Goal: Task Accomplishment & Management: Manage account settings

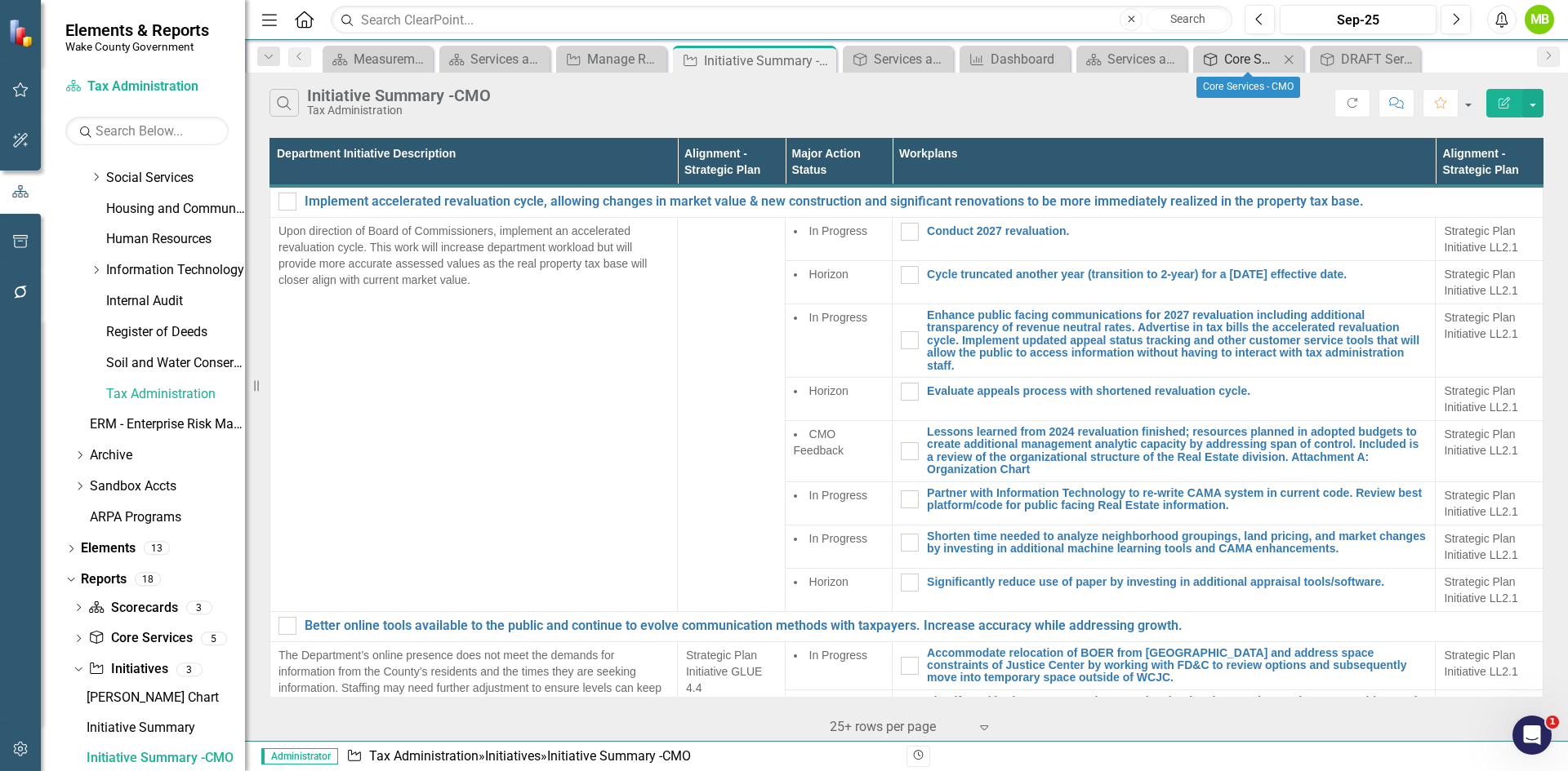
click at [1244, 59] on div "Core Services - CMO" at bounding box center [1250, 59] width 54 height 21
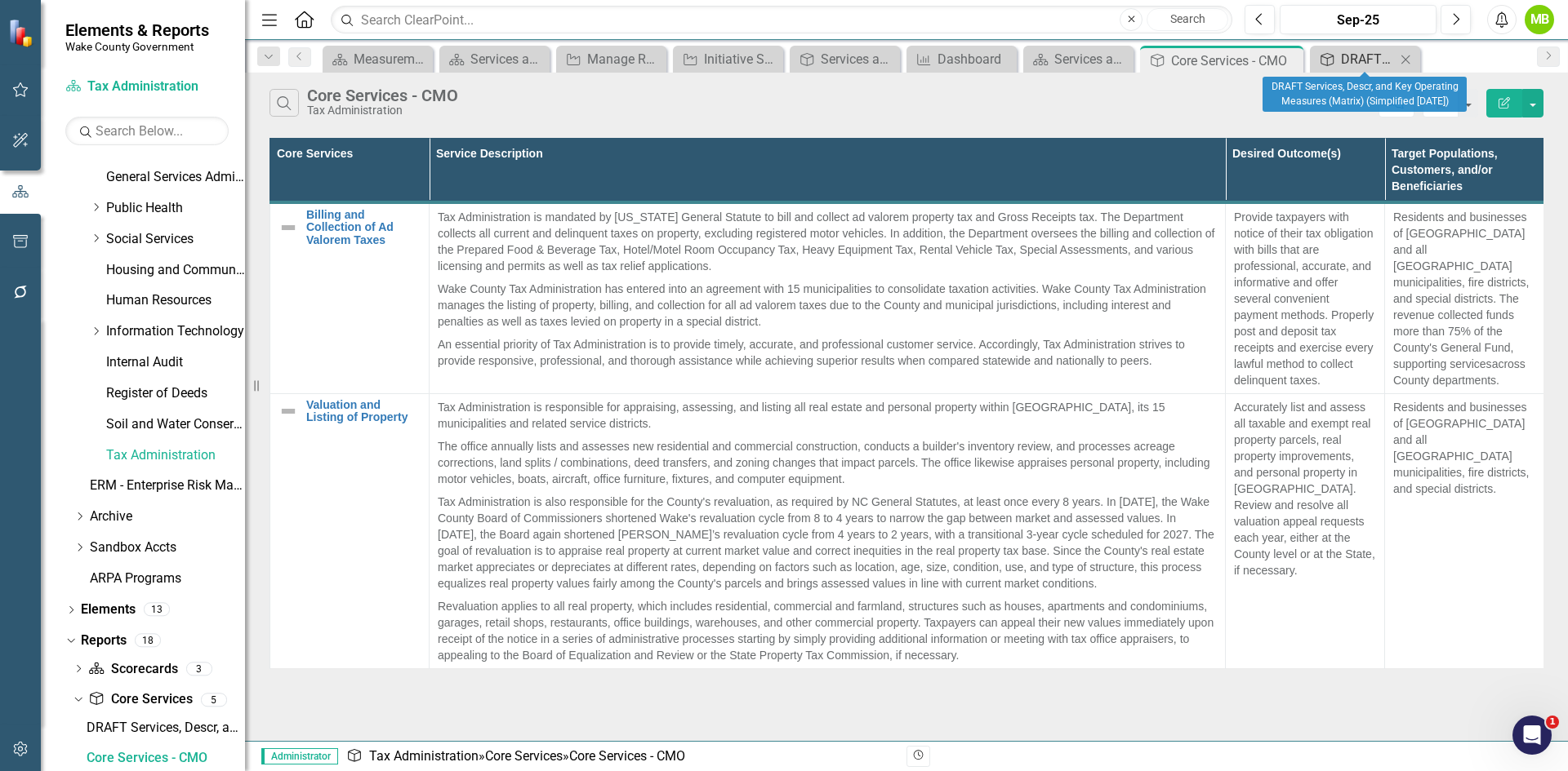
click at [1340, 65] on div "DRAFT Services, Descr, and Key Operating Measures (Matrix) (Simplified [DATE])" at bounding box center [1367, 59] width 54 height 21
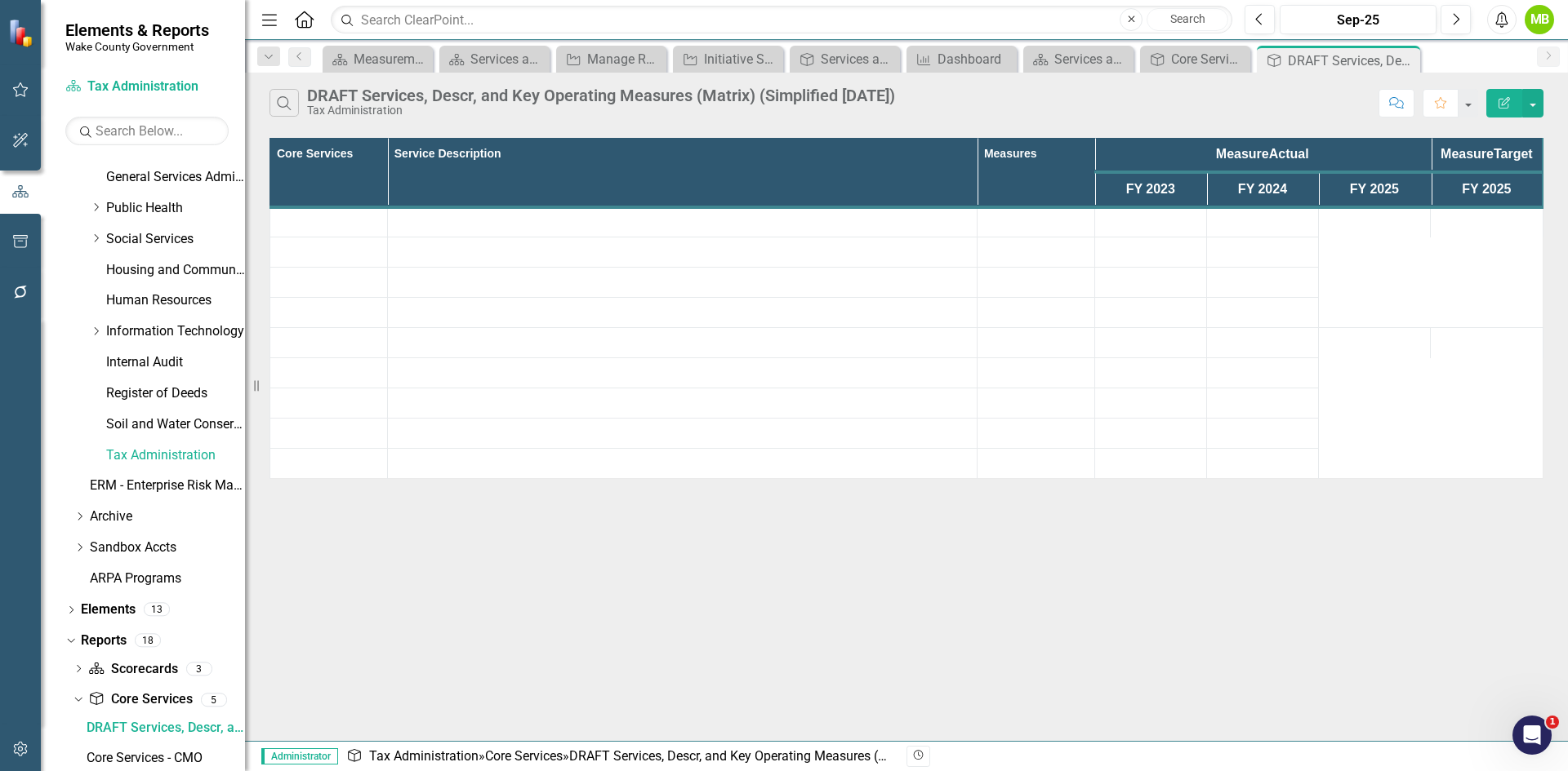
scroll to position [550, 0]
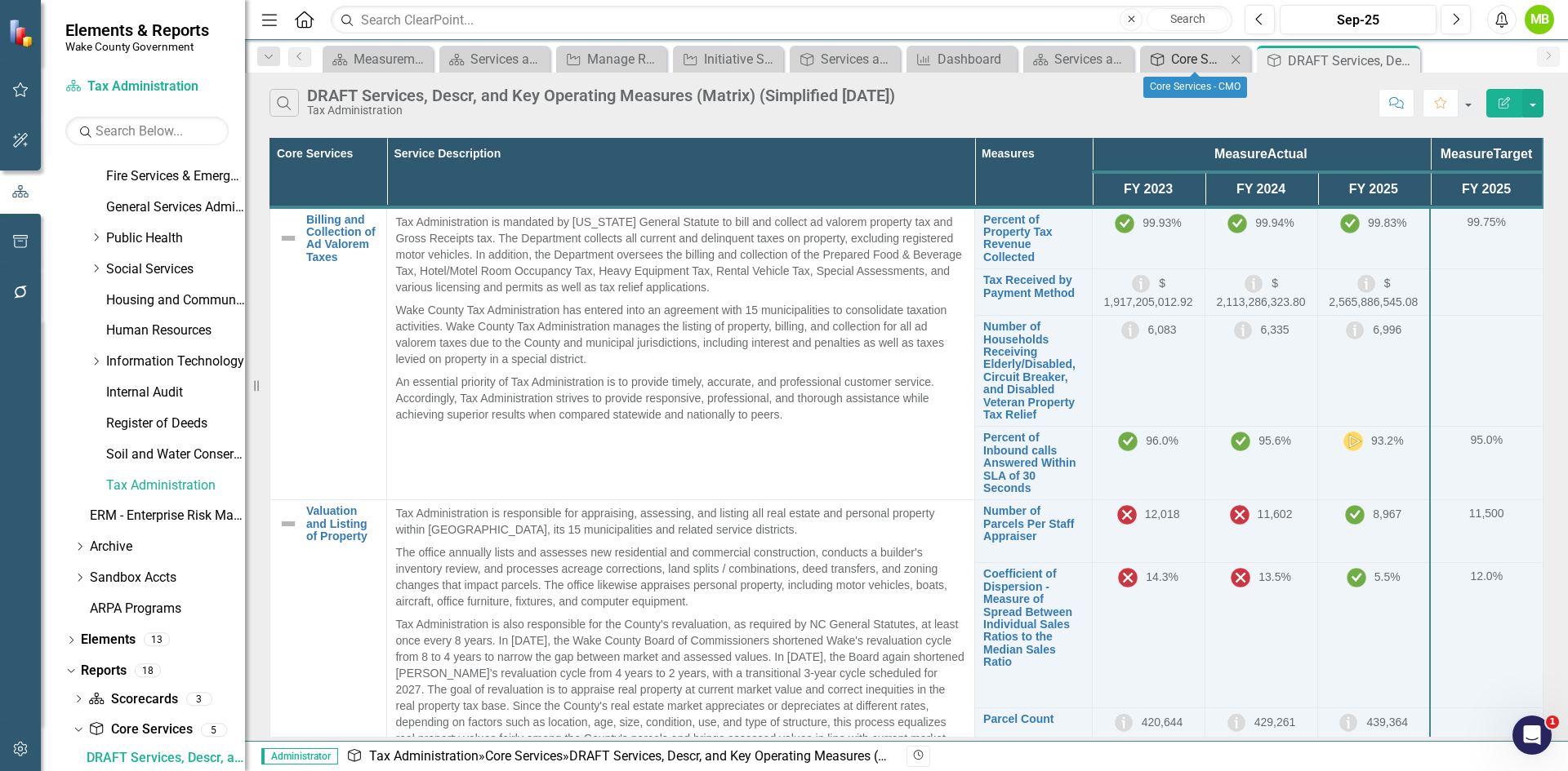
click at [1199, 54] on div "Core Services - CMO" at bounding box center [1197, 59] width 54 height 21
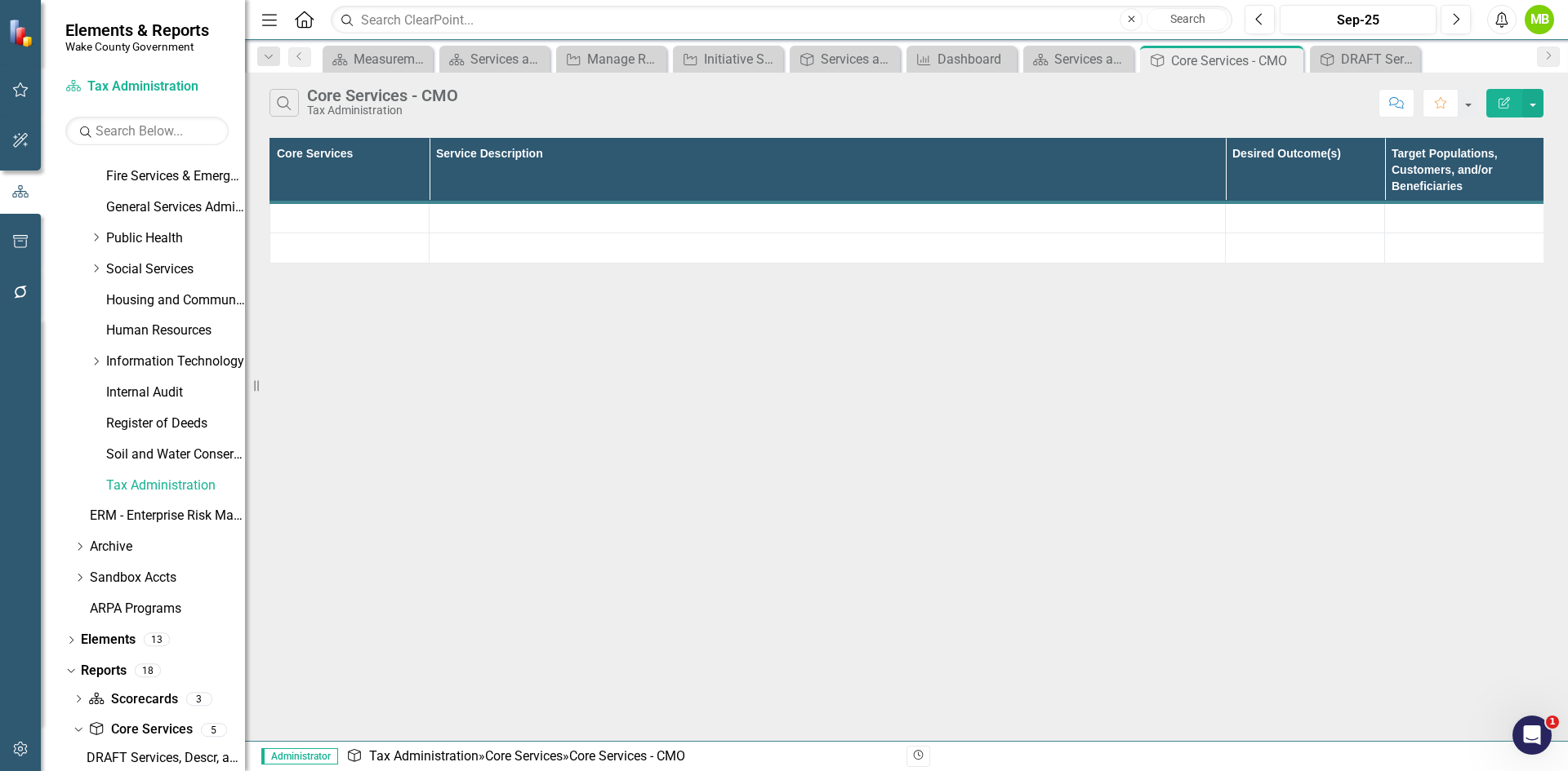
scroll to position [581, 0]
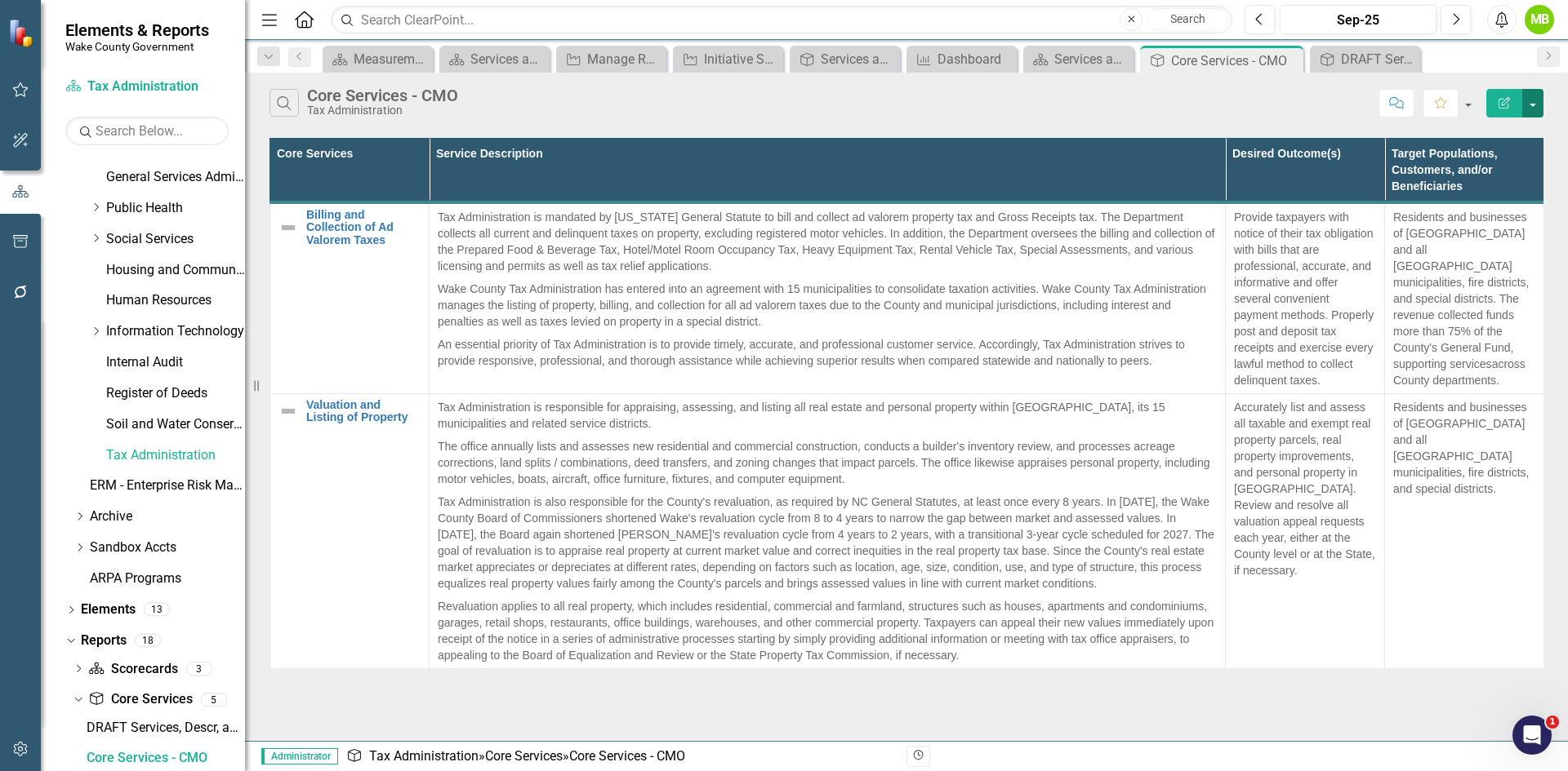
click at [1528, 106] on button "button" at bounding box center [1532, 103] width 22 height 29
click at [1515, 135] on link "Edit Report Edit Report" at bounding box center [1477, 133] width 129 height 31
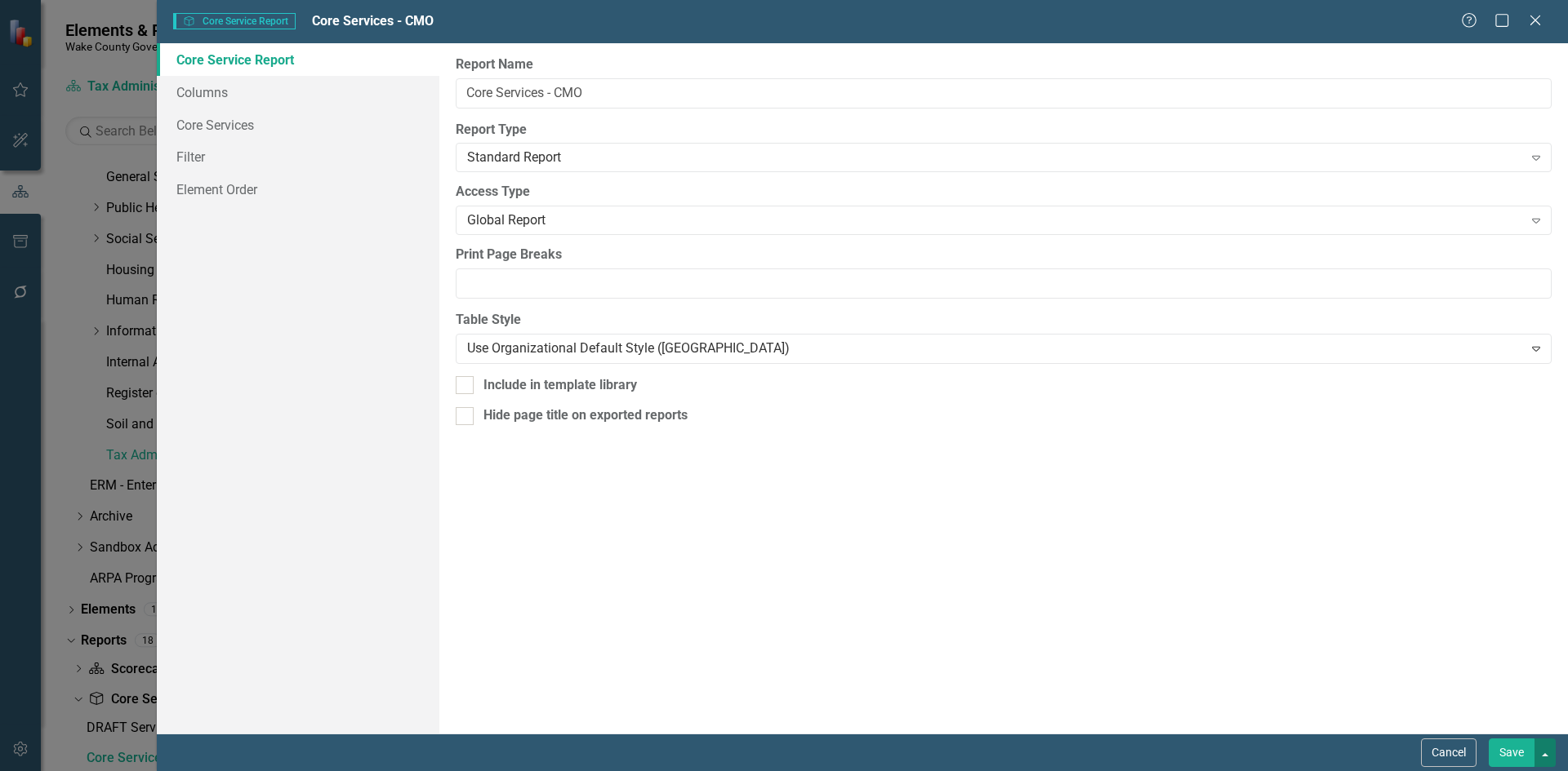
click at [1542, 757] on button "button" at bounding box center [1545, 752] width 22 height 29
click at [1461, 752] on button "Cancel" at bounding box center [1449, 752] width 55 height 29
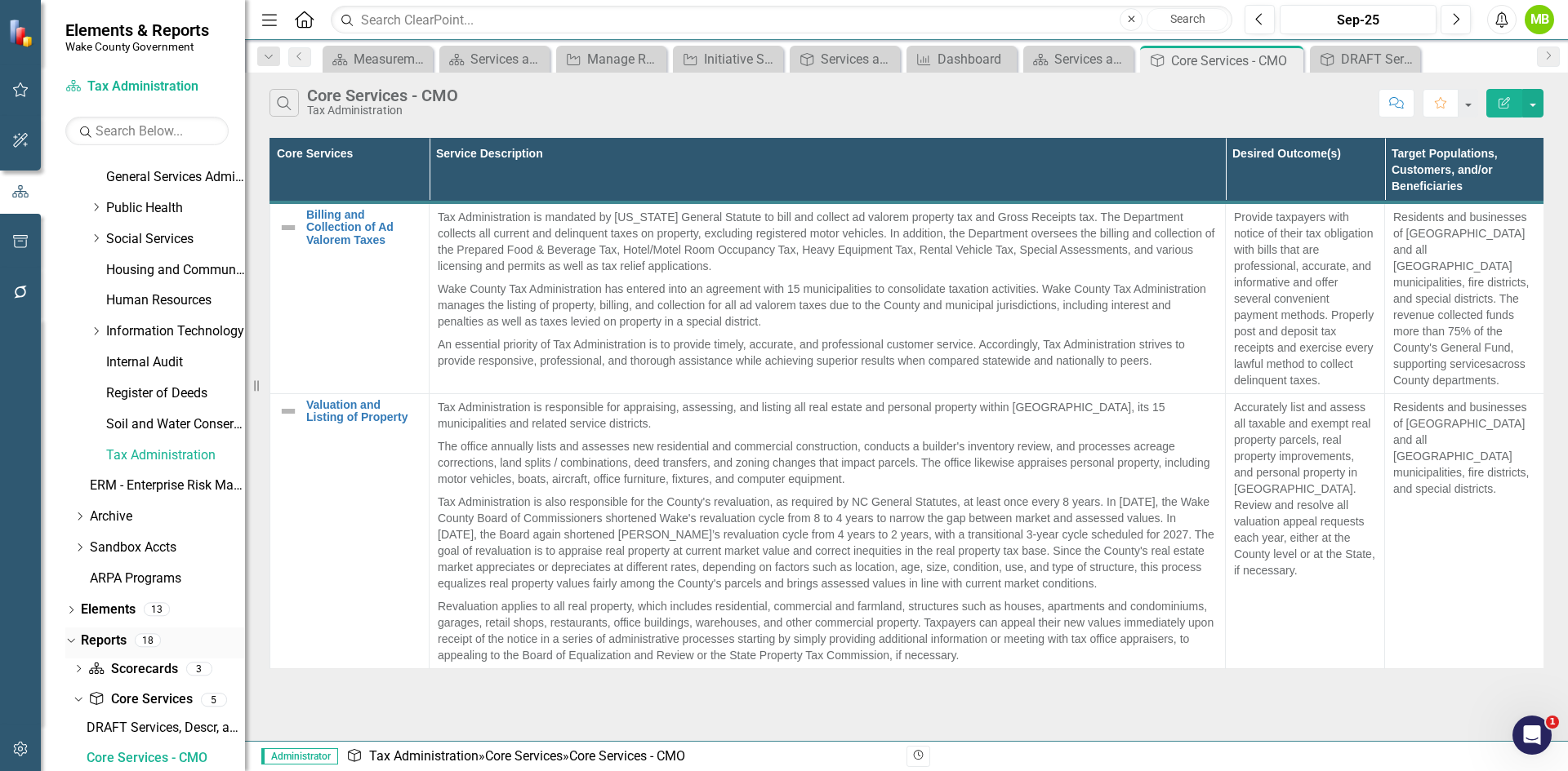
click at [99, 636] on link "Reports" at bounding box center [104, 641] width 45 height 19
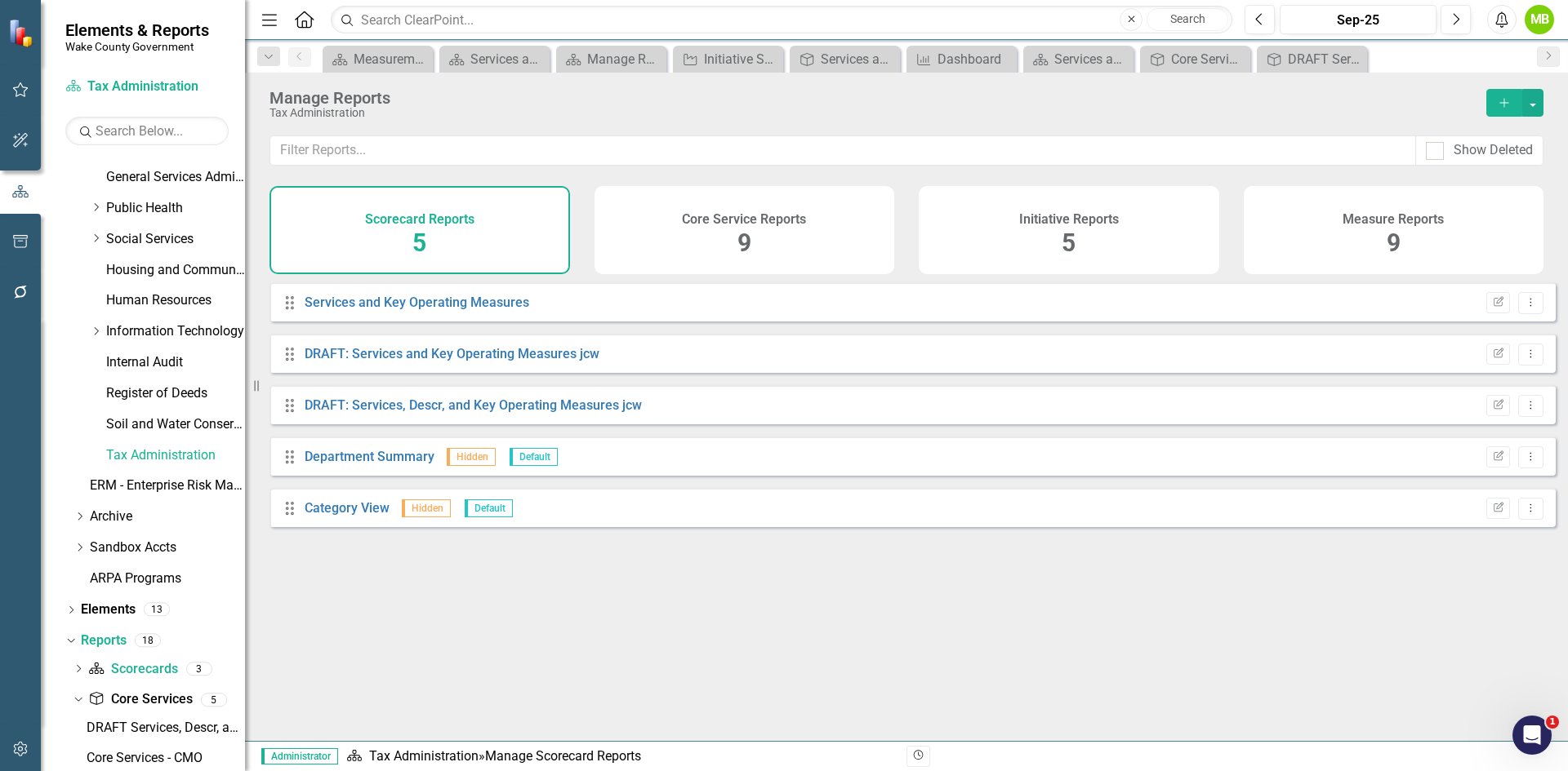
click at [828, 245] on div "Core Service Reports 9" at bounding box center [745, 230] width 301 height 88
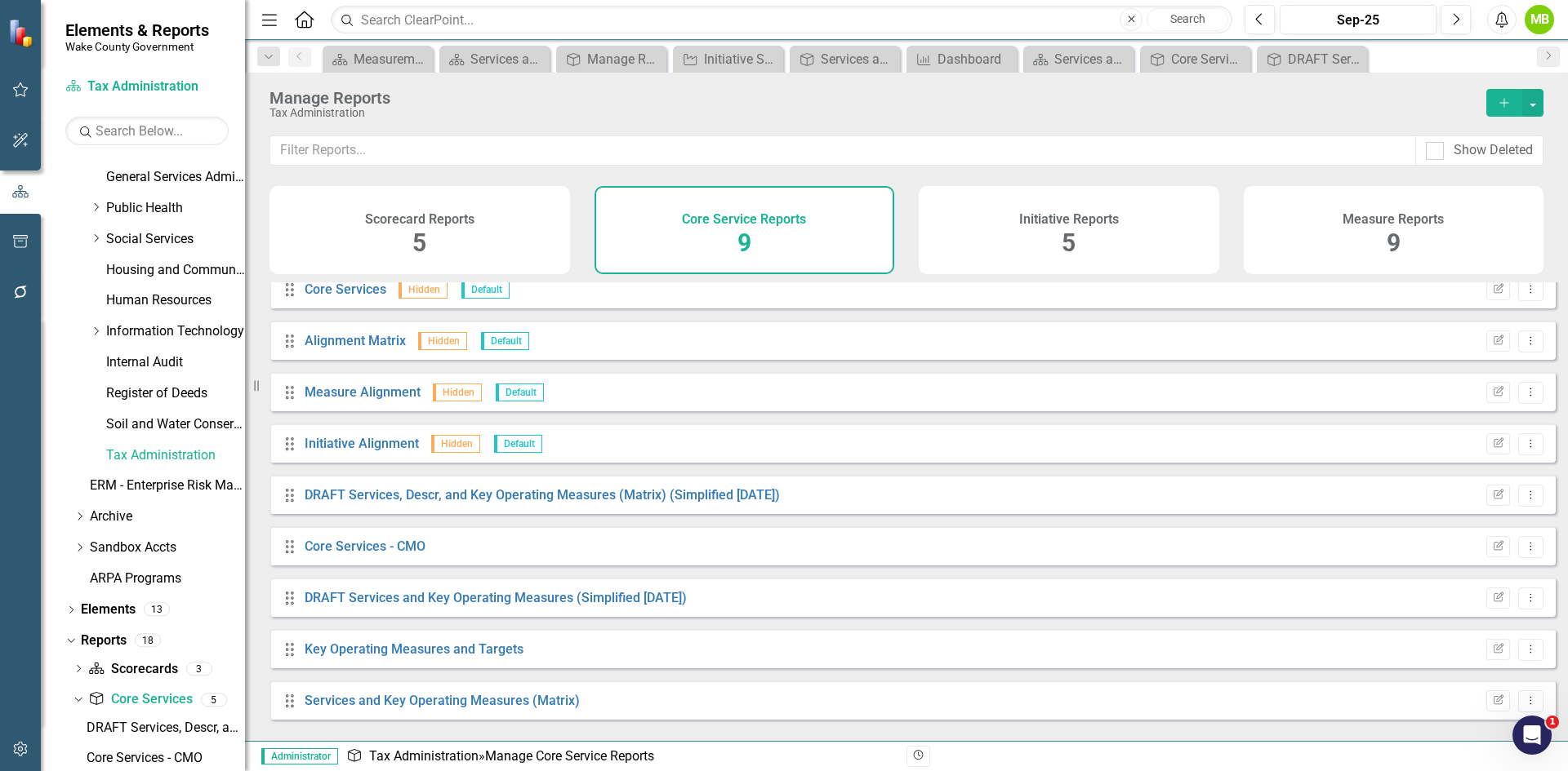
scroll to position [17, 0]
click at [383, 551] on link "Core Services - CMO" at bounding box center [365, 543] width 121 height 16
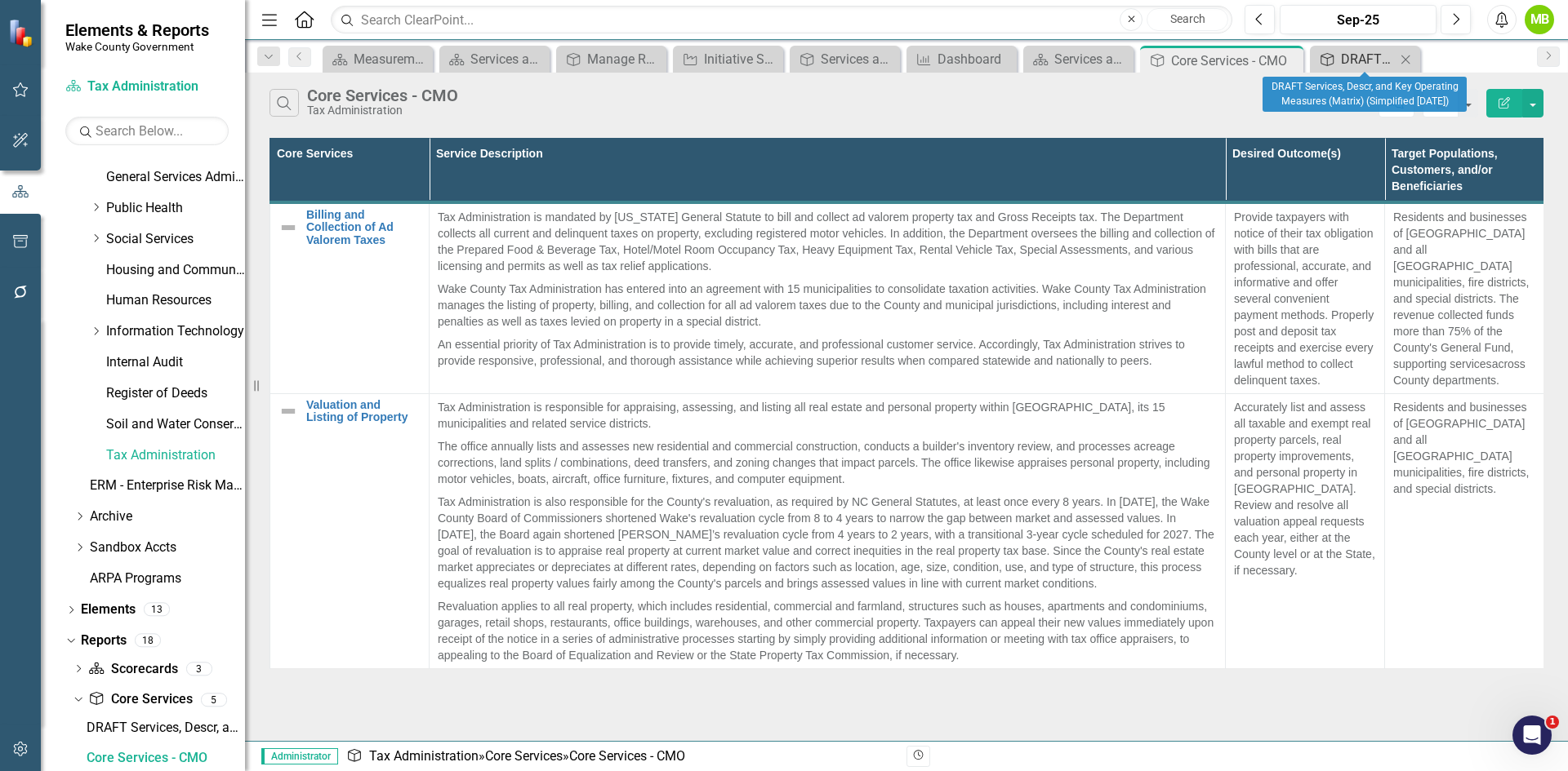
click at [1373, 52] on div "DRAFT Services, Descr, and Key Operating Measures (Matrix) (Simplified [DATE])" at bounding box center [1367, 59] width 54 height 21
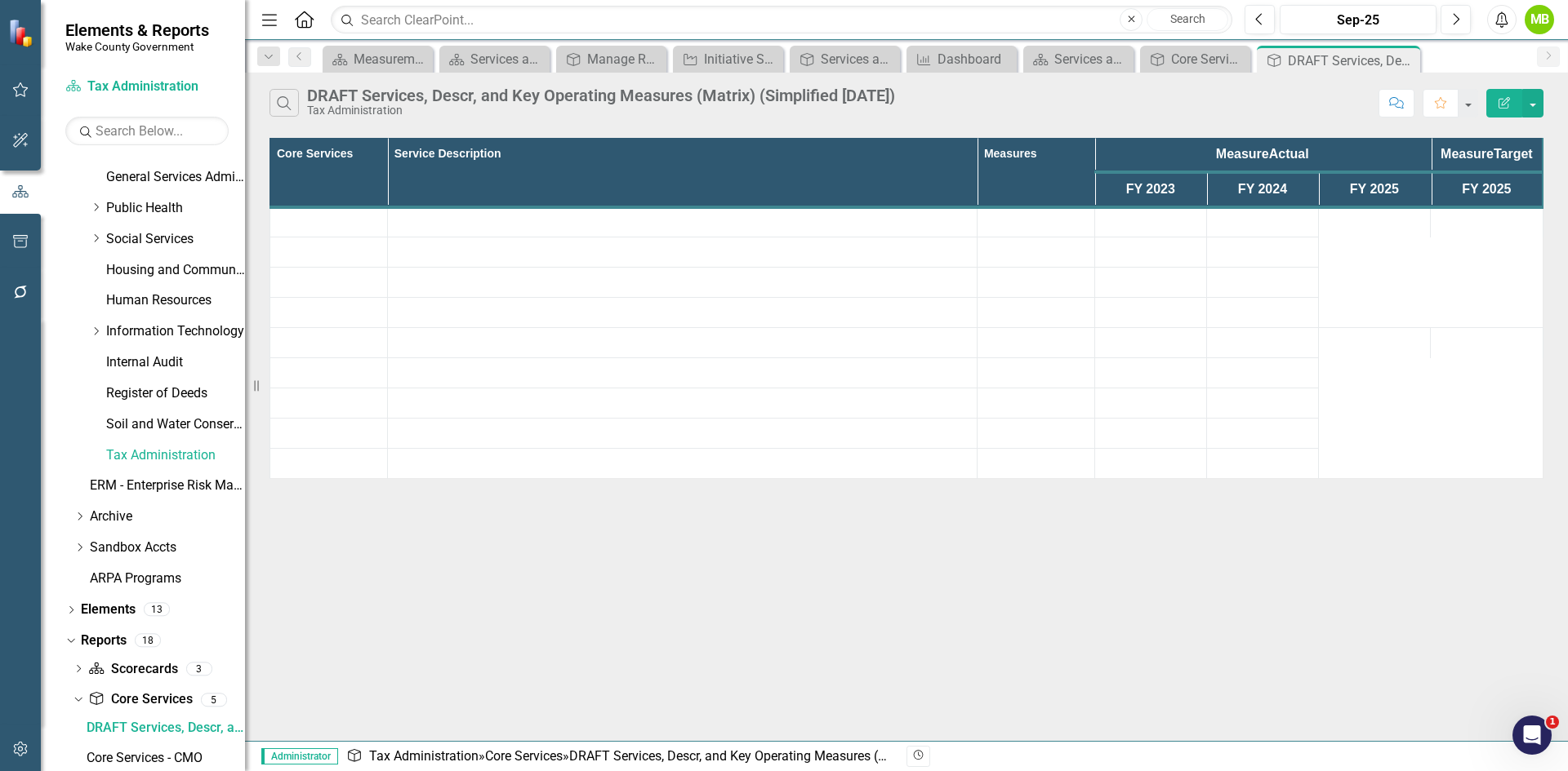
scroll to position [550, 0]
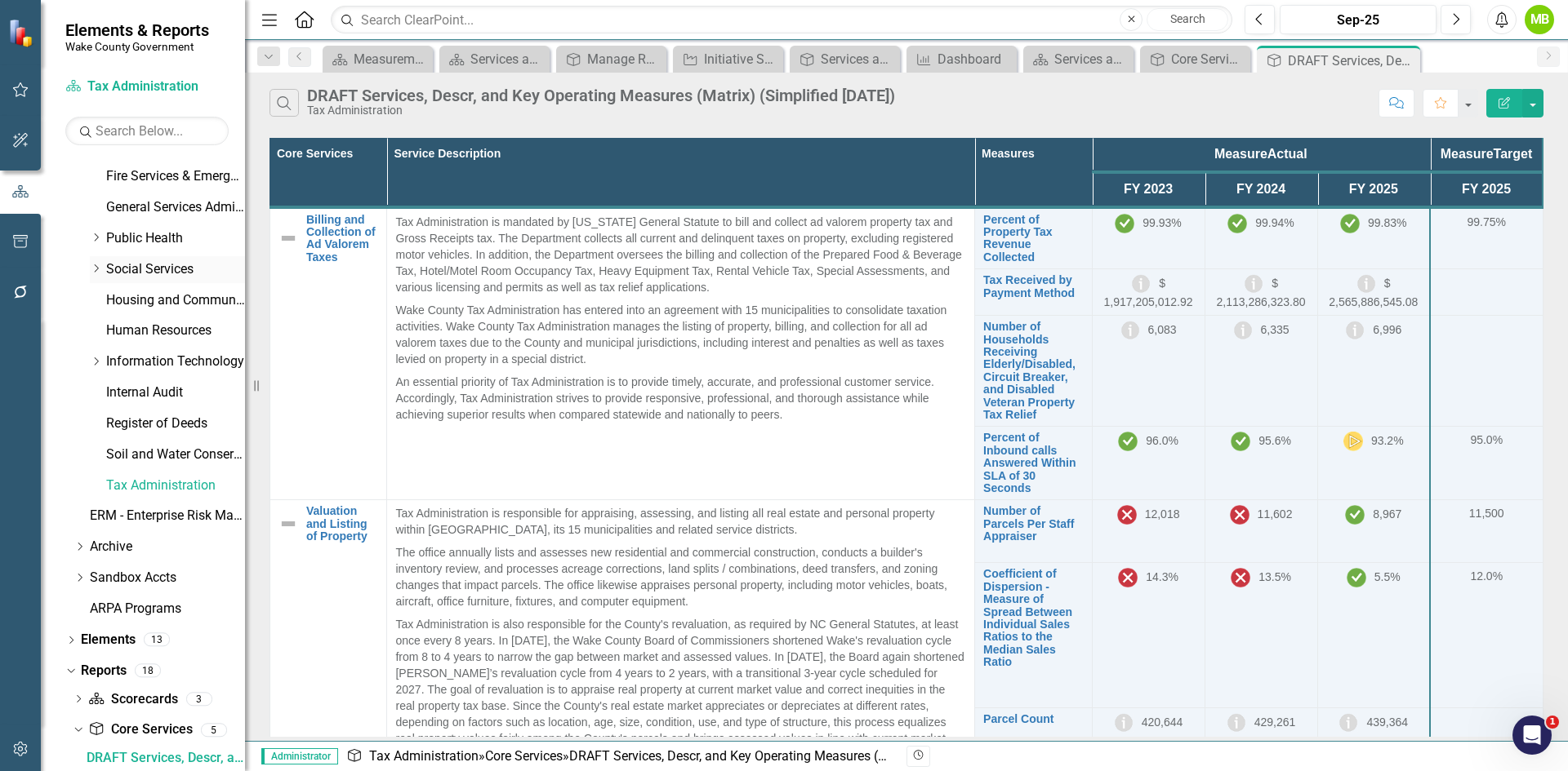
click at [93, 268] on icon "Dropdown" at bounding box center [96, 268] width 12 height 10
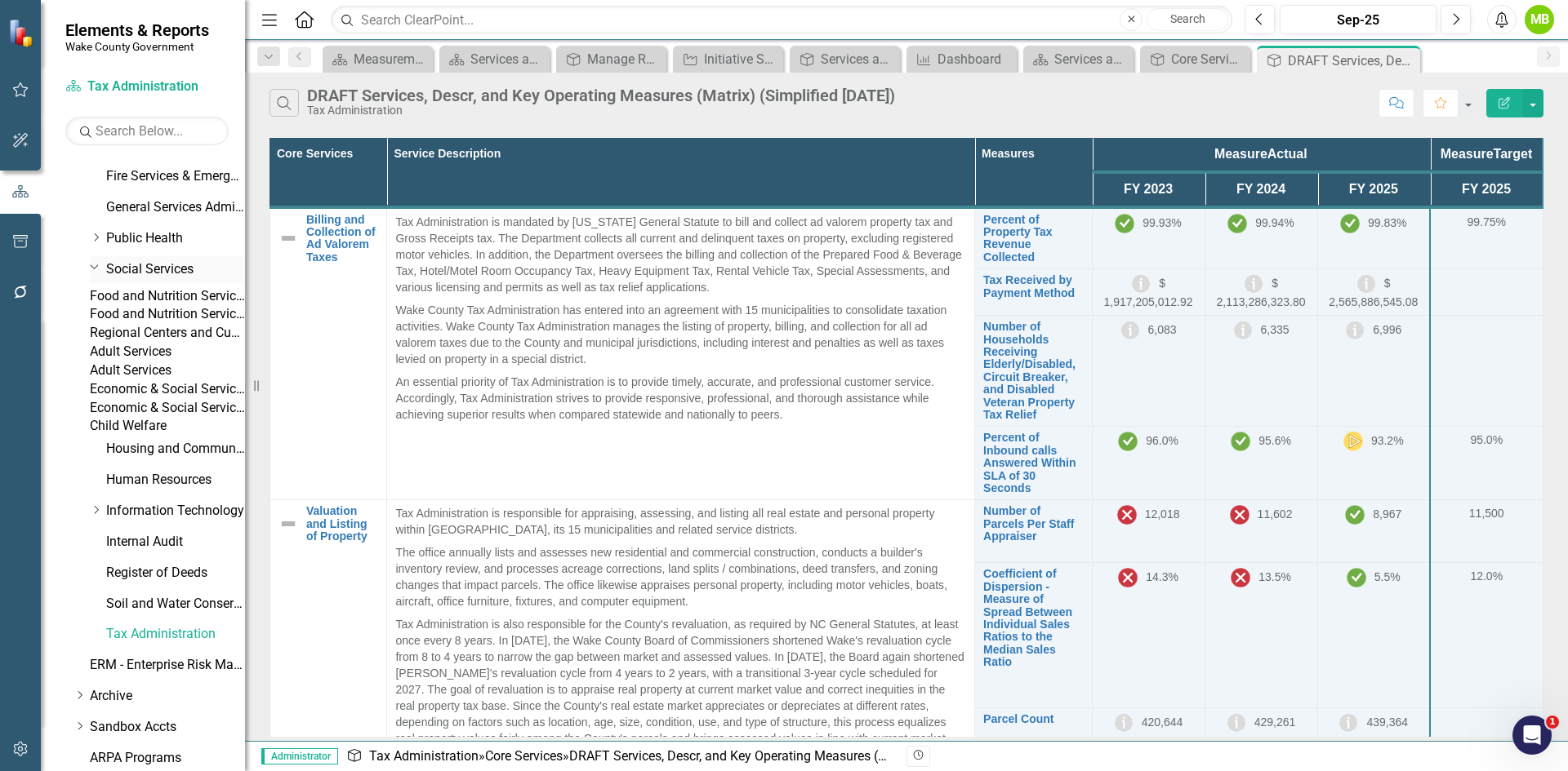
click at [152, 270] on link "Social Services" at bounding box center [176, 269] width 139 height 19
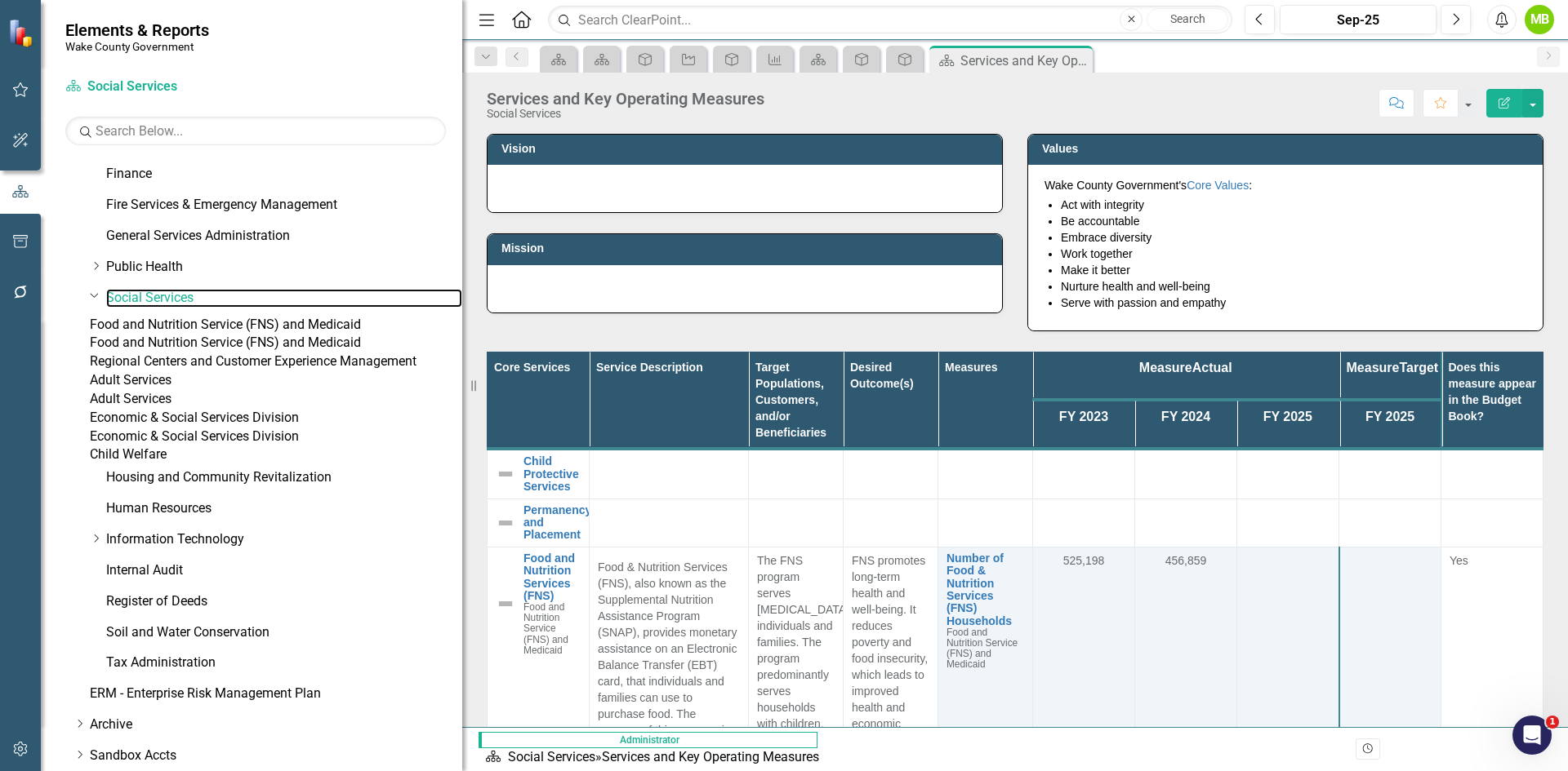
drag, startPoint x: 248, startPoint y: 346, endPoint x: 463, endPoint y: 338, distance: 215.1
click at [463, 338] on div "Resize" at bounding box center [468, 386] width 13 height 771
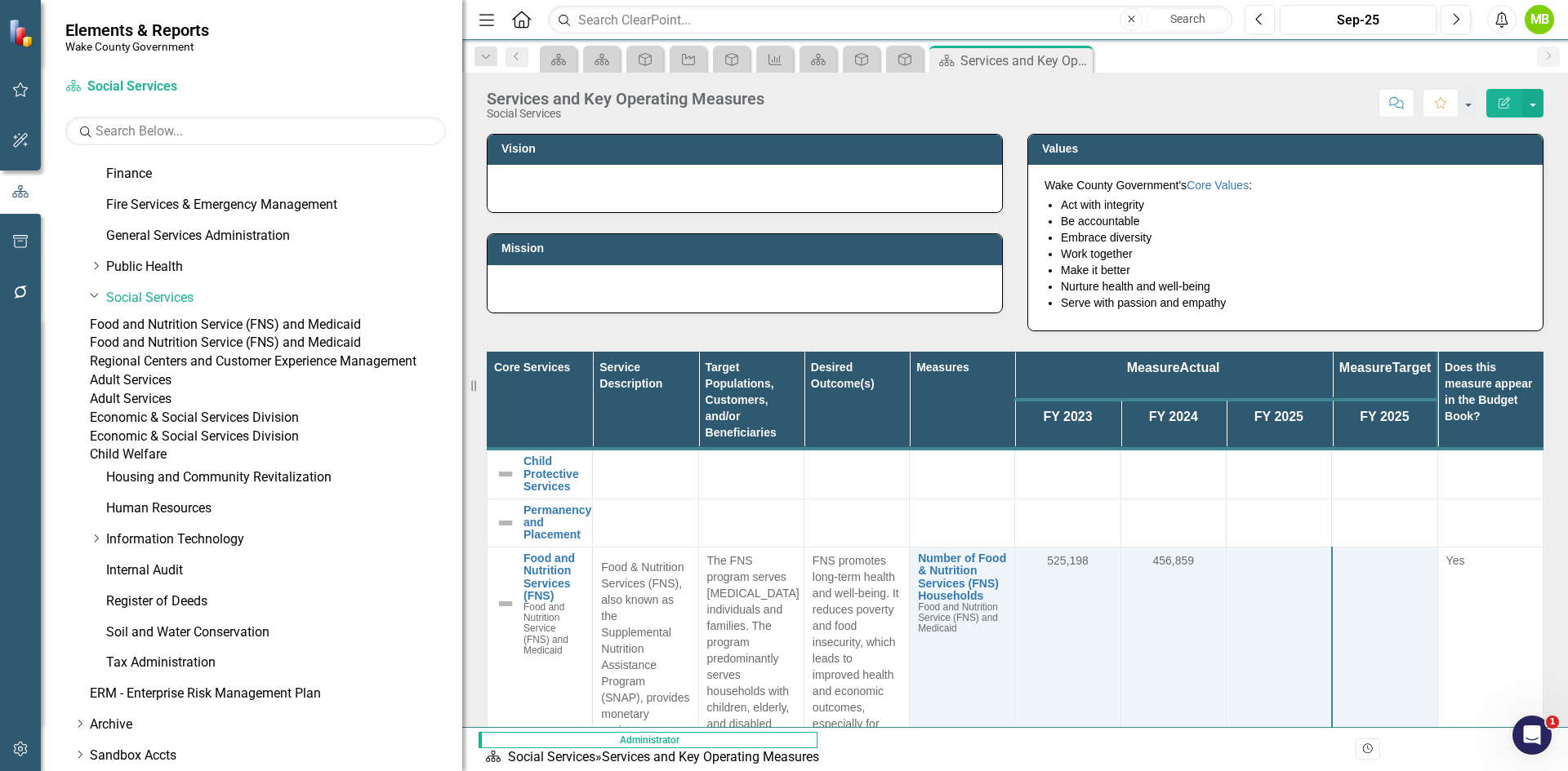
click at [189, 464] on link "Child Welfare" at bounding box center [276, 455] width 373 height 19
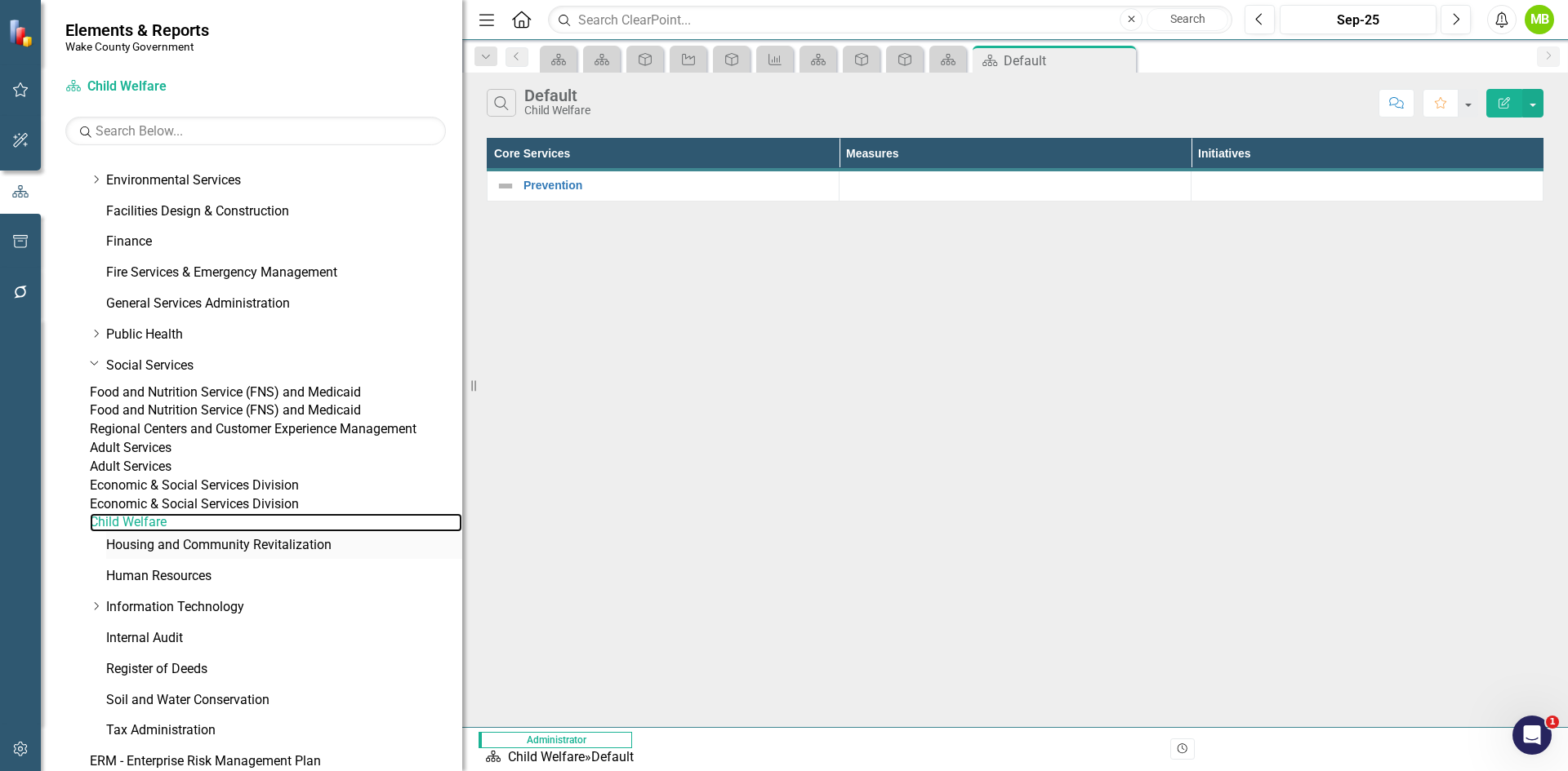
scroll to position [440, 0]
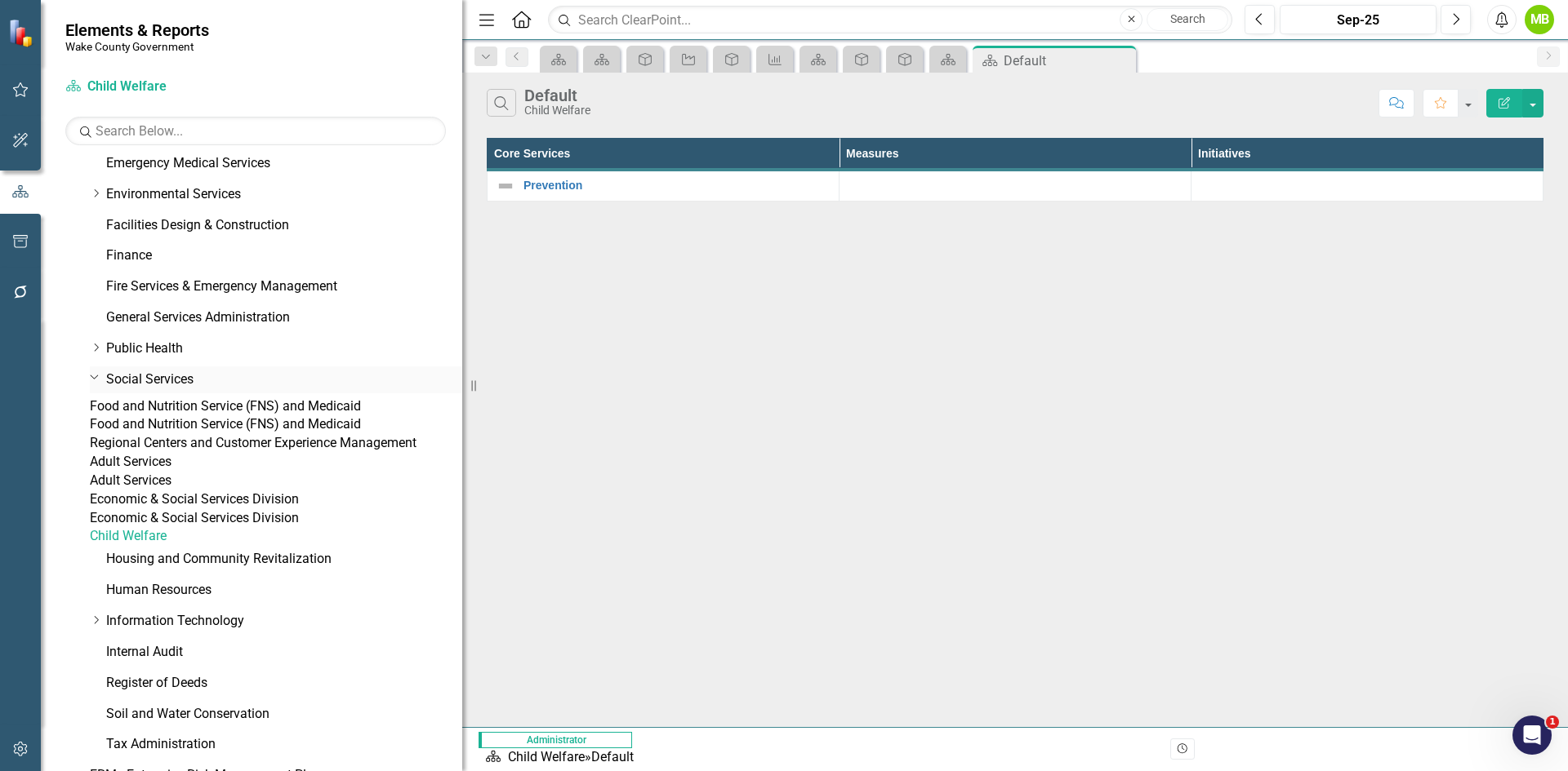
click at [180, 382] on link "Social Services" at bounding box center [284, 380] width 356 height 19
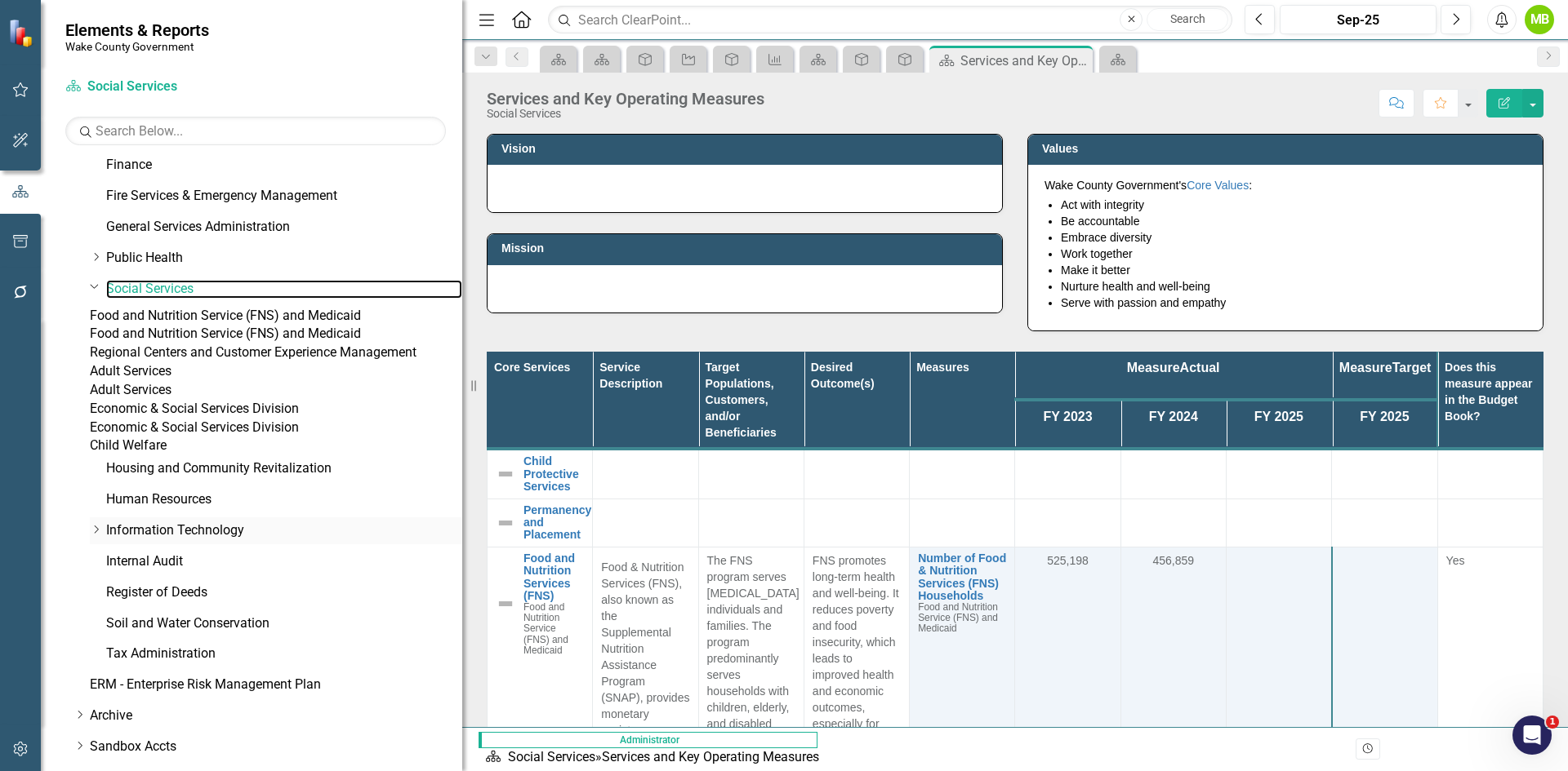
scroll to position [522, 0]
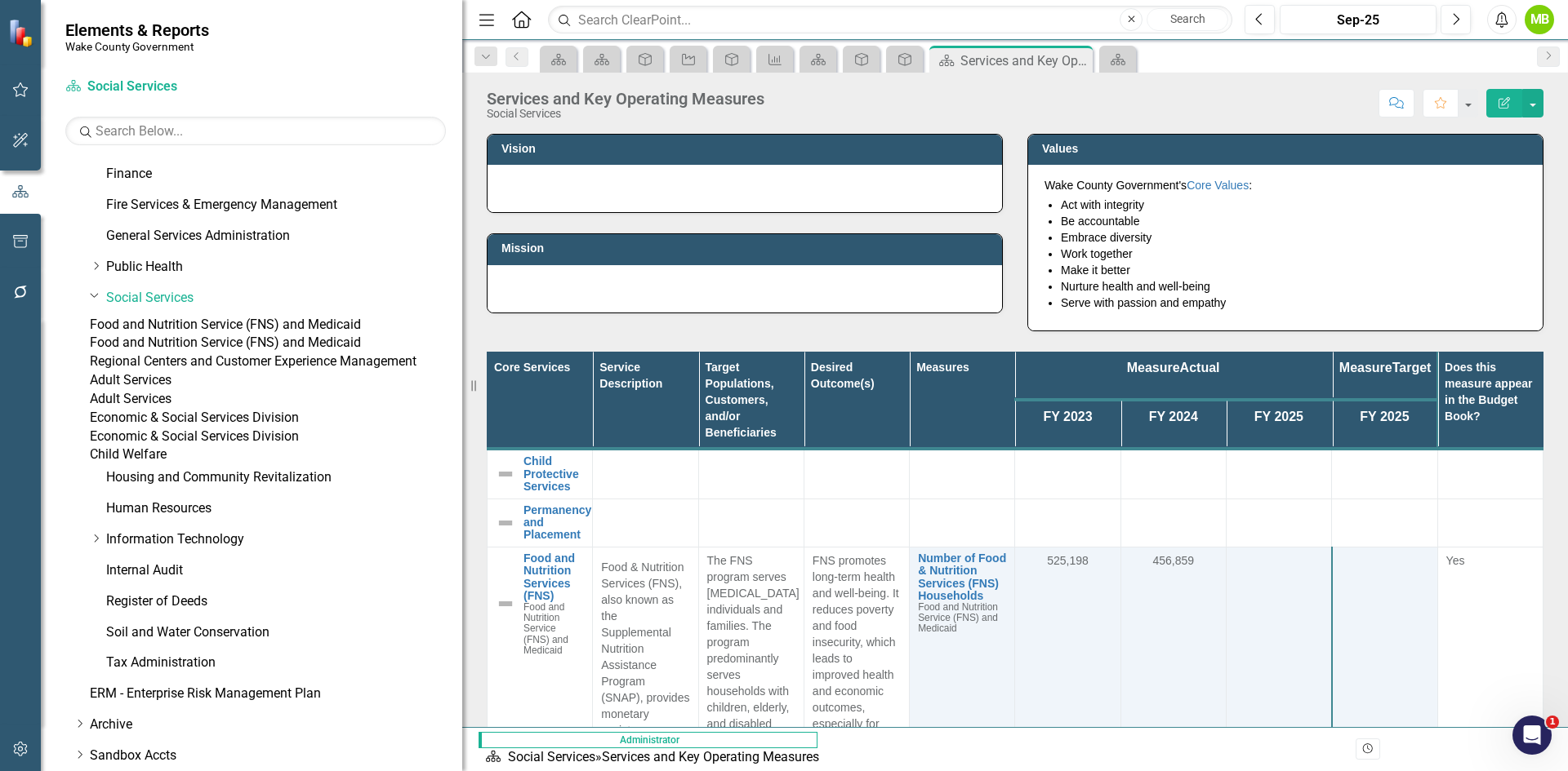
click at [206, 331] on link "Food and Nutrition Service (FNS) and Medicaid" at bounding box center [276, 324] width 373 height 19
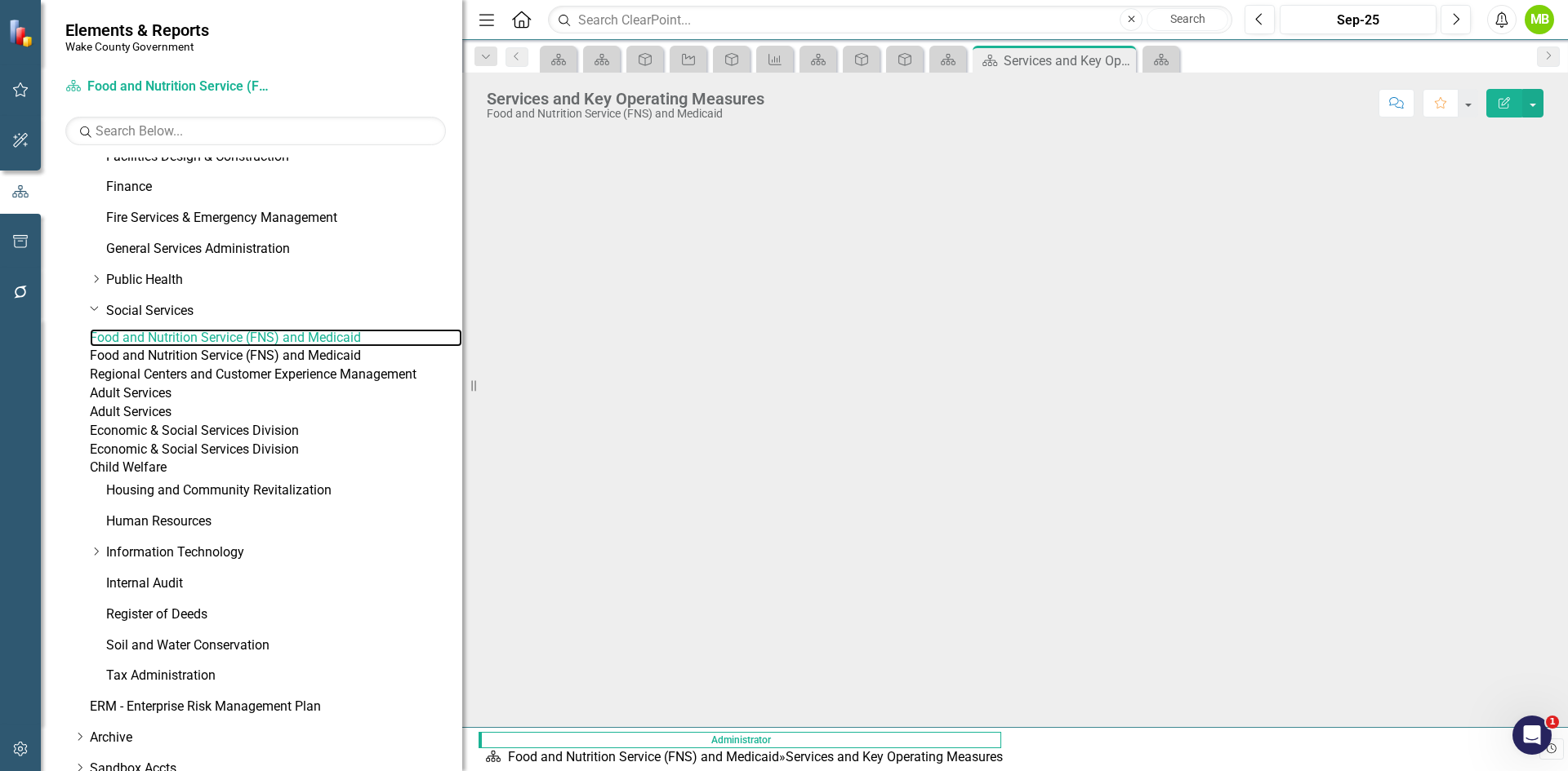
scroll to position [480, 0]
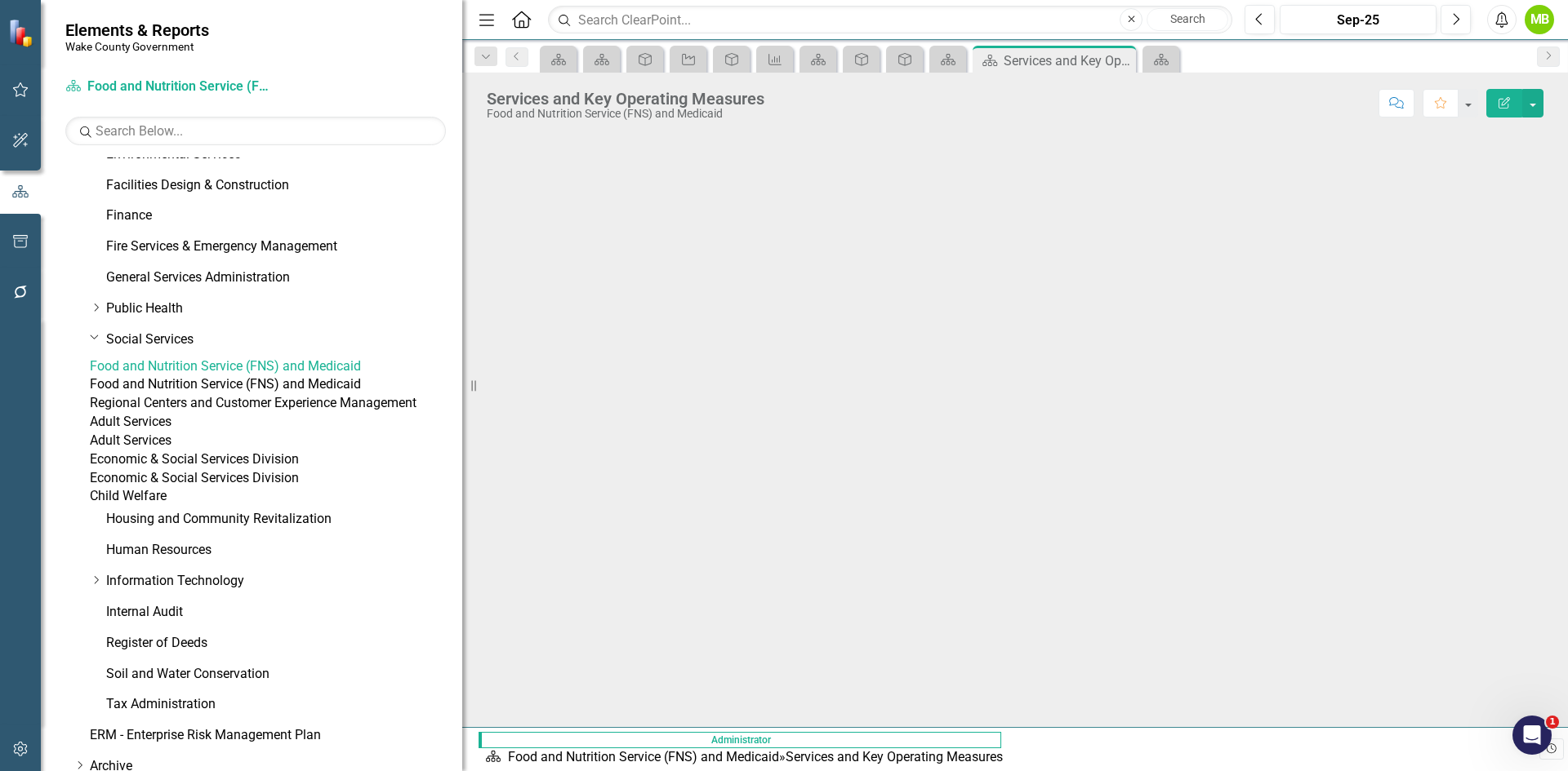
click at [280, 469] on div "Economic & Social Services Division" at bounding box center [276, 459] width 373 height 19
click at [280, 469] on link "Economic & Social Services Division" at bounding box center [276, 459] width 373 height 19
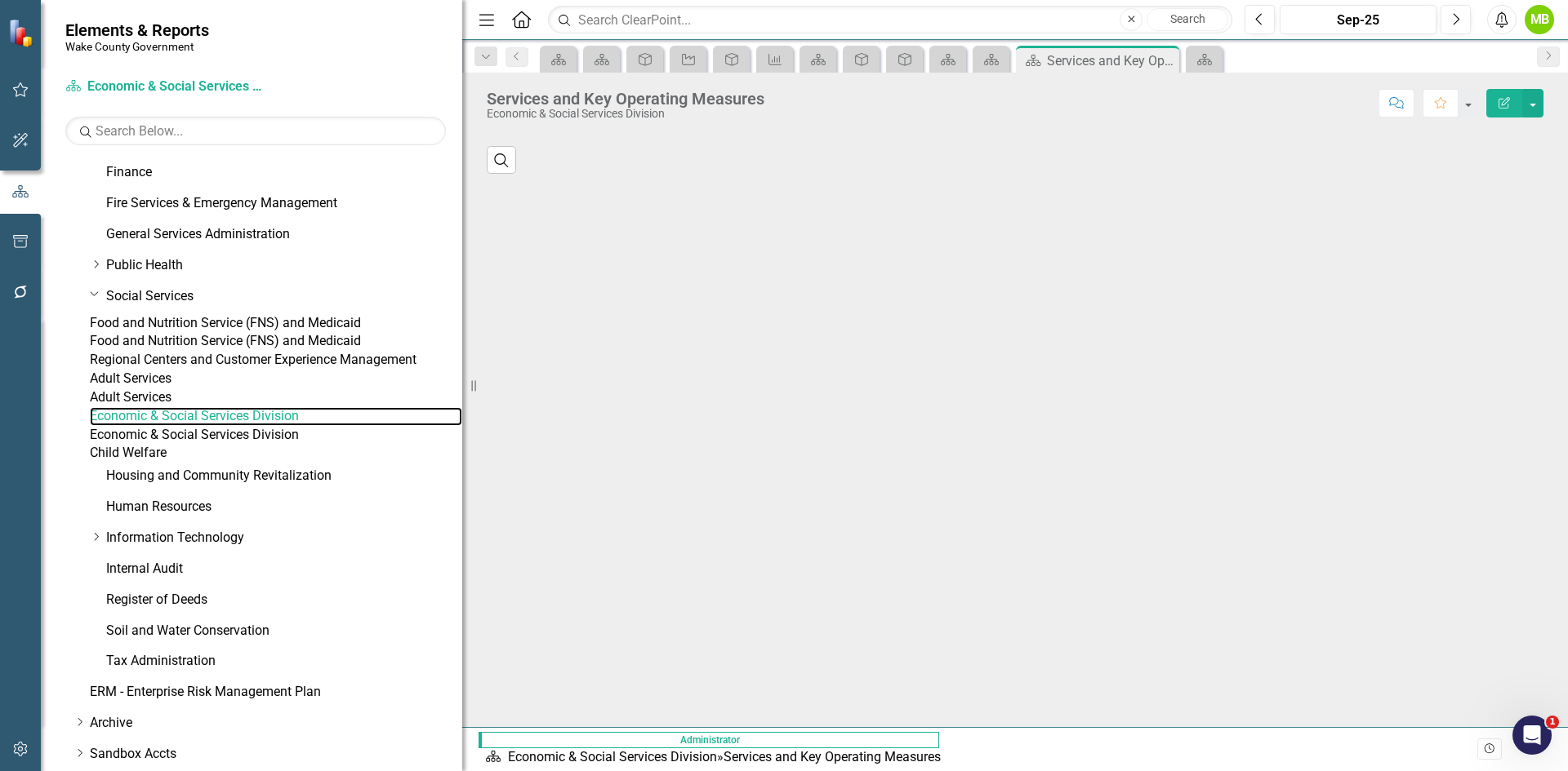
scroll to position [522, 0]
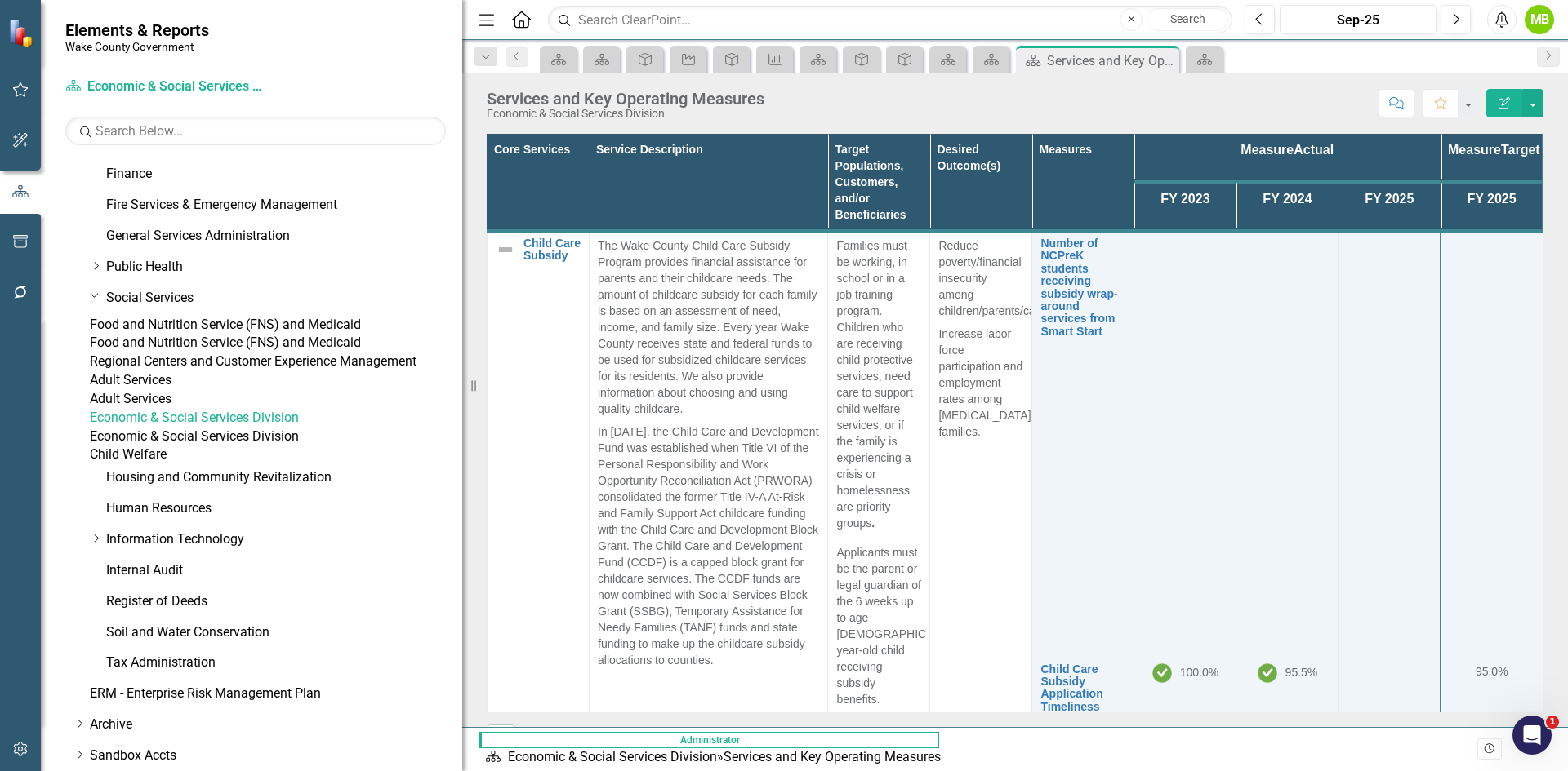
click at [256, 447] on link "Economic & Social Services Division" at bounding box center [276, 437] width 373 height 19
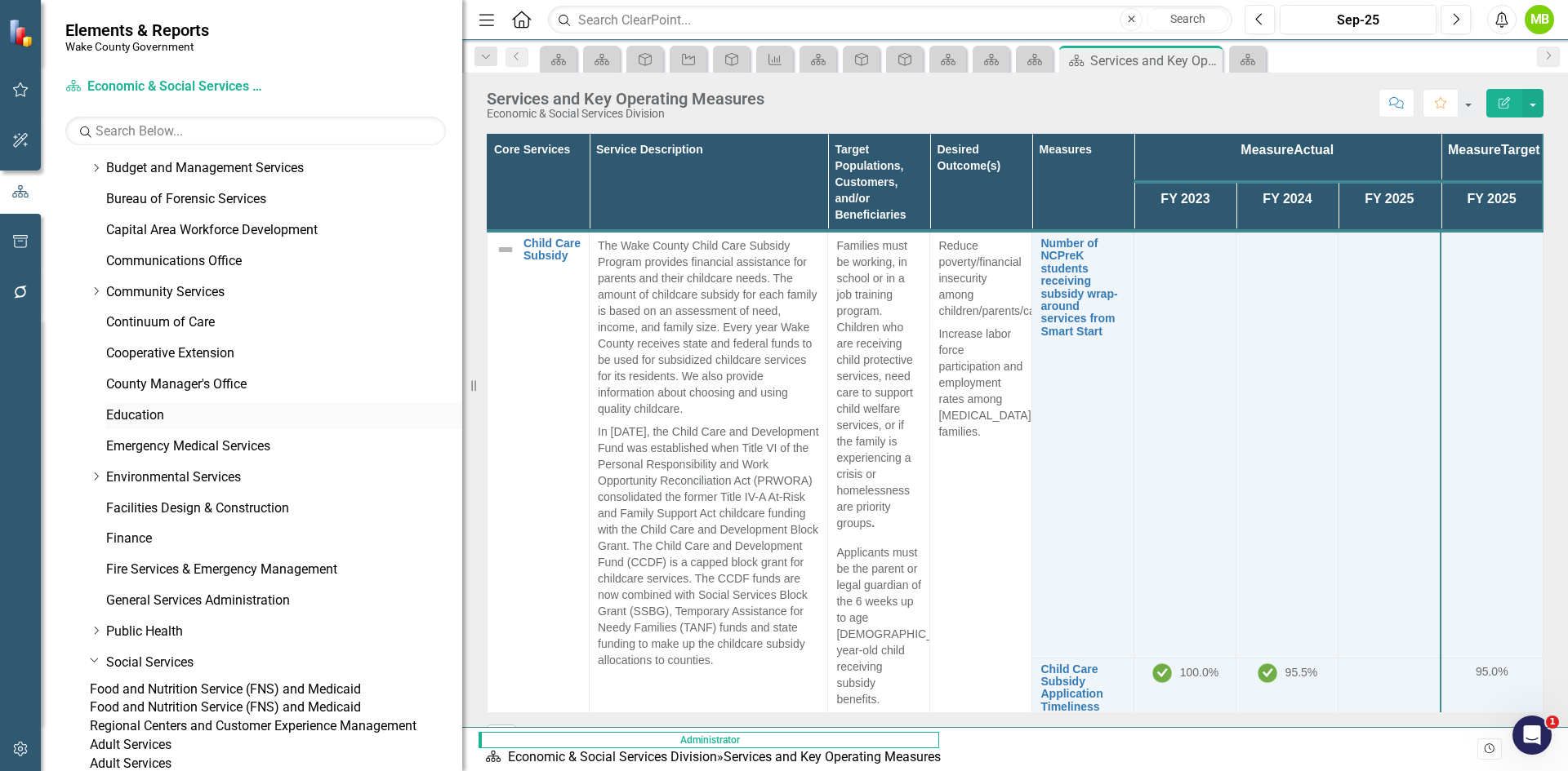
scroll to position [164, 0]
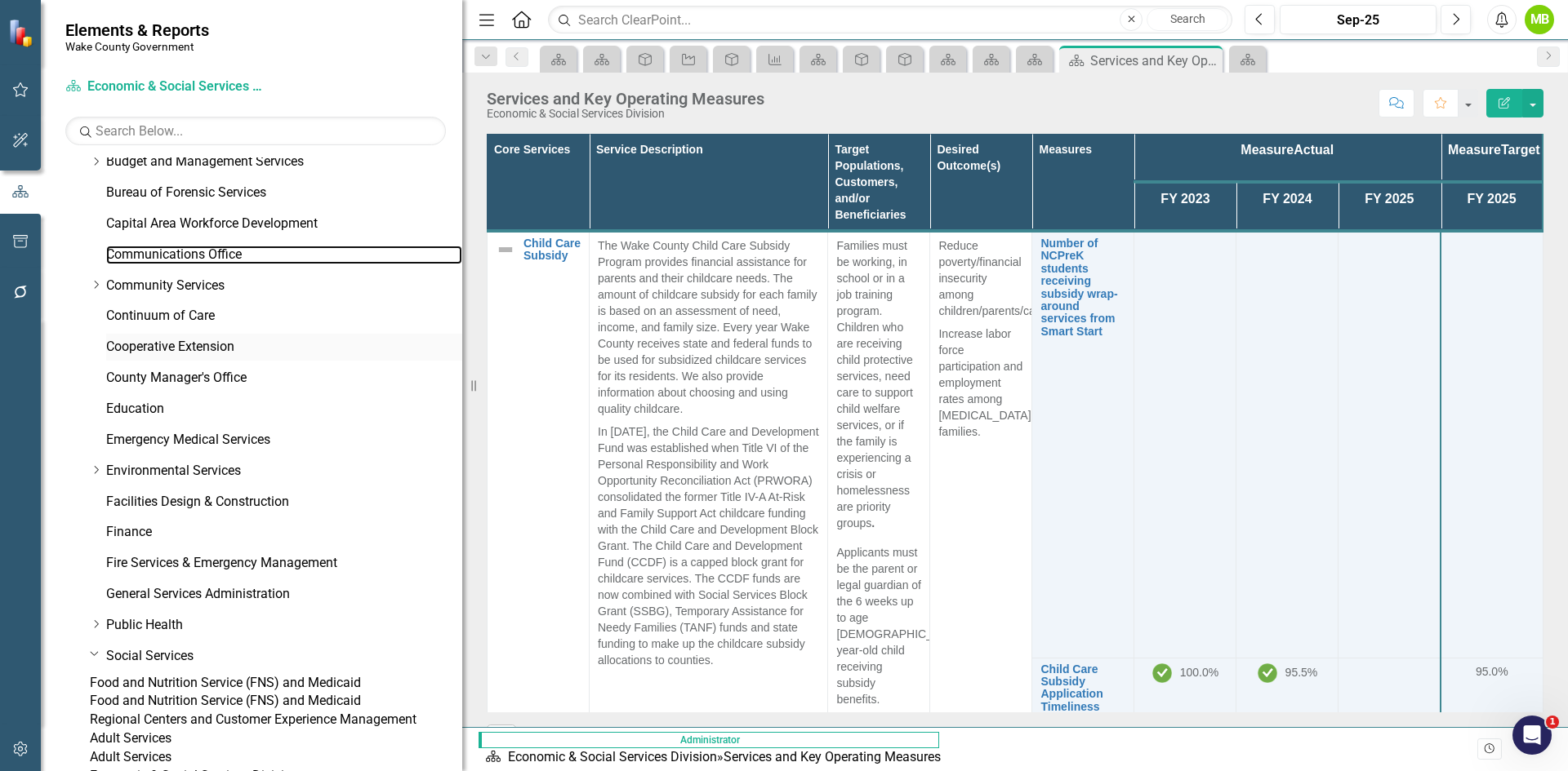
click at [207, 255] on link "Communications Office" at bounding box center [284, 254] width 356 height 19
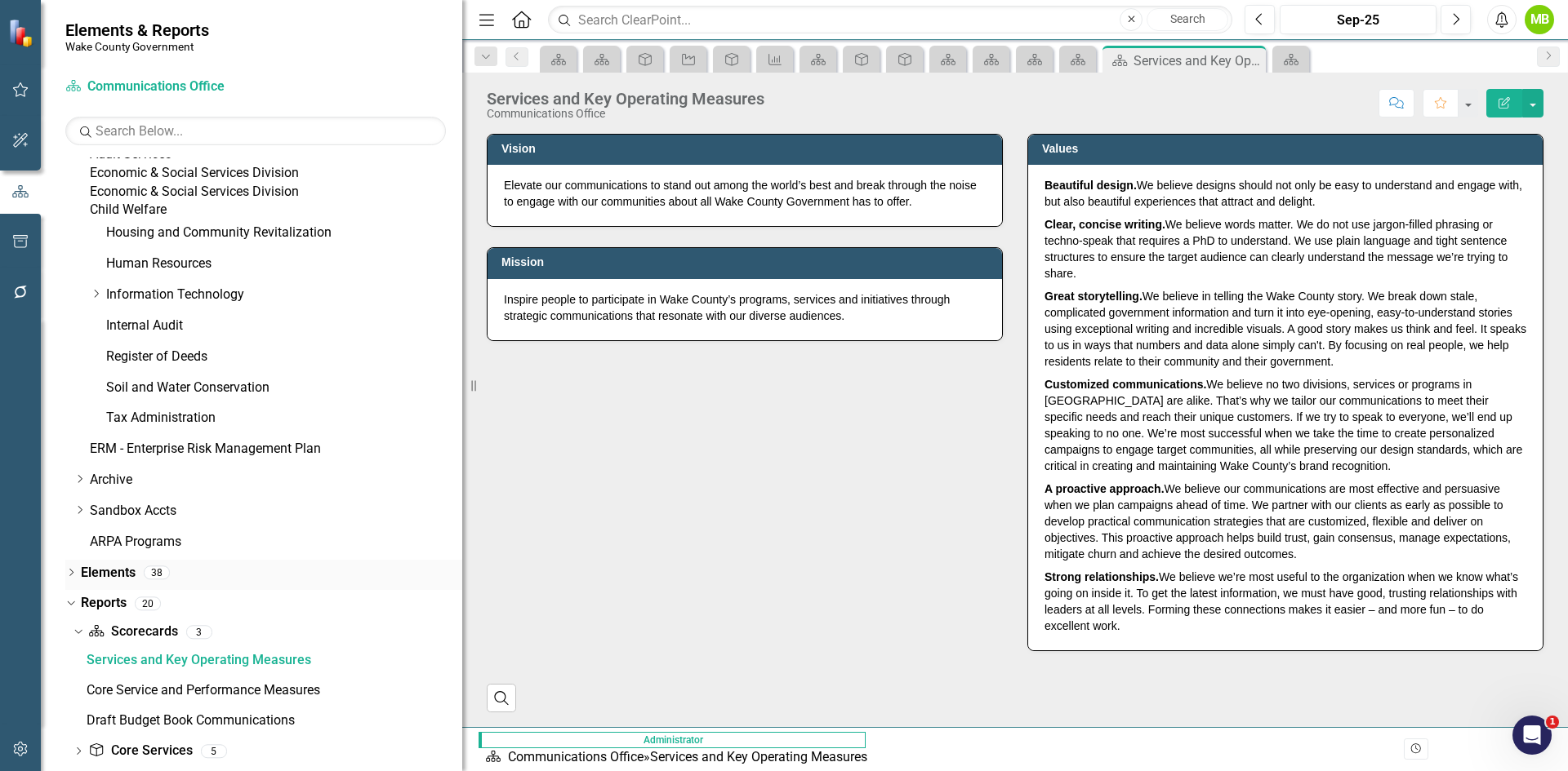
click at [74, 579] on icon "Dropdown" at bounding box center [71, 574] width 12 height 9
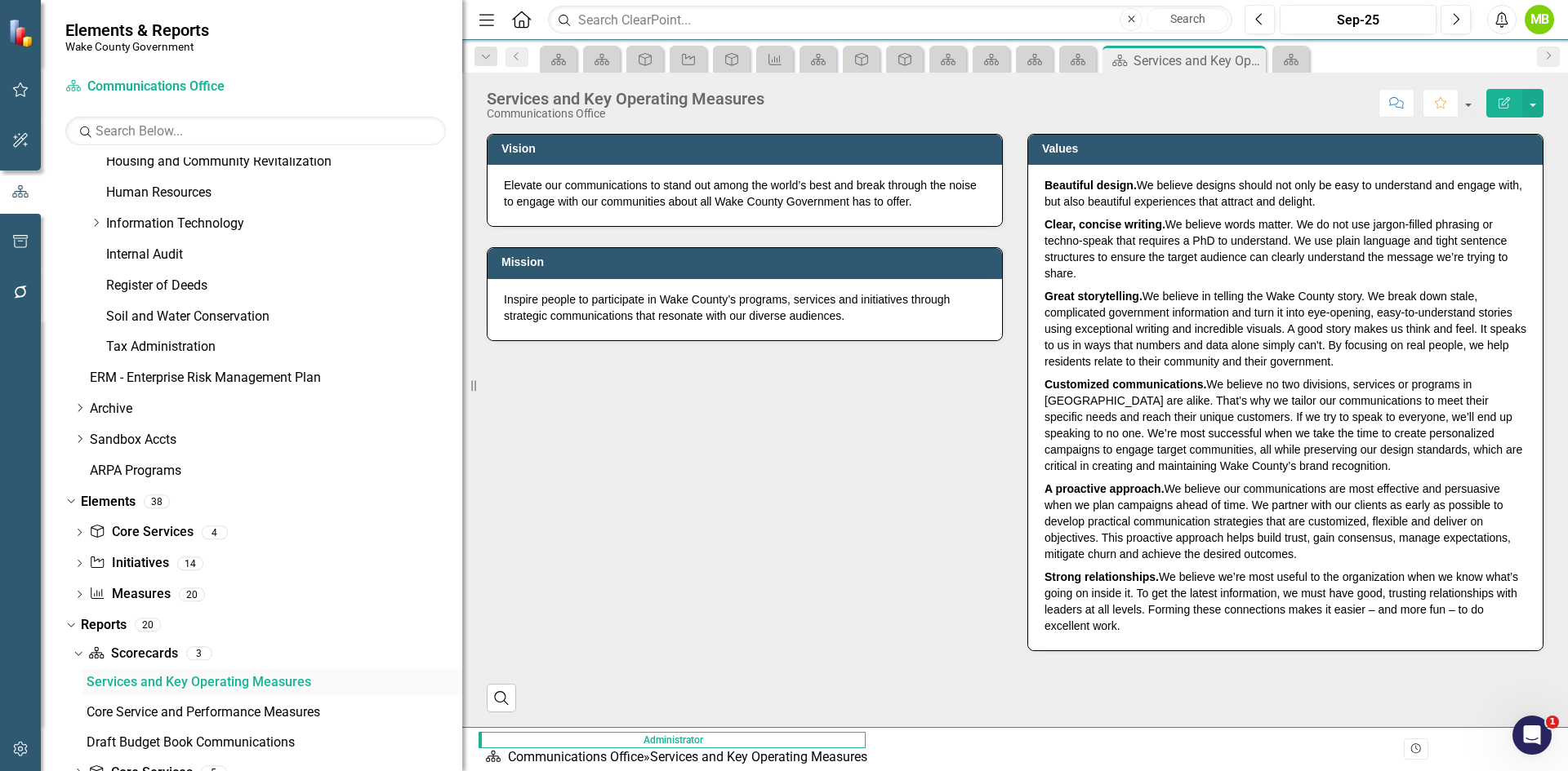
scroll to position [930, 0]
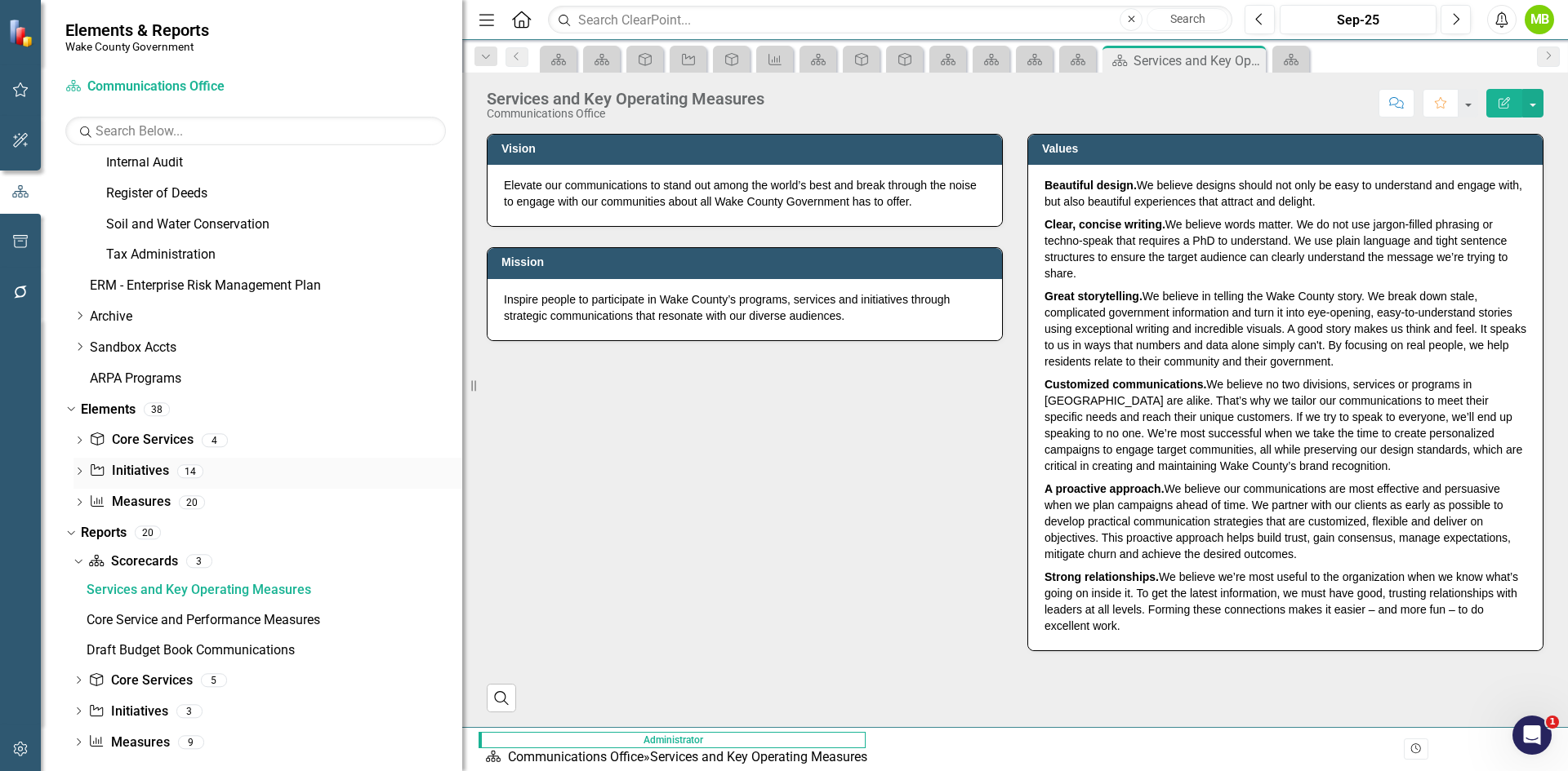
click at [167, 481] on link "Initiative Initiatives" at bounding box center [128, 471] width 79 height 19
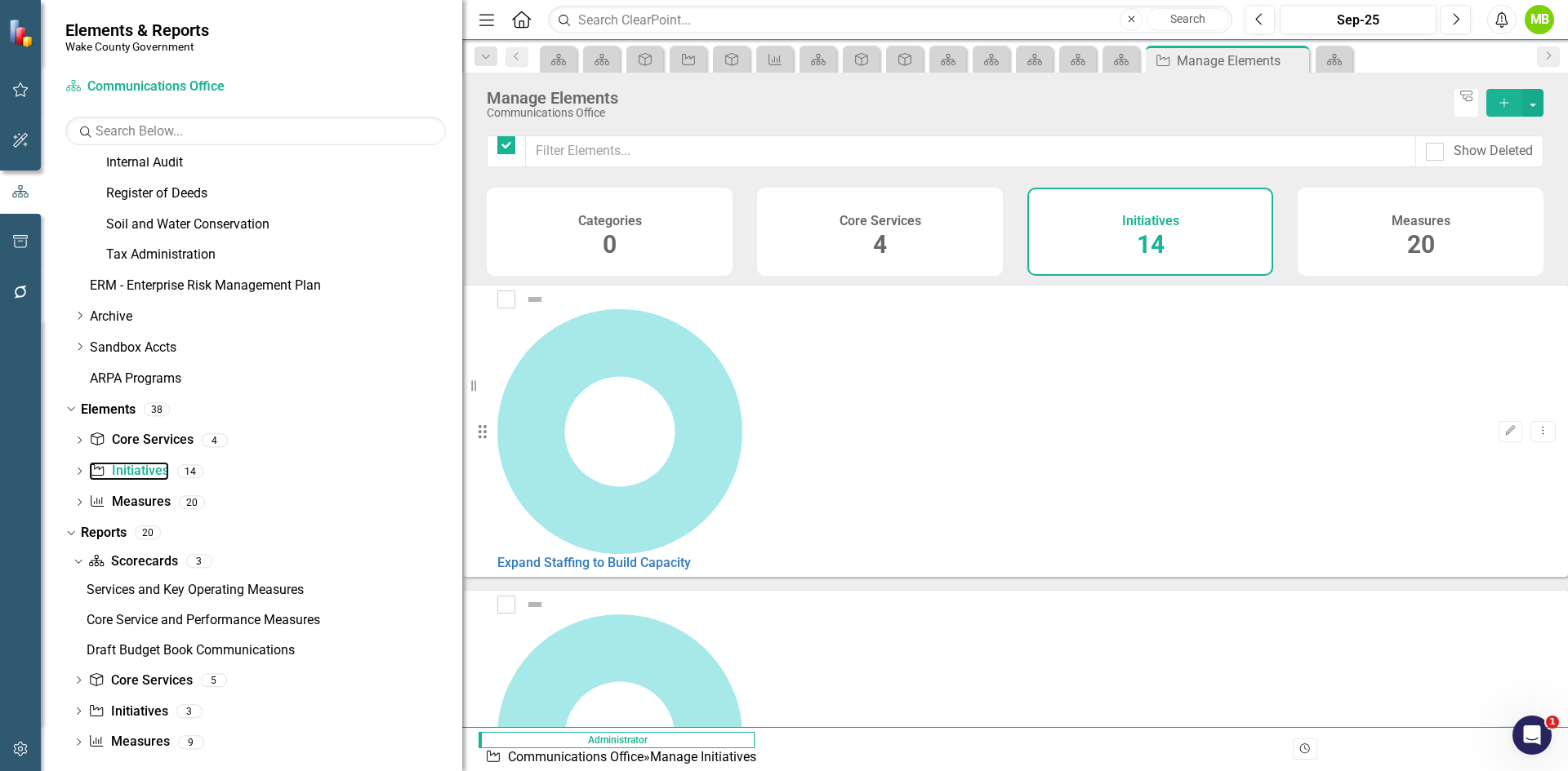
checkbox input "false"
click at [690, 555] on link "Expand Staffing to Build Capacity" at bounding box center [594, 563] width 193 height 16
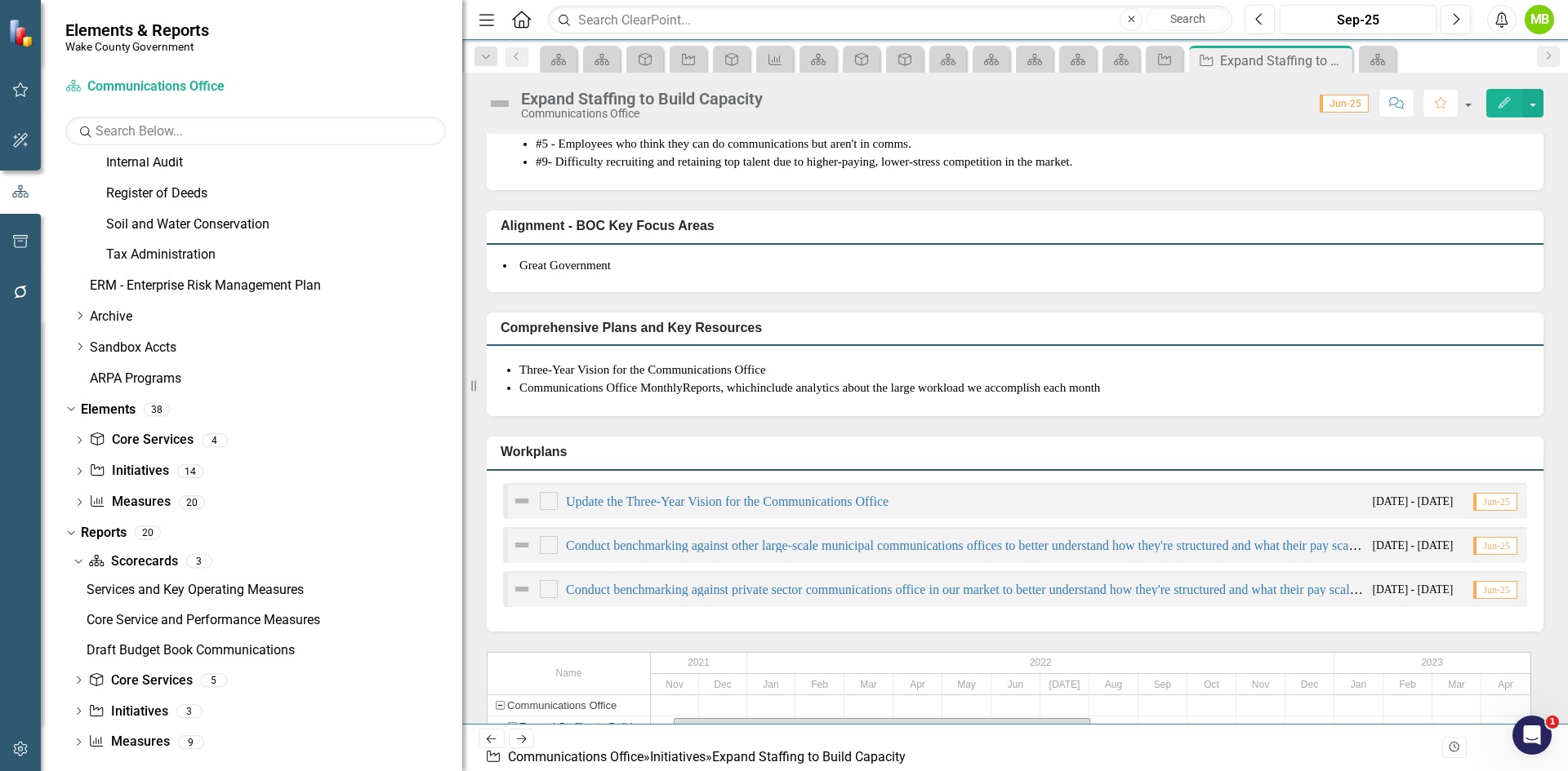
scroll to position [408, 0]
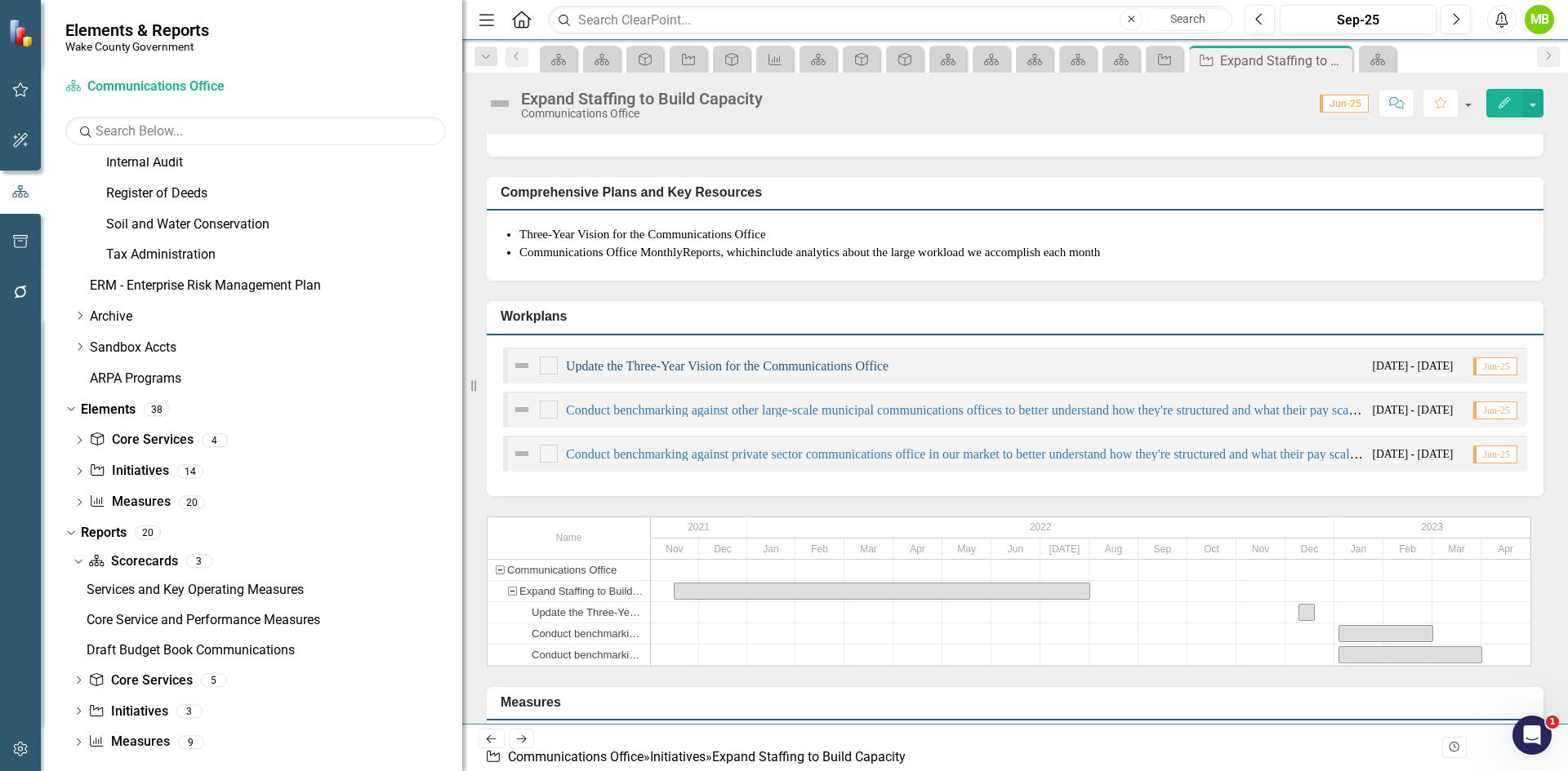
click at [657, 373] on link "Update the Three-Year Vision for the Communications Office" at bounding box center [727, 366] width 322 height 14
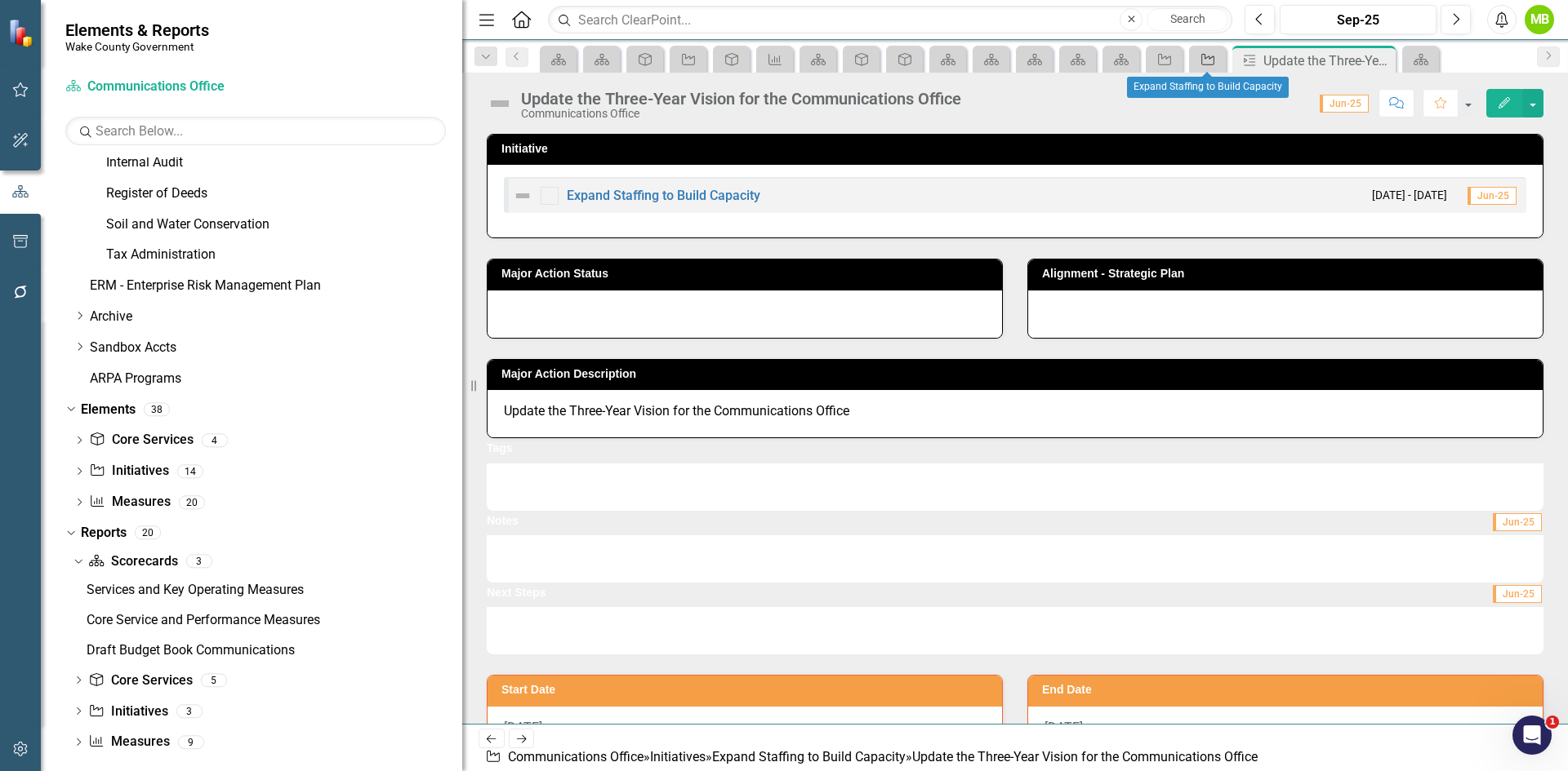
click at [1203, 61] on icon "Initiative" at bounding box center [1207, 59] width 17 height 13
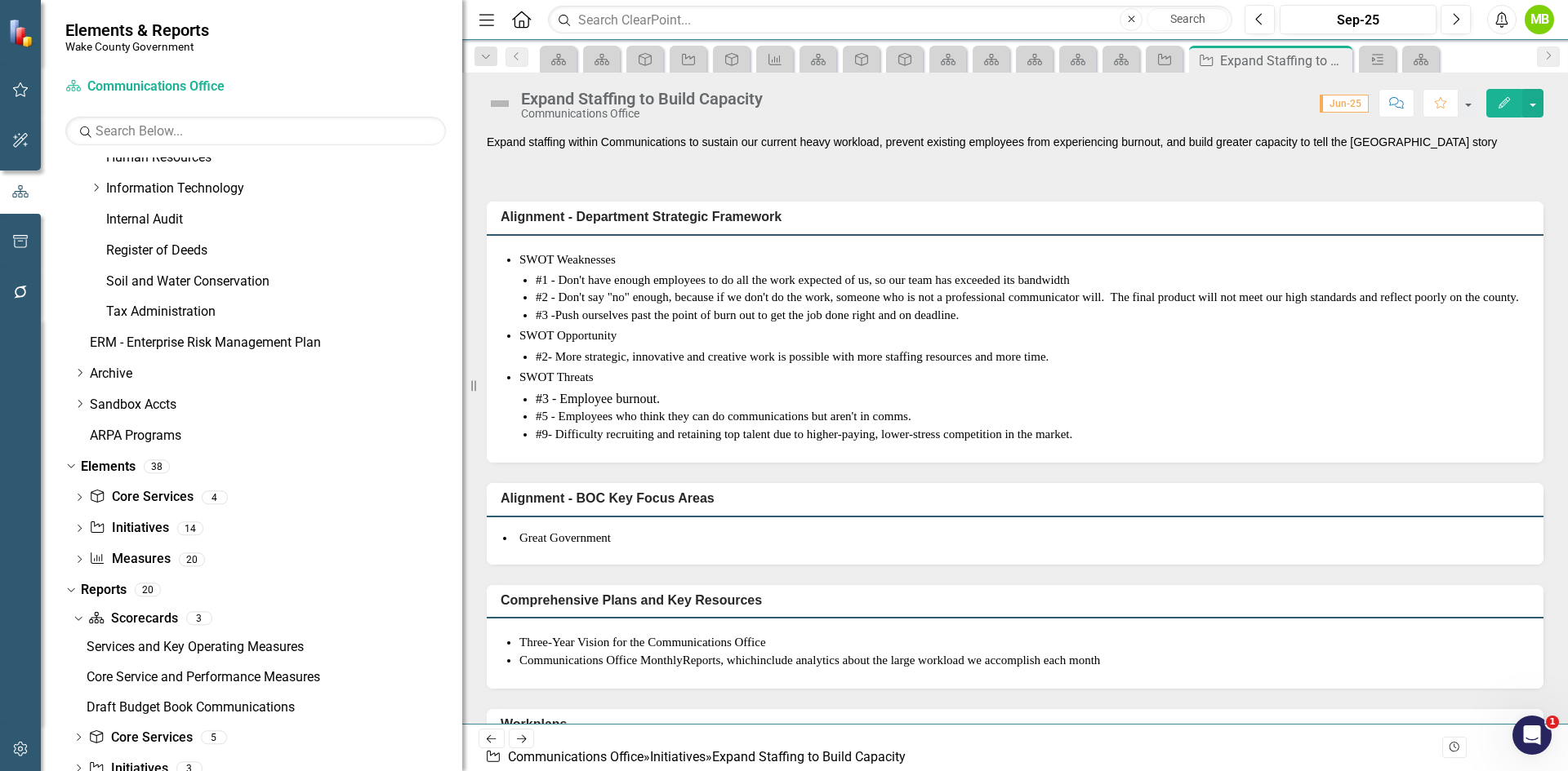
scroll to position [766, 0]
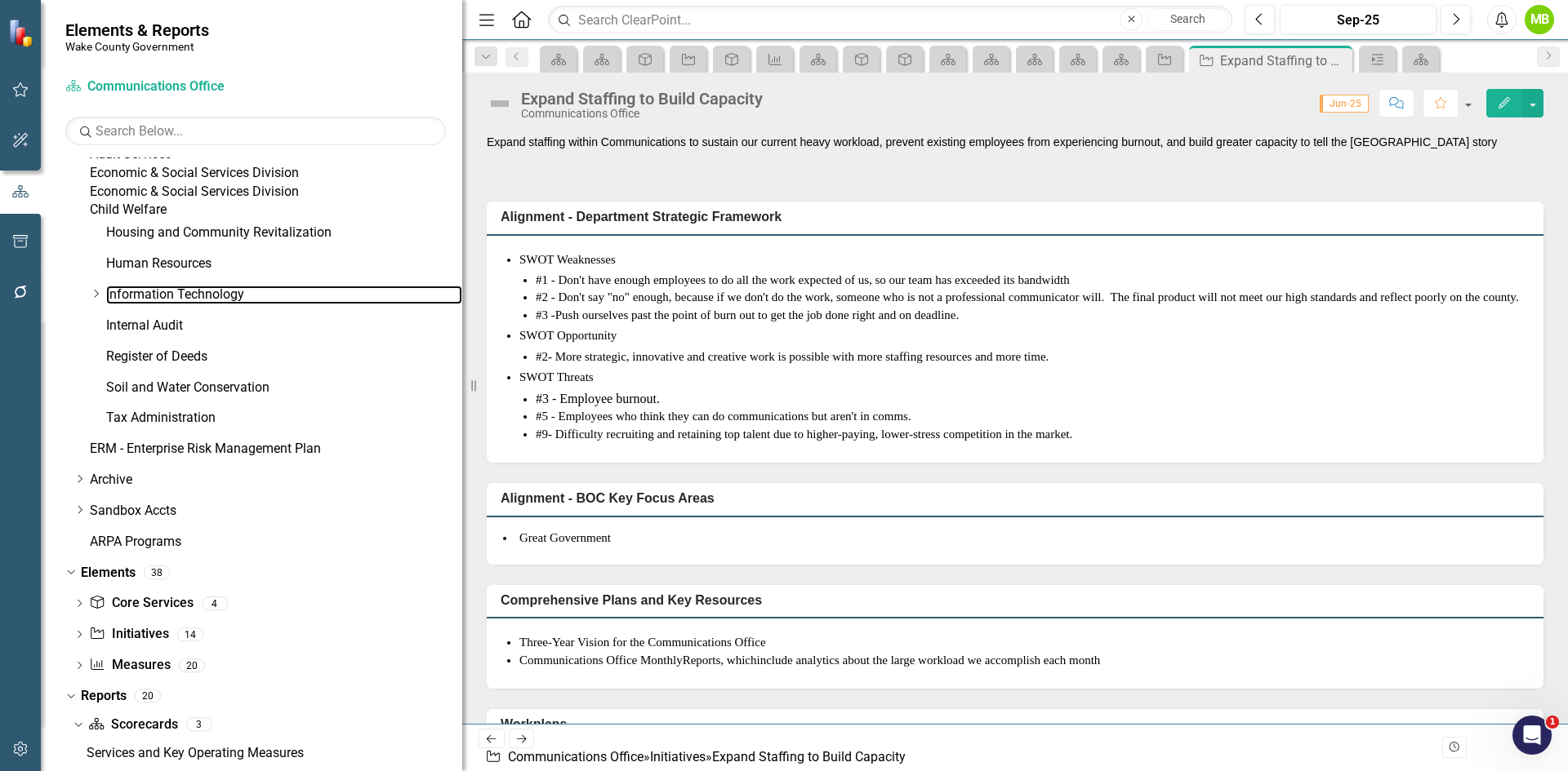
drag, startPoint x: 163, startPoint y: 387, endPoint x: 464, endPoint y: 397, distance: 301.2
click at [163, 305] on link "Information Technology" at bounding box center [284, 295] width 356 height 19
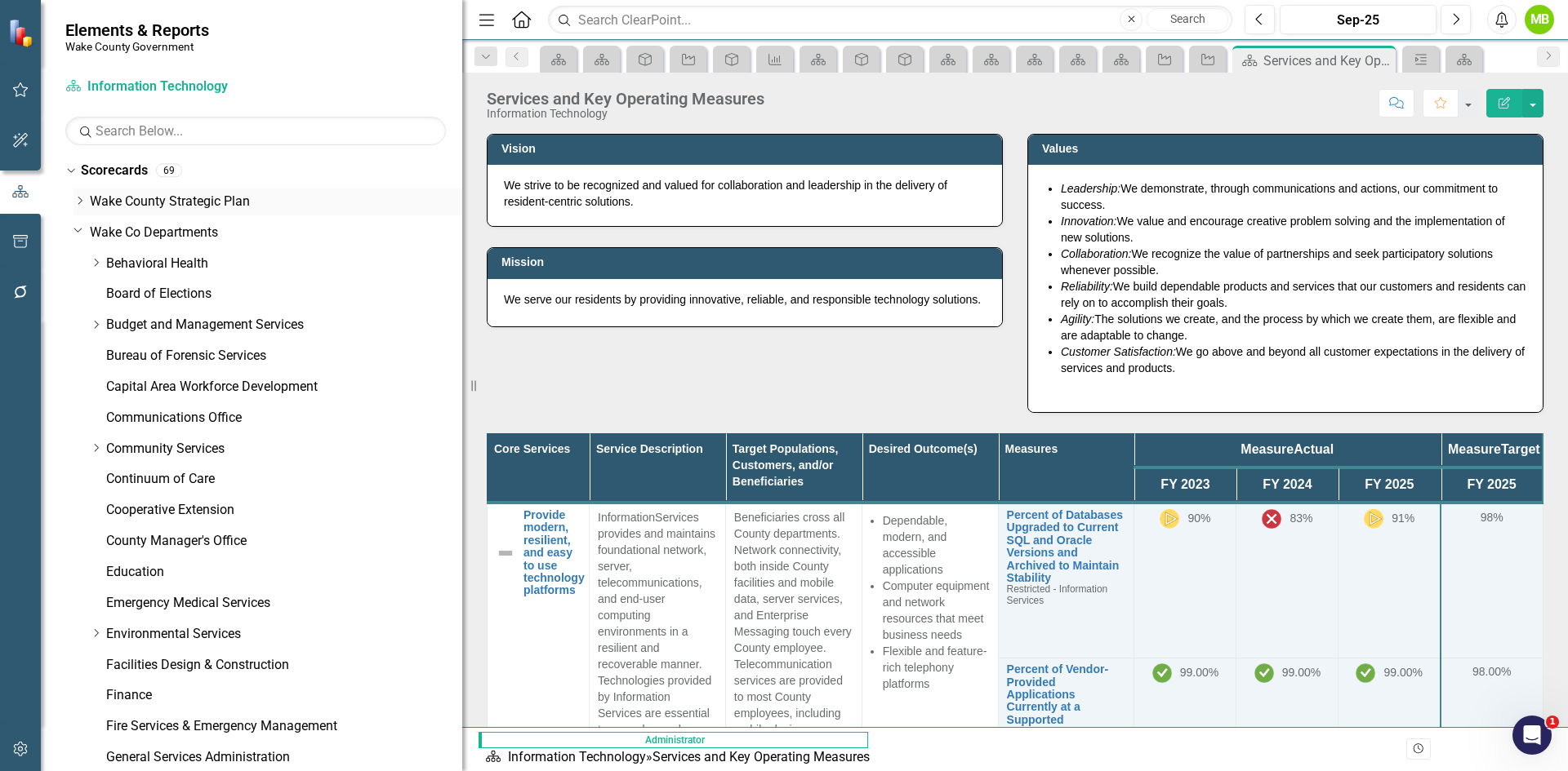
click at [77, 197] on icon "Dropdown" at bounding box center [80, 201] width 12 height 10
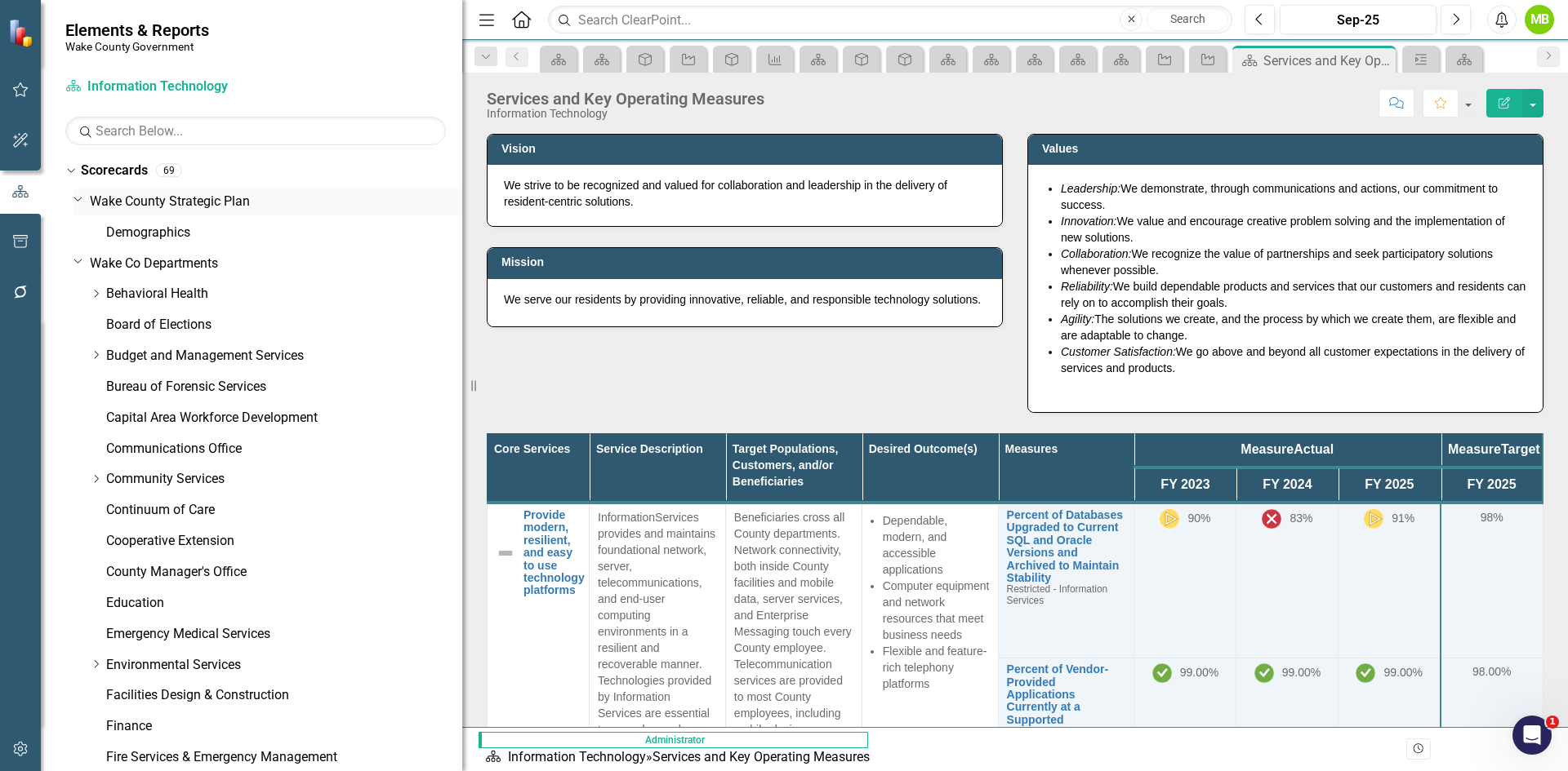
click at [169, 206] on link "Wake County Strategic Plan" at bounding box center [276, 201] width 373 height 19
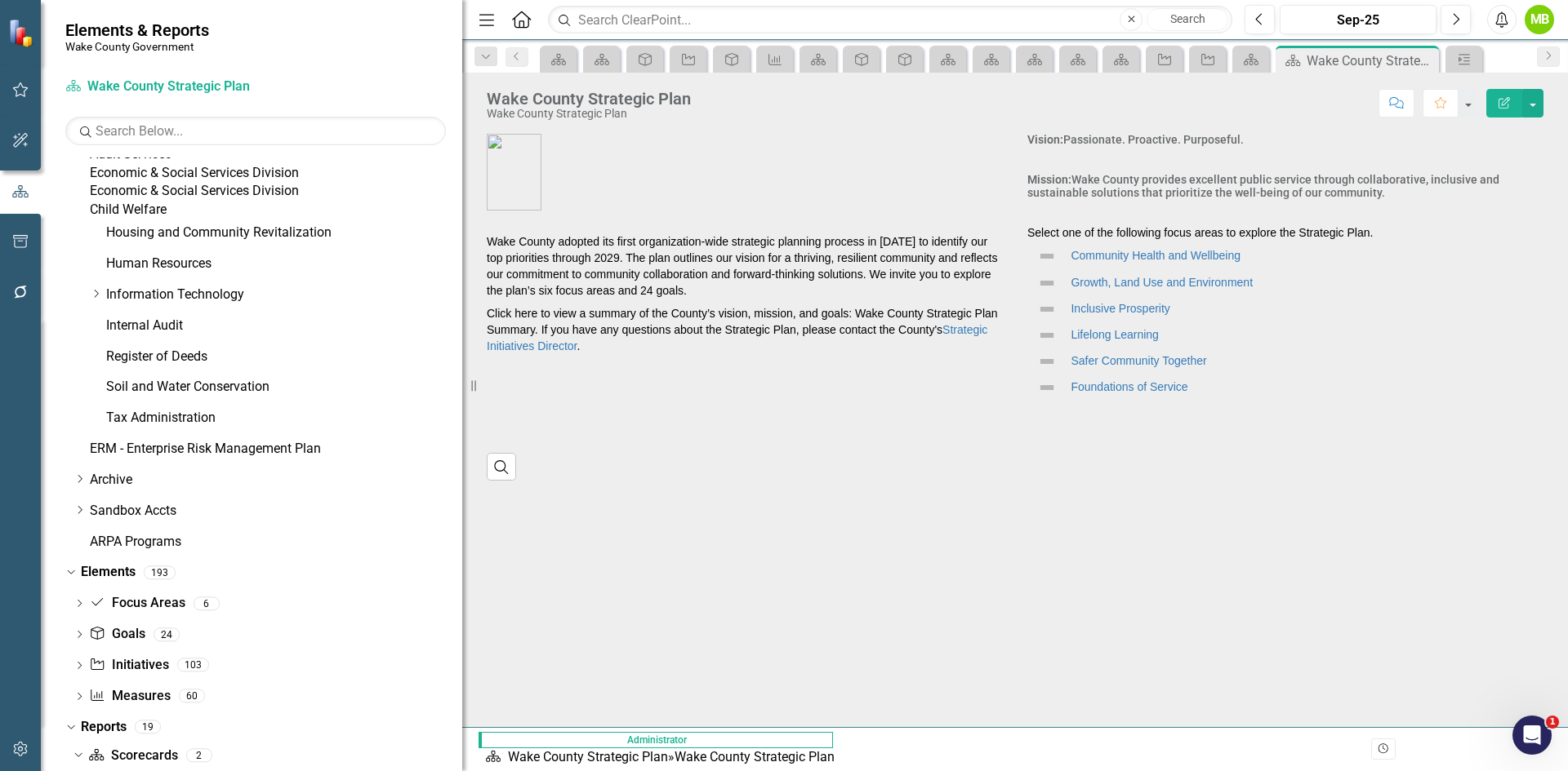
scroll to position [921, 0]
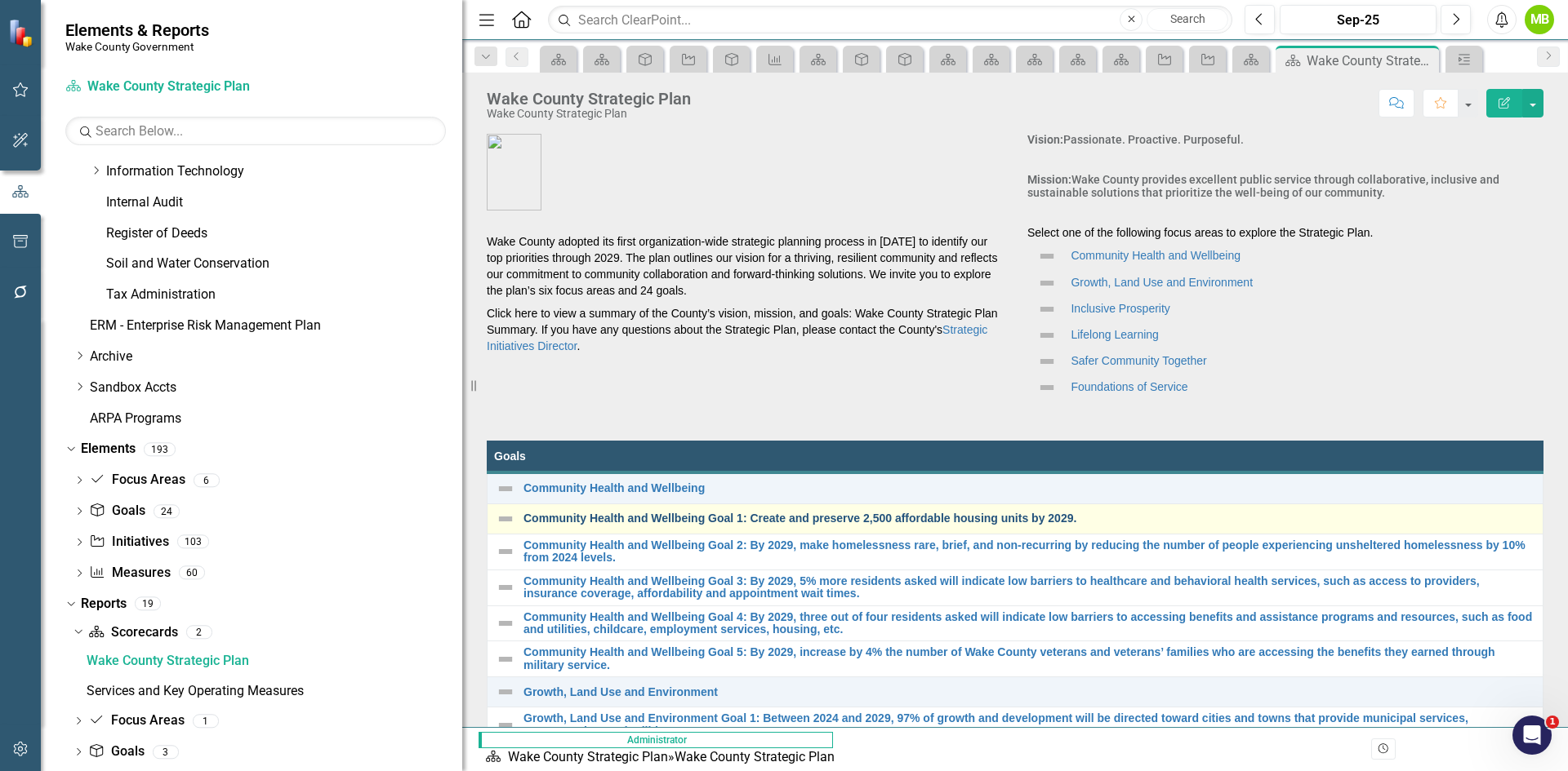
click at [644, 525] on link "Community Health and Wellbeing Goal 1: Create and preserve 2,500 affordable hou…" at bounding box center [1029, 519] width 1011 height 12
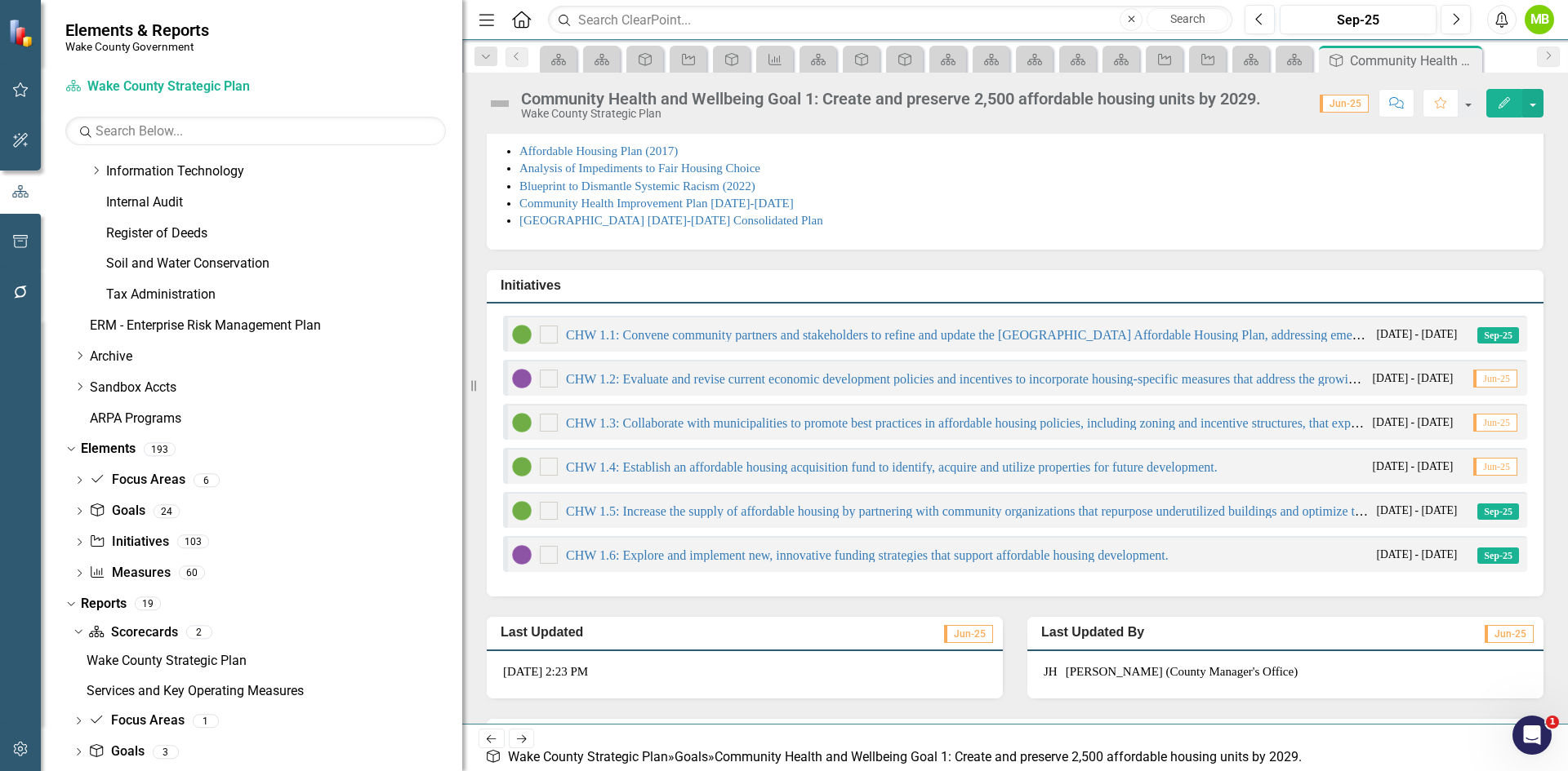
scroll to position [326, 0]
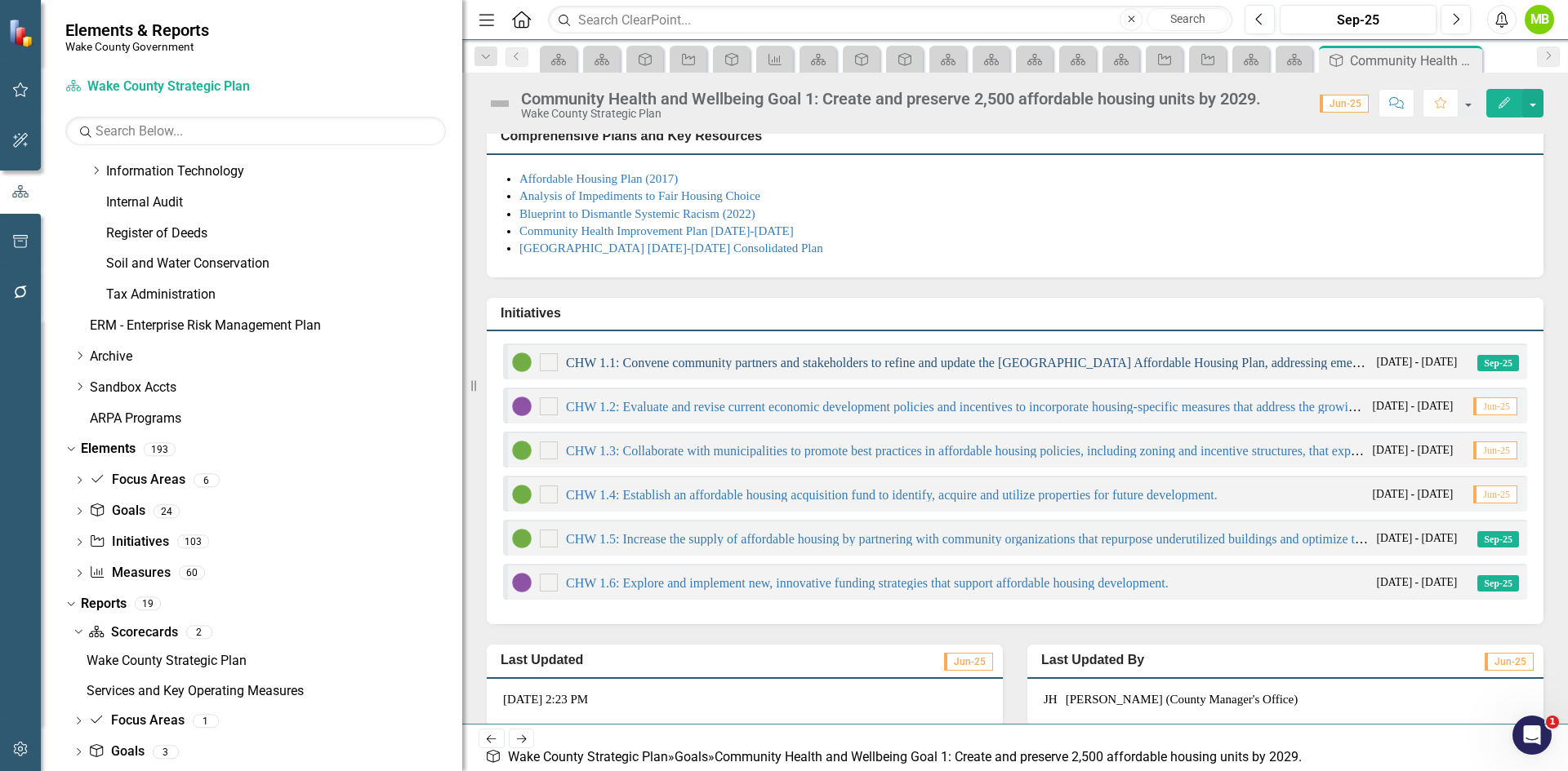
click at [684, 370] on link "CHW 1.1: Convene community partners and stakeholders to refine and update the […" at bounding box center [1286, 363] width 1440 height 14
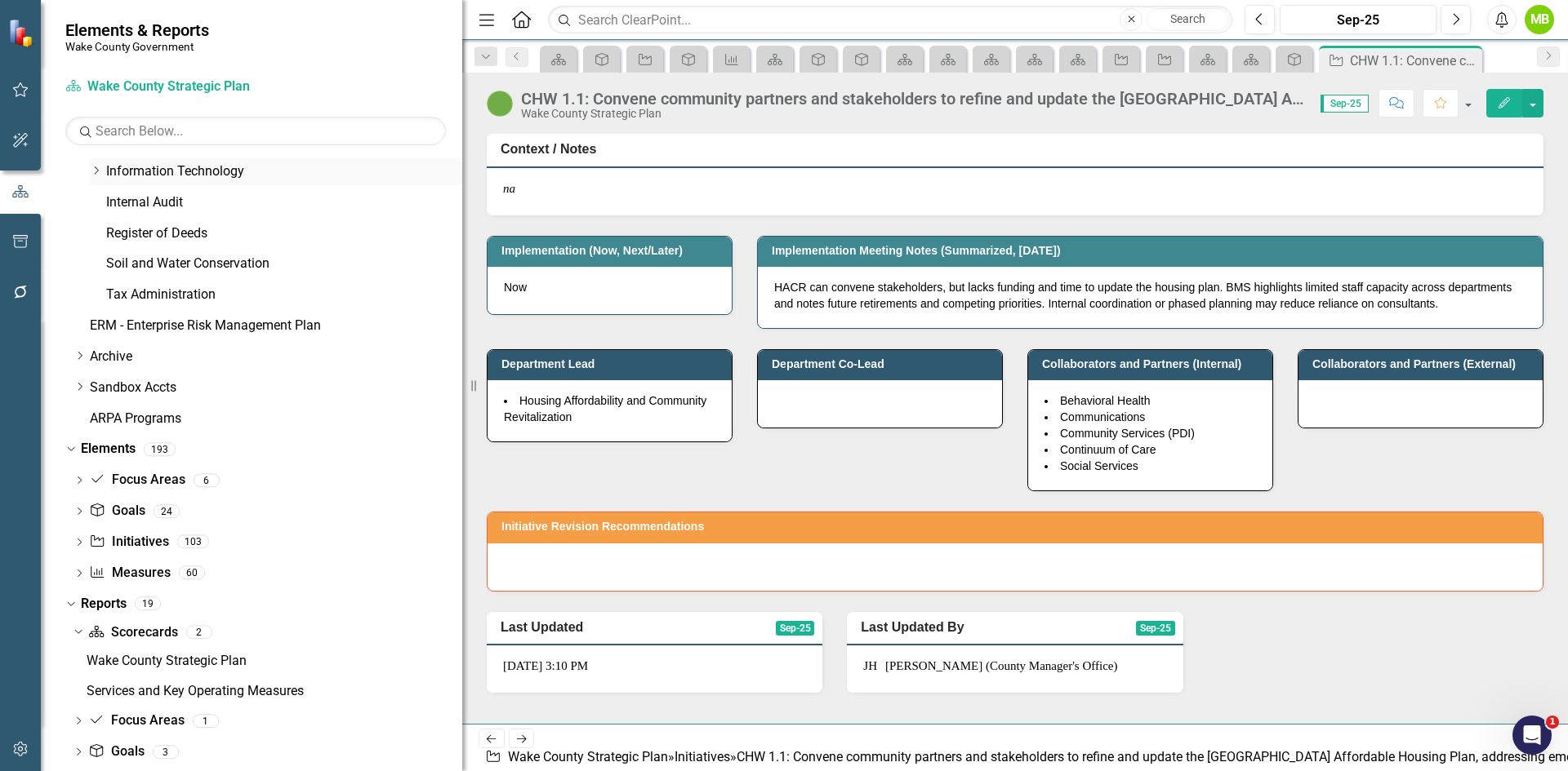
click at [171, 181] on link "Information Technology" at bounding box center [284, 172] width 356 height 19
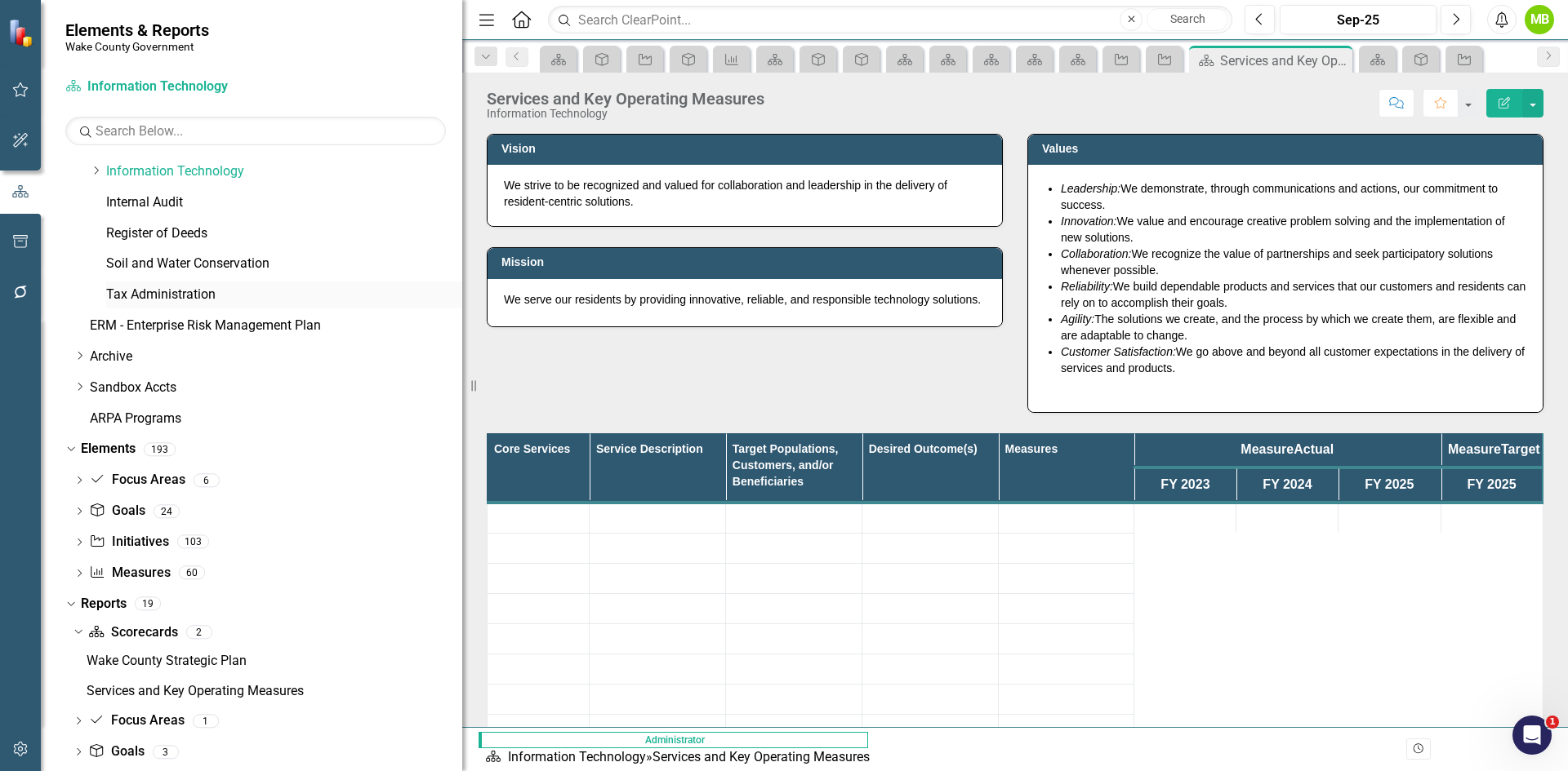
click at [164, 305] on link "Tax Administration" at bounding box center [284, 295] width 356 height 19
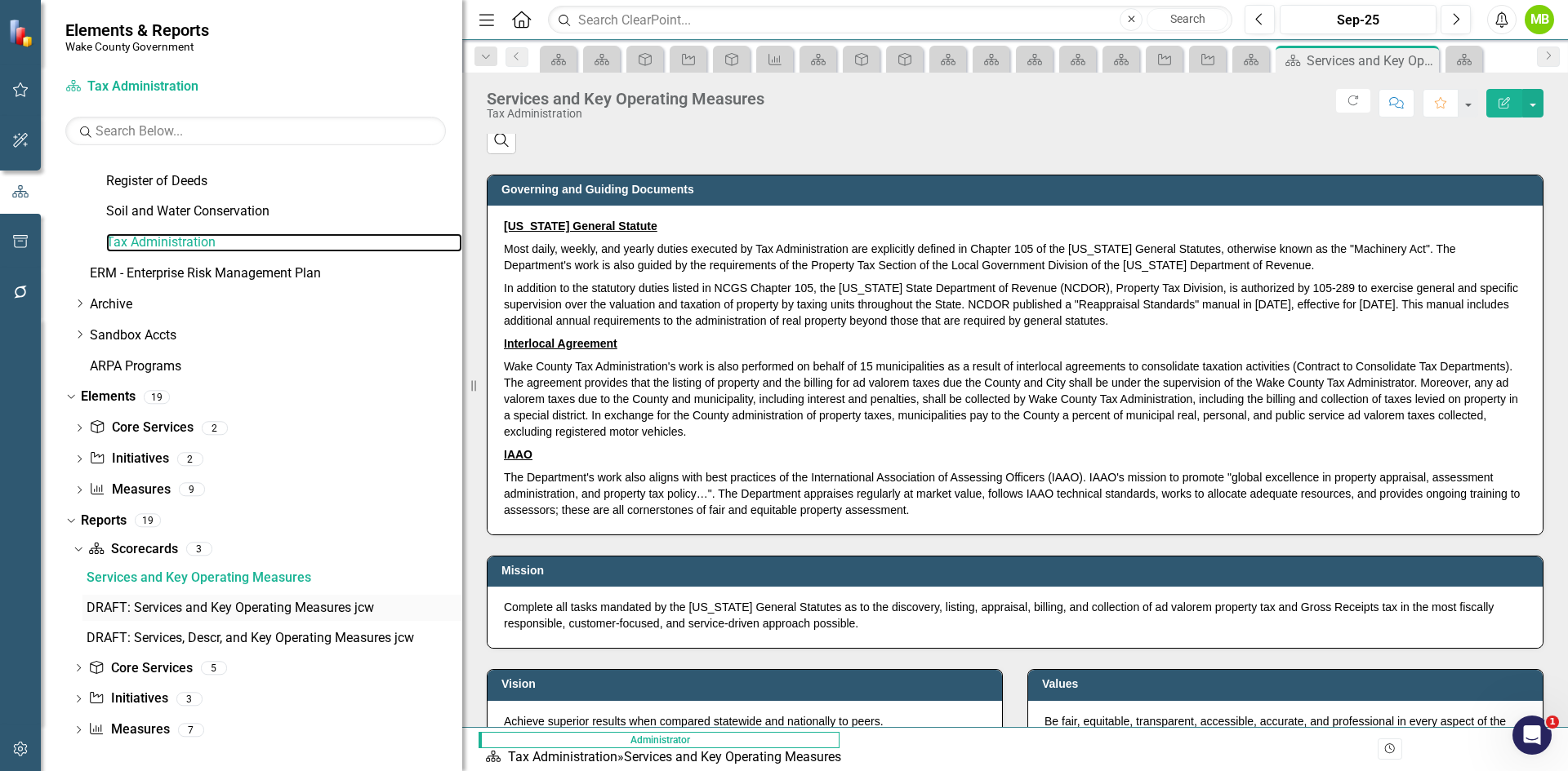
scroll to position [1072, 0]
click at [129, 454] on link "Initiative Initiatives" at bounding box center [128, 457] width 79 height 19
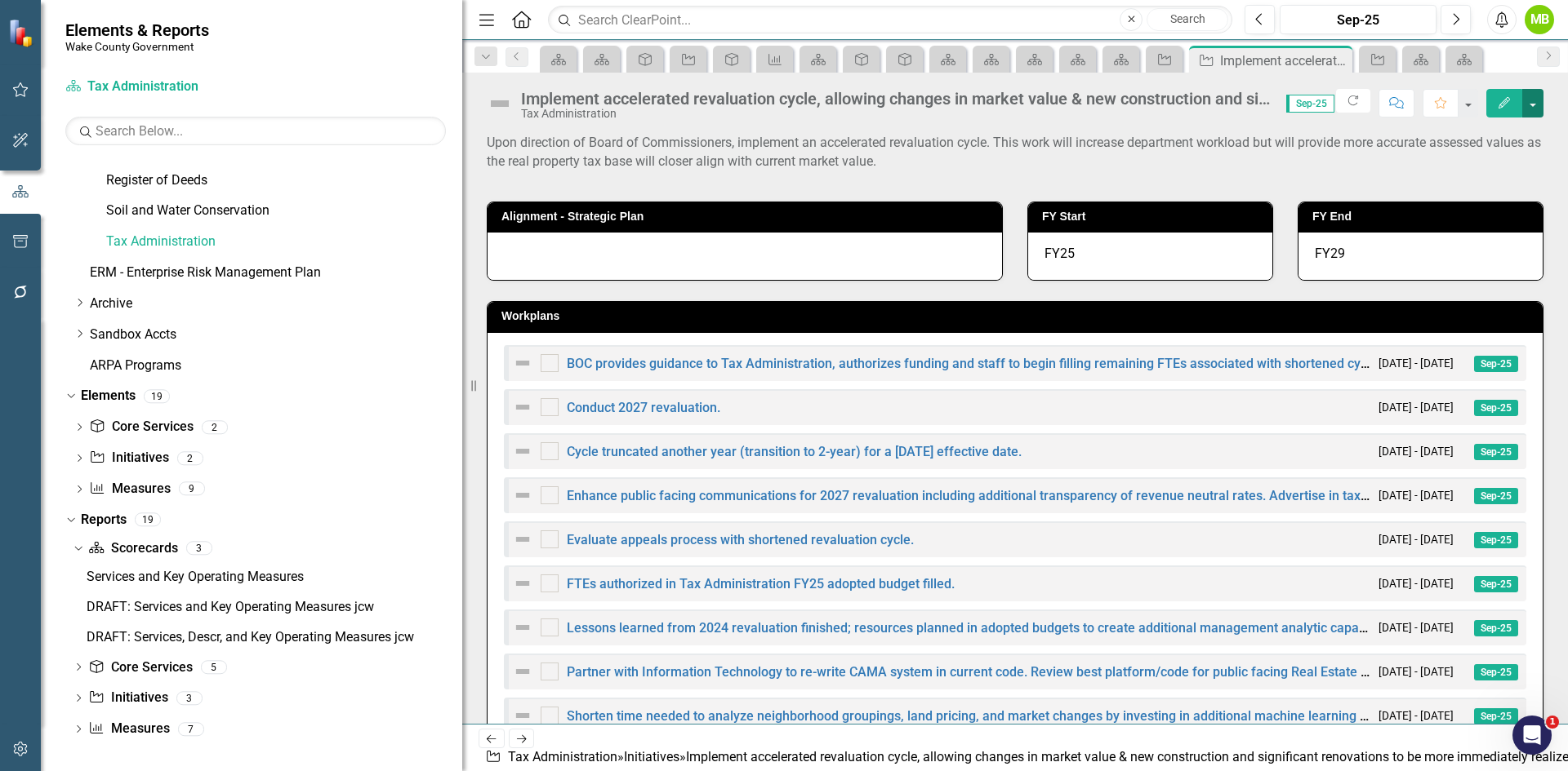
click at [1532, 107] on button "button" at bounding box center [1532, 103] width 22 height 29
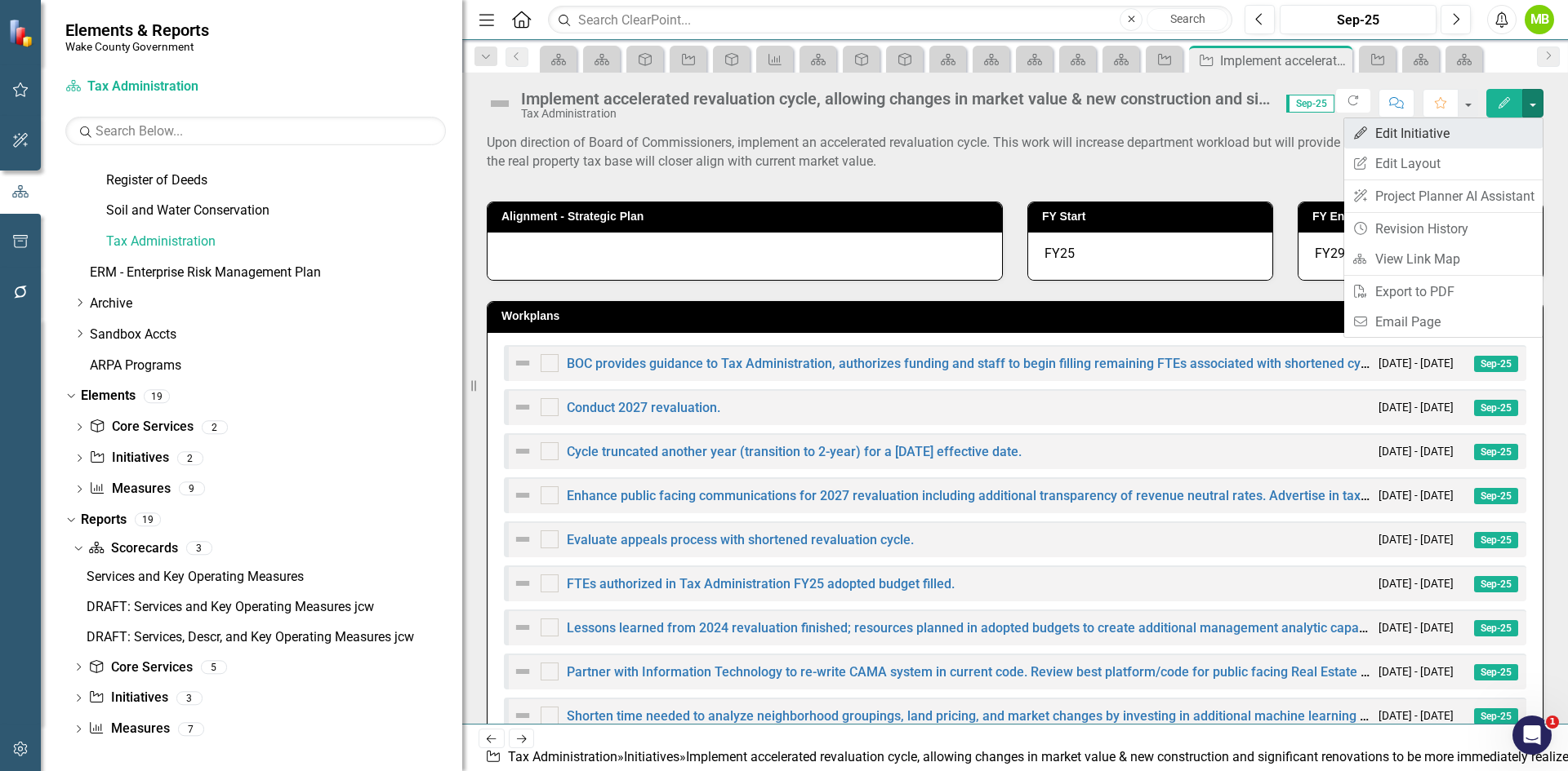
click at [1409, 139] on link "Edit Edit Initiative" at bounding box center [1443, 133] width 198 height 31
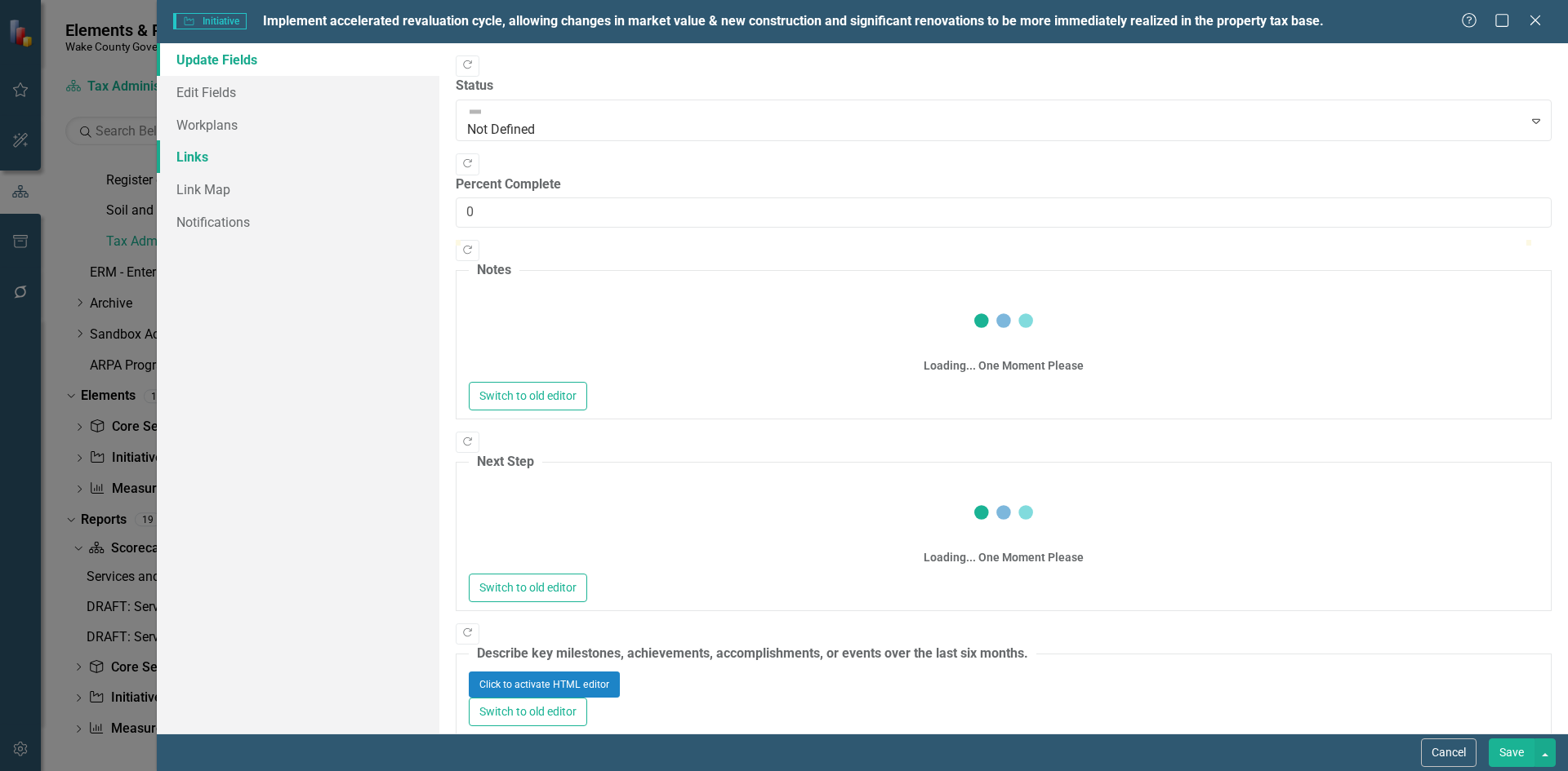
click at [246, 164] on link "Links" at bounding box center [298, 156] width 282 height 33
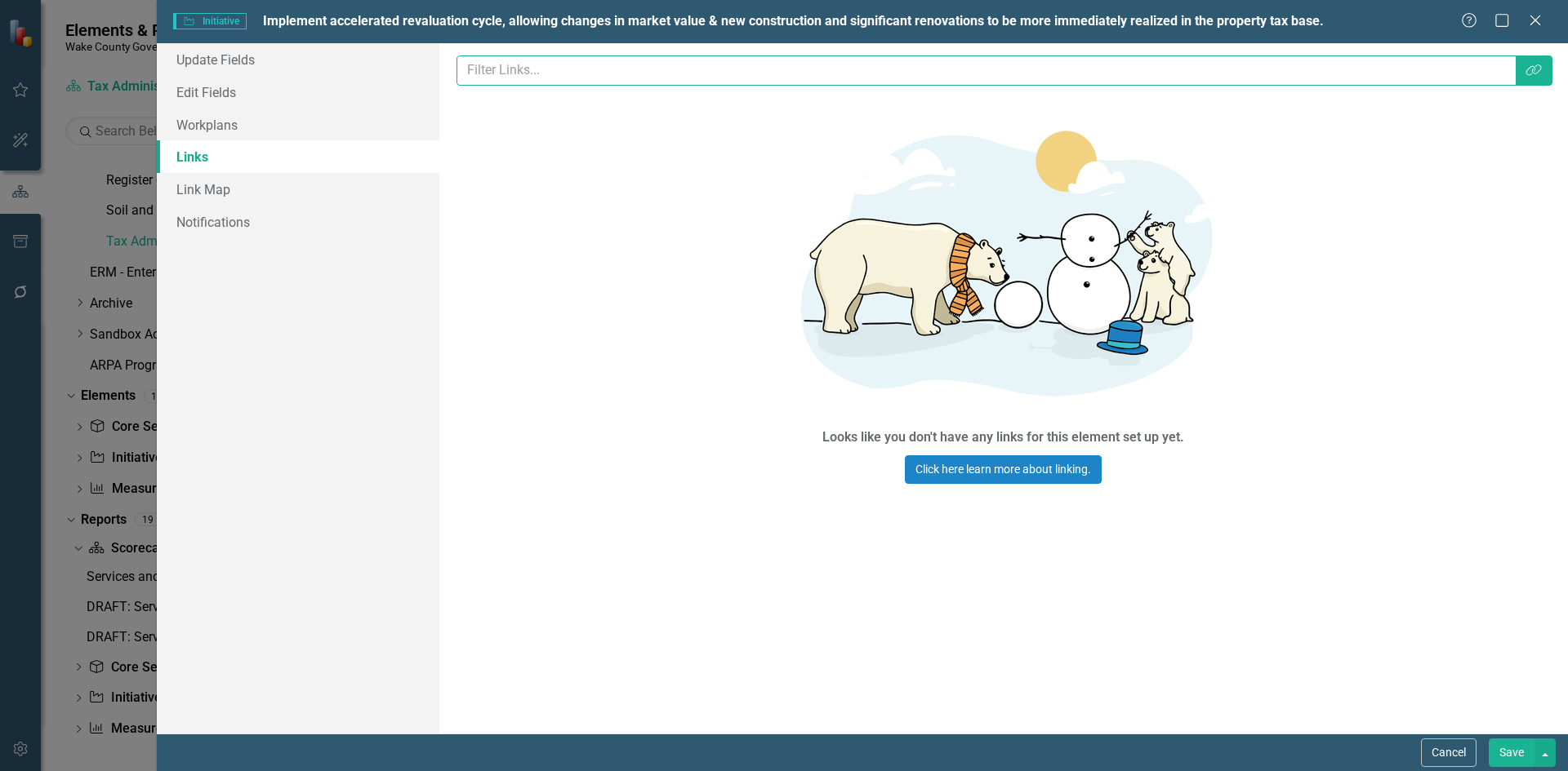
click at [669, 75] on input "text" at bounding box center [986, 70] width 1060 height 31
click at [1531, 72] on icon "Link Tag" at bounding box center [1533, 70] width 17 height 13
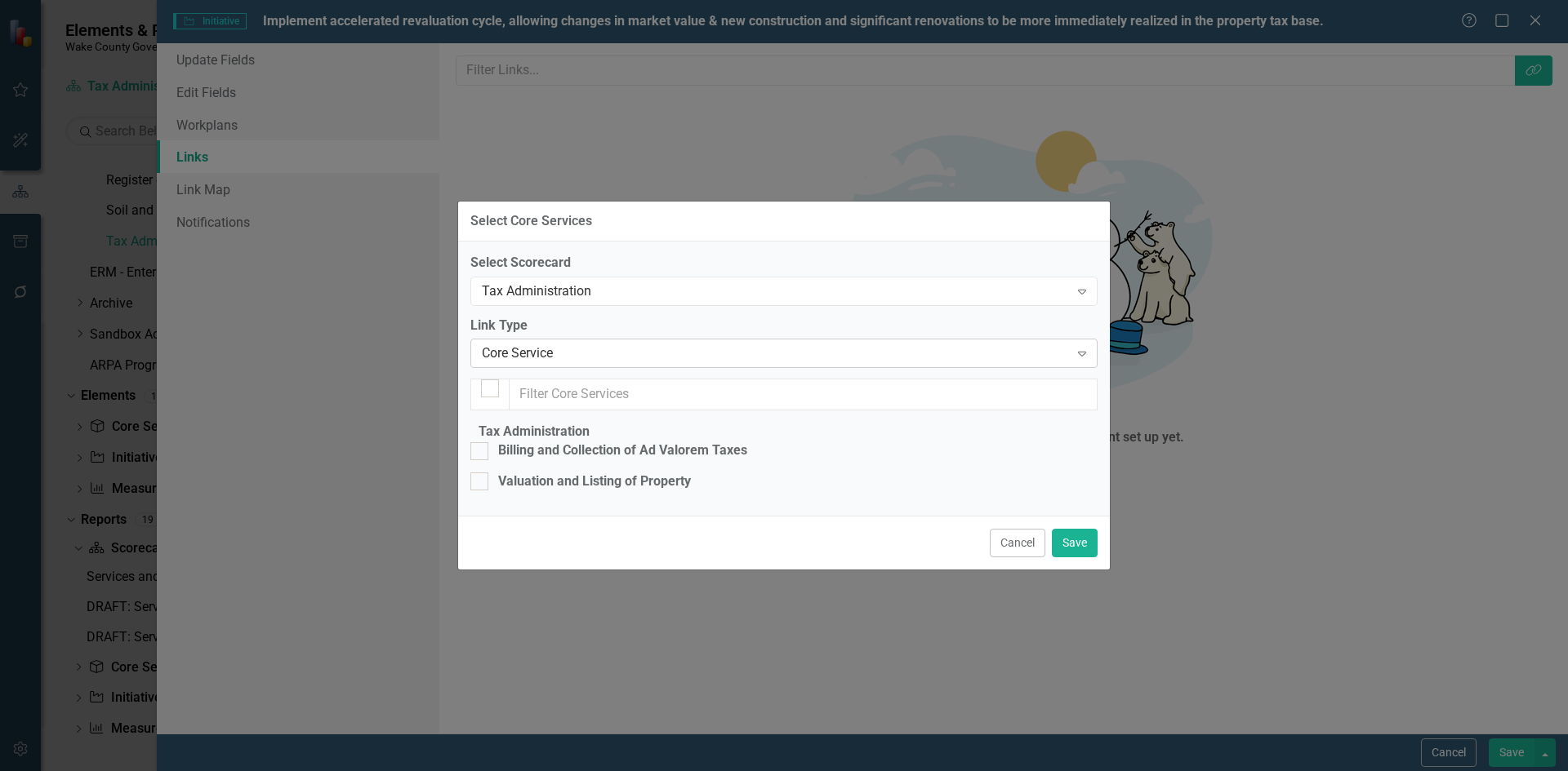
click at [747, 344] on div "Core Service" at bounding box center [774, 353] width 587 height 19
click at [681, 282] on div "Tax Administration" at bounding box center [774, 291] width 587 height 19
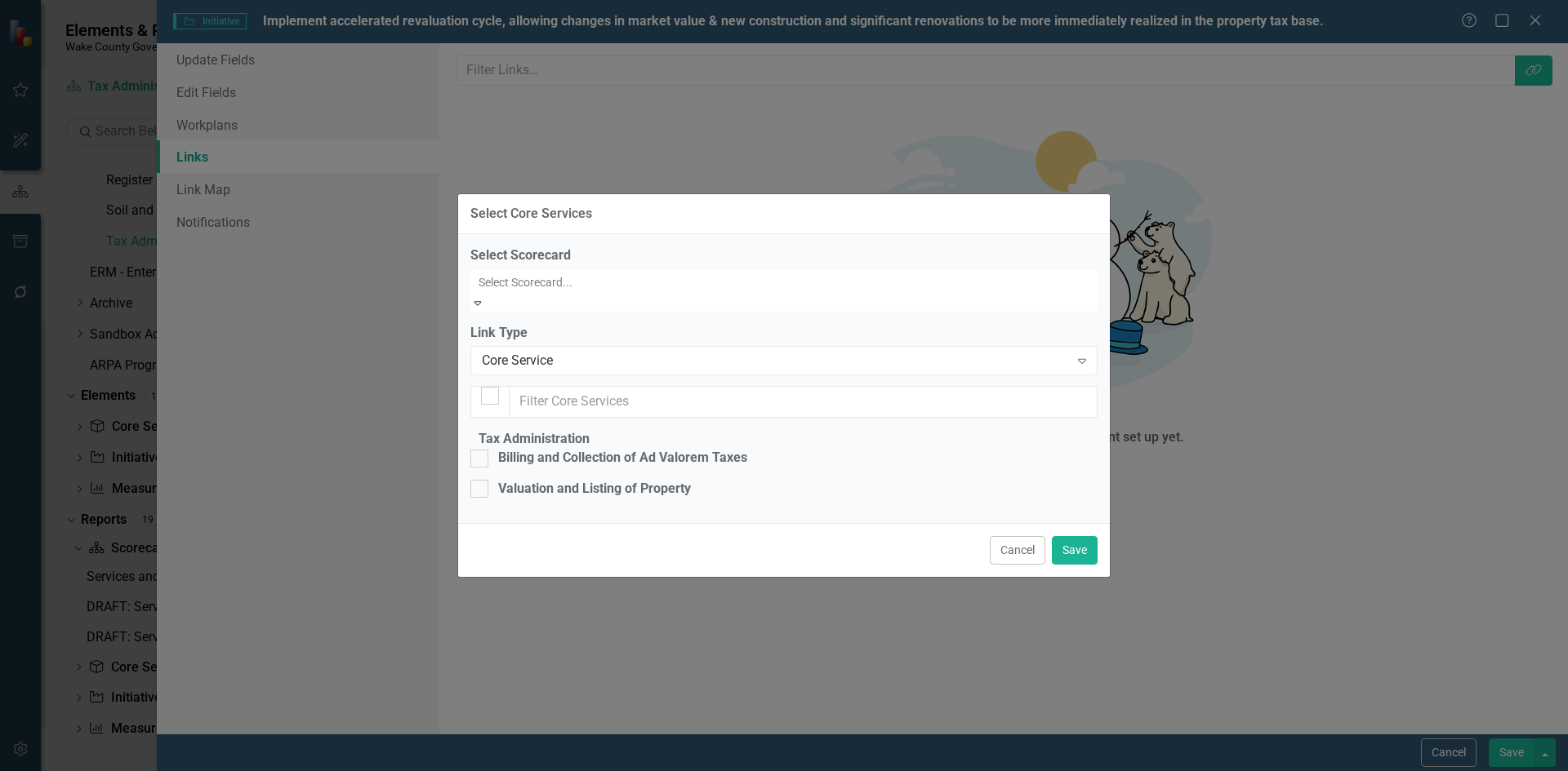
click at [604, 771] on div "Wake County Strategic Plan" at bounding box center [784, 780] width 1568 height 19
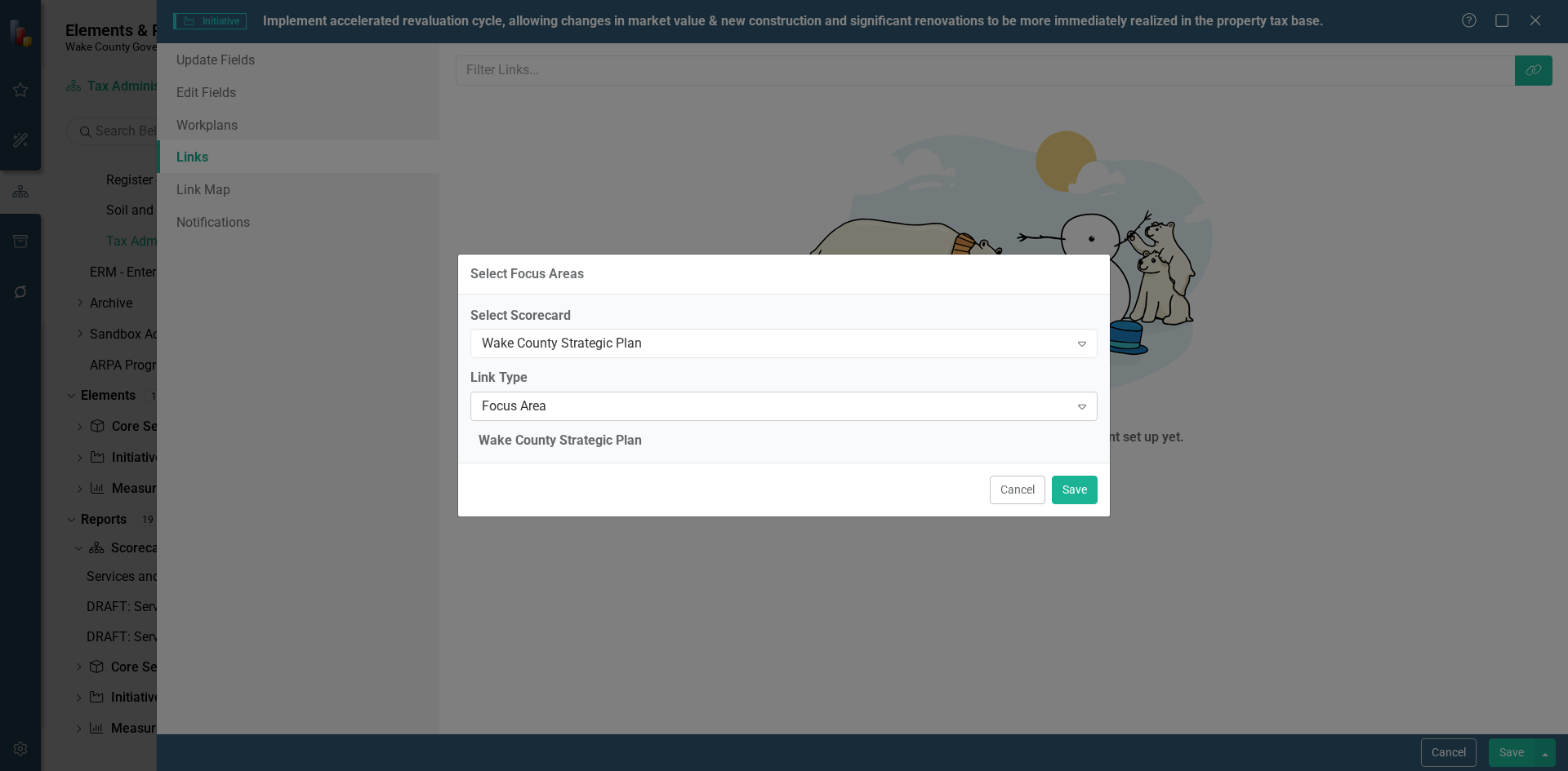
click at [614, 397] on div "Focus Area" at bounding box center [774, 406] width 587 height 19
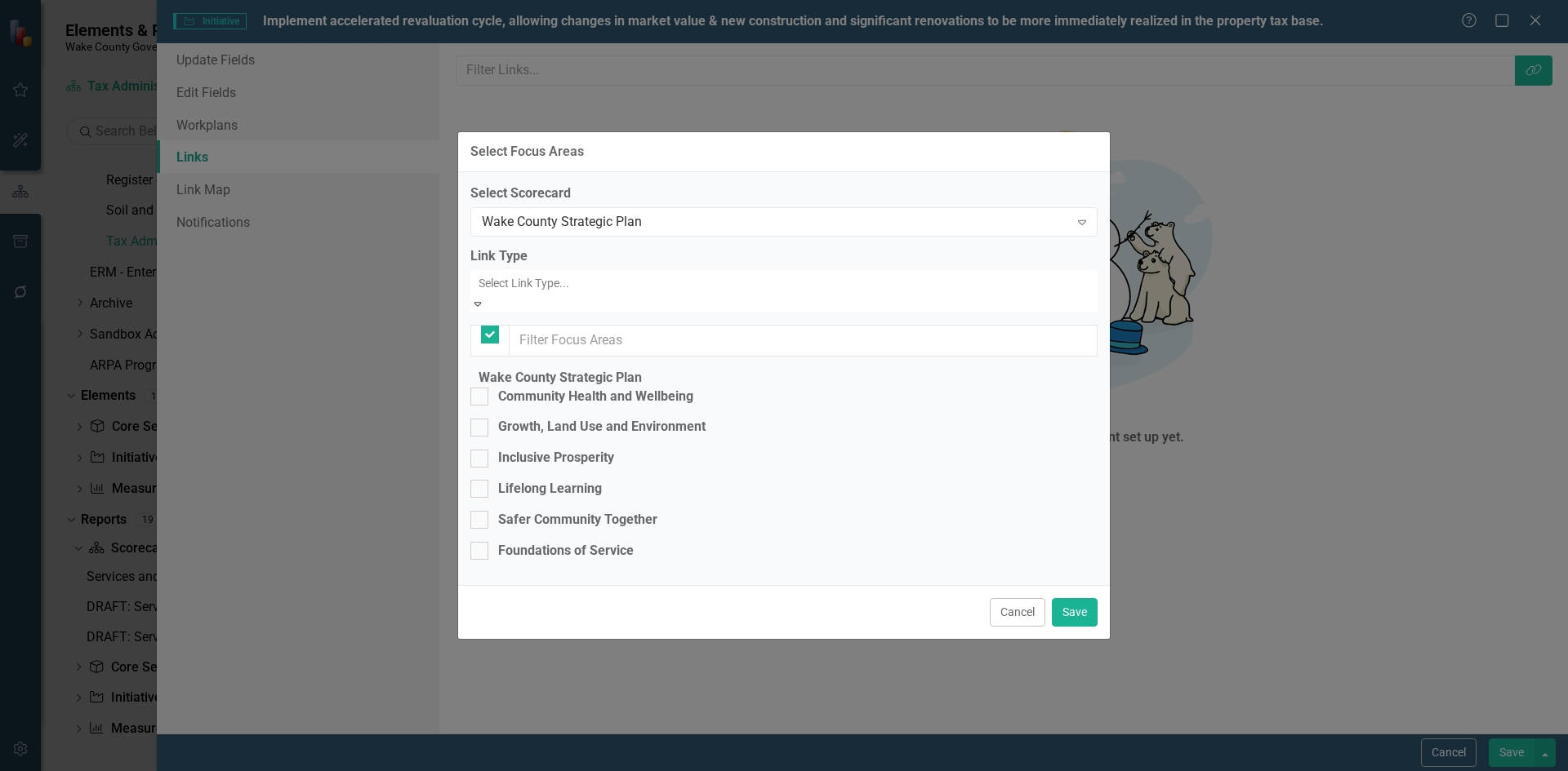
checkbox input "false"
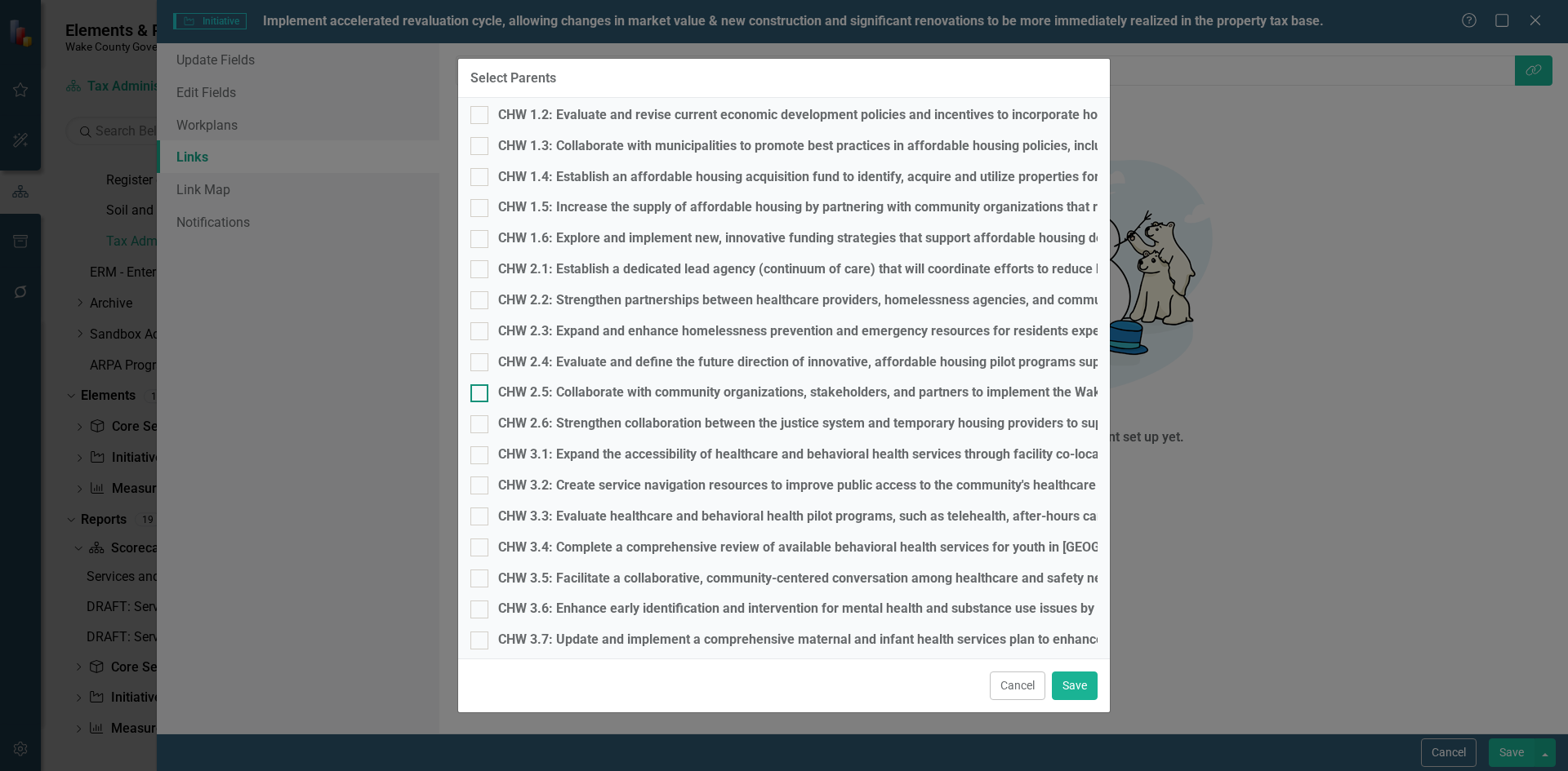
scroll to position [5, 0]
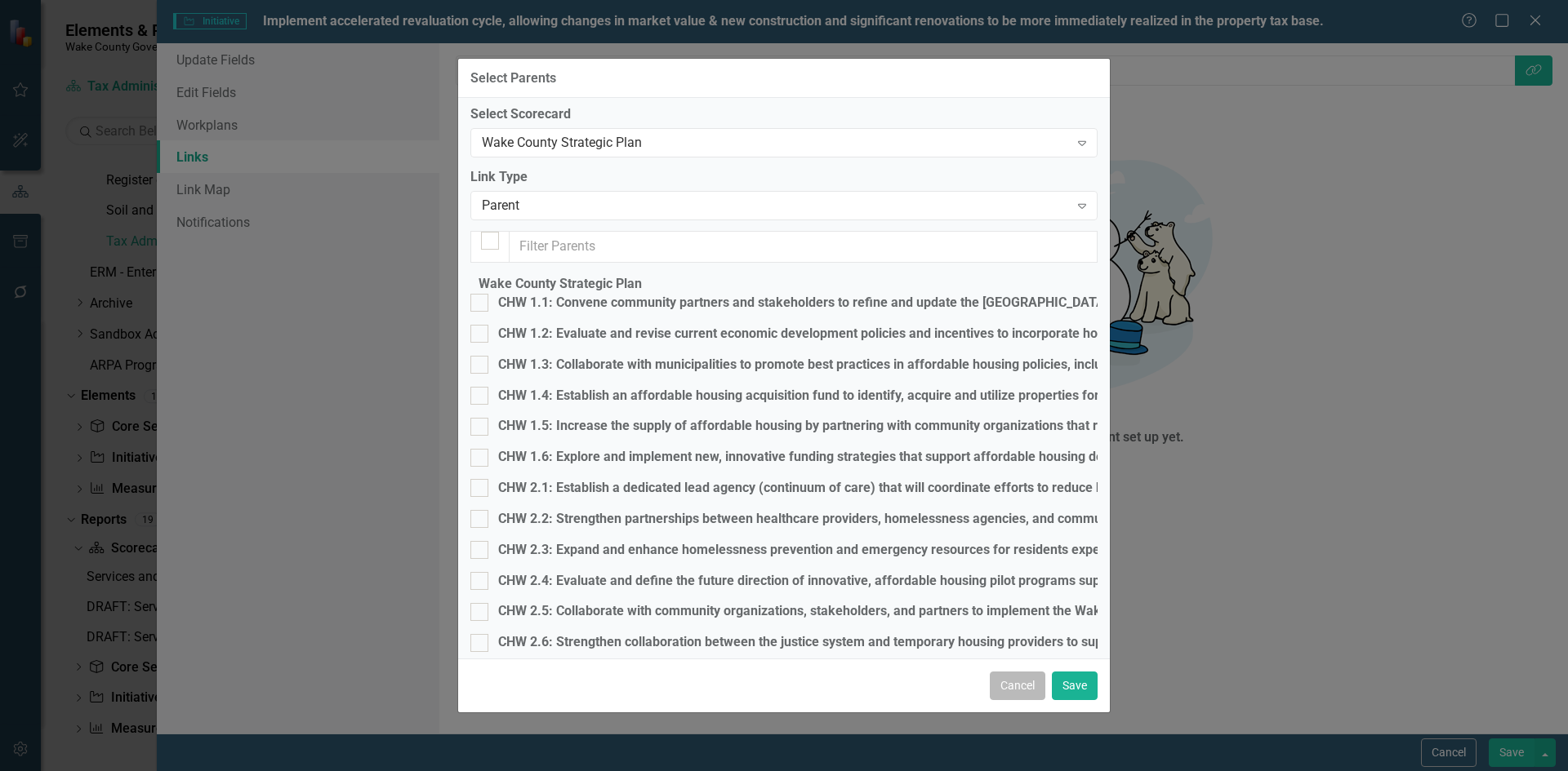
click at [1009, 681] on button "Cancel" at bounding box center [1017, 685] width 55 height 29
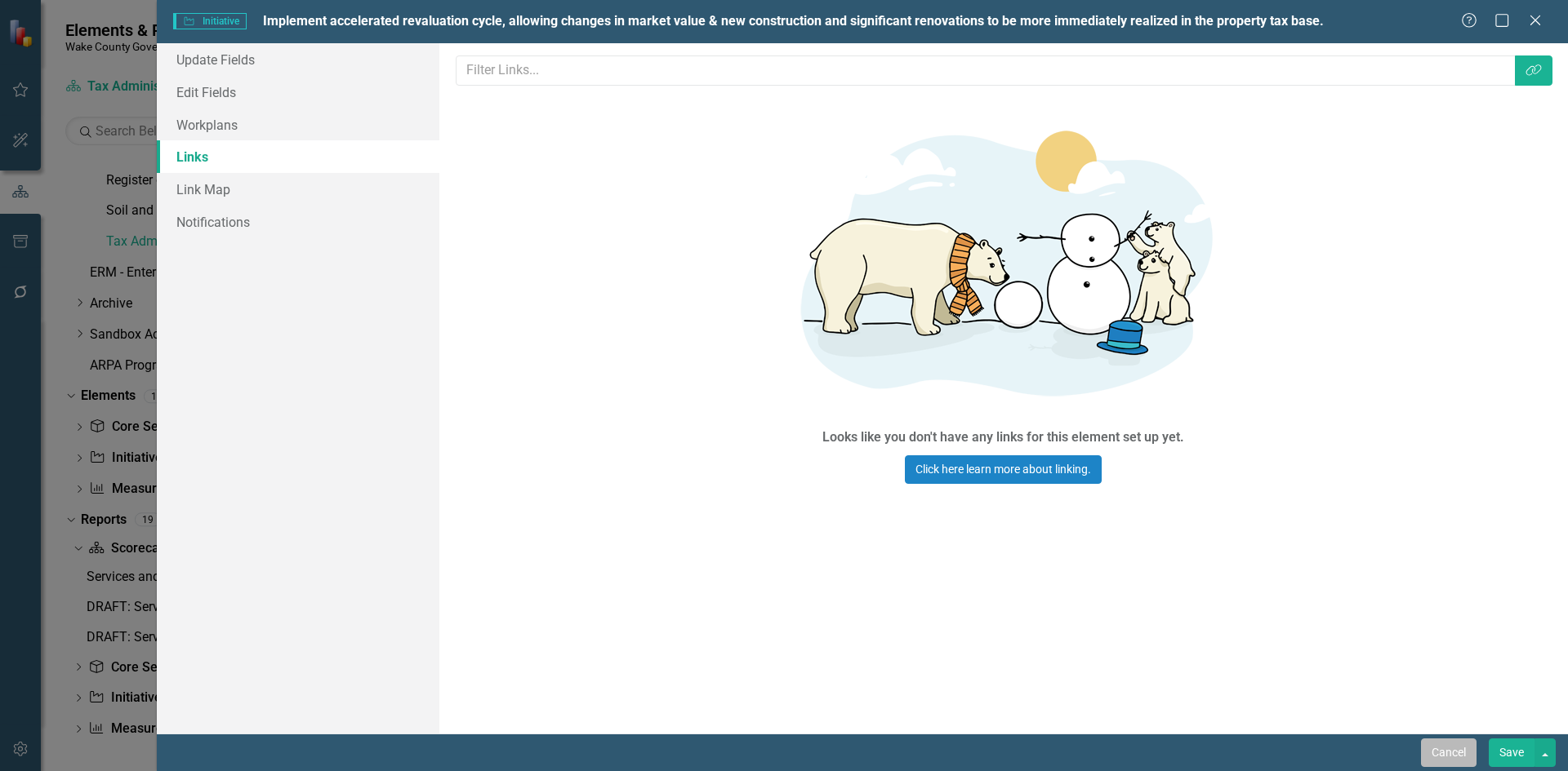
click at [1441, 743] on button "Cancel" at bounding box center [1449, 752] width 55 height 29
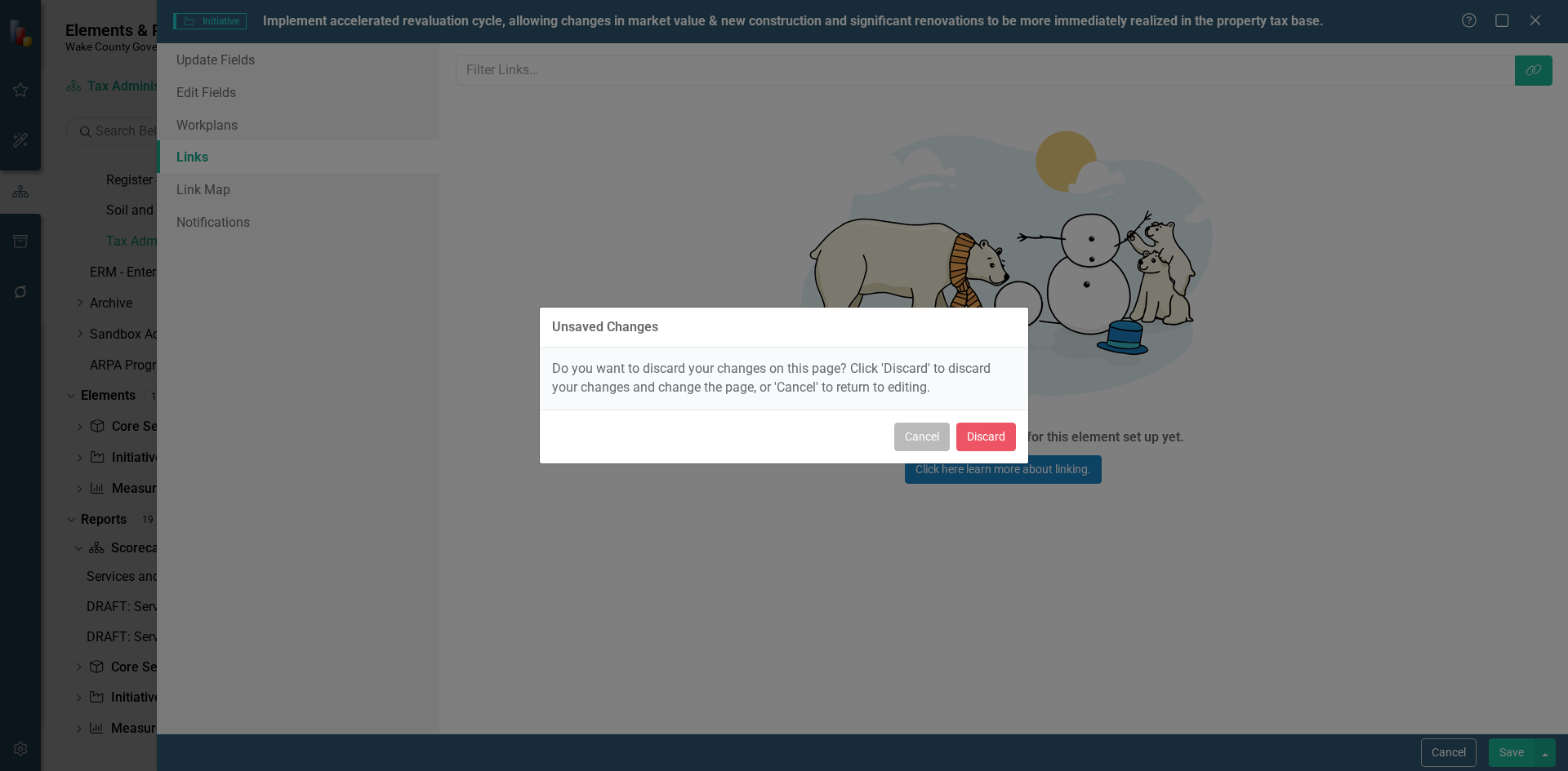
click at [936, 437] on button "Cancel" at bounding box center [922, 437] width 55 height 29
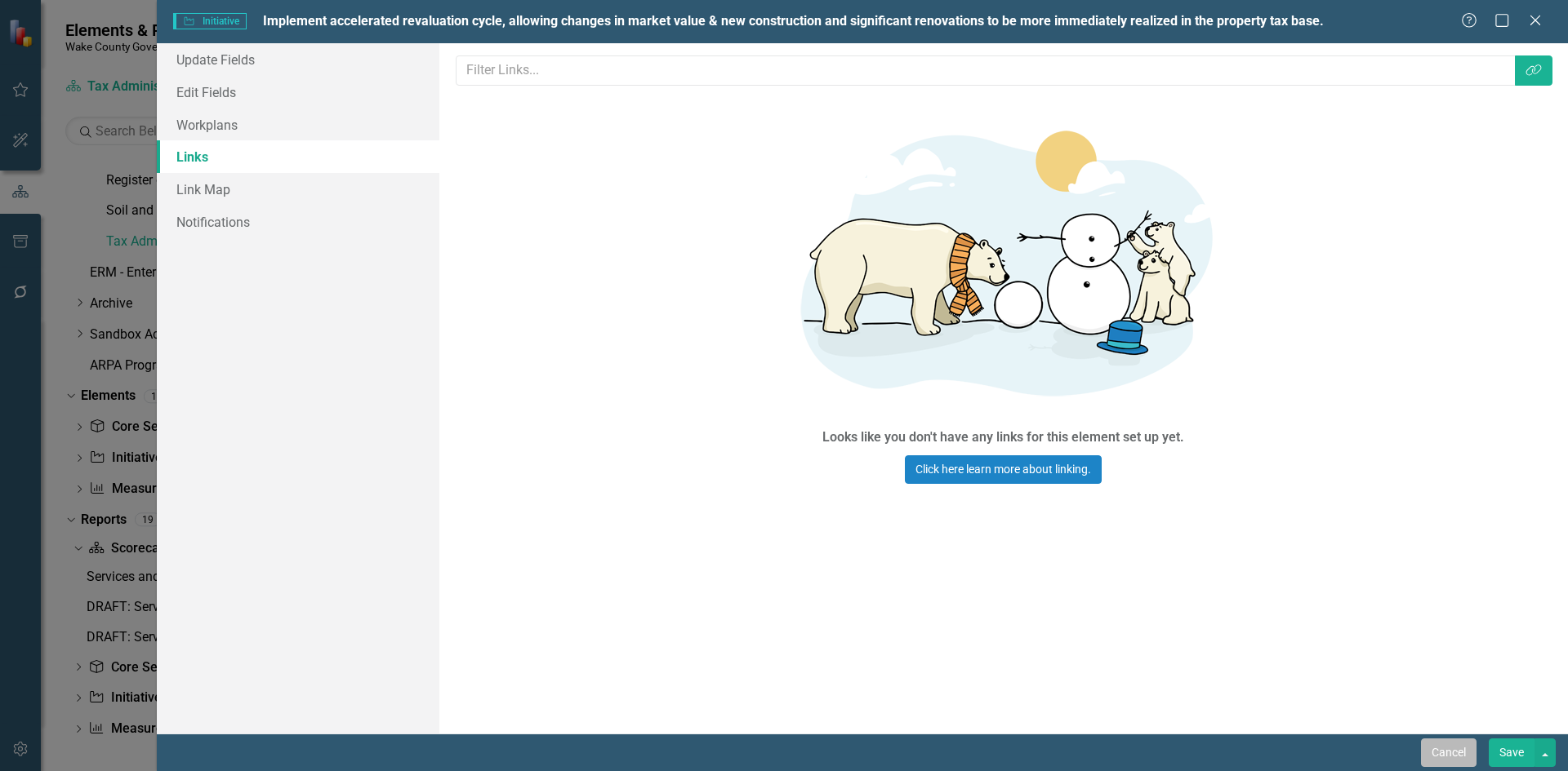
click at [1446, 743] on button "Cancel" at bounding box center [1449, 752] width 55 height 29
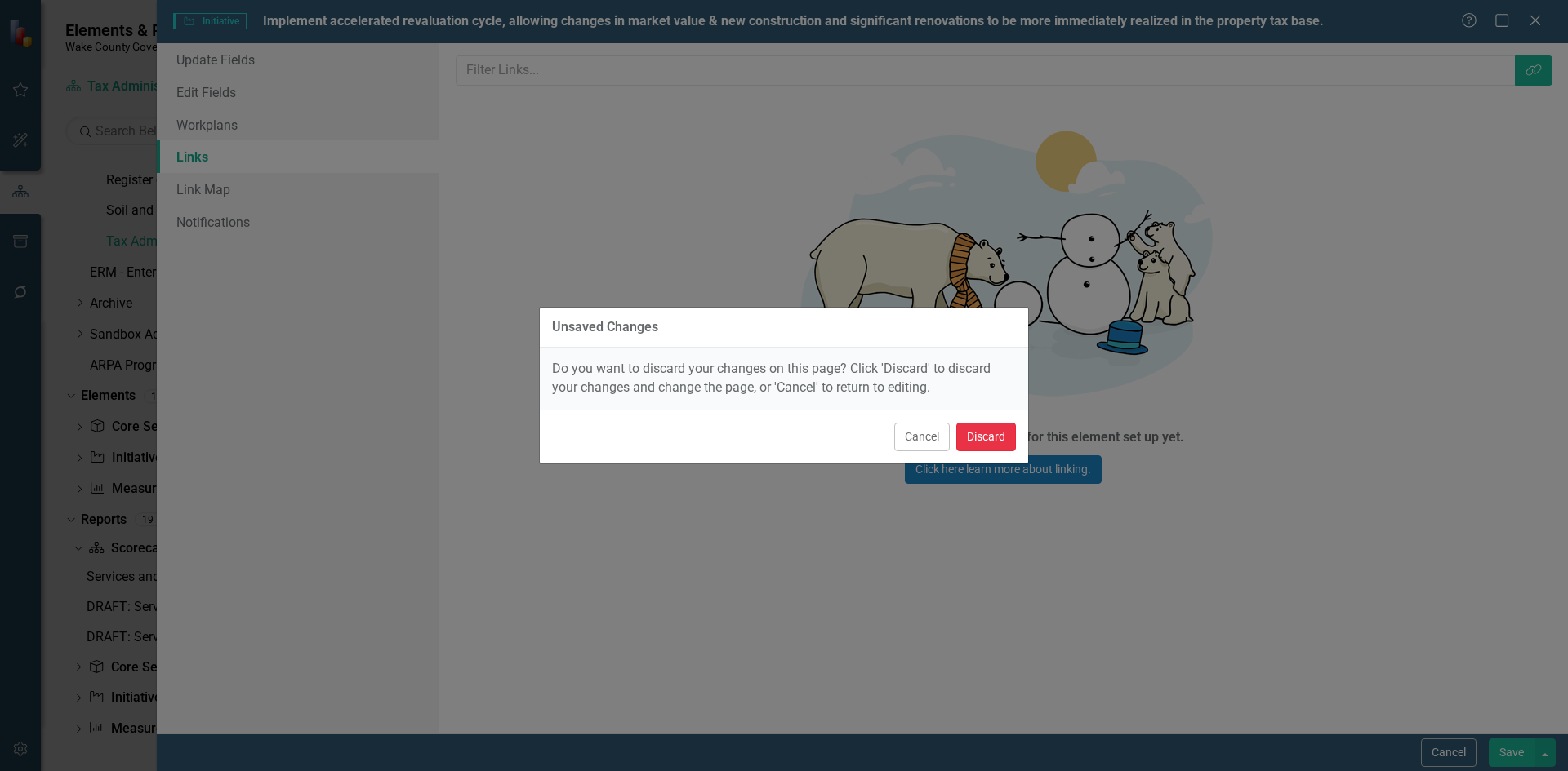
click at [989, 438] on button "Discard" at bounding box center [986, 437] width 59 height 29
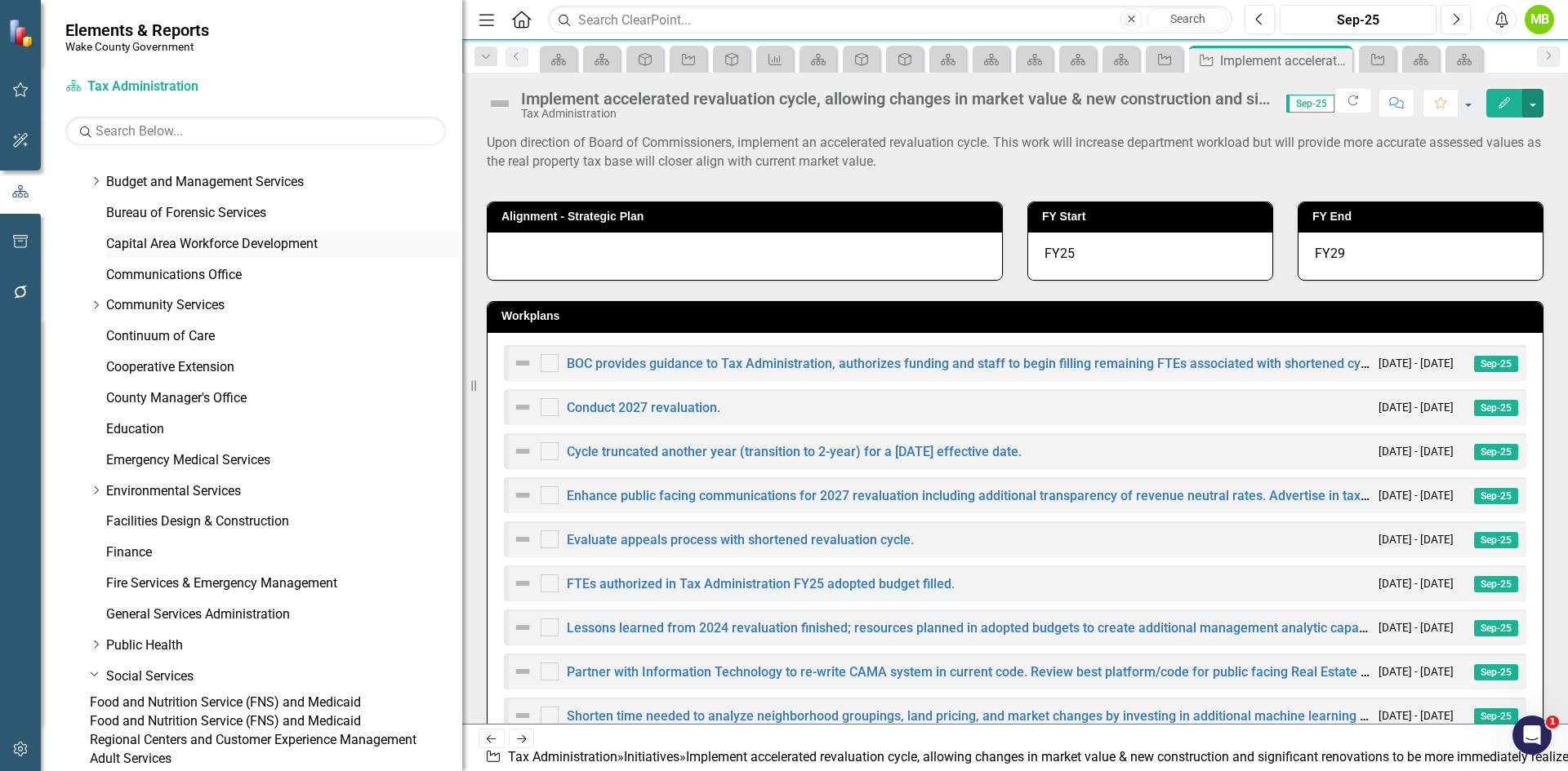
scroll to position [0, 0]
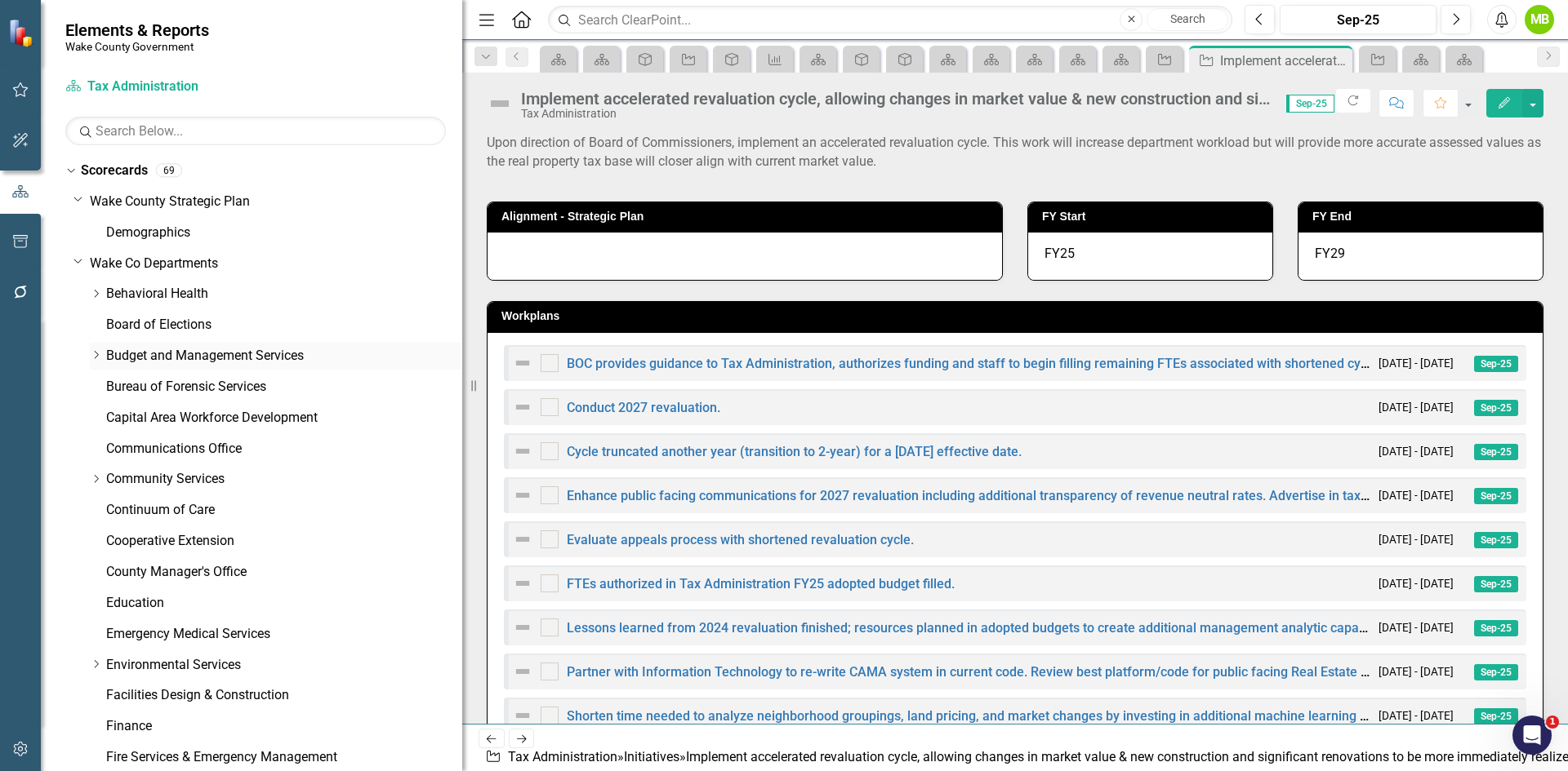
click at [201, 363] on link "Budget and Management Services" at bounding box center [284, 356] width 356 height 19
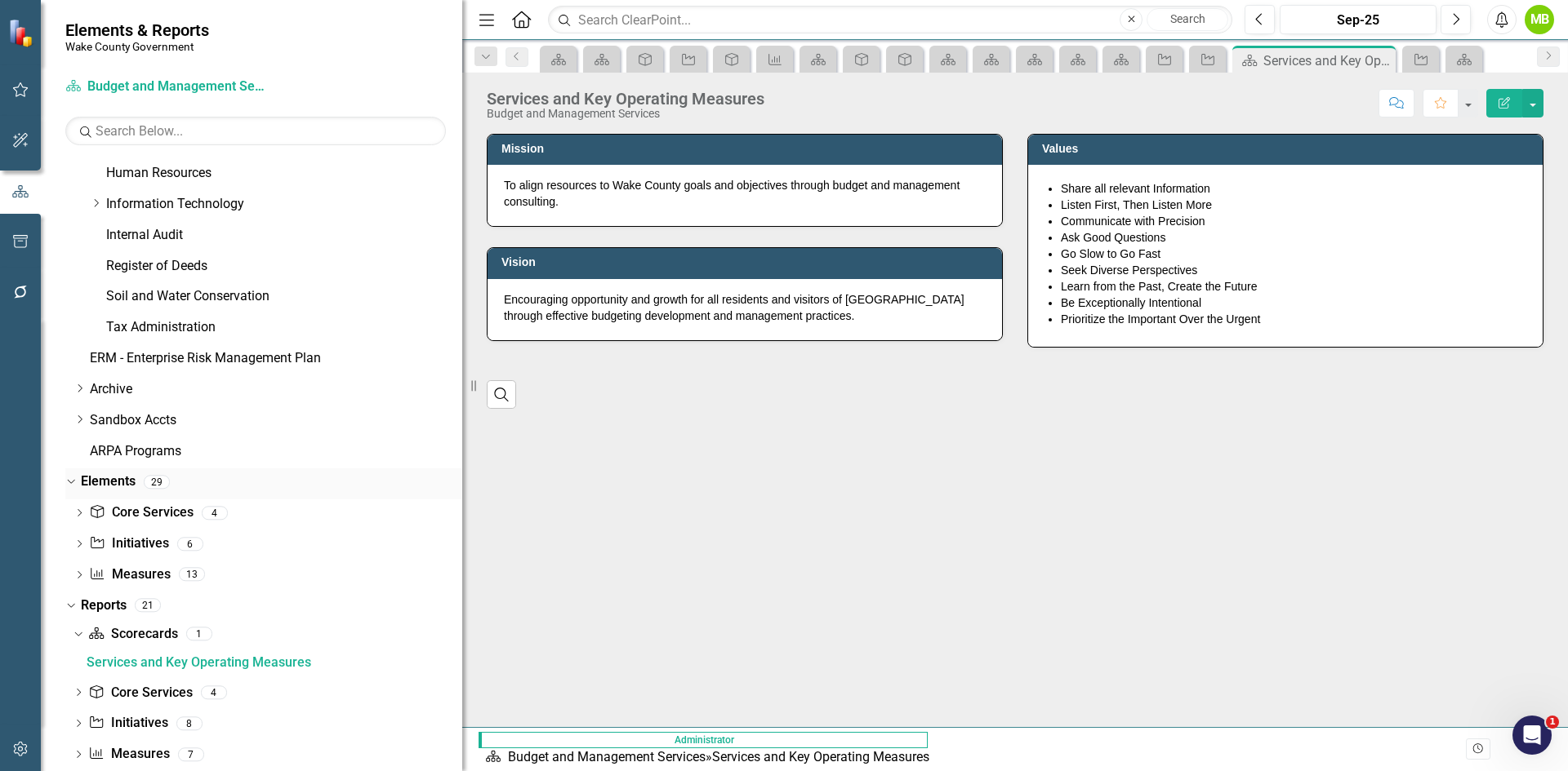
scroll to position [1012, 0]
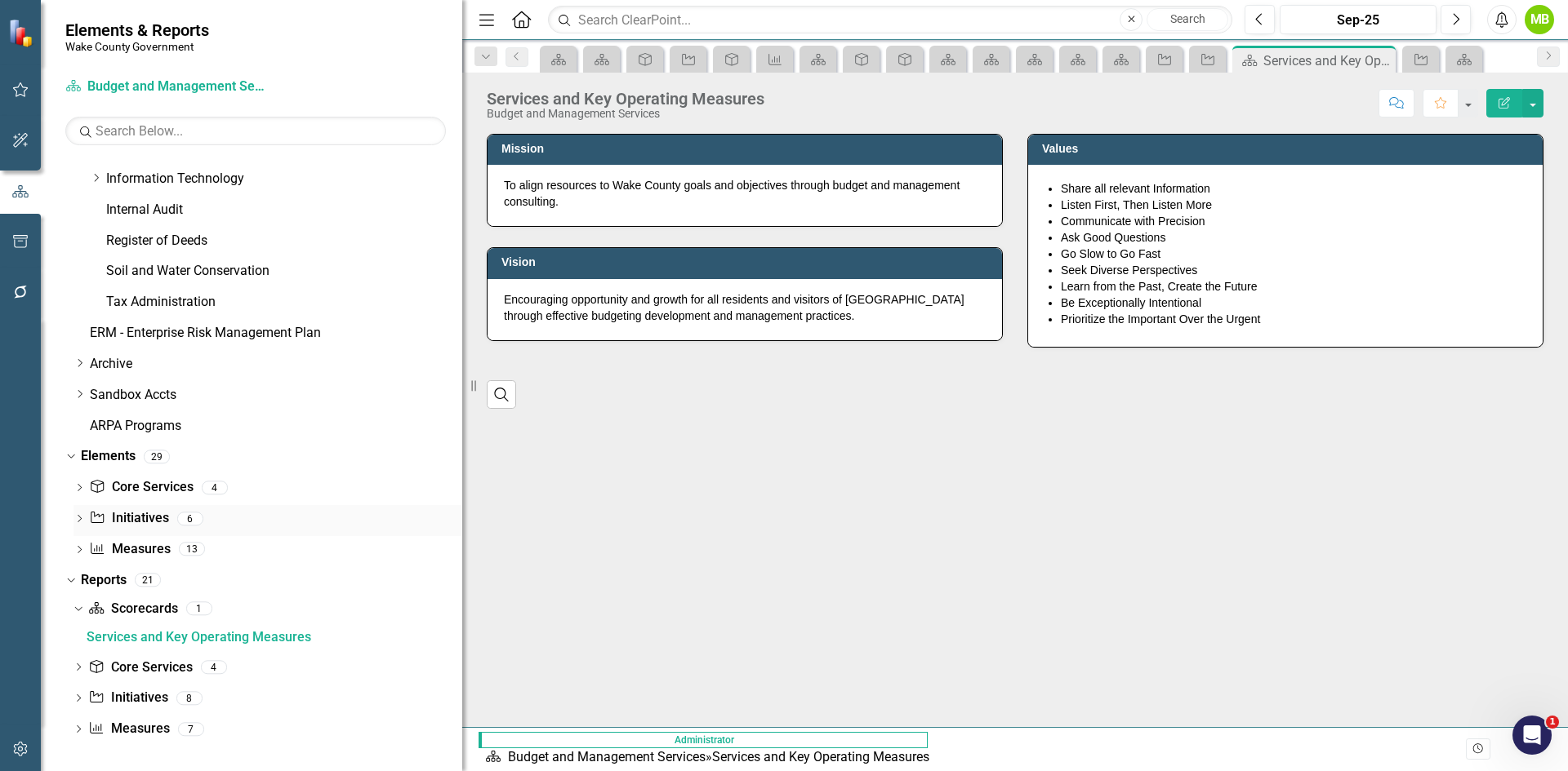
click at [150, 513] on link "Initiative Initiatives" at bounding box center [128, 519] width 79 height 19
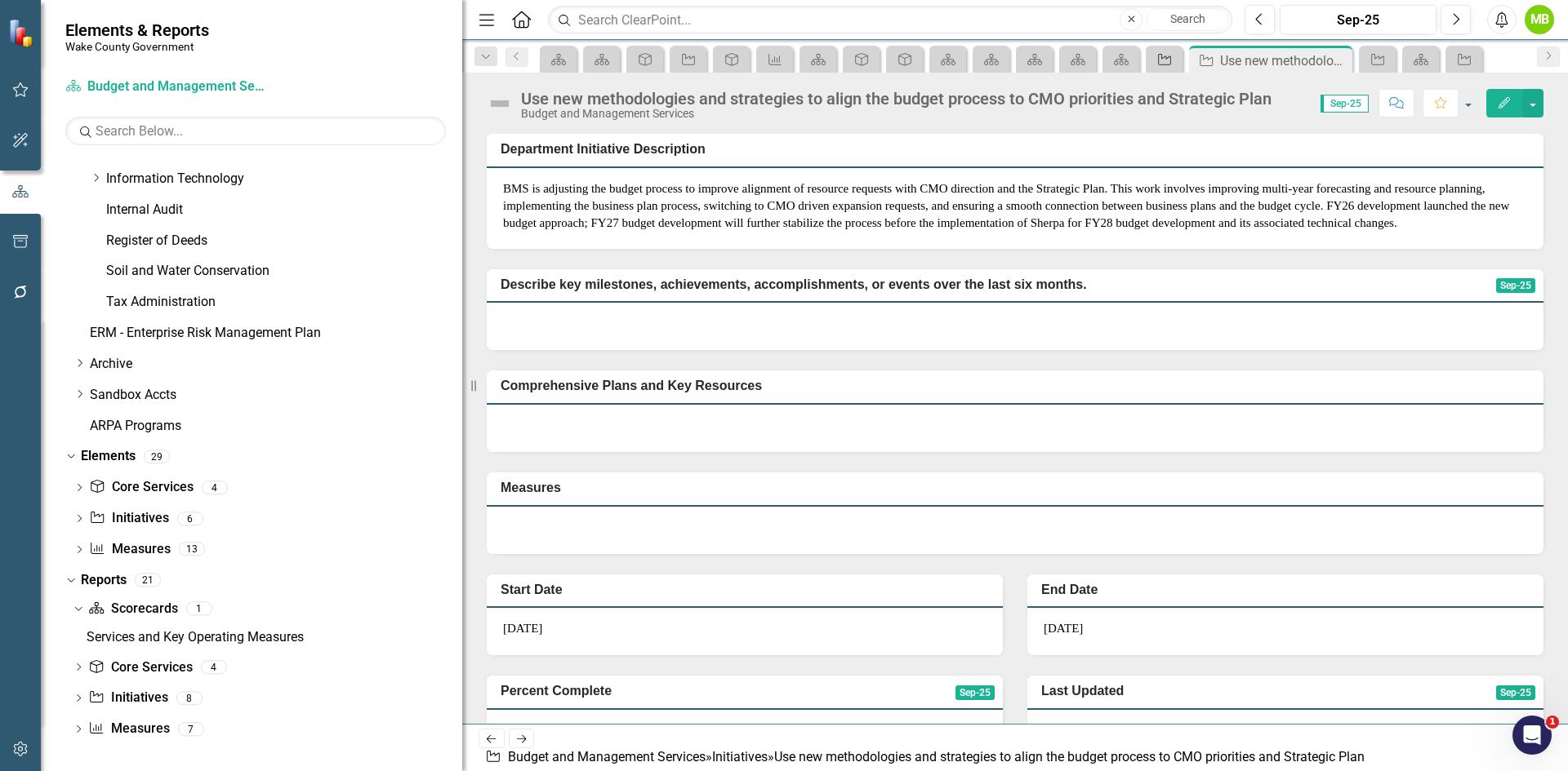
click at [1170, 61] on icon "Initiative" at bounding box center [1164, 59] width 17 height 13
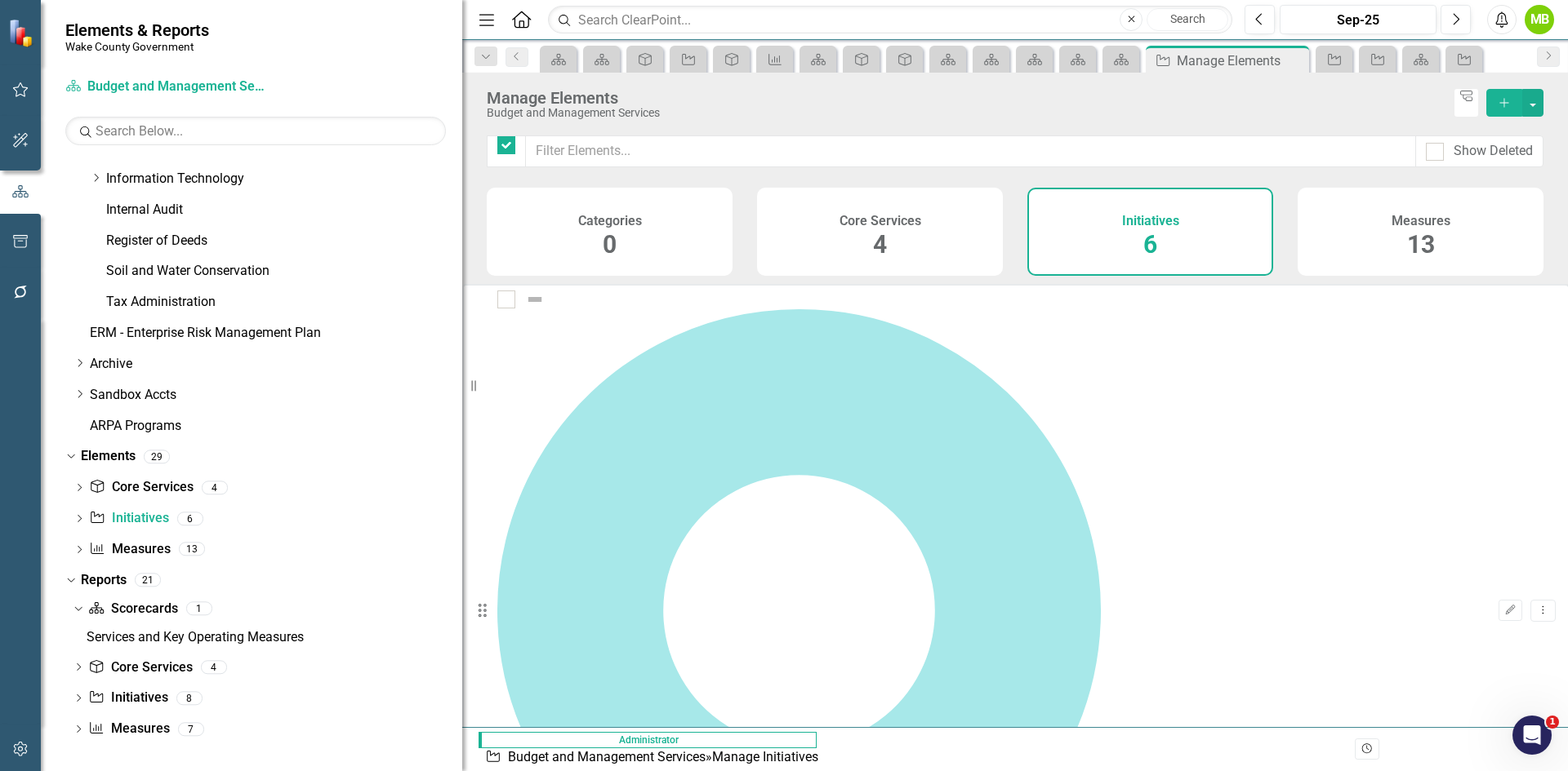
checkbox input "false"
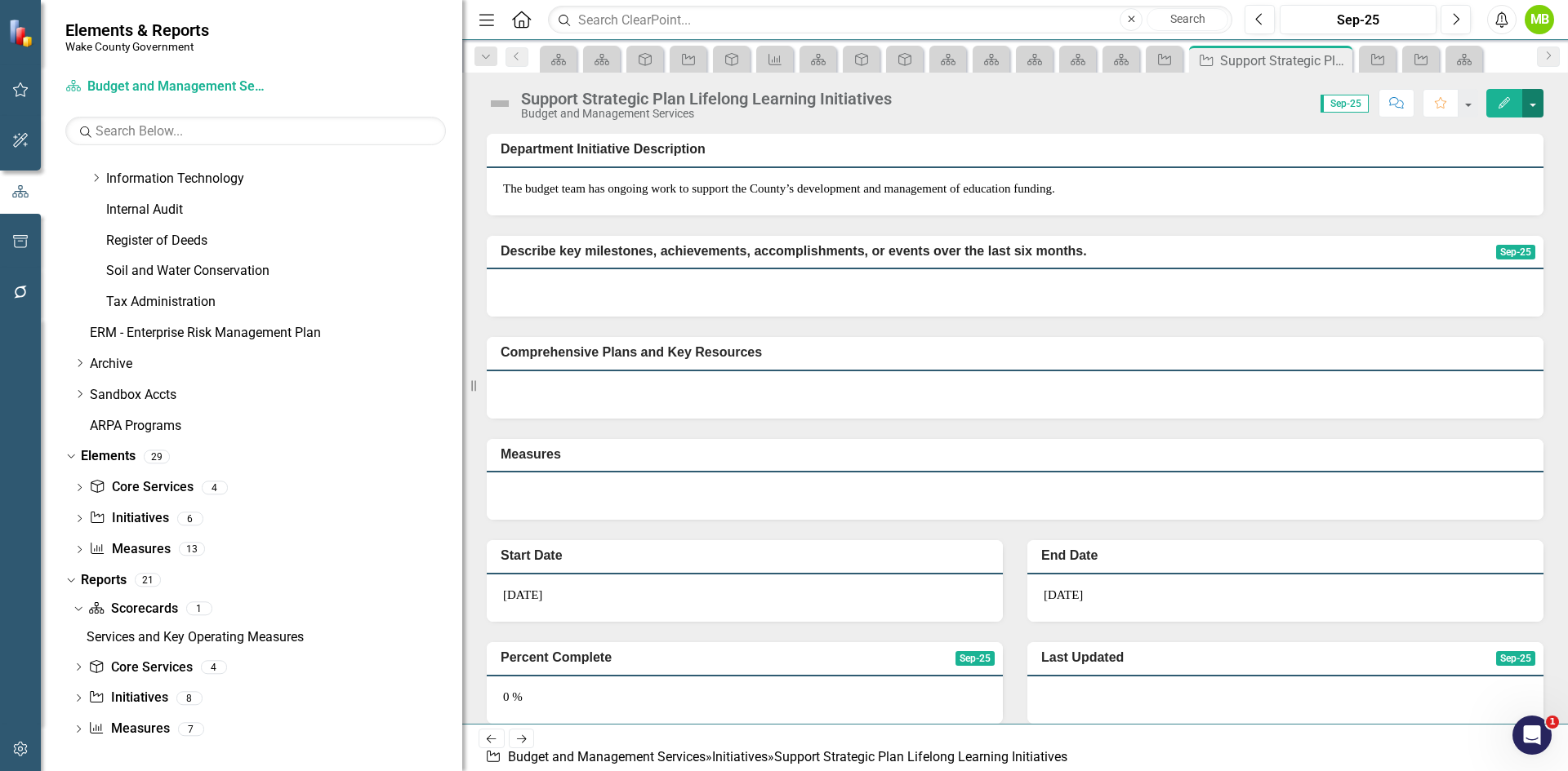
click at [1531, 106] on button "button" at bounding box center [1532, 103] width 22 height 29
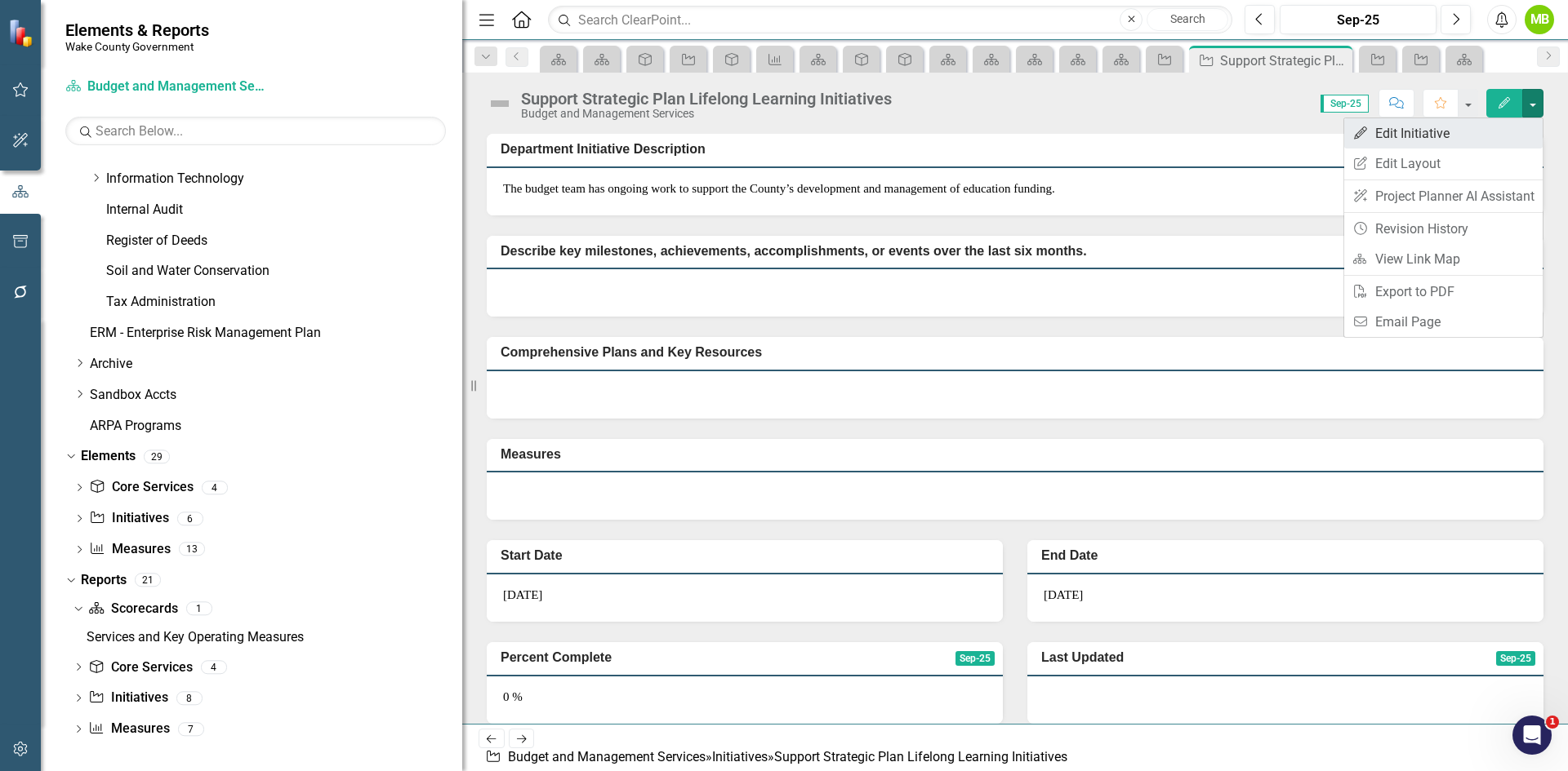
click at [1470, 141] on link "Edit Edit Initiative" at bounding box center [1443, 133] width 198 height 31
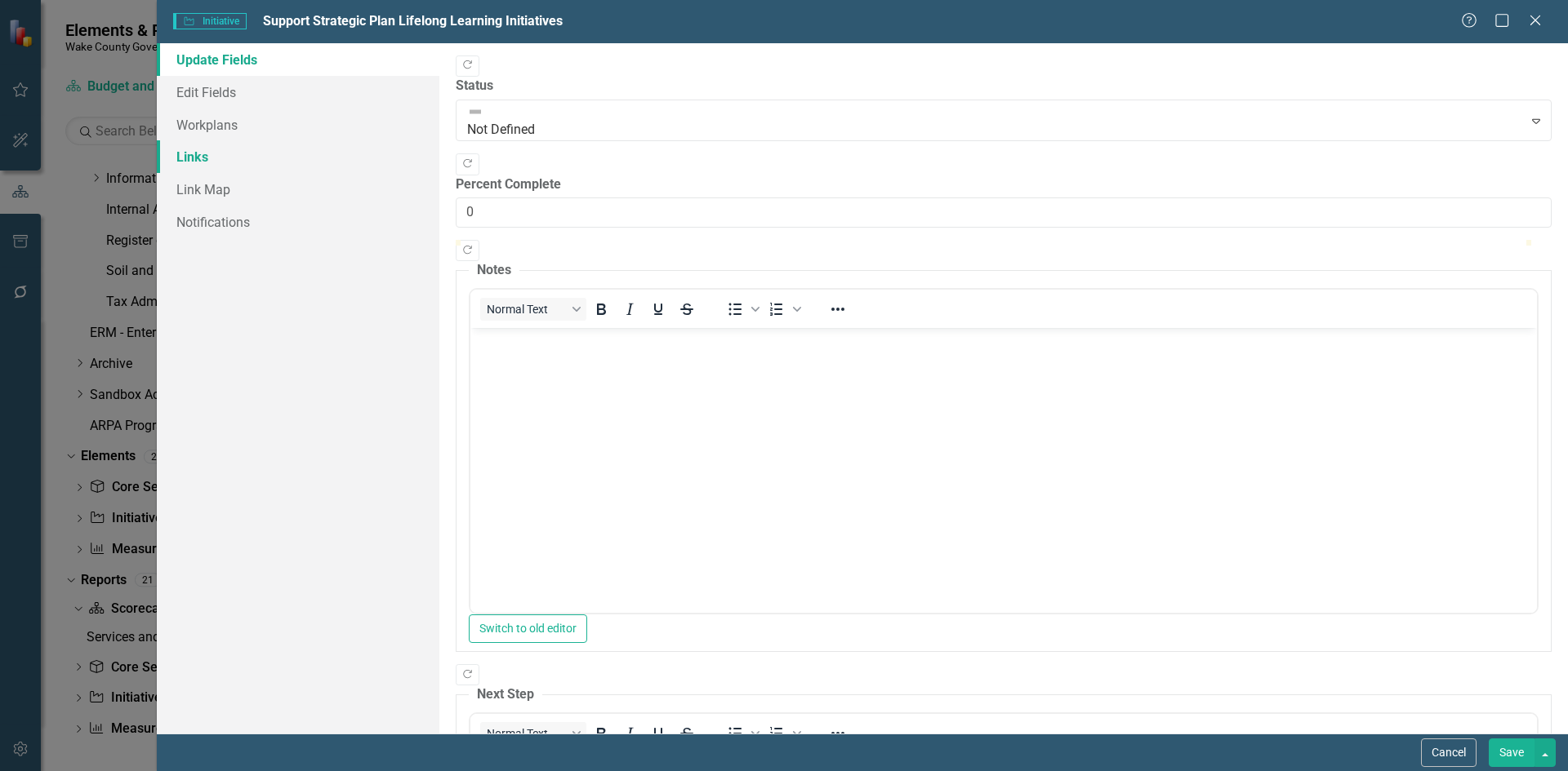
click at [208, 162] on link "Links" at bounding box center [298, 156] width 282 height 33
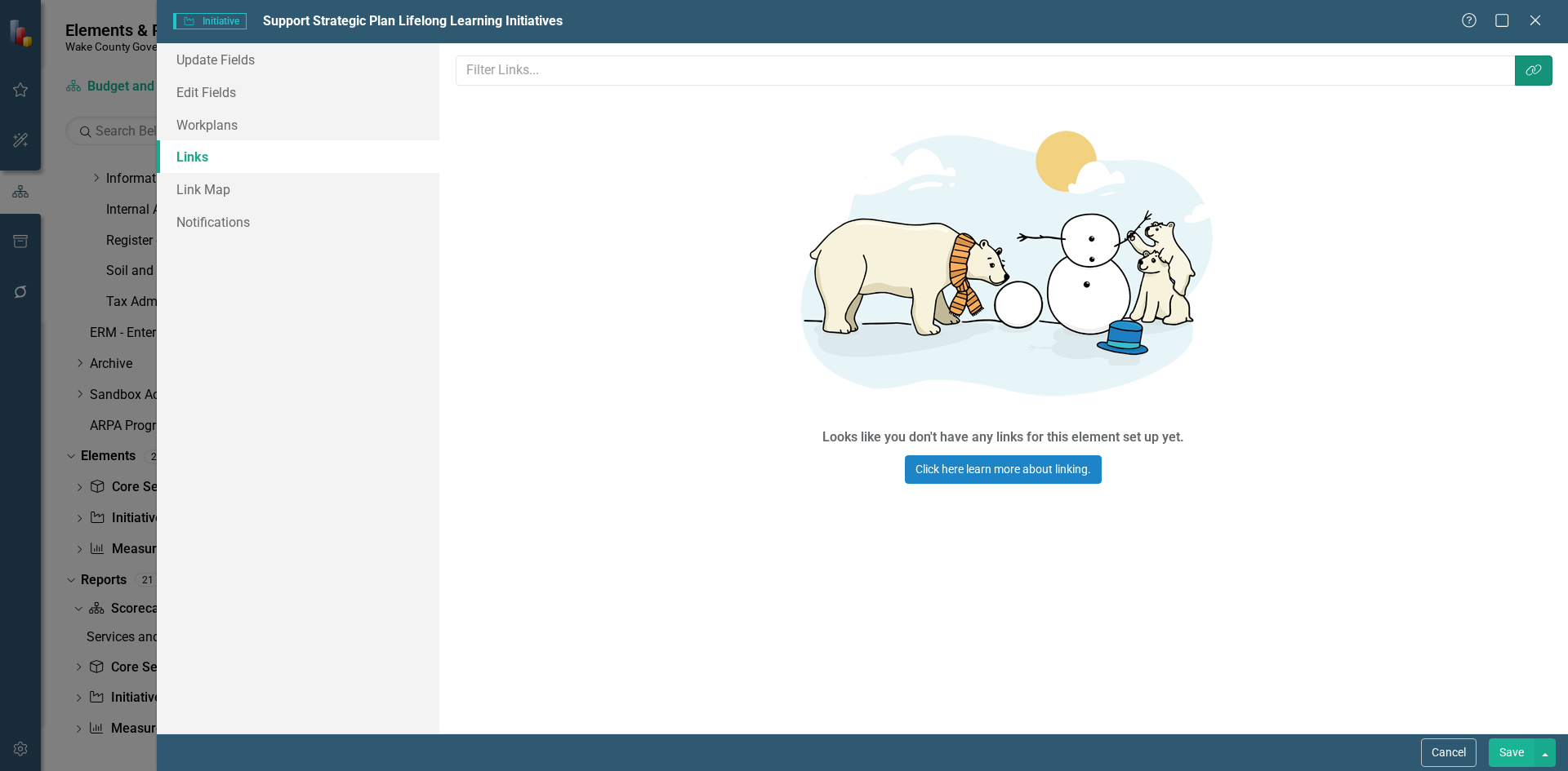
click at [1532, 82] on button "Link Tag" at bounding box center [1533, 70] width 37 height 31
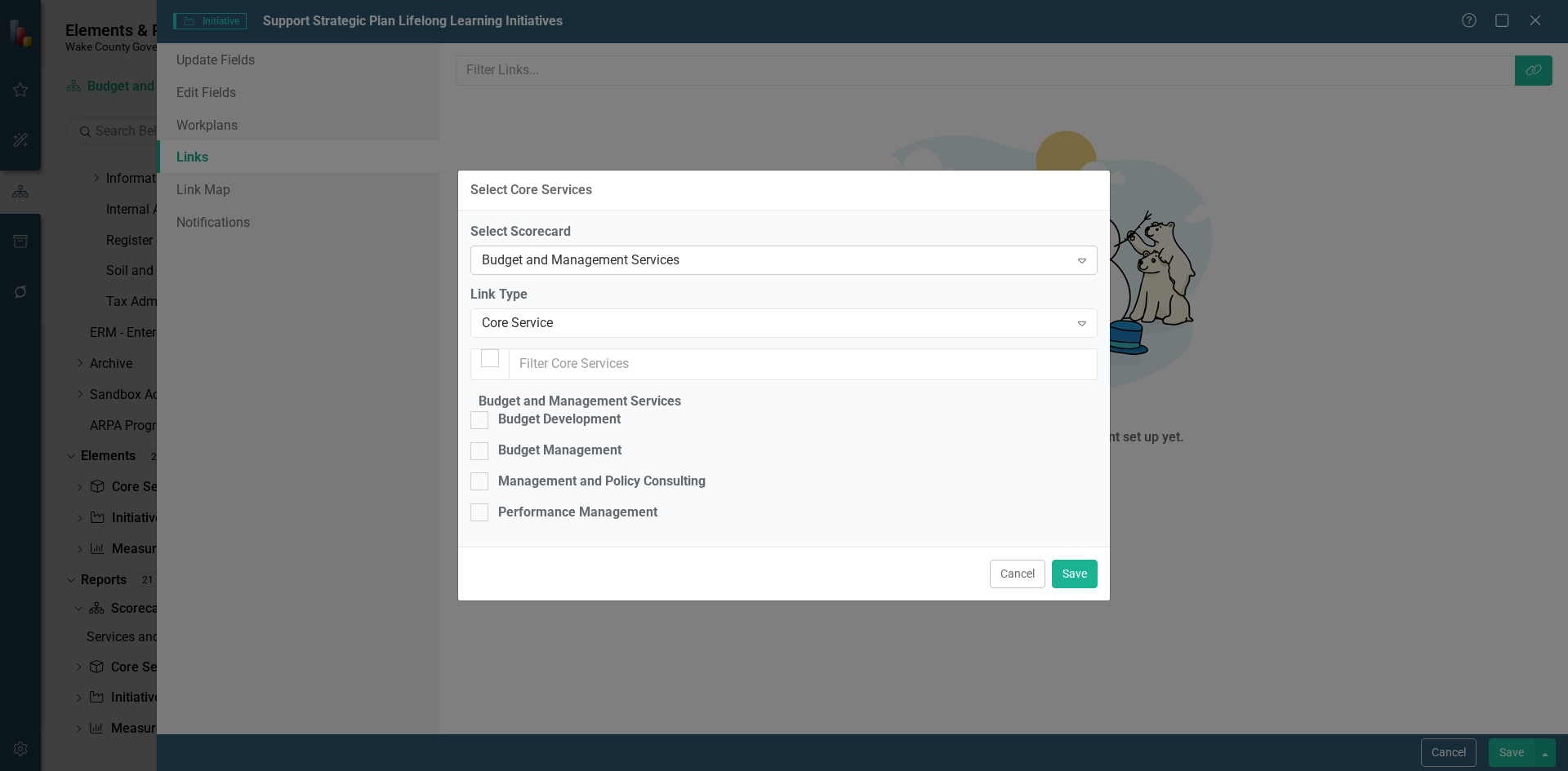
click at [657, 245] on div "Budget and Management Services Expand" at bounding box center [784, 260] width 627 height 30
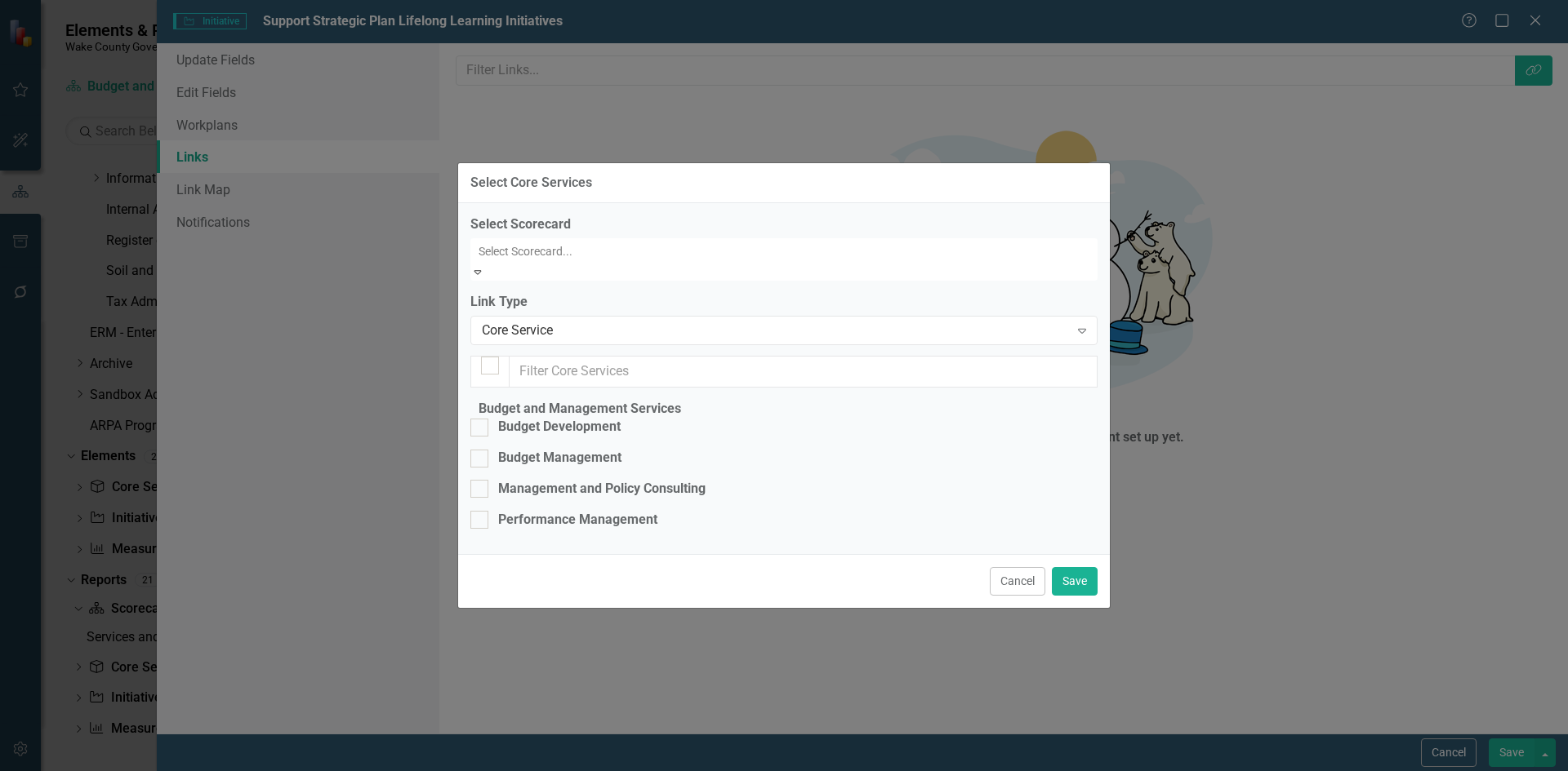
click at [578, 771] on div "Wake County Strategic Plan" at bounding box center [784, 780] width 1568 height 19
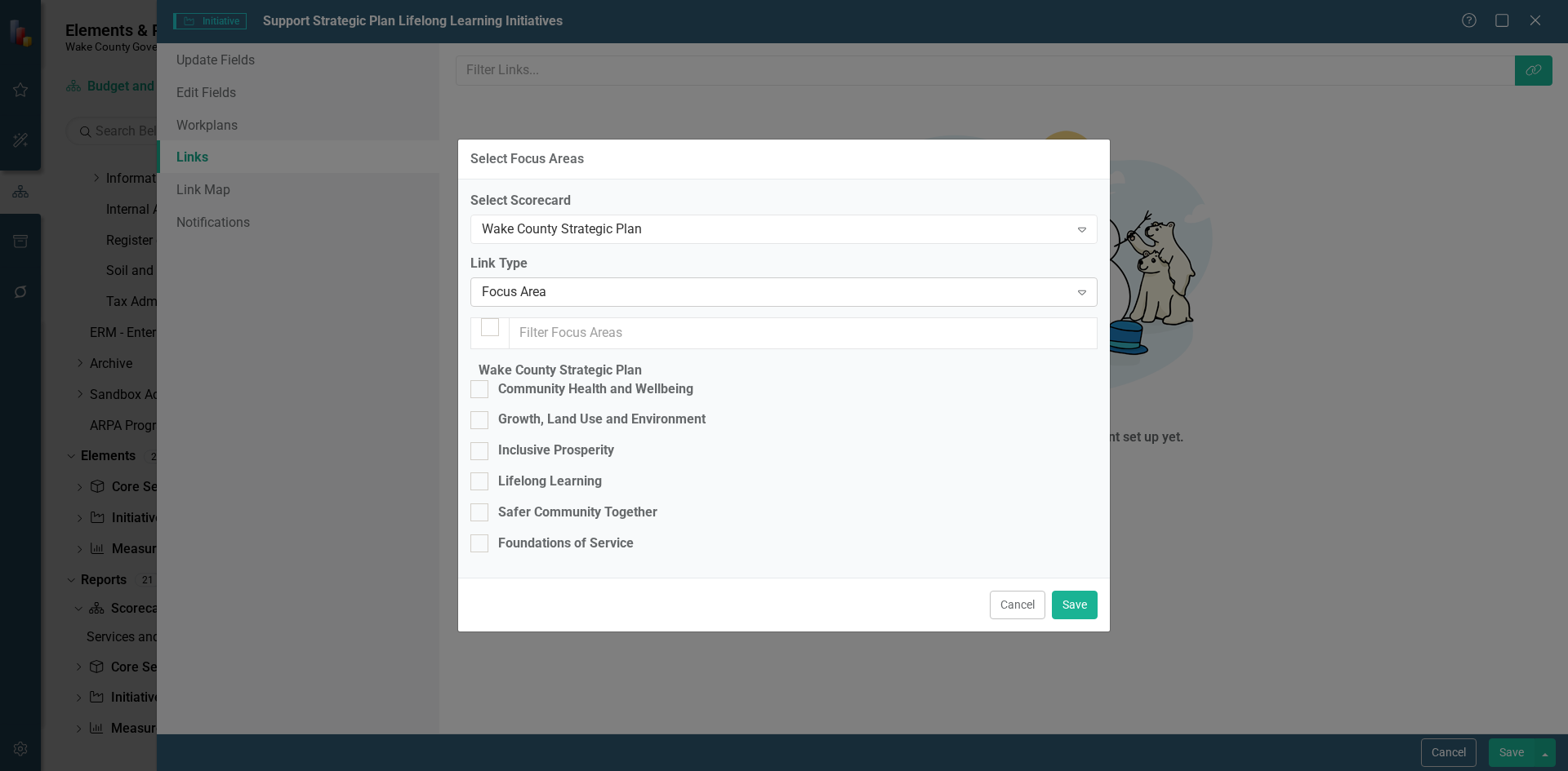
click at [572, 282] on div "Focus Area" at bounding box center [774, 291] width 587 height 19
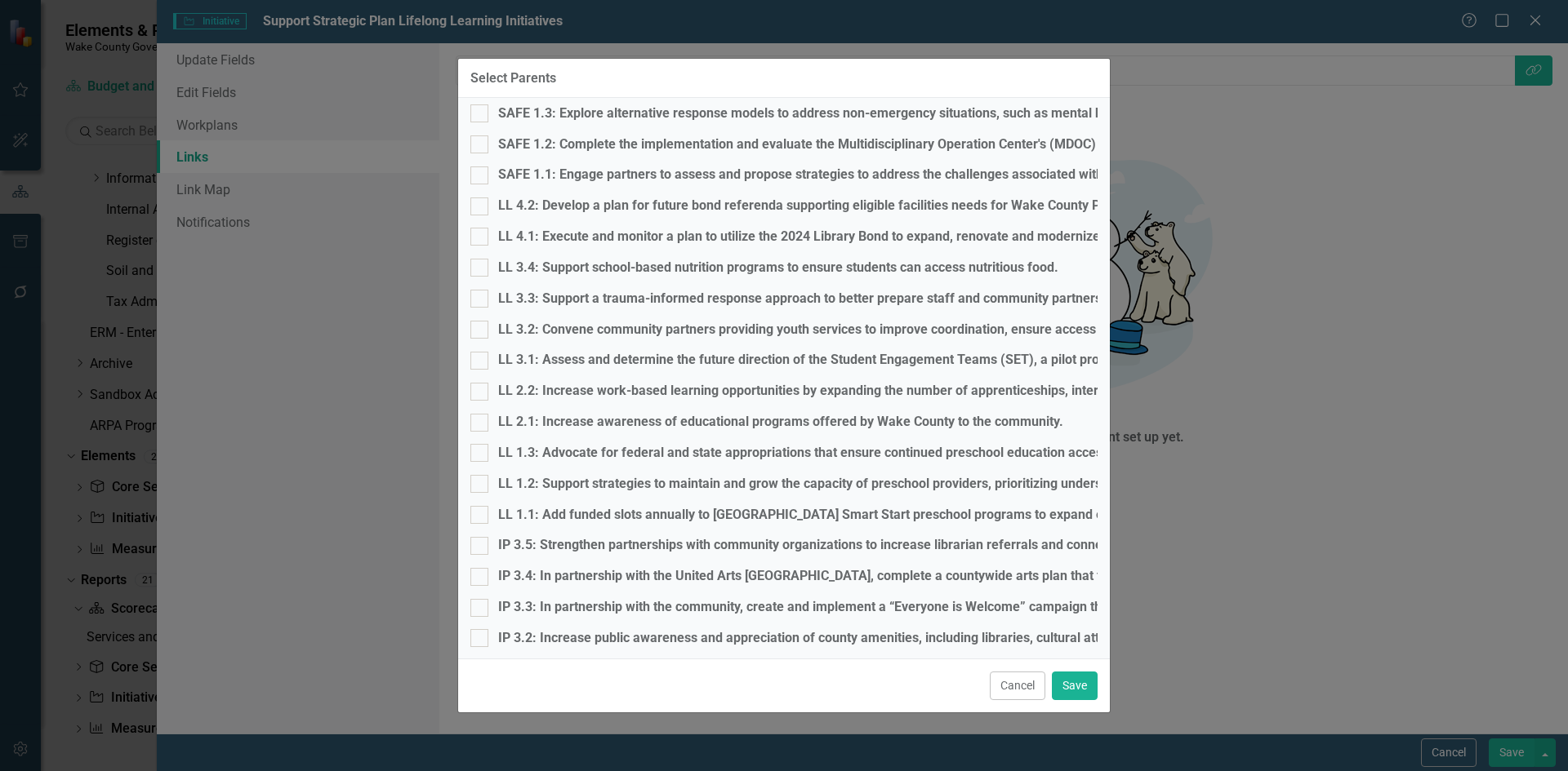
scroll to position [1877, 0]
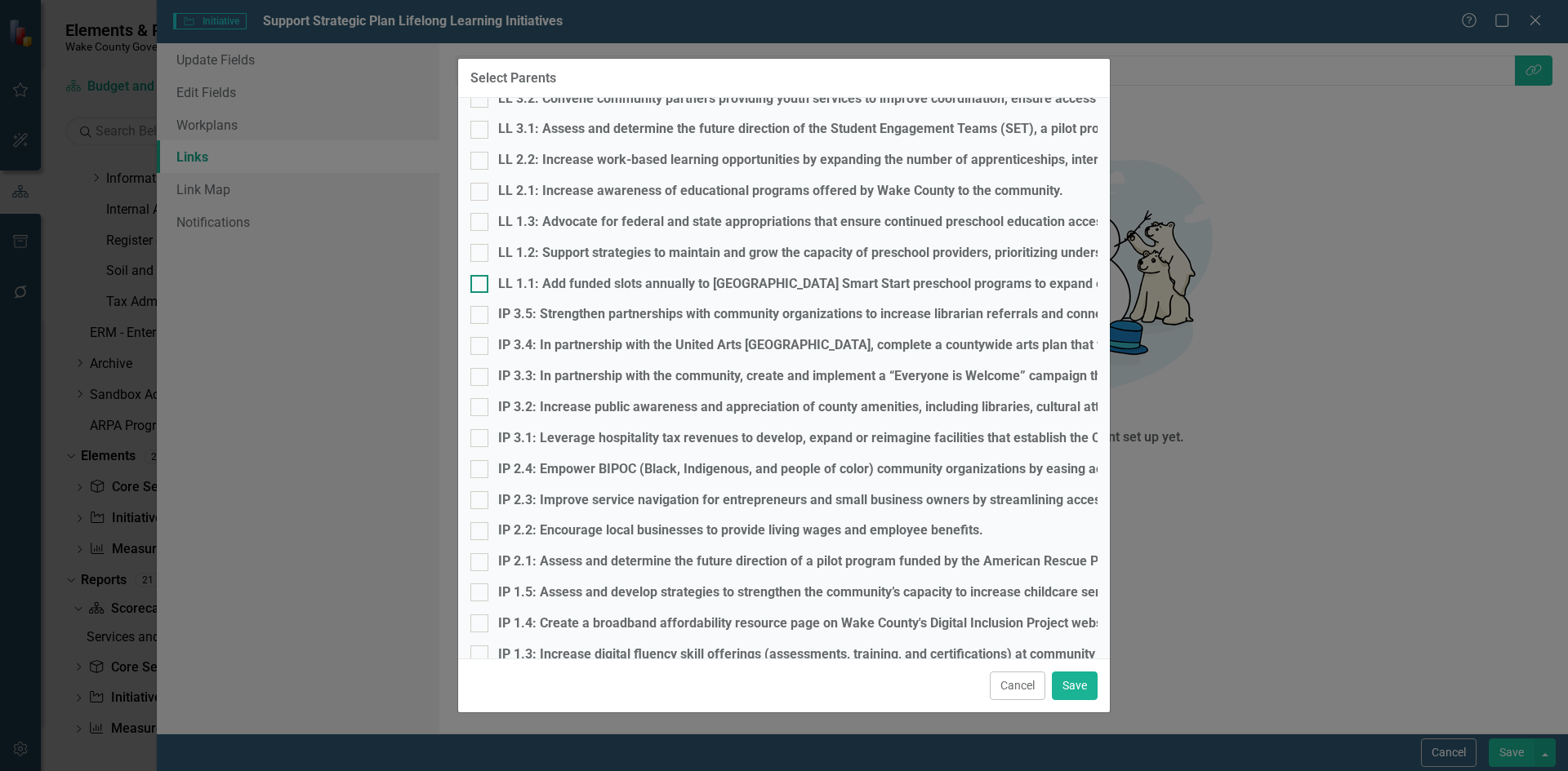
click at [488, 293] on div at bounding box center [479, 284] width 18 height 18
click at [481, 286] on input "LL 1.1: Add funded slots annually to [GEOGRAPHIC_DATA] Smart Start preschool pr…" at bounding box center [475, 280] width 11 height 11
checkbox input "true"
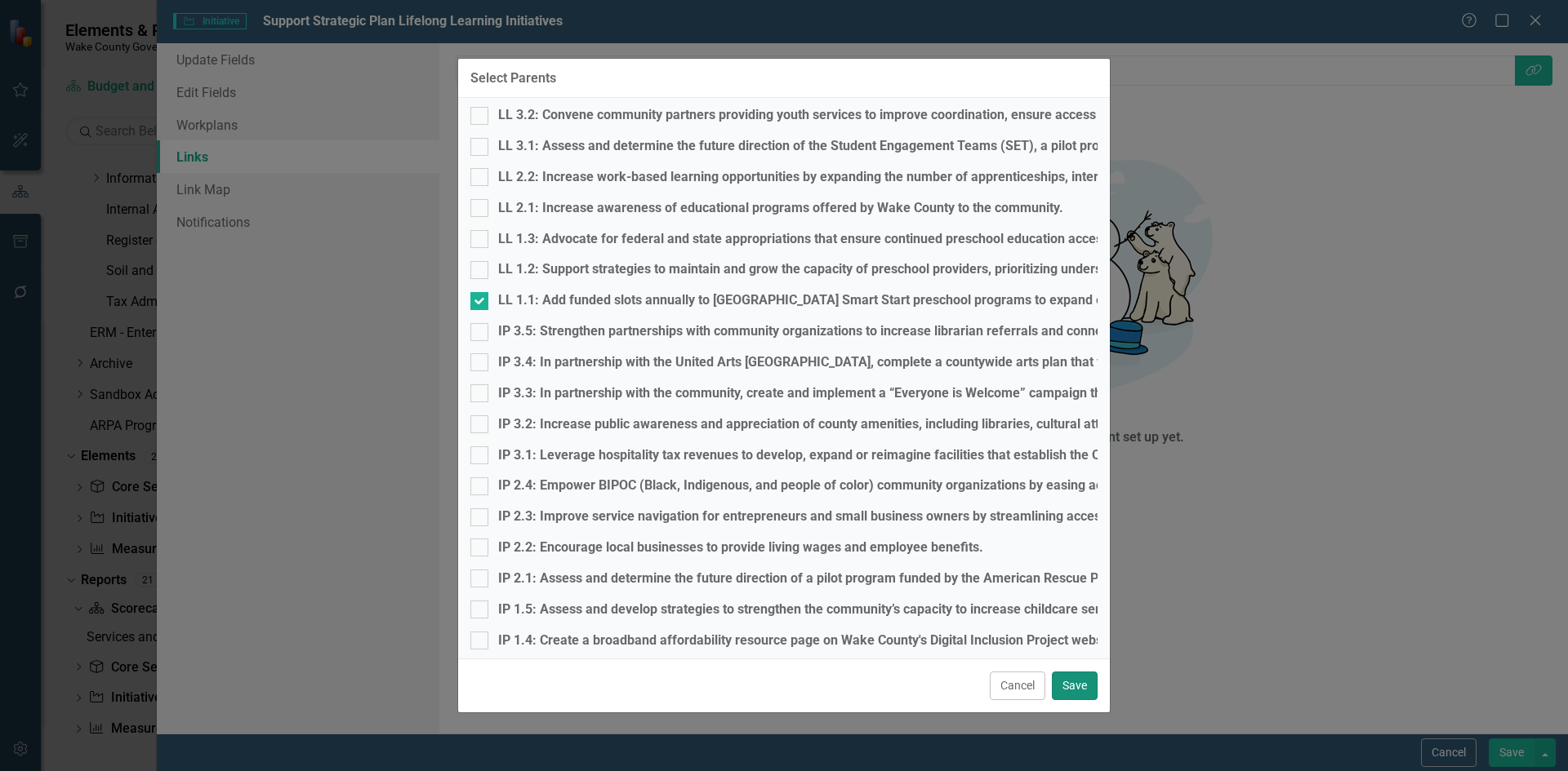
click at [1084, 680] on button "Save" at bounding box center [1074, 685] width 45 height 29
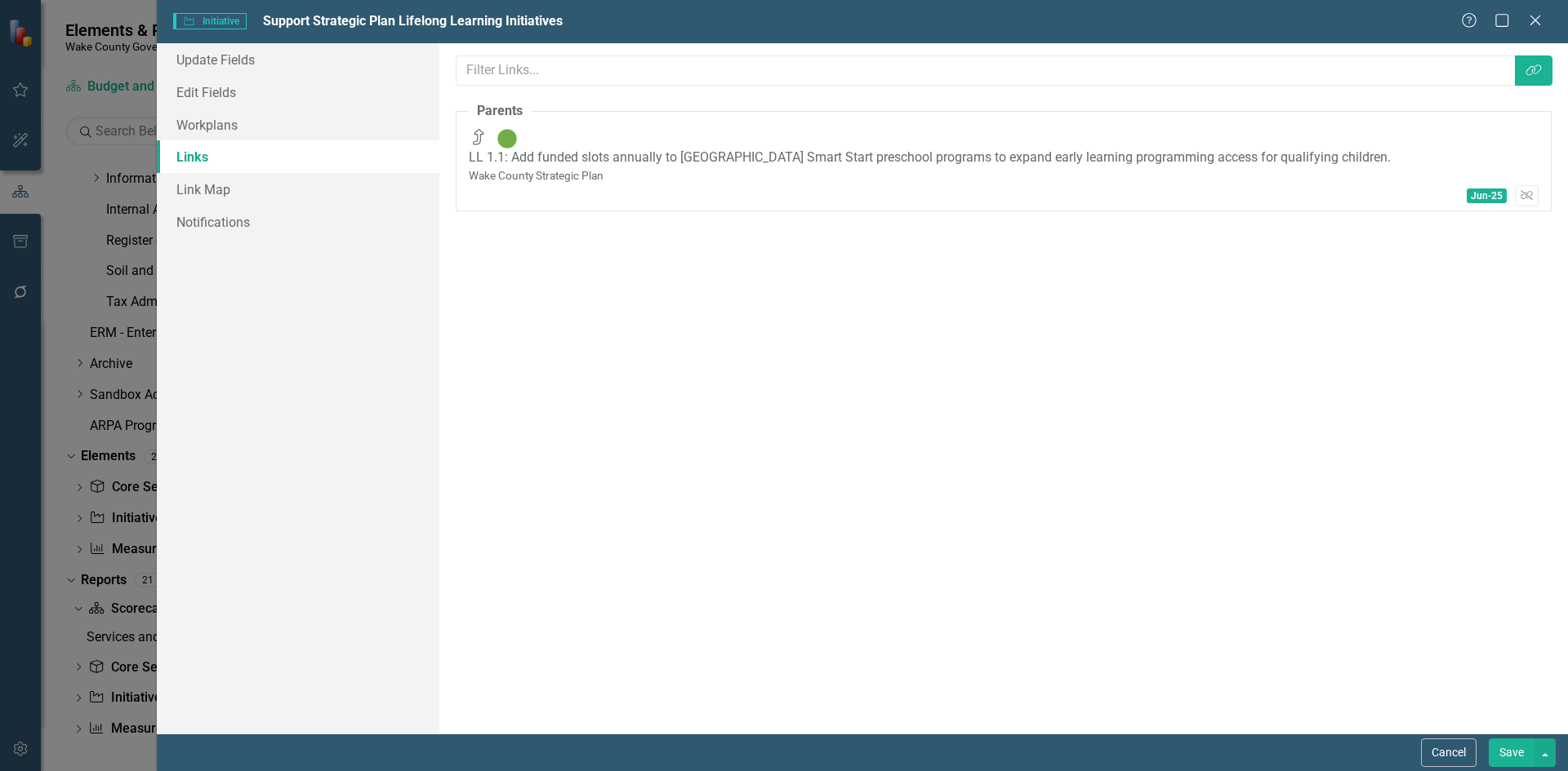
click at [1503, 752] on button "Save" at bounding box center [1511, 752] width 45 height 29
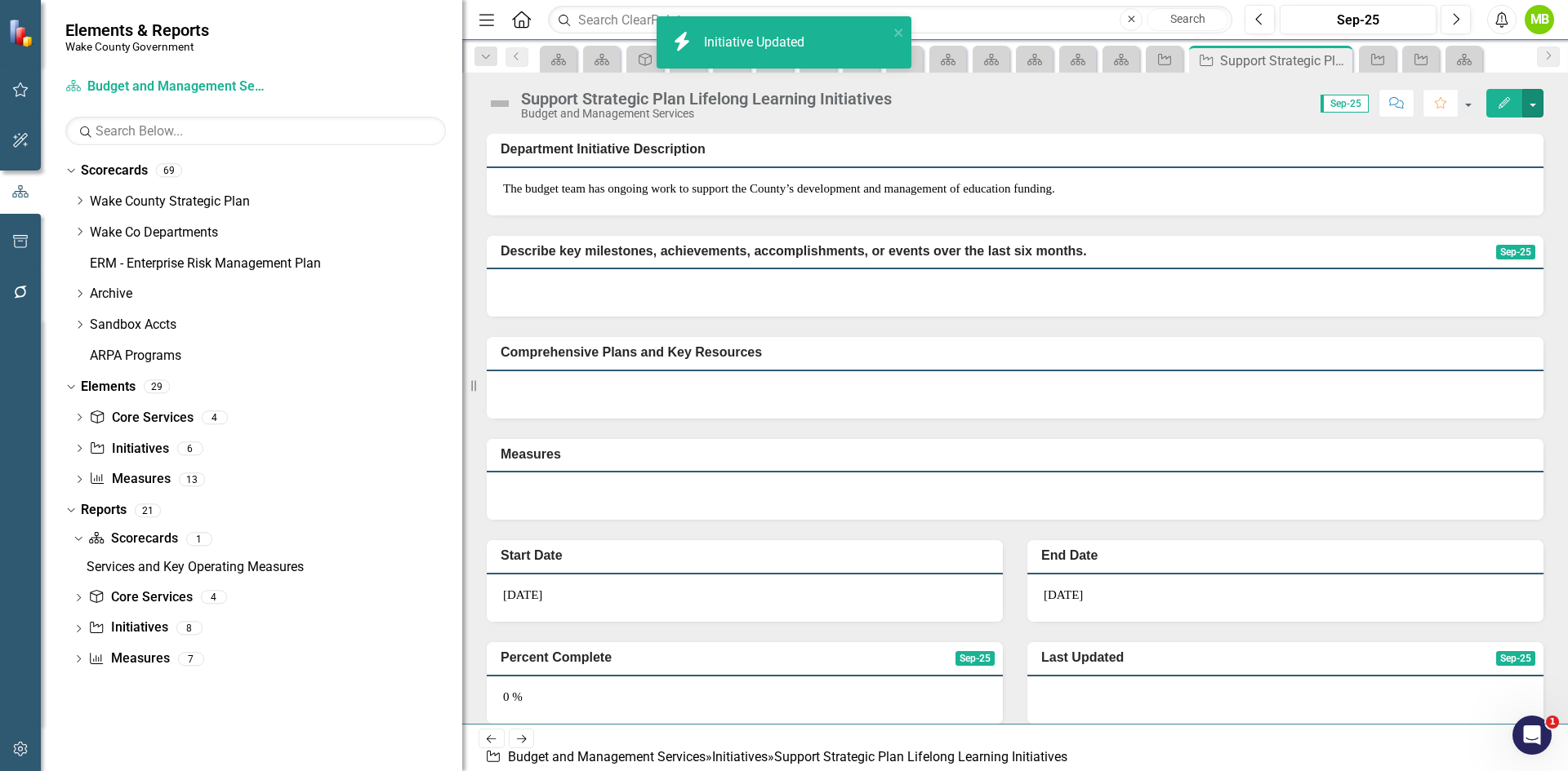
scroll to position [0, 0]
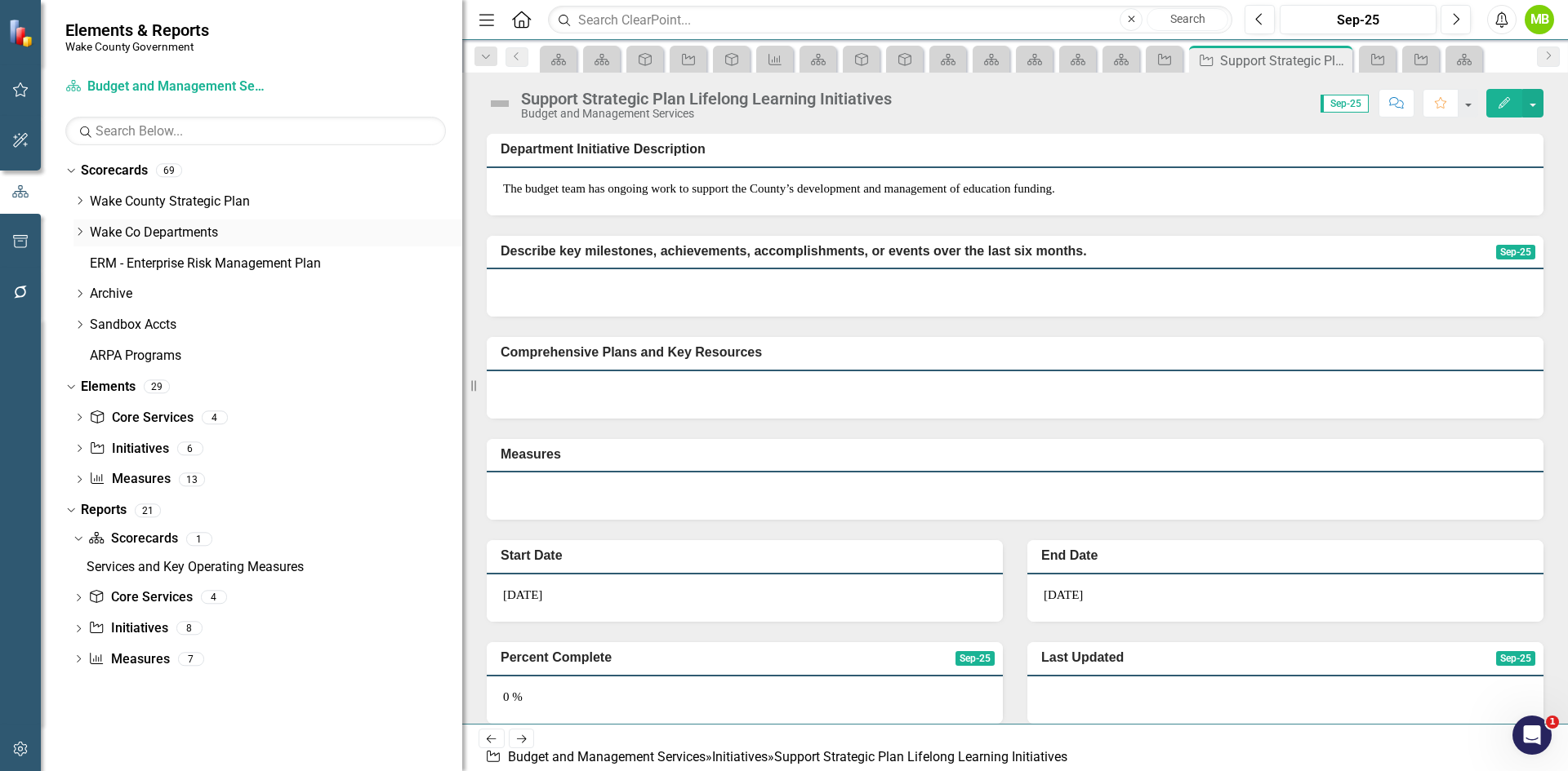
click at [79, 234] on icon "Dropdown" at bounding box center [80, 232] width 12 height 10
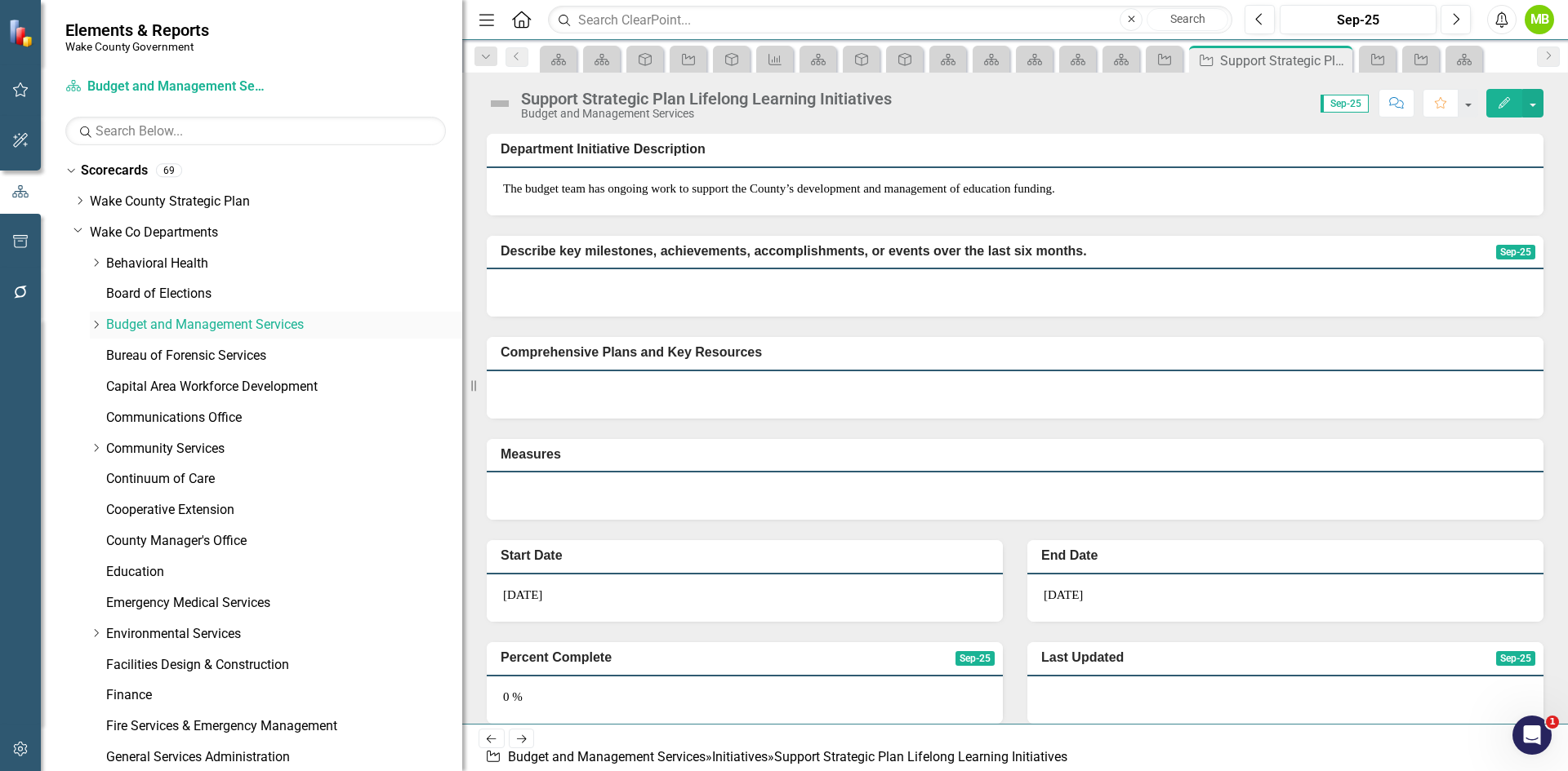
click at [193, 320] on link "Budget and Management Services" at bounding box center [284, 324] width 356 height 19
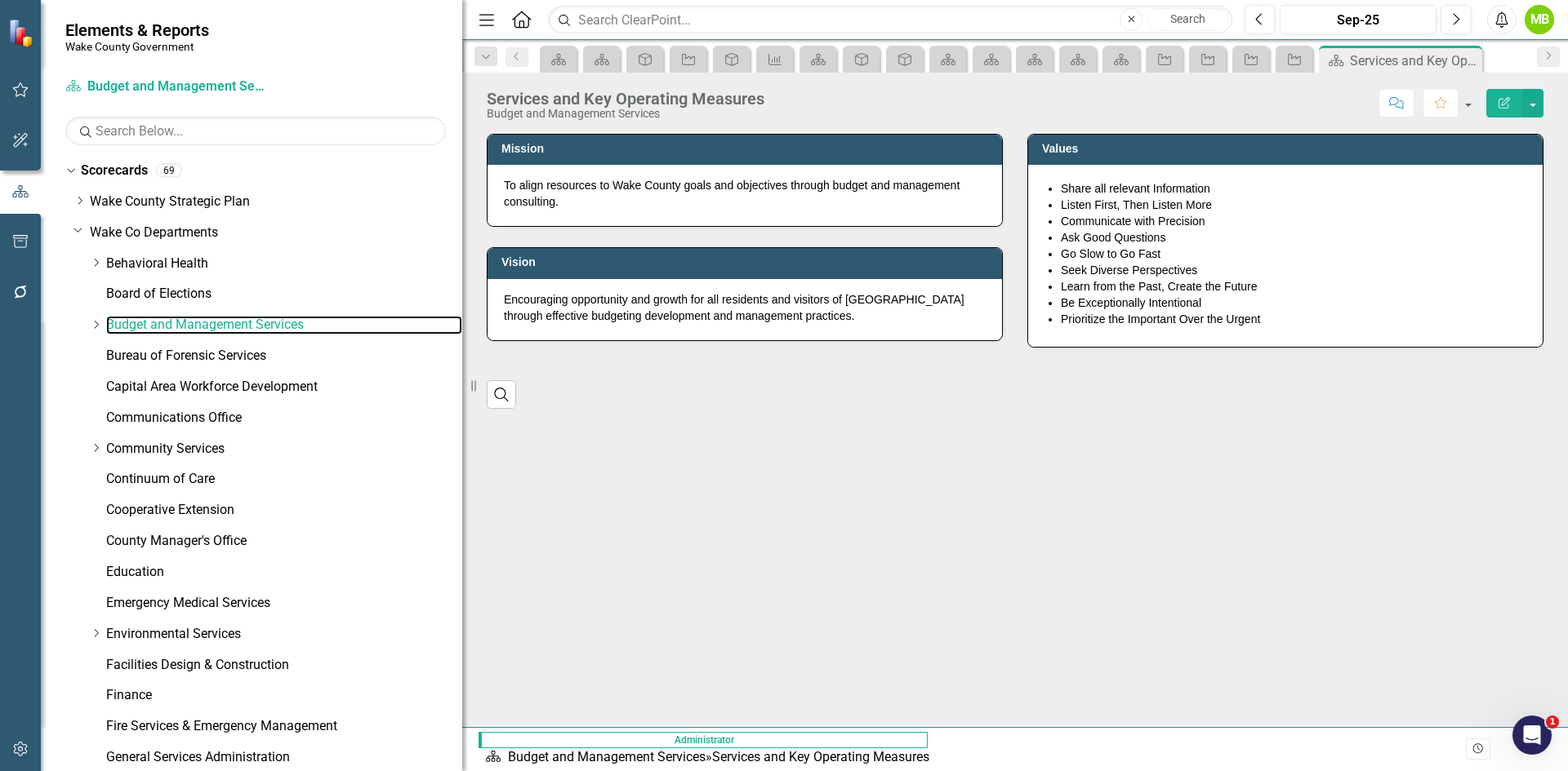
scroll to position [612, 0]
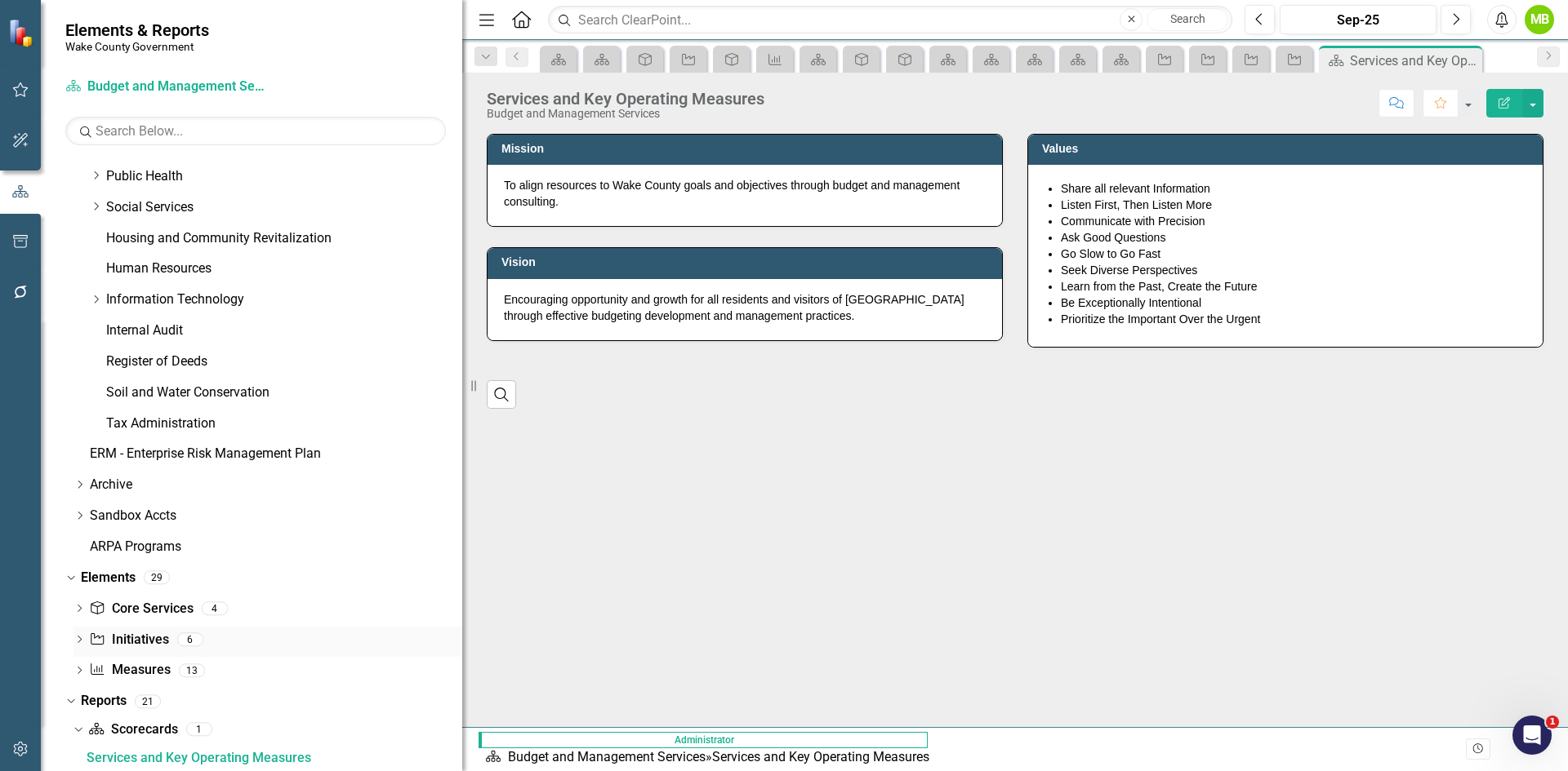
click at [134, 647] on link "Initiative Initiatives" at bounding box center [128, 640] width 79 height 19
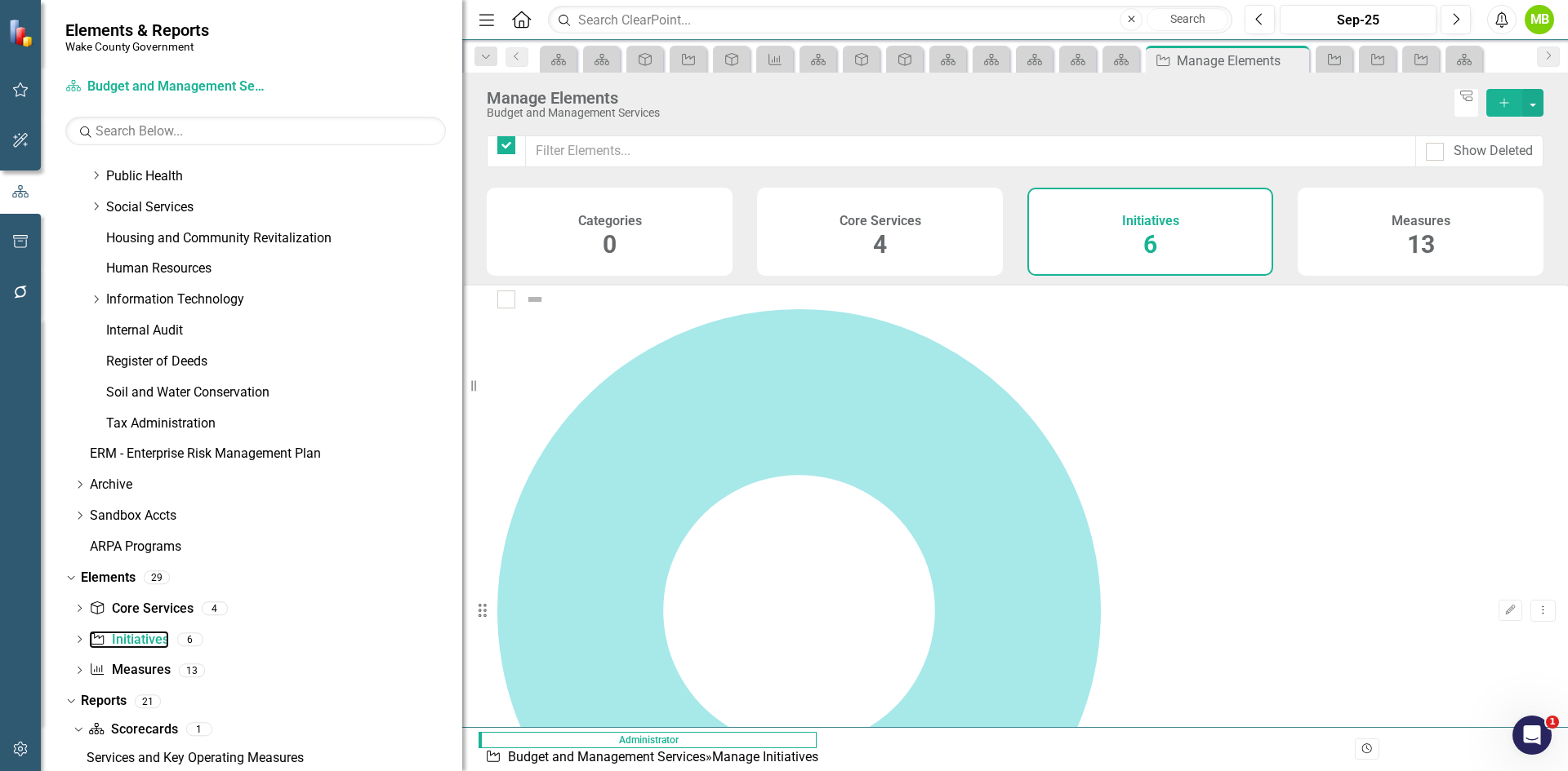
checkbox input "false"
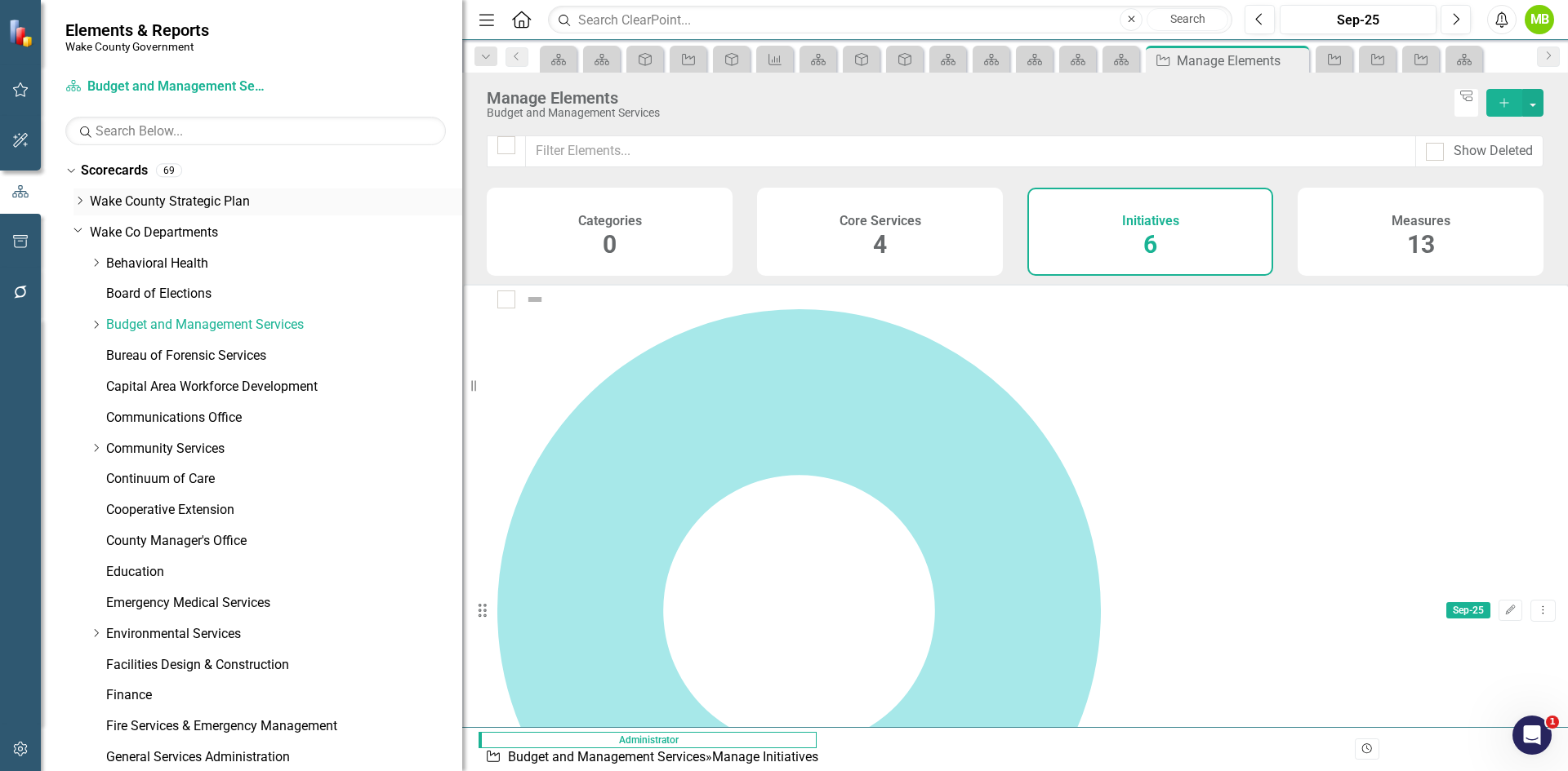
click at [165, 202] on link "Wake County Strategic Plan" at bounding box center [276, 201] width 373 height 19
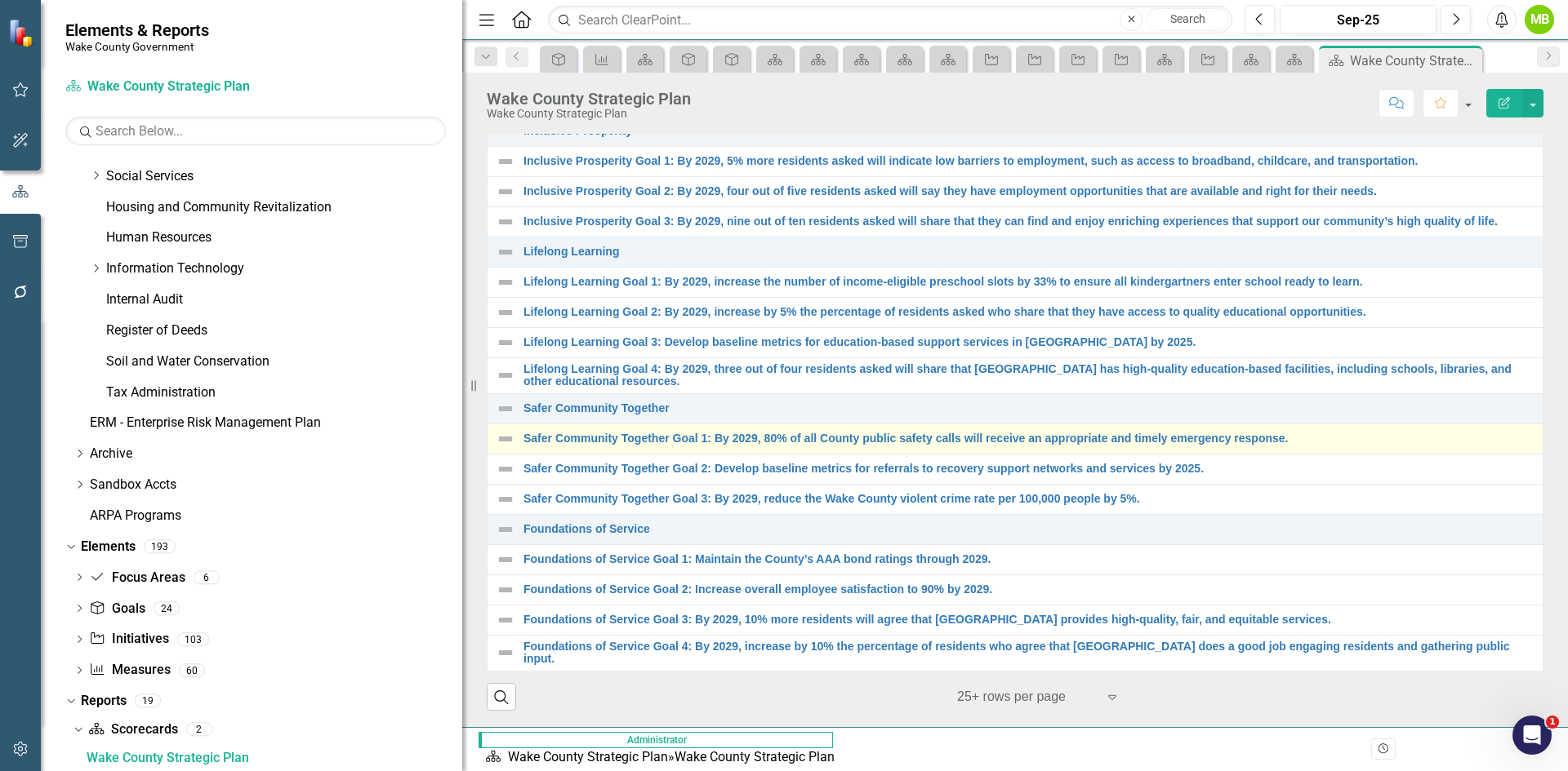
scroll to position [406, 0]
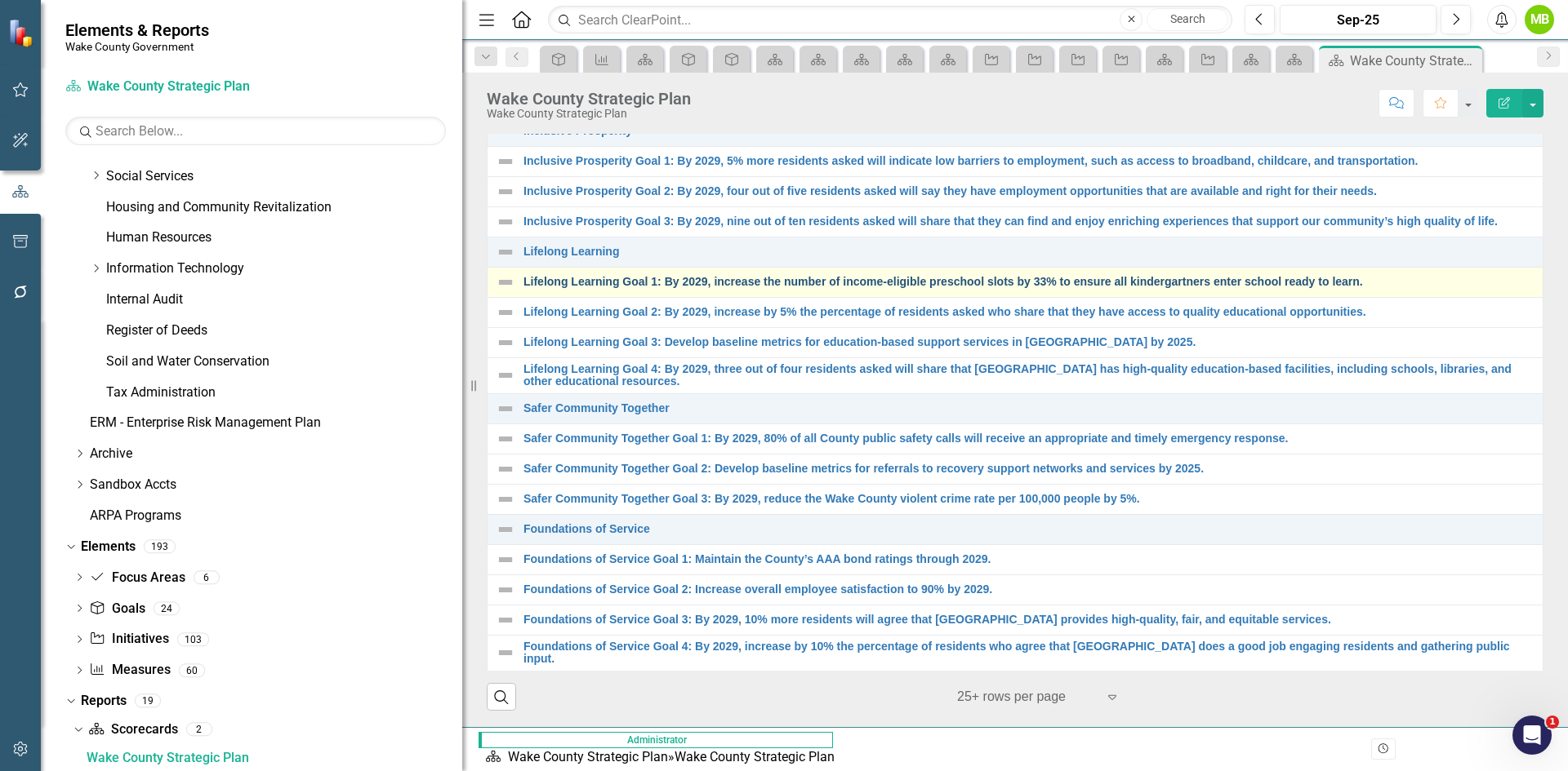
click at [626, 283] on link "Lifelong Learning Goal 1: By 2029, increase the number of income-eligible presc…" at bounding box center [1029, 282] width 1011 height 12
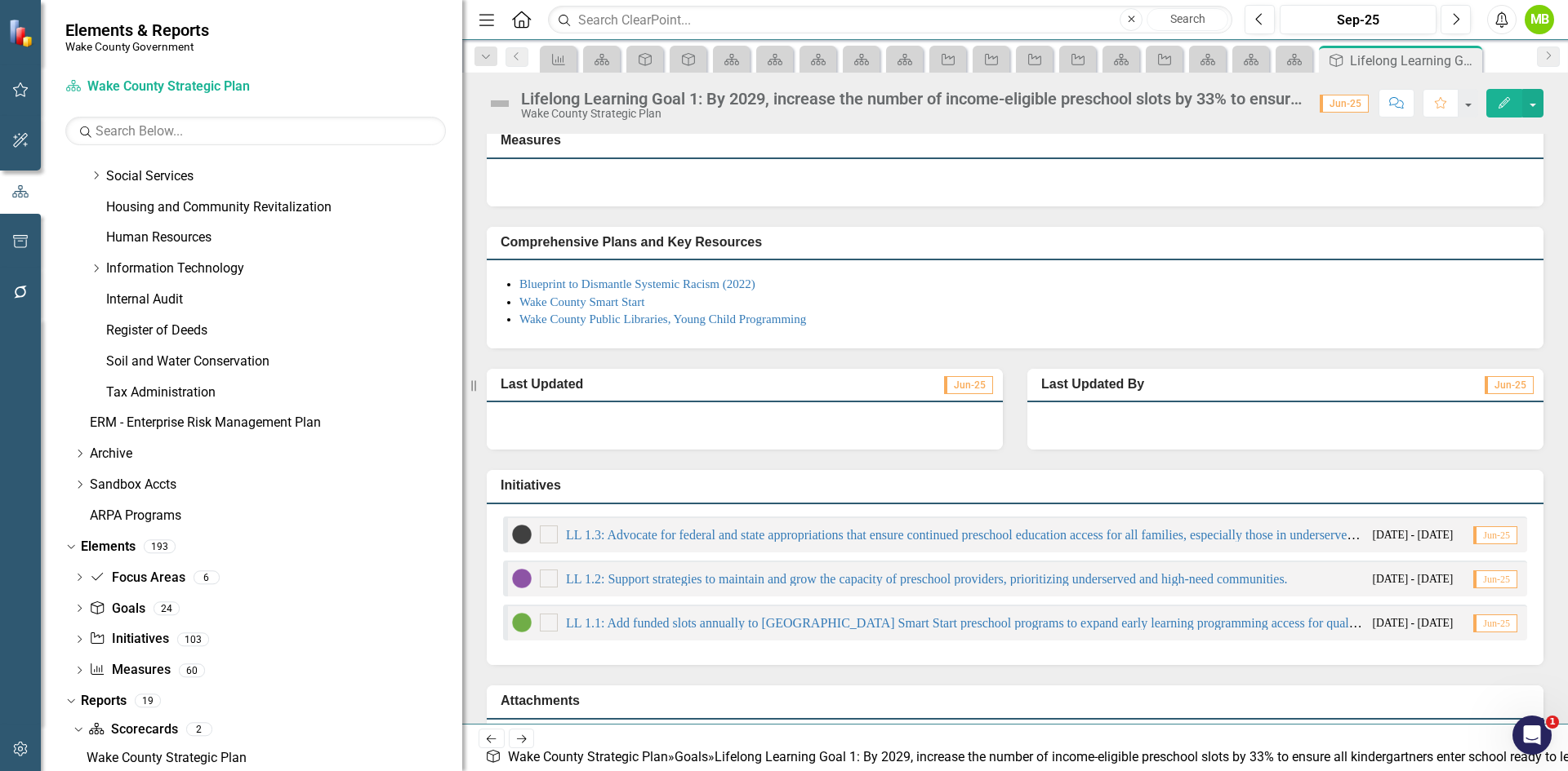
scroll to position [164, 0]
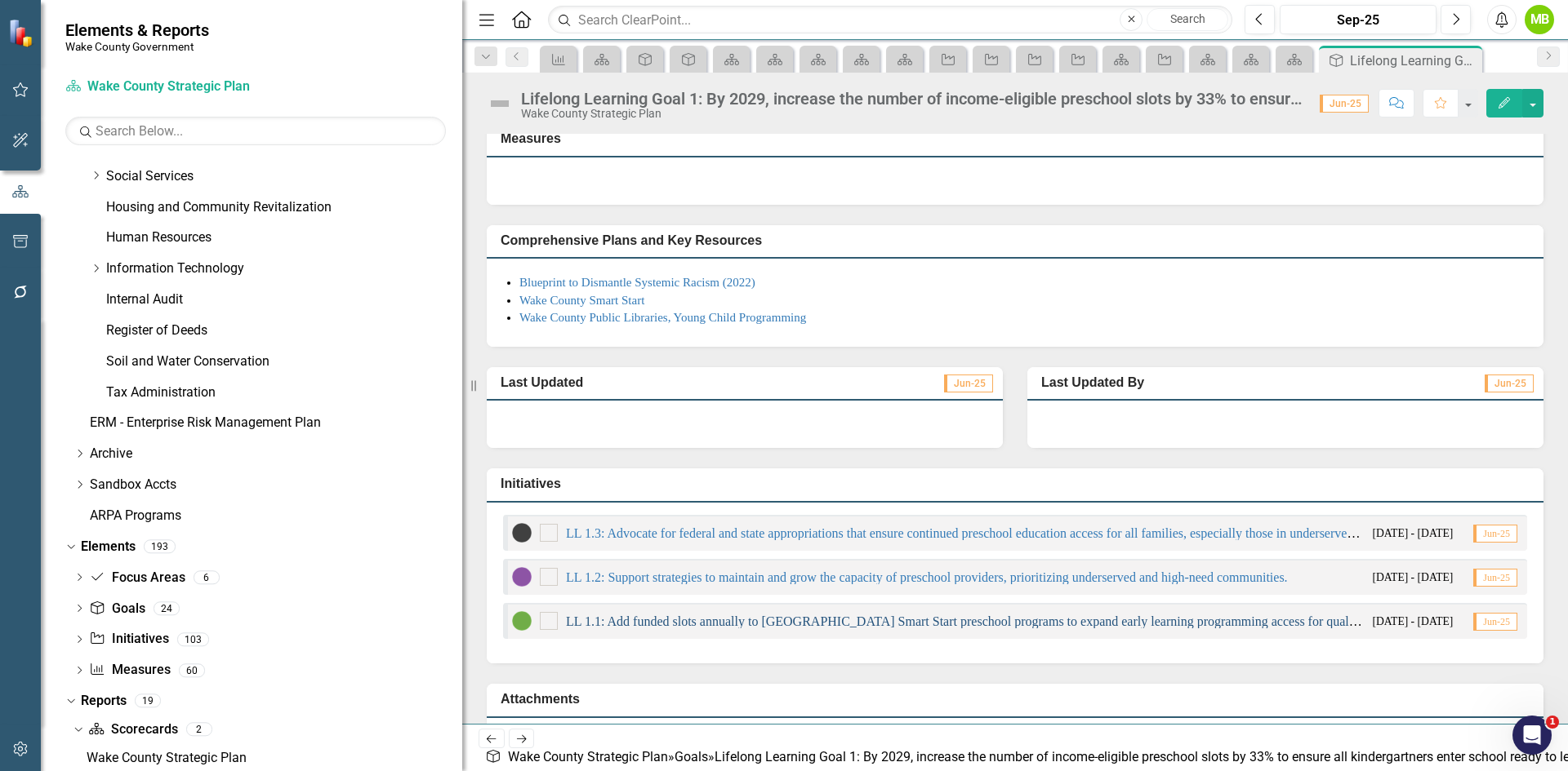
click at [694, 629] on link "LL 1.1: Add funded slots annually to [GEOGRAPHIC_DATA] Smart Start preschool pr…" at bounding box center [997, 621] width 863 height 14
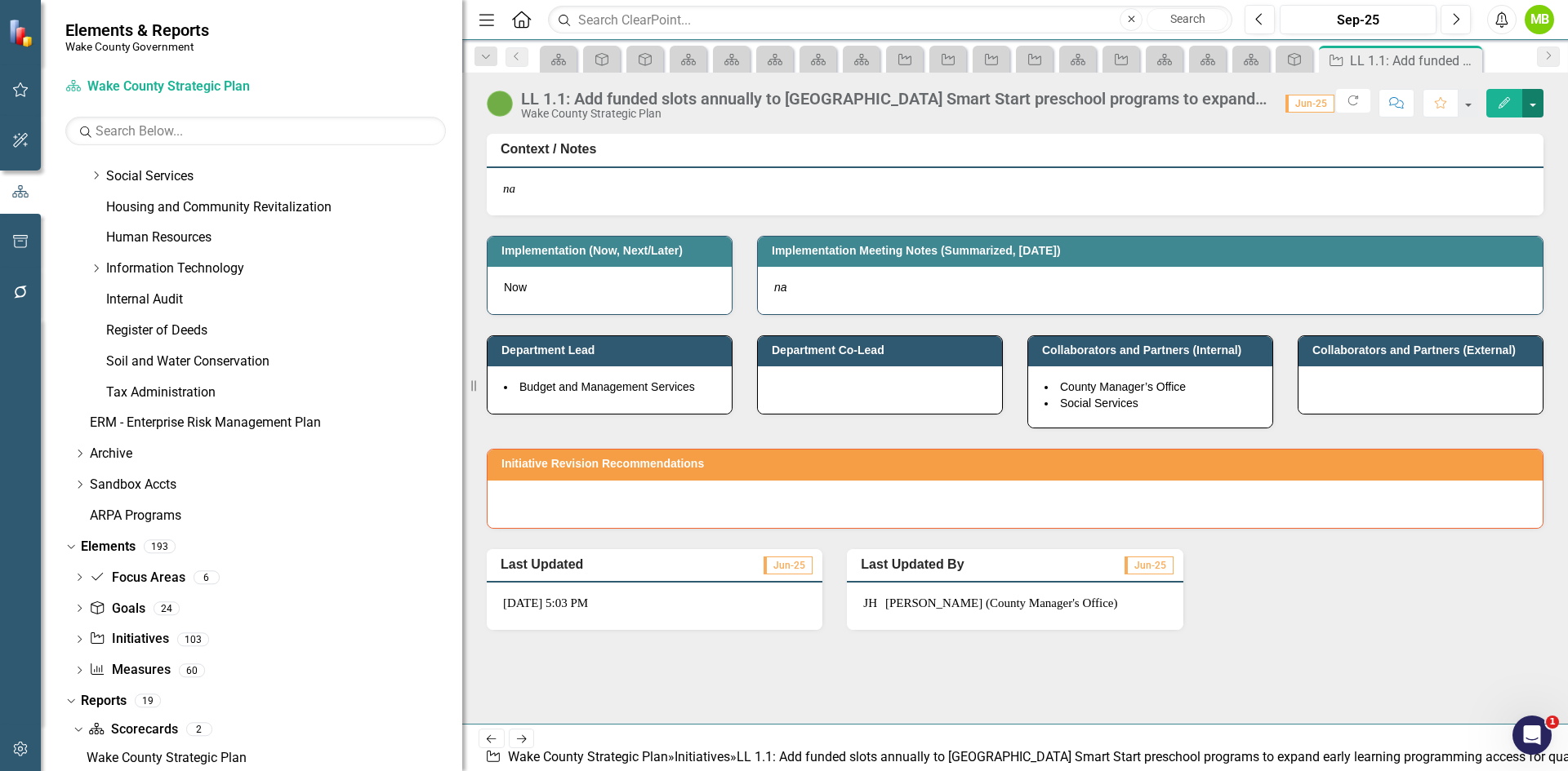
click at [1535, 109] on button "button" at bounding box center [1532, 103] width 22 height 29
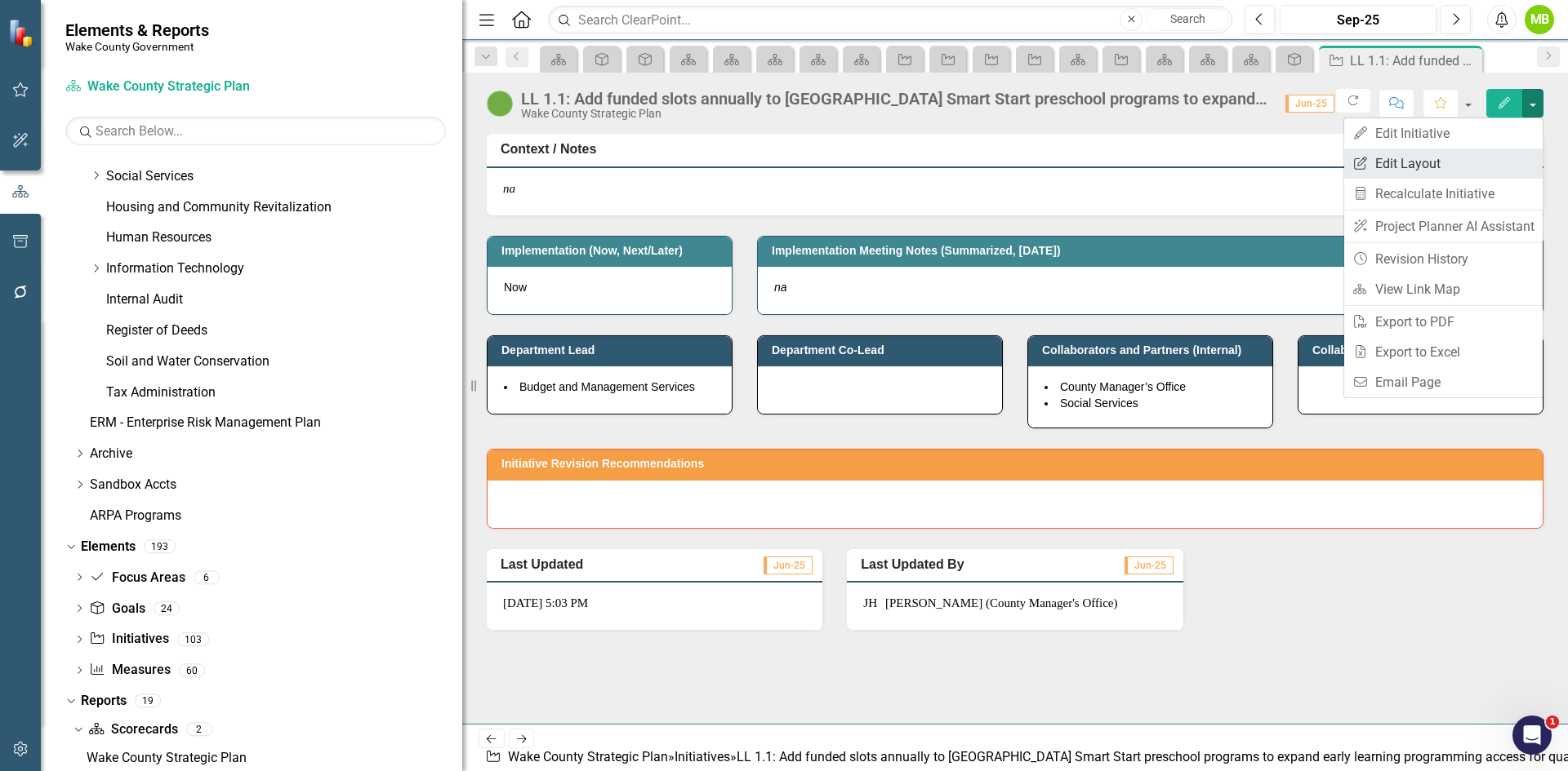
click at [1435, 161] on link "Edit Report Edit Layout" at bounding box center [1443, 164] width 198 height 31
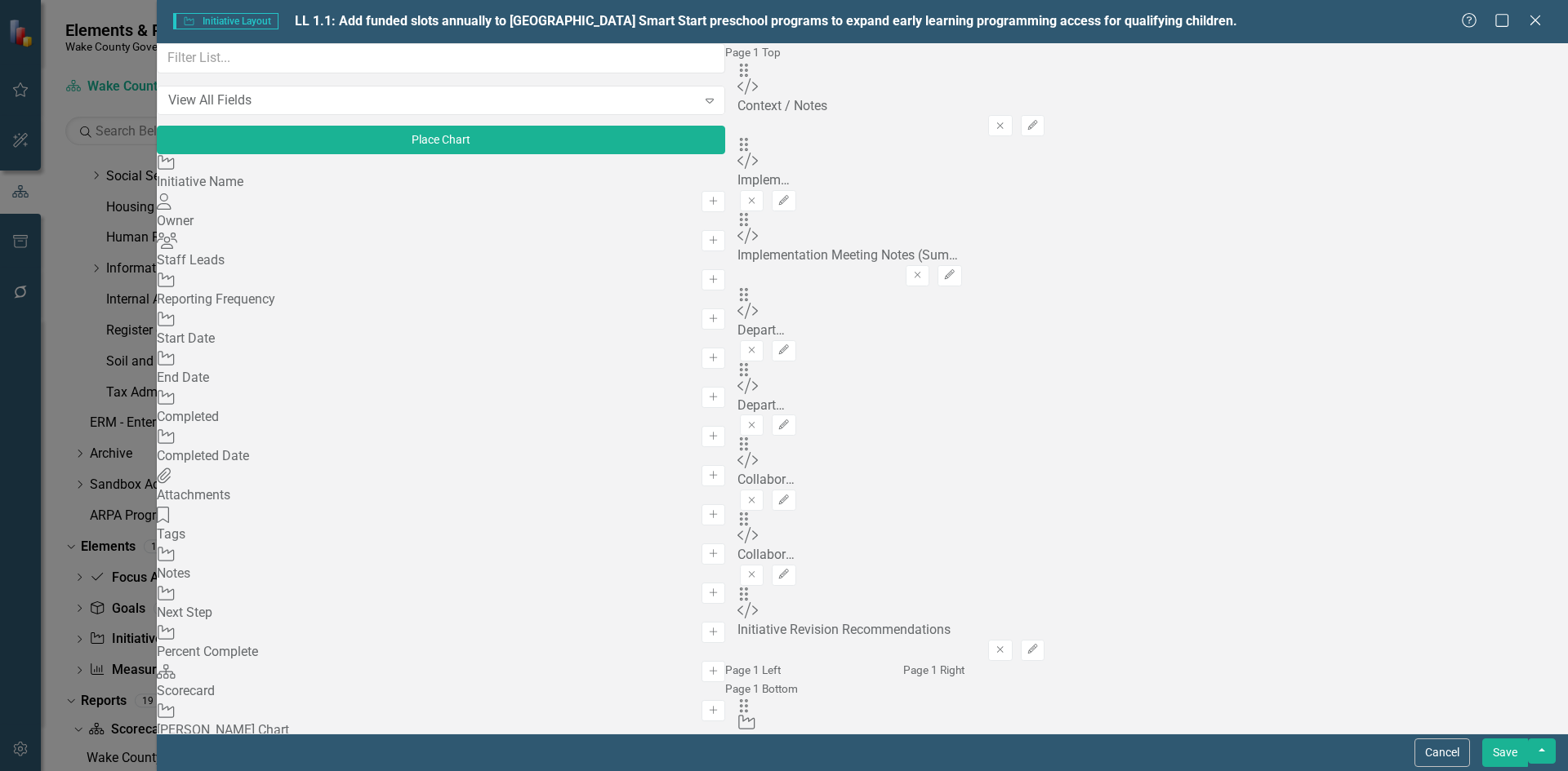
scroll to position [816, 0]
drag, startPoint x: 467, startPoint y: 469, endPoint x: 487, endPoint y: 467, distance: 20.1
drag, startPoint x: 569, startPoint y: 109, endPoint x: 570, endPoint y: 360, distance: 251.0
click at [1509, 760] on button "Save" at bounding box center [1505, 752] width 45 height 29
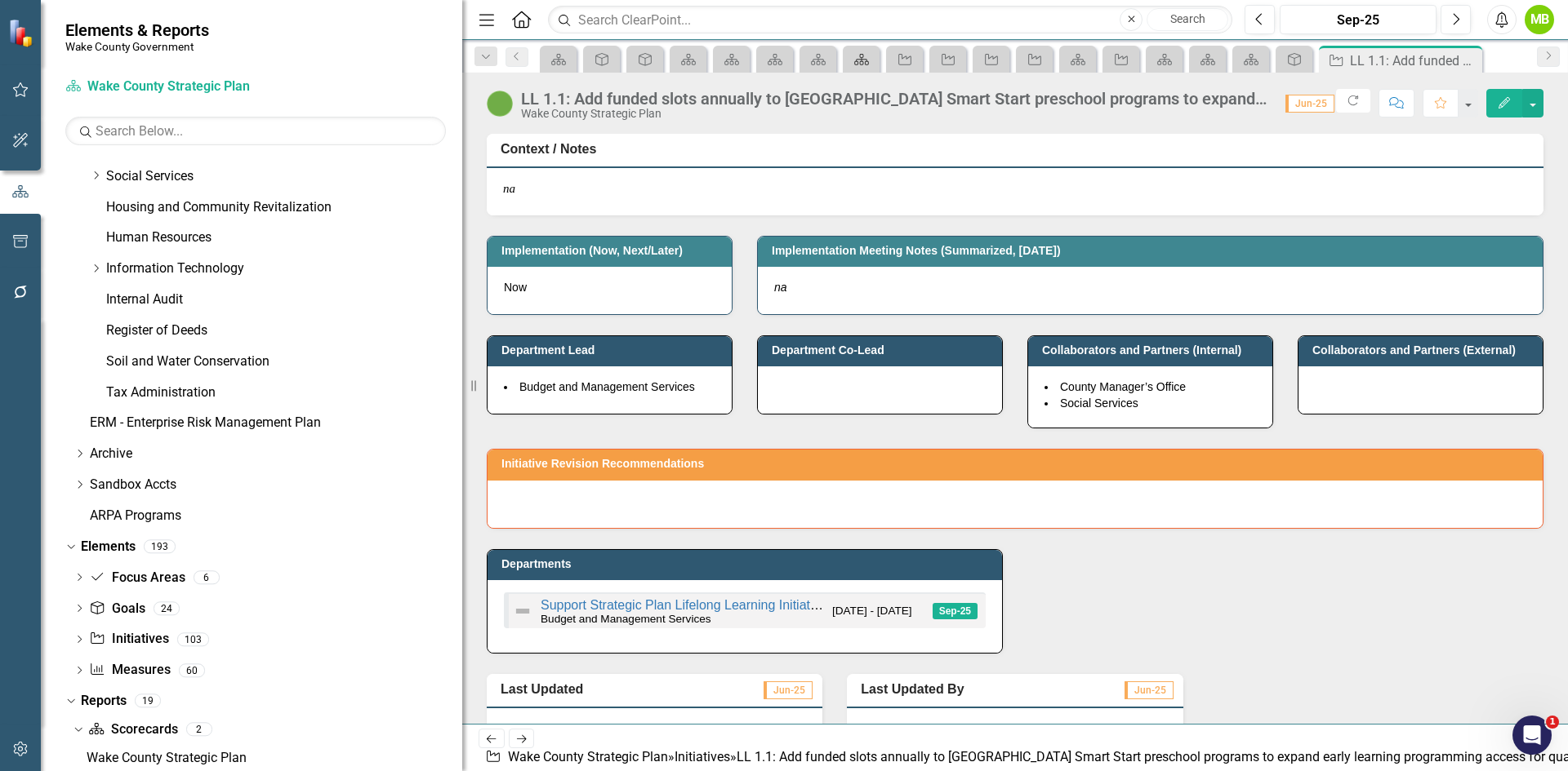
click at [859, 56] on icon "Scorecard" at bounding box center [861, 59] width 17 height 13
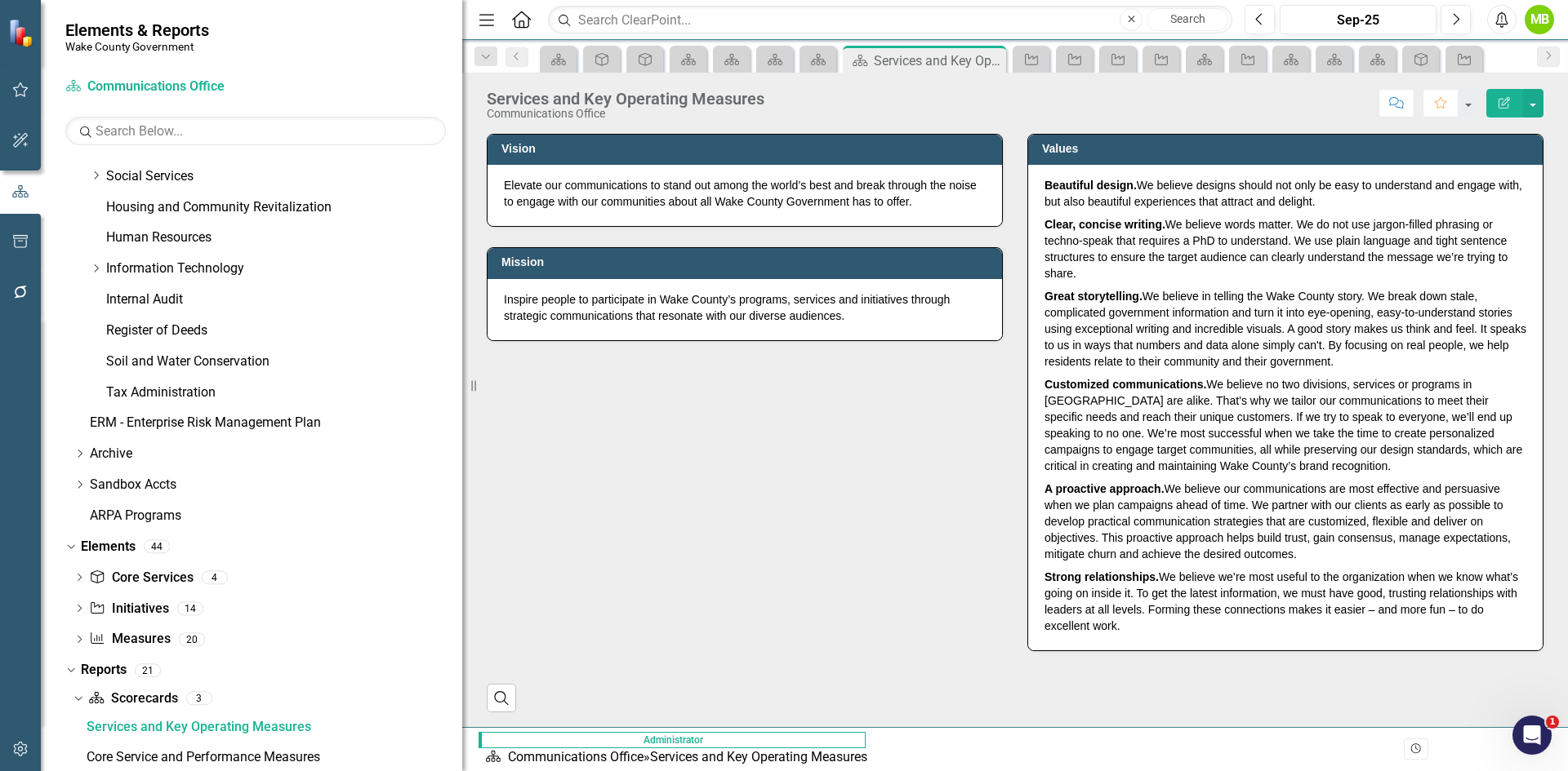
scroll to position [612, 0]
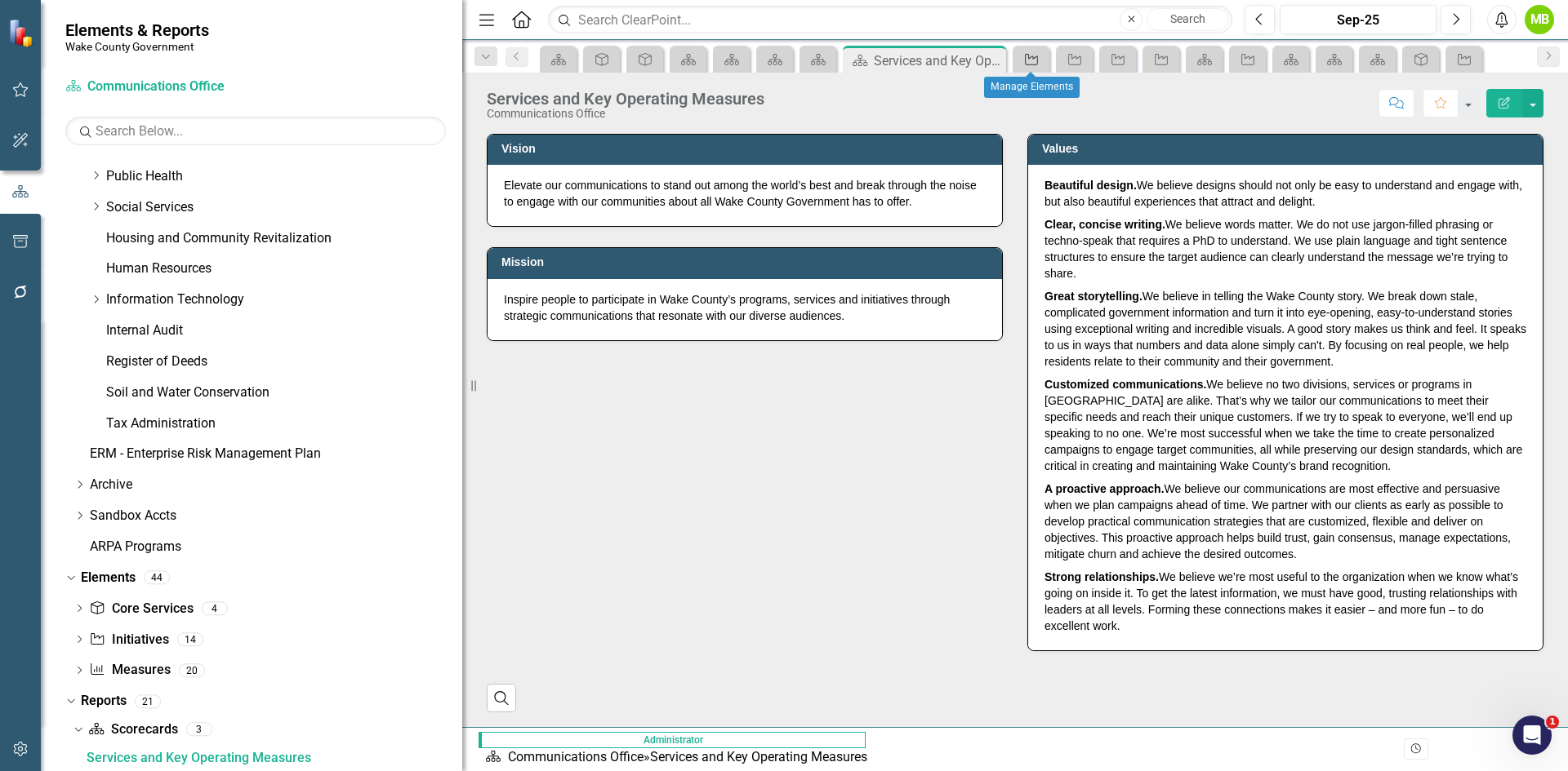
click at [1029, 64] on icon "Initiative" at bounding box center [1031, 59] width 17 height 13
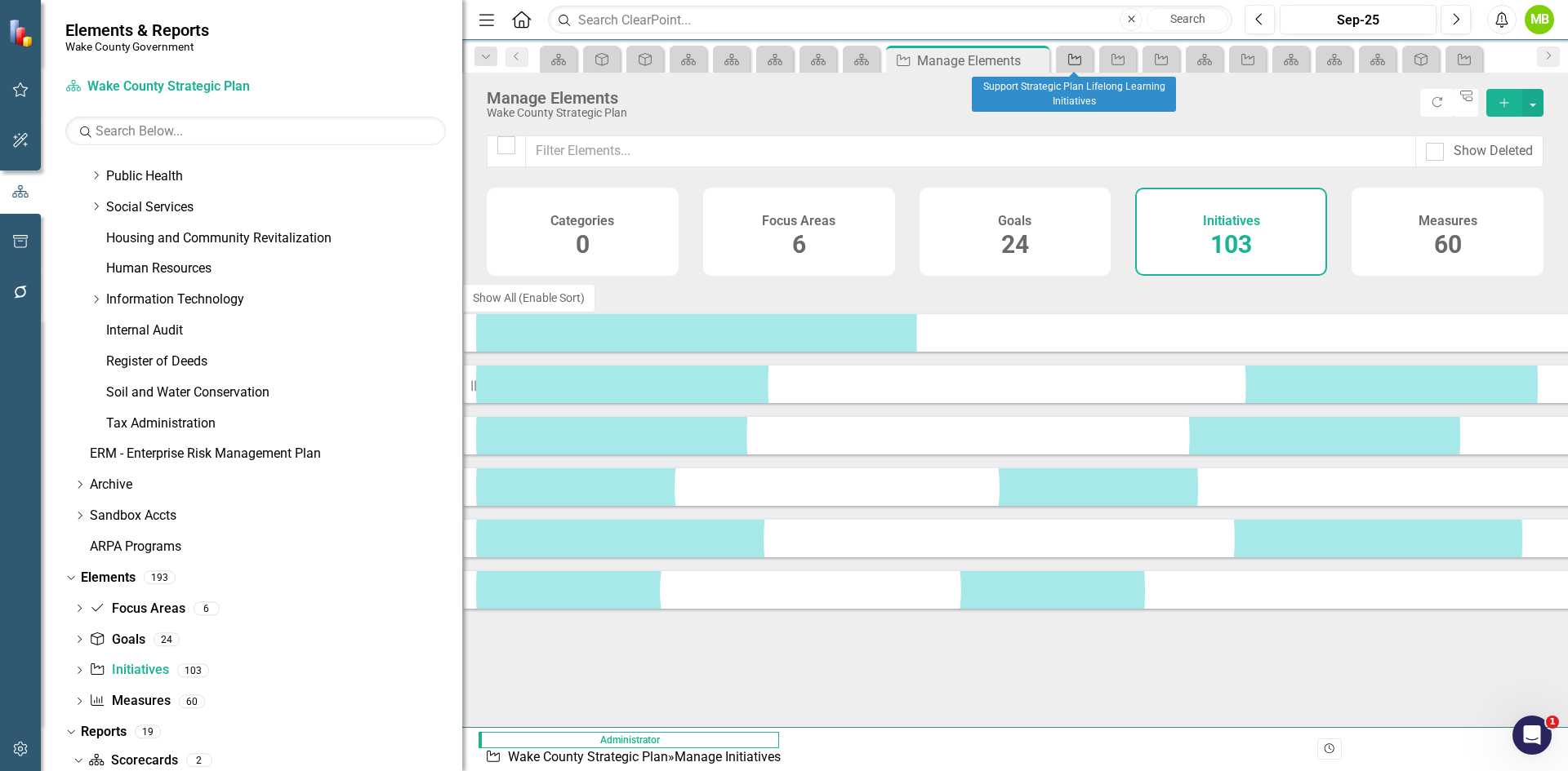
click at [1068, 59] on icon "Initiative" at bounding box center [1074, 59] width 17 height 13
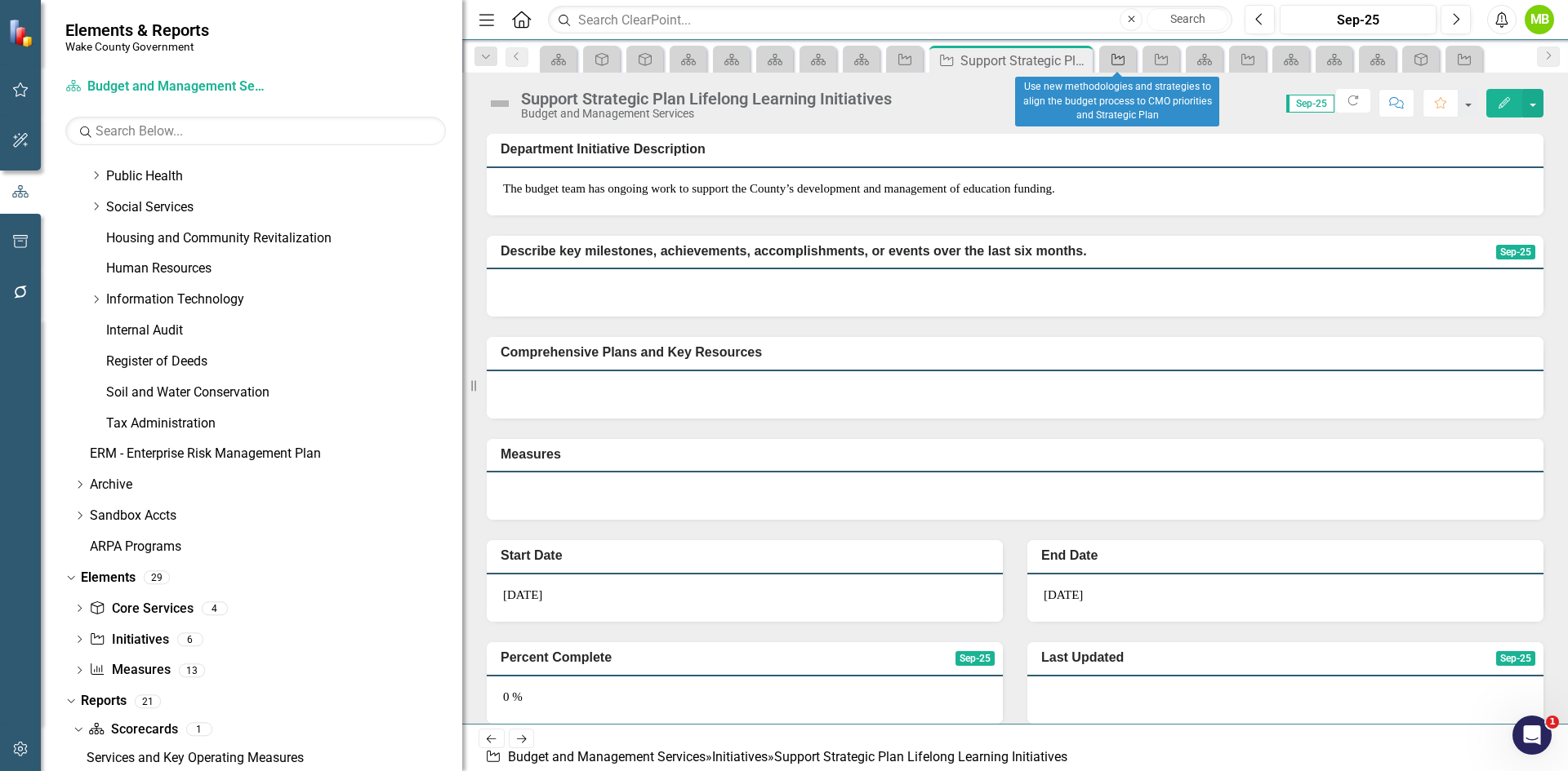
click at [1121, 55] on icon "Initiative" at bounding box center [1117, 59] width 17 height 13
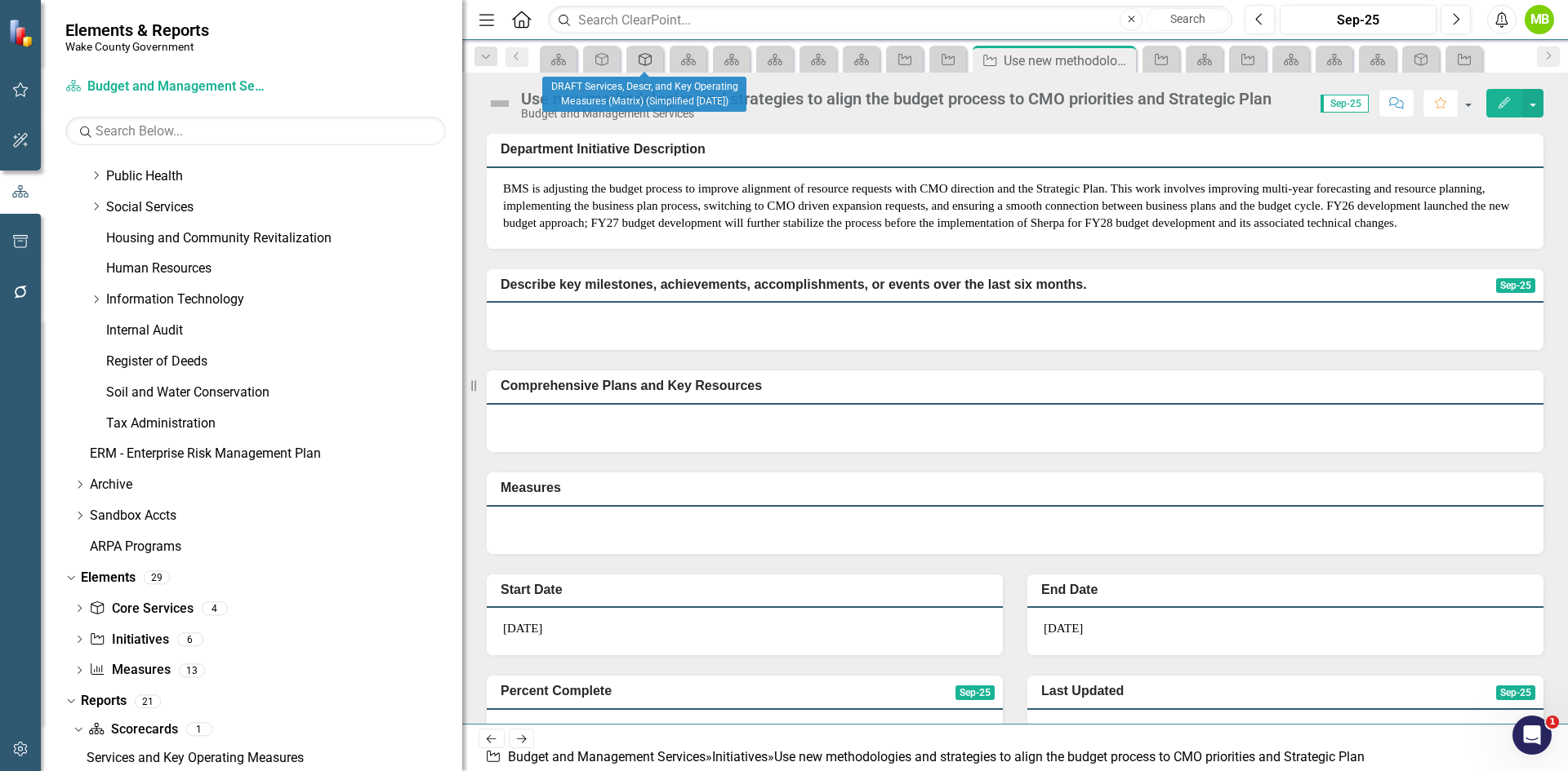
click at [640, 66] on div "Core Service" at bounding box center [641, 59] width 23 height 21
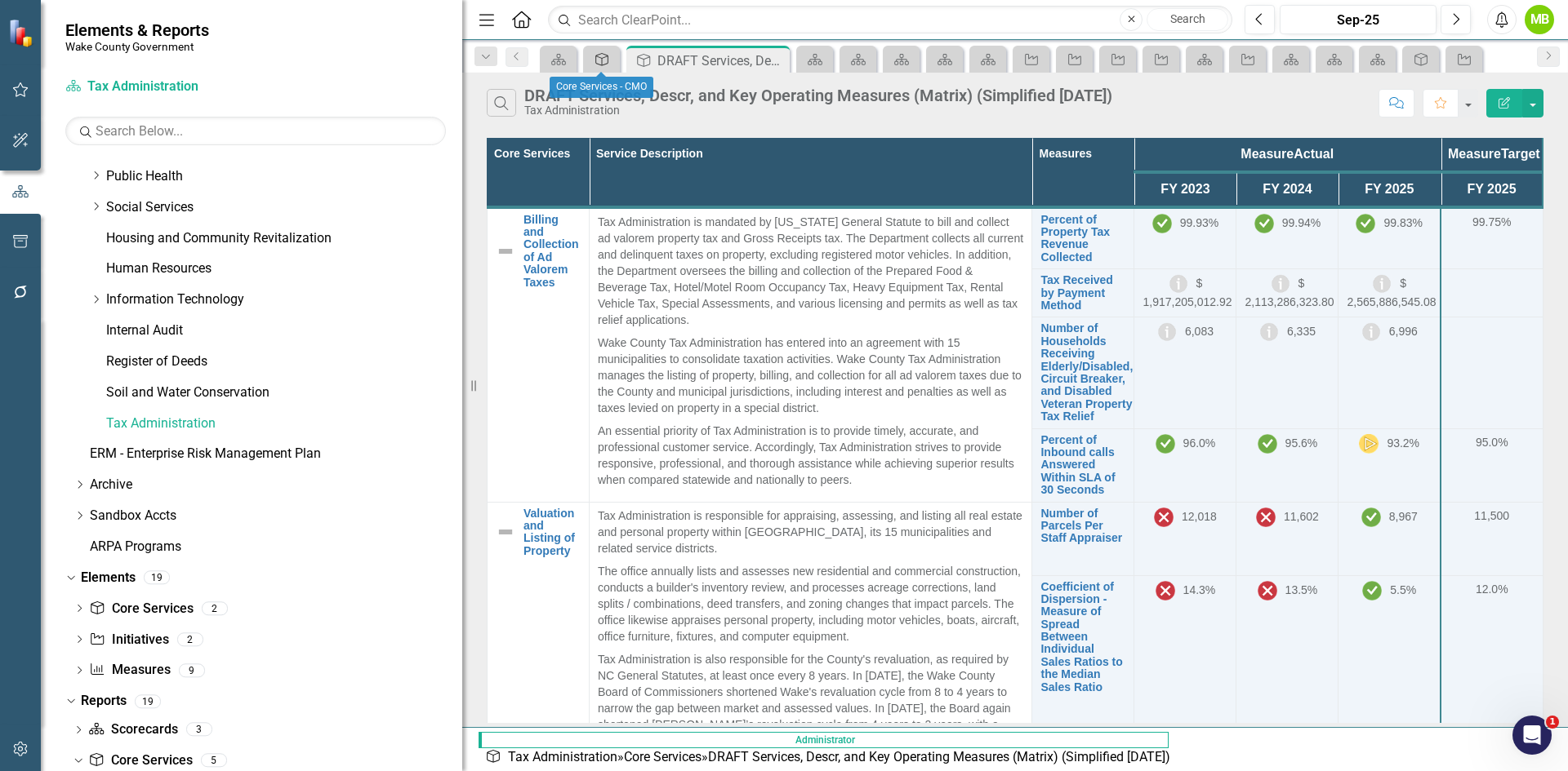
click at [604, 63] on icon "Core Service" at bounding box center [602, 59] width 17 height 13
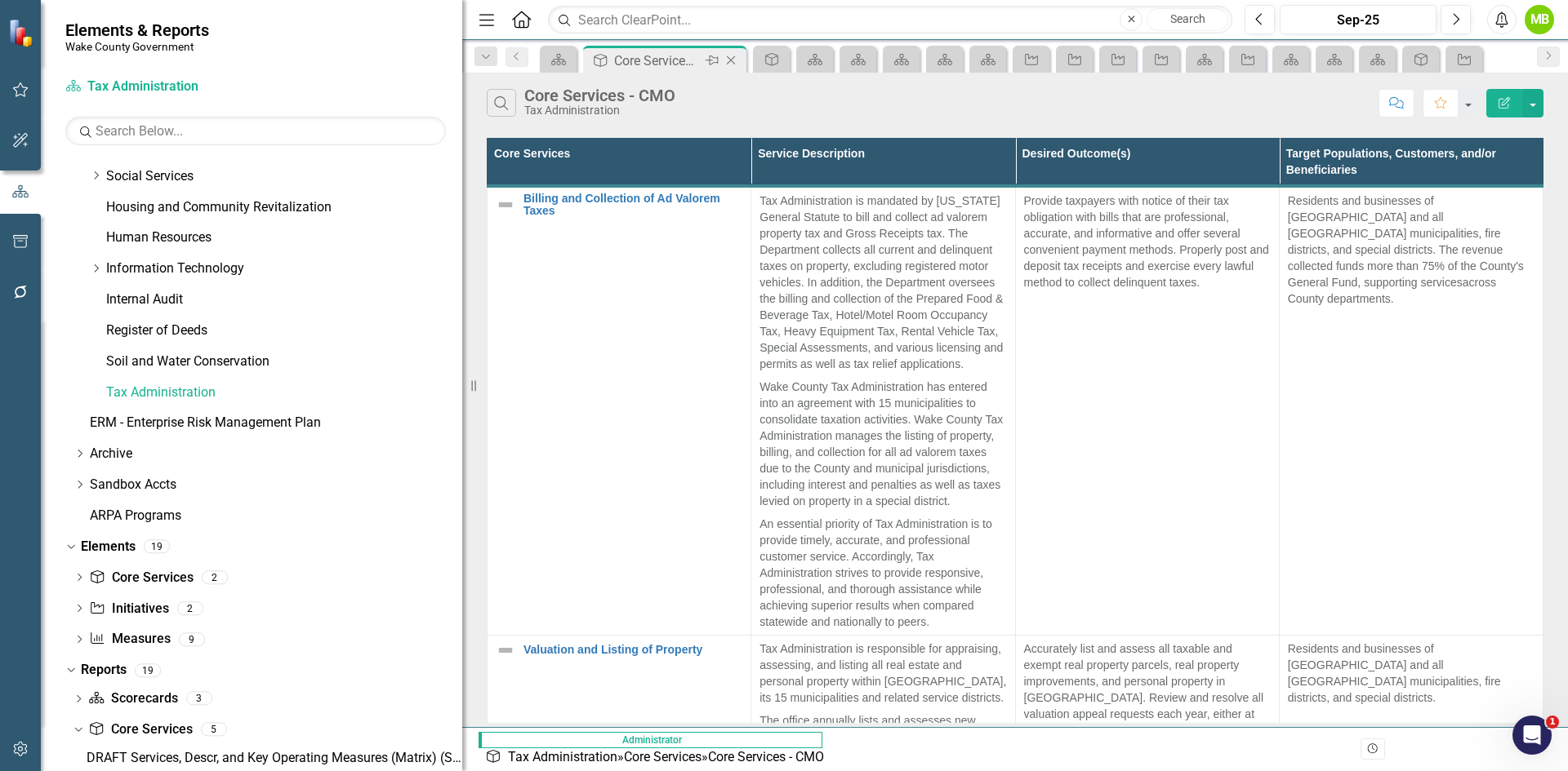
scroll to position [673, 0]
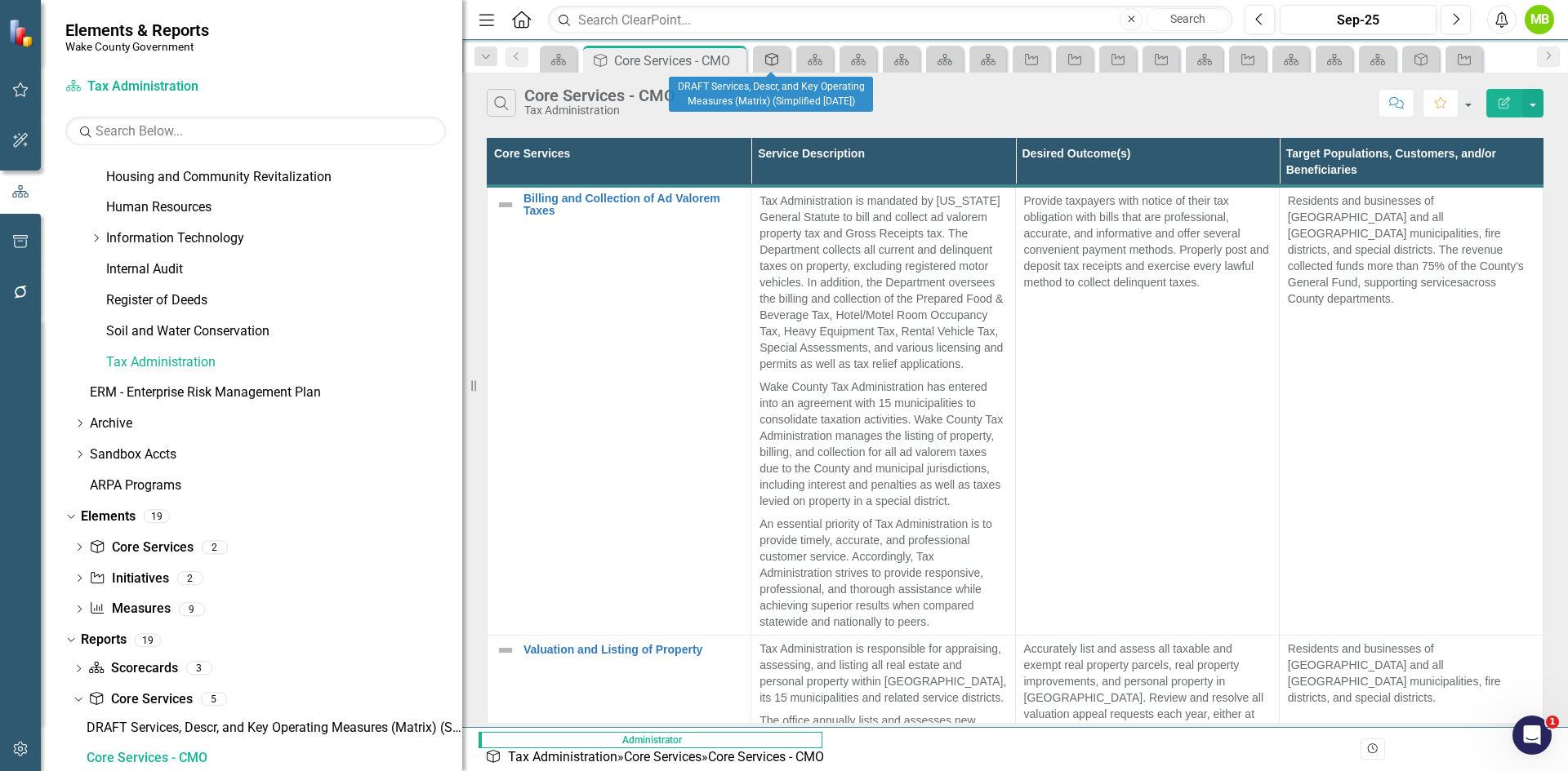
click at [764, 65] on icon "Core Service" at bounding box center [771, 59] width 17 height 13
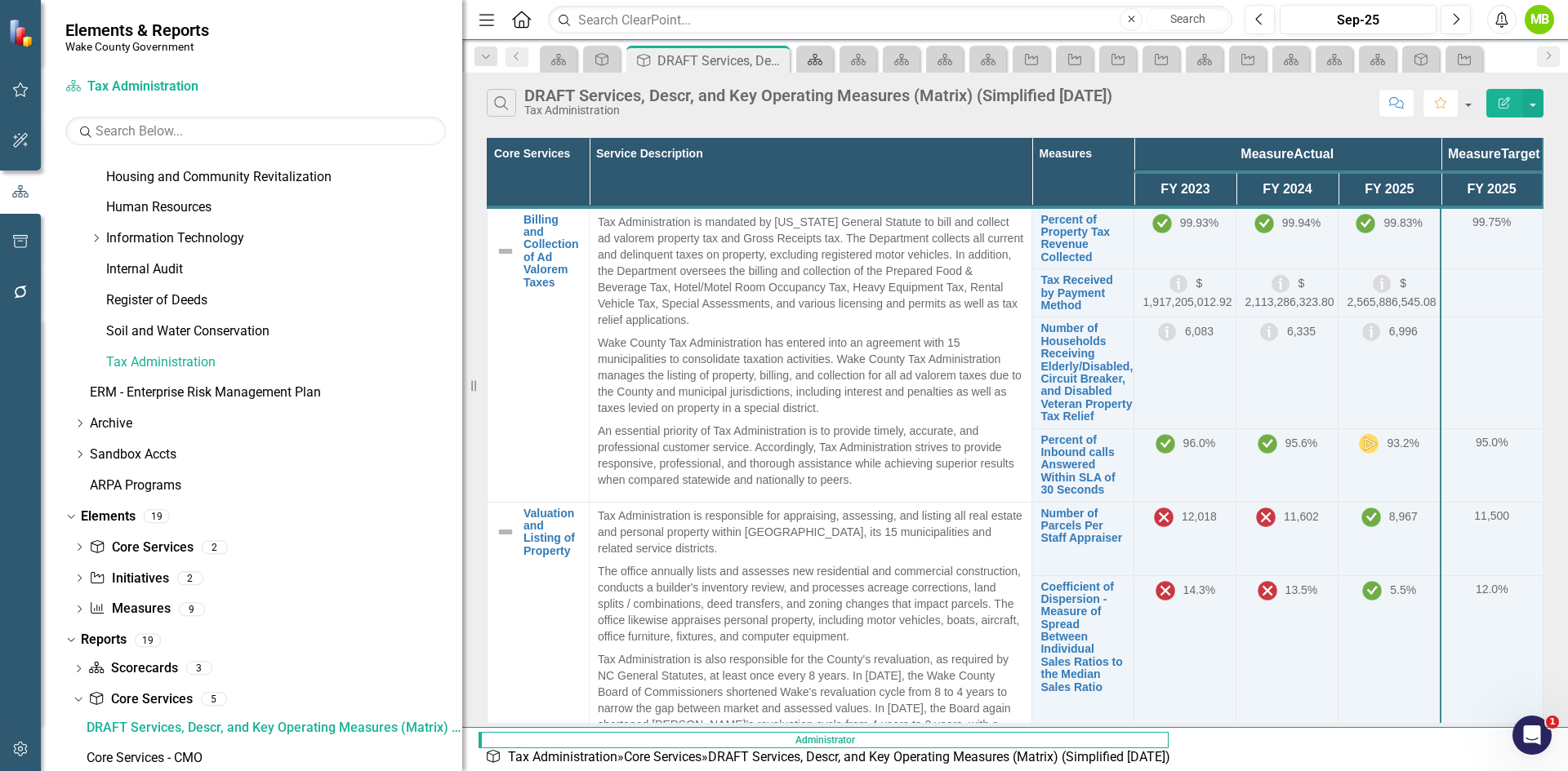
scroll to position [643, 0]
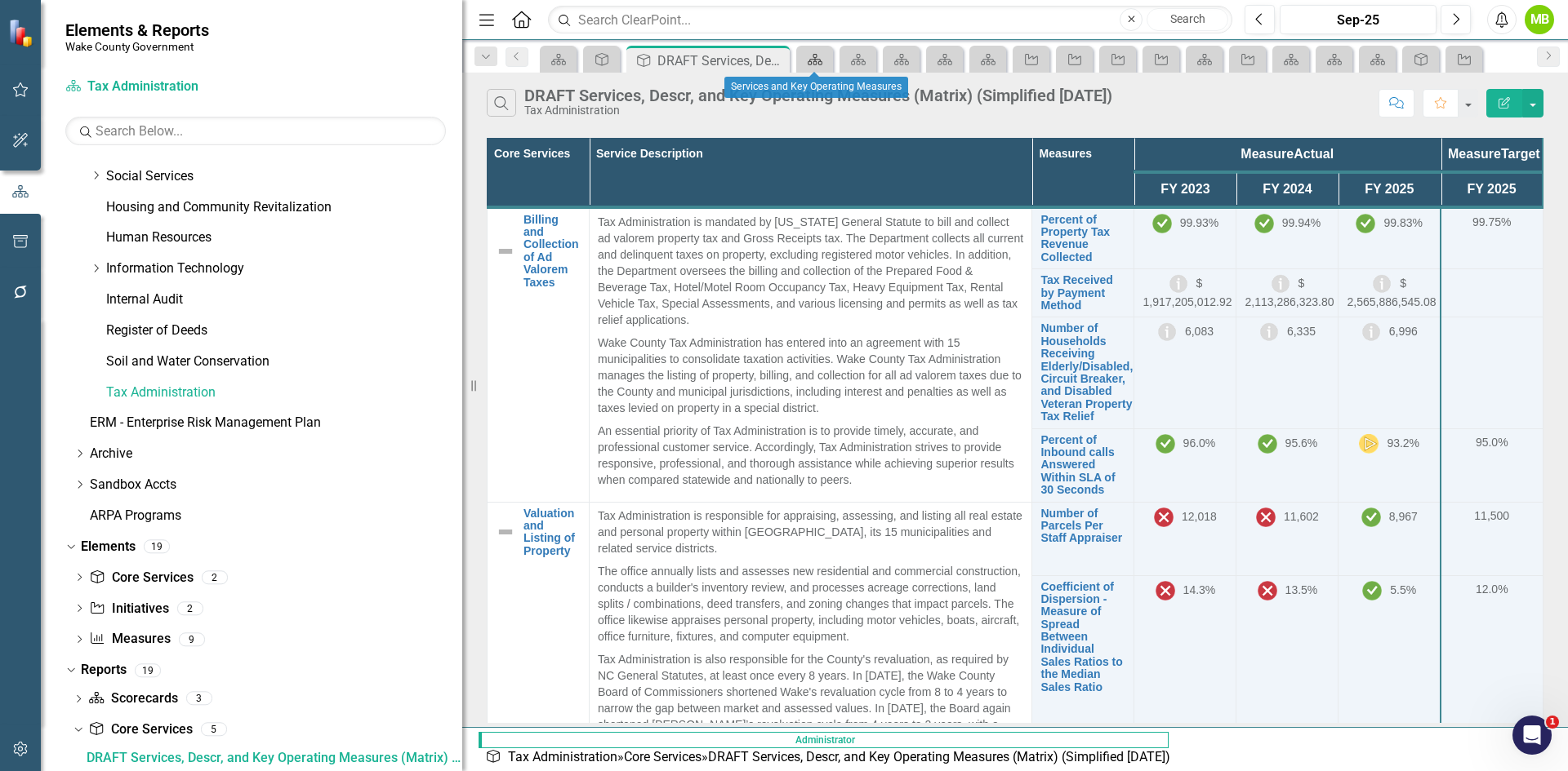
click at [809, 63] on icon at bounding box center [815, 60] width 15 height 12
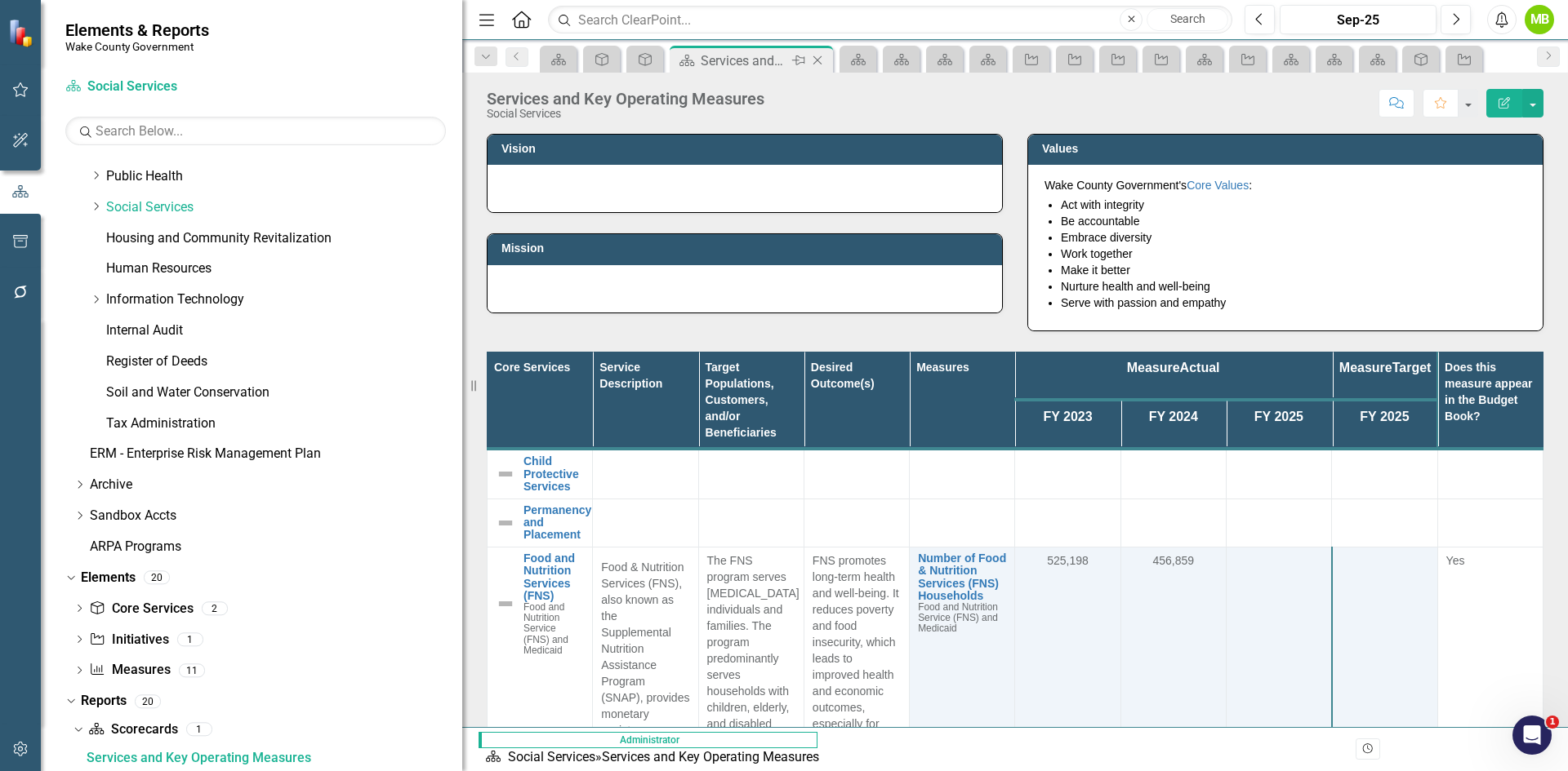
click at [818, 59] on icon "Close" at bounding box center [817, 60] width 17 height 13
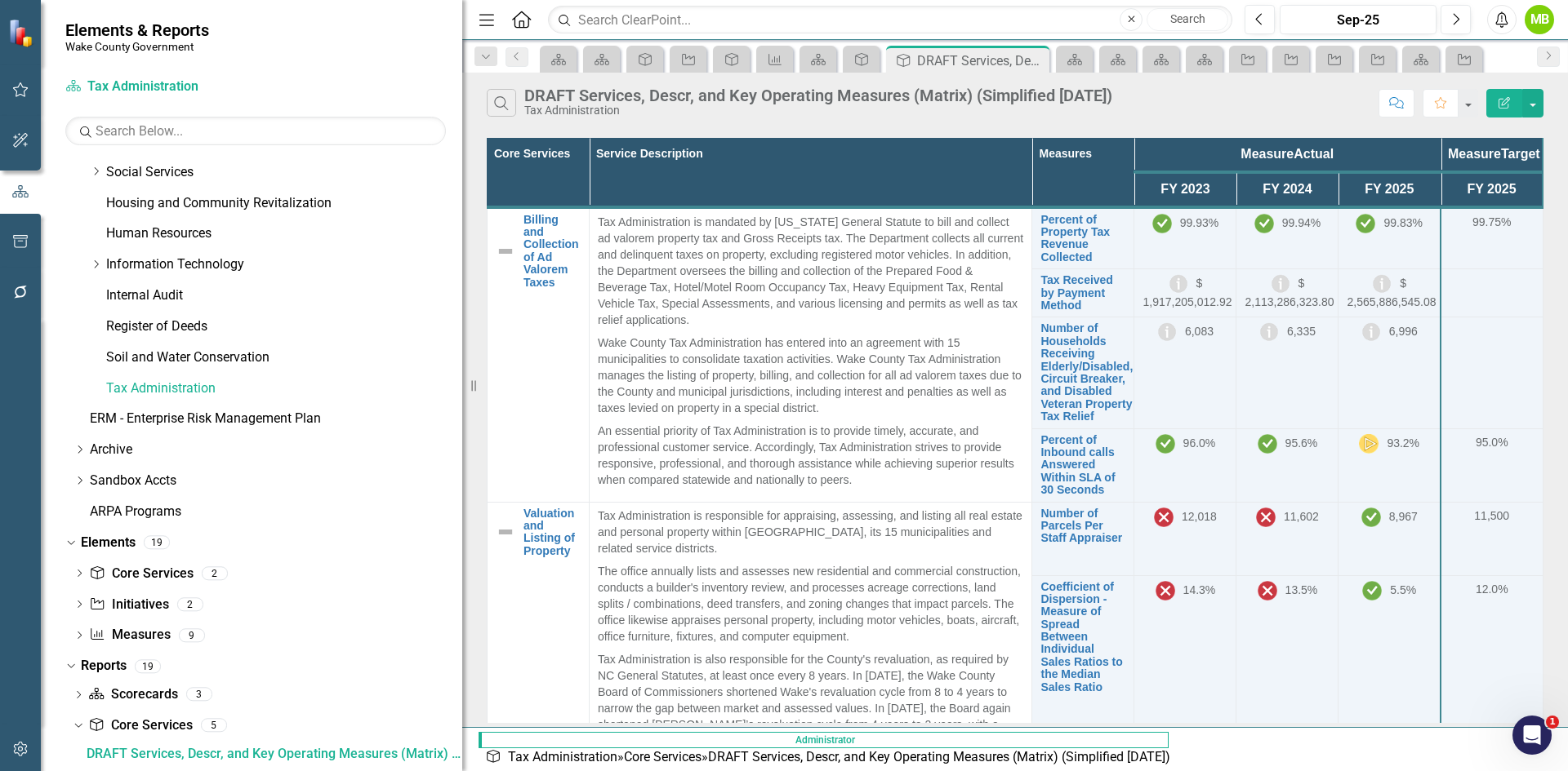
scroll to position [643, 0]
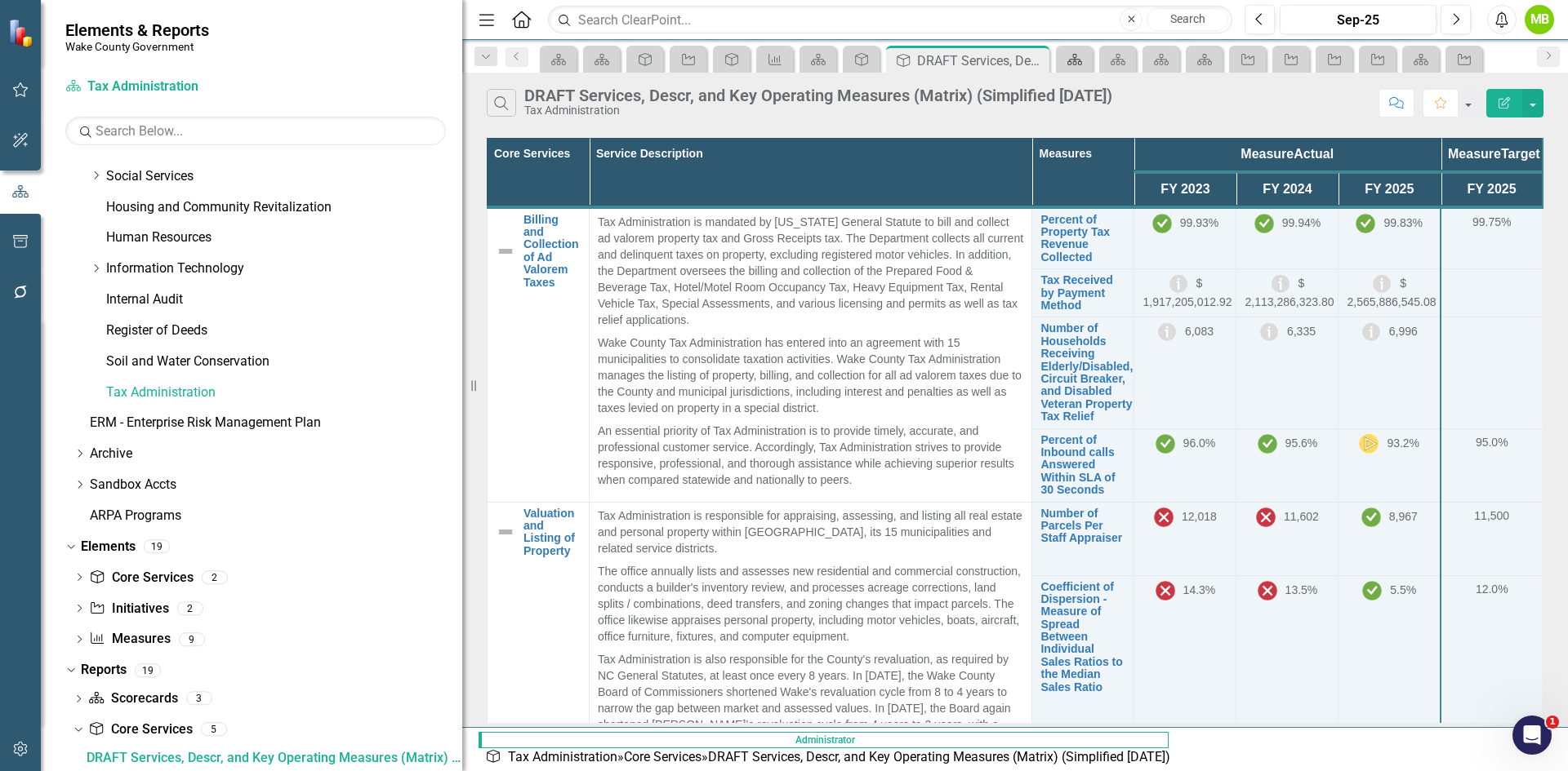
click at [1083, 63] on icon "Scorecard" at bounding box center [1074, 59] width 17 height 13
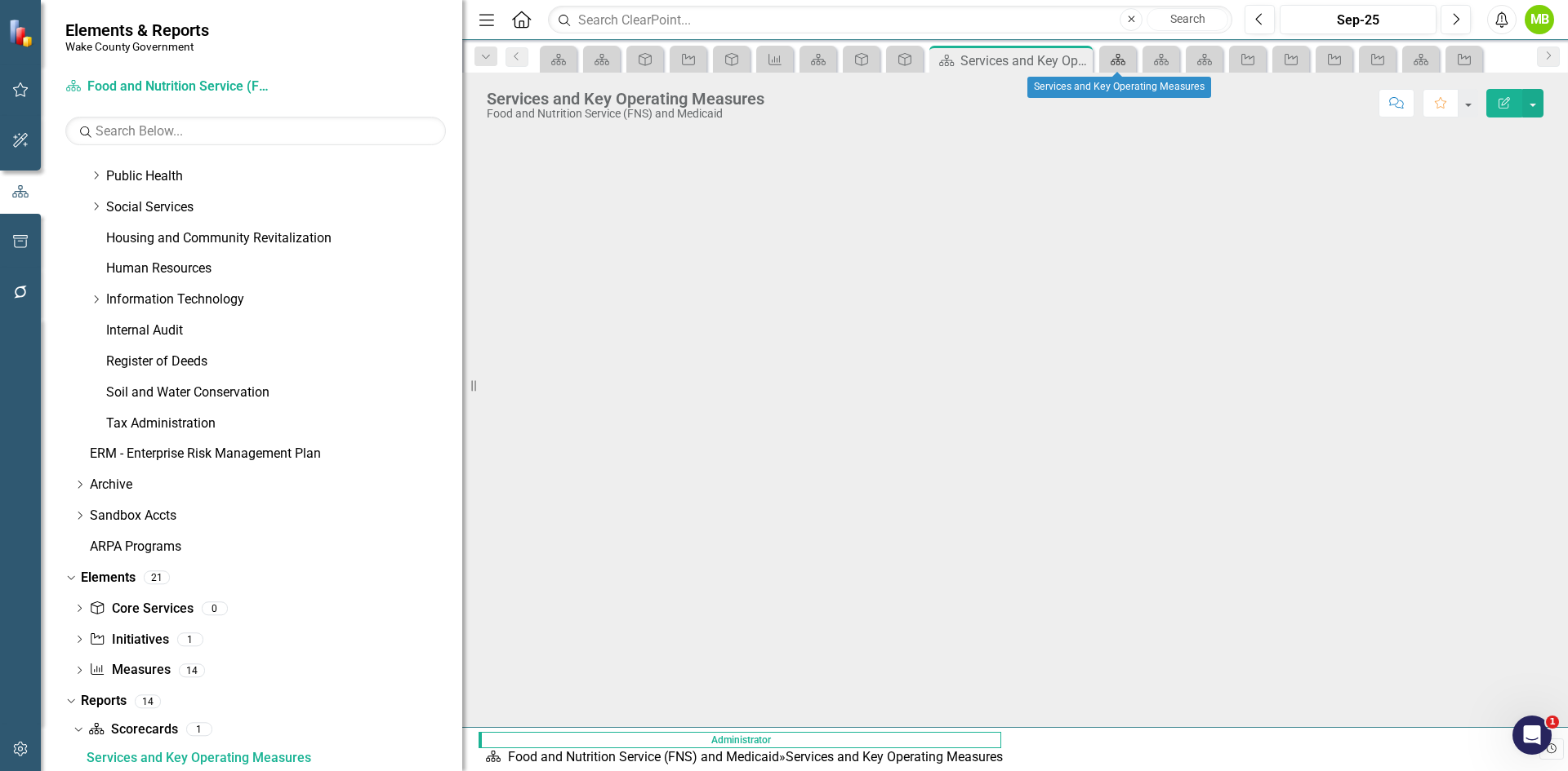
click at [1122, 62] on icon at bounding box center [1117, 60] width 15 height 12
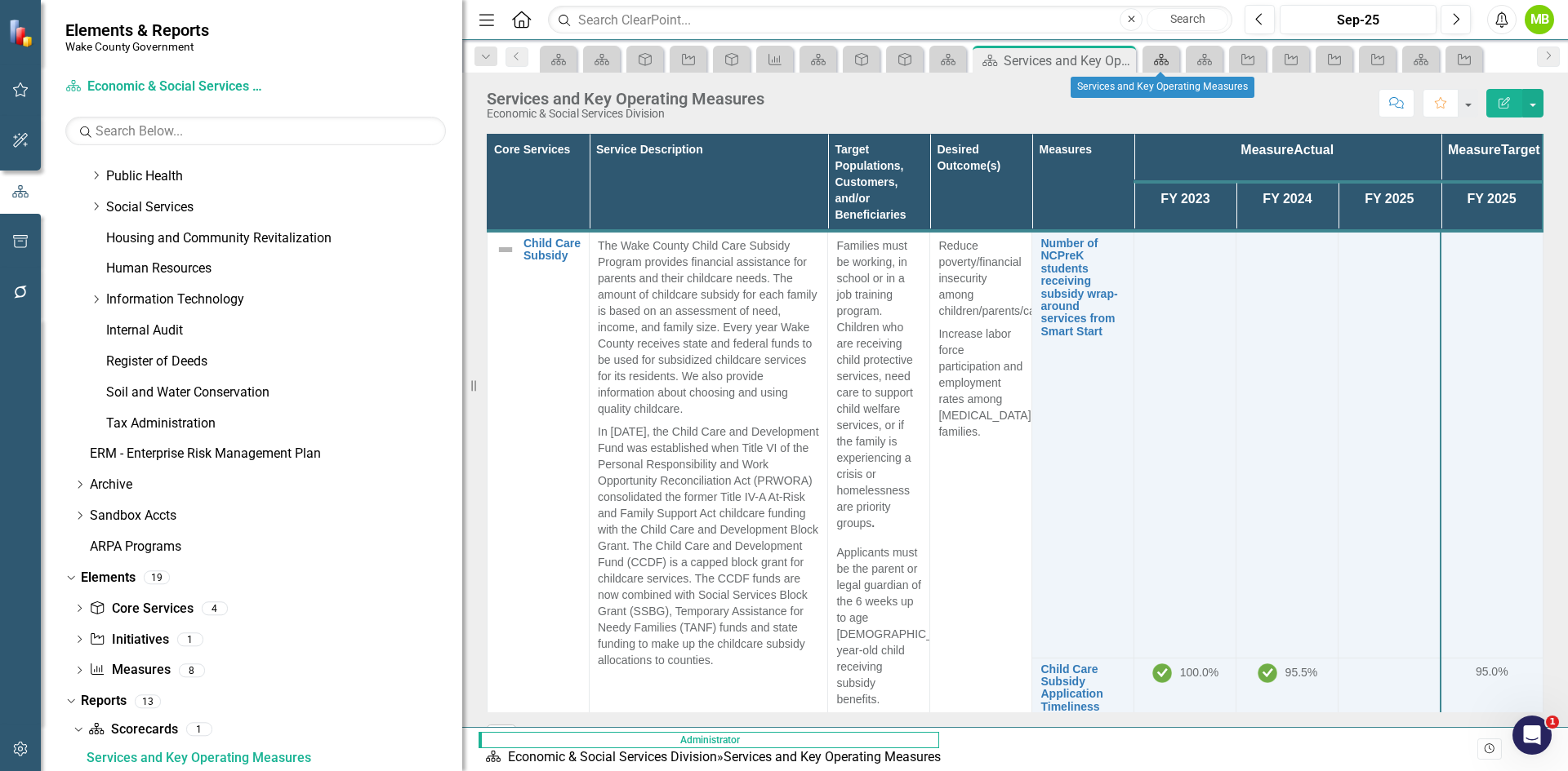
click at [1153, 60] on icon "Scorecard" at bounding box center [1161, 59] width 17 height 13
click at [1203, 63] on icon "Scorecard" at bounding box center [1204, 59] width 17 height 13
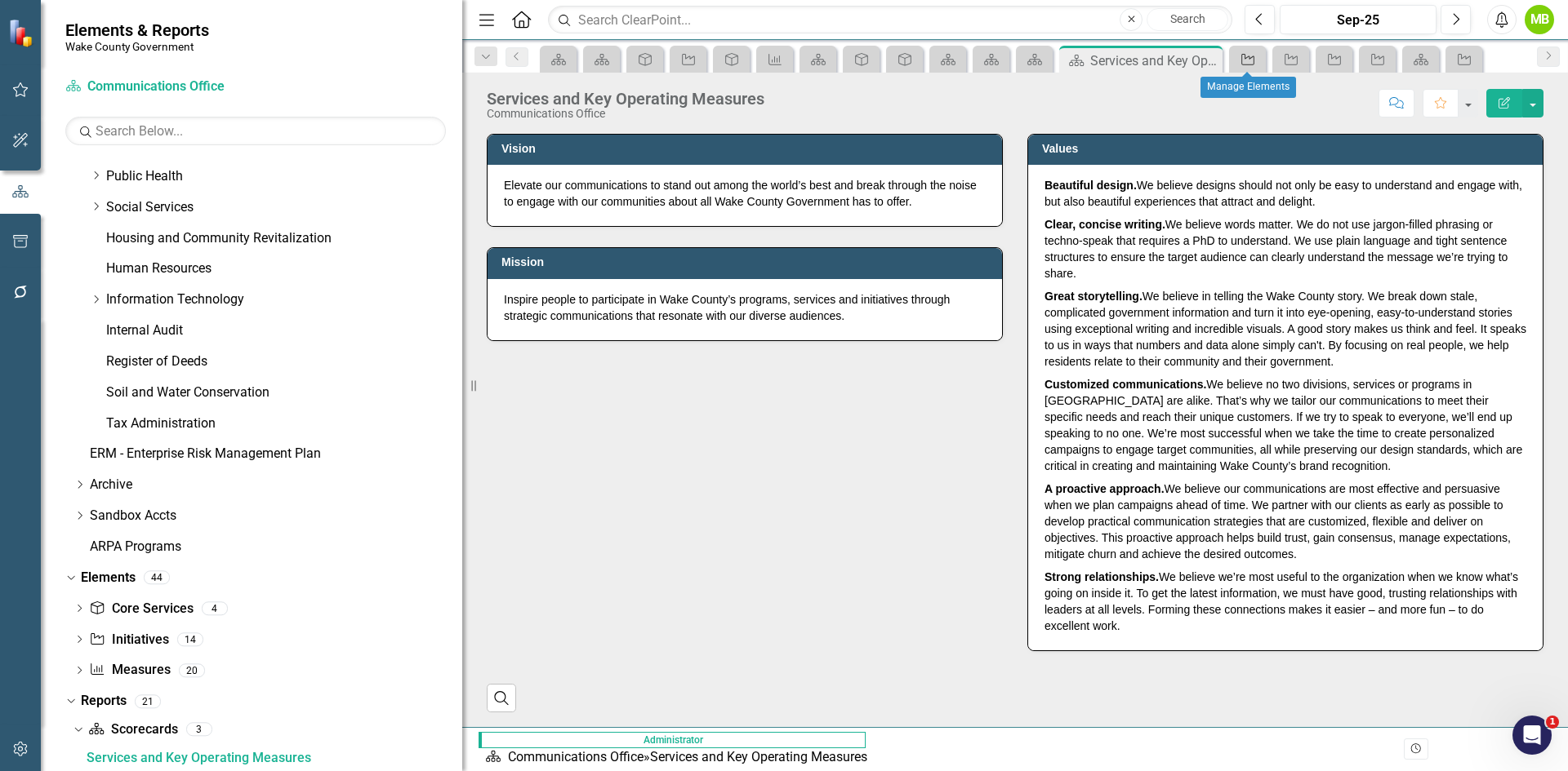
click at [1246, 63] on icon "Initiative" at bounding box center [1247, 59] width 17 height 13
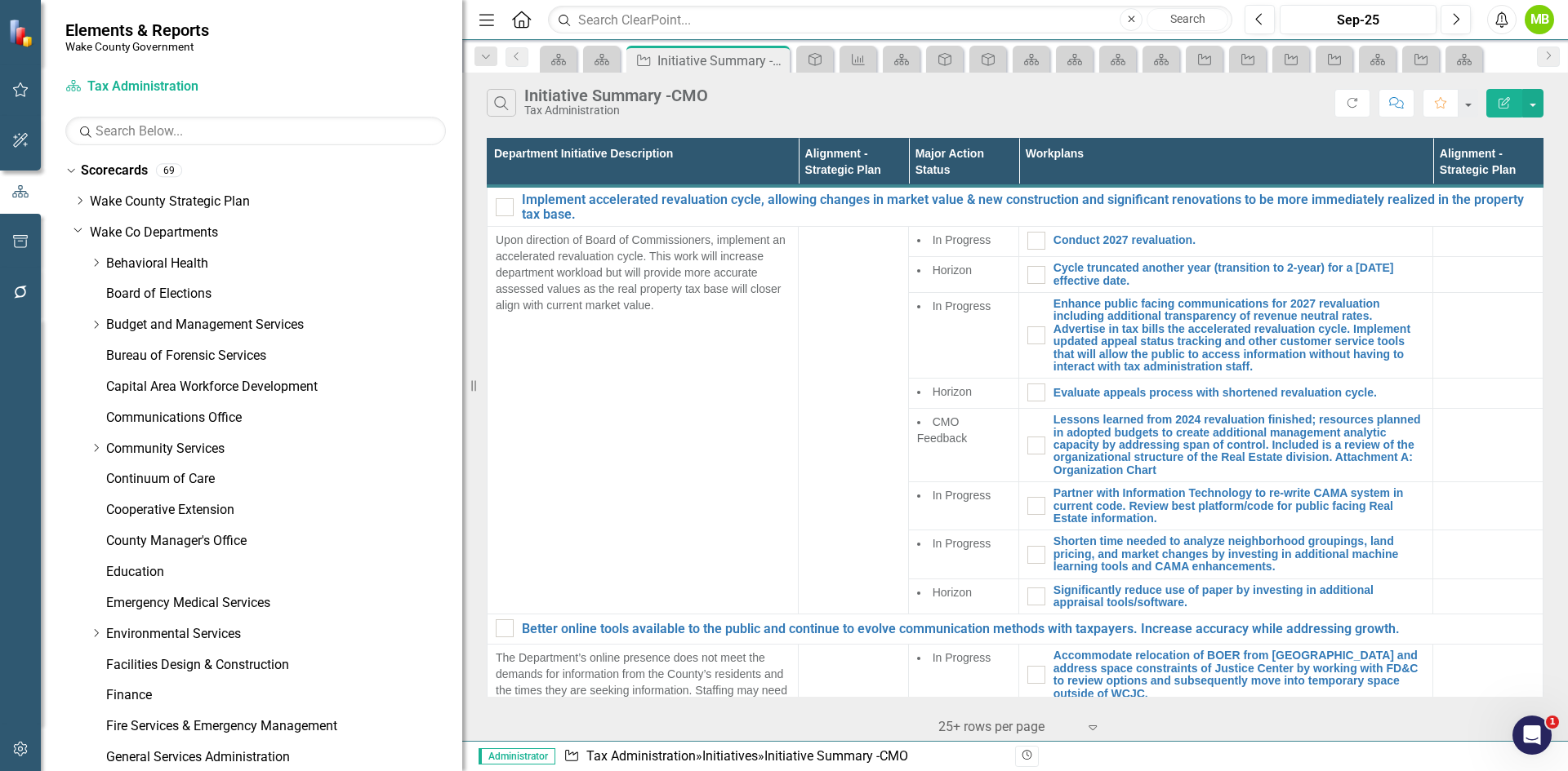
scroll to position [735, 0]
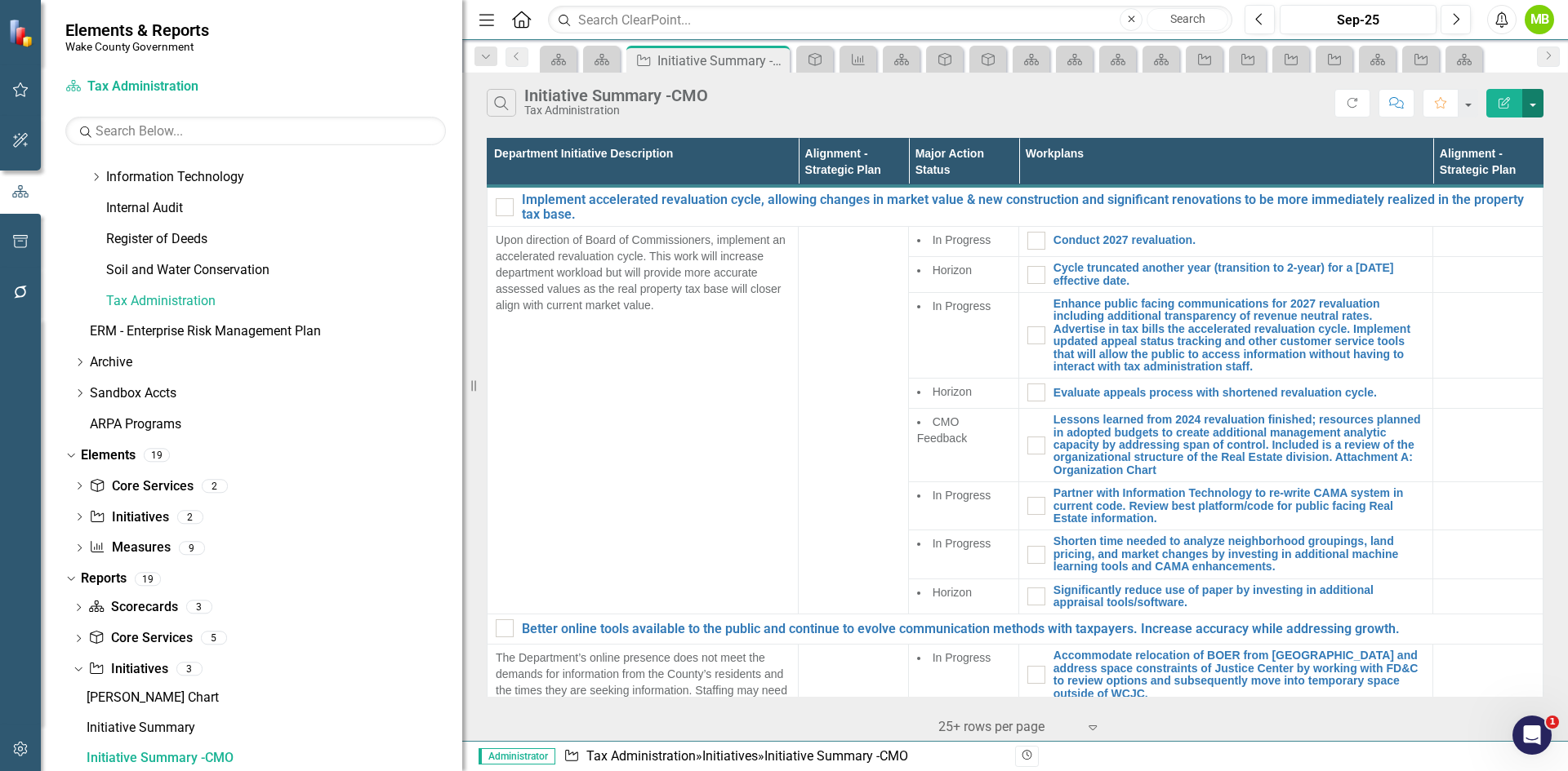
click at [1532, 110] on button "button" at bounding box center [1532, 103] width 22 height 29
click at [1477, 139] on link "Edit Report Edit Report" at bounding box center [1477, 133] width 129 height 31
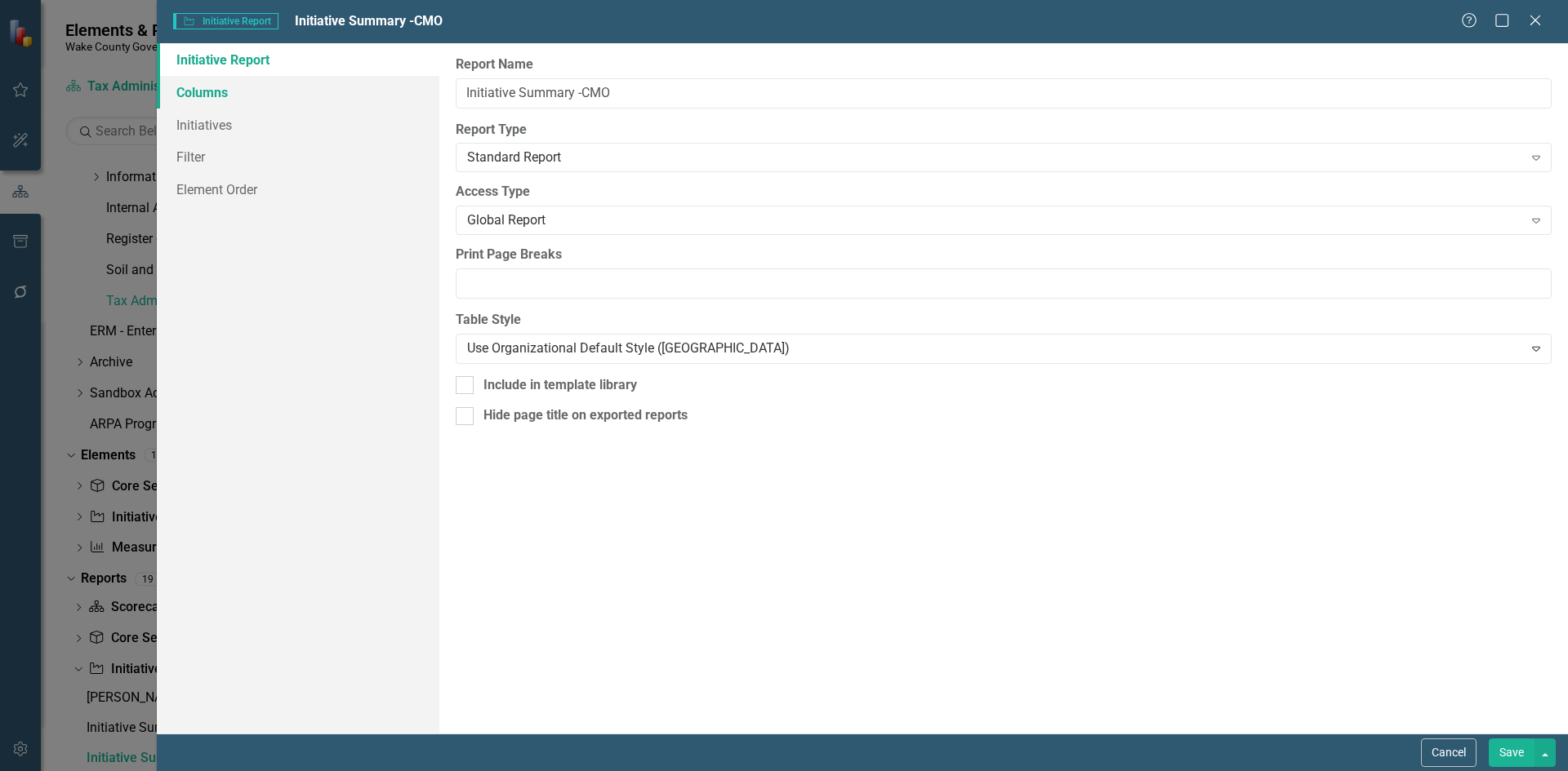
click at [252, 93] on link "Columns" at bounding box center [298, 92] width 282 height 33
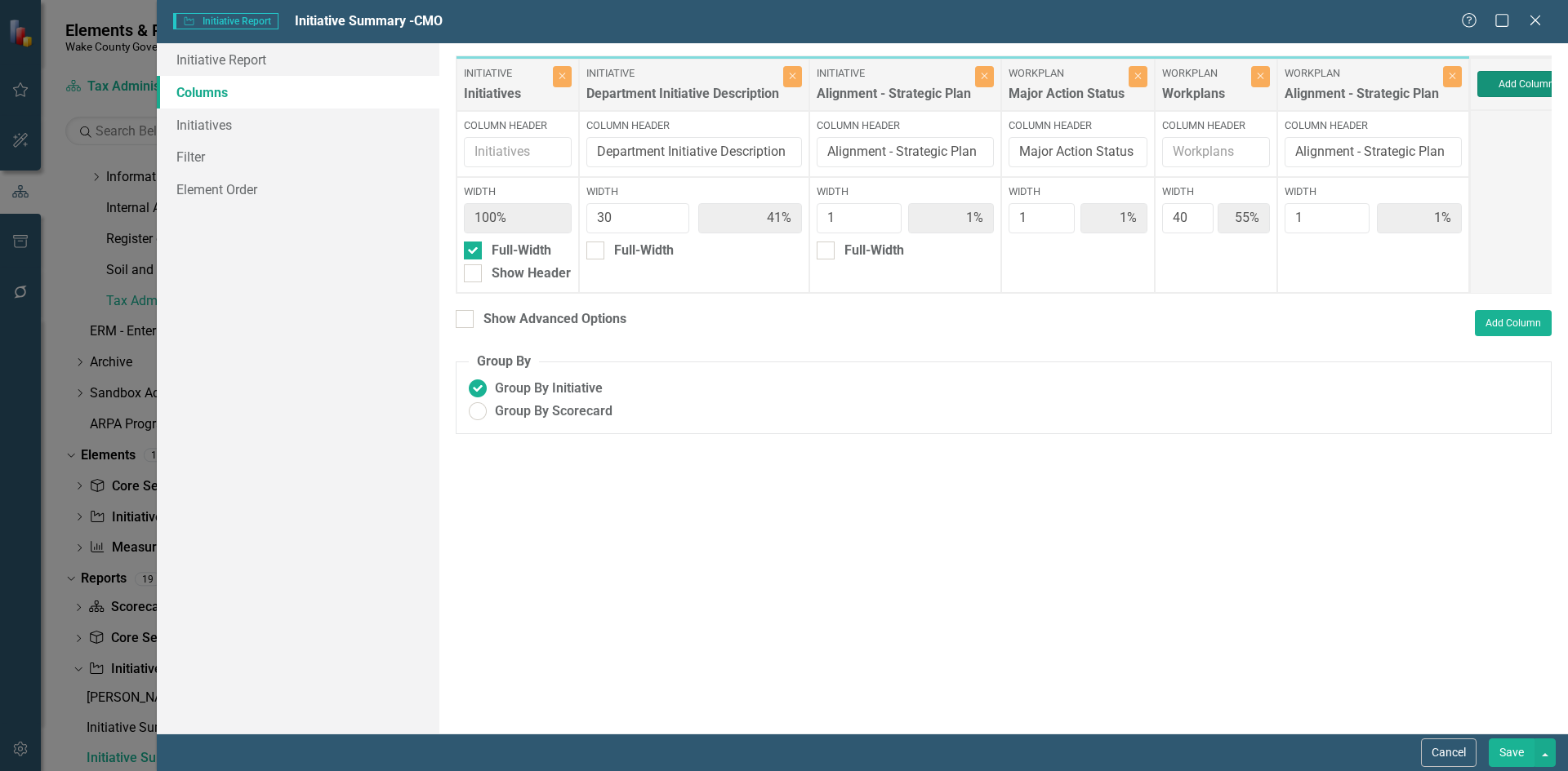
click at [1520, 85] on button "Add Column" at bounding box center [1526, 84] width 98 height 26
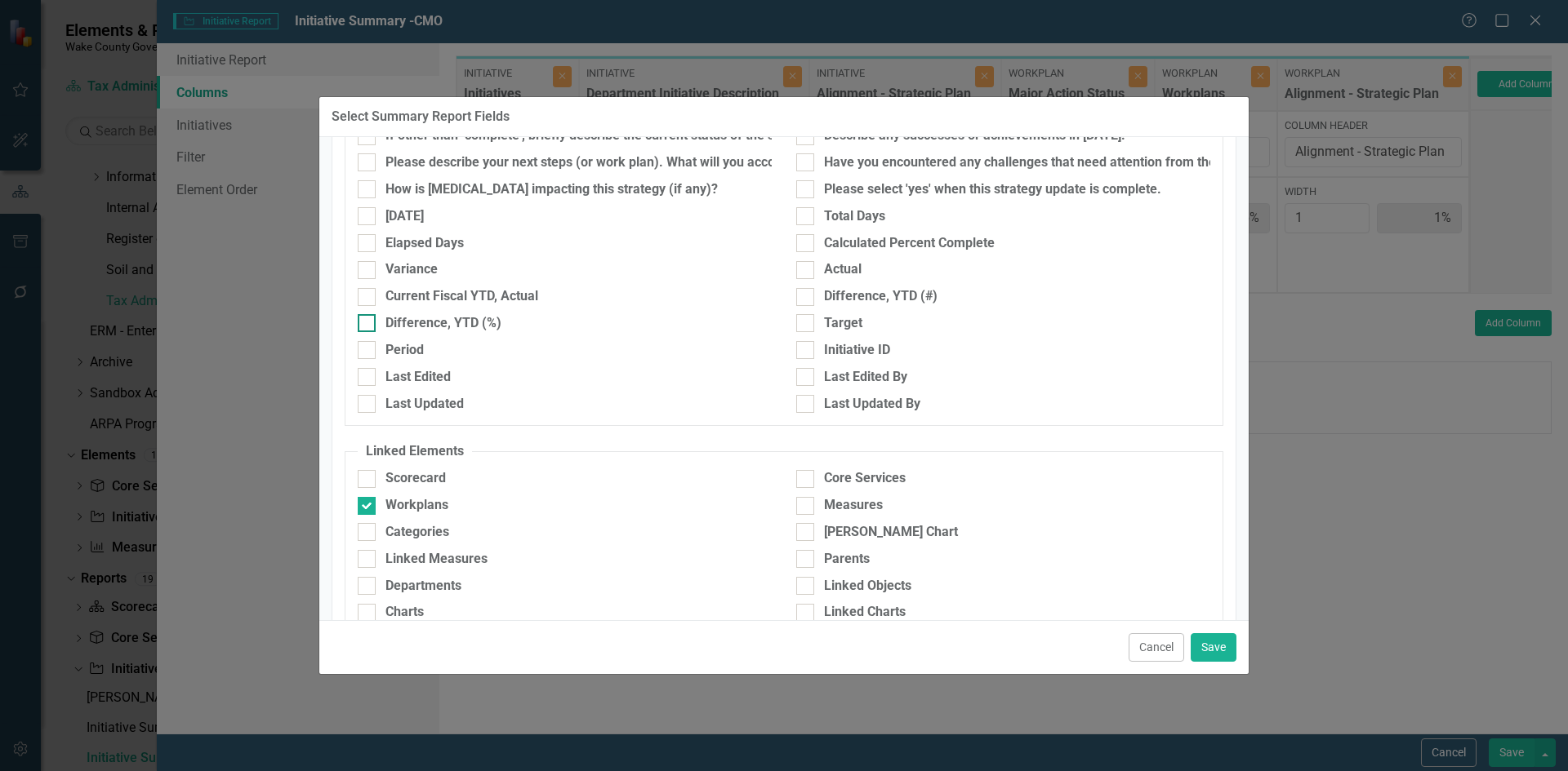
scroll to position [723, 0]
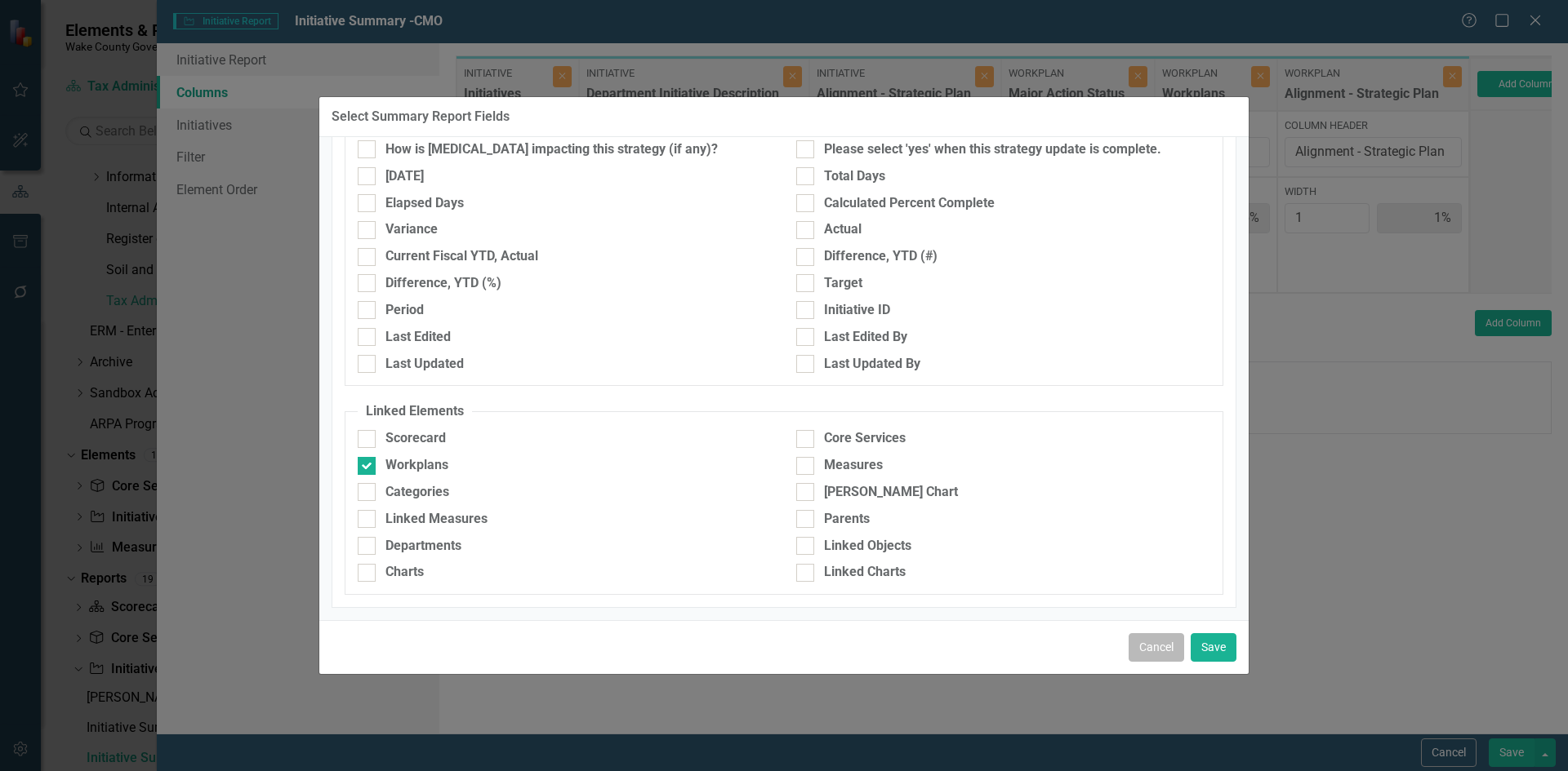
click at [1139, 650] on button "Cancel" at bounding box center [1156, 647] width 55 height 29
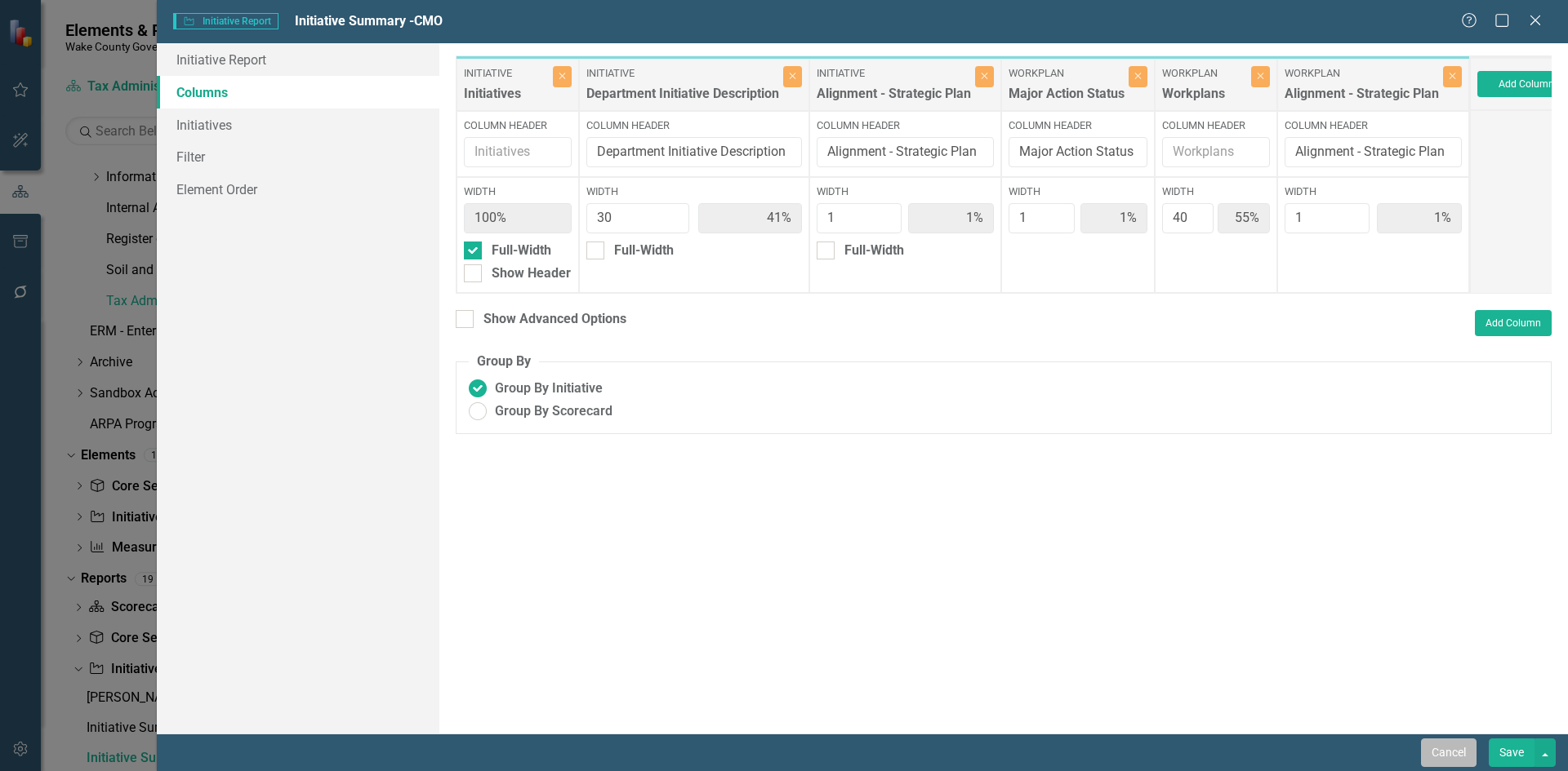
click at [1459, 754] on button "Cancel" at bounding box center [1449, 752] width 55 height 29
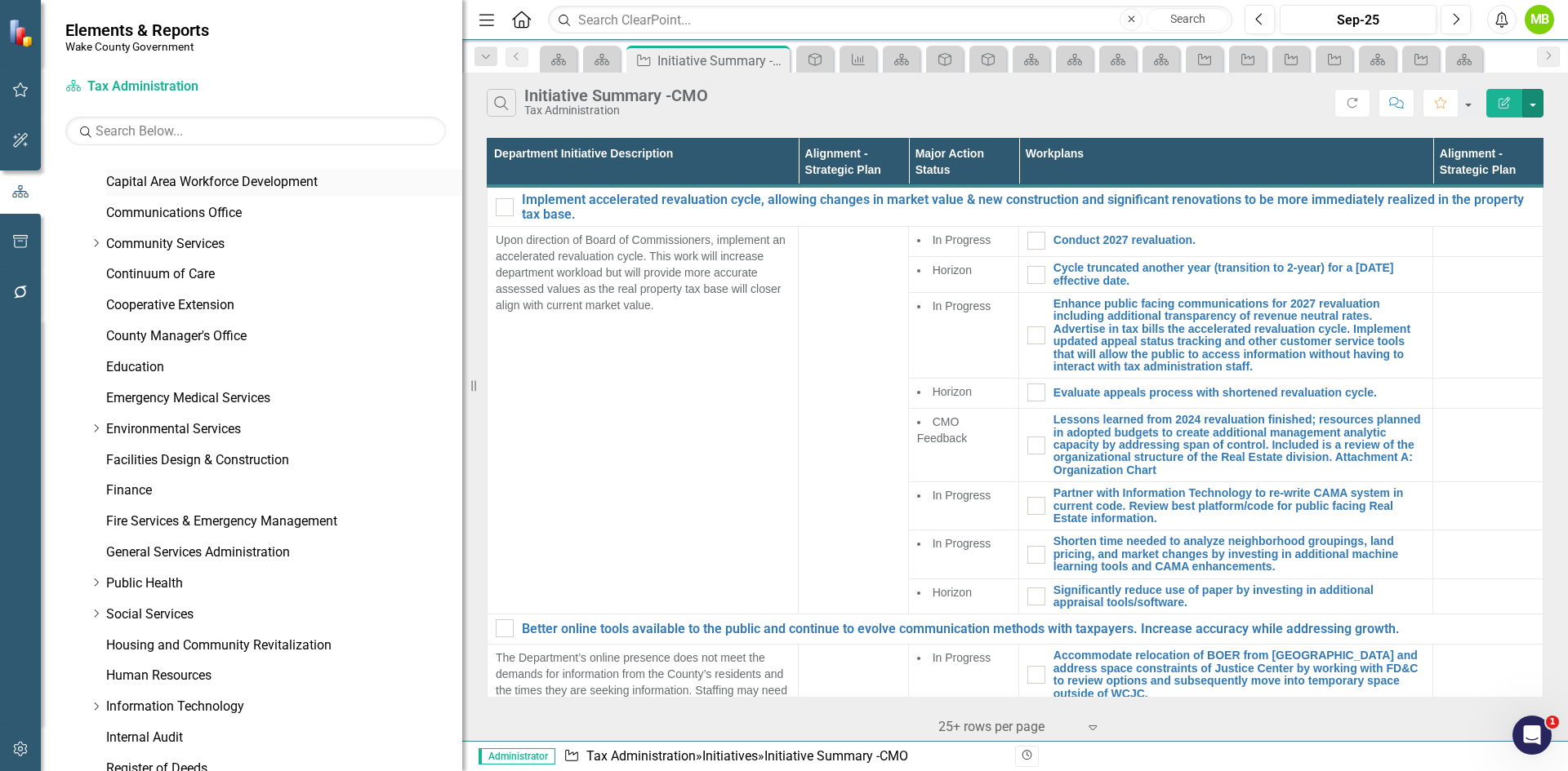
scroll to position [82, 0]
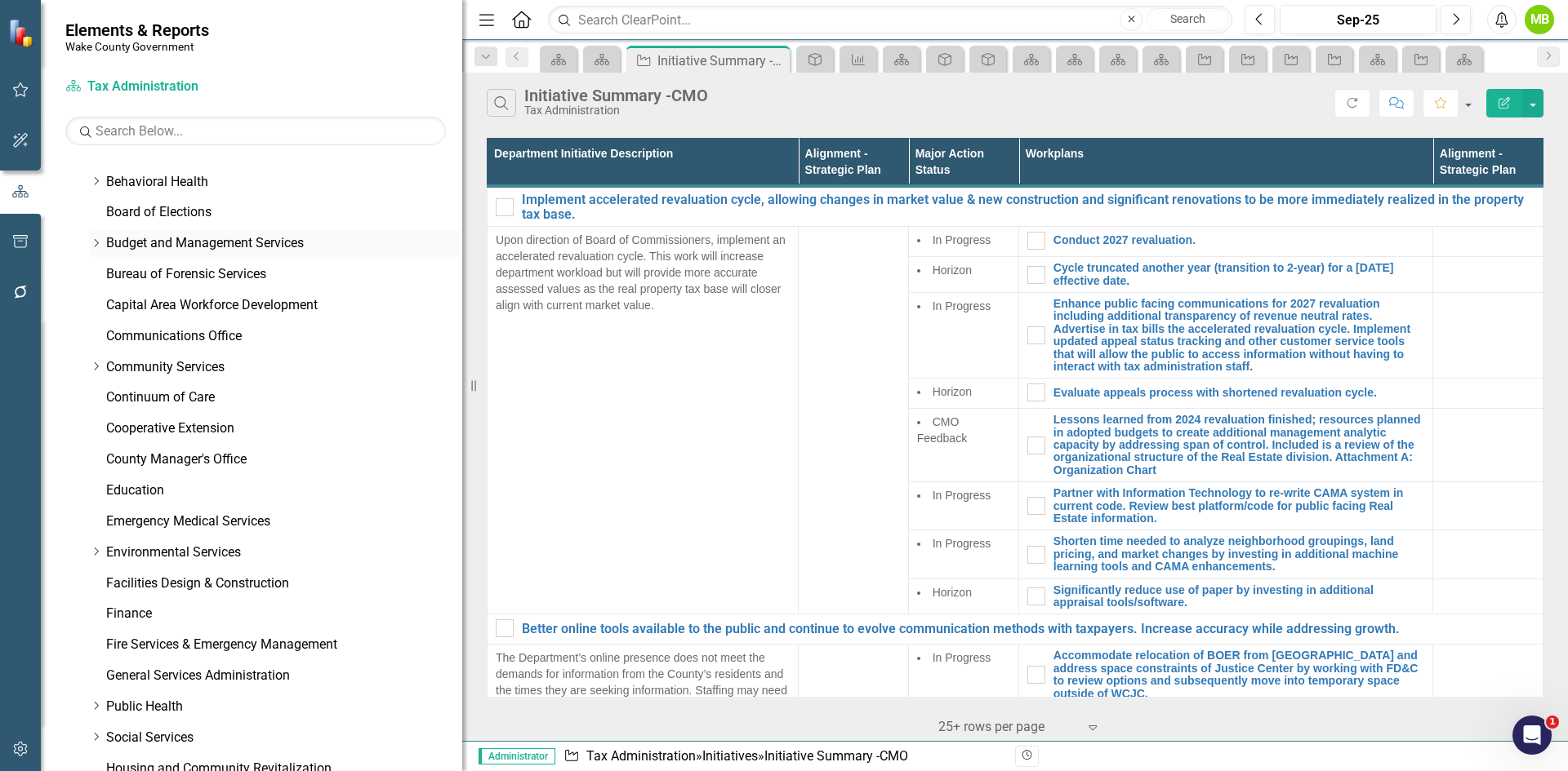
click at [161, 241] on link "Budget and Management Services" at bounding box center [284, 244] width 356 height 19
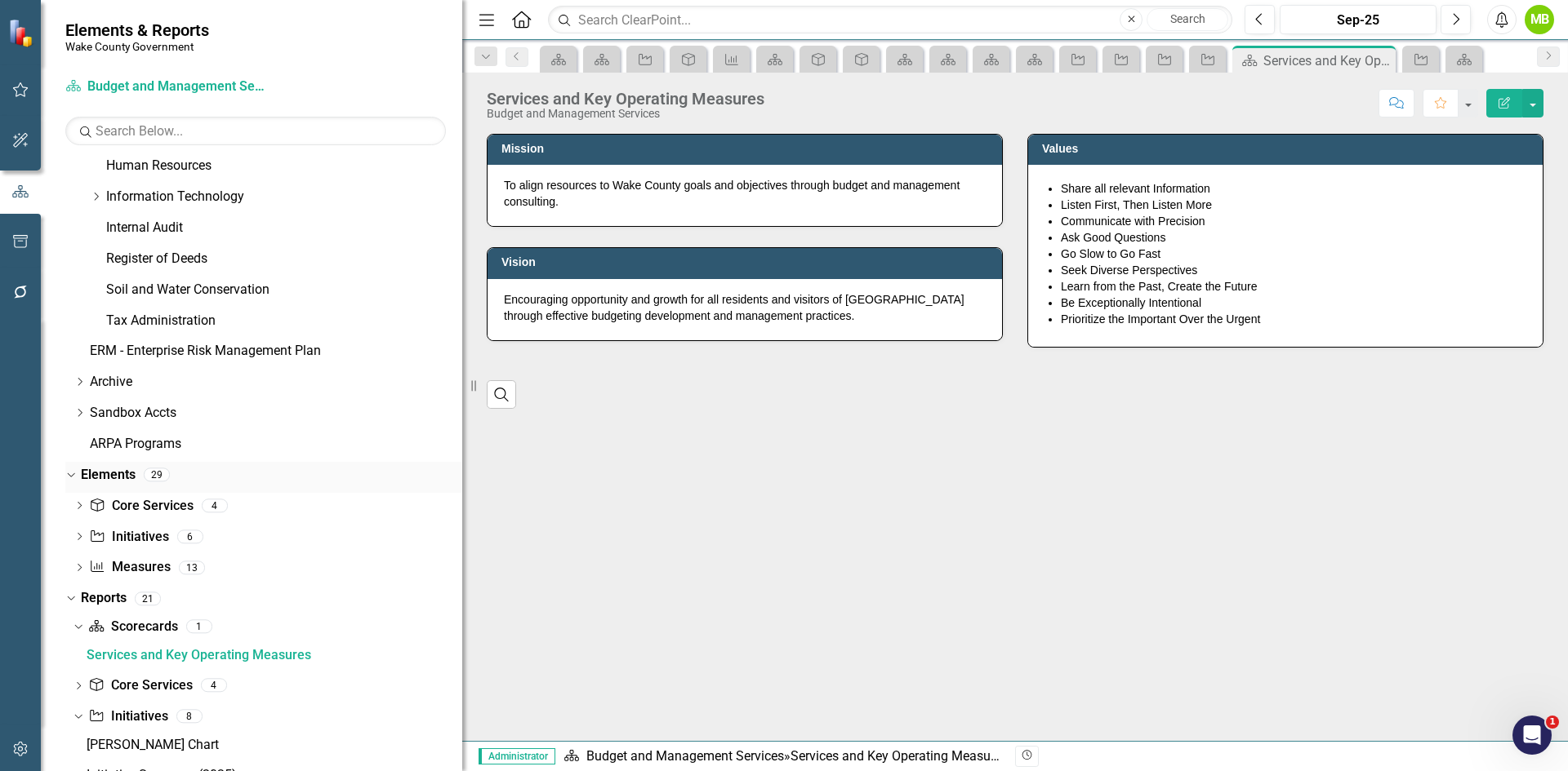
scroll to position [972, 0]
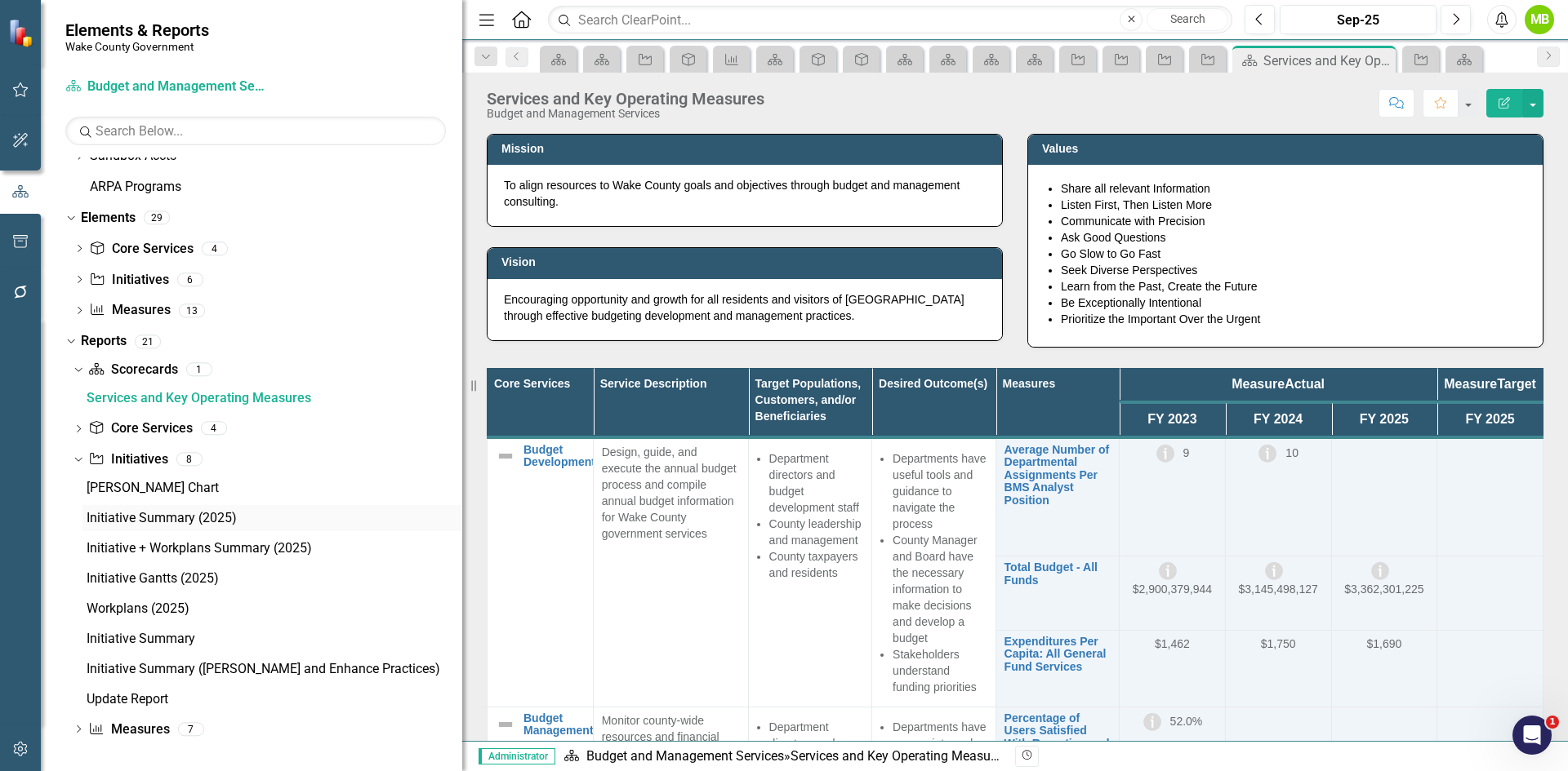
click at [165, 514] on div "Initiative Summary (2025)" at bounding box center [274, 518] width 376 height 15
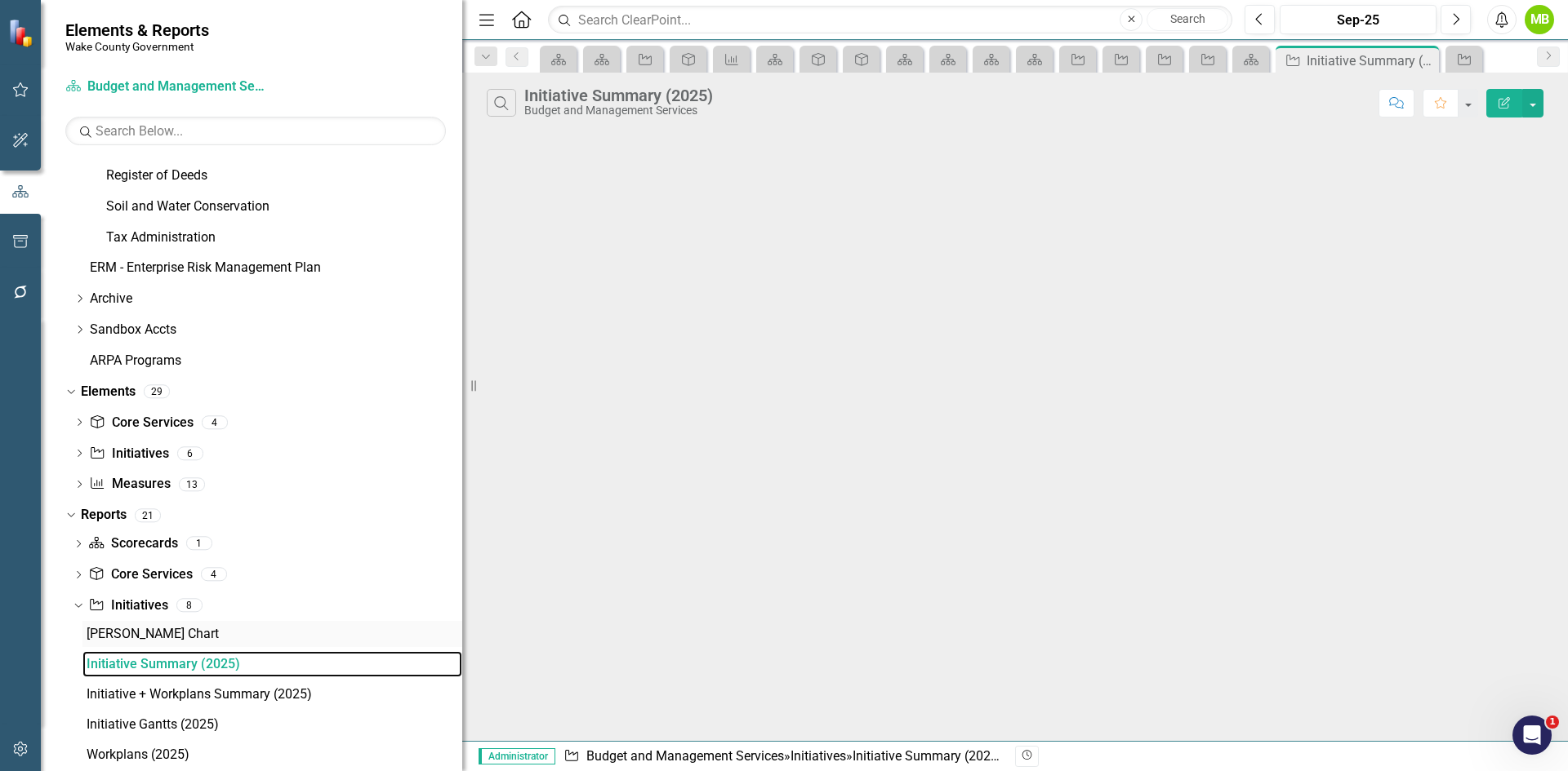
scroll to position [945, 0]
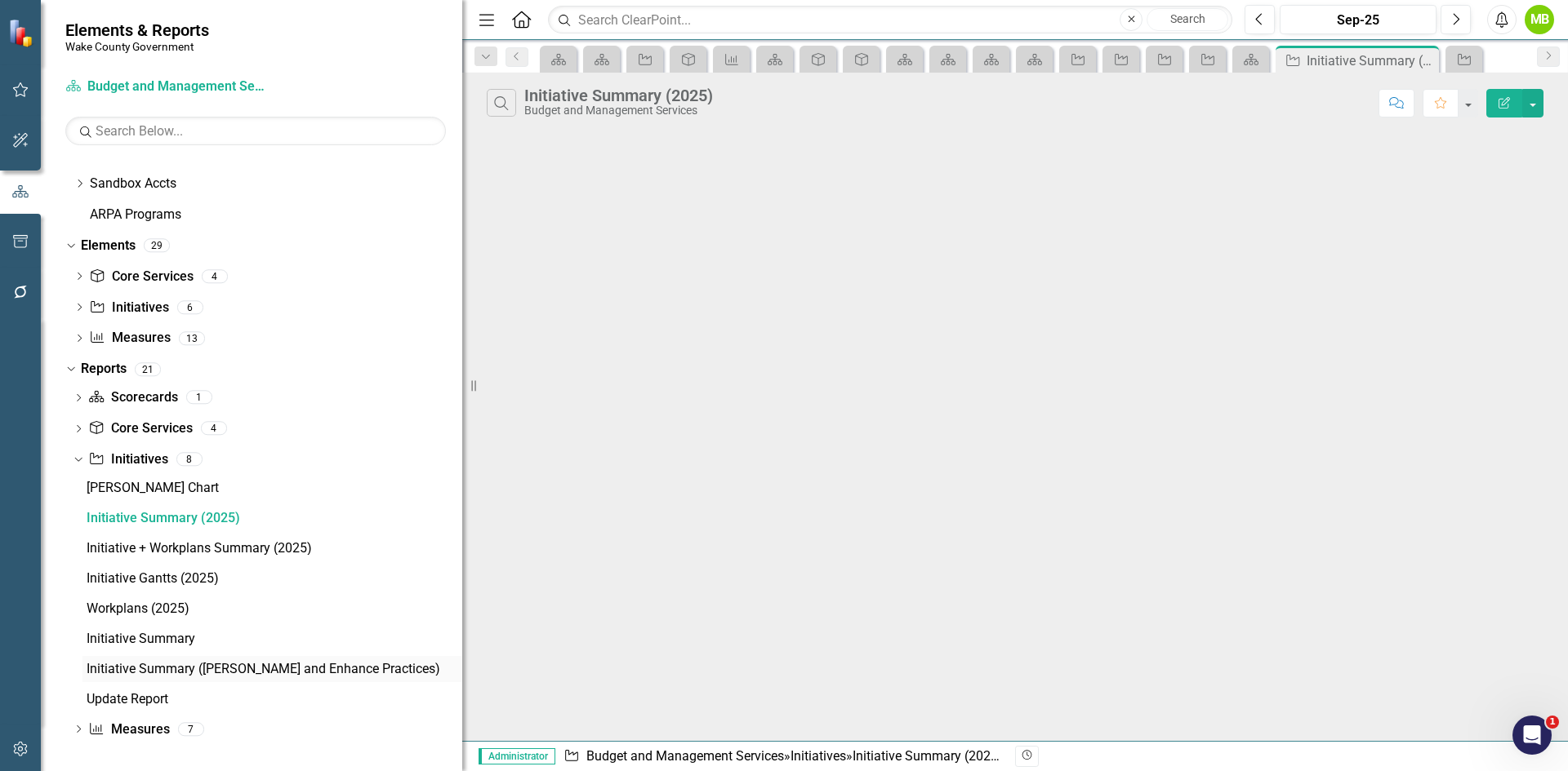
click at [221, 671] on div "Initiative Summary ([PERSON_NAME] and Enhance Practices)" at bounding box center [274, 668] width 376 height 15
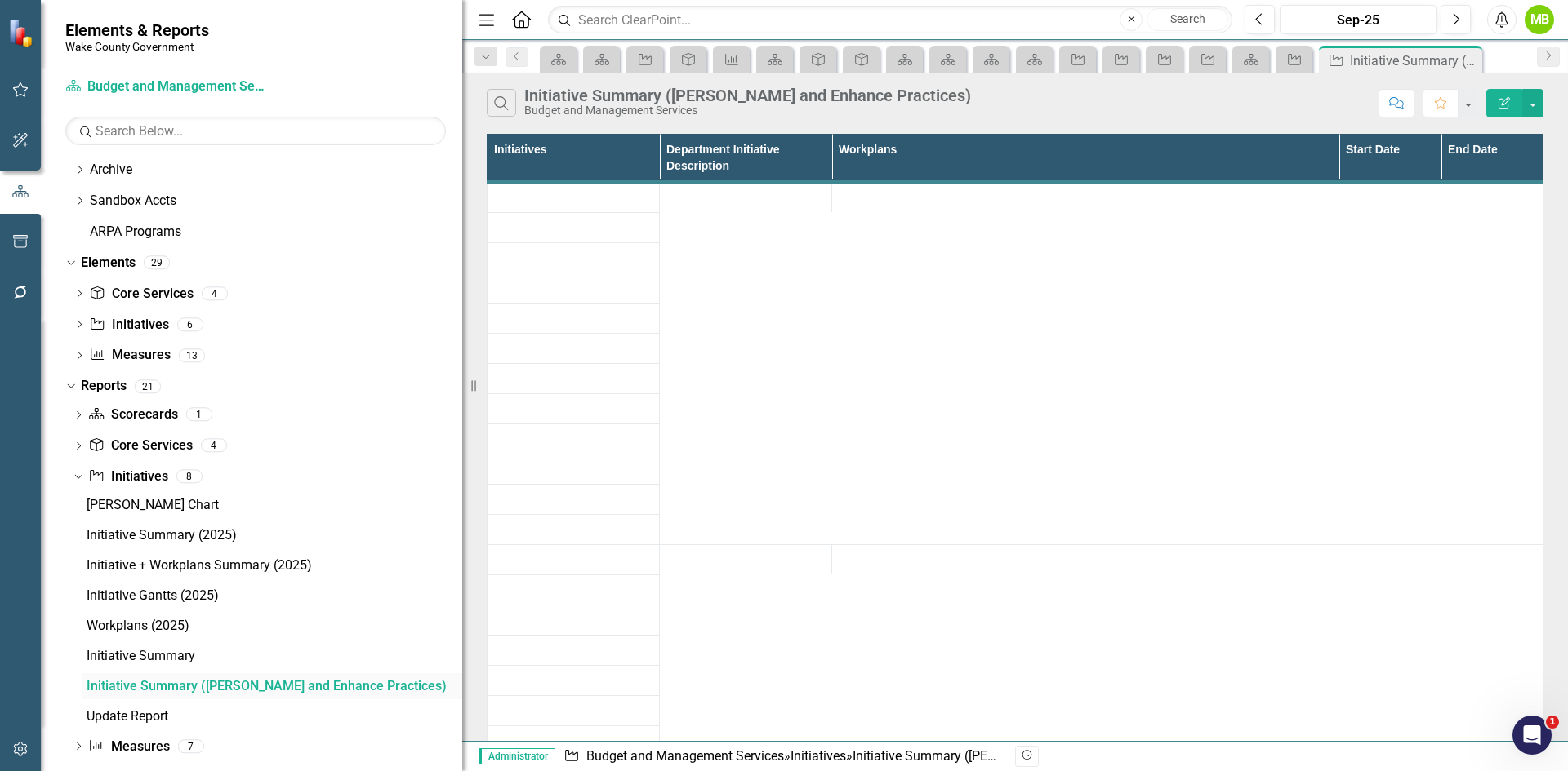
scroll to position [945, 0]
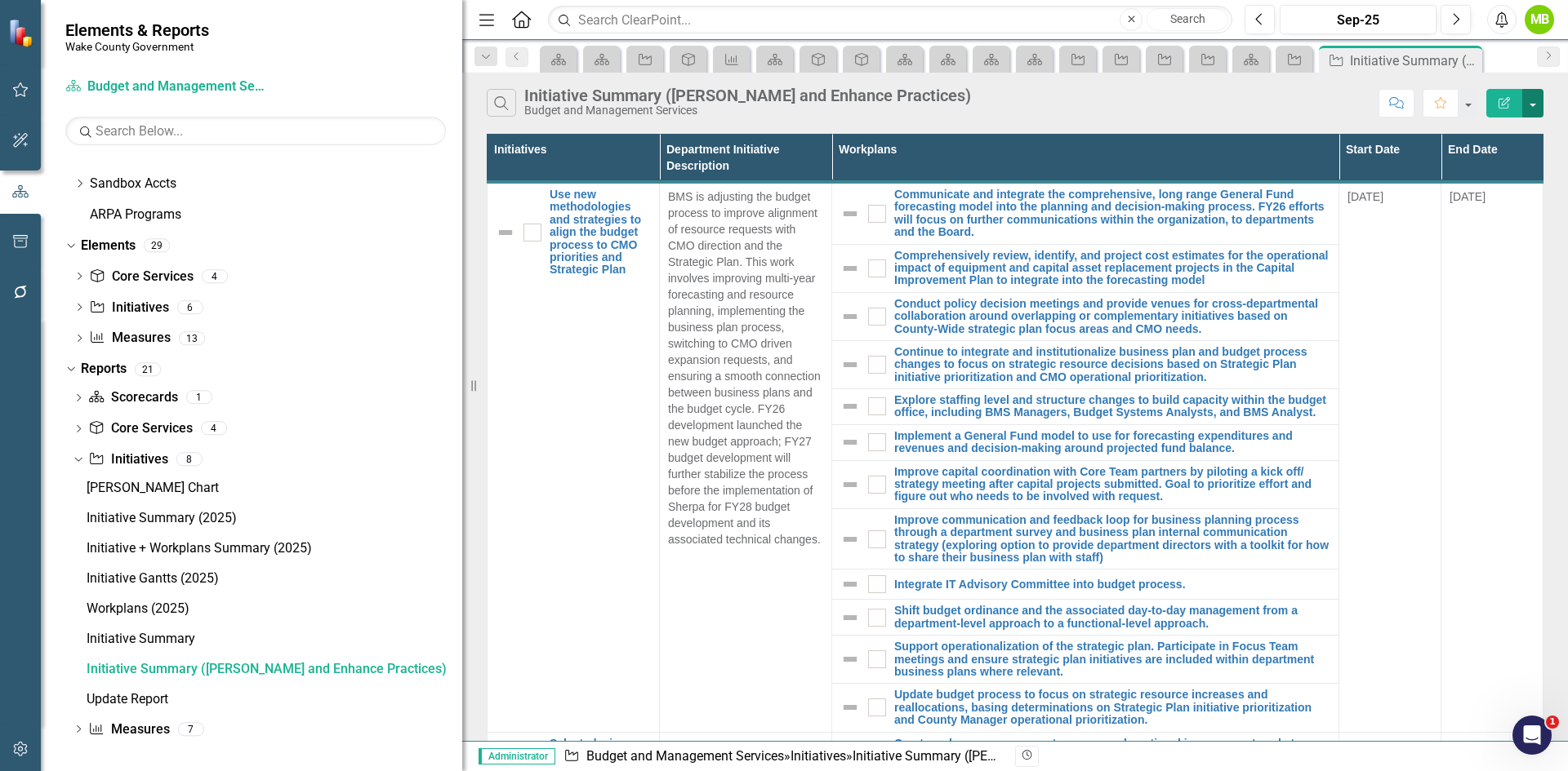
click at [1539, 111] on button "button" at bounding box center [1532, 103] width 22 height 29
click at [1487, 129] on link "Edit Report Edit Report" at bounding box center [1477, 133] width 129 height 31
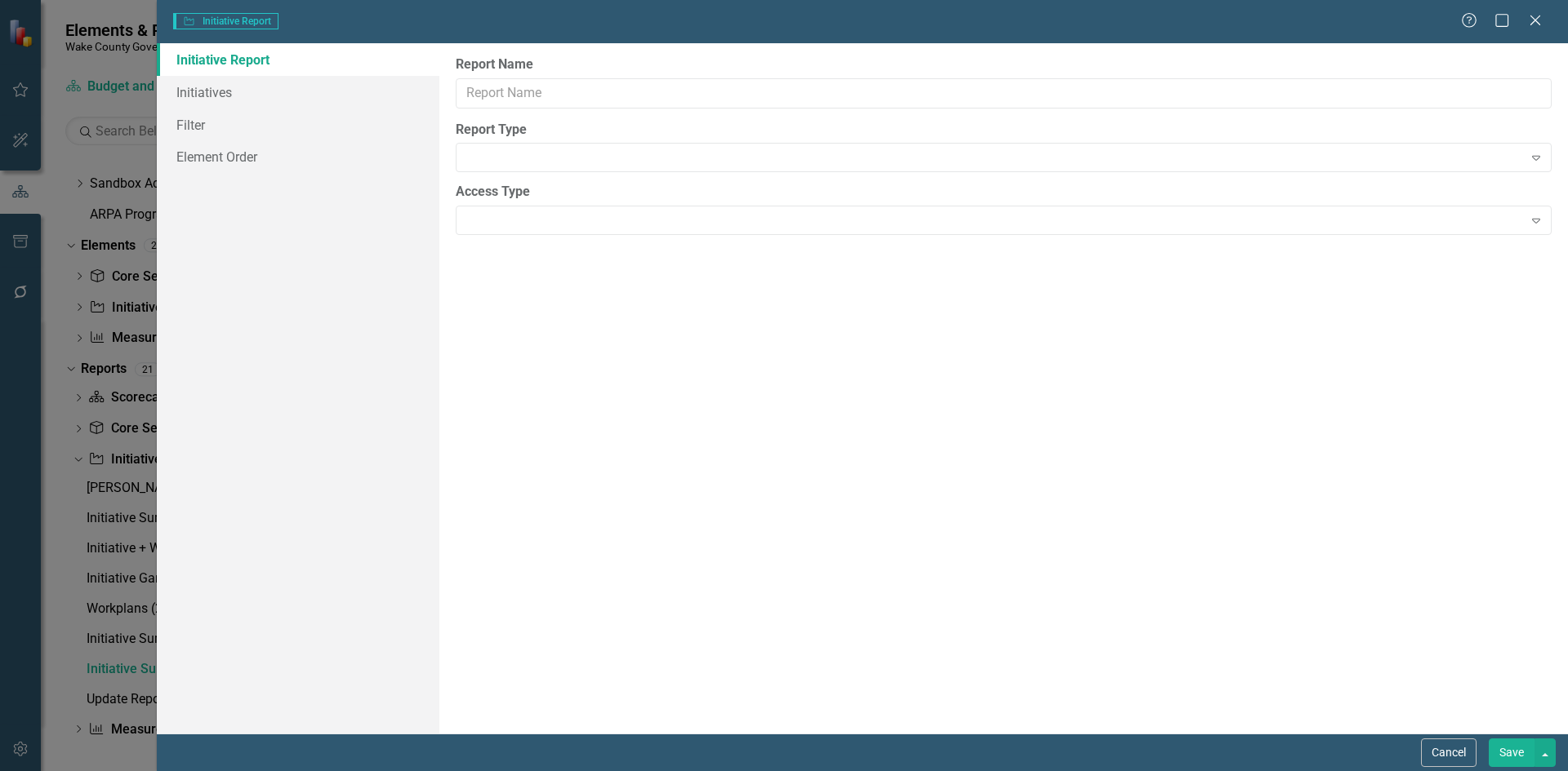
type input "Initiative Summary ([PERSON_NAME] and Enhance Practices)"
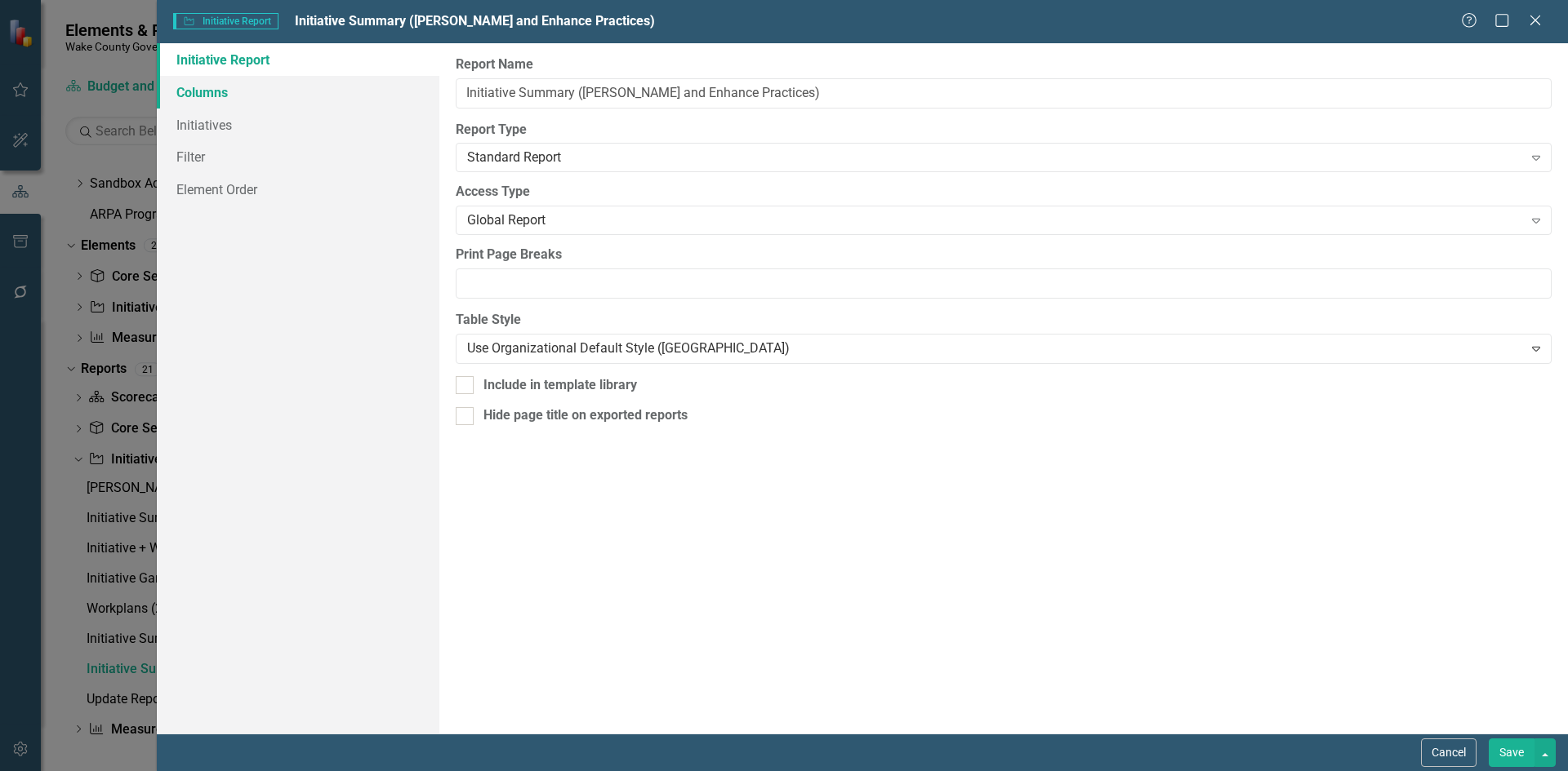
click at [273, 98] on link "Columns" at bounding box center [298, 92] width 282 height 33
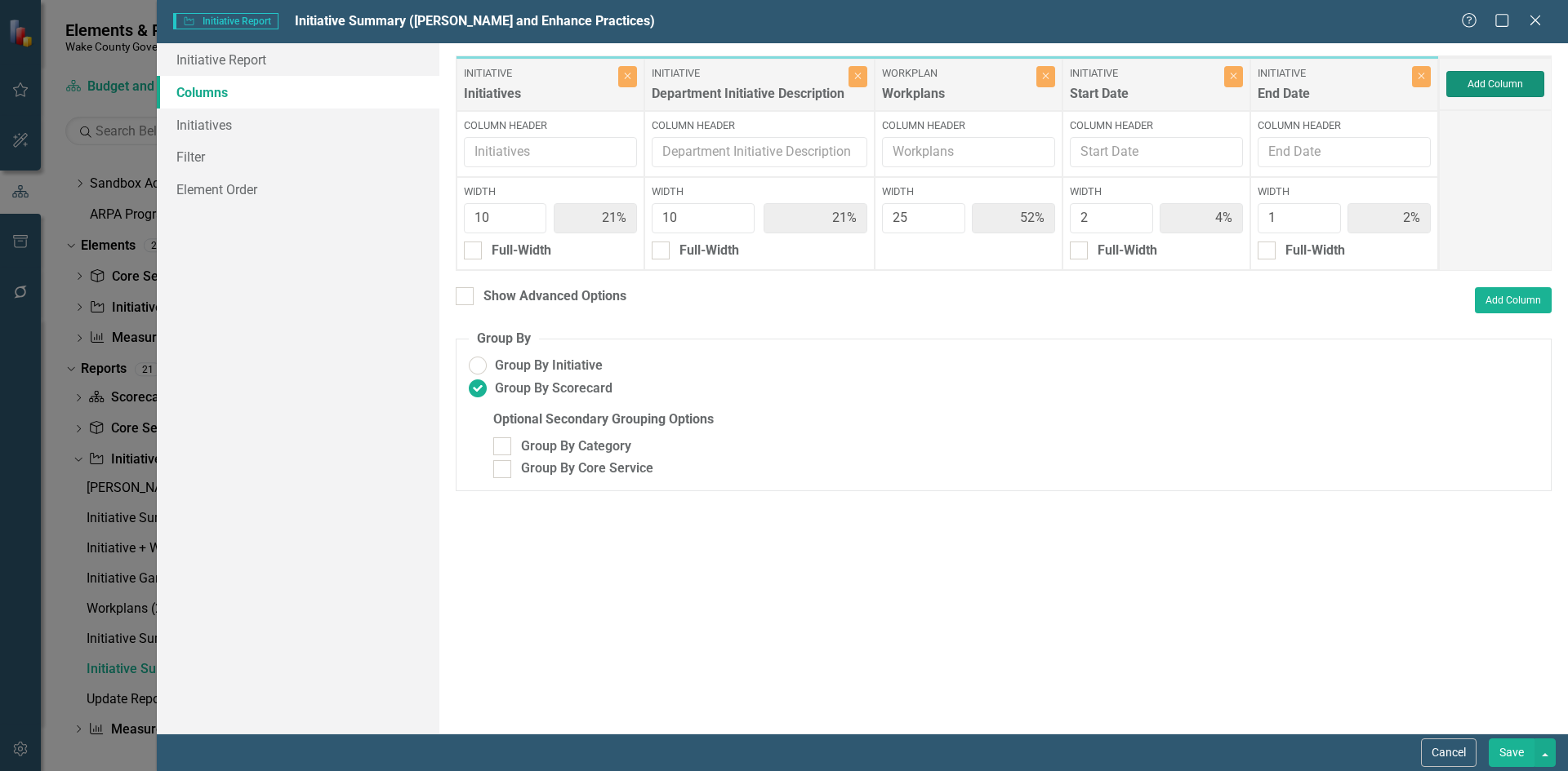
click at [1485, 90] on button "Add Column" at bounding box center [1494, 84] width 98 height 26
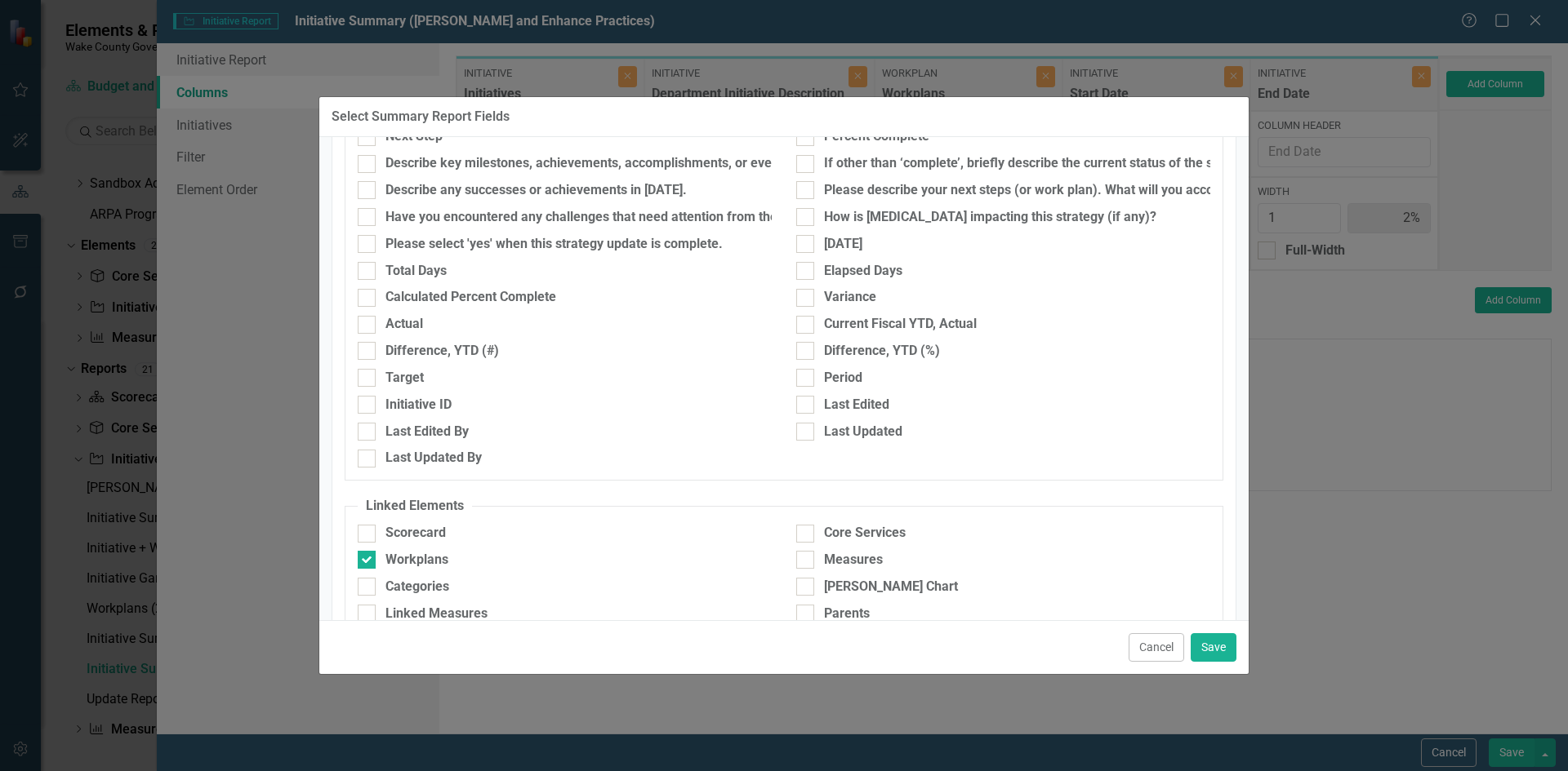
scroll to position [749, 0]
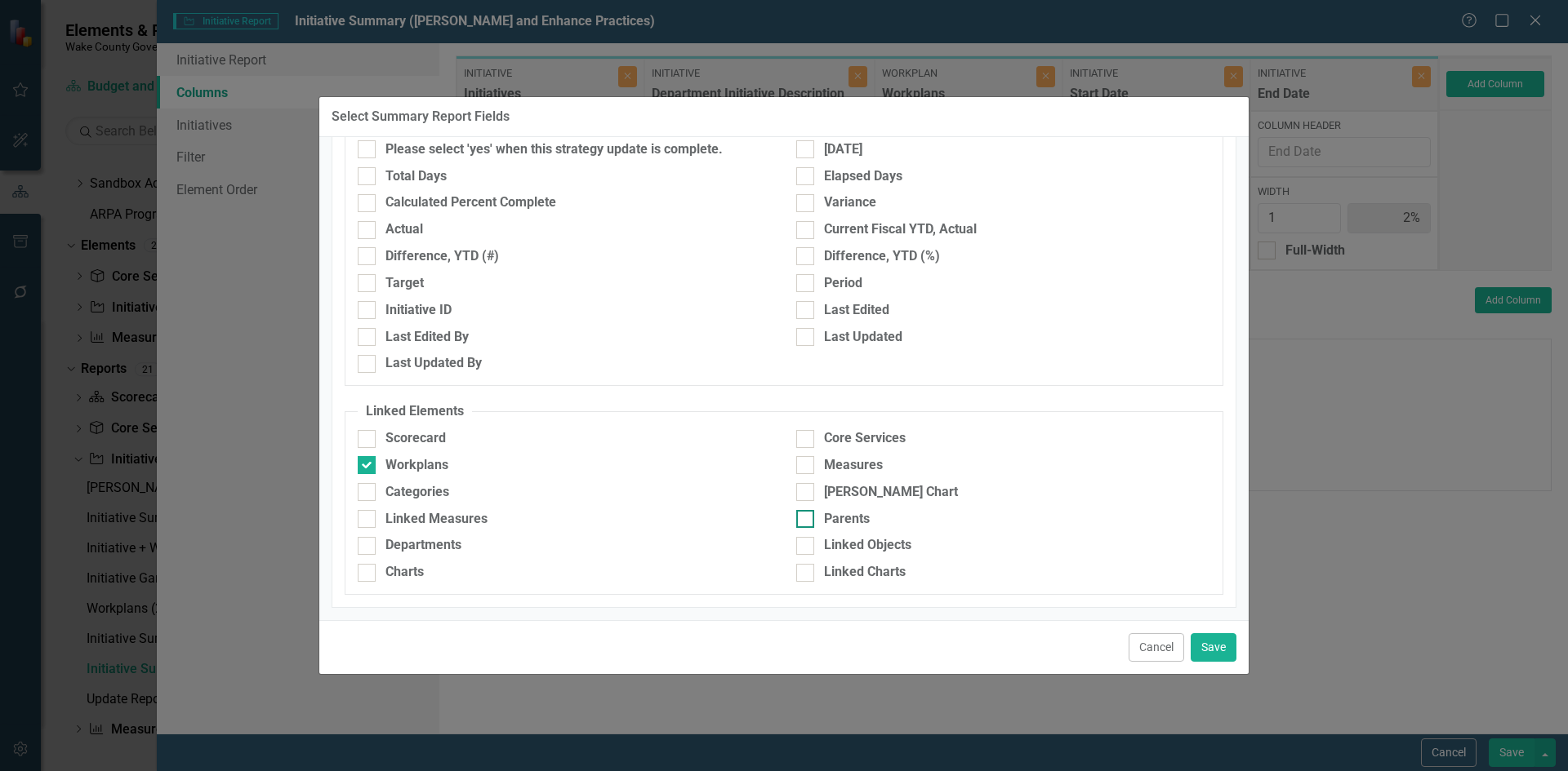
click at [803, 516] on div at bounding box center [805, 519] width 18 height 18
click at [803, 516] on input "Parents" at bounding box center [801, 515] width 11 height 11
checkbox input "true"
click at [1209, 654] on button "Save" at bounding box center [1213, 647] width 45 height 29
type input "20%"
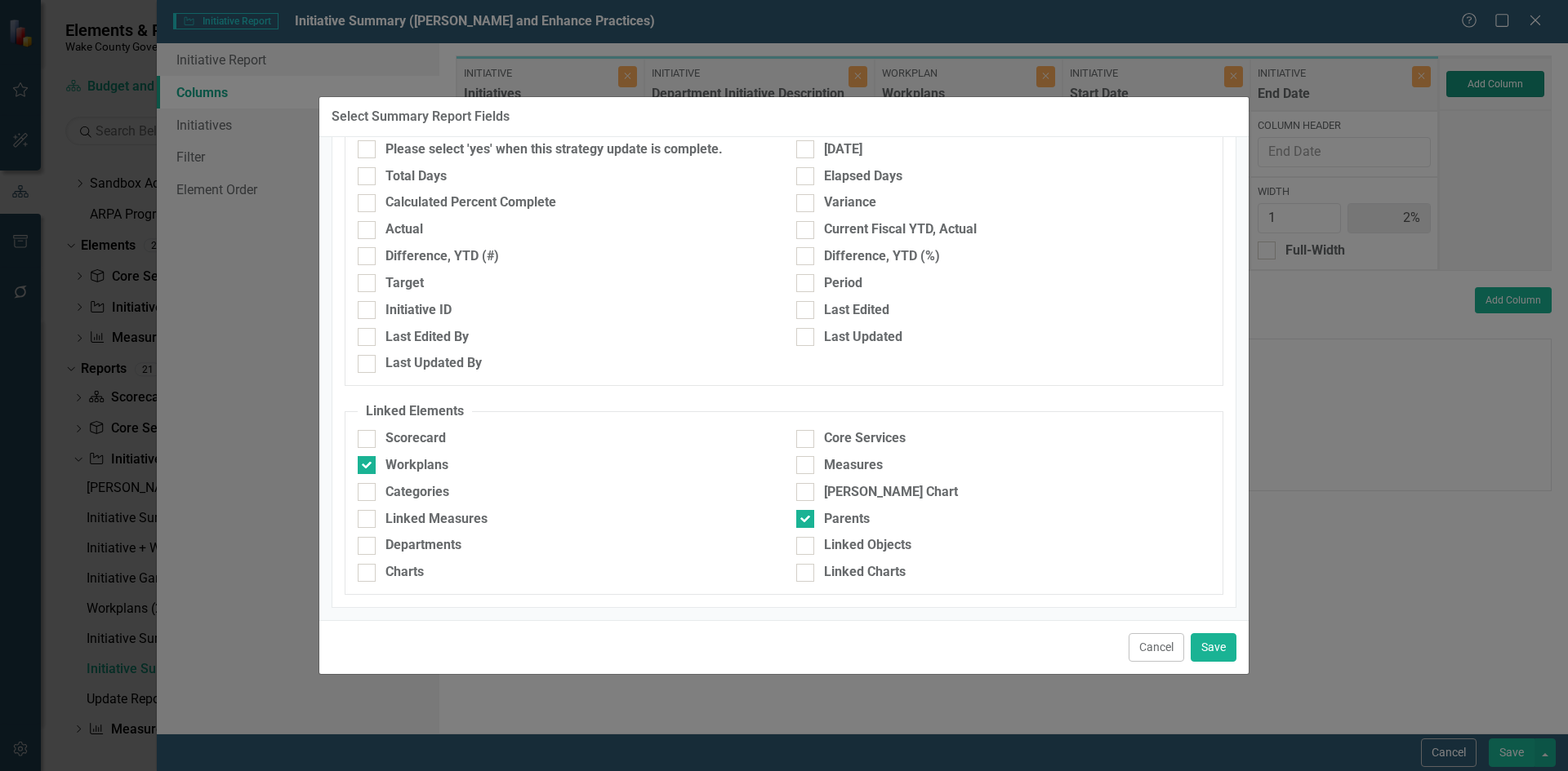
type input "20%"
type input "51%"
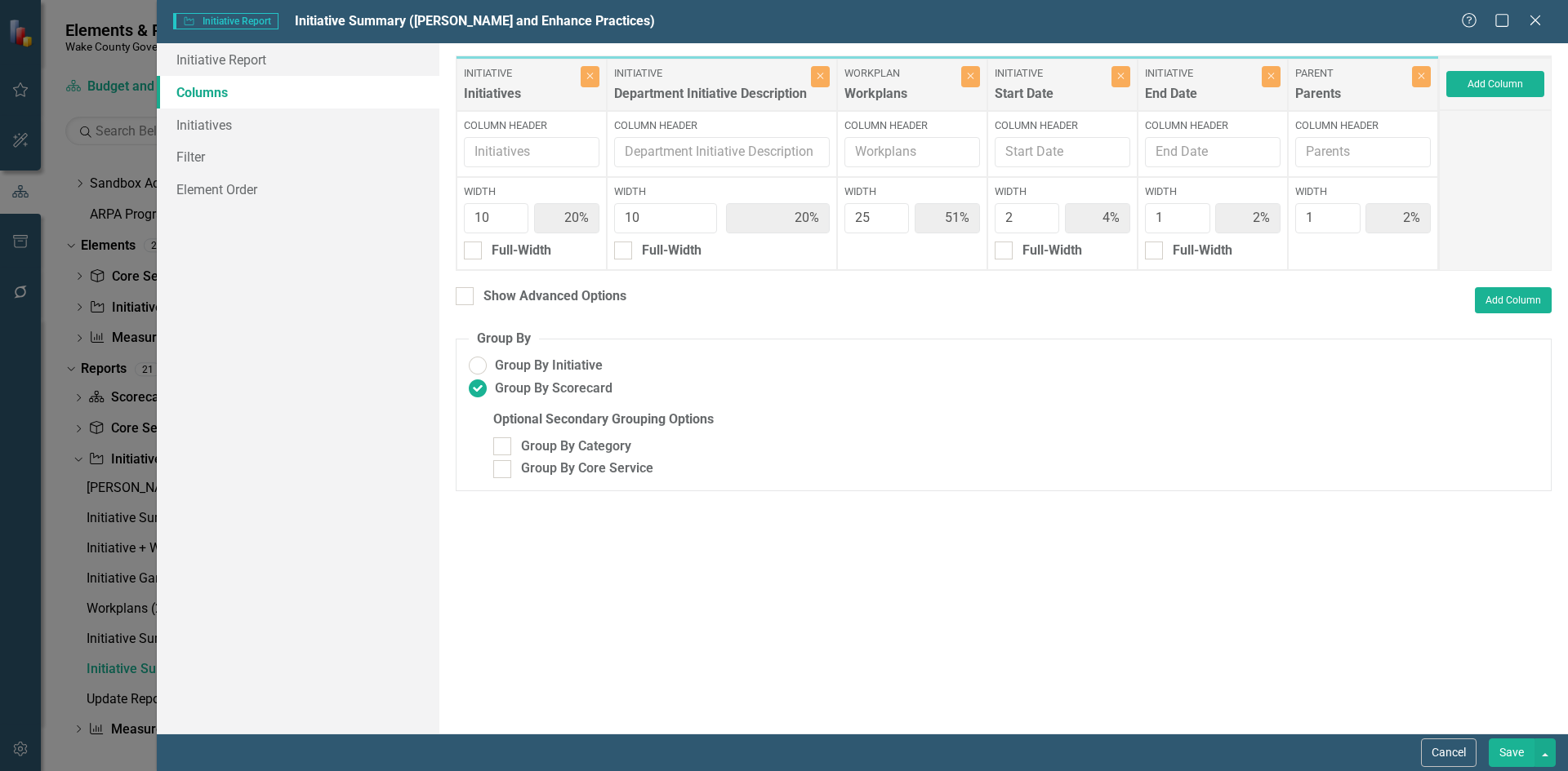
drag, startPoint x: 1504, startPoint y: 750, endPoint x: 1468, endPoint y: 738, distance: 37.9
click at [1503, 750] on button "Save" at bounding box center [1511, 752] width 45 height 29
radio input "false"
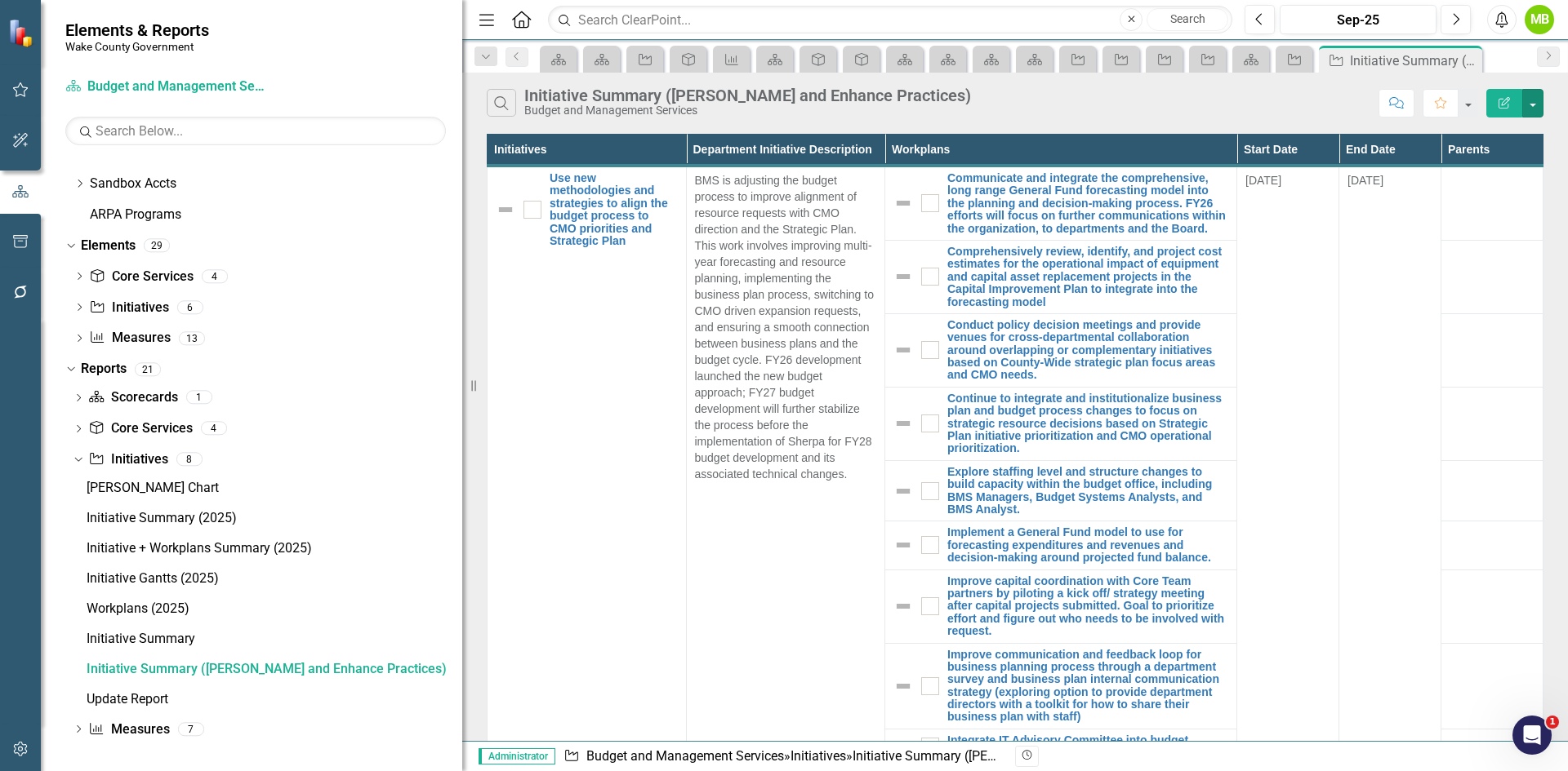
scroll to position [1289, 0]
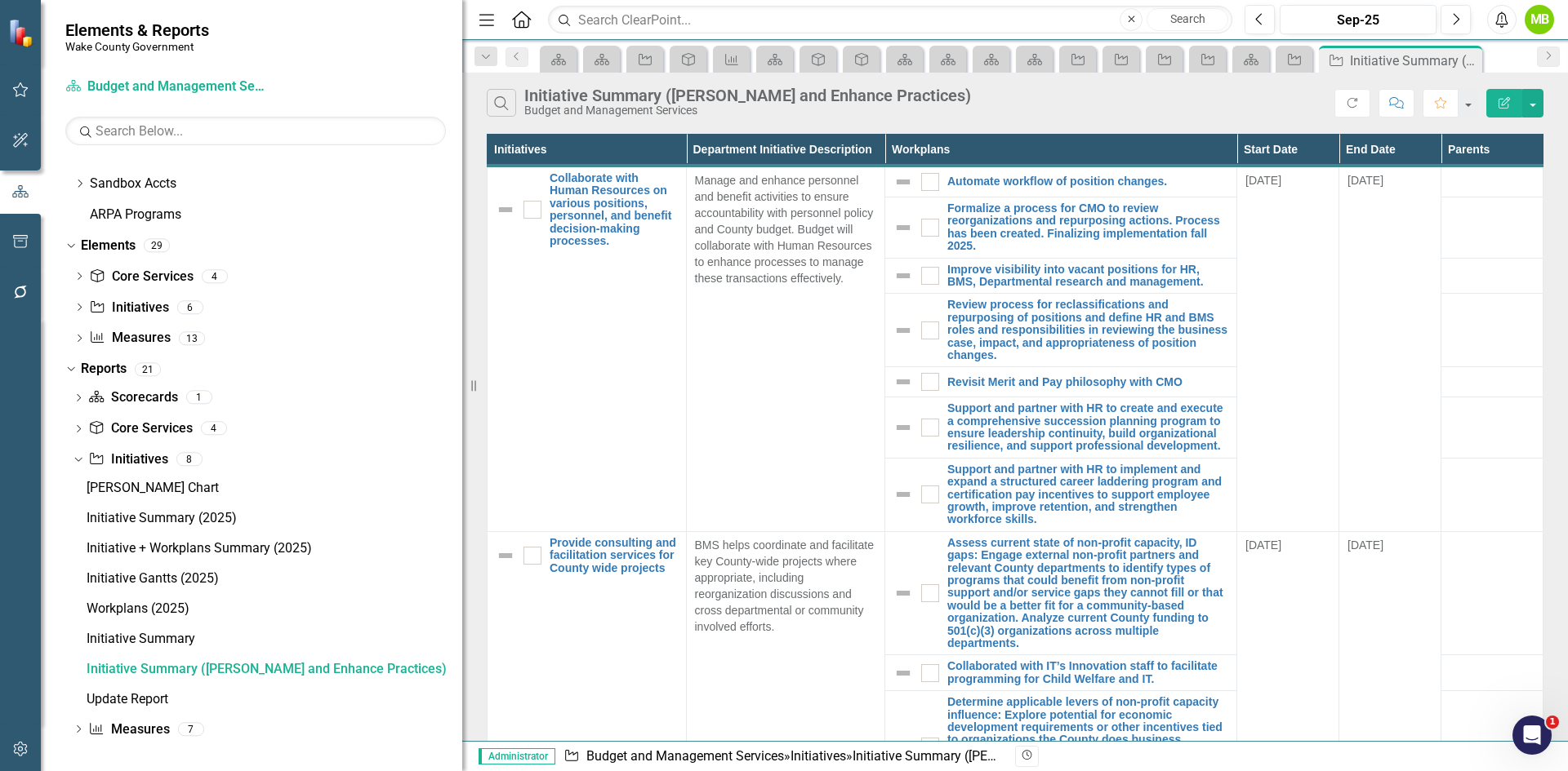
scroll to position [652, 0]
click at [1534, 106] on button "button" at bounding box center [1532, 103] width 22 height 29
click at [1508, 126] on link "Edit Report Edit Report" at bounding box center [1477, 133] width 129 height 31
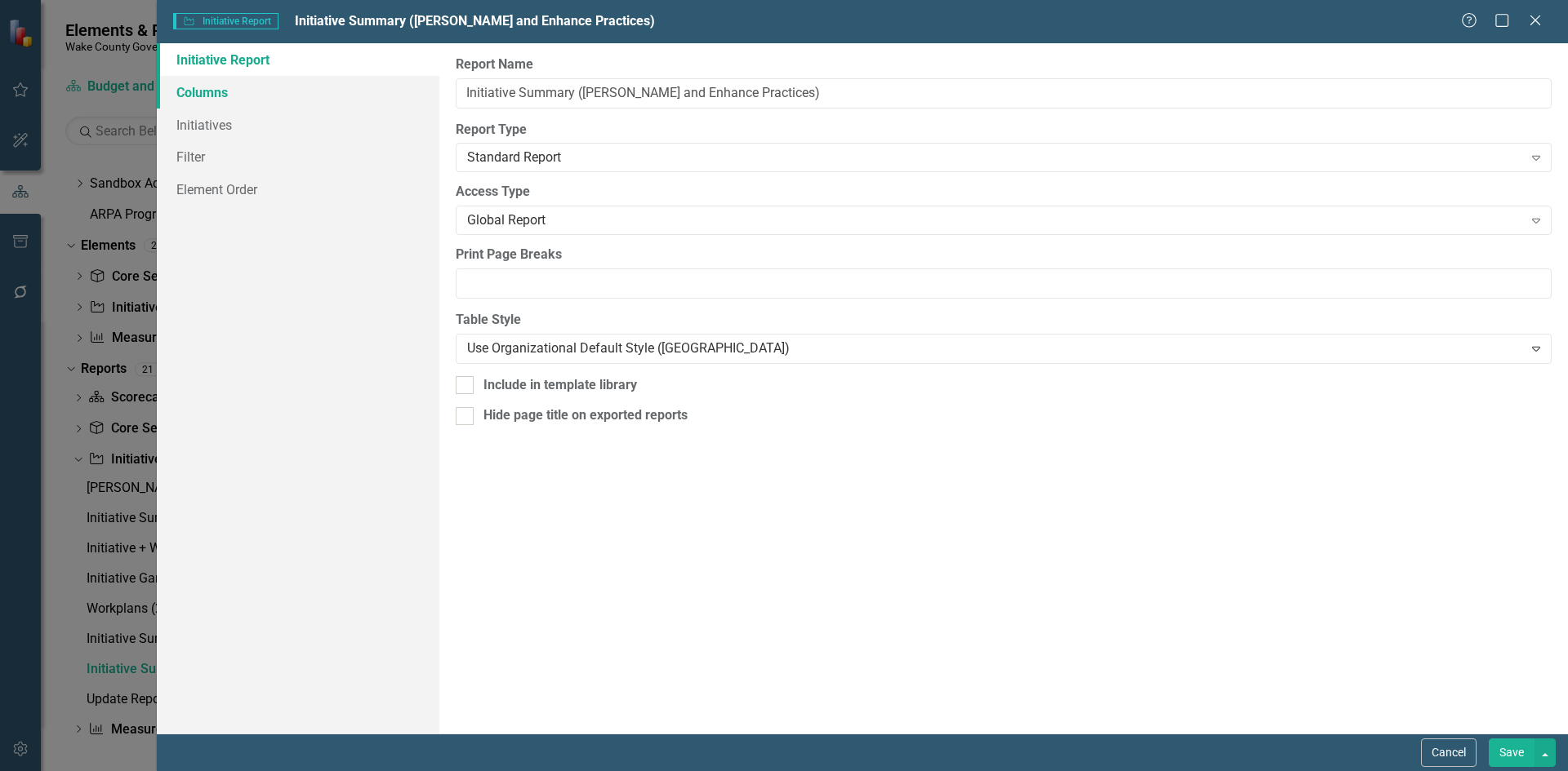
click at [228, 90] on link "Columns" at bounding box center [298, 92] width 282 height 33
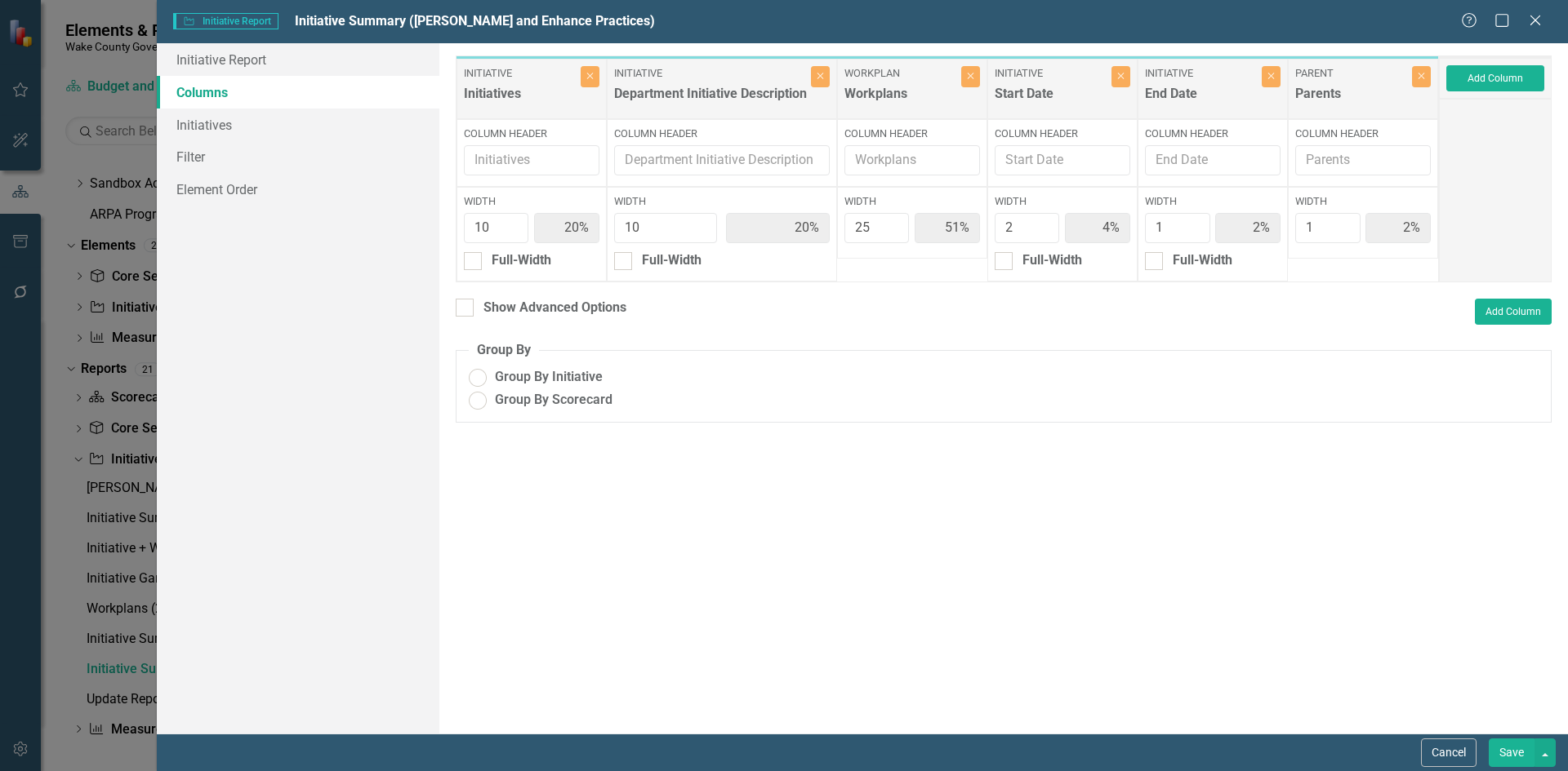
radio input "true"
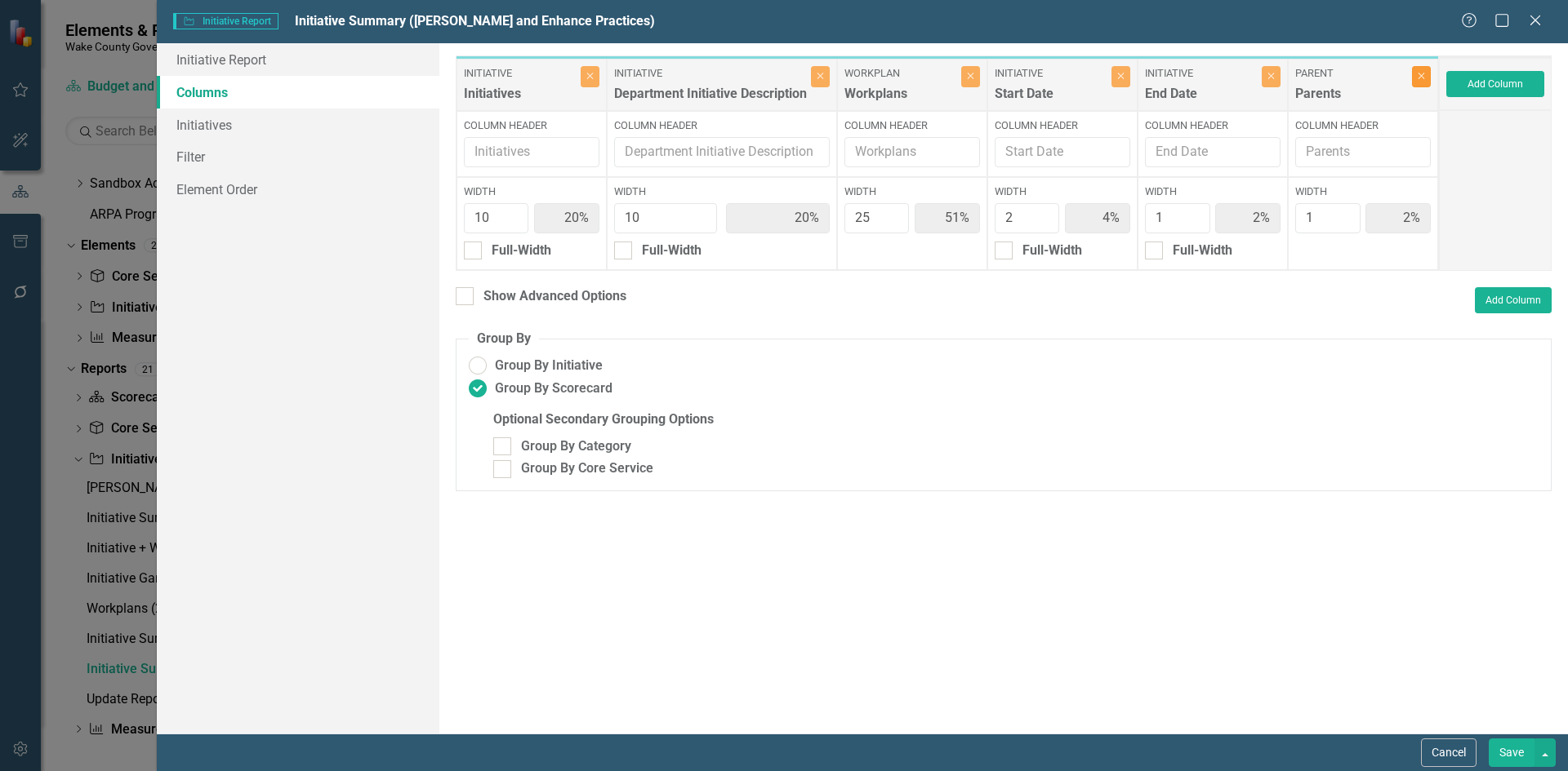
click at [1421, 85] on button "Close" at bounding box center [1421, 77] width 19 height 22
type input "21%"
type input "52%"
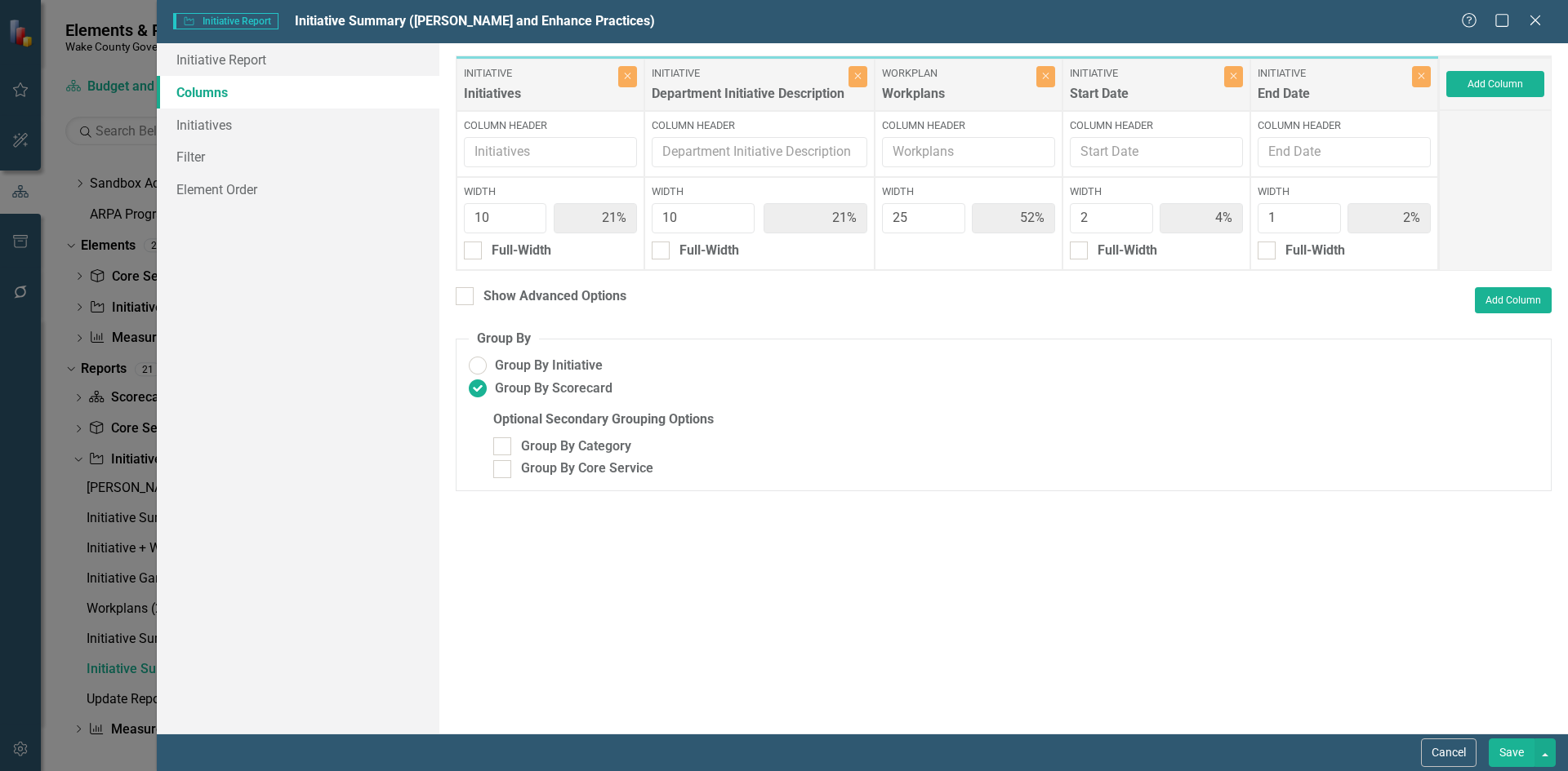
click at [1522, 755] on button "Save" at bounding box center [1511, 752] width 45 height 29
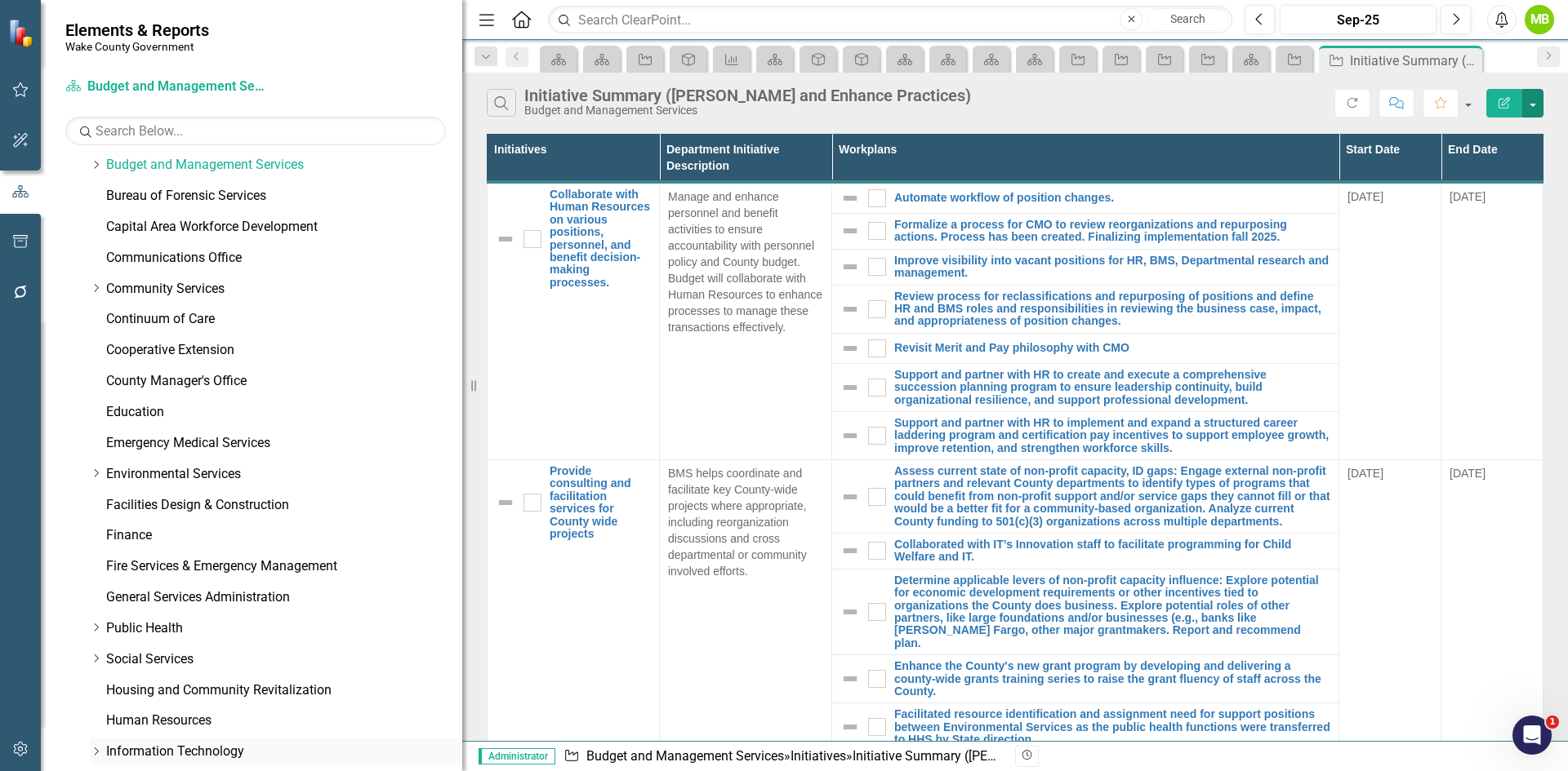
scroll to position [0, 0]
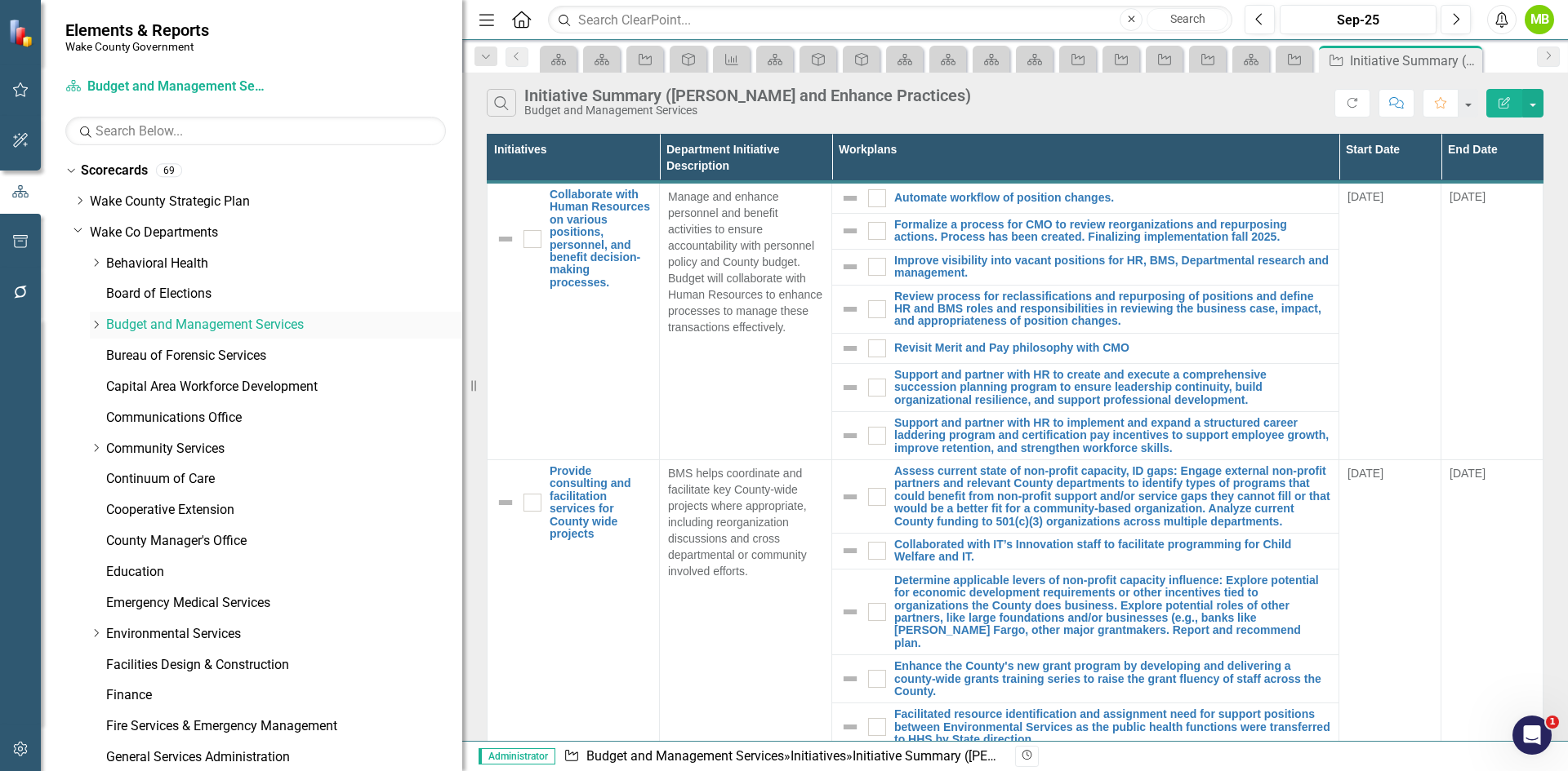
click at [159, 325] on link "Budget and Management Services" at bounding box center [284, 324] width 356 height 19
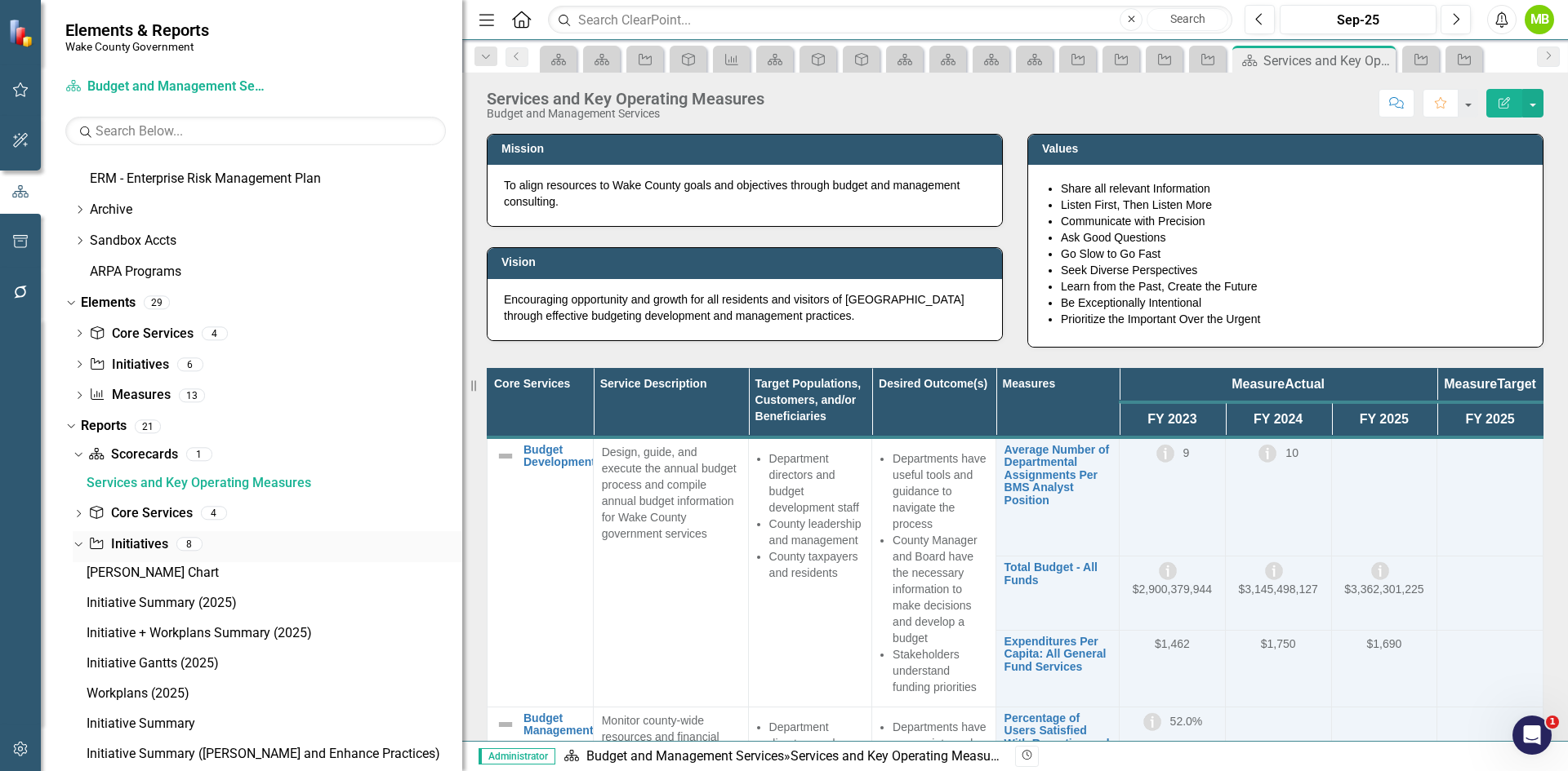
scroll to position [972, 0]
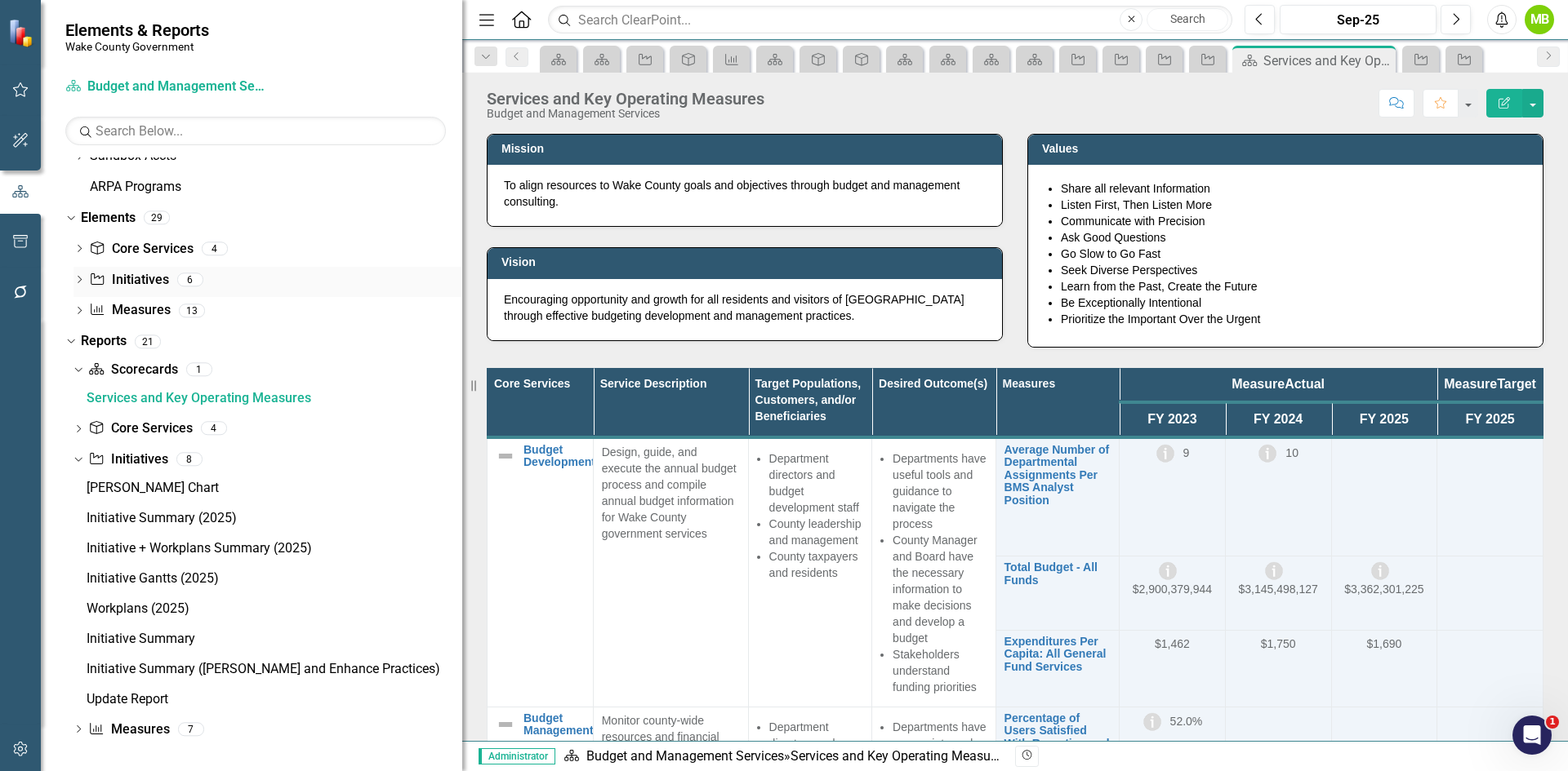
click at [122, 286] on link "Initiative Initiatives" at bounding box center [128, 280] width 79 height 19
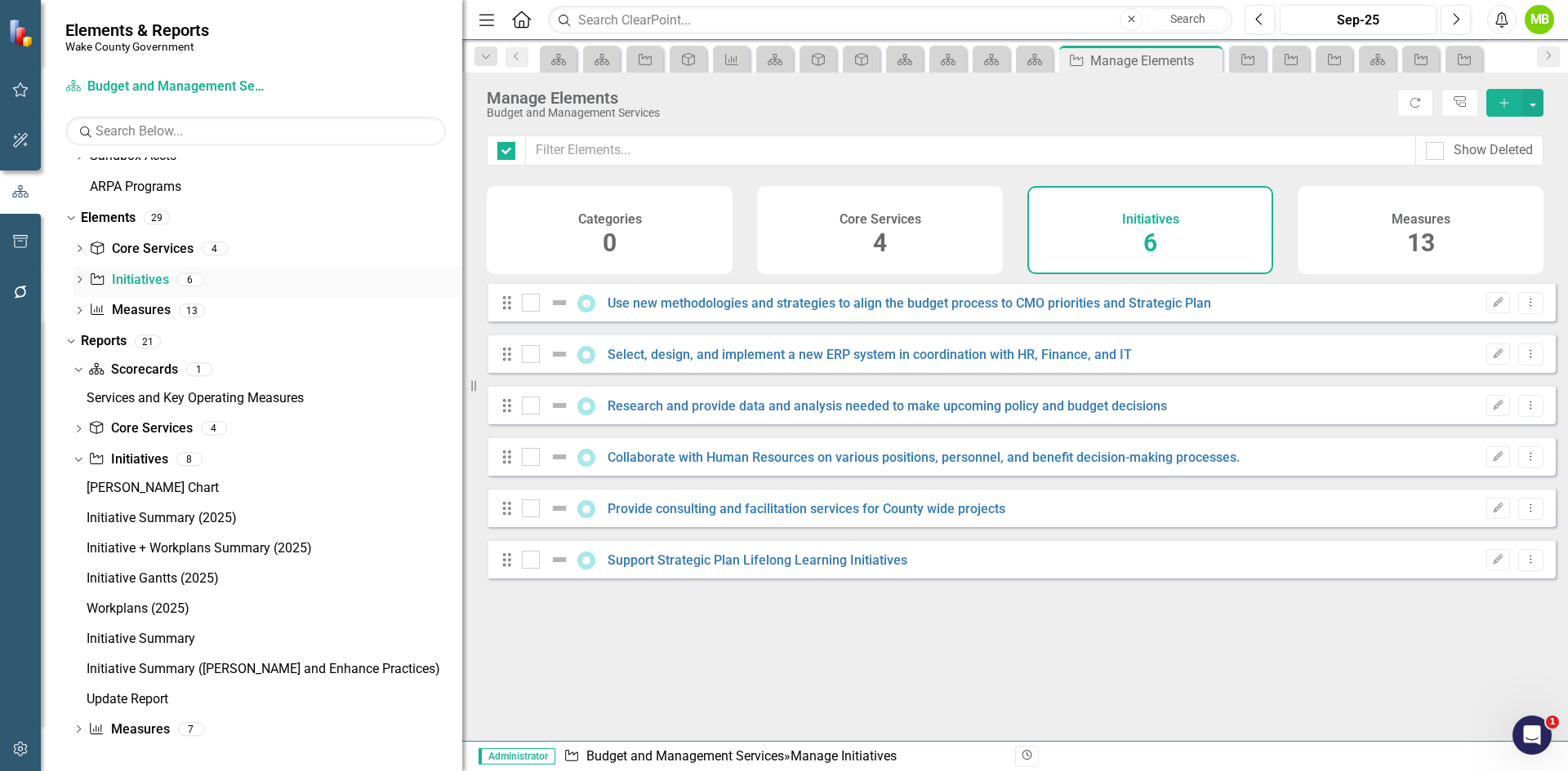
checkbox input "false"
click at [766, 567] on link "Support Strategic Plan Lifelong Learning Initiatives" at bounding box center [757, 561] width 300 height 16
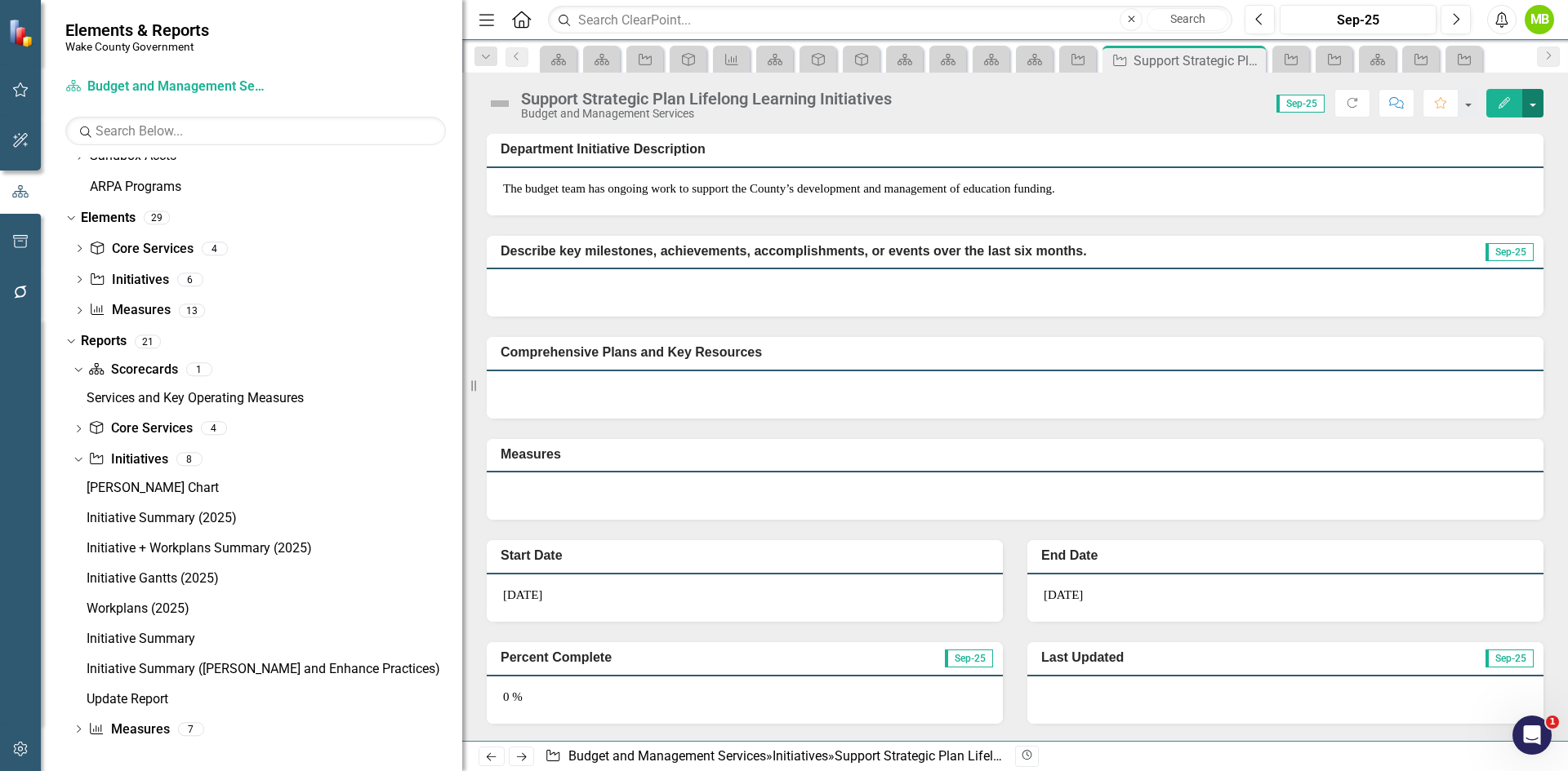
click at [1529, 105] on button "button" at bounding box center [1532, 103] width 22 height 29
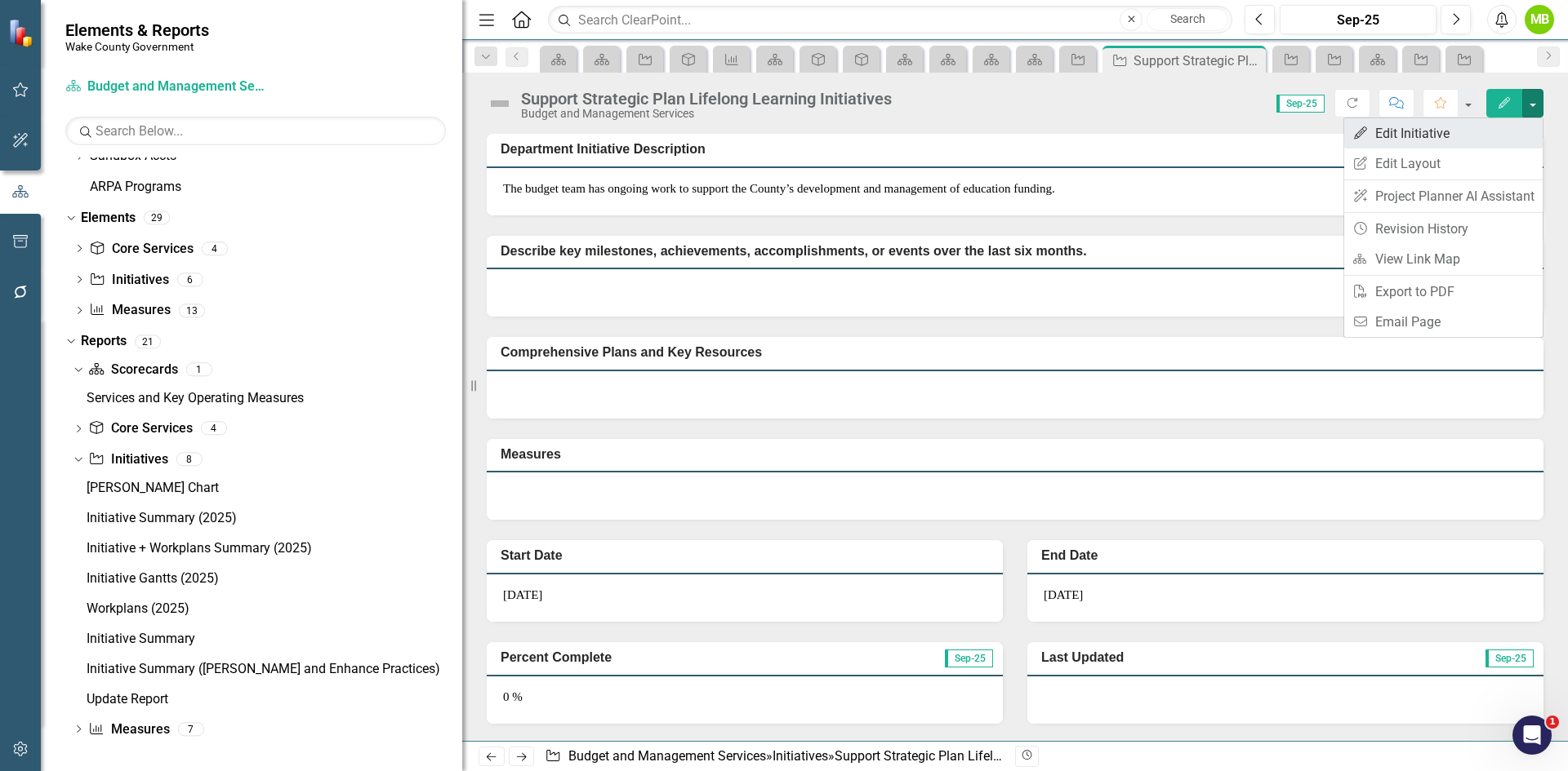
click at [1451, 138] on link "Edit Edit Initiative" at bounding box center [1443, 133] width 198 height 31
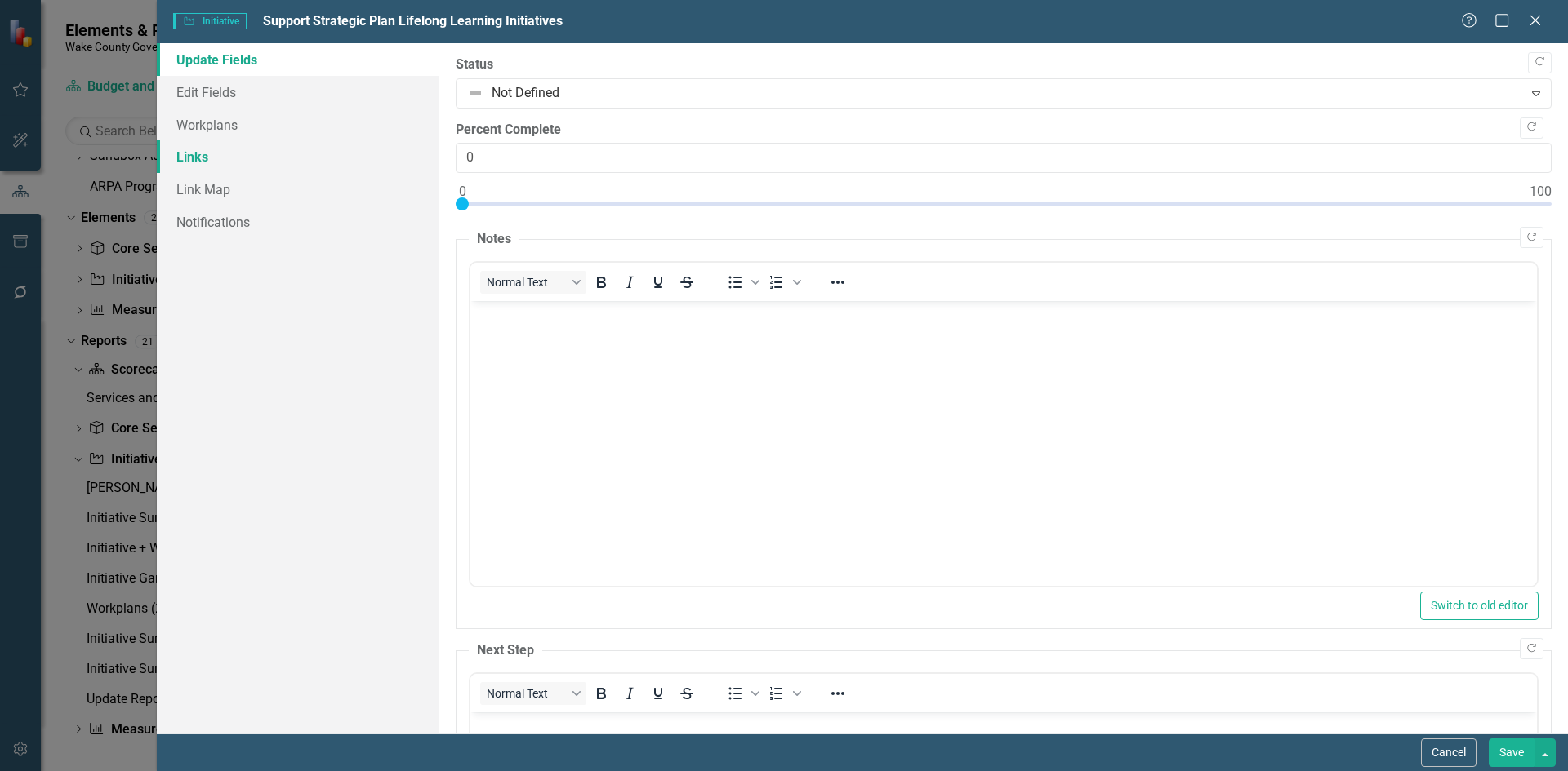
click at [245, 160] on link "Links" at bounding box center [298, 156] width 282 height 33
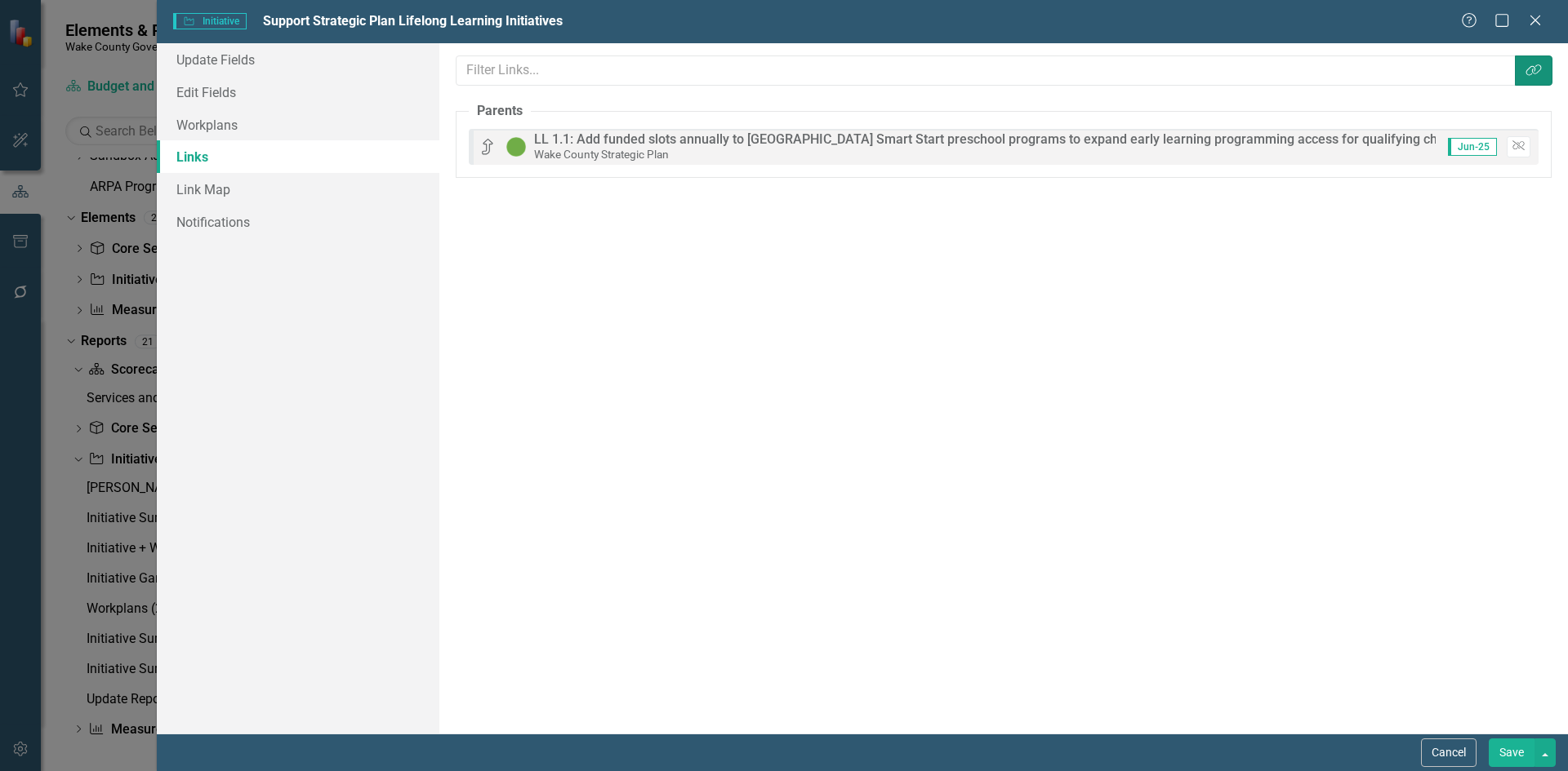
click at [1531, 77] on icon "Link Tag" at bounding box center [1533, 70] width 17 height 13
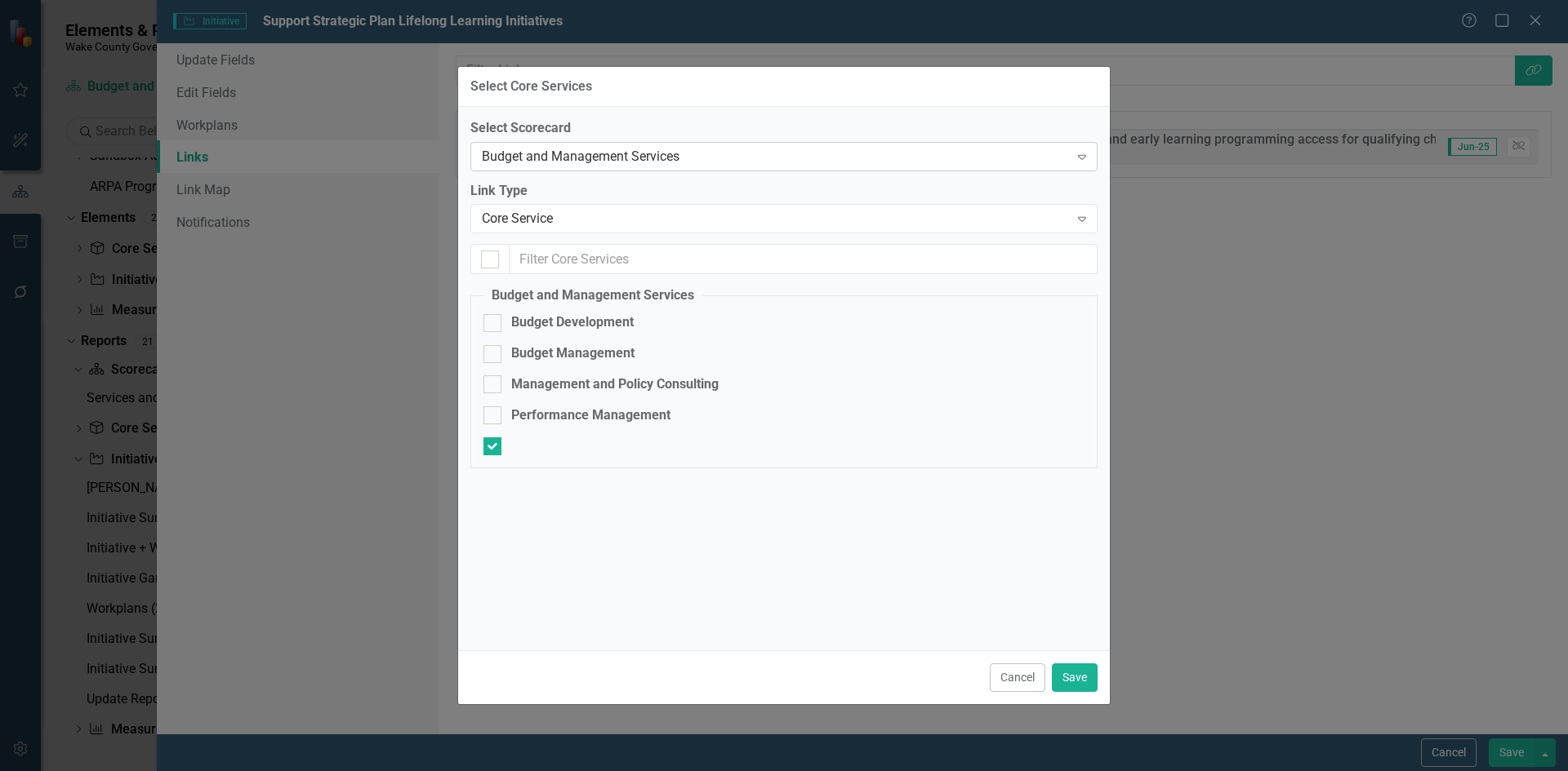
click at [708, 163] on div "Budget and Management Services" at bounding box center [774, 156] width 587 height 19
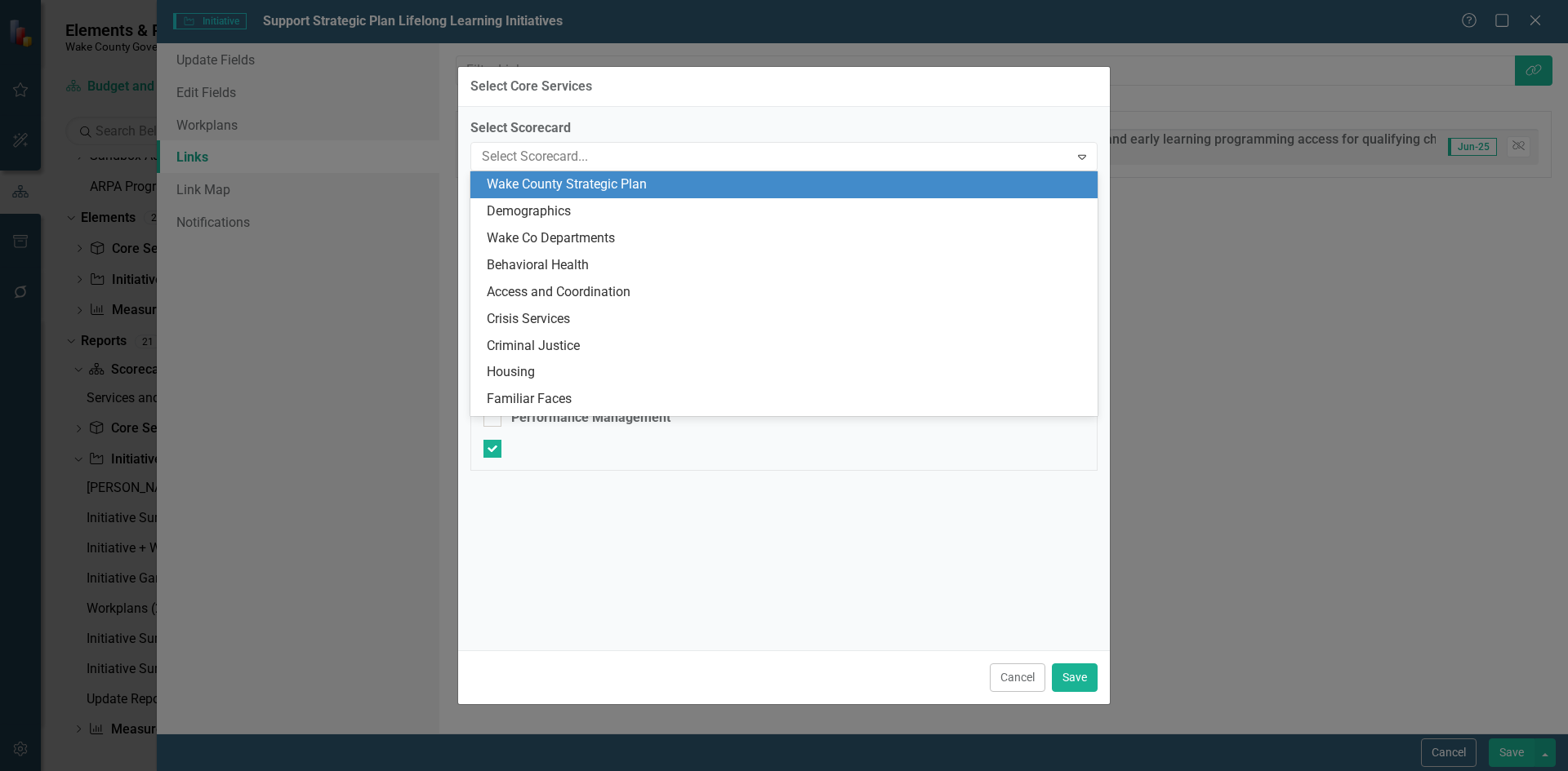
click at [647, 191] on div "Wake County Strategic Plan" at bounding box center [786, 184] width 601 height 19
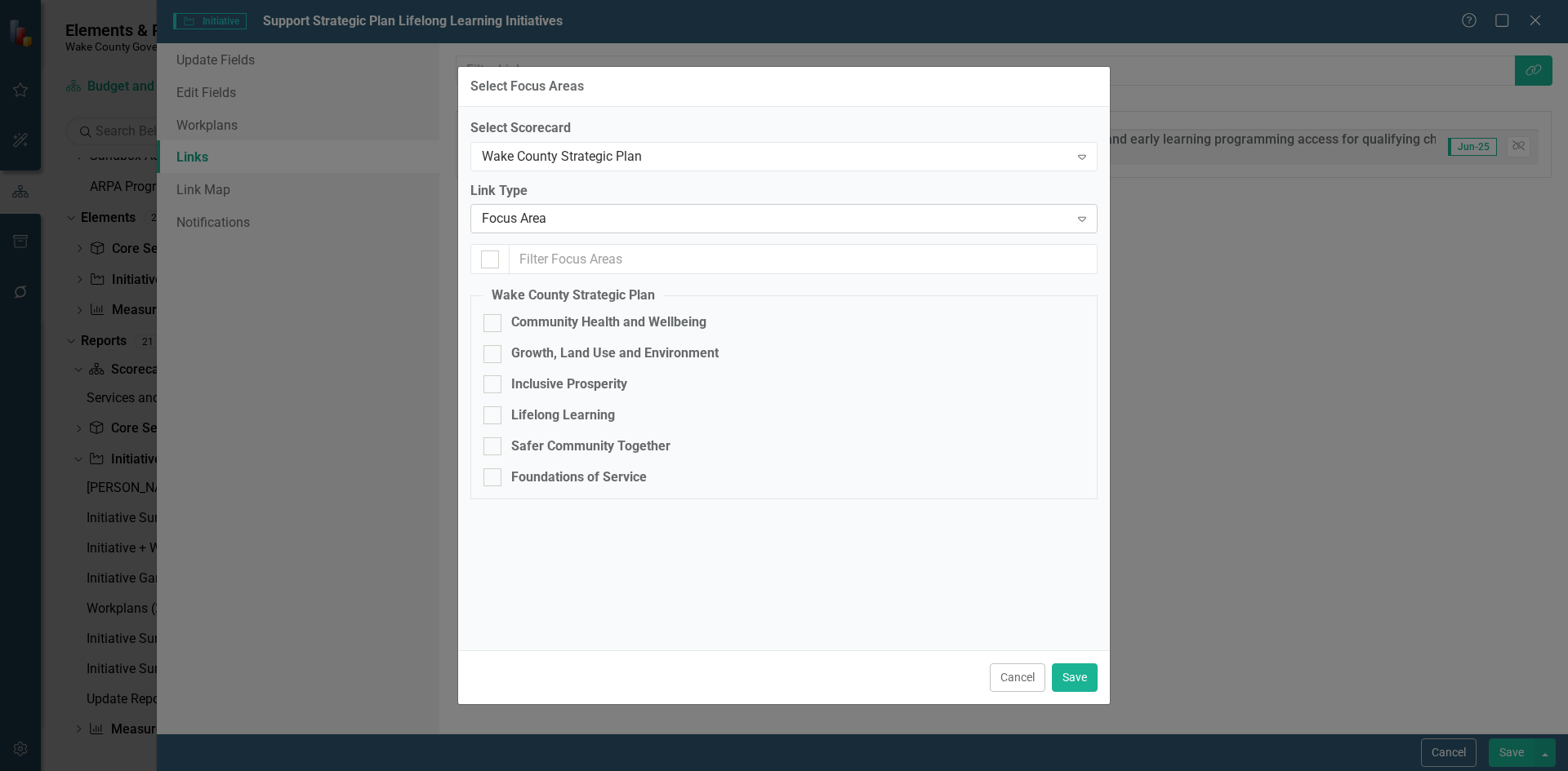
click at [638, 222] on div "Focus Area" at bounding box center [774, 219] width 587 height 19
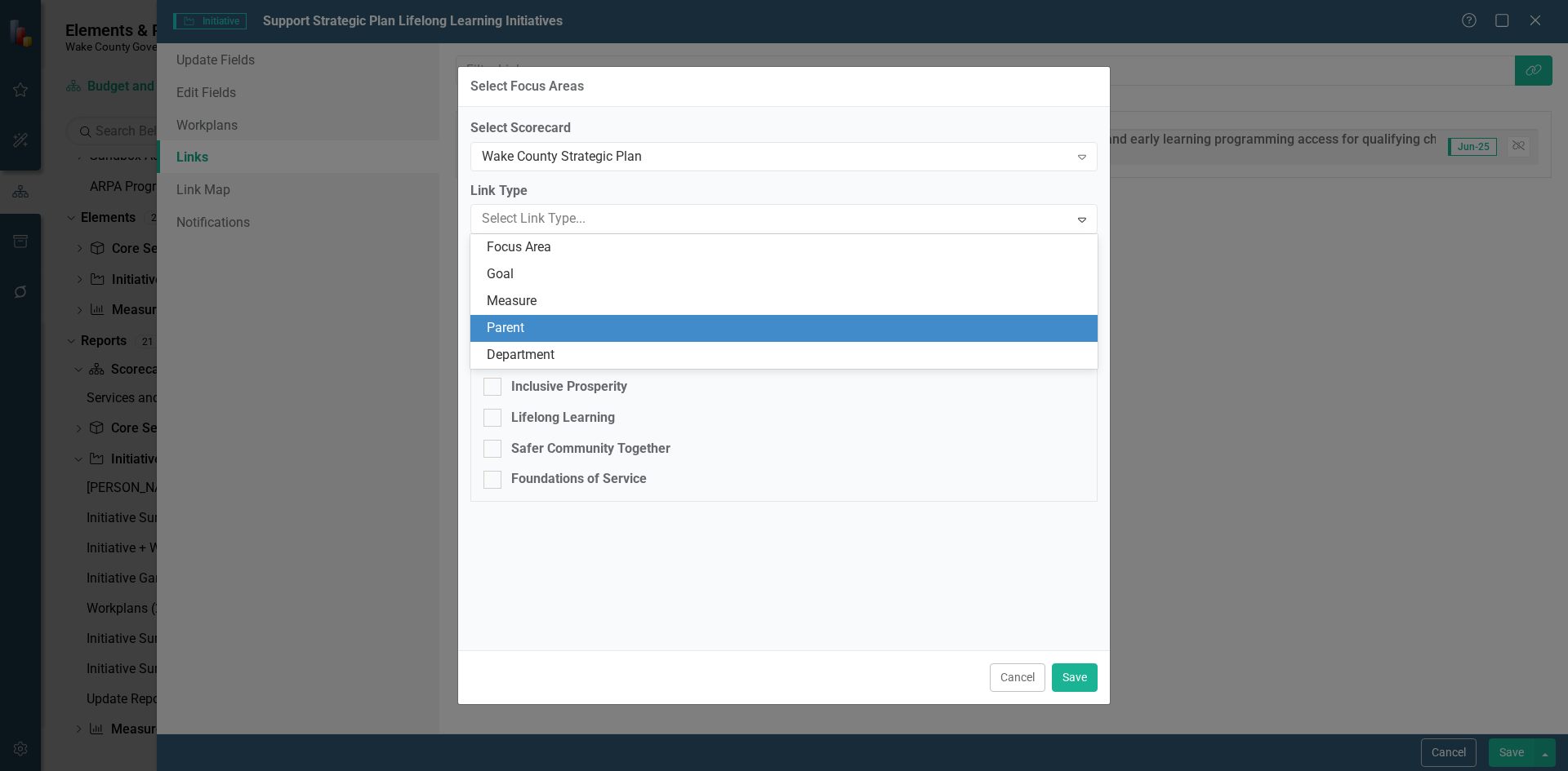
click at [576, 330] on div "Parent" at bounding box center [786, 328] width 601 height 19
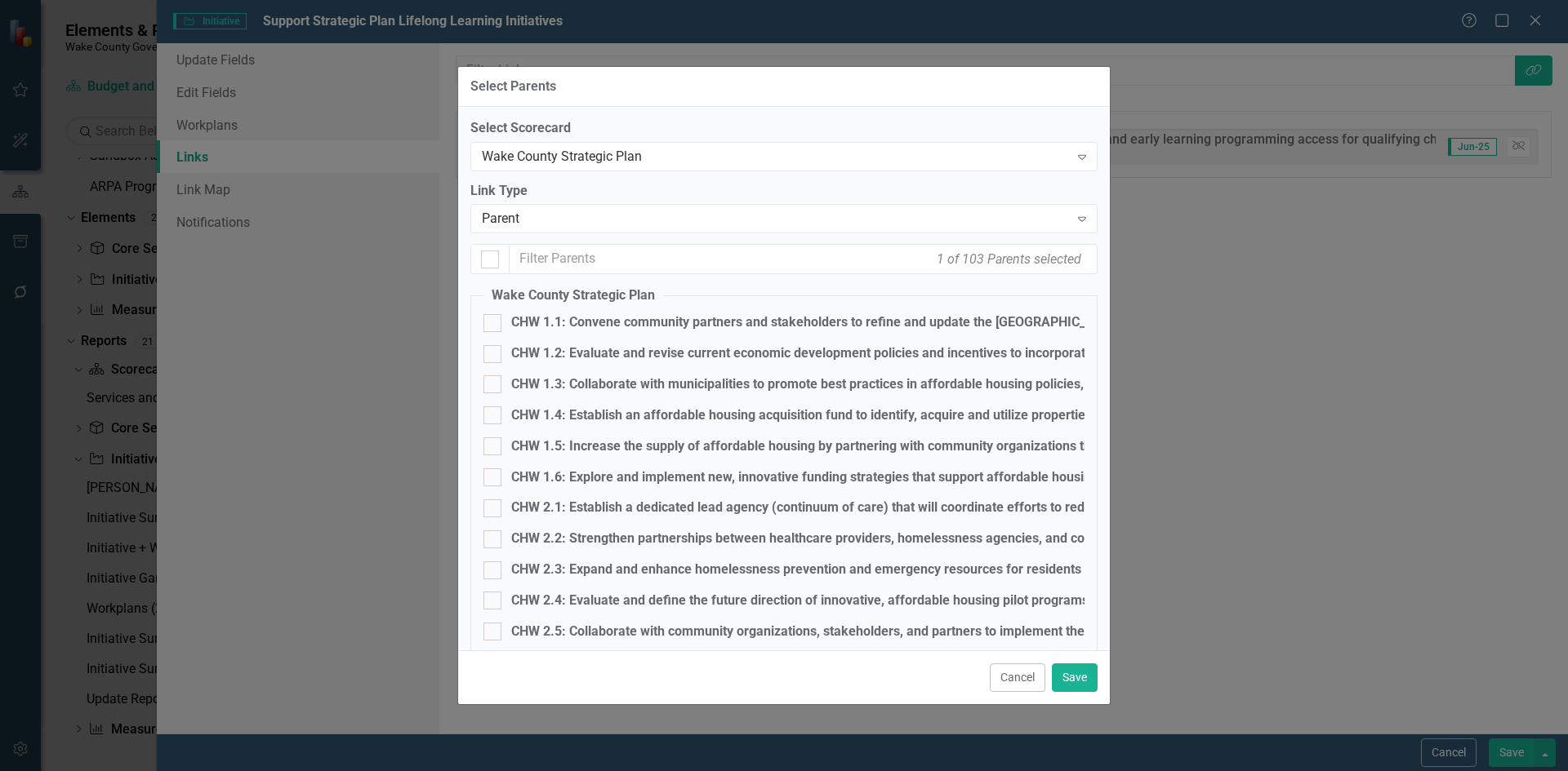
click at [1291, 491] on div "Select Parents Select Scorecard Wake County Strategic Plan Expand Link Type Par…" at bounding box center [784, 386] width 1568 height 771
click at [1019, 672] on button "Cancel" at bounding box center [1017, 677] width 55 height 29
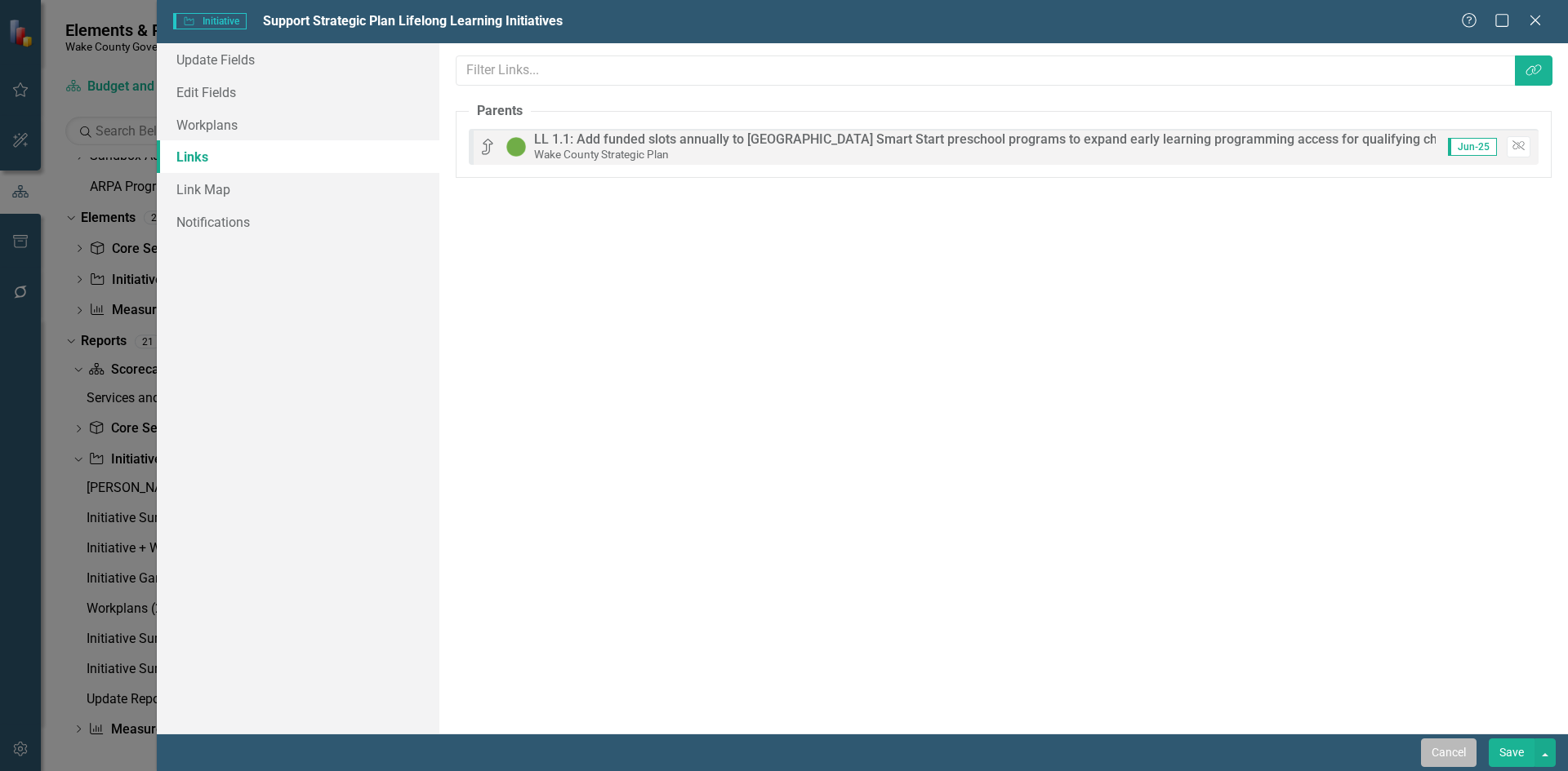
click at [1441, 758] on button "Cancel" at bounding box center [1449, 752] width 55 height 29
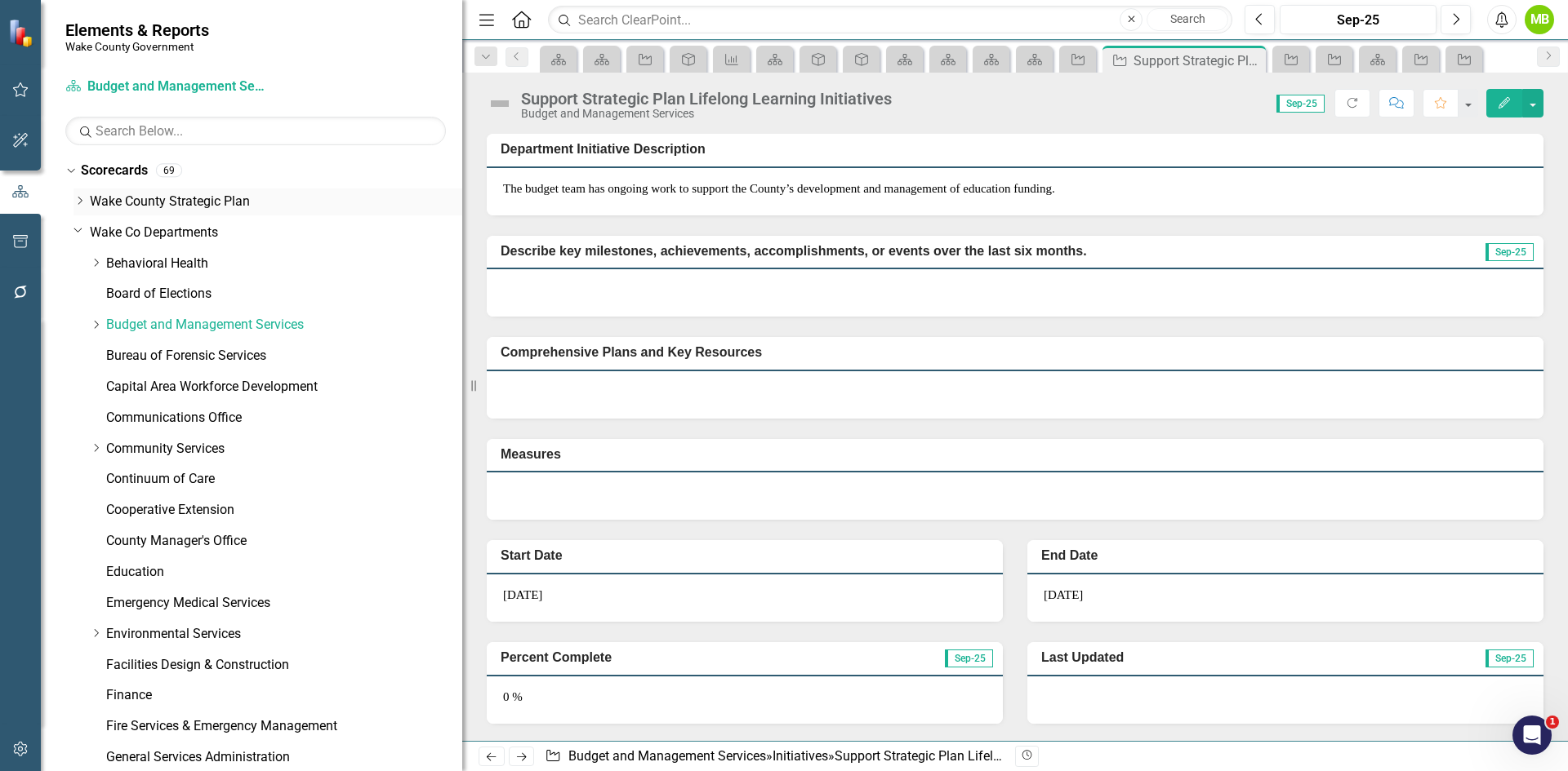
click at [178, 202] on link "Wake County Strategic Plan" at bounding box center [276, 201] width 373 height 19
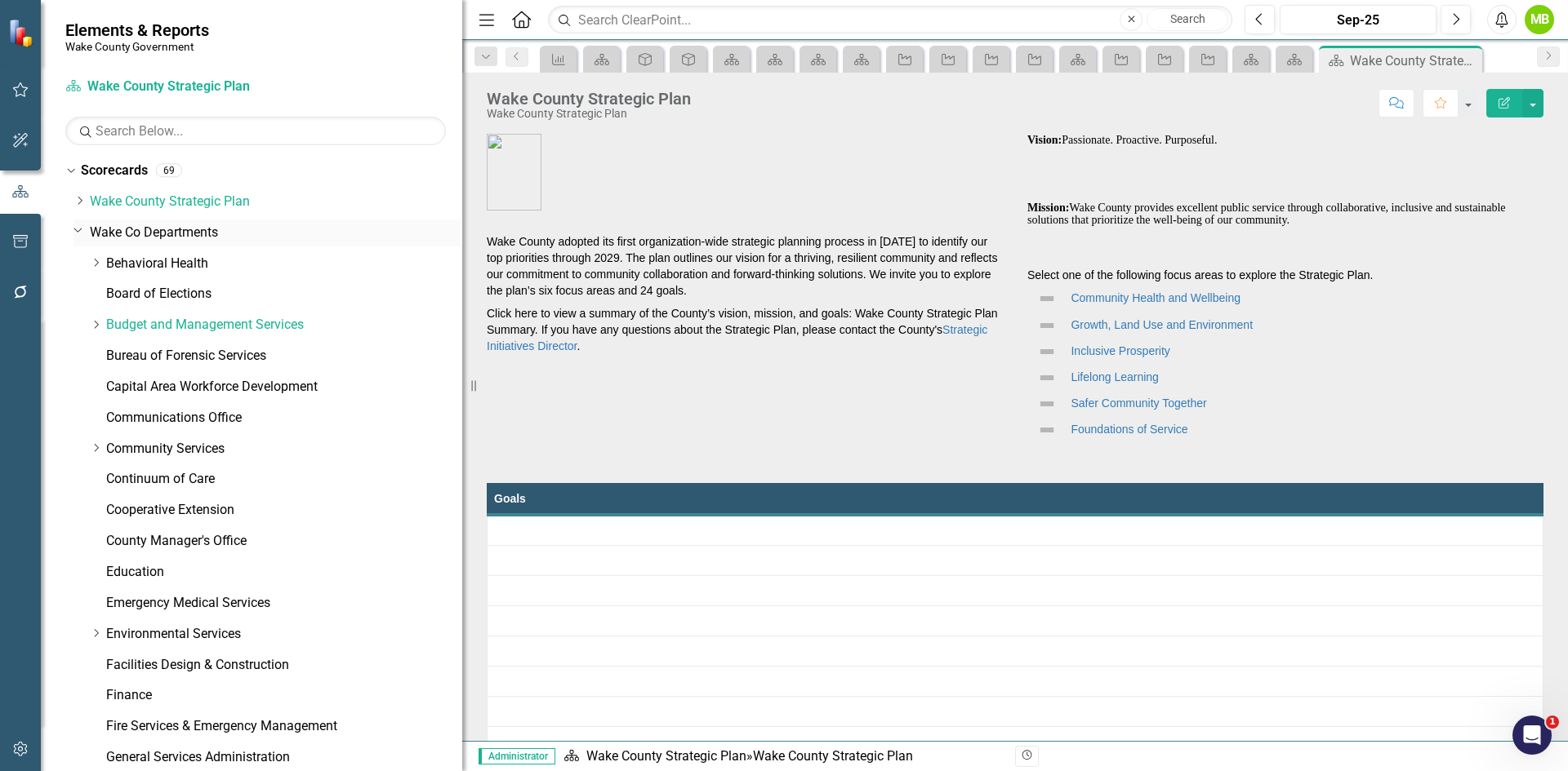
click at [80, 198] on div "Dropdown [GEOGRAPHIC_DATA] Strategic Plan Demographics Dropdown Wake Co Departm…" at bounding box center [268, 682] width 389 height 989
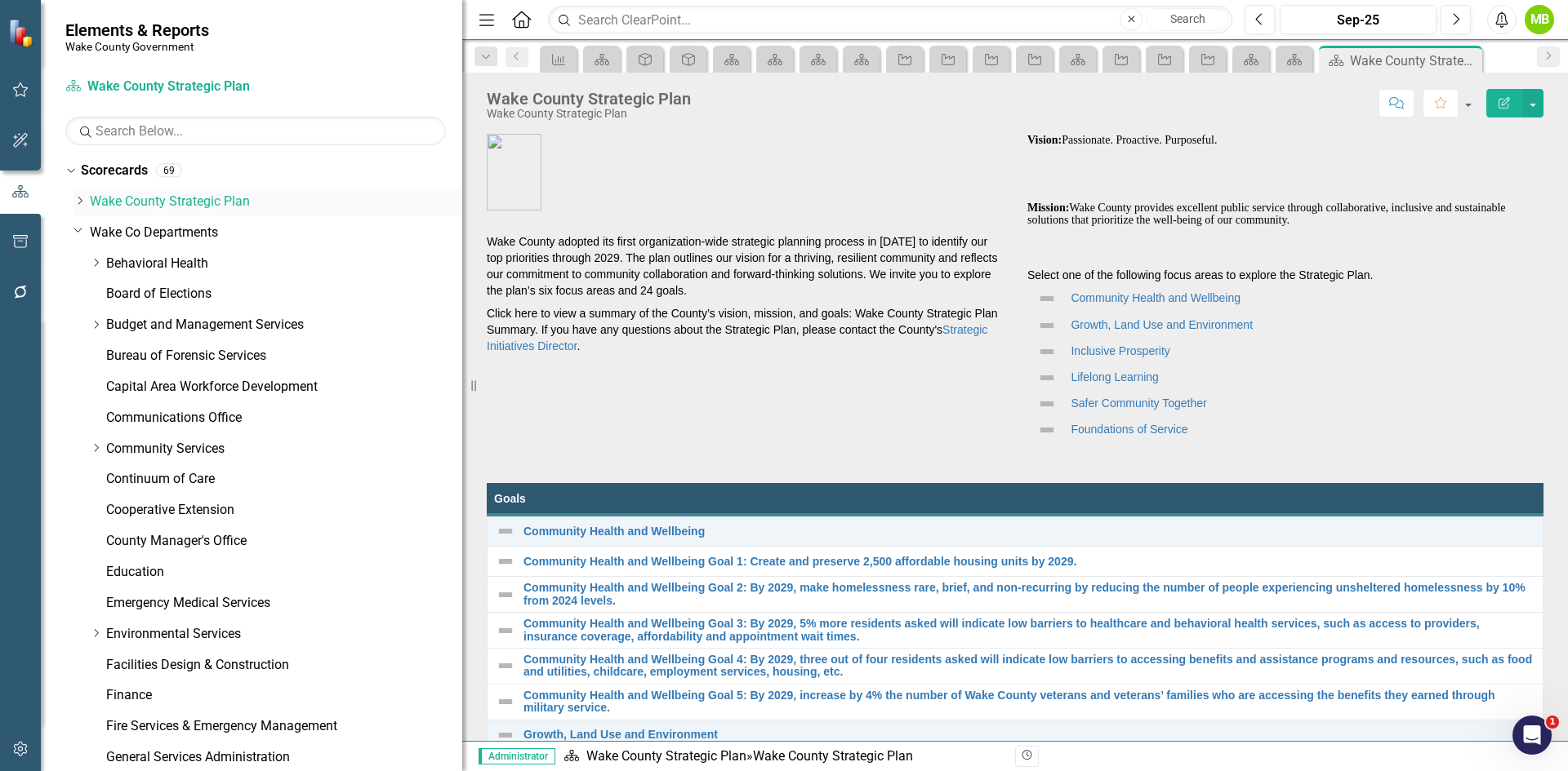
click at [75, 207] on div "Dropdown" at bounding box center [80, 202] width 12 height 14
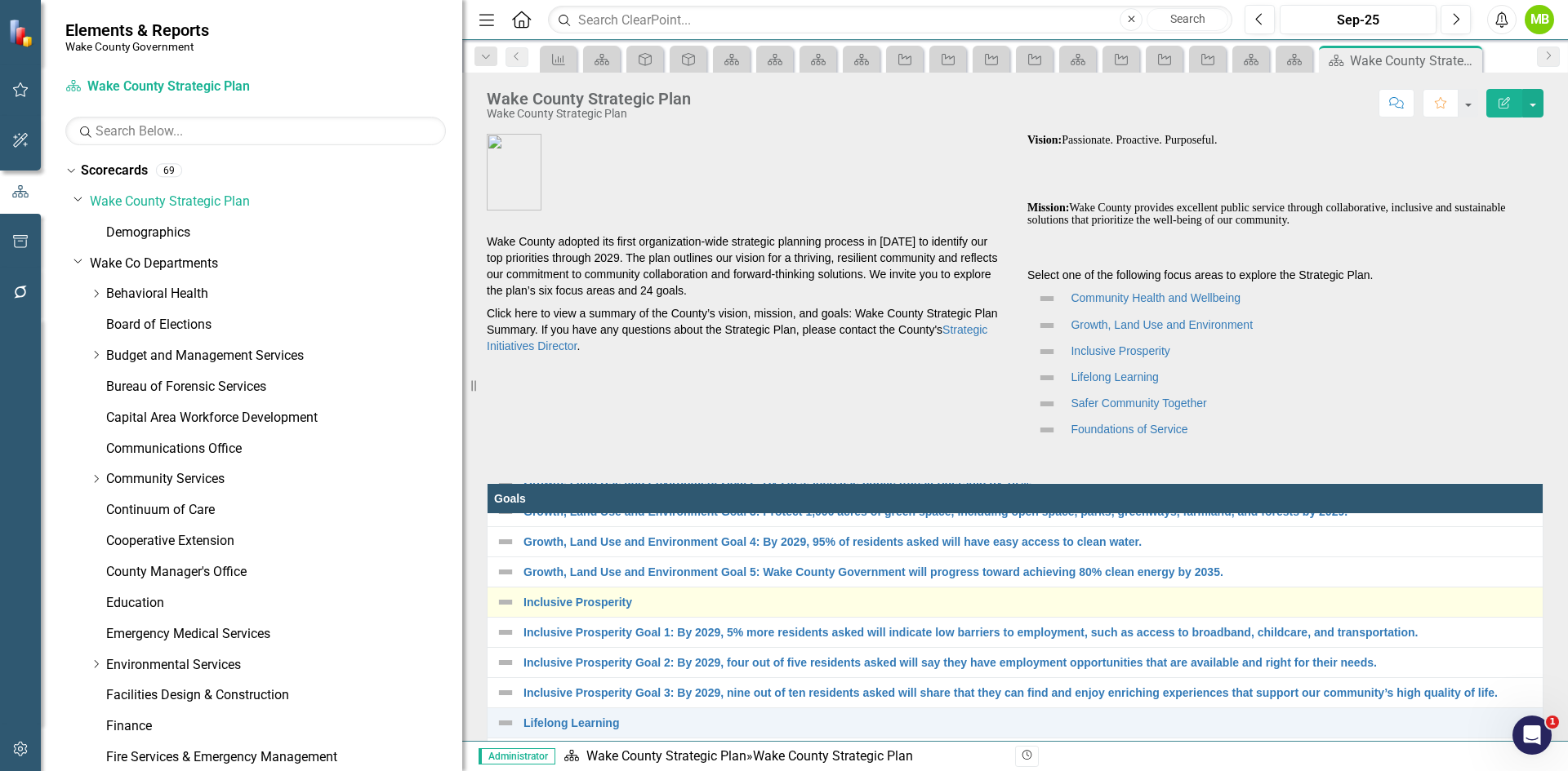
scroll to position [406, 0]
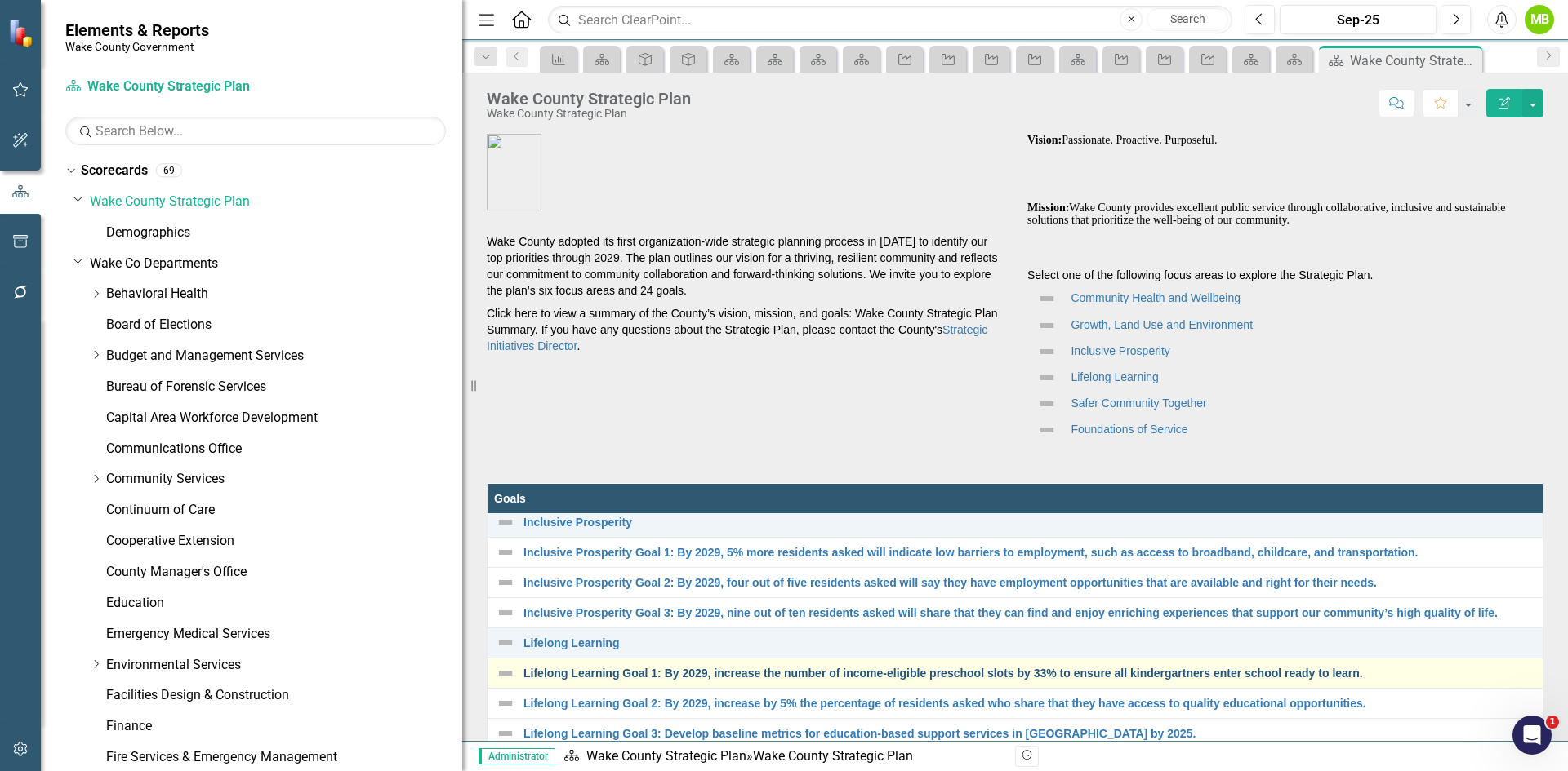
click at [624, 667] on link "Lifelong Learning Goal 1: By 2029, increase the number of income-eligible presc…" at bounding box center [1029, 673] width 1011 height 12
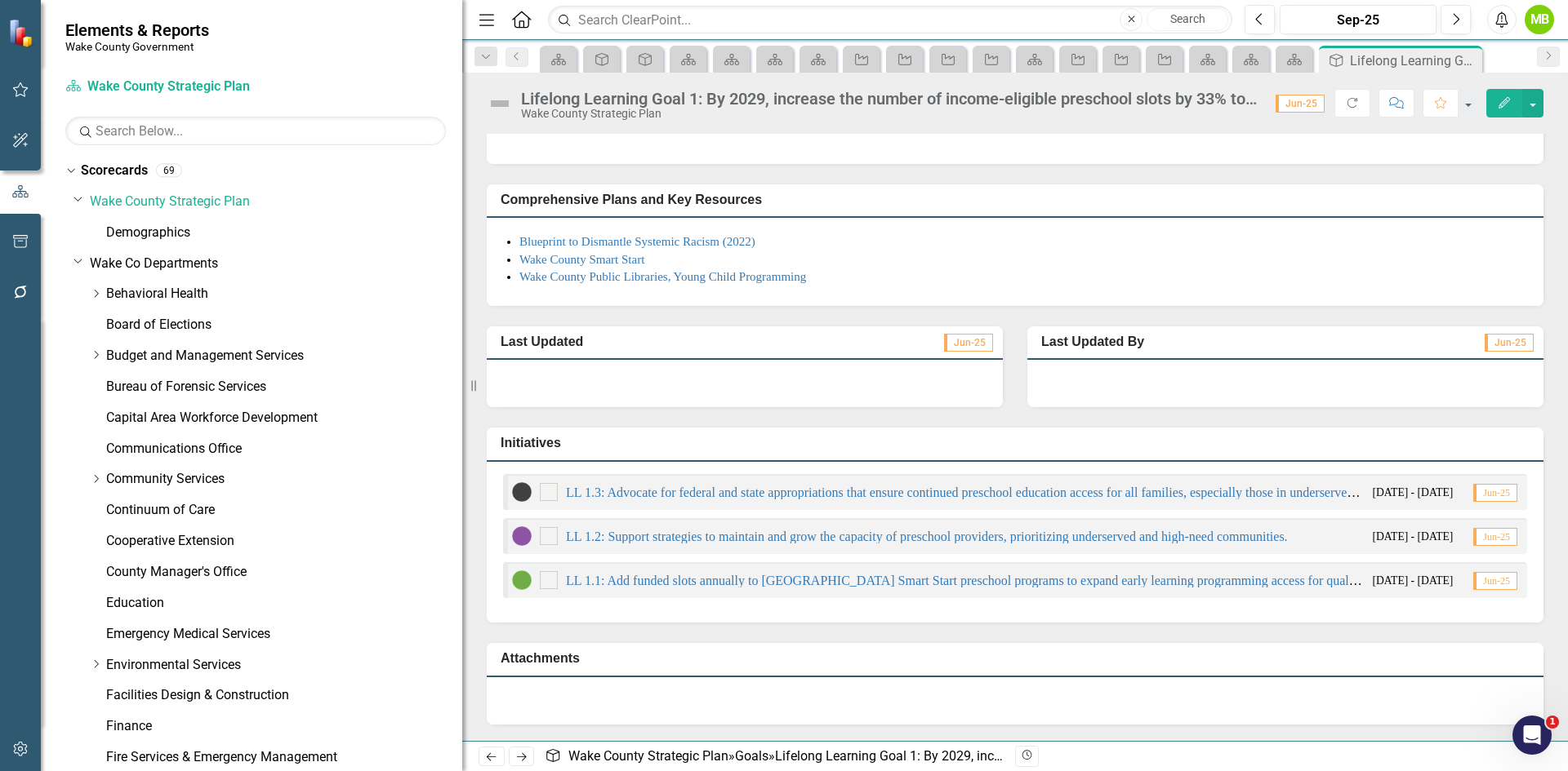
scroll to position [221, 0]
click at [650, 584] on link "LL 1.1: Add funded slots annually to [GEOGRAPHIC_DATA] Smart Start preschool pr…" at bounding box center [997, 581] width 863 height 14
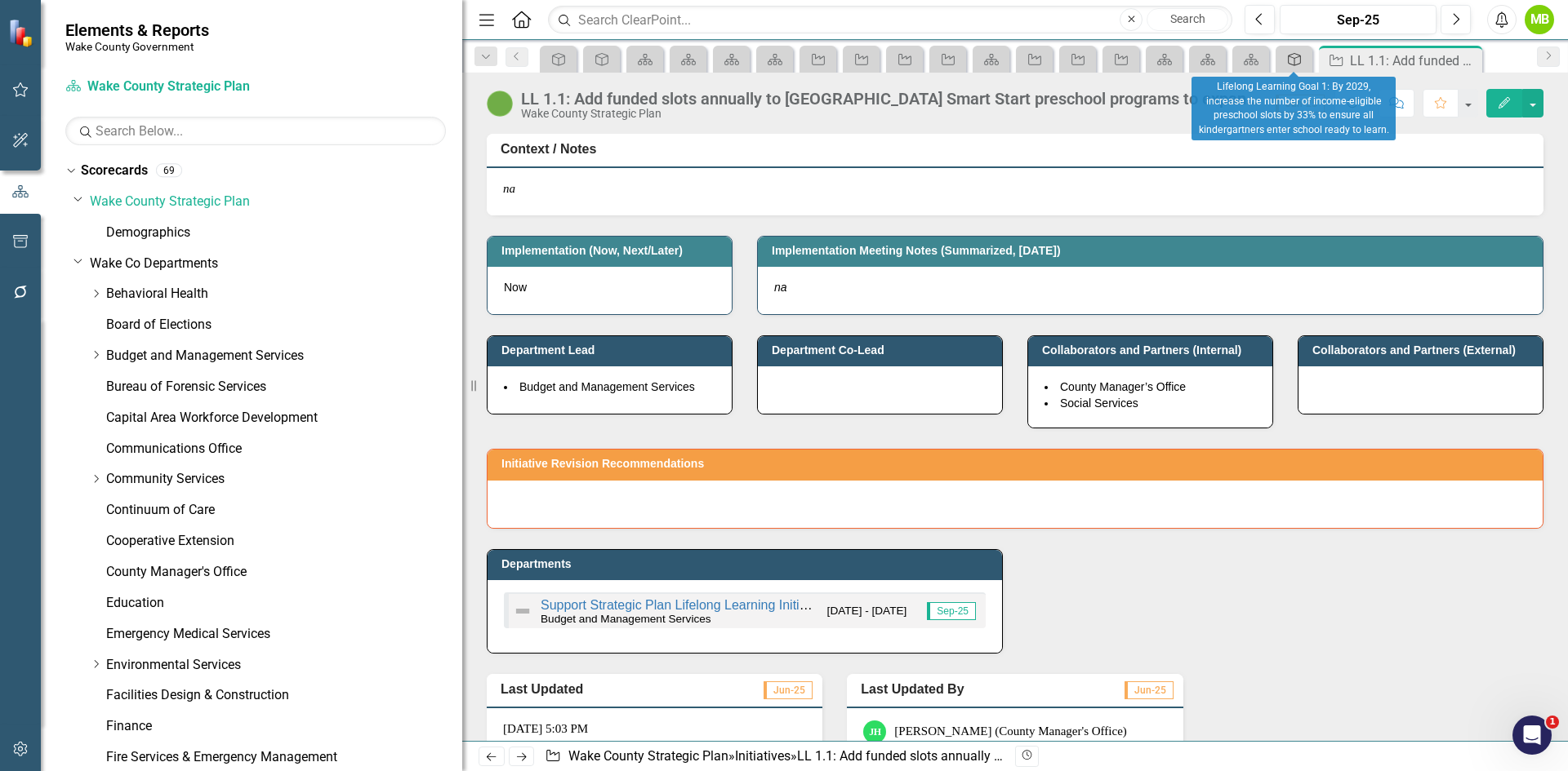
click at [1281, 63] on div "Goal" at bounding box center [1290, 59] width 23 height 21
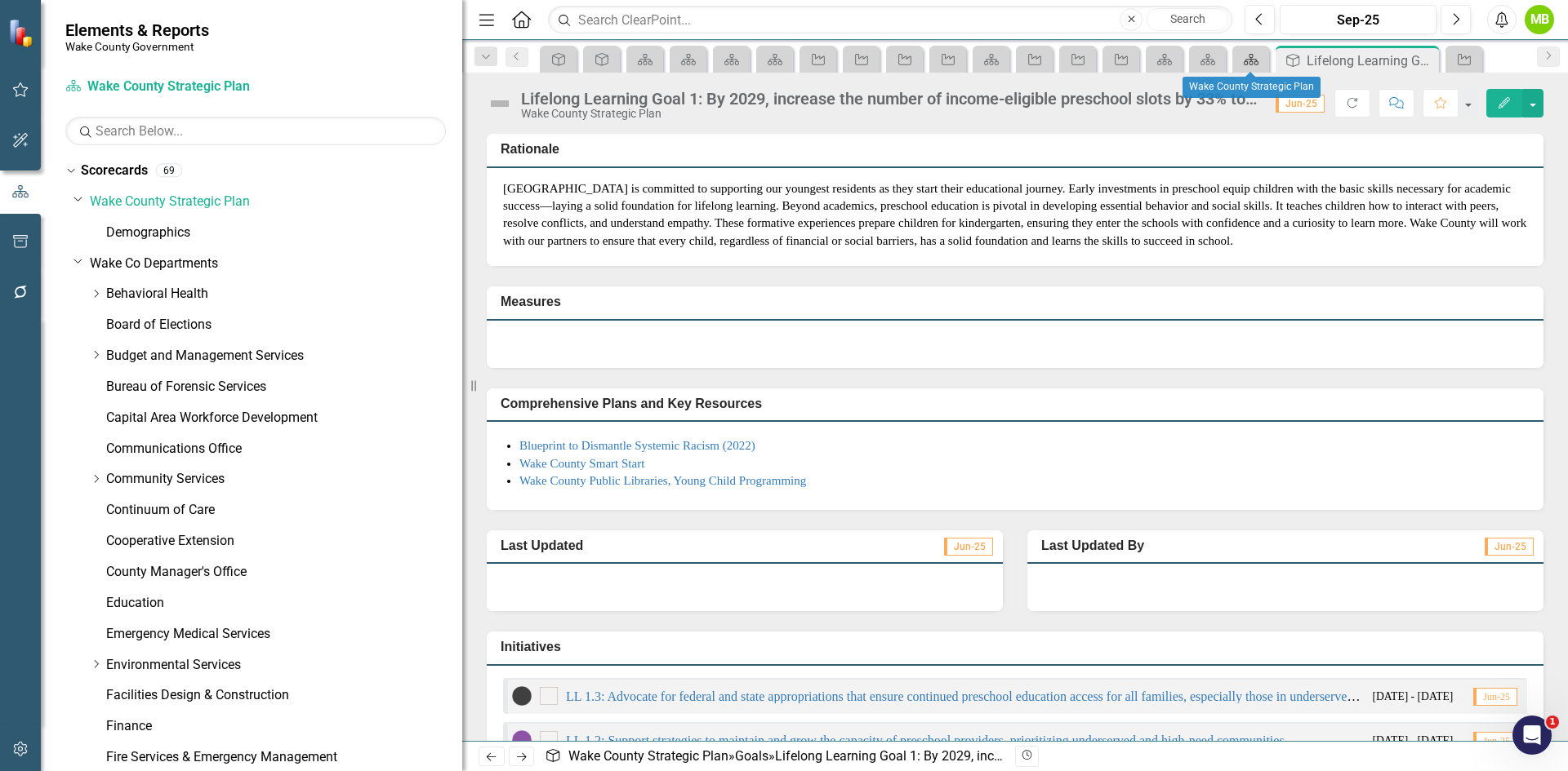
click at [1256, 62] on icon "Scorecard" at bounding box center [1250, 59] width 17 height 13
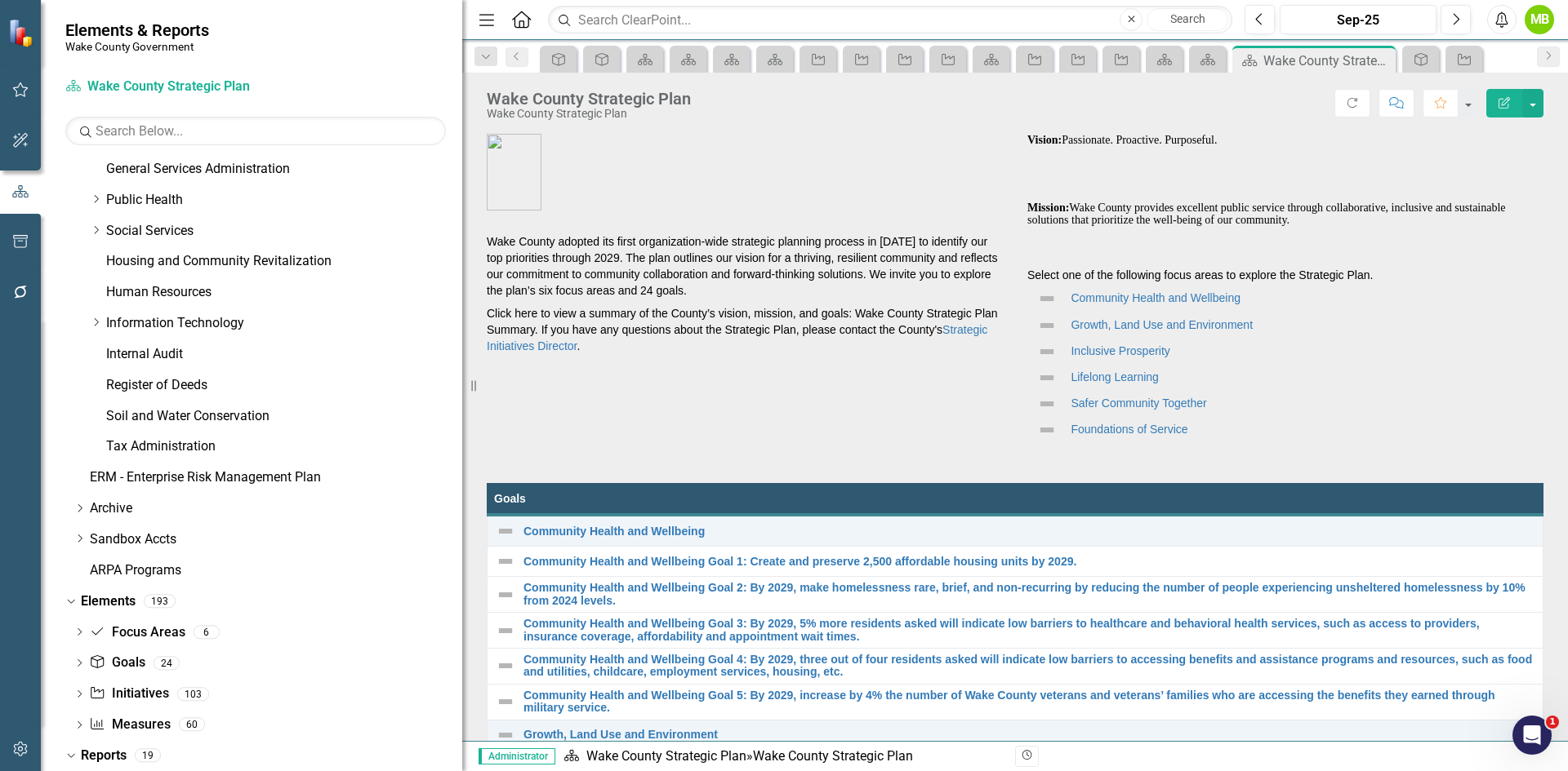
scroll to position [674, 0]
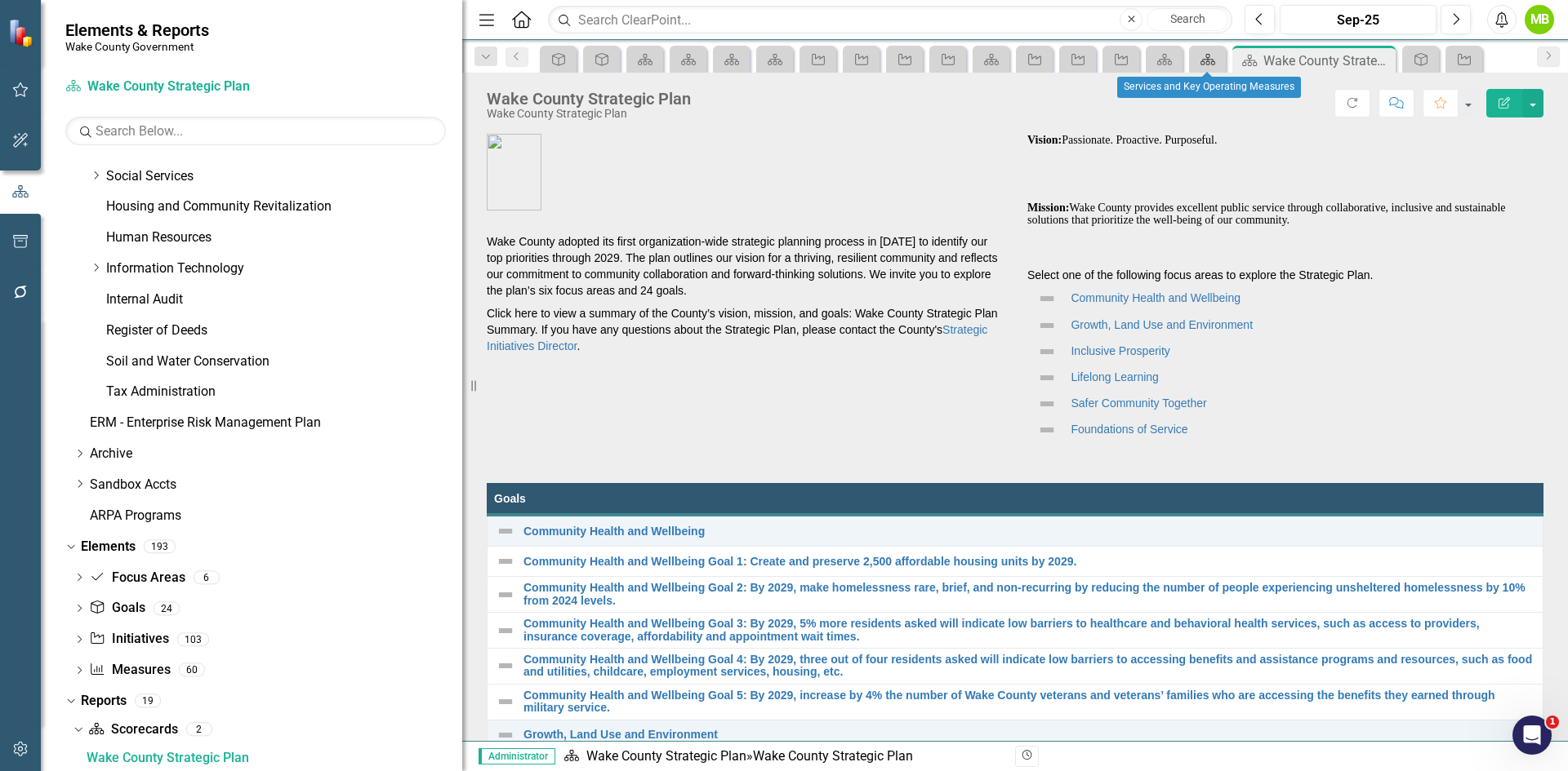
click at [1203, 62] on icon "Scorecard" at bounding box center [1207, 59] width 17 height 13
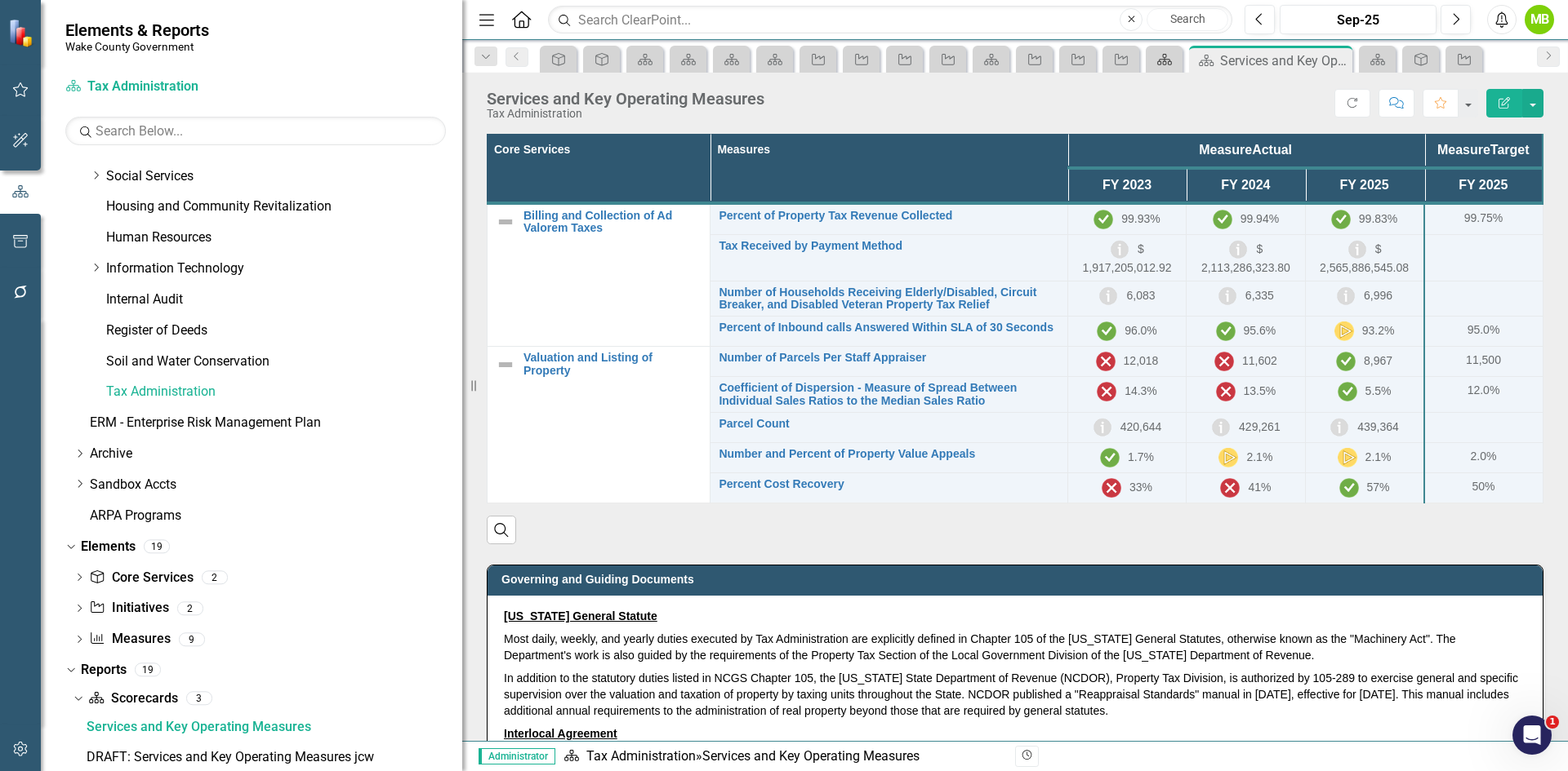
scroll to position [643, 0]
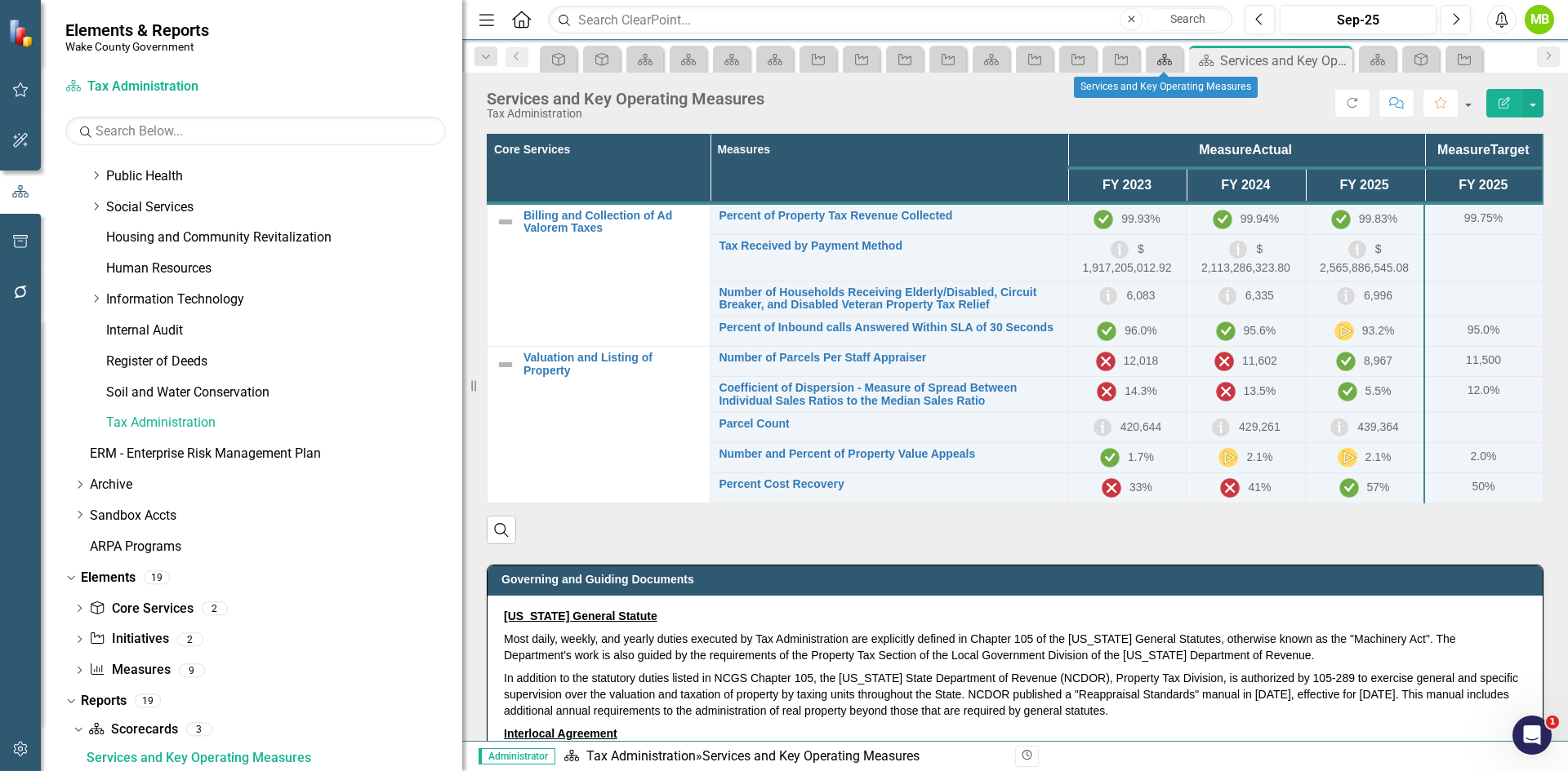
click at [1153, 63] on div "Scorecard" at bounding box center [1161, 59] width 23 height 21
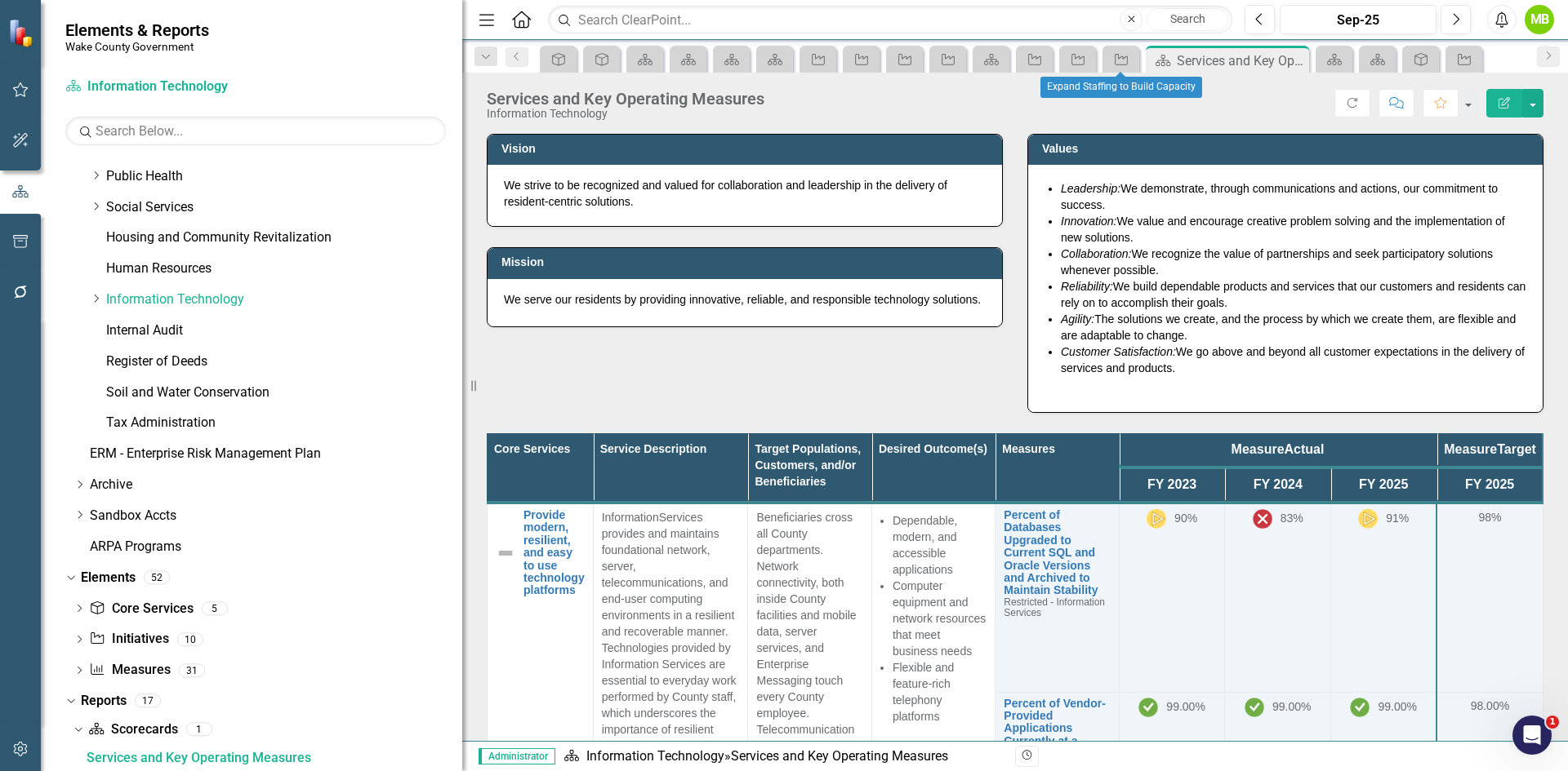
click at [1104, 64] on div "Initiative" at bounding box center [1120, 58] width 36 height 27
click at [1125, 60] on icon "Initiative" at bounding box center [1120, 59] width 17 height 13
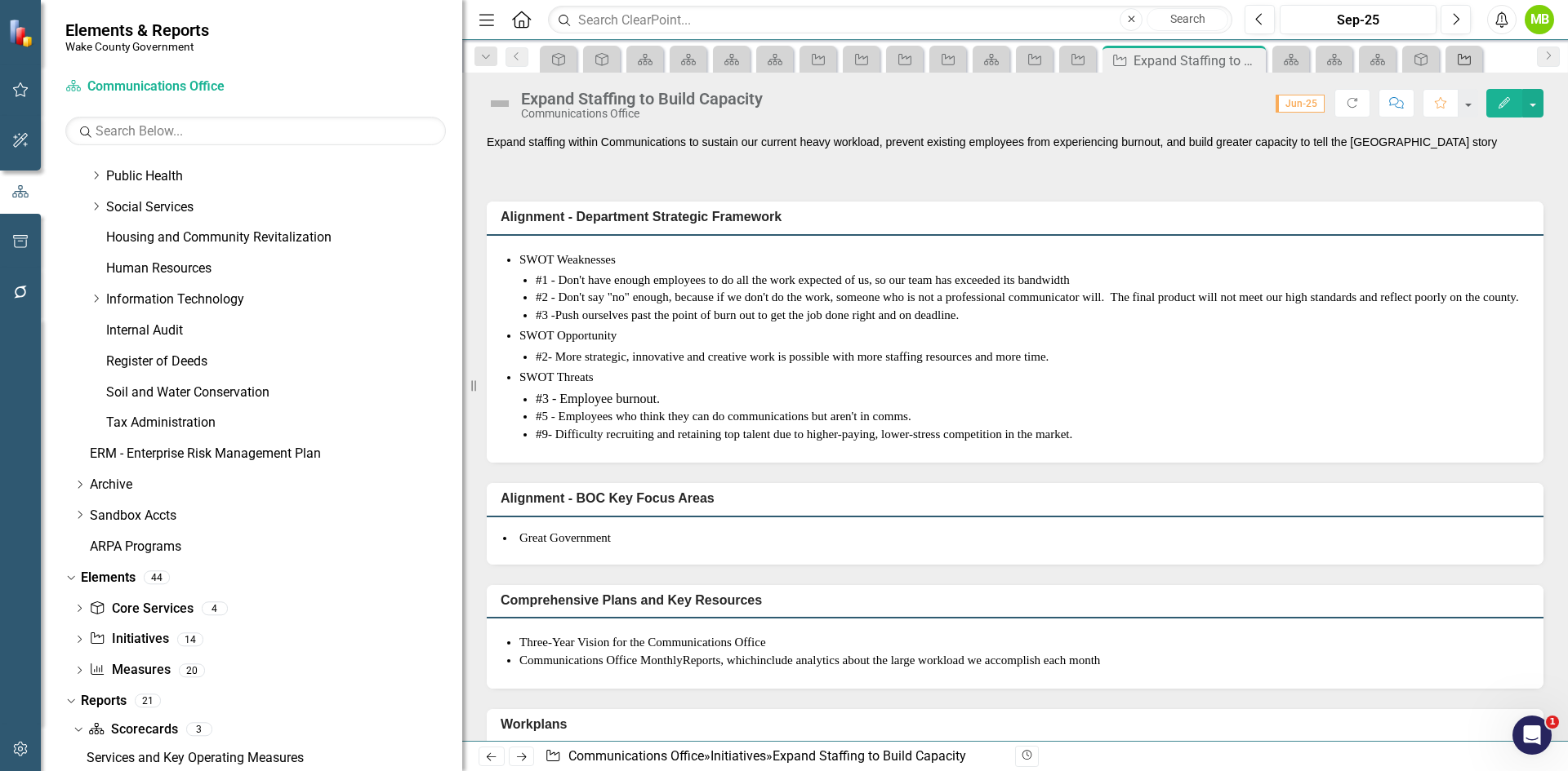
click at [1462, 62] on icon "Initiative" at bounding box center [1463, 59] width 17 height 13
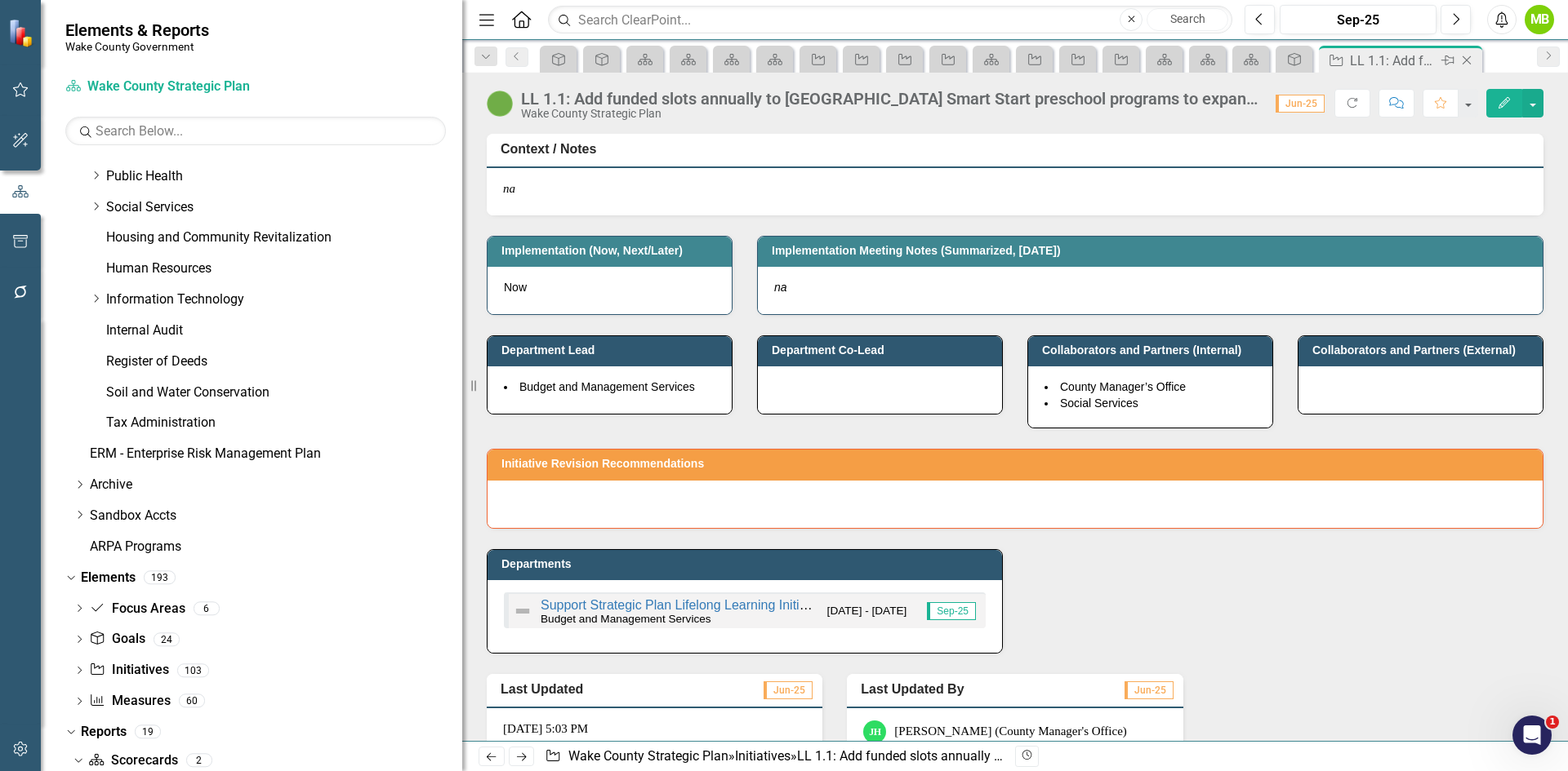
click at [1468, 63] on icon at bounding box center [1466, 60] width 9 height 9
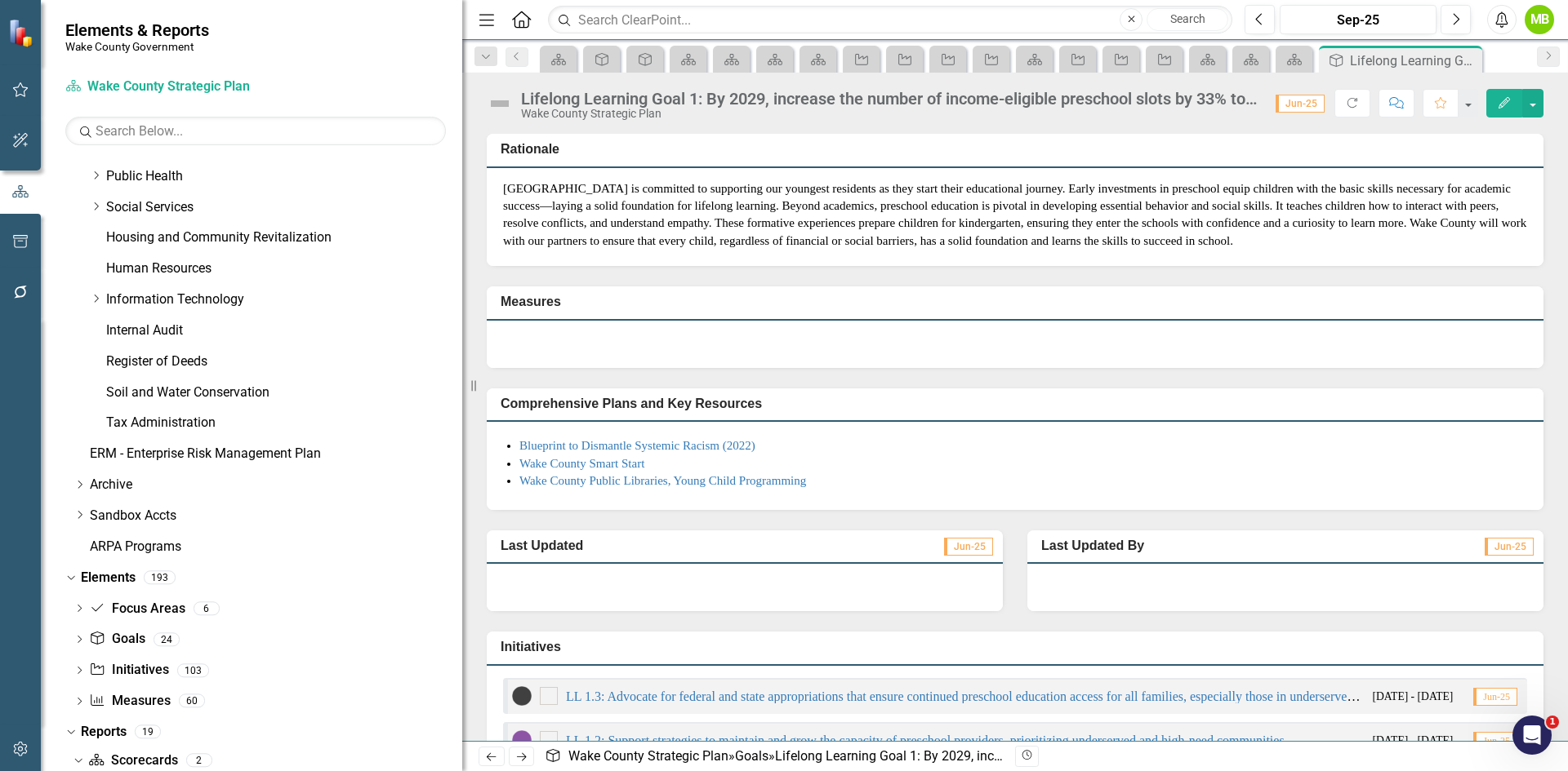
click at [0, 0] on icon "Close" at bounding box center [0, 0] width 0 height 0
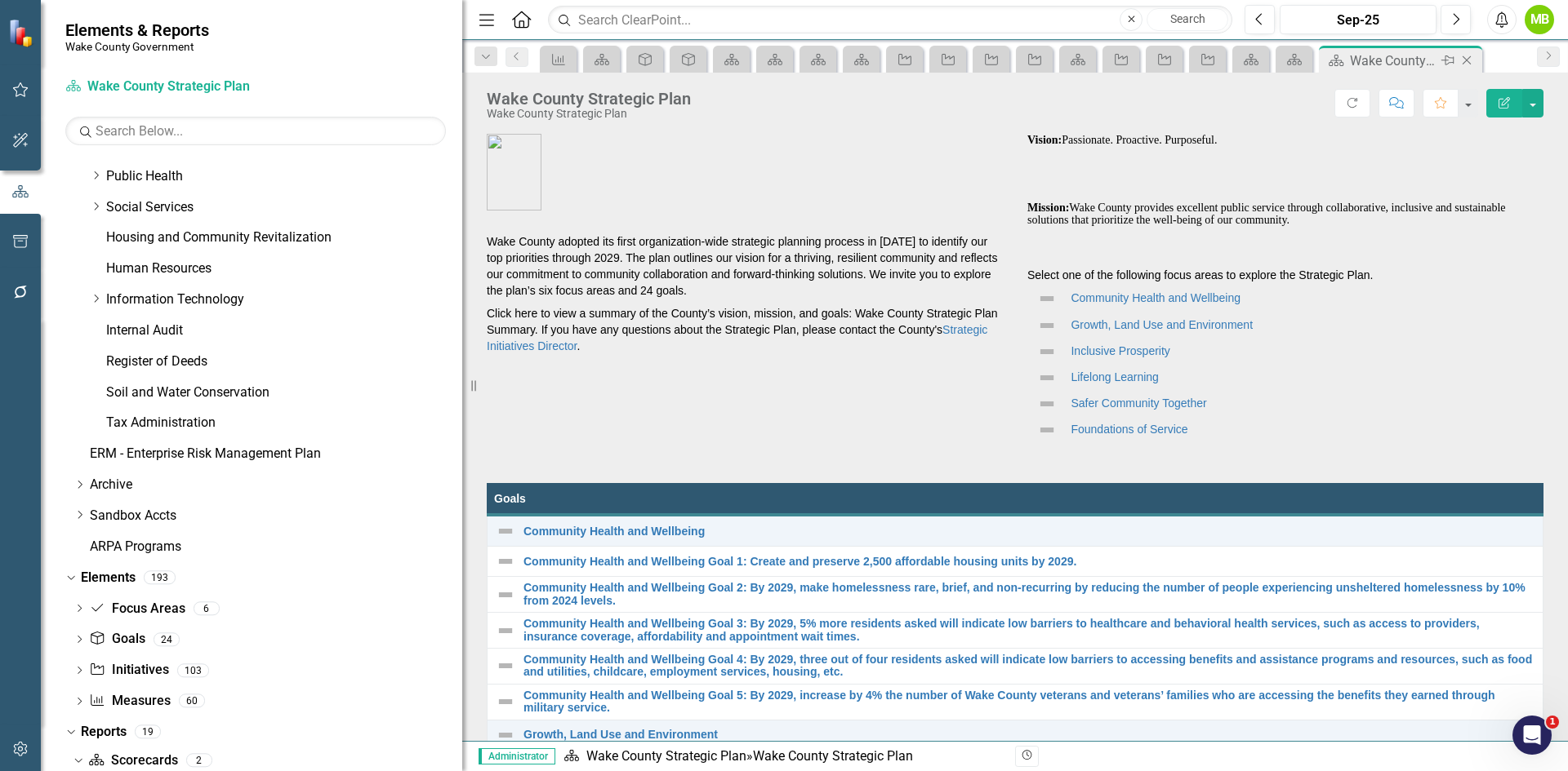
scroll to position [674, 0]
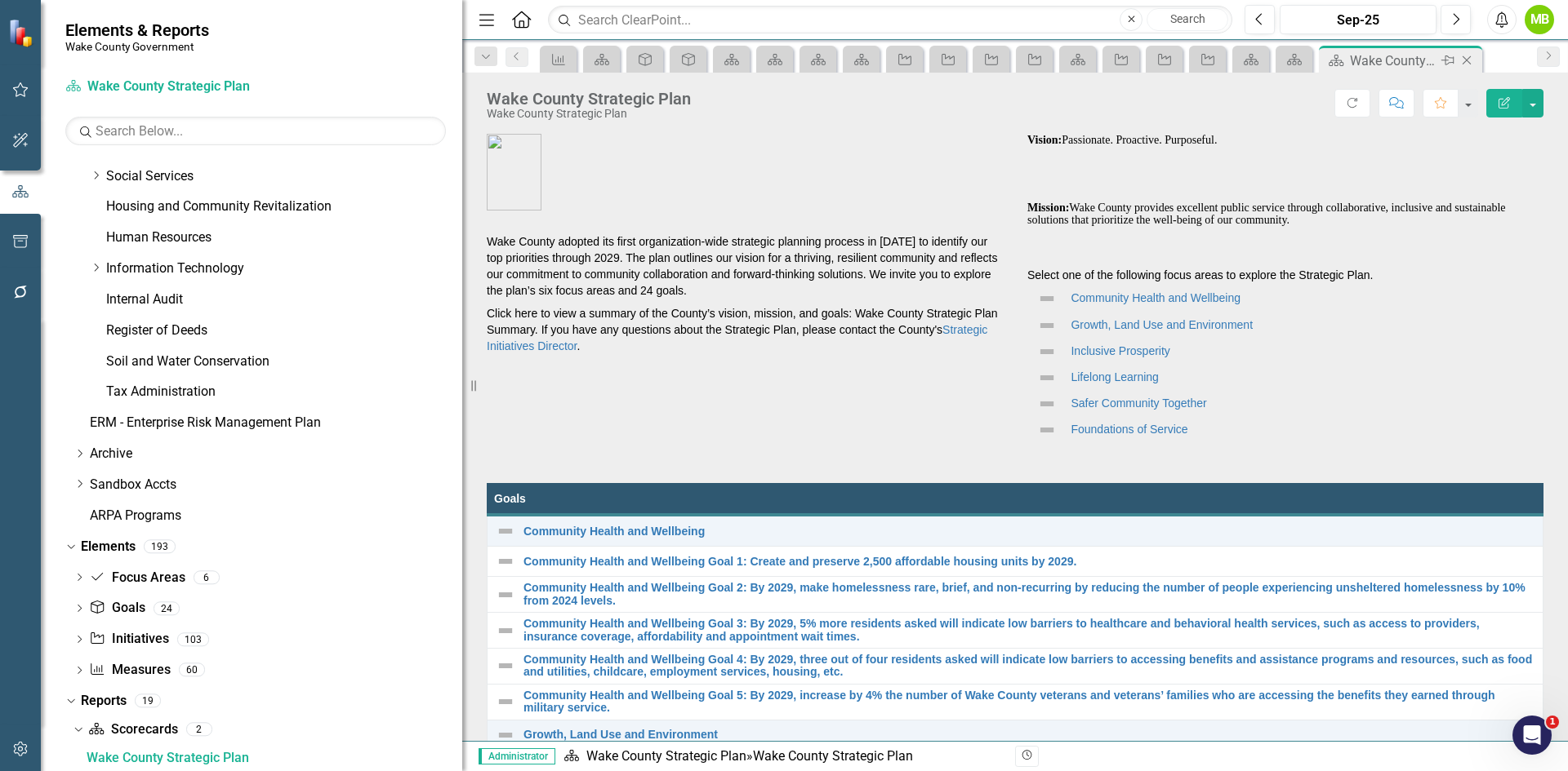
click at [1460, 59] on icon "Close" at bounding box center [1466, 60] width 17 height 13
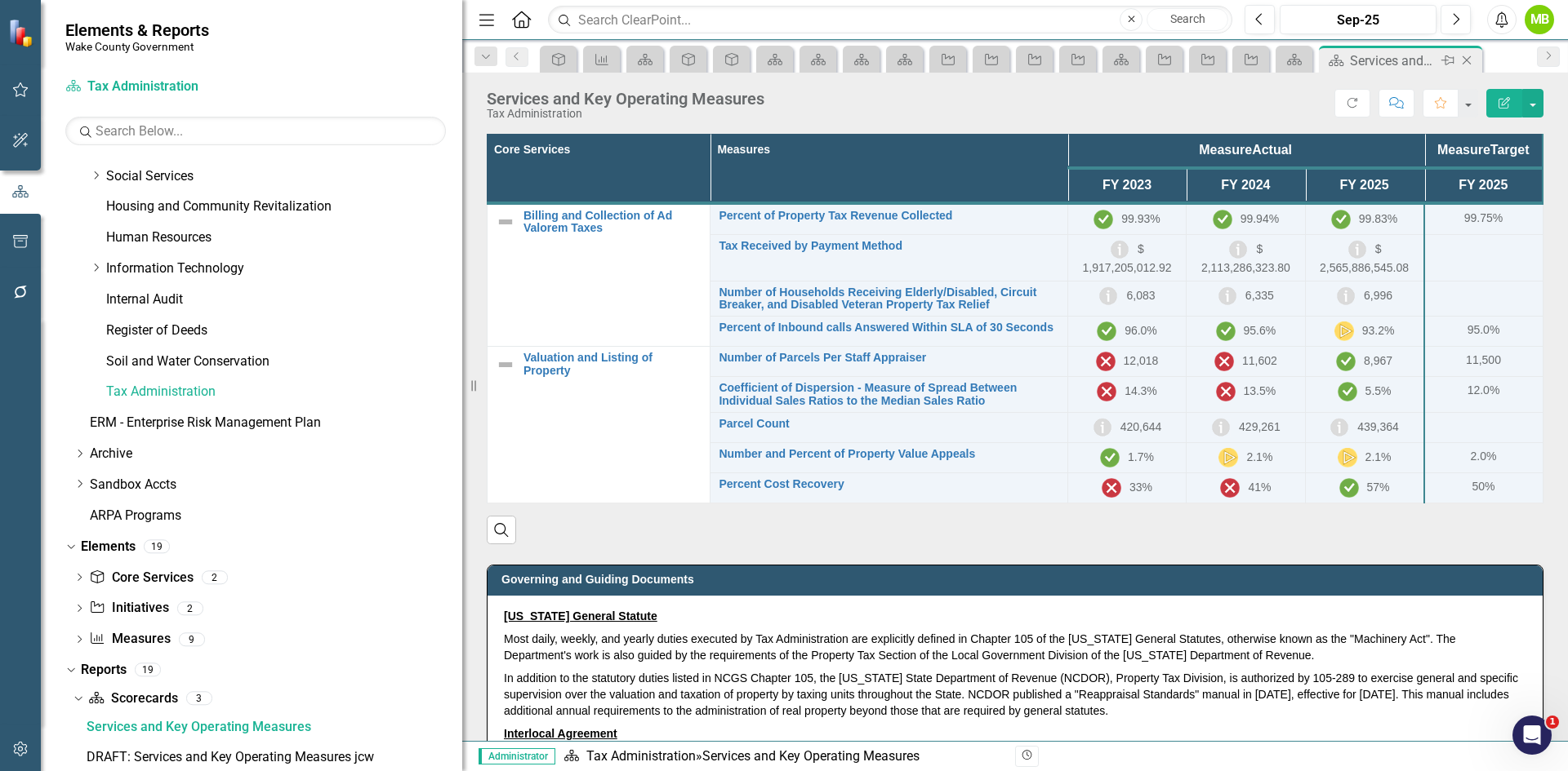
scroll to position [643, 0]
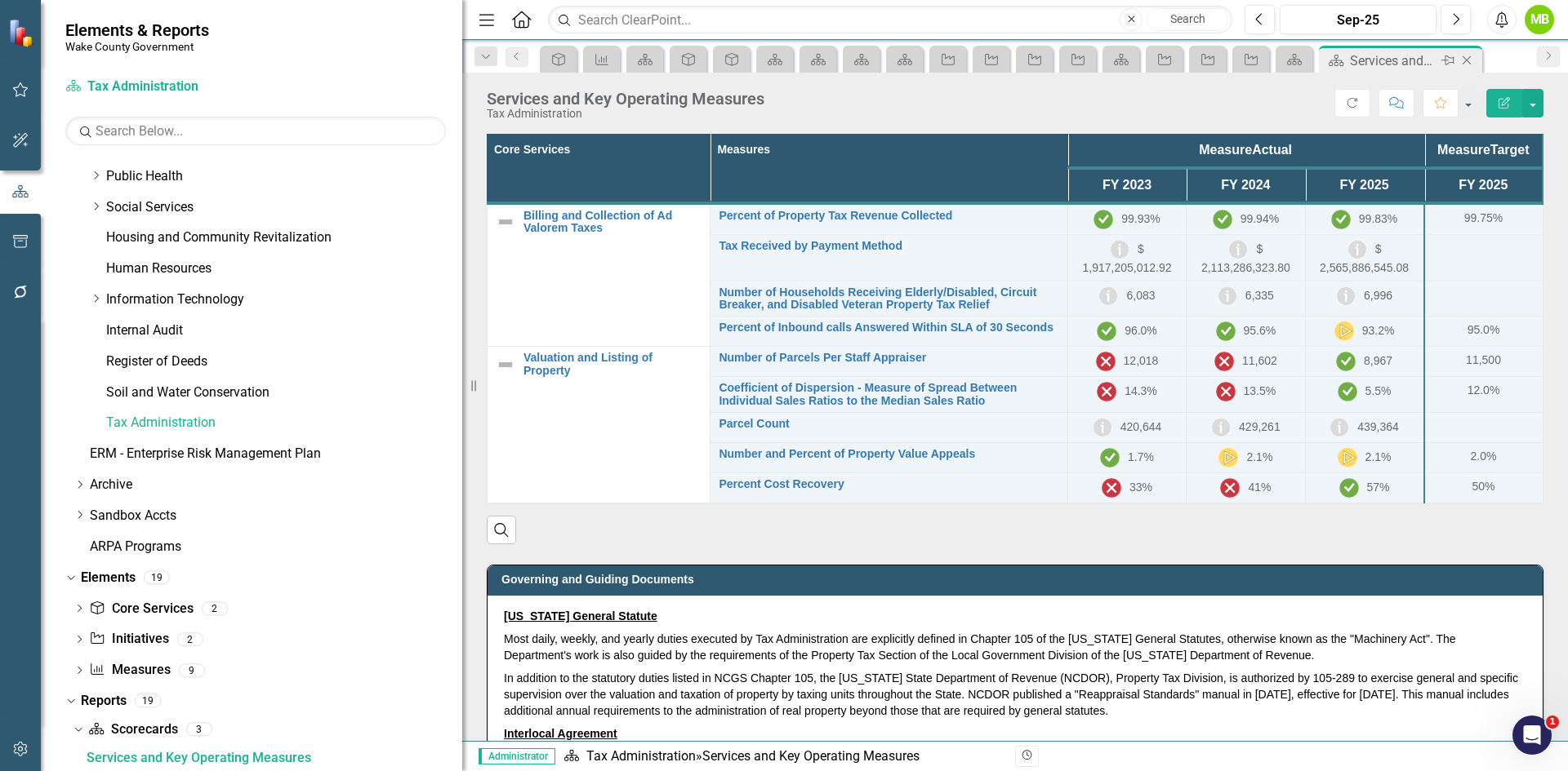
click at [1462, 59] on icon "Close" at bounding box center [1466, 60] width 17 height 13
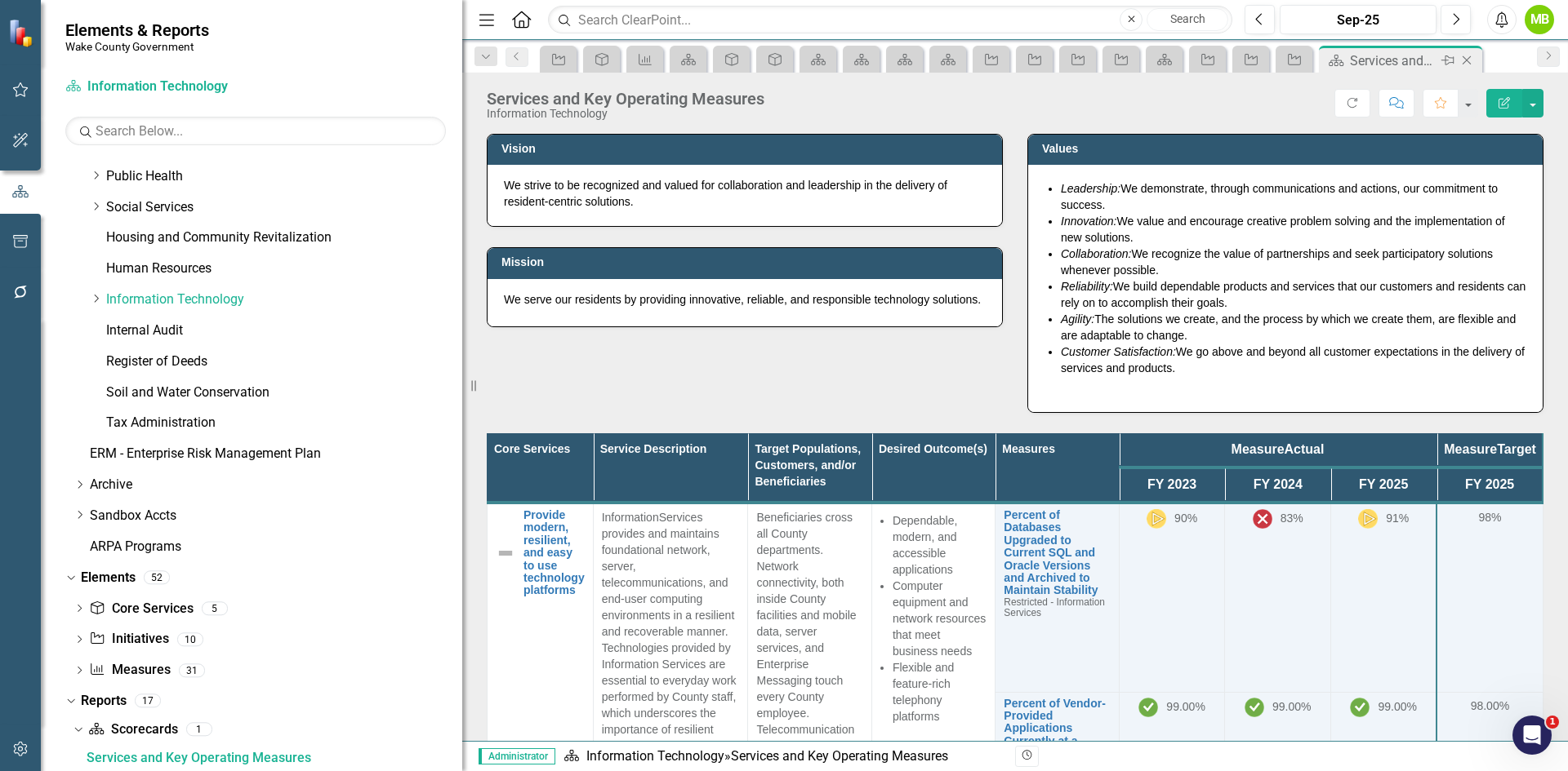
click at [1462, 59] on icon "Close" at bounding box center [1466, 60] width 17 height 13
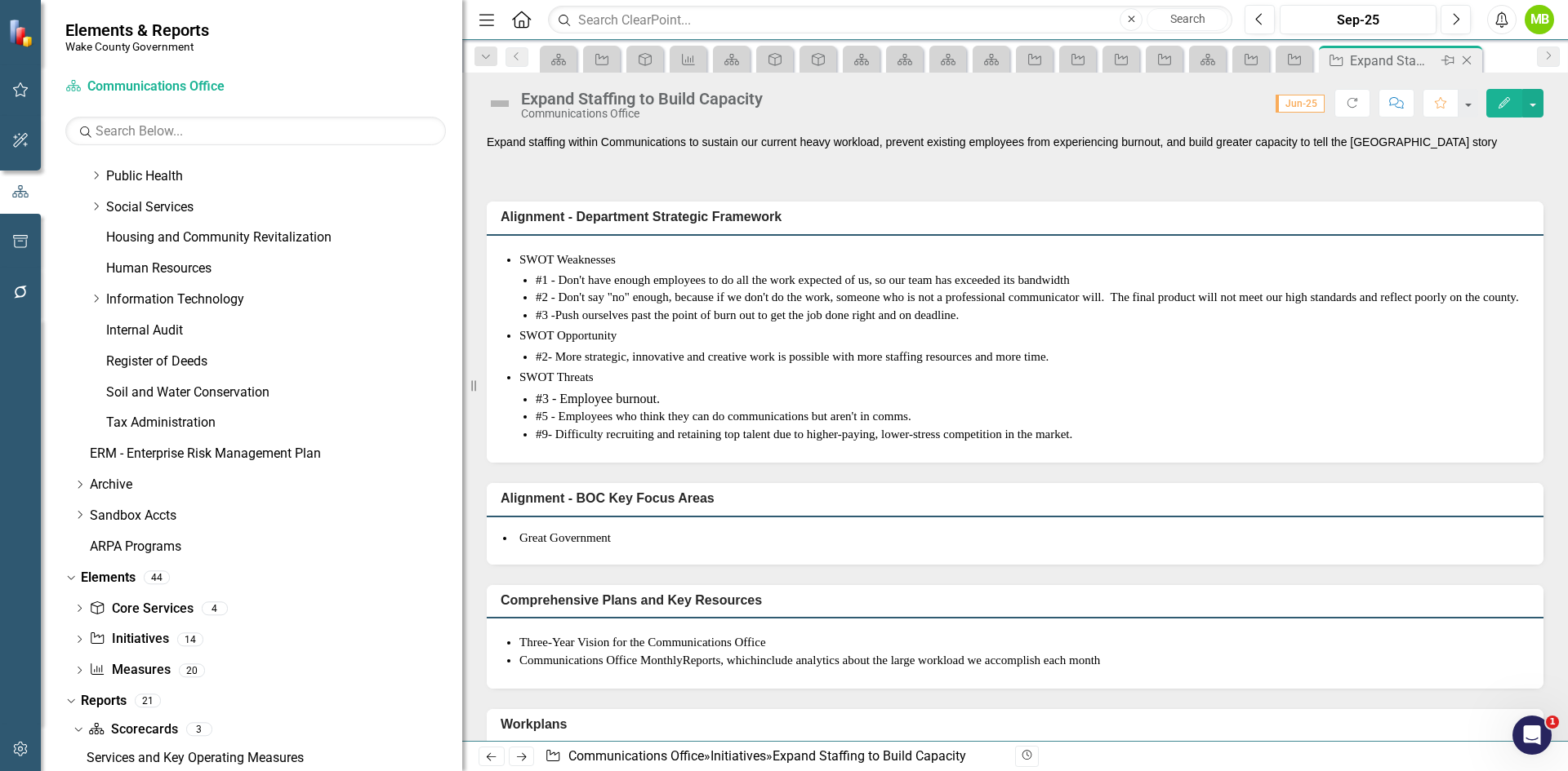
click at [1465, 59] on icon "Close" at bounding box center [1466, 60] width 17 height 13
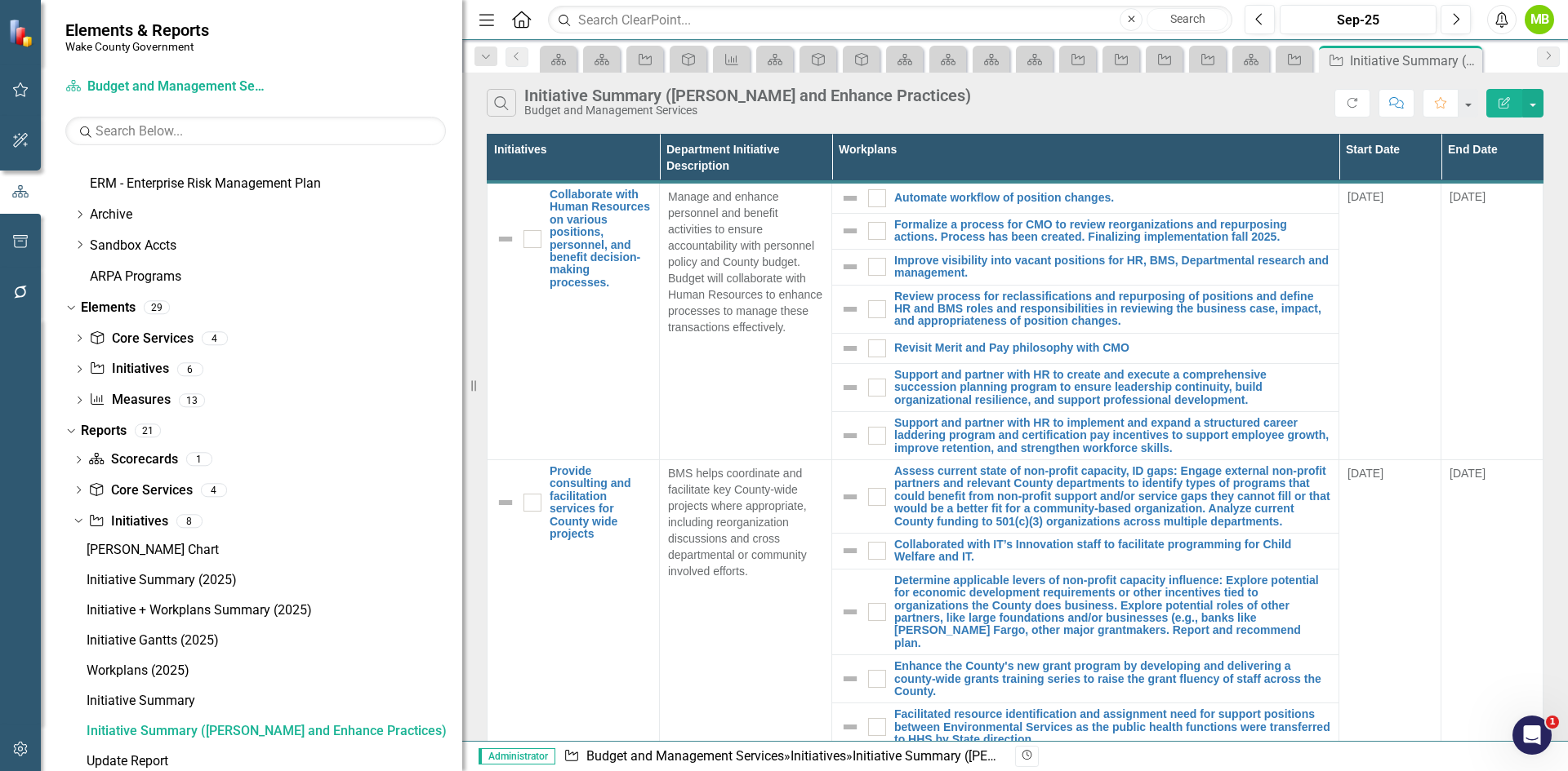
scroll to position [885, 0]
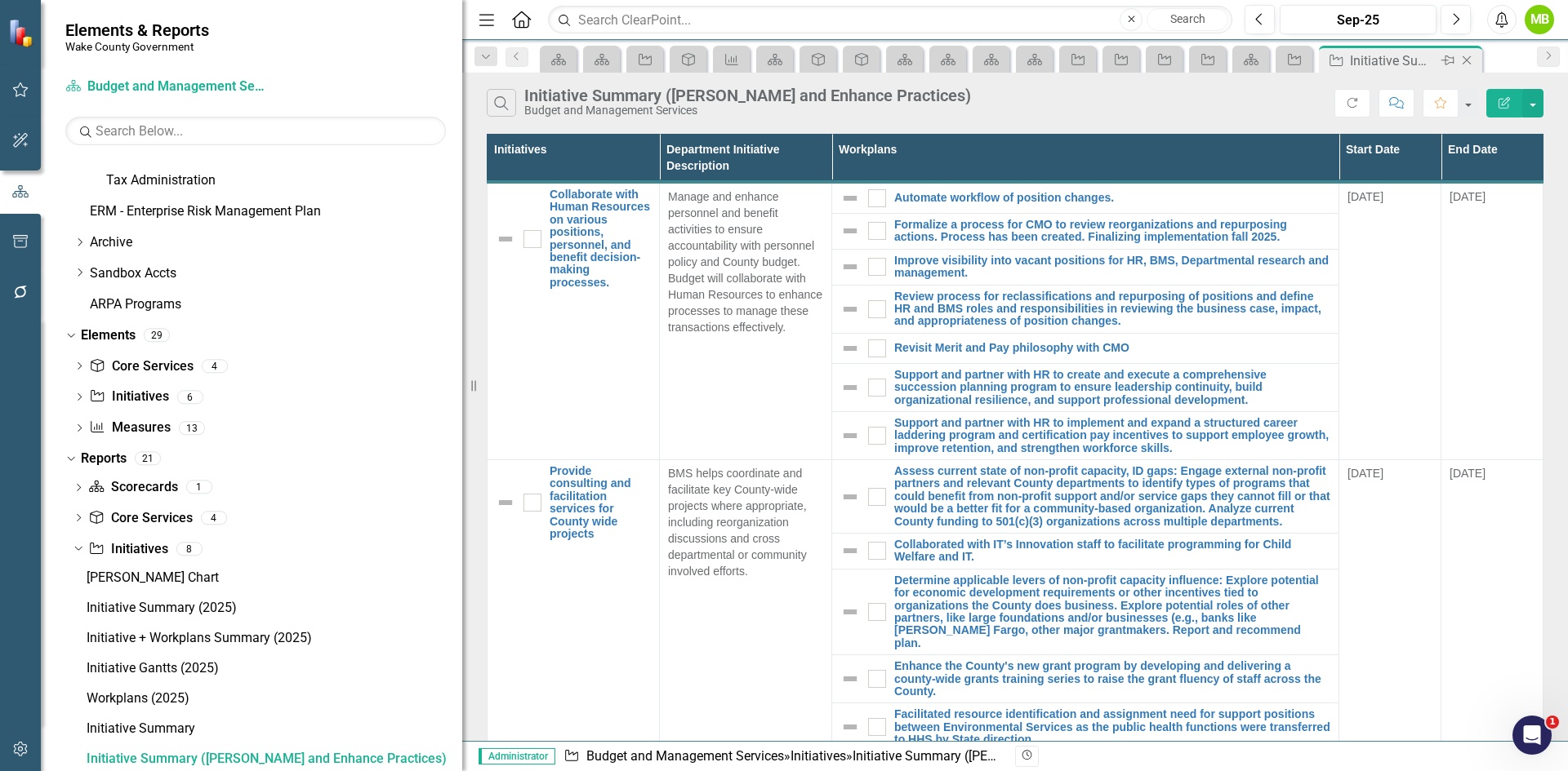
click at [1465, 59] on icon "Close" at bounding box center [1466, 60] width 17 height 13
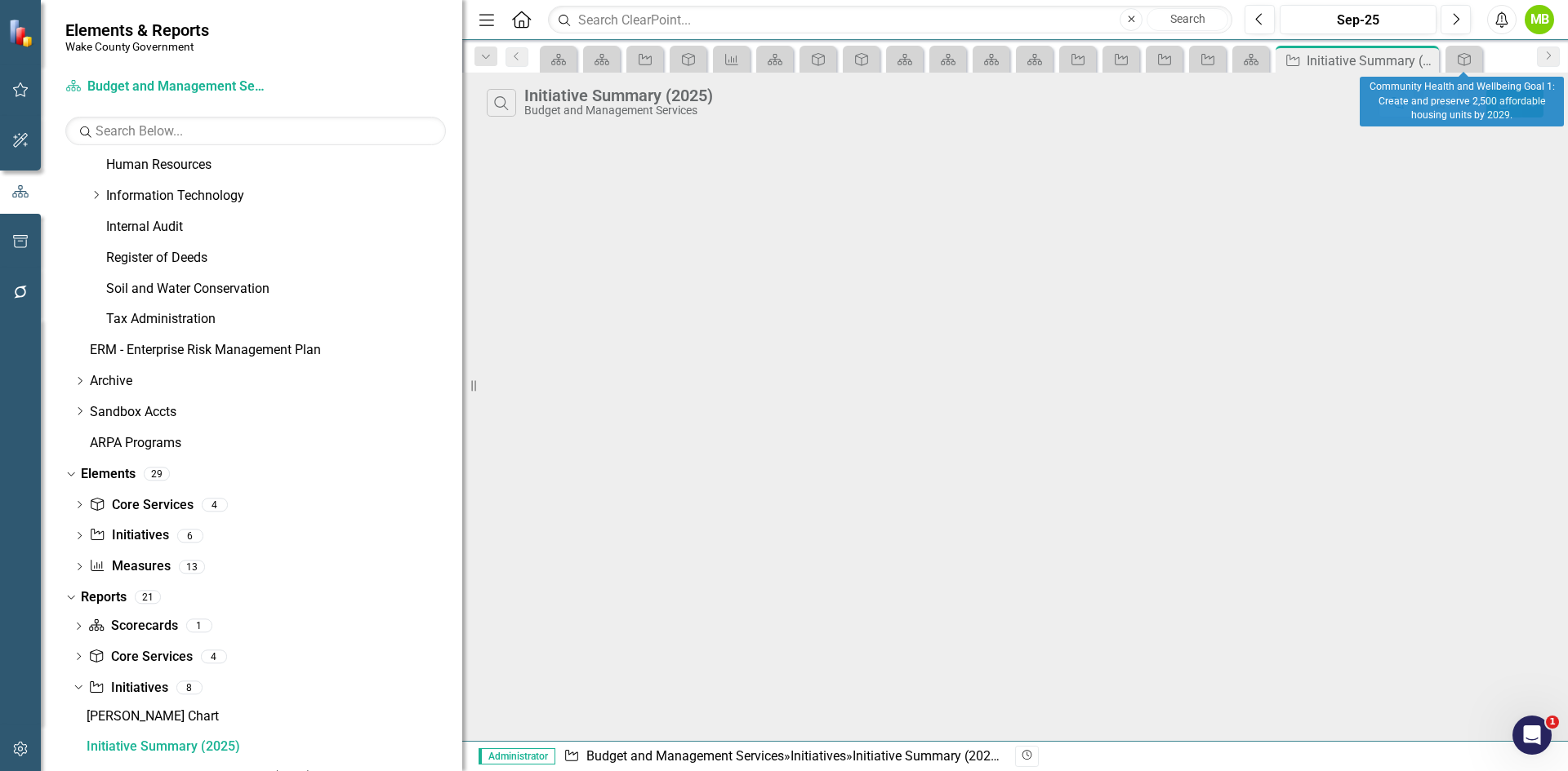
scroll to position [735, 0]
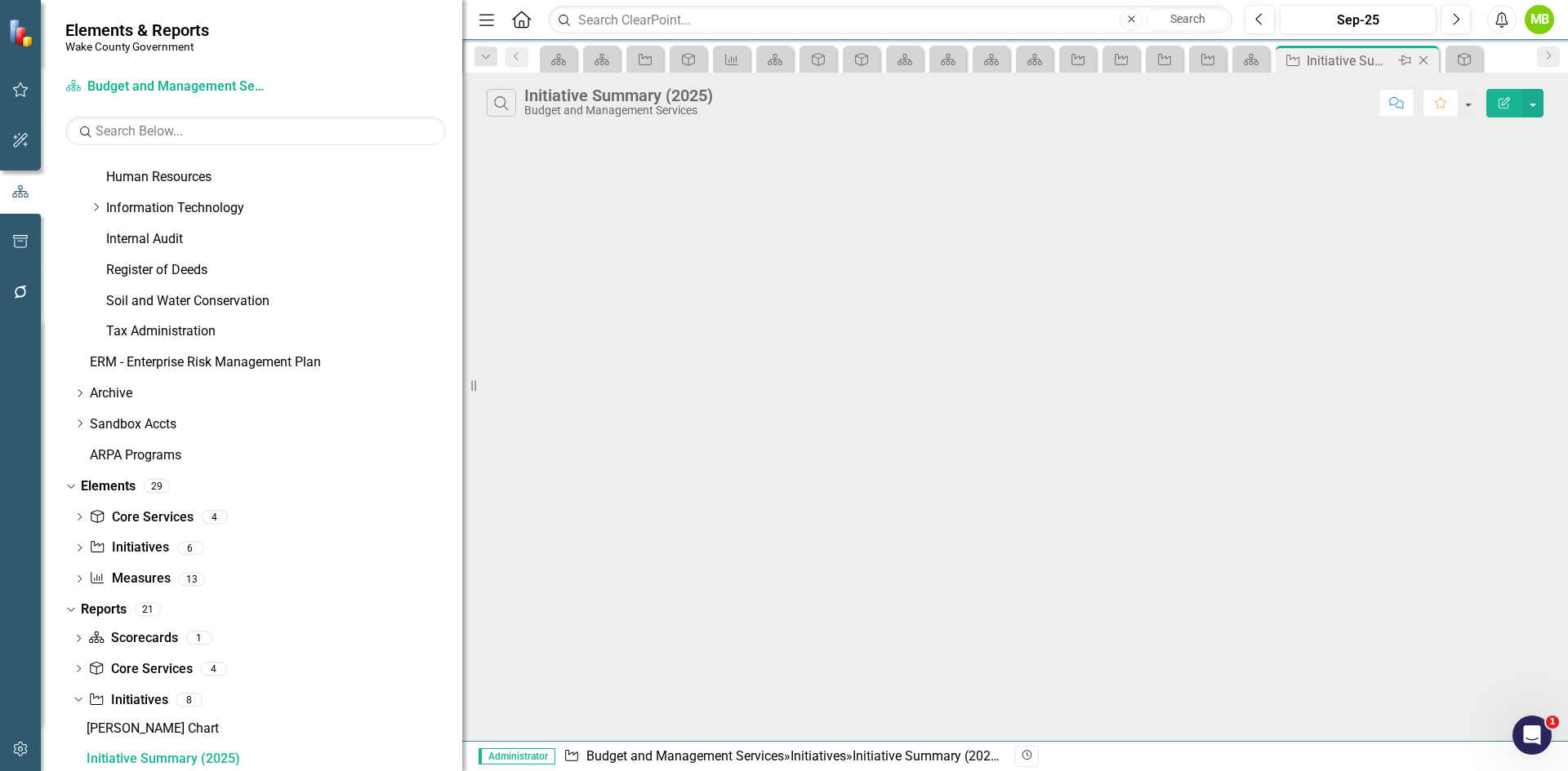
click at [1427, 60] on icon "Close" at bounding box center [1423, 60] width 17 height 13
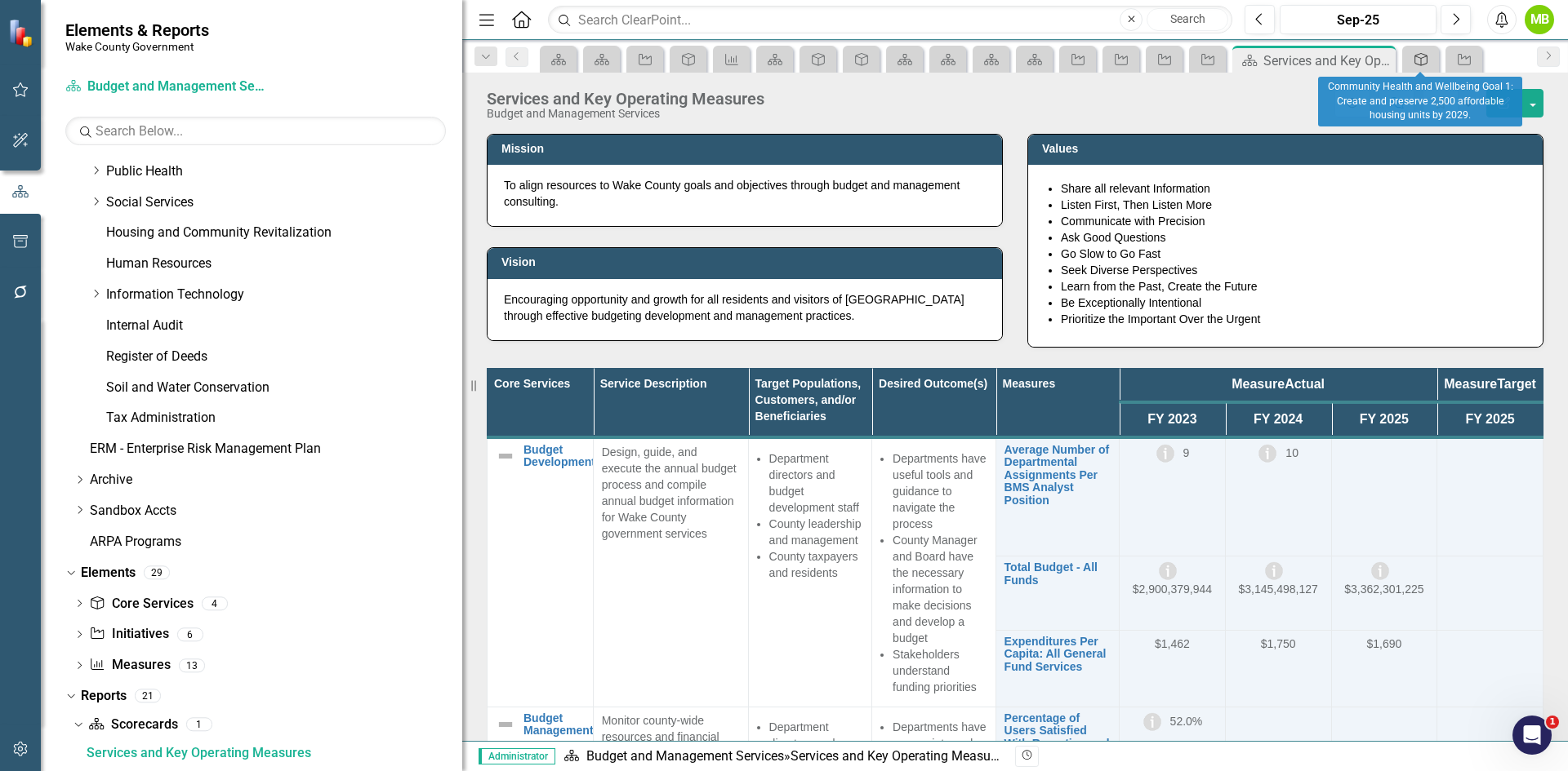
scroll to position [643, 0]
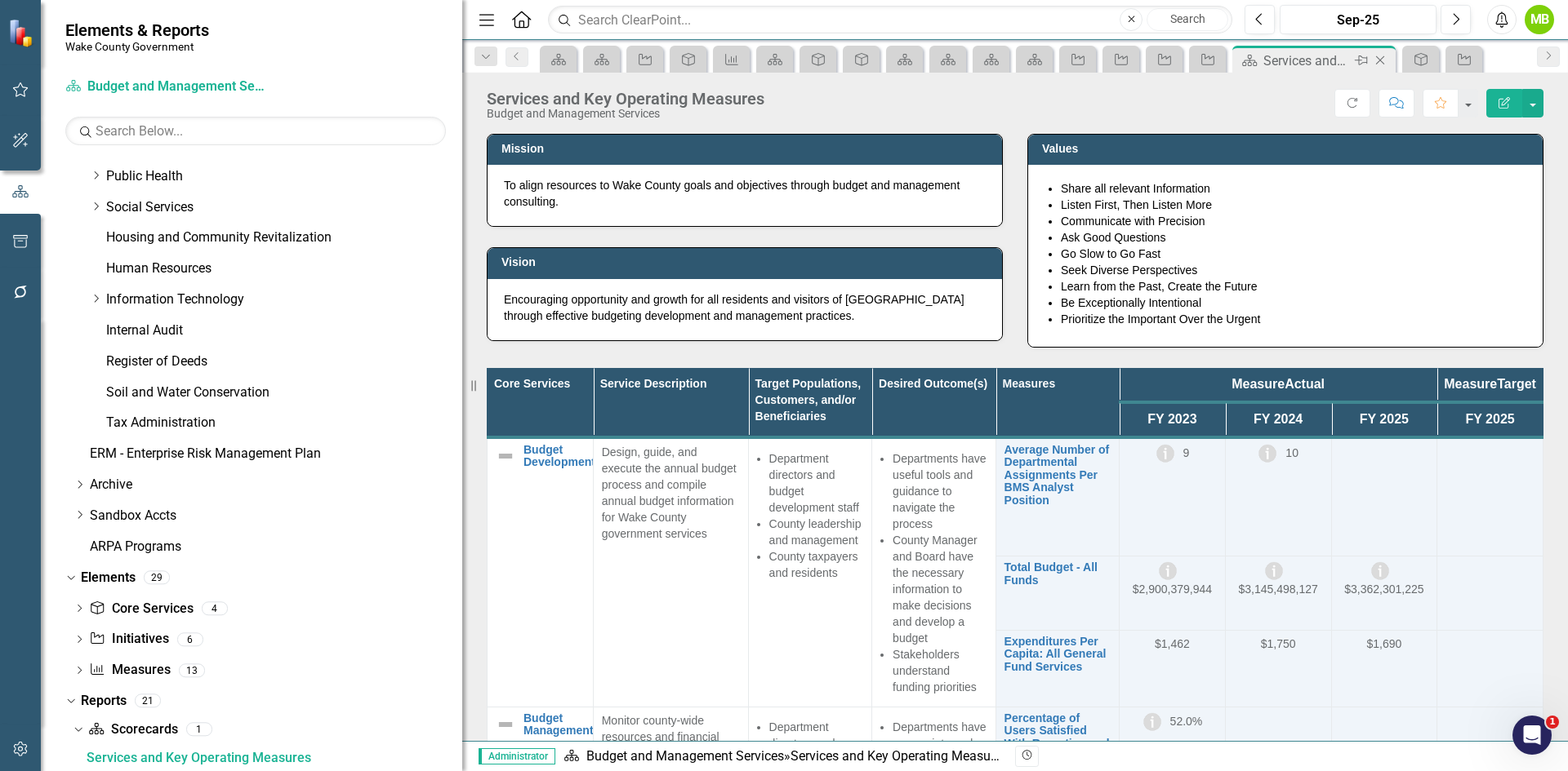
click at [1379, 61] on icon at bounding box center [1380, 60] width 9 height 9
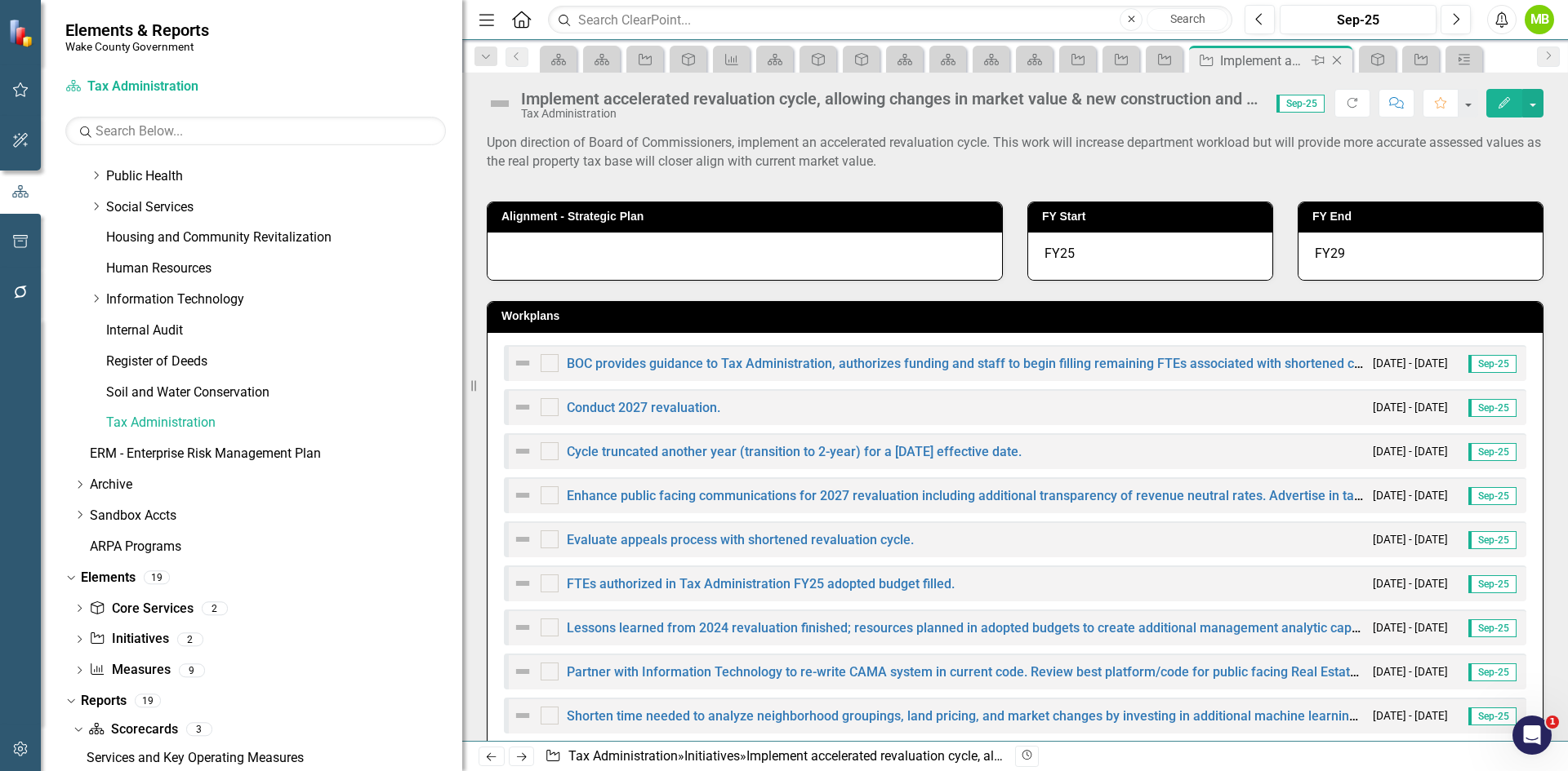
click at [1340, 59] on icon "Close" at bounding box center [1336, 60] width 17 height 13
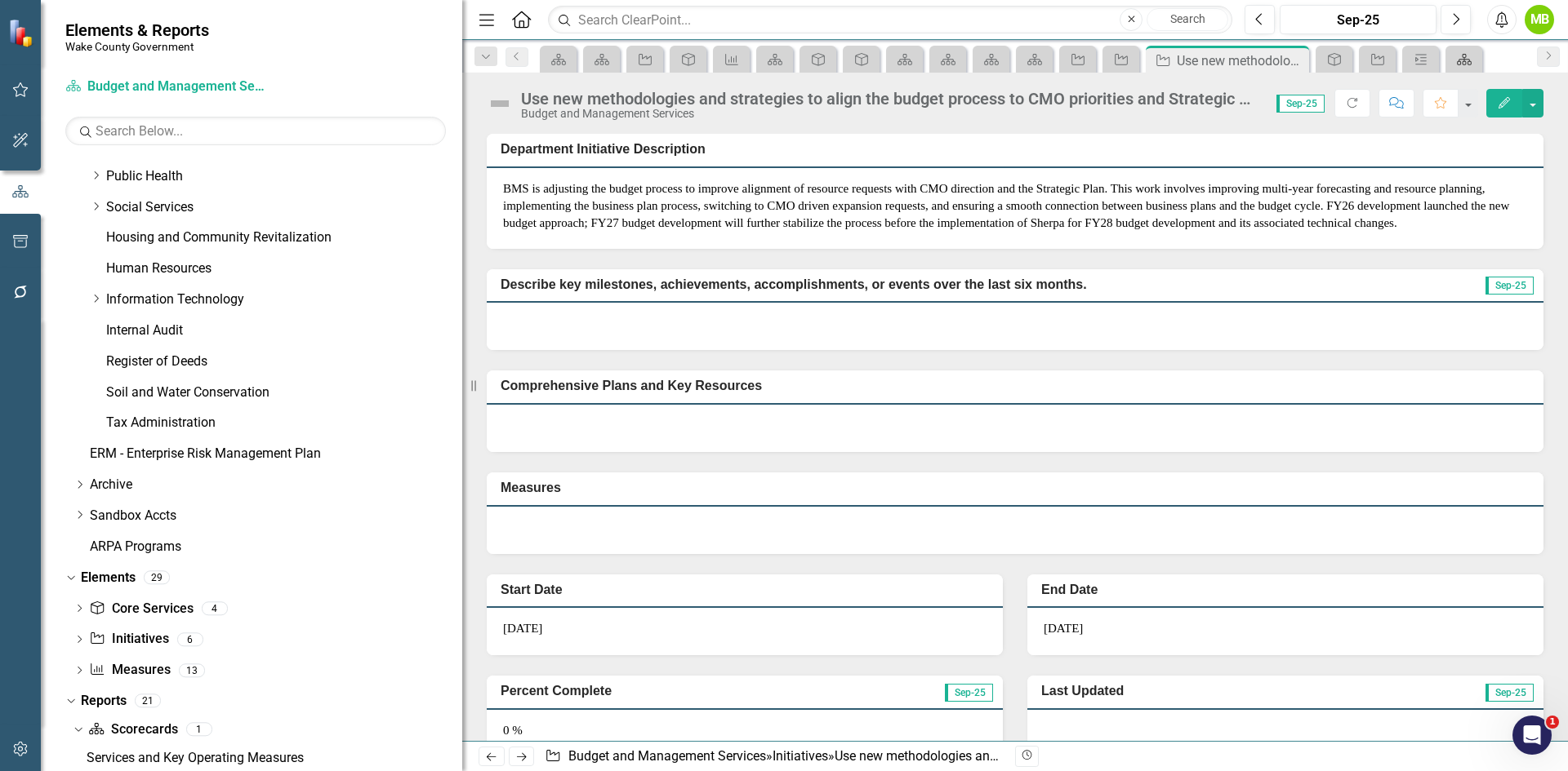
click at [1469, 59] on icon at bounding box center [1463, 60] width 15 height 12
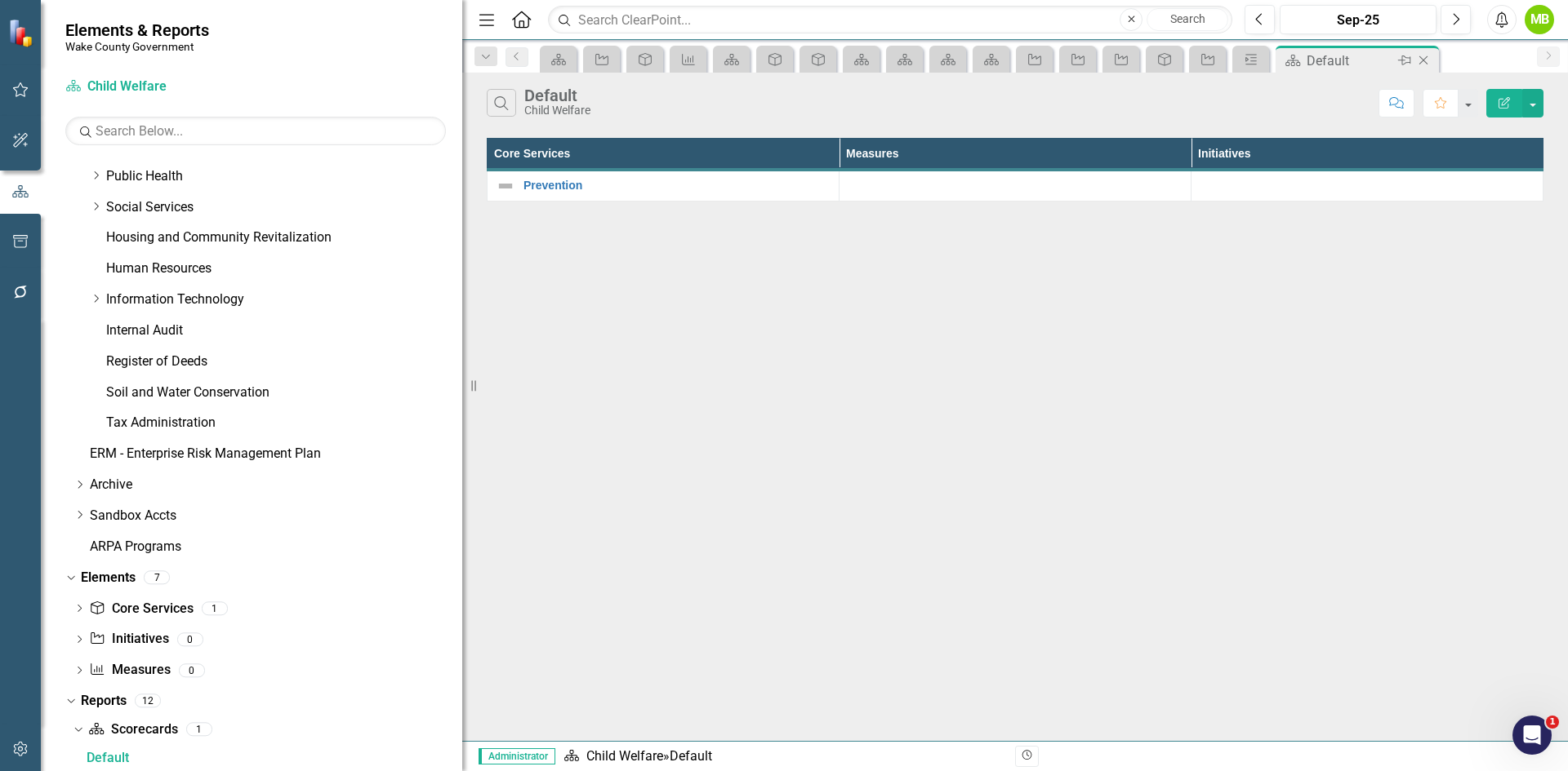
click at [1422, 62] on icon "Close" at bounding box center [1423, 60] width 17 height 13
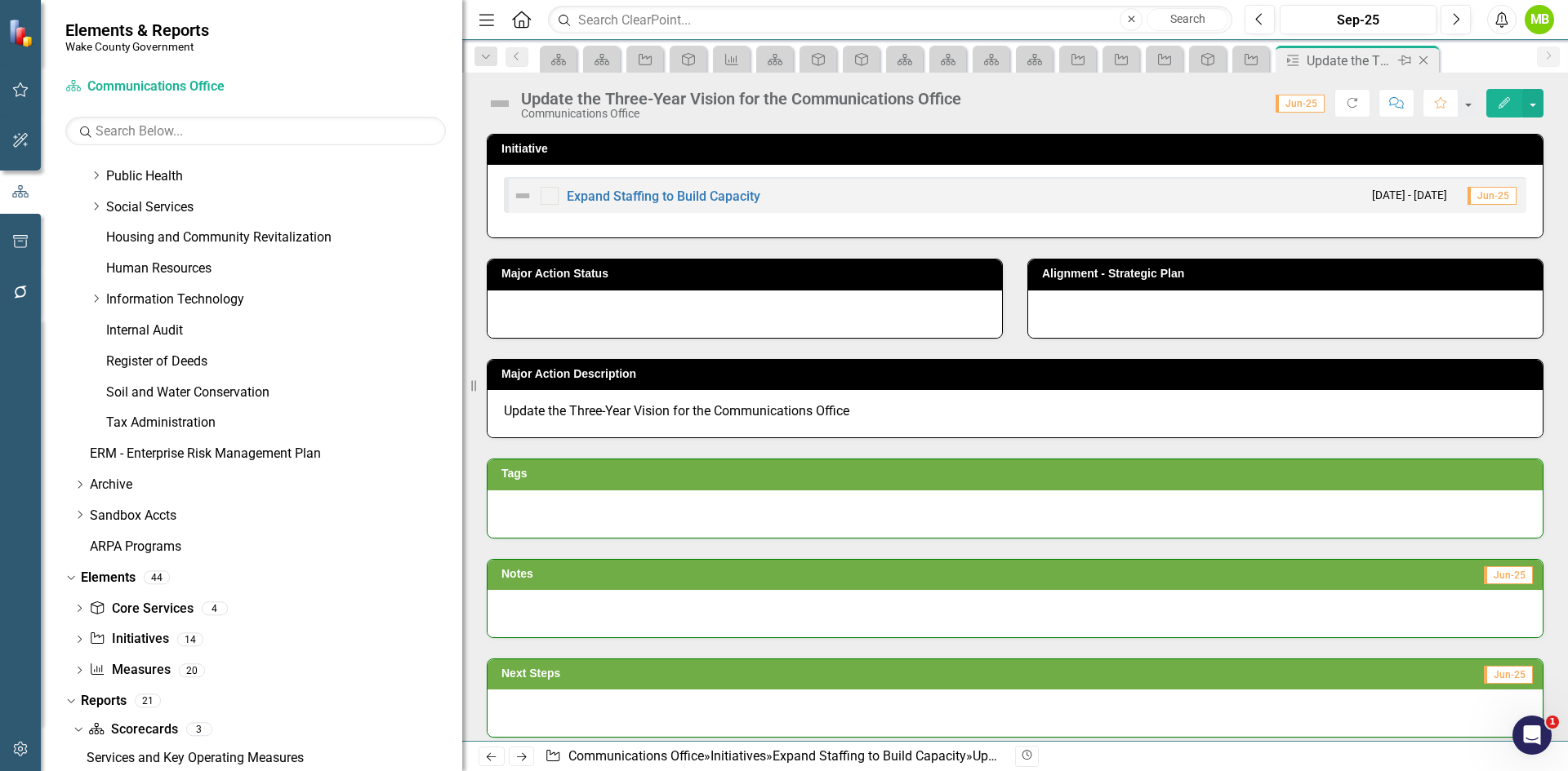
click at [1429, 59] on icon "Close" at bounding box center [1423, 60] width 17 height 13
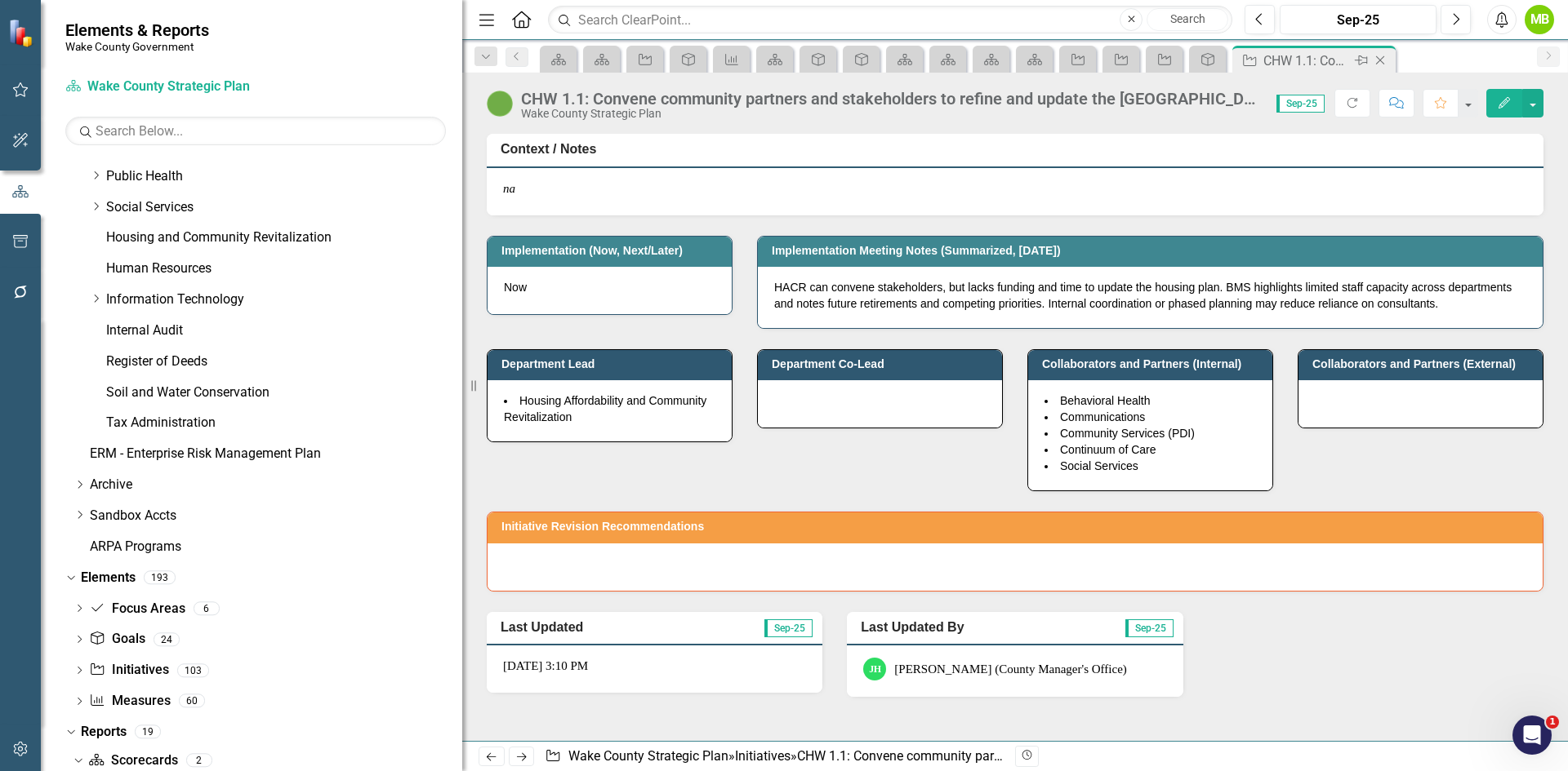
click at [1382, 61] on icon "Close" at bounding box center [1380, 60] width 17 height 13
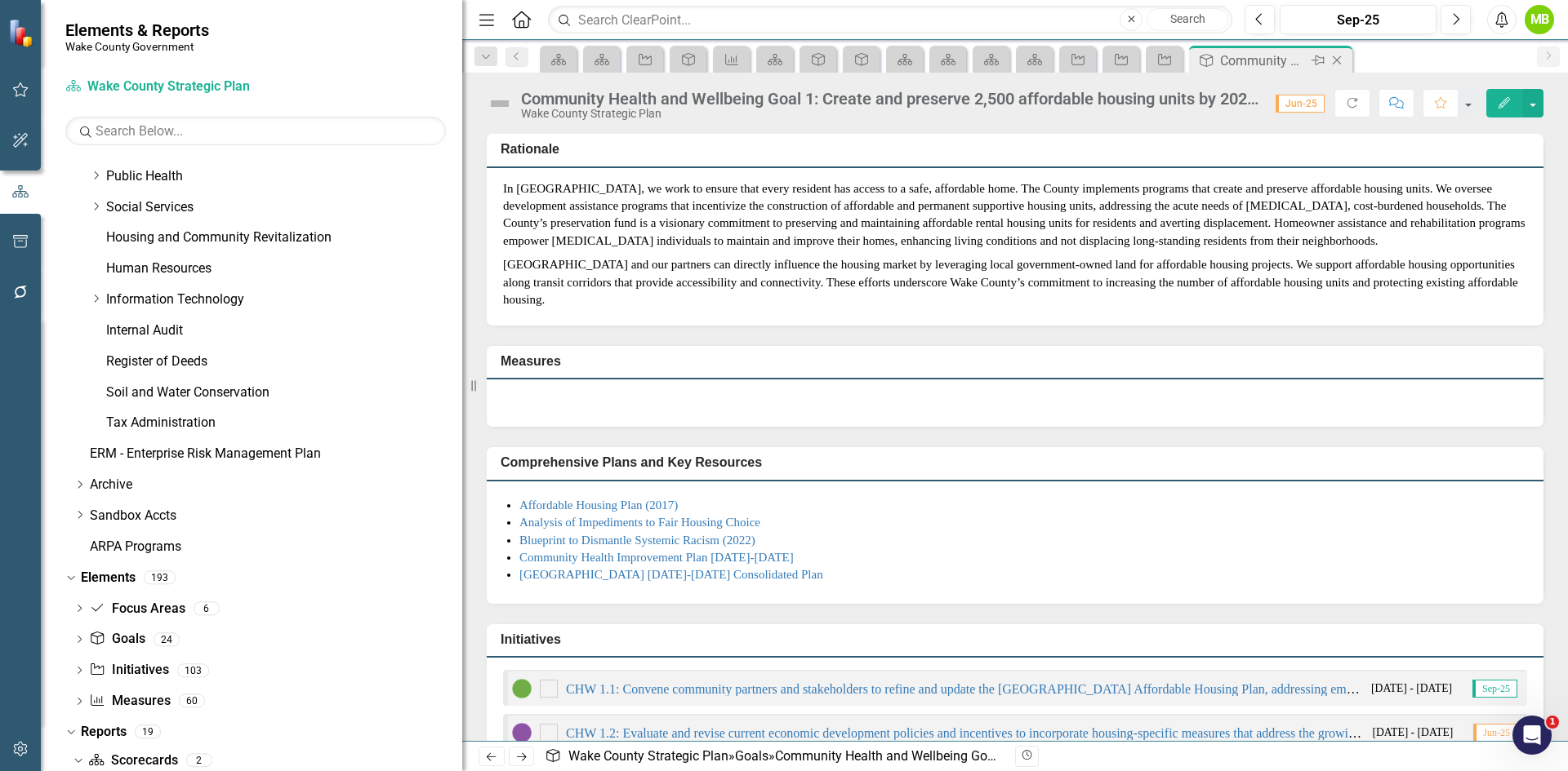
click at [1340, 63] on icon "Close" at bounding box center [1336, 60] width 17 height 13
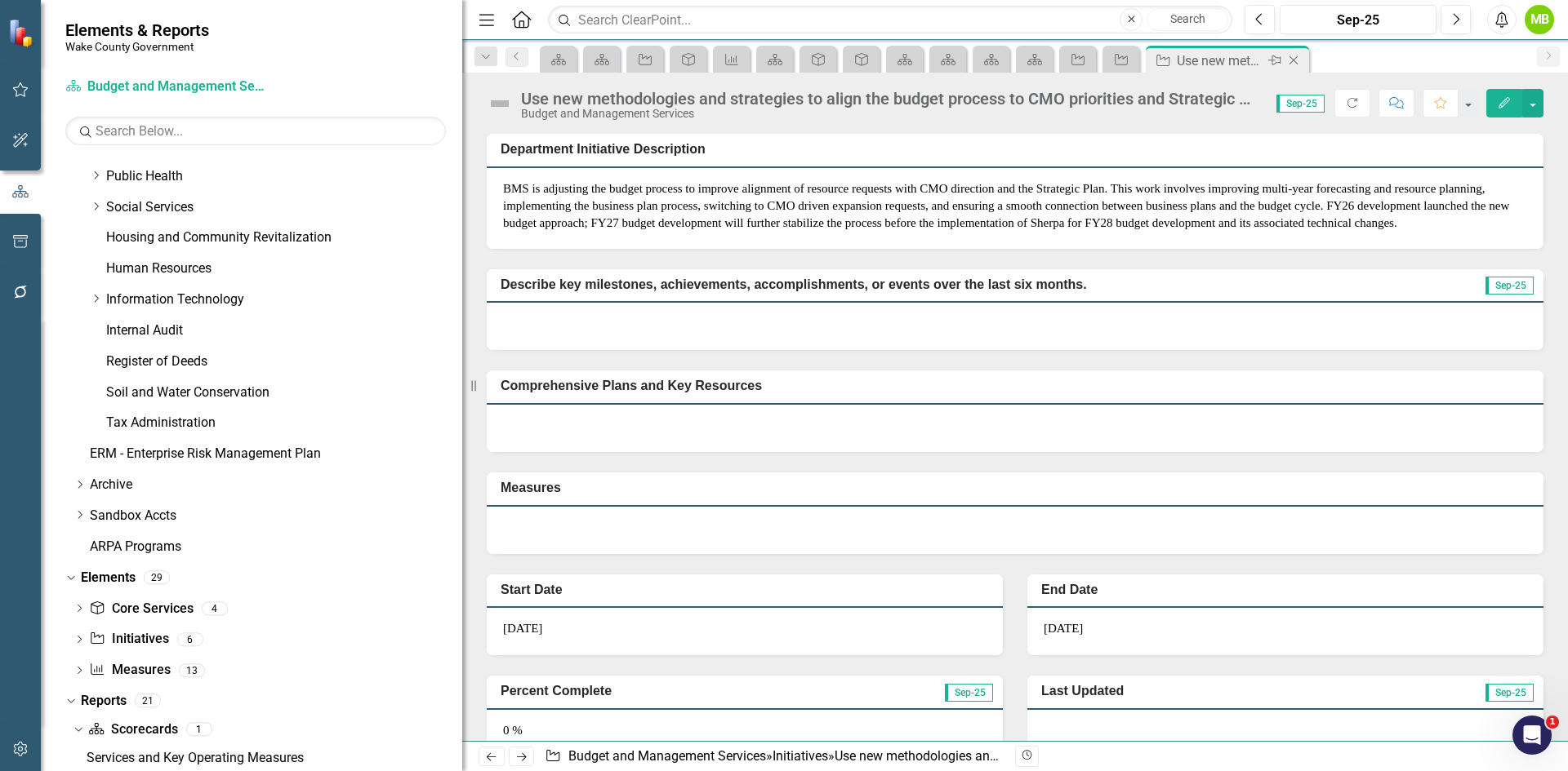
click at [1300, 64] on icon "Close" at bounding box center [1293, 60] width 17 height 13
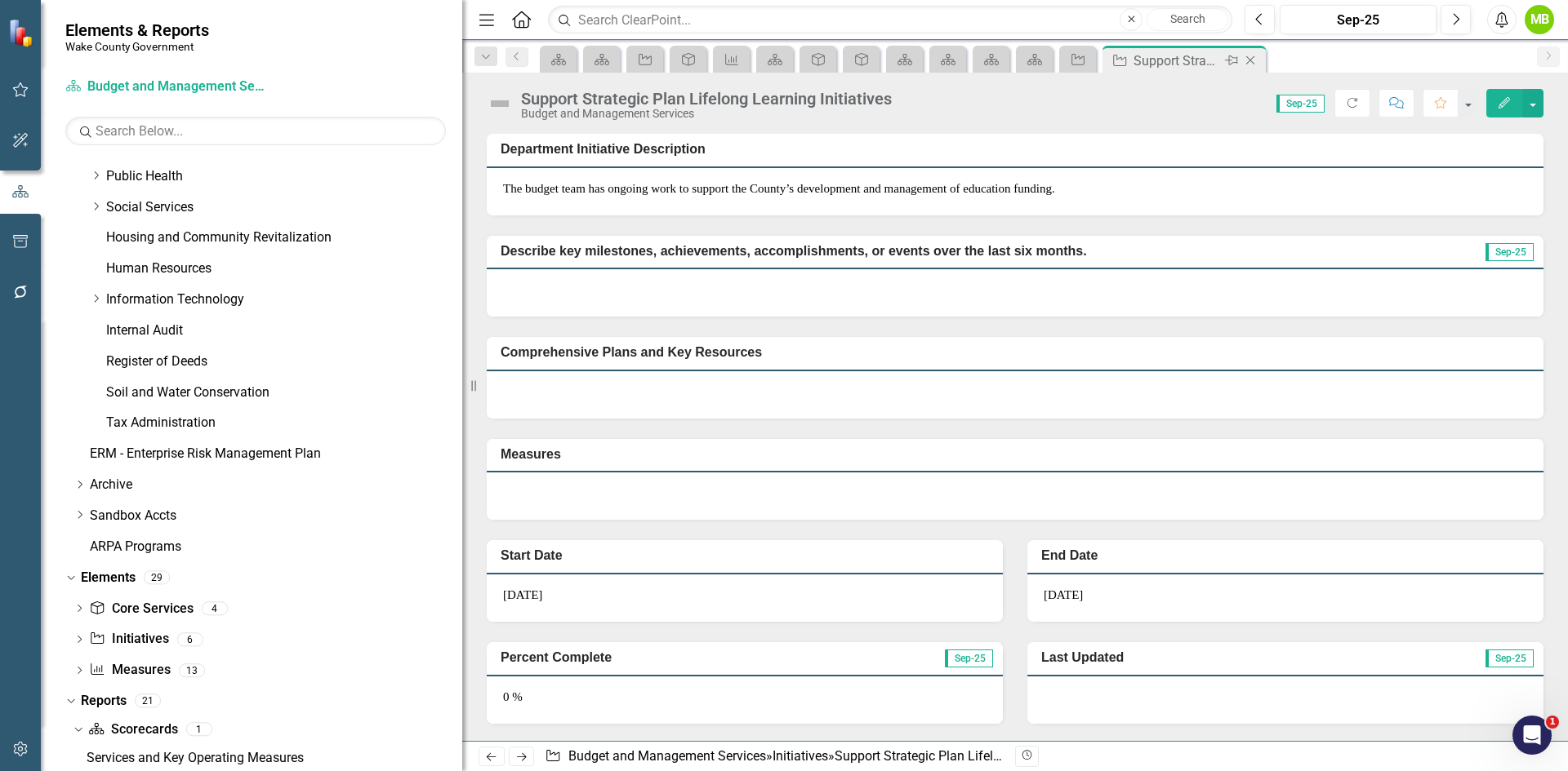
click at [1251, 64] on icon "Close" at bounding box center [1249, 60] width 17 height 13
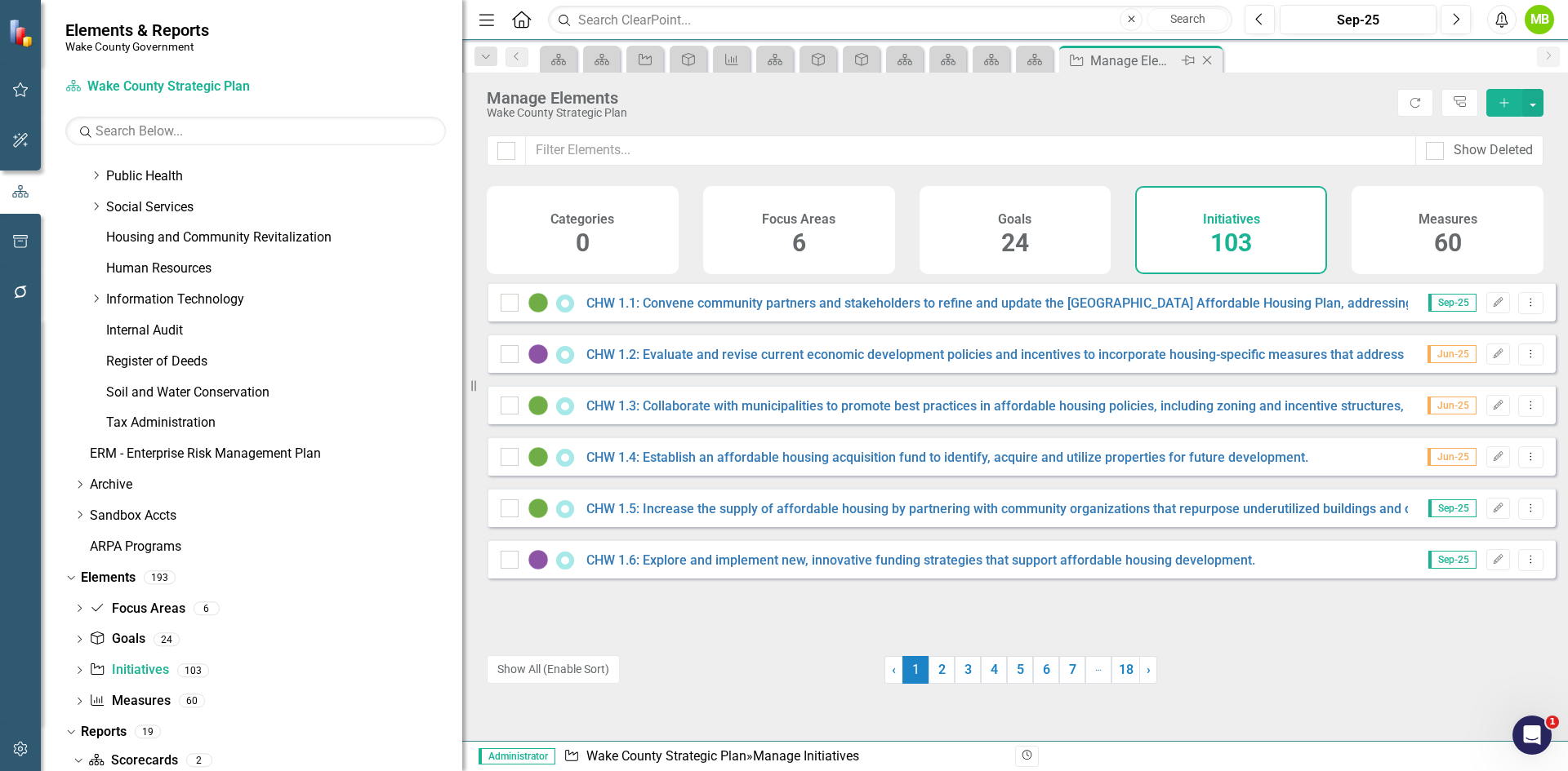
click at [1207, 62] on icon "Close" at bounding box center [1206, 60] width 17 height 13
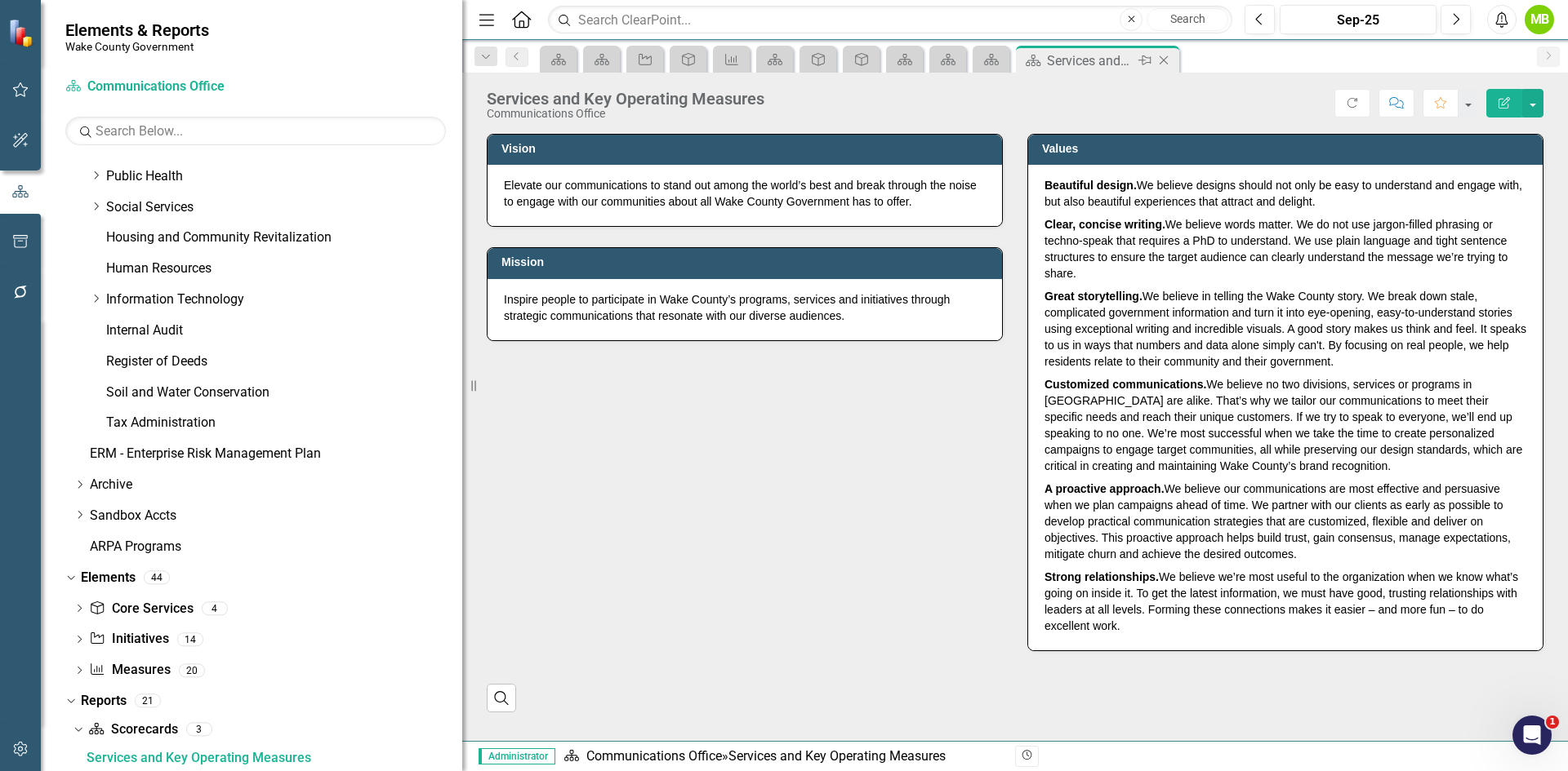
click at [1165, 58] on icon "Close" at bounding box center [1164, 60] width 17 height 13
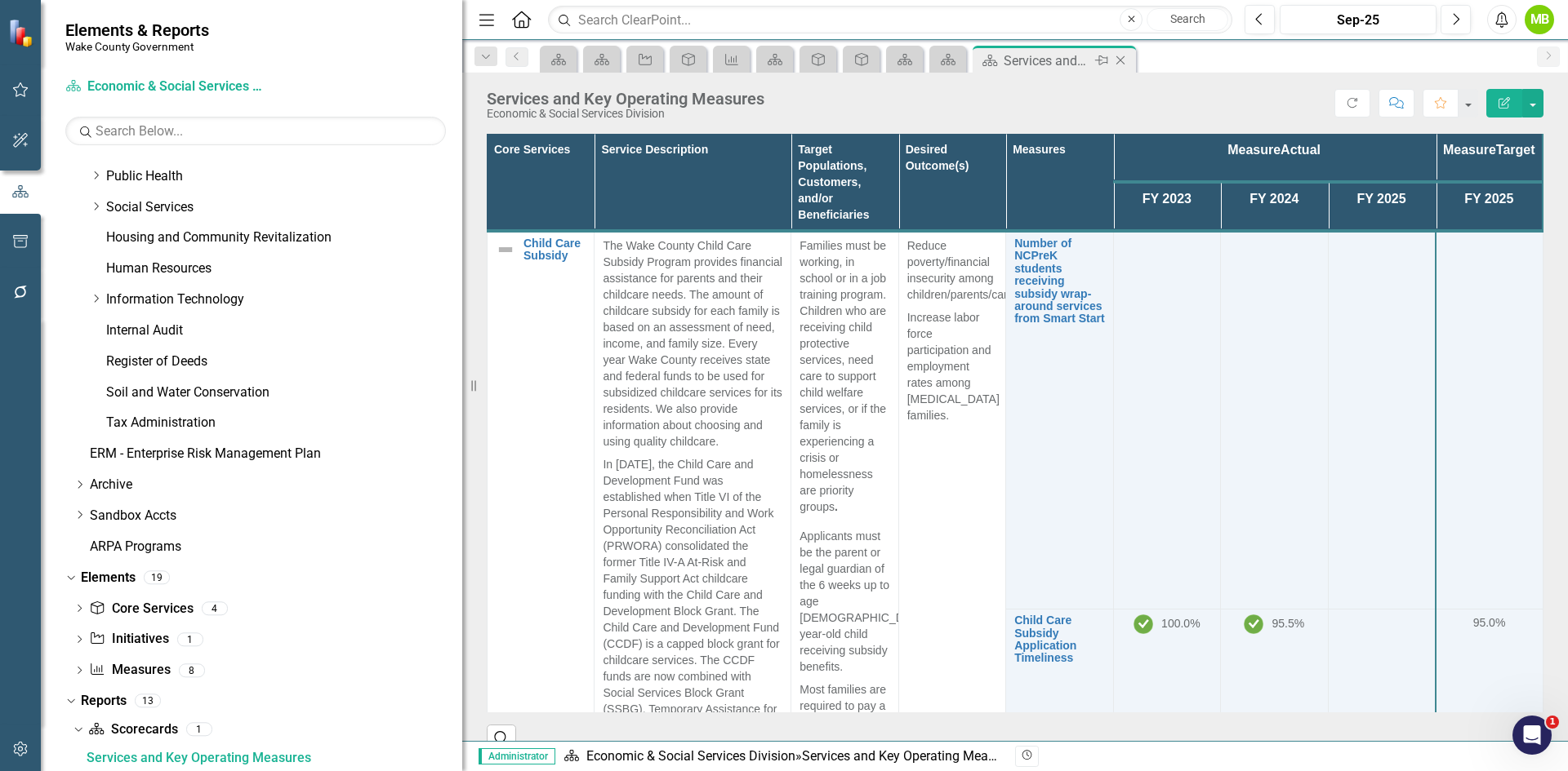
click at [1123, 59] on icon "Close" at bounding box center [1120, 60] width 17 height 13
click at [1080, 57] on icon at bounding box center [1077, 60] width 9 height 9
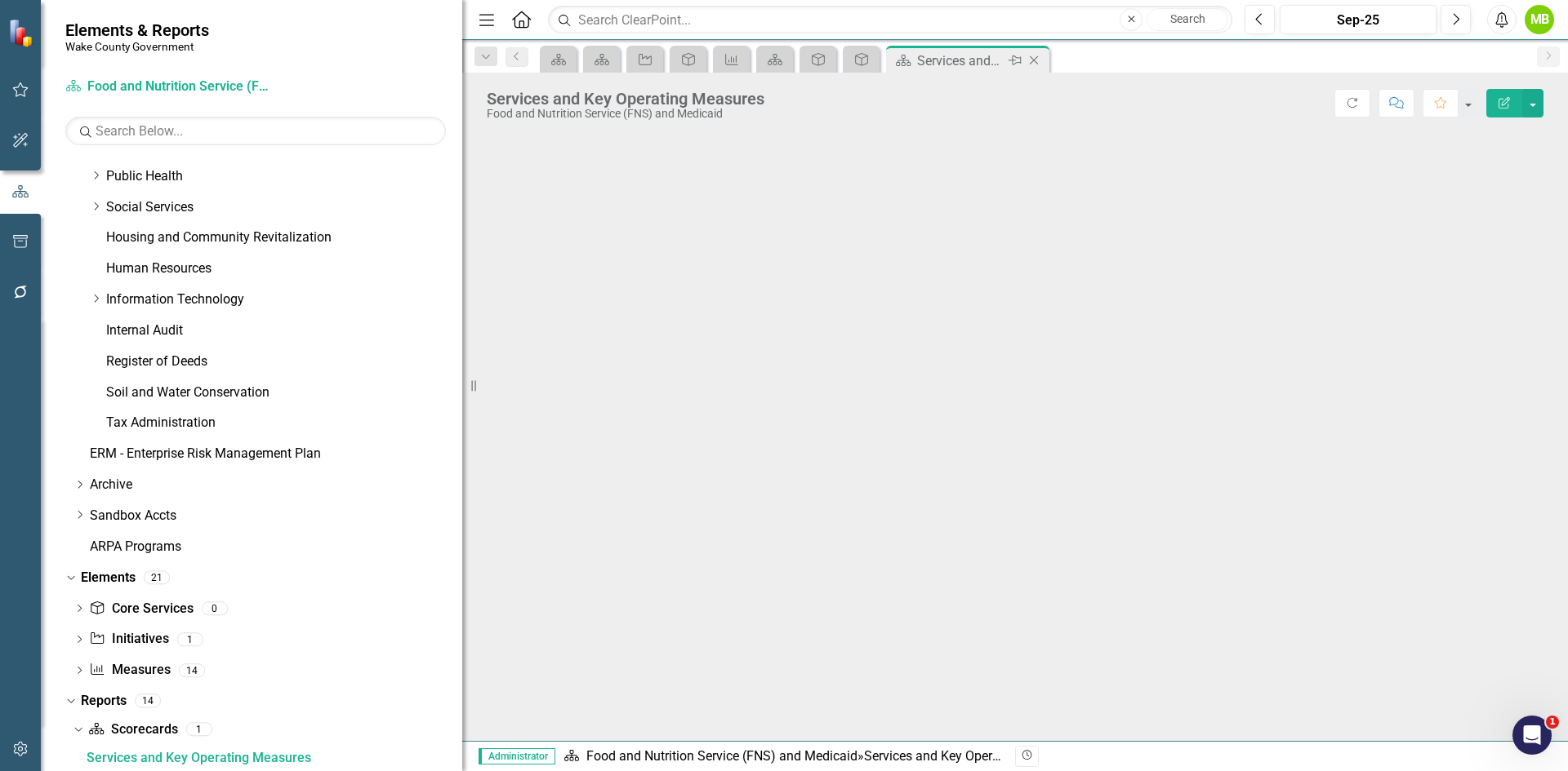
click at [1036, 58] on icon "Close" at bounding box center [1033, 60] width 17 height 13
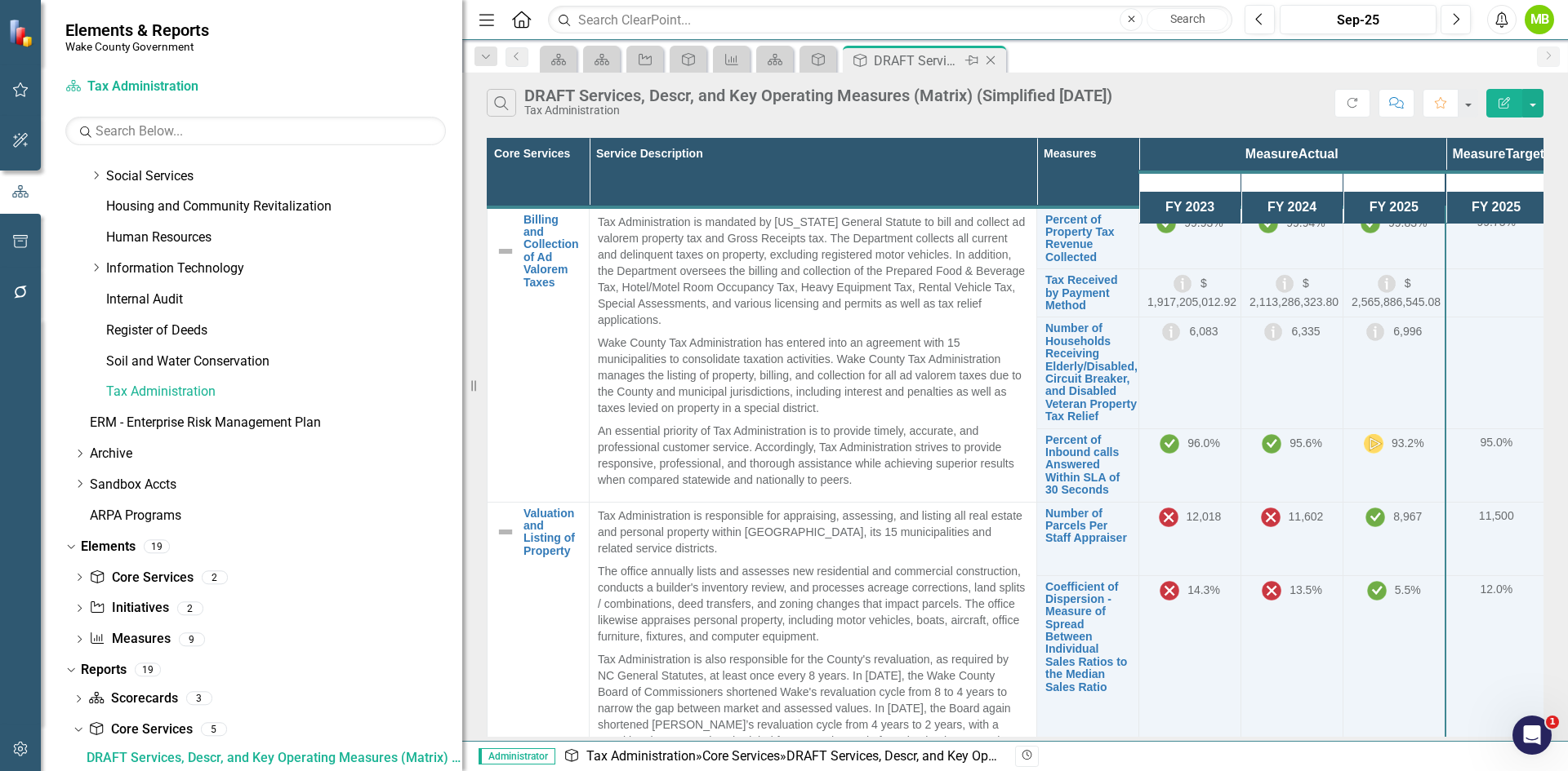
click at [994, 59] on icon "Close" at bounding box center [990, 60] width 17 height 13
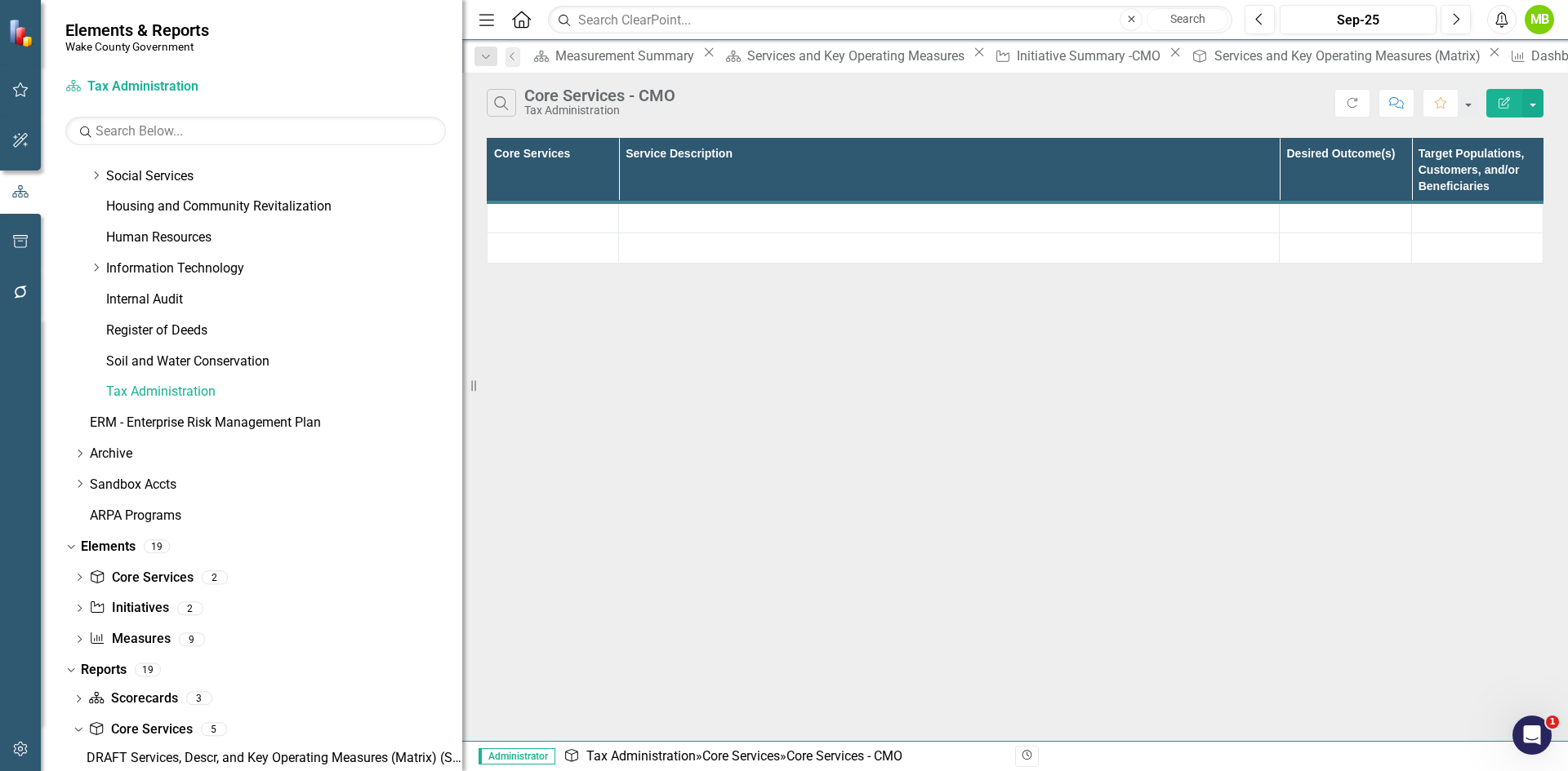
scroll to position [705, 0]
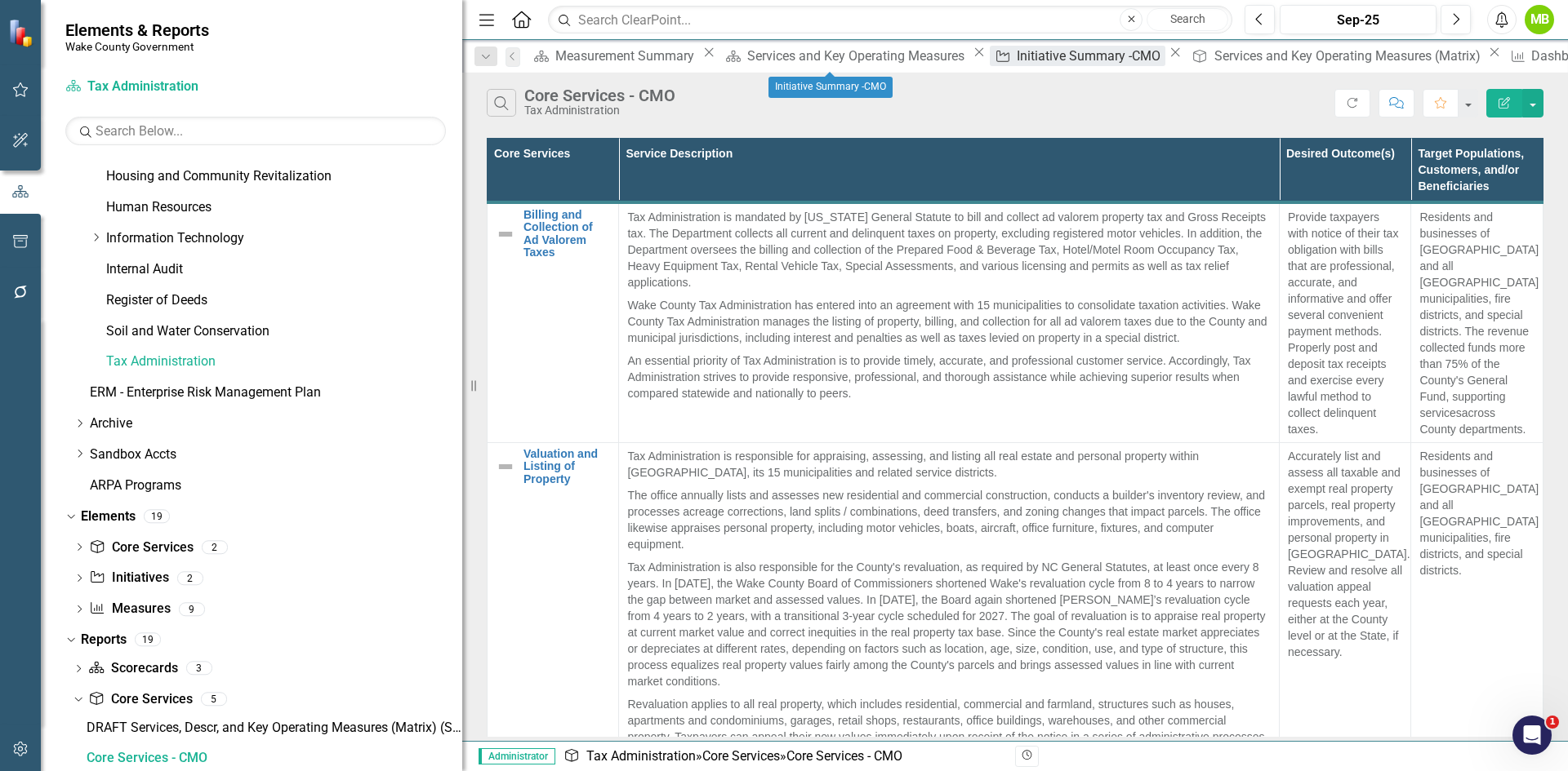
click at [1017, 50] on div "Initiative Summary -CMO" at bounding box center [1091, 55] width 149 height 21
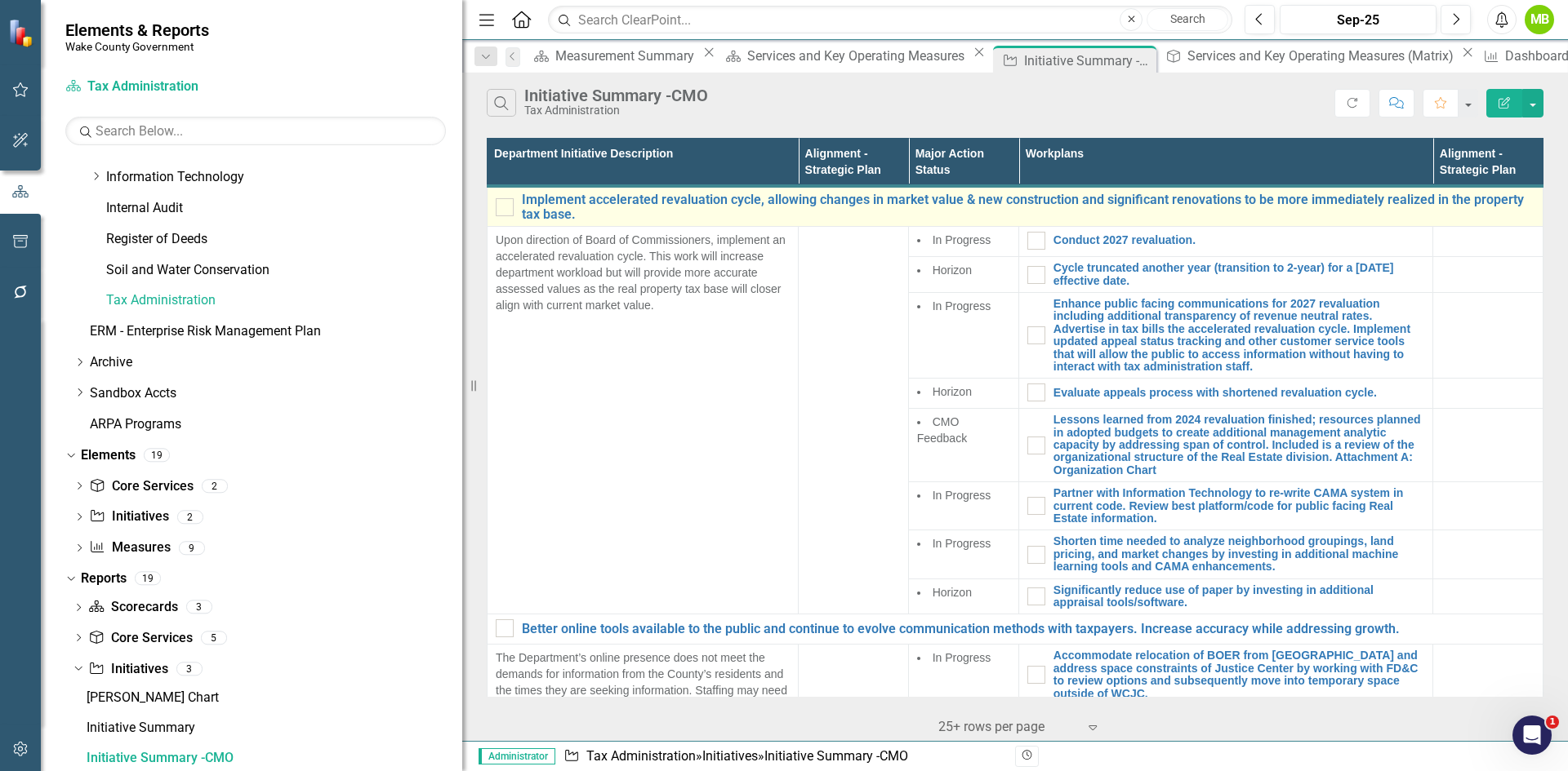
scroll to position [765, 0]
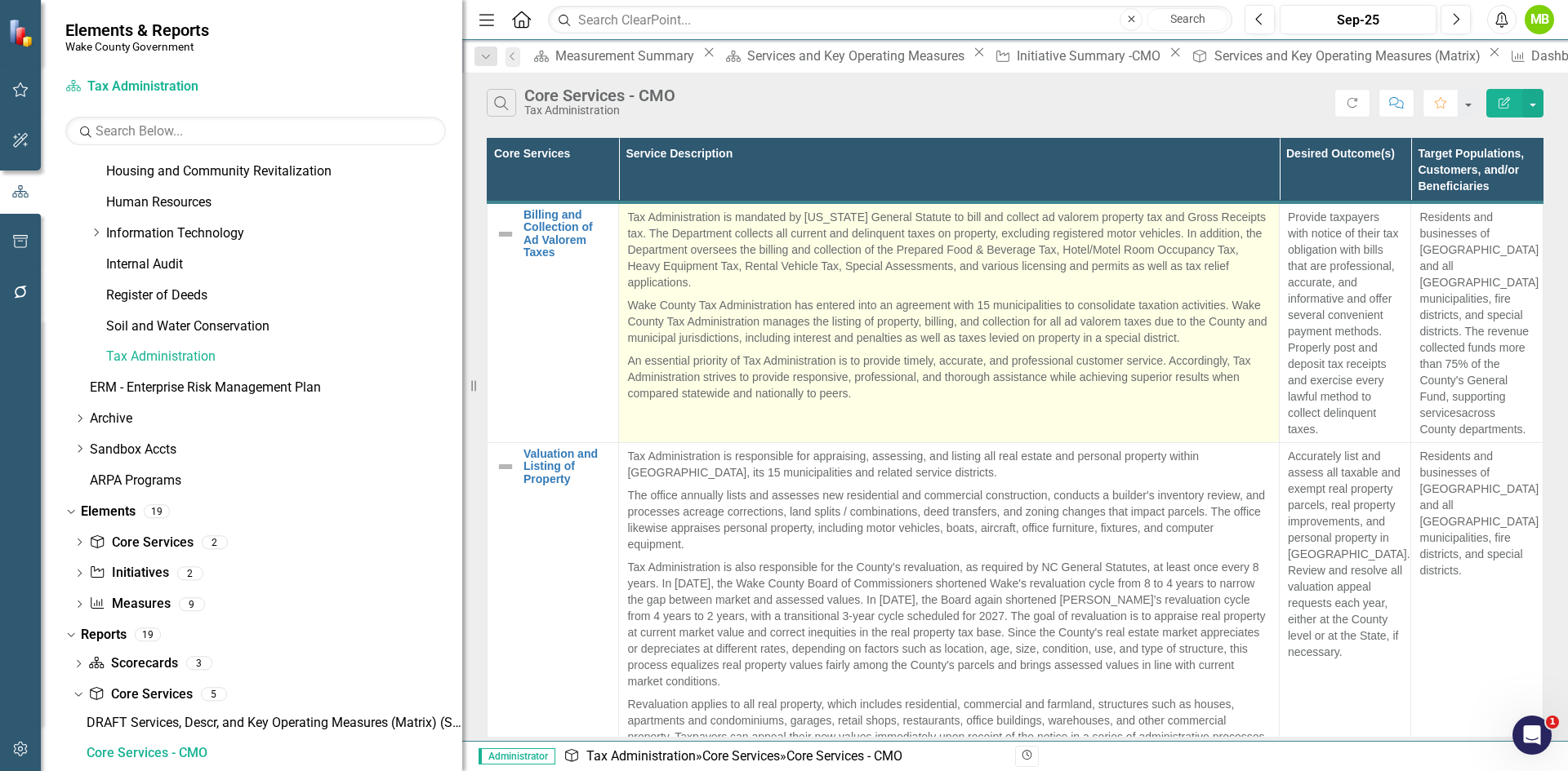
scroll to position [705, 0]
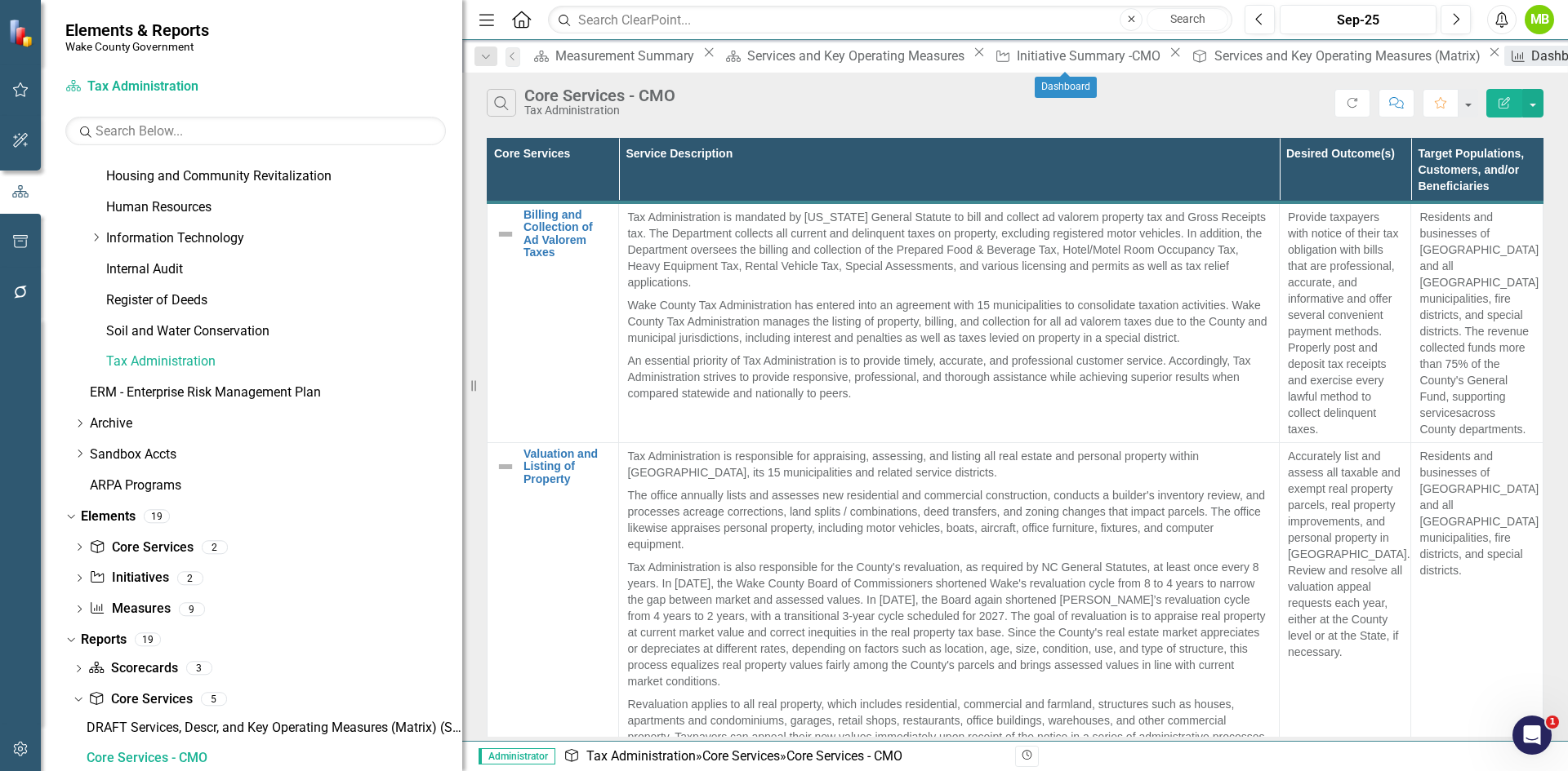
click at [1531, 59] on div "Dashboard" at bounding box center [1565, 55] width 69 height 21
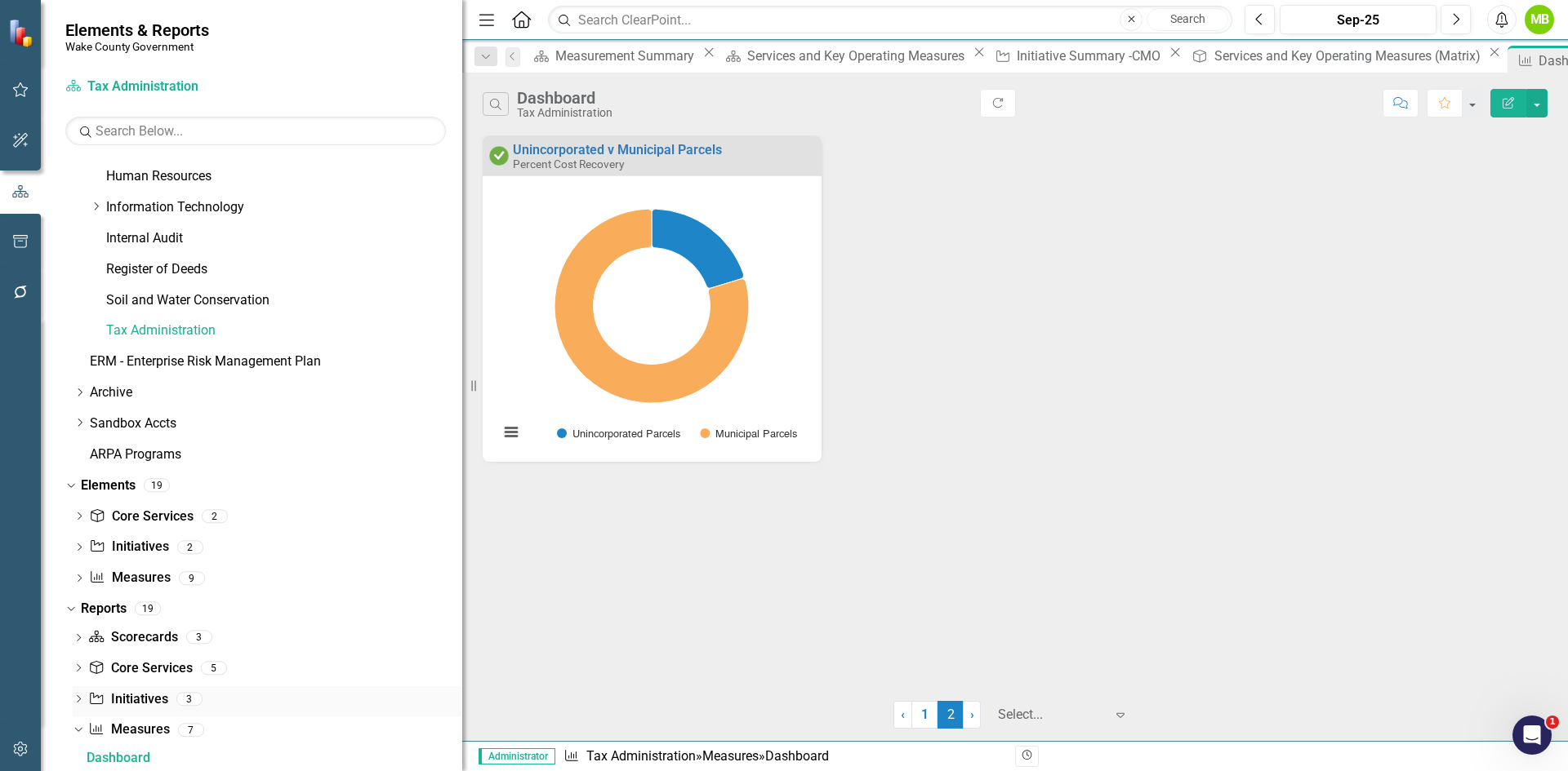
click at [124, 701] on link "Initiative Initiatives" at bounding box center [127, 699] width 79 height 19
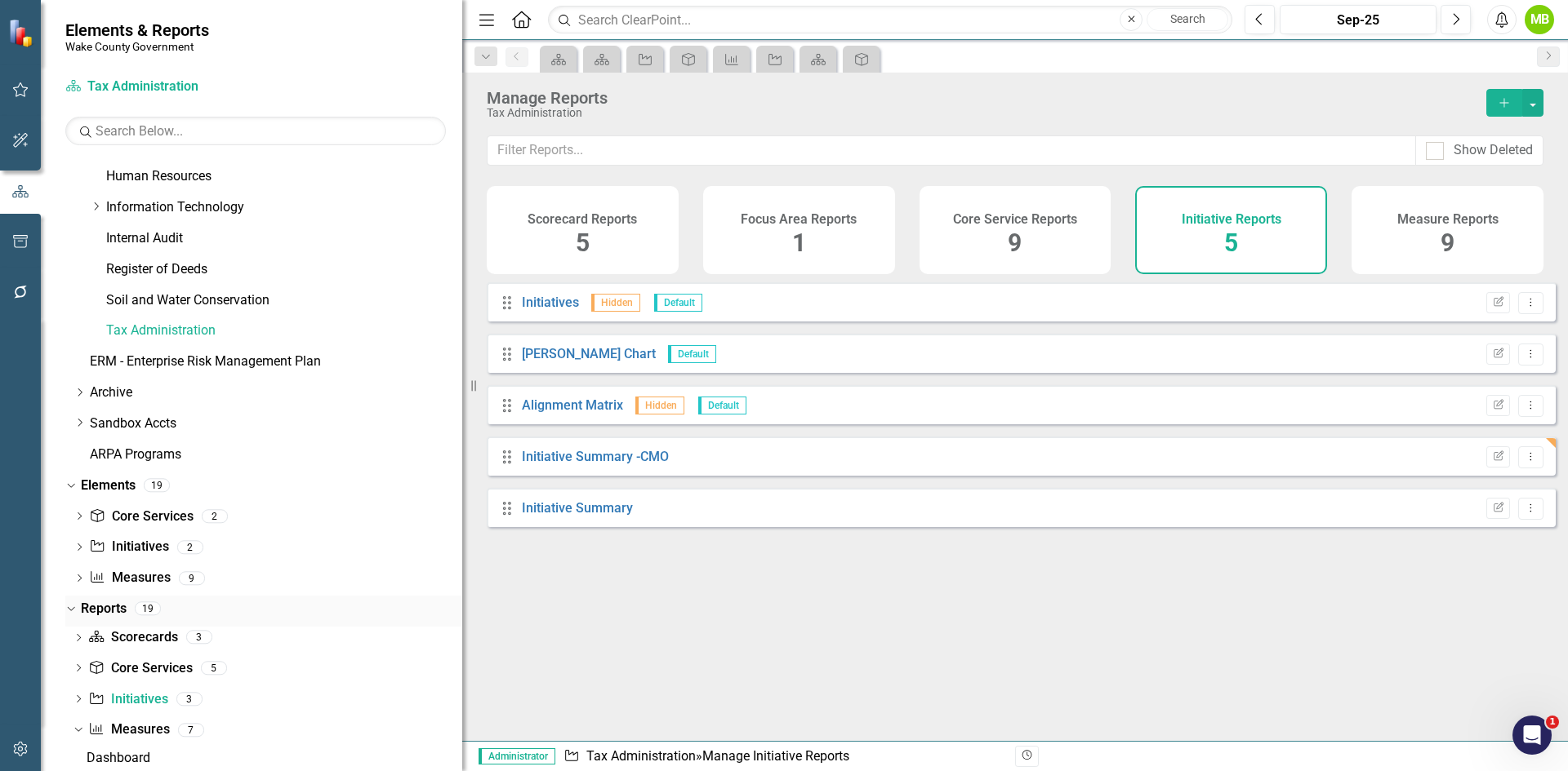
click at [114, 609] on link "Reports" at bounding box center [104, 609] width 45 height 19
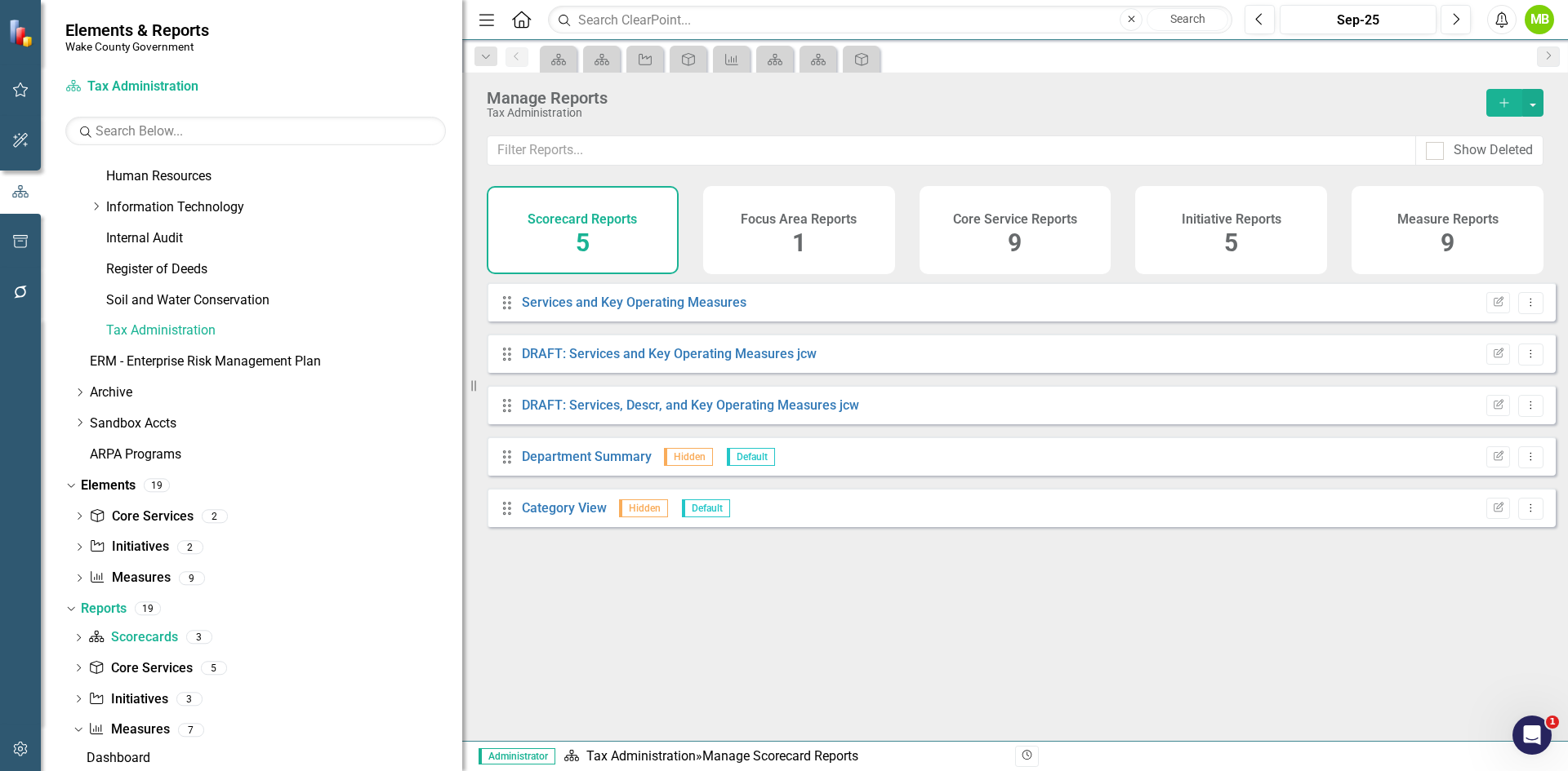
click at [1052, 220] on h4 "Core Service Reports" at bounding box center [1015, 219] width 124 height 15
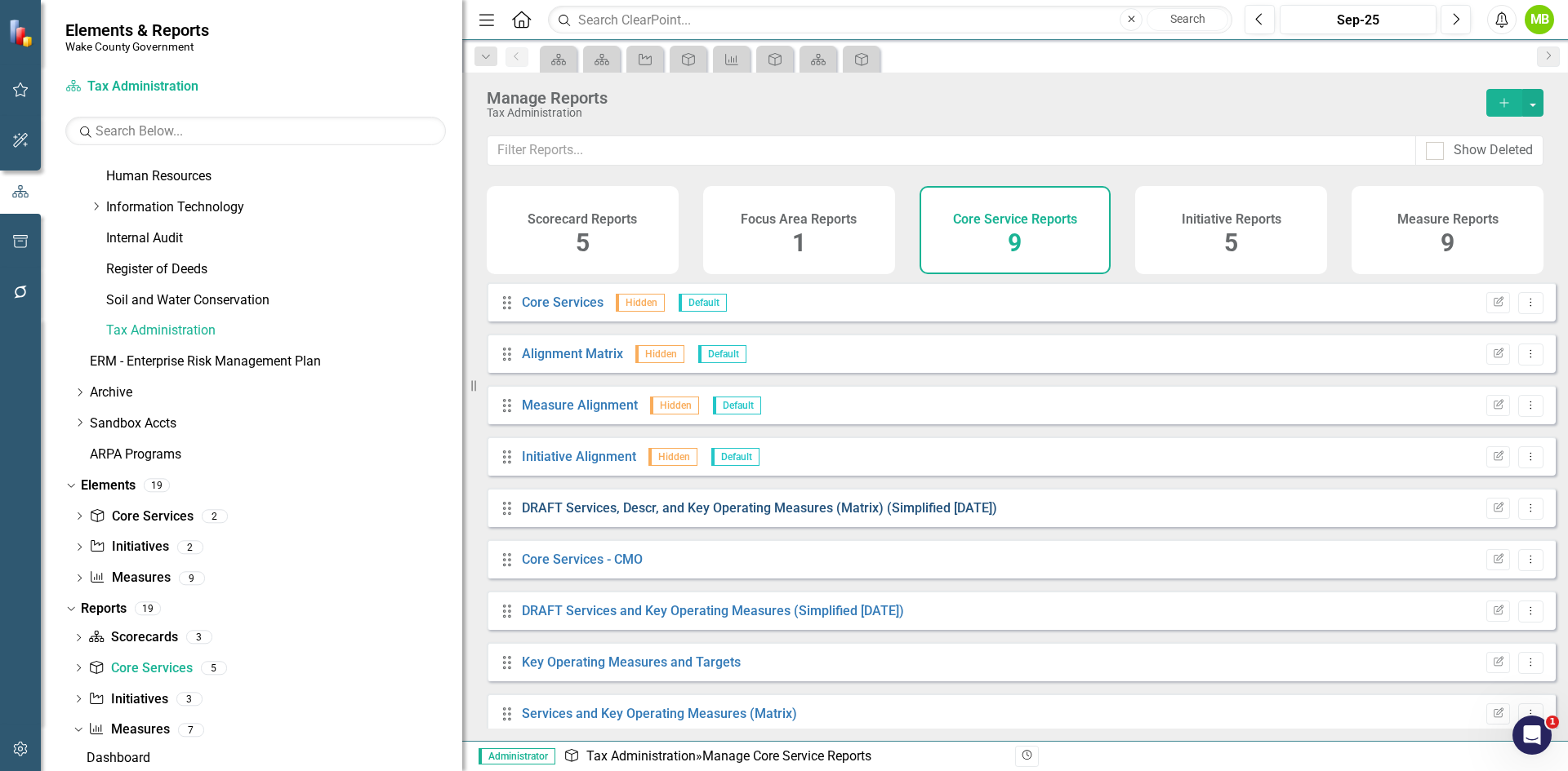
click at [739, 516] on link "DRAFT Services, Descr, and Key Operating Measures (Matrix) (Simplified [DATE])" at bounding box center [759, 509] width 475 height 16
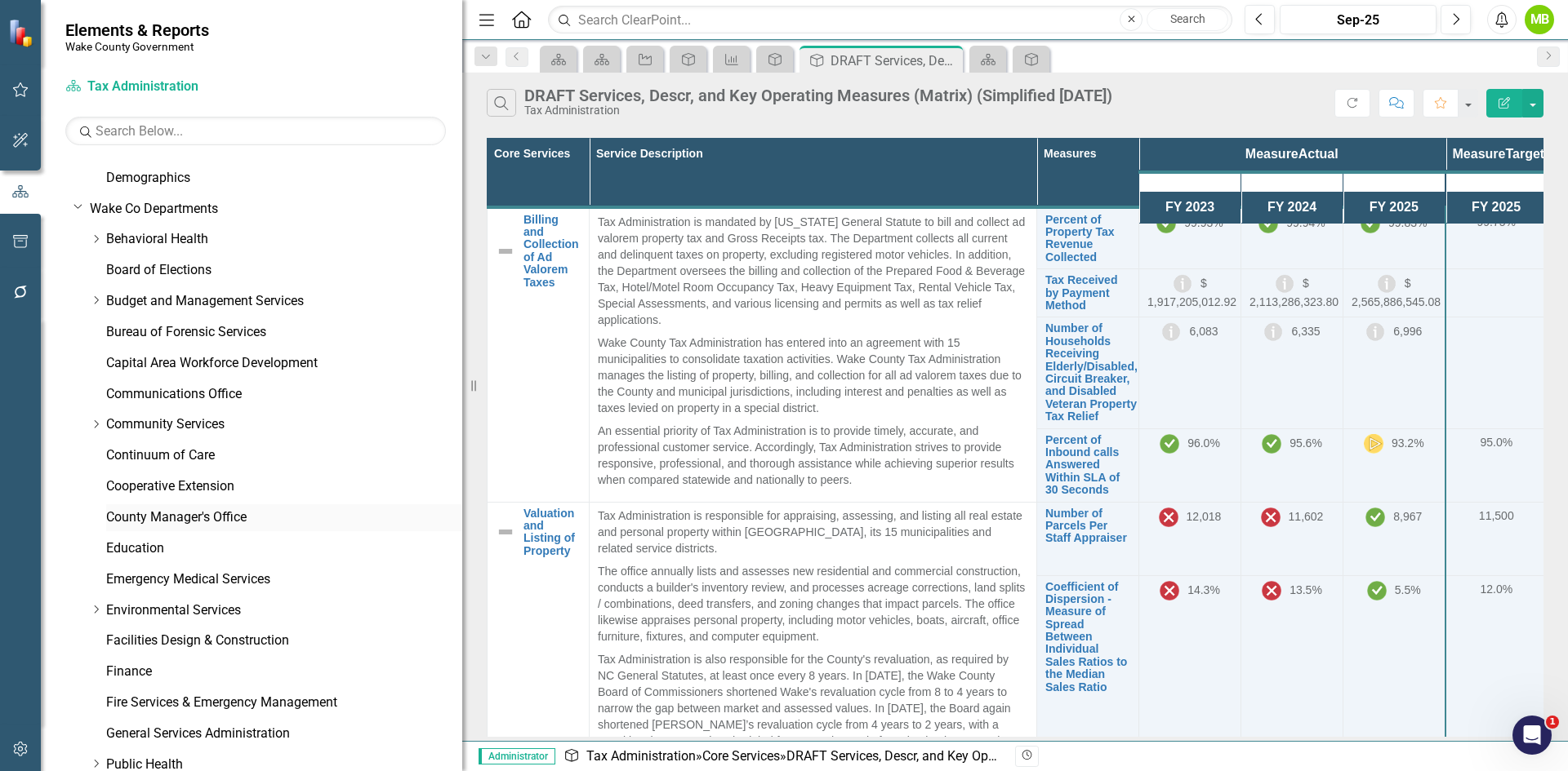
scroll to position [82, 0]
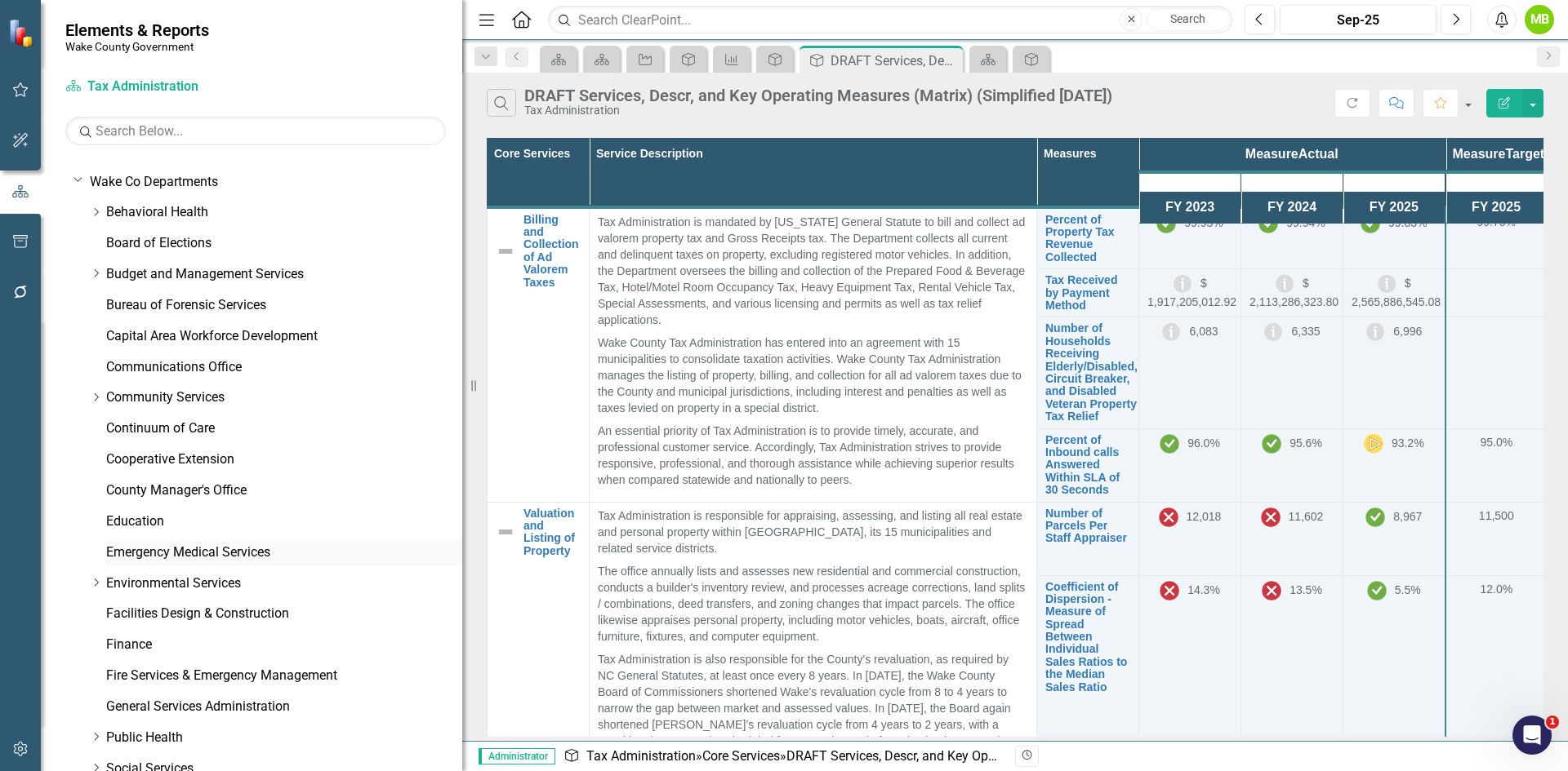
click at [178, 548] on link "Emergency Medical Services" at bounding box center [284, 552] width 356 height 19
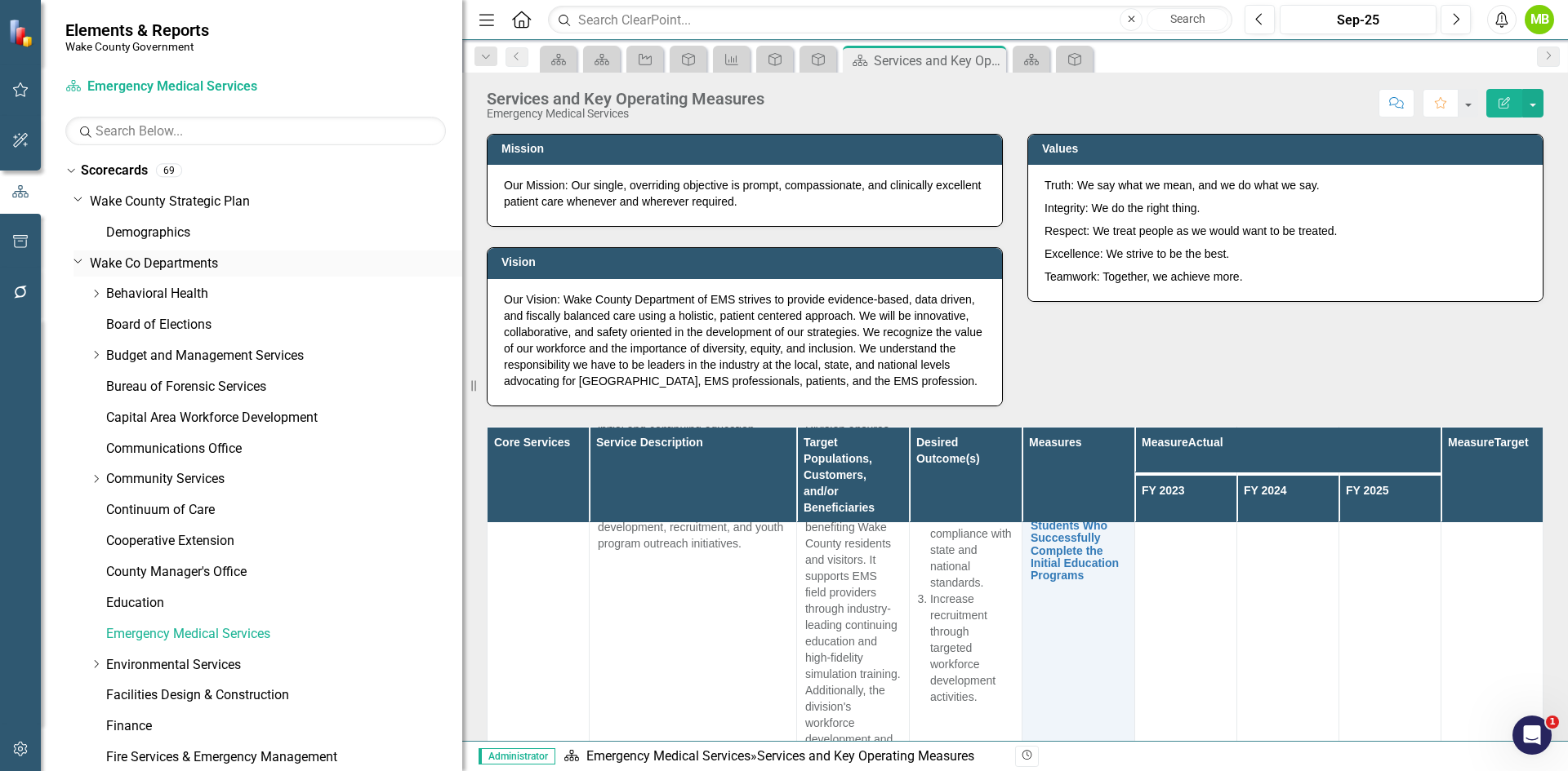
click at [202, 266] on link "Wake Co Departments" at bounding box center [276, 263] width 373 height 19
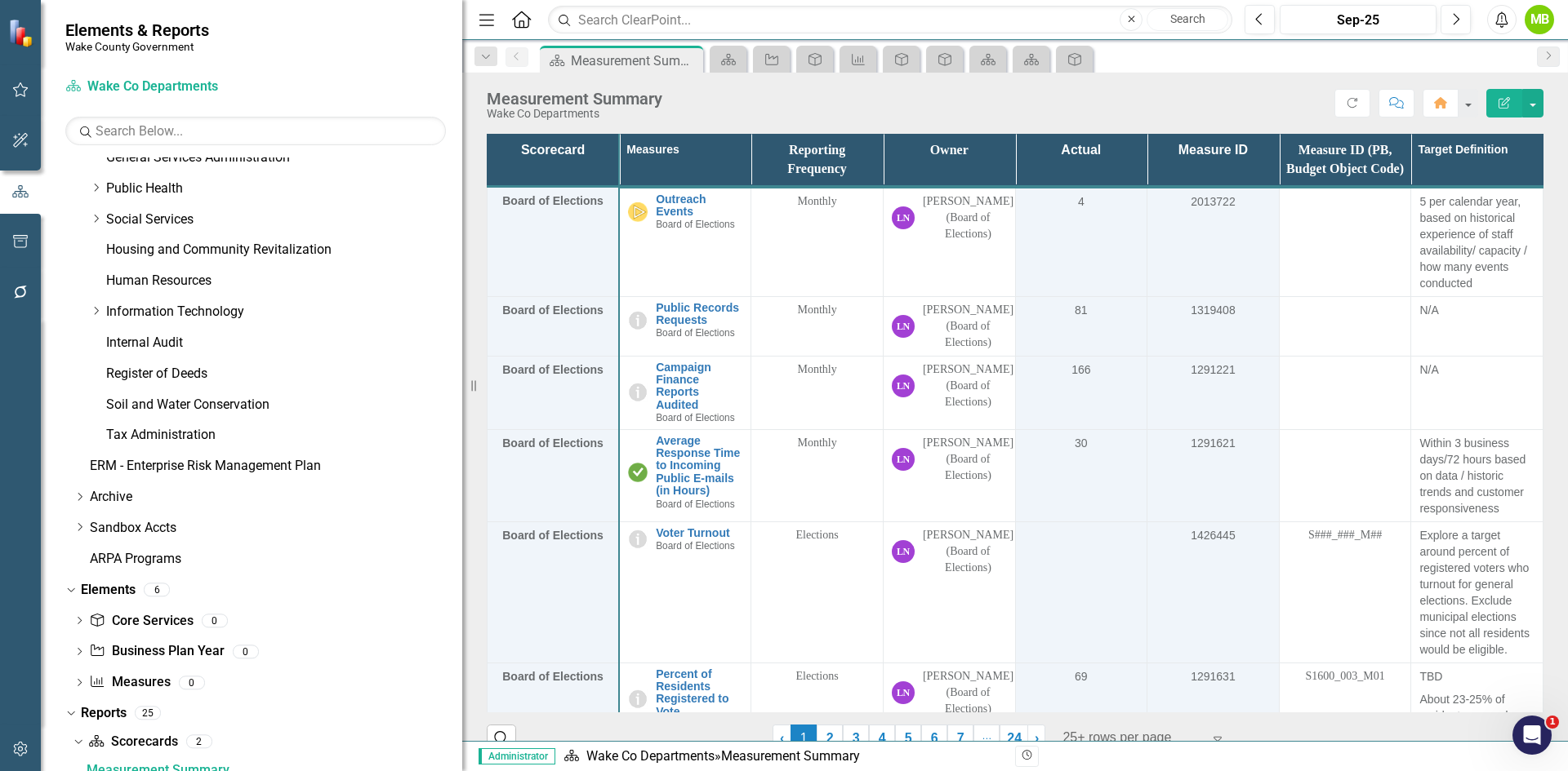
scroll to position [643, 0]
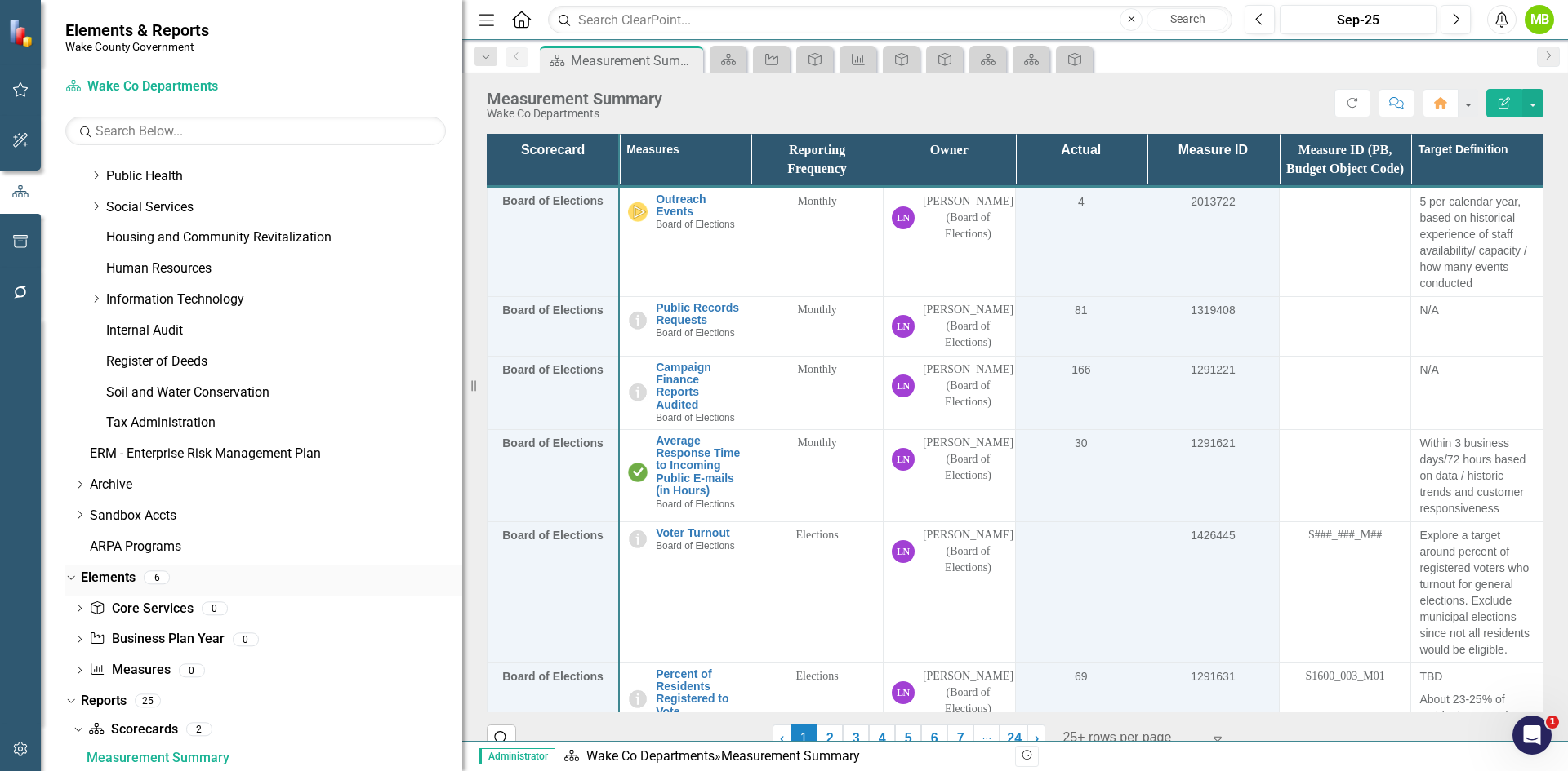
click at [93, 577] on link "Elements" at bounding box center [107, 578] width 54 height 19
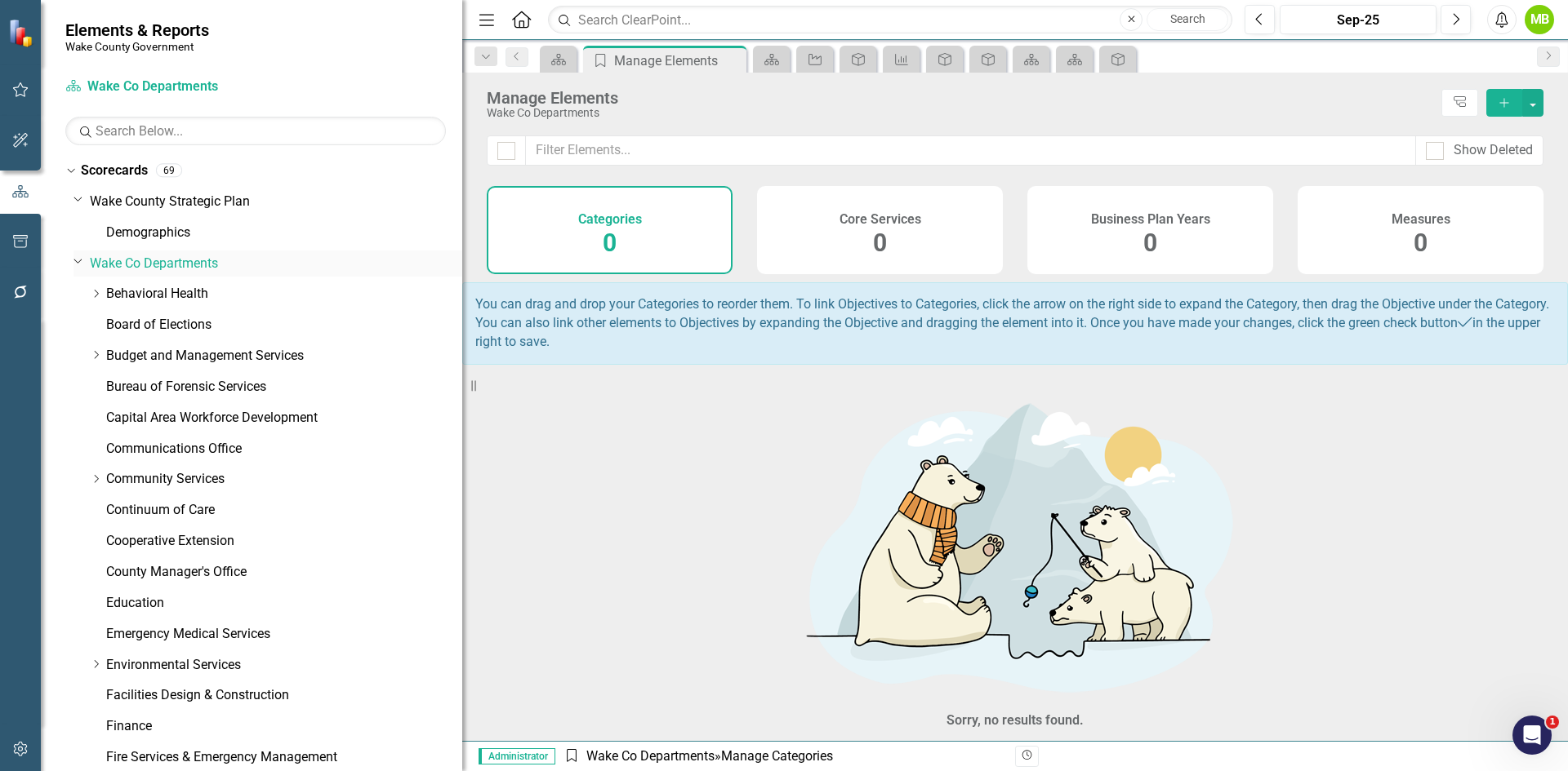
click at [177, 264] on link "Wake Co Departments" at bounding box center [276, 263] width 373 height 19
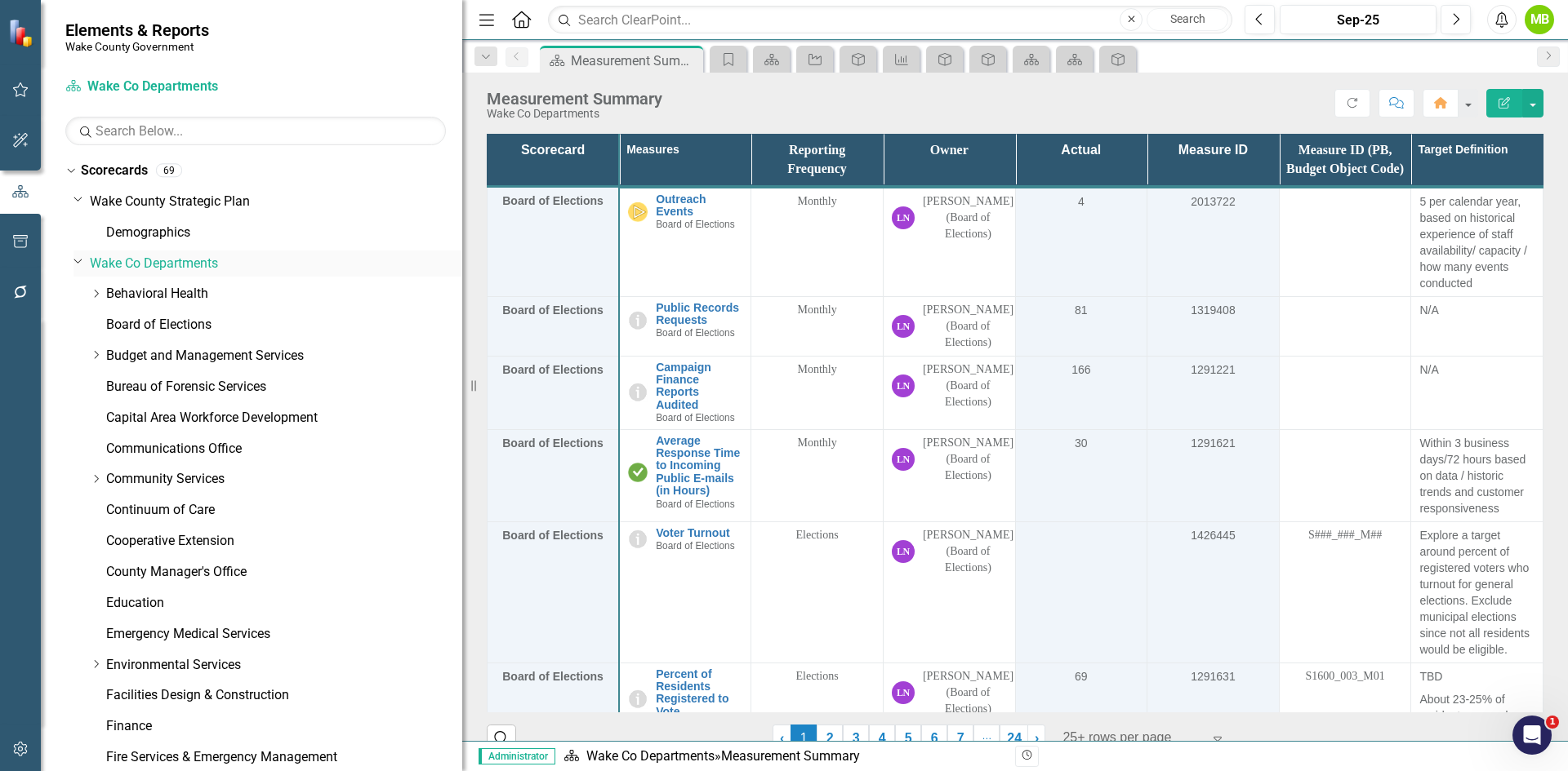
click at [78, 264] on icon "Dropdown" at bounding box center [79, 260] width 10 height 12
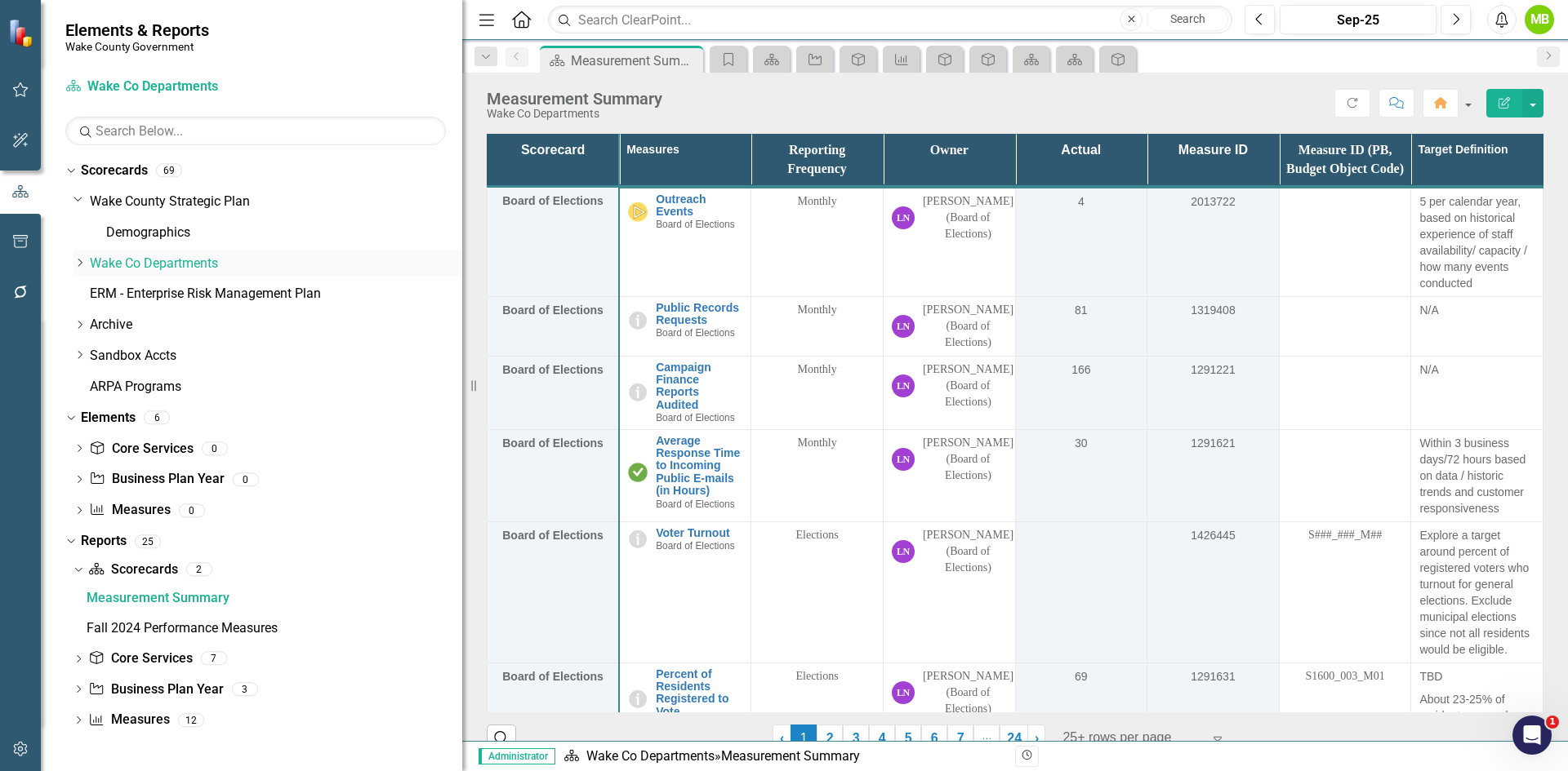
click at [112, 264] on link "Wake Co Departments" at bounding box center [276, 263] width 373 height 19
click at [102, 415] on link "Elements" at bounding box center [107, 418] width 54 height 19
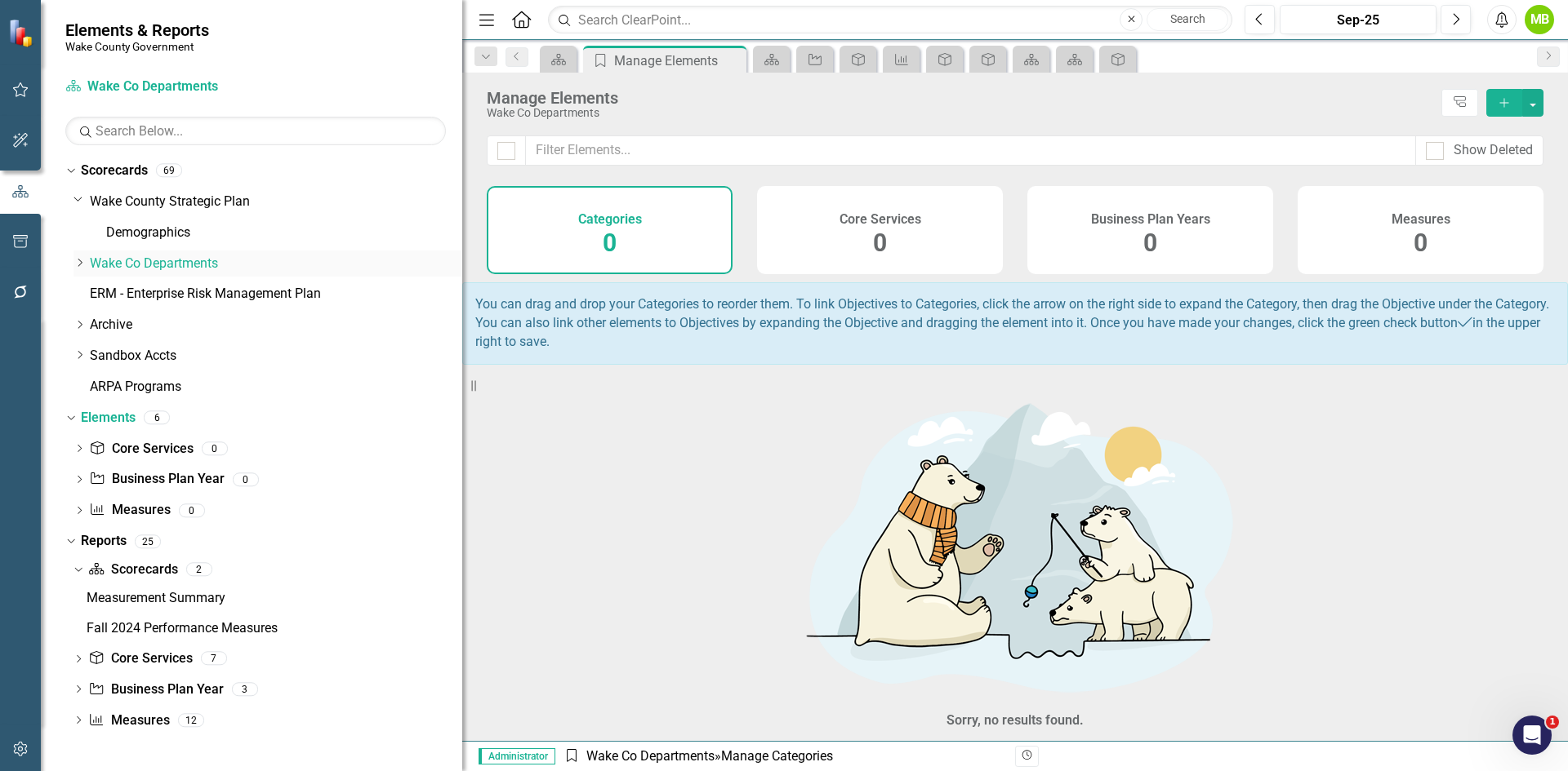
click at [151, 257] on link "Wake Co Departments" at bounding box center [276, 263] width 373 height 19
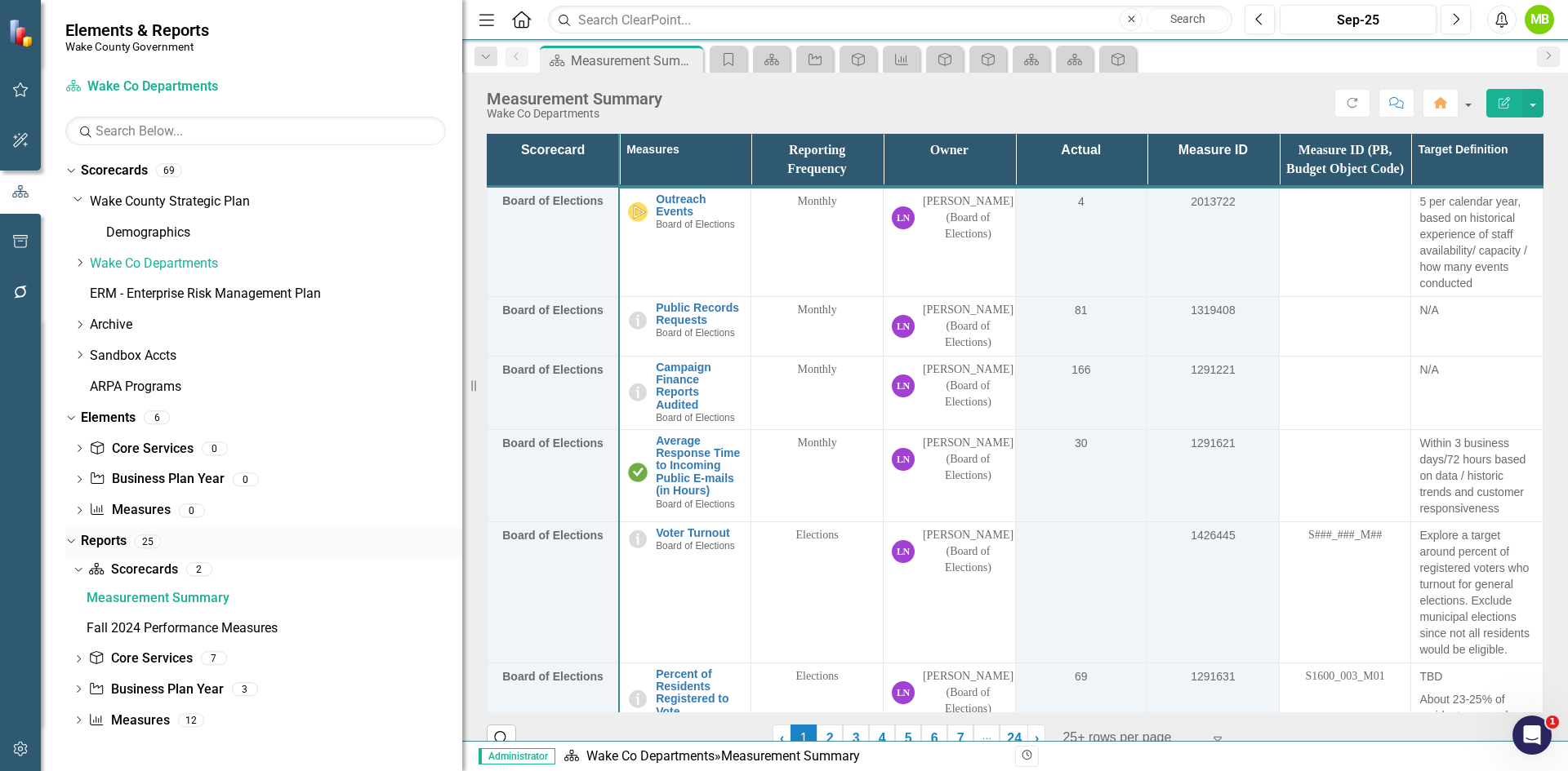
click at [111, 542] on link "Reports" at bounding box center [104, 541] width 45 height 19
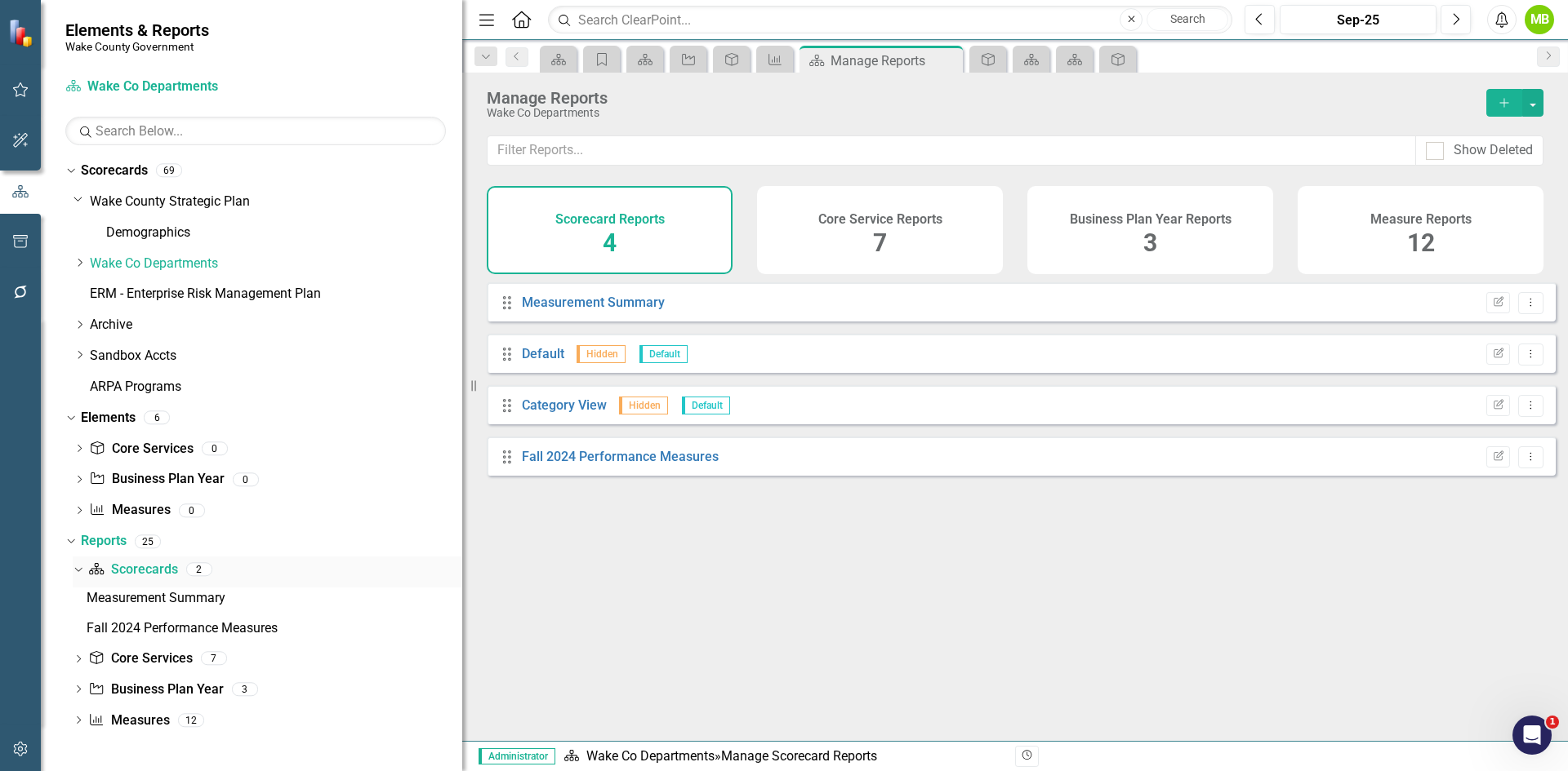
click at [140, 570] on link "Scorecard Scorecards" at bounding box center [132, 570] width 89 height 19
click at [77, 571] on icon at bounding box center [77, 570] width 7 height 4
click at [152, 570] on link "Scorecard Scorecards" at bounding box center [132, 570] width 89 height 19
click at [132, 268] on link "Wake Co Departments" at bounding box center [276, 263] width 373 height 19
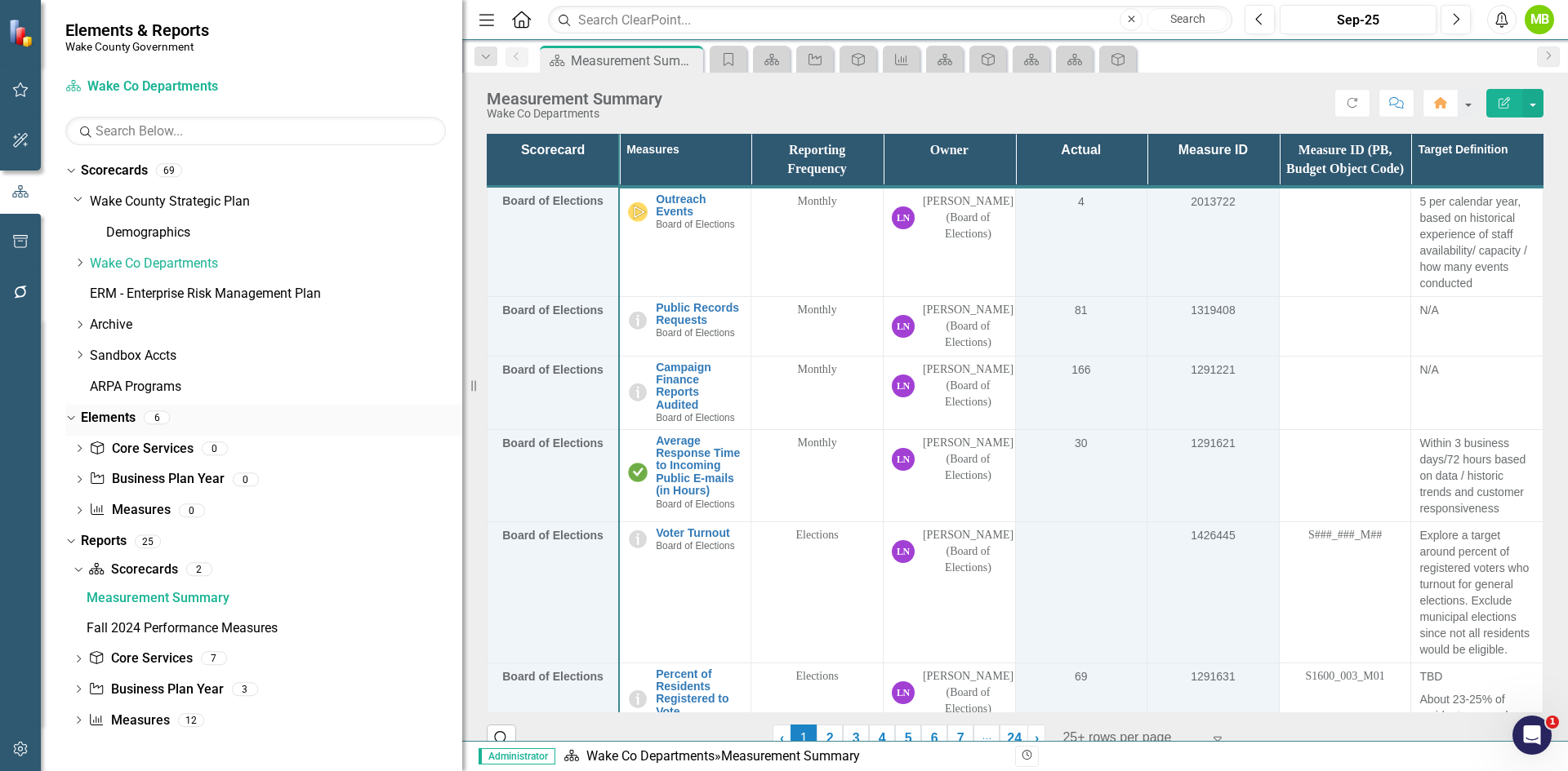
click at [118, 418] on link "Elements" at bounding box center [107, 418] width 54 height 19
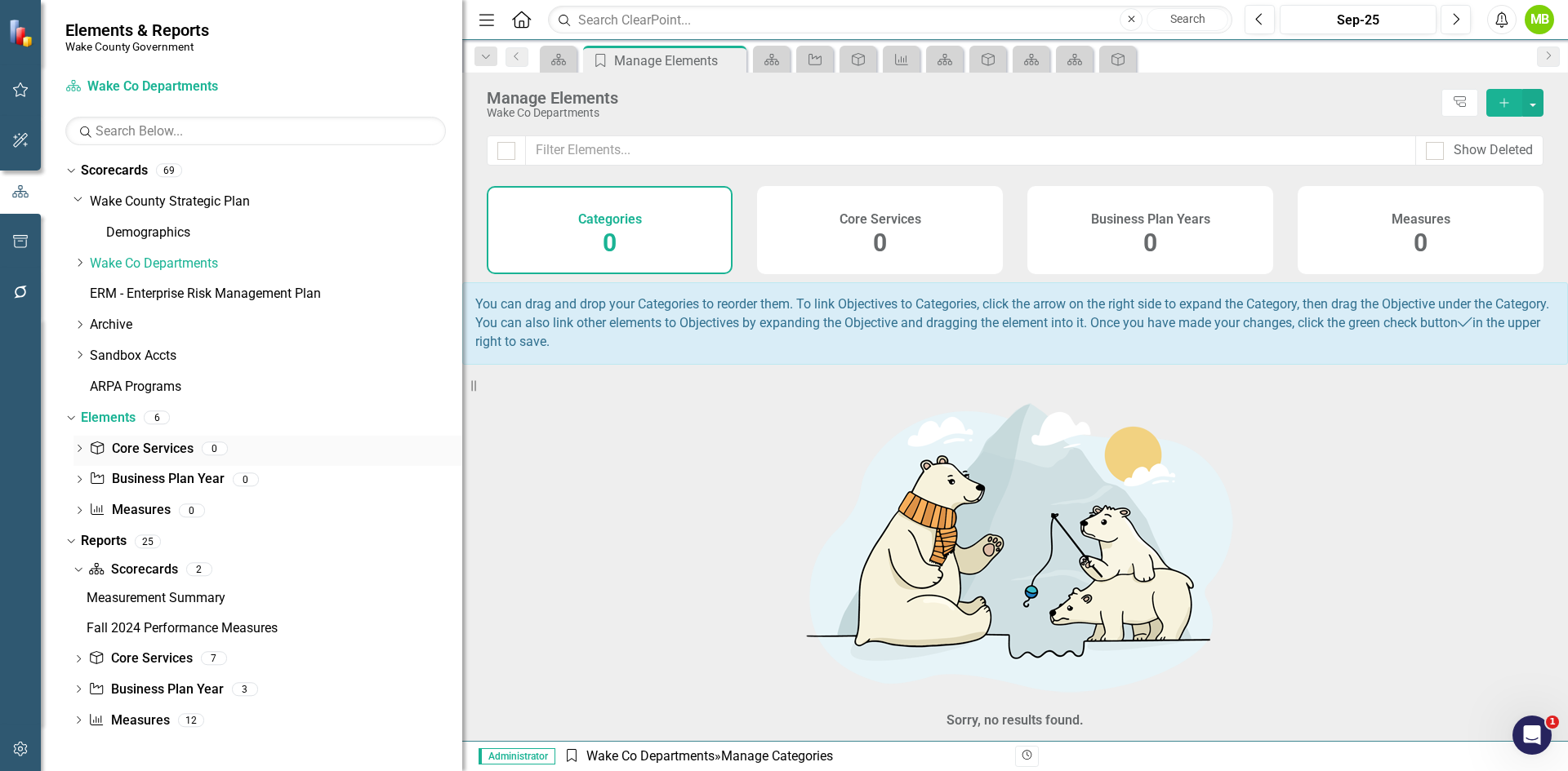
click at [126, 447] on link "Core Service Core Services" at bounding box center [140, 449] width 104 height 19
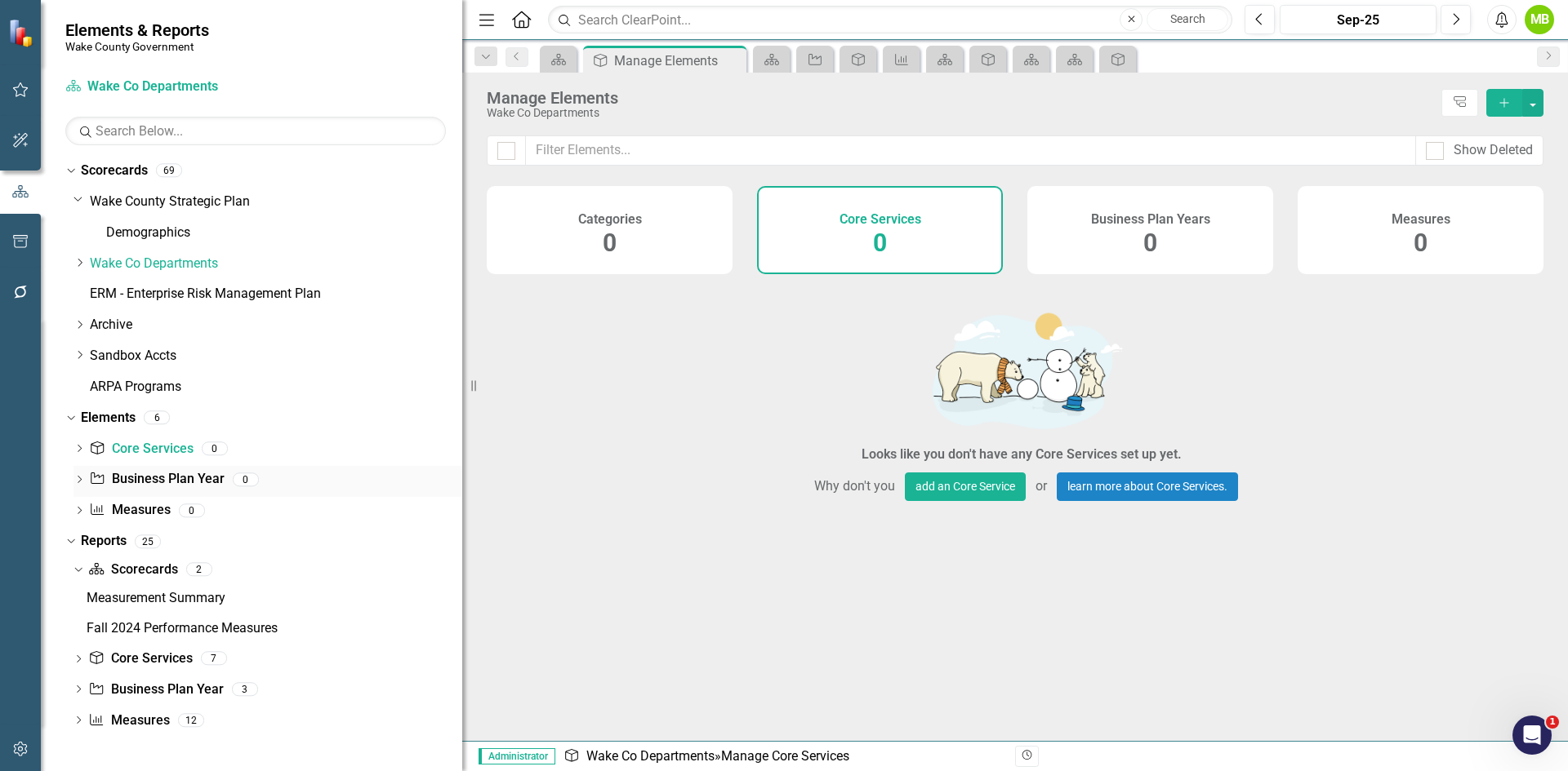
click at [130, 469] on div "Business Plan Year Business Plan Year" at bounding box center [156, 479] width 135 height 27
click at [136, 501] on link "Measure Measures" at bounding box center [129, 510] width 81 height 19
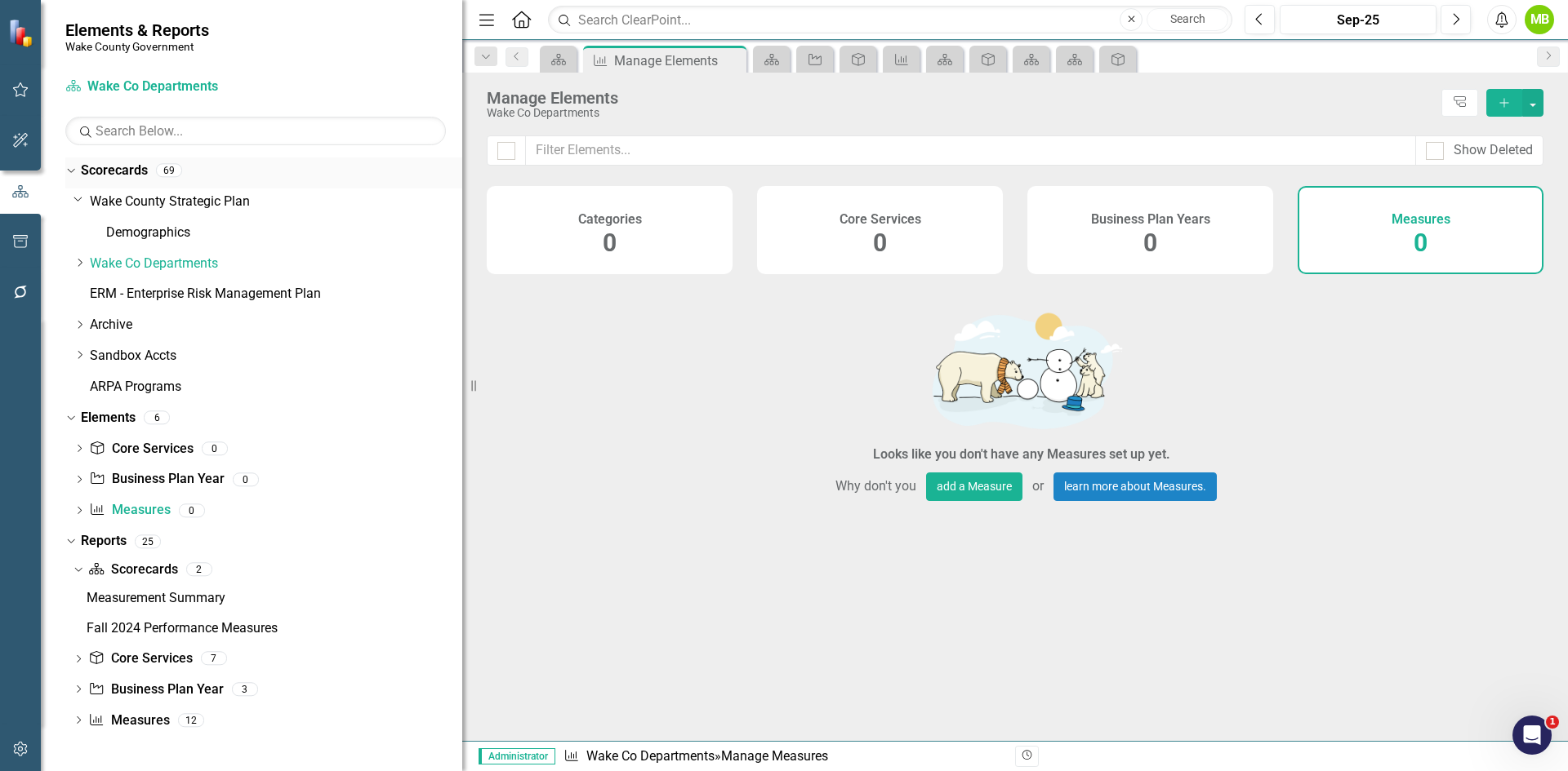
click at [107, 170] on link "Scorecards" at bounding box center [114, 171] width 67 height 19
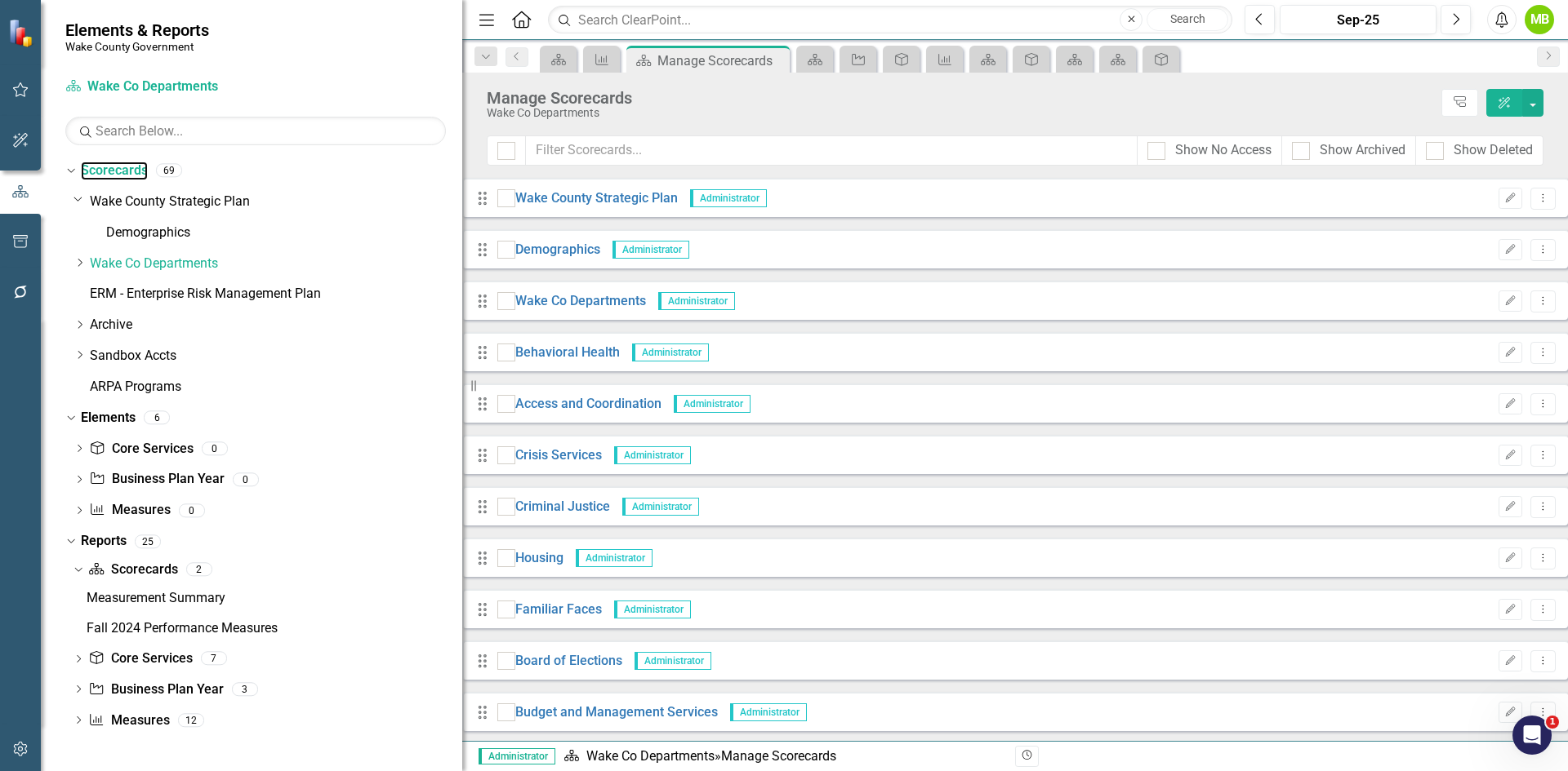
scroll to position [863, 0]
click at [1473, 616] on link "Copy Duplicate Scorecard" at bounding box center [1435, 627] width 180 height 31
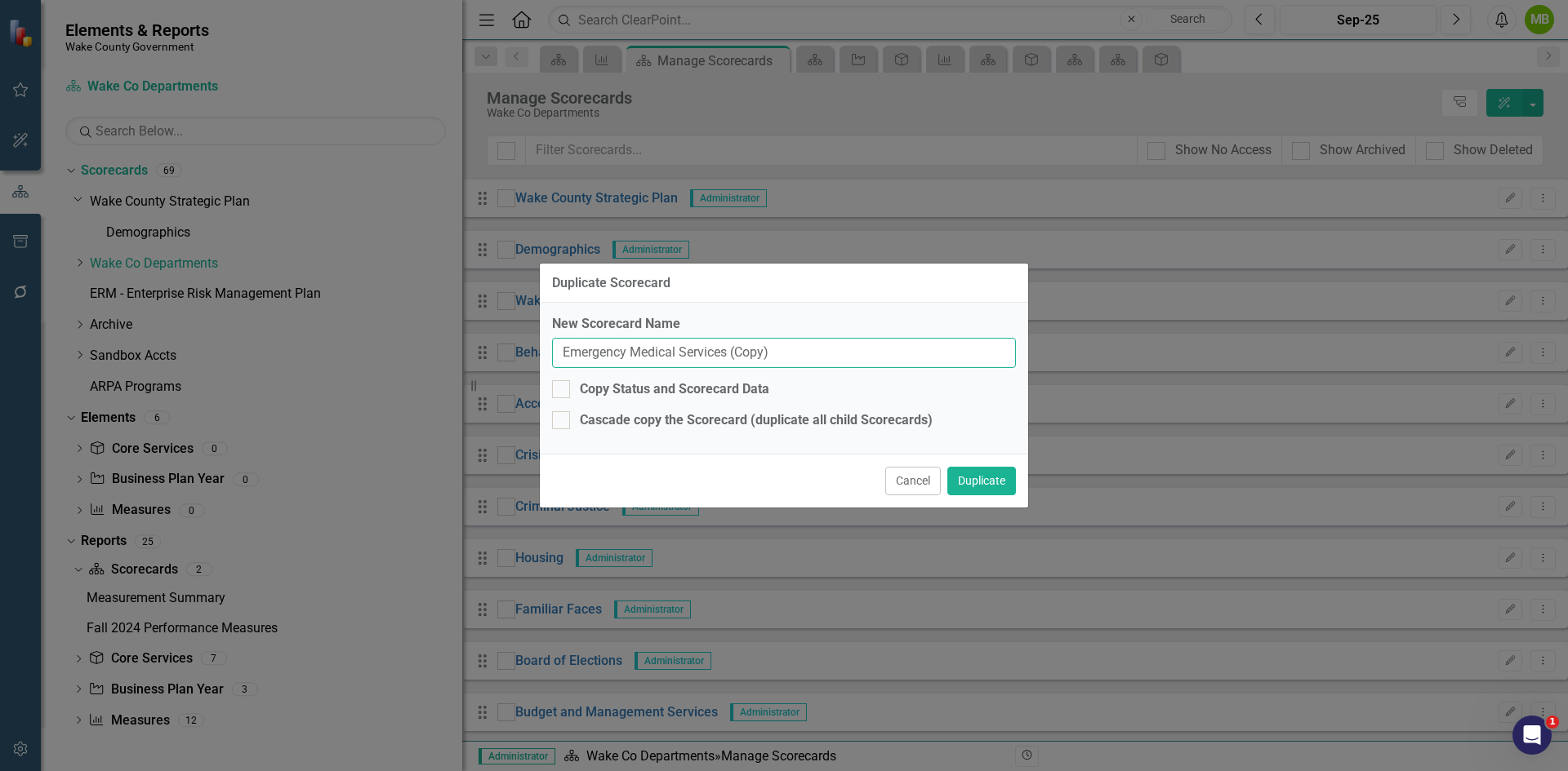
click at [563, 354] on input "Emergency Medical Services (Copy)" at bounding box center [784, 353] width 463 height 31
drag, startPoint x: 851, startPoint y: 353, endPoint x: 789, endPoint y: 344, distance: 62.6
click at [789, 344] on input "Pre FY26: Emergency Medical Services (Copy)" at bounding box center [784, 353] width 463 height 31
type input "Pre FY26: Emergency Medical Services"
click at [961, 487] on button "Duplicate" at bounding box center [981, 481] width 69 height 29
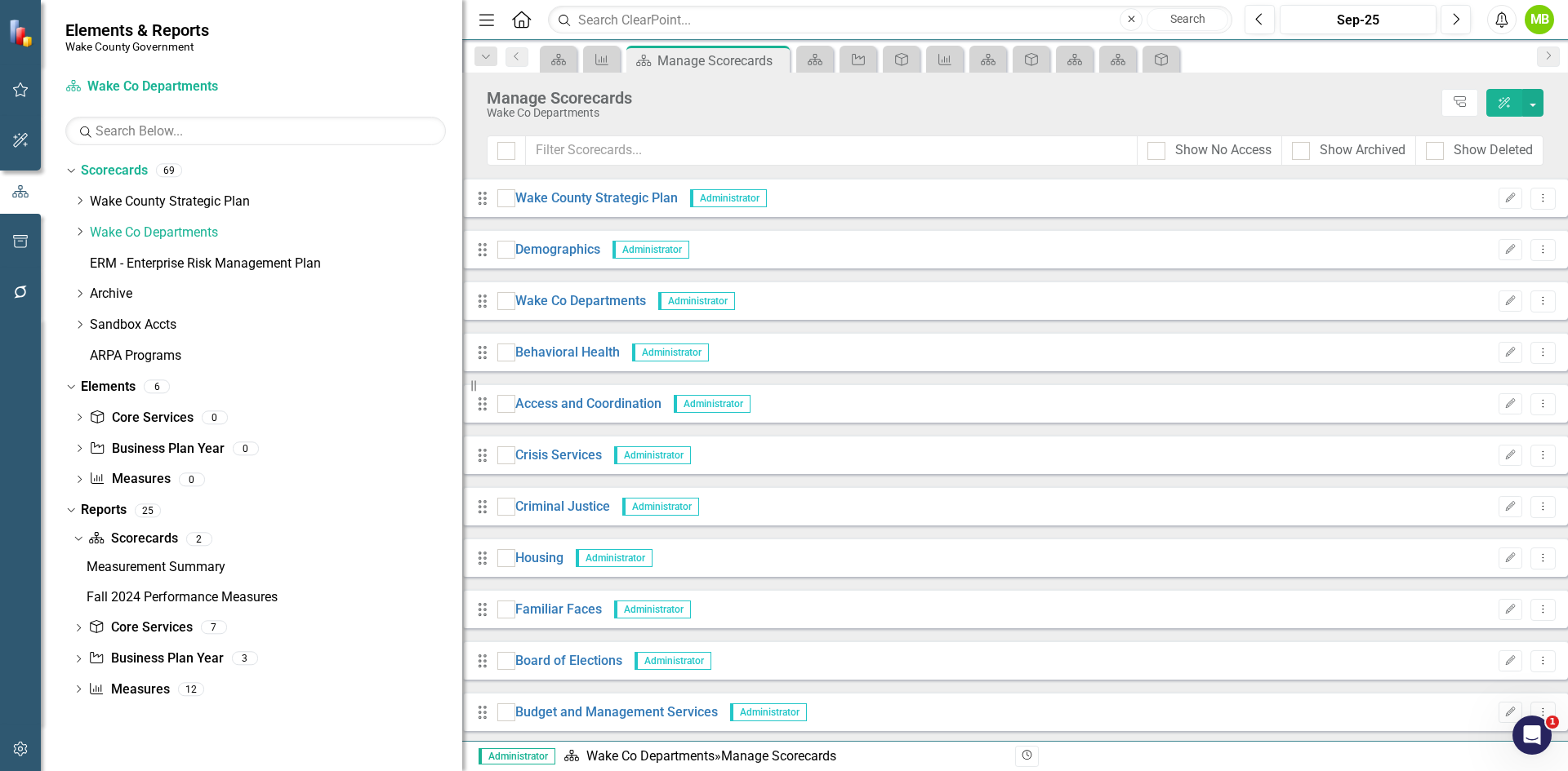
scroll to position [1271, 0]
click at [74, 230] on icon "Dropdown" at bounding box center [80, 232] width 12 height 10
click at [76, 235] on icon "Dropdown" at bounding box center [80, 232] width 12 height 10
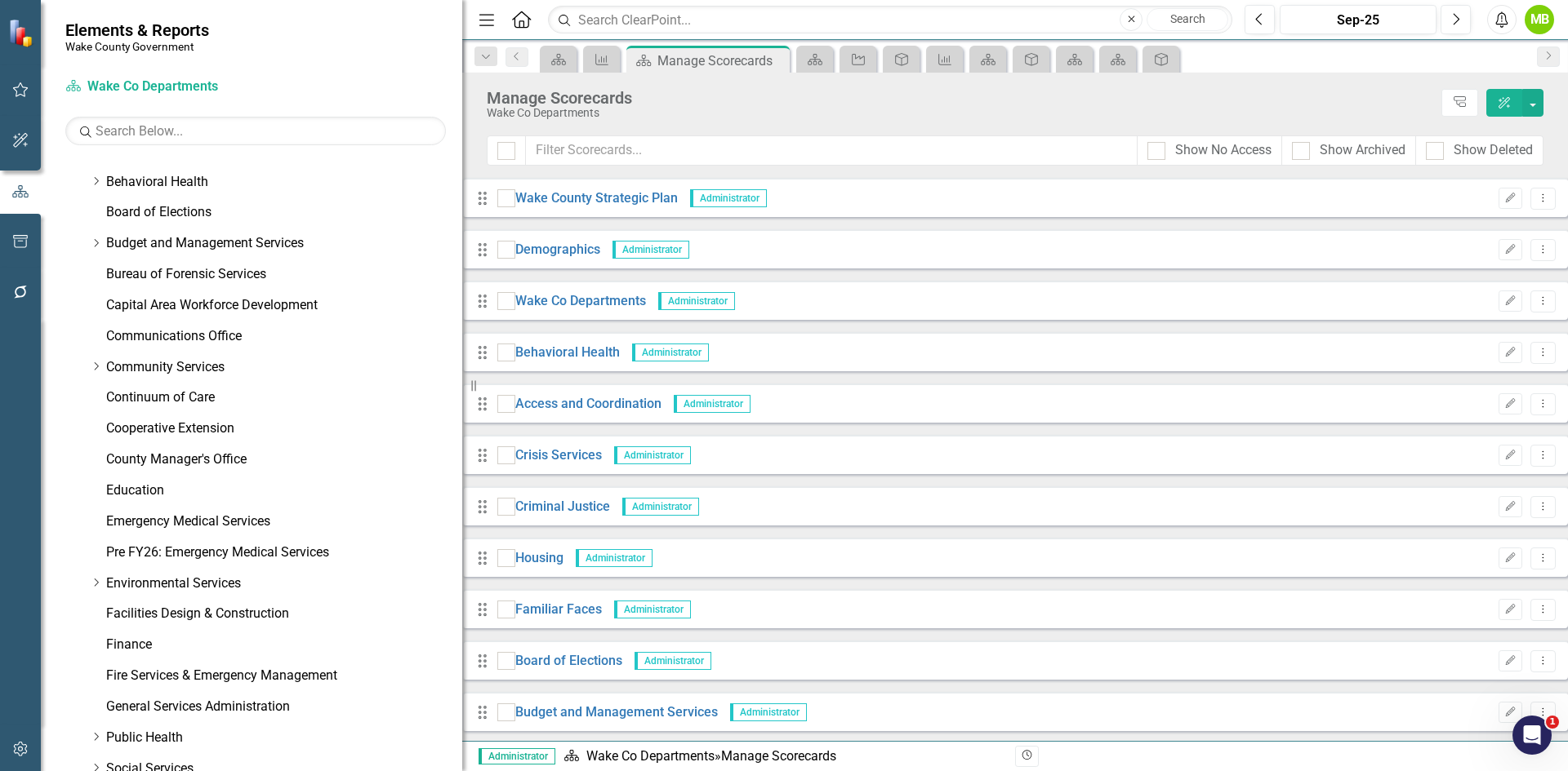
scroll to position [1108, 0]
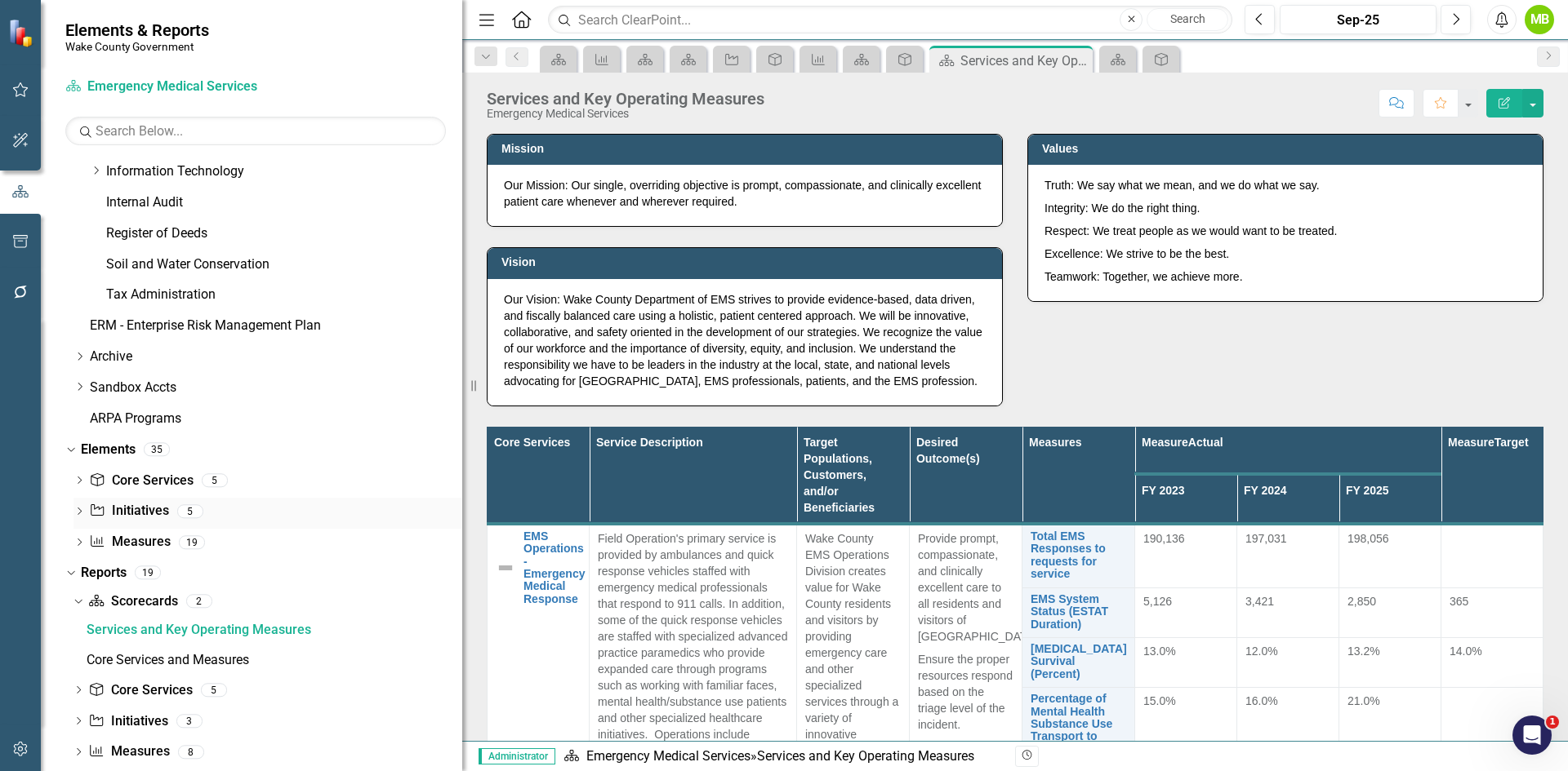
scroll to position [795, 0]
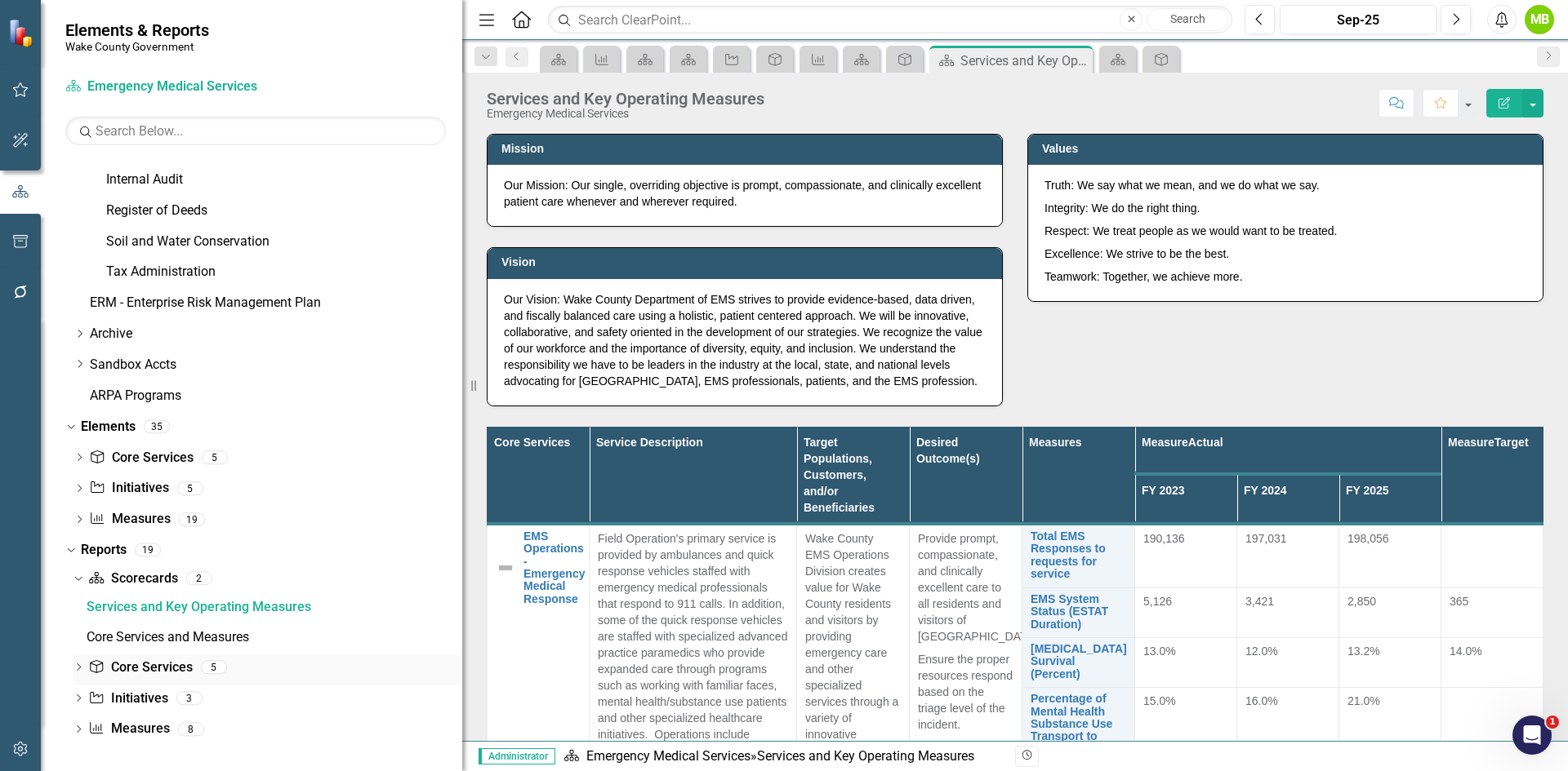
click at [175, 671] on link "Core Service Core Services" at bounding box center [139, 667] width 104 height 19
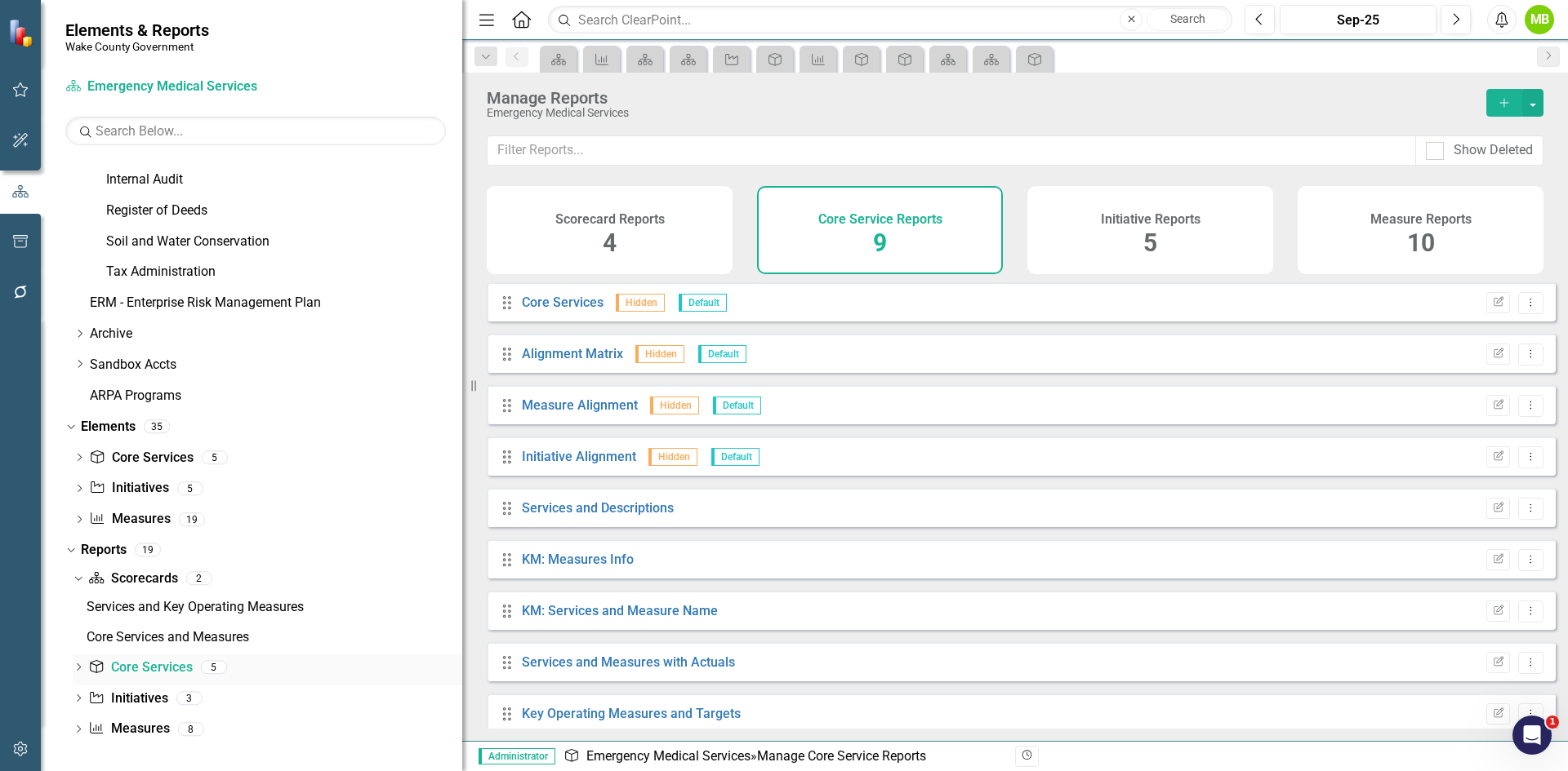
click at [178, 668] on link "Core Service Core Services" at bounding box center [139, 667] width 104 height 19
click at [77, 665] on icon "Dropdown" at bounding box center [79, 668] width 12 height 9
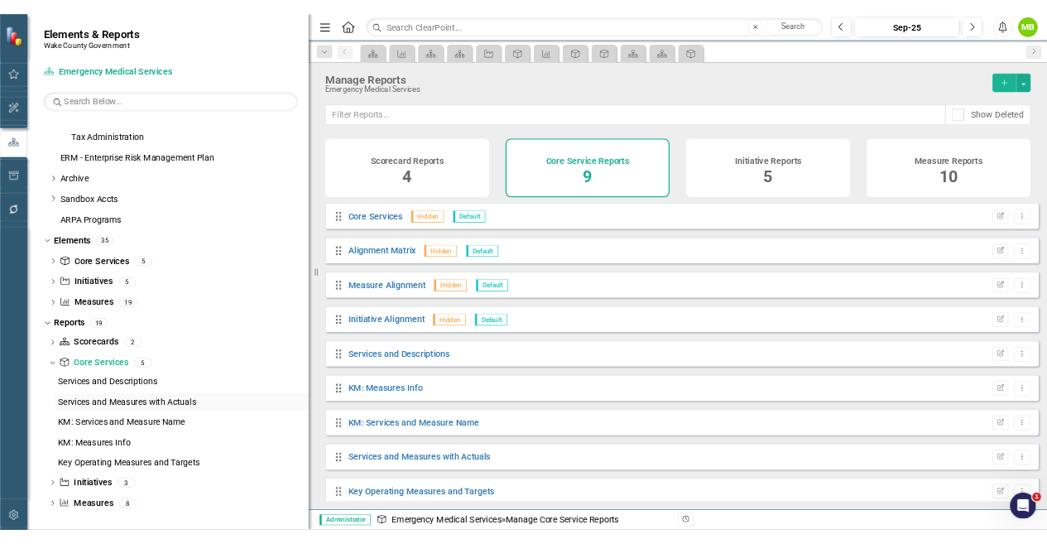
scroll to position [897, 0]
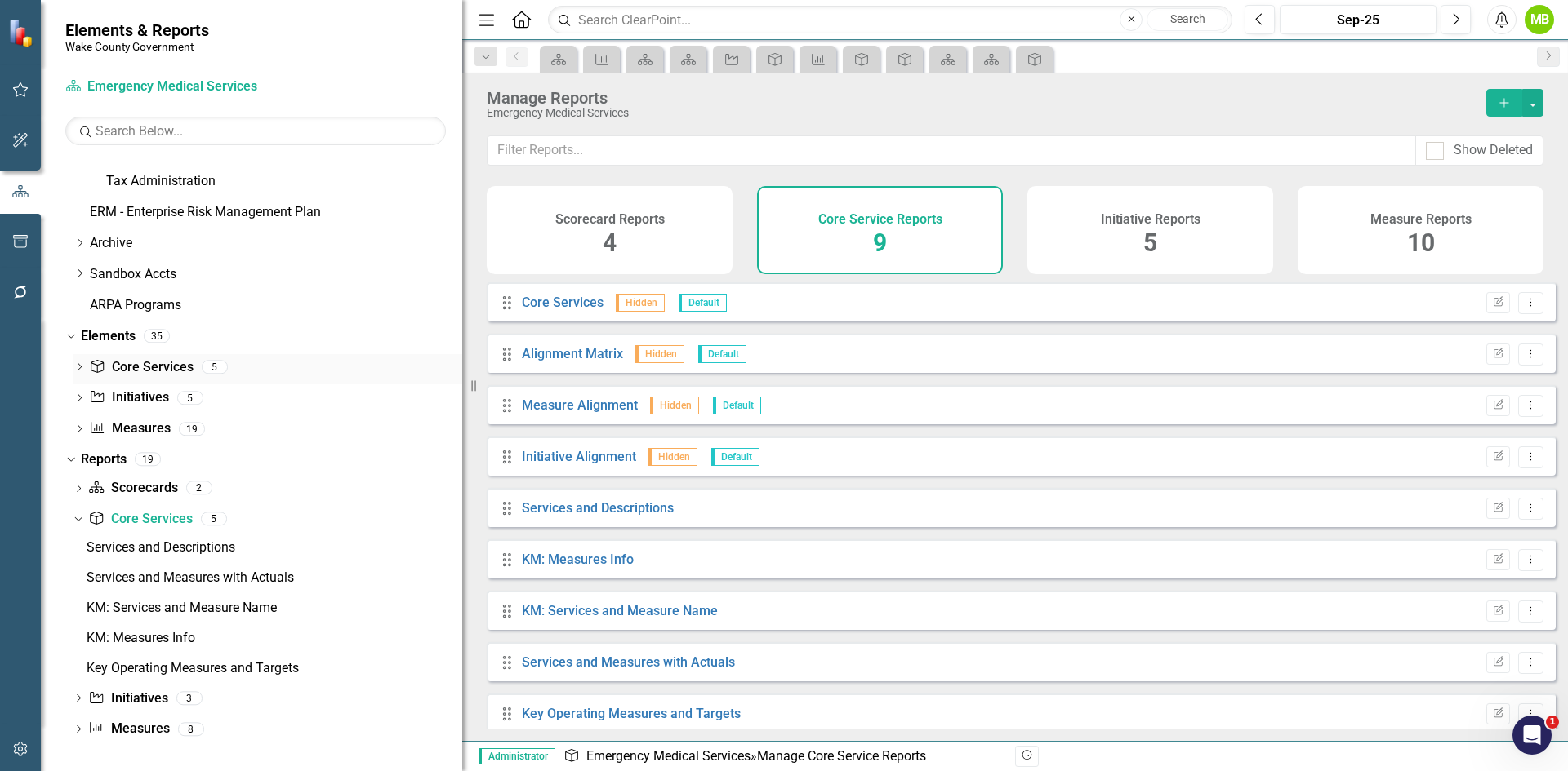
click at [164, 363] on link "Core Service Core Services" at bounding box center [140, 367] width 104 height 19
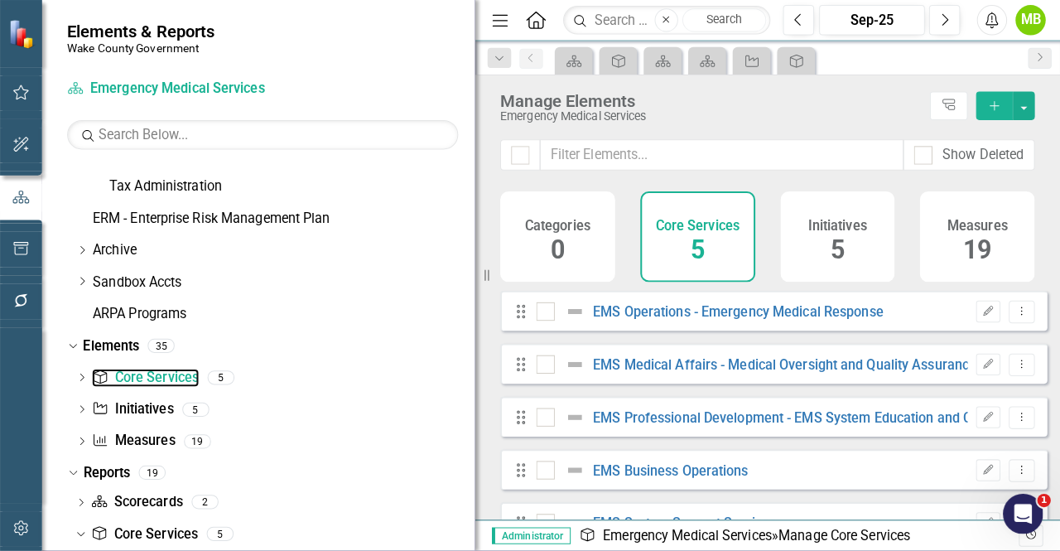
scroll to position [897, 0]
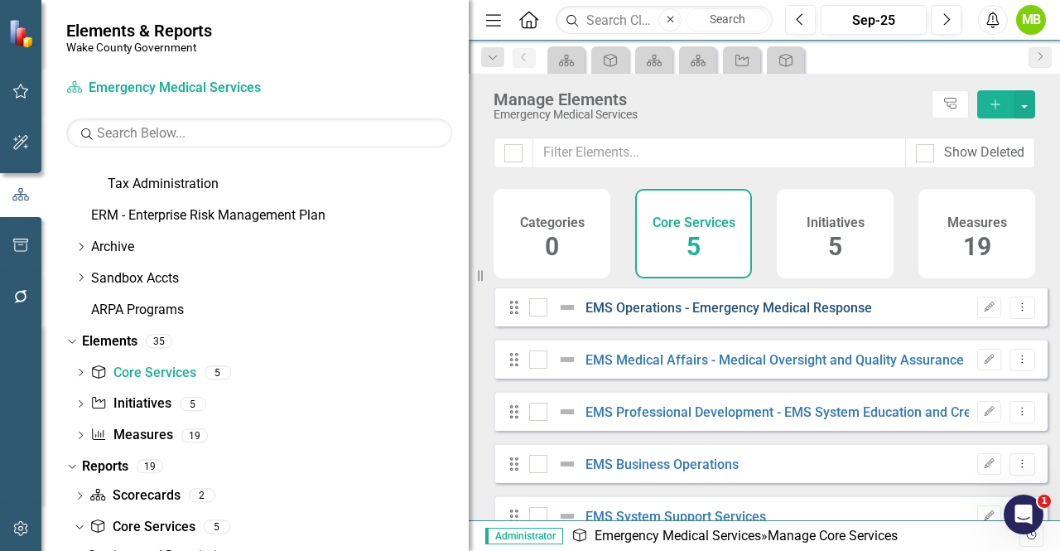
click at [667, 315] on link "EMS Operations - Emergency Medical Response" at bounding box center [728, 308] width 286 height 16
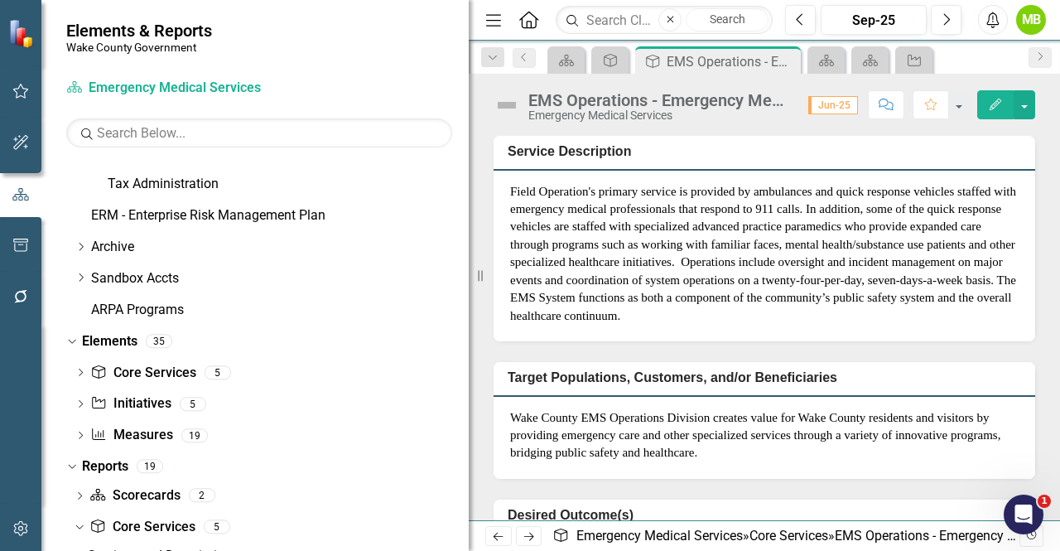
click at [646, 99] on div "EMS Operations - Emergency Medical Response" at bounding box center [659, 100] width 263 height 18
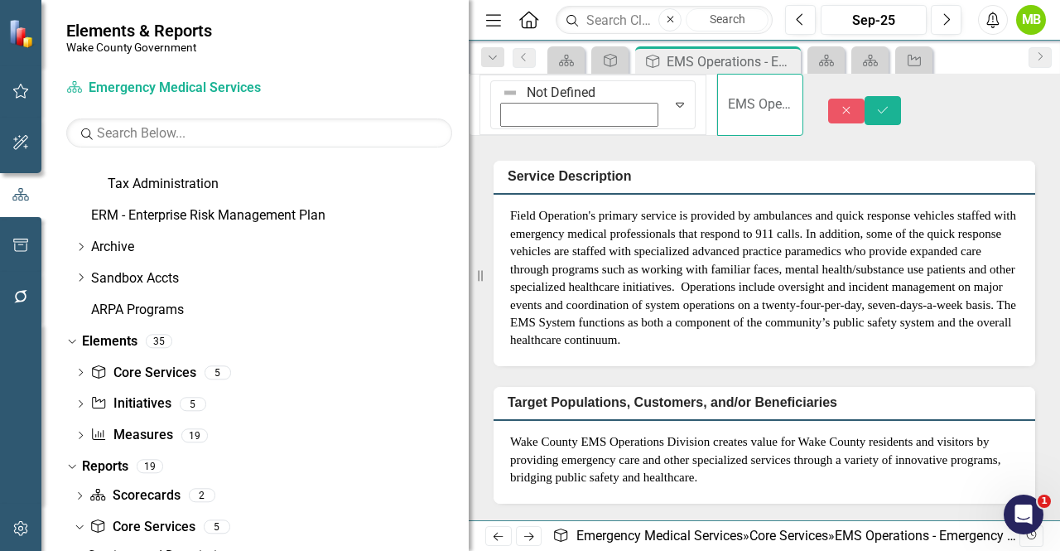
scroll to position [0, 54]
drag, startPoint x: 550, startPoint y: 99, endPoint x: 797, endPoint y: 98, distance: 247.6
click at [797, 98] on div "Not Defined Expand EMS Operations - Emergency Medical Response" at bounding box center [636, 111] width 334 height 75
type input "Response Preparedness"
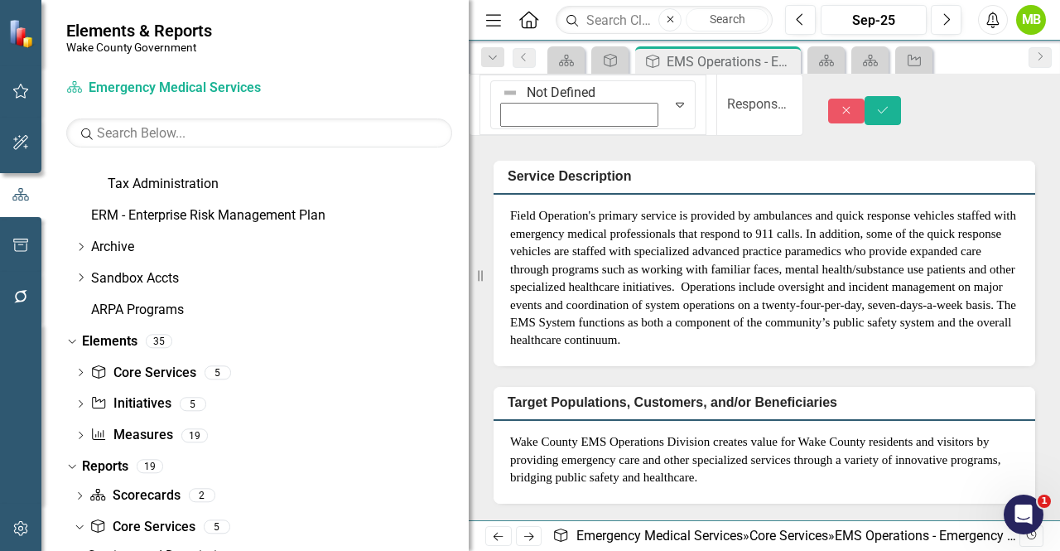
click at [607, 262] on p "Field Operation's primary service is provided by ambulances and quick response …" at bounding box center [764, 278] width 508 height 142
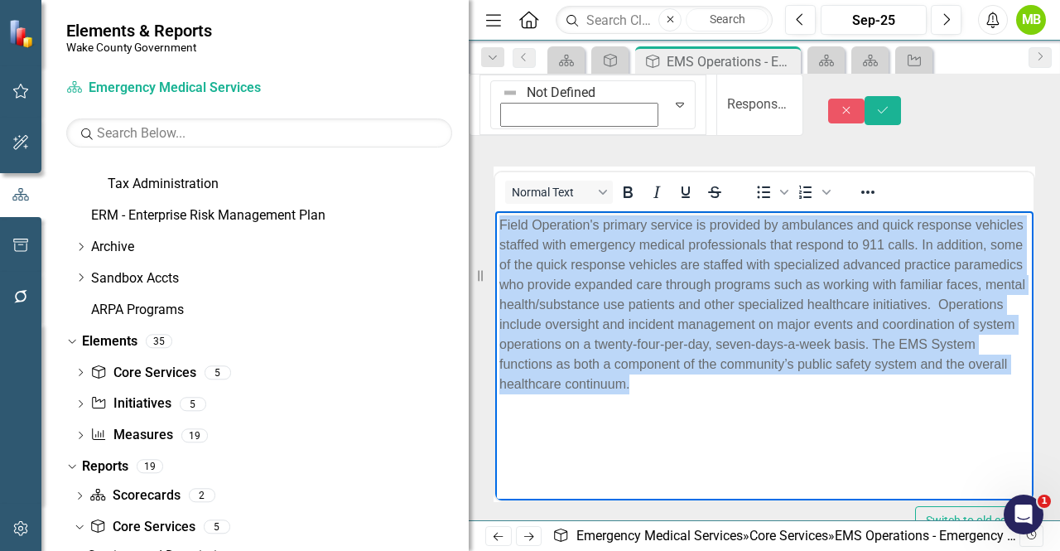
drag, startPoint x: 583, startPoint y: 411, endPoint x: 495, endPoint y: 217, distance: 212.7
click at [495, 217] on body "Field Operation's primary service is provided by ambulances and quick response …" at bounding box center [764, 335] width 538 height 248
paste body "Rich Text Area. Press ALT-0 for help."
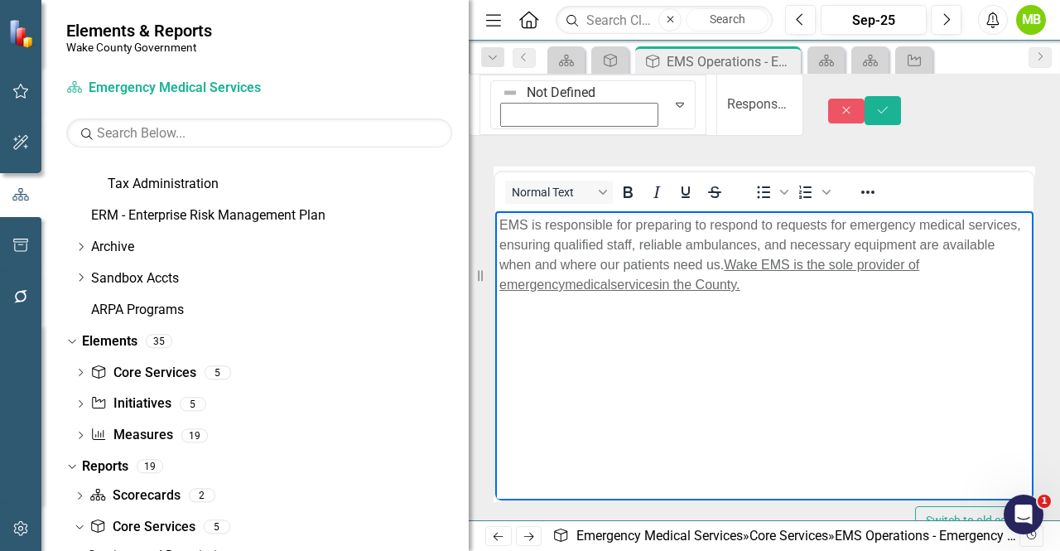
drag, startPoint x: 833, startPoint y: 287, endPoint x: 811, endPoint y: 261, distance: 34.7
click at [811, 261] on p "EMS is responsible for preparing to respond to requests for emergency medical s…" at bounding box center [764, 254] width 530 height 79
drag, startPoint x: 702, startPoint y: 214, endPoint x: 732, endPoint y: 231, distance: 34.1
click at [690, 198] on icon "Underline" at bounding box center [685, 192] width 8 height 12
click at [891, 313] on body "EMS is responsible for preparing to respond to requests for emergency medical s…" at bounding box center [764, 335] width 538 height 248
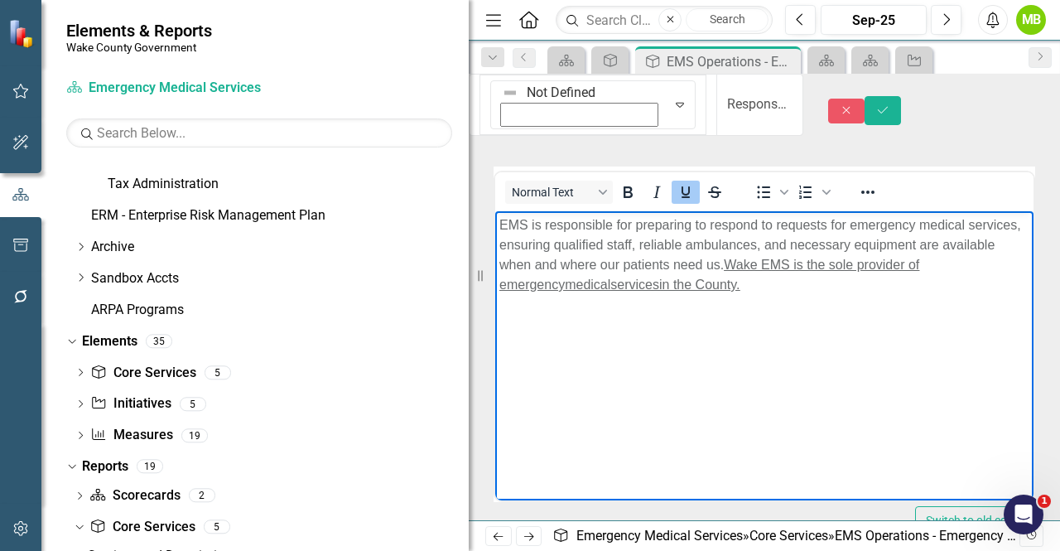
click at [864, 320] on body "EMS is responsible for preparing to respond to requests for emergency medical s…" at bounding box center [764, 335] width 538 height 248
click at [862, 305] on body "EMS is responsible for preparing to respond to requests for emergency medical s…" at bounding box center [764, 335] width 538 height 248
drag, startPoint x: 669, startPoint y: 255, endPoint x: 1005, endPoint y: 442, distance: 384.7
click at [495, 211] on html "EMS is responsible for preparing to respond to requests for emergency medical s…" at bounding box center [764, 335] width 538 height 248
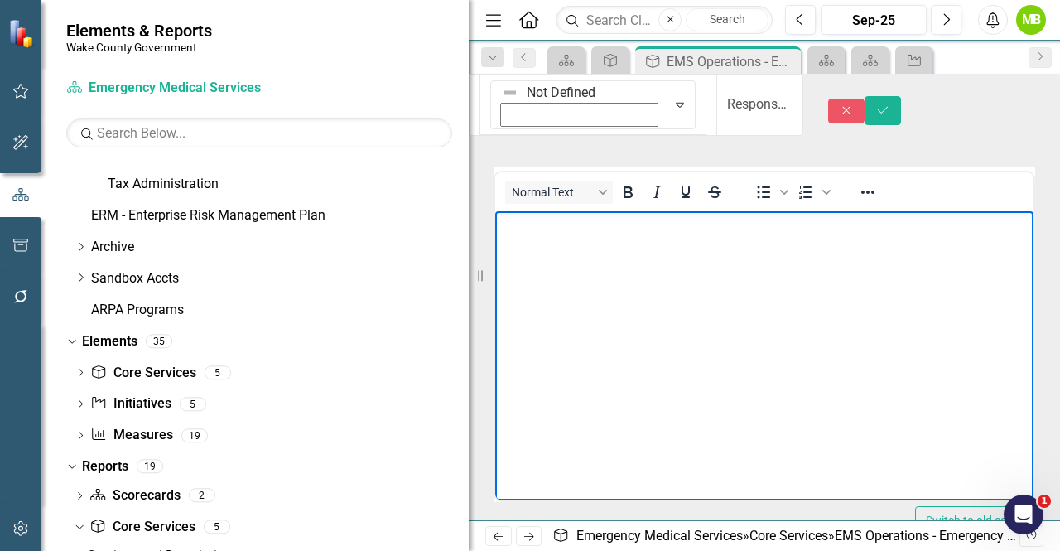
drag, startPoint x: 594, startPoint y: 268, endPoint x: 586, endPoint y: 273, distance: 9.0
click at [594, 268] on body "Rich Text Area. Press ALT-0 for help." at bounding box center [764, 335] width 538 height 248
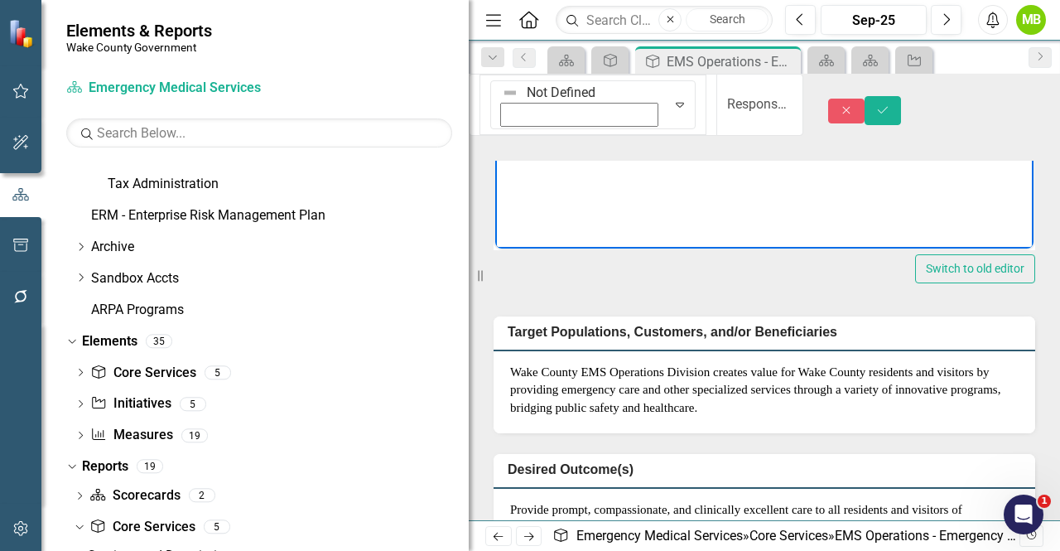
scroll to position [331, 0]
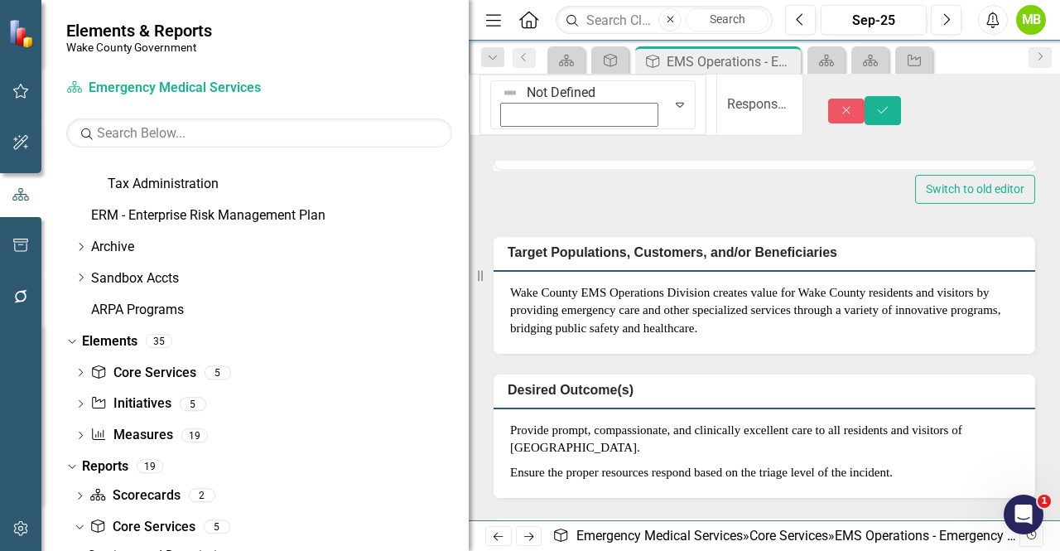
click at [613, 337] on p "Wake County EMS Operations Division creates value for Wake County residents and…" at bounding box center [764, 310] width 508 height 53
click at [612, 337] on p "Wake County EMS Operations Division creates value for Wake County residents and…" at bounding box center [764, 310] width 508 height 53
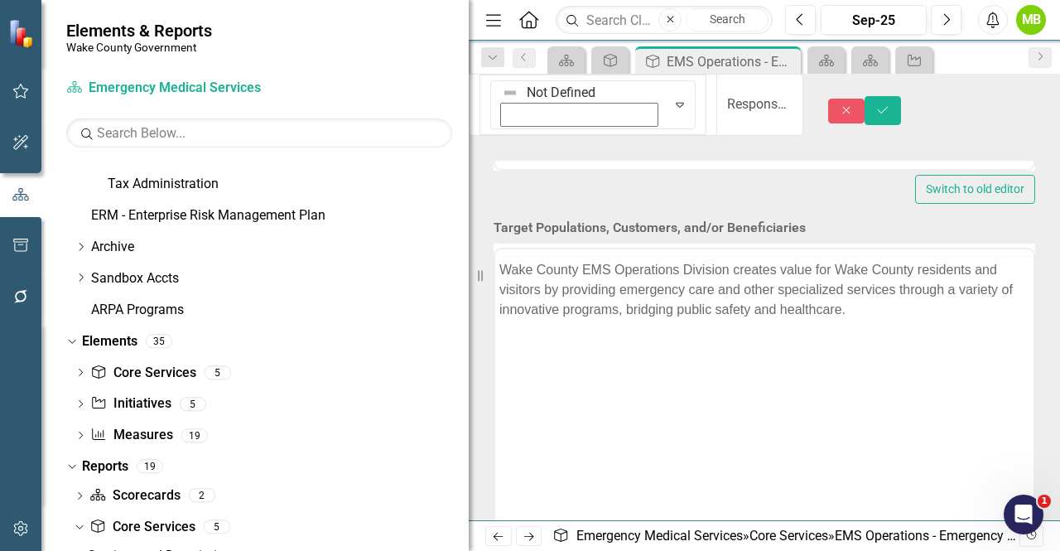
scroll to position [0, 0]
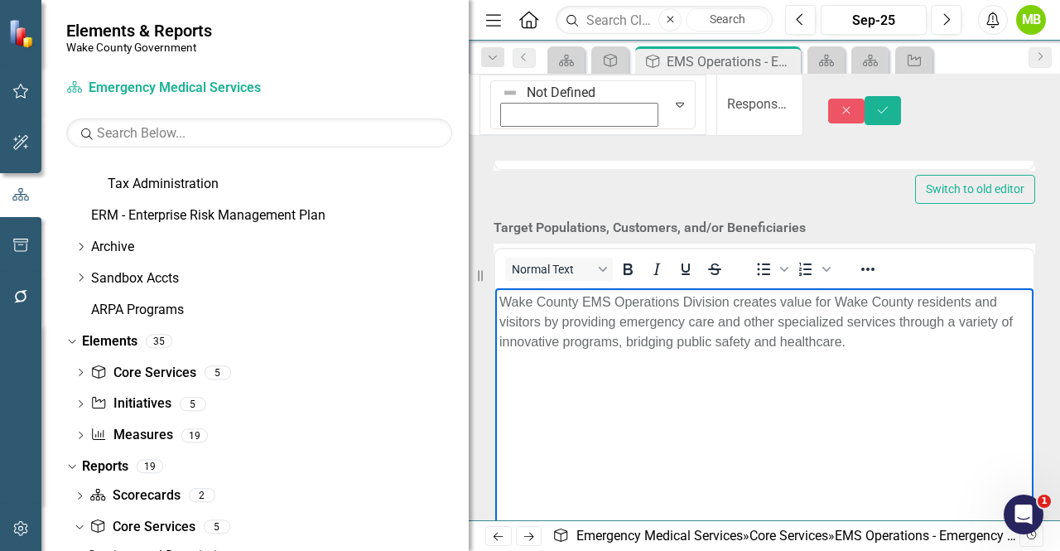
drag, startPoint x: 881, startPoint y: 341, endPoint x: 485, endPoint y: 298, distance: 398.1
click at [495, 298] on html "Wake County EMS Operations Division creates value for Wake County residents and…" at bounding box center [764, 411] width 538 height 248
paste body "Rich Text Area. Press ALT-0 for help."
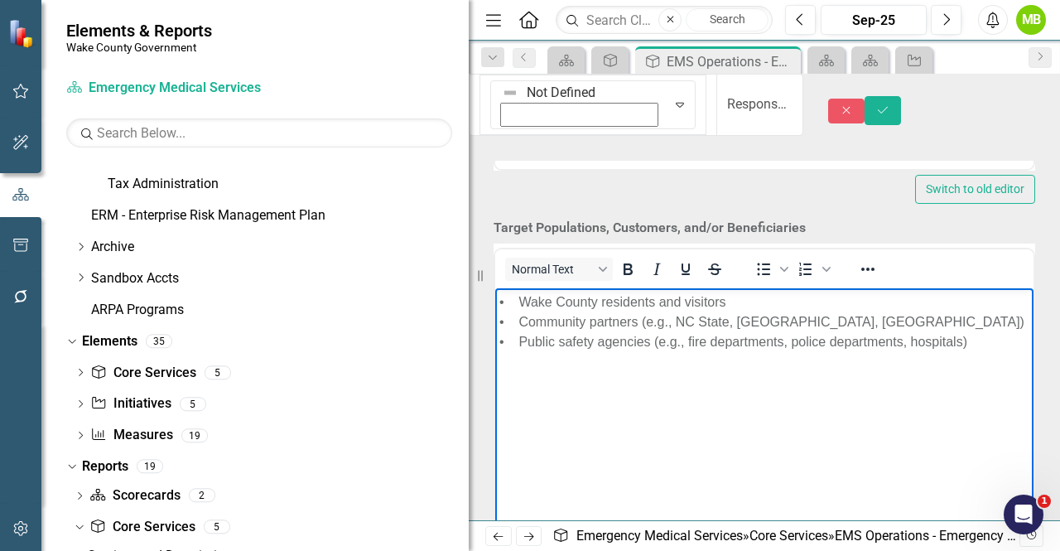
click at [657, 301] on p "• Wake County residents and visitors • Community partners (e.g., NC State, [GEO…" at bounding box center [764, 321] width 530 height 60
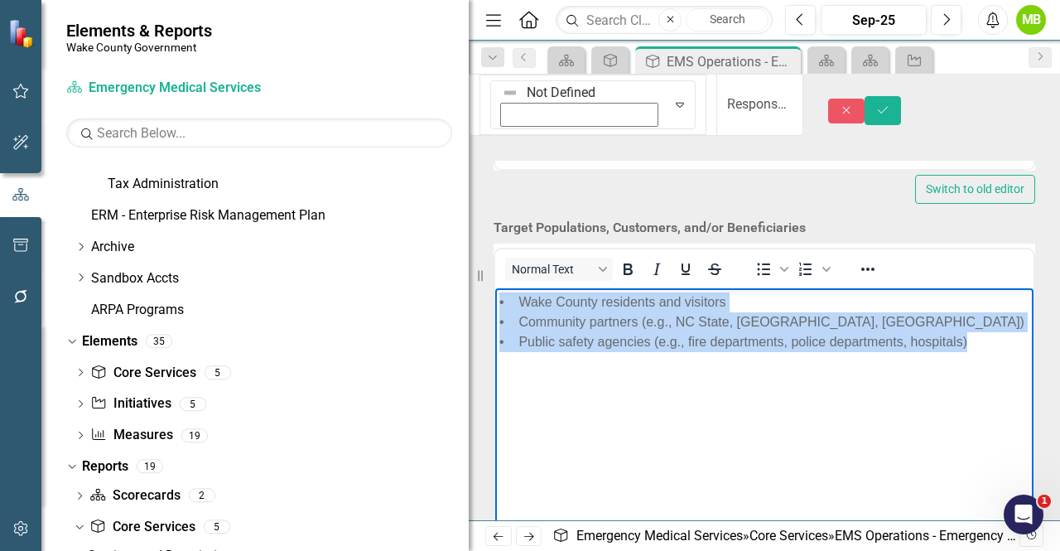
drag, startPoint x: 970, startPoint y: 341, endPoint x: 485, endPoint y: 284, distance: 488.5
click at [495, 287] on html "• Wake County residents and visitors • Community partners (e.g., NC State, [GEO…" at bounding box center [764, 411] width 538 height 248
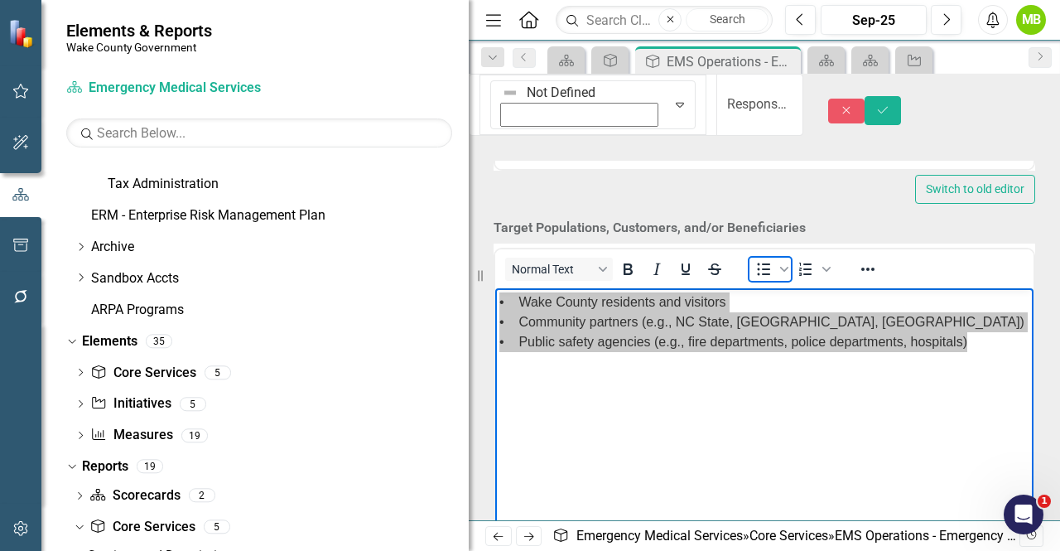
click at [777, 281] on span "Bullet list" at bounding box center [763, 268] width 28 height 23
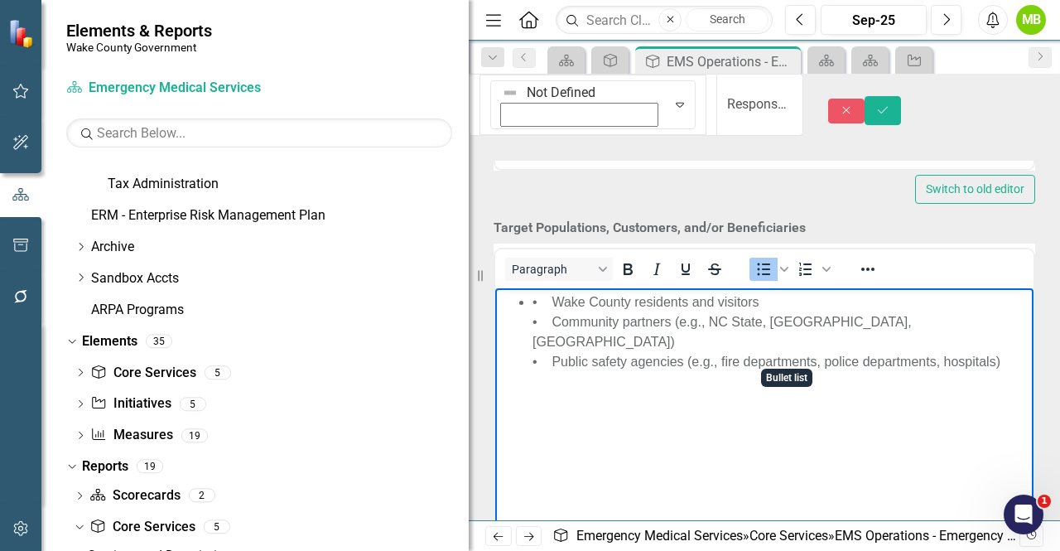
click at [561, 315] on li "• Wake County residents and visitors • Community partners (e.g., NC State, [GEO…" at bounding box center [780, 330] width 497 height 79
click at [551, 303] on li "• Wake County residents and visitors • Community partners (e.g., NC State, [GEO…" at bounding box center [780, 330] width 497 height 79
drag, startPoint x: 551, startPoint y: 321, endPoint x: 528, endPoint y: 320, distance: 22.4
click at [528, 320] on ul "Wake County residents and visitors • Community partners (e.g., NC State, [GEOGR…" at bounding box center [764, 330] width 530 height 79
drag, startPoint x: 553, startPoint y: 339, endPoint x: 516, endPoint y: 339, distance: 37.3
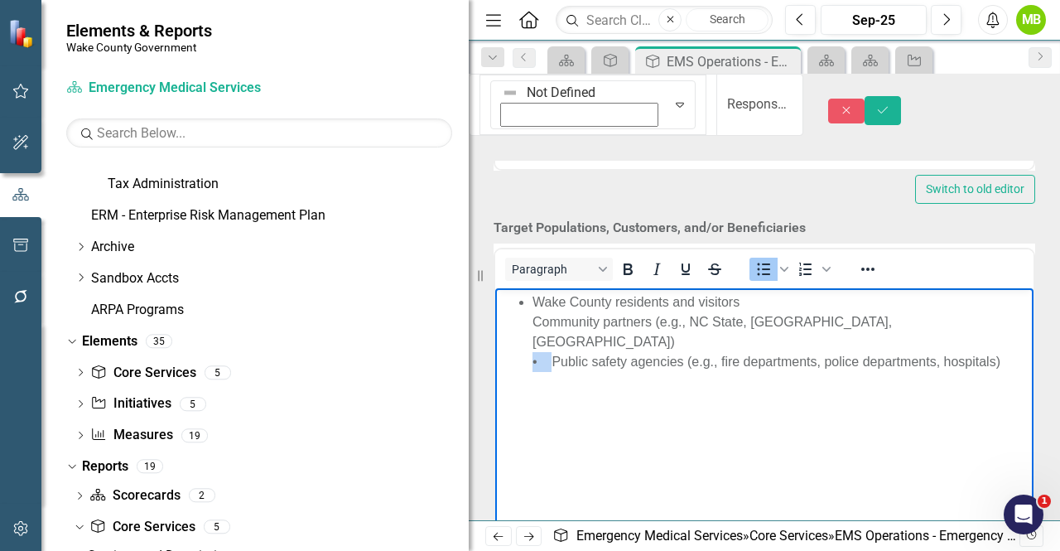
click at [516, 339] on ul "Wake County residents and visitors Community partners (e.g., [GEOGRAPHIC_DATA],…" at bounding box center [764, 330] width 530 height 79
click at [772, 306] on li "Wake County residents and visitors Community partners (e.g., [GEOGRAPHIC_DATA],…" at bounding box center [780, 330] width 497 height 79
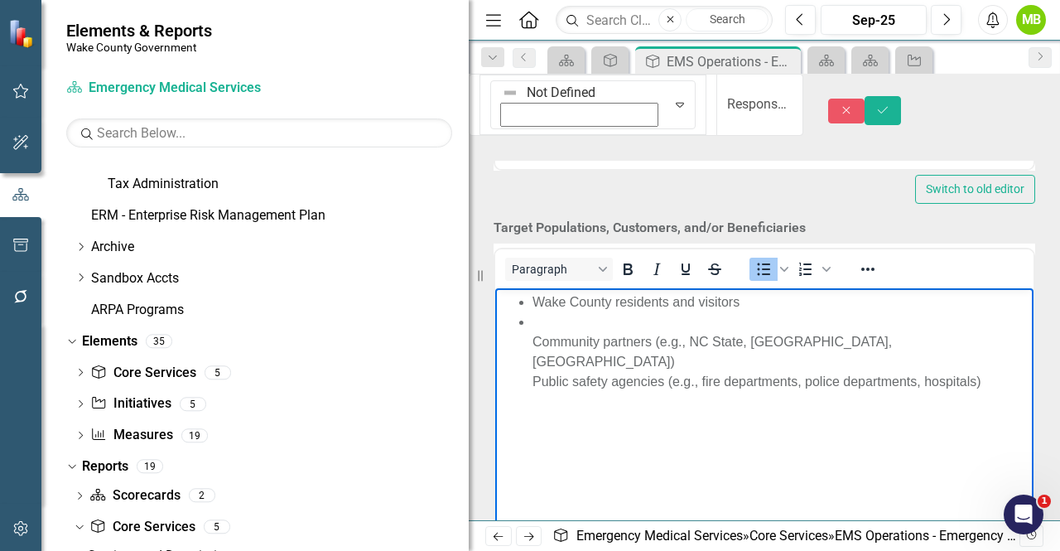
click at [534, 339] on li "Community partners (e.g., NC State, [GEOGRAPHIC_DATA], RDU) Public safety agenc…" at bounding box center [780, 350] width 497 height 79
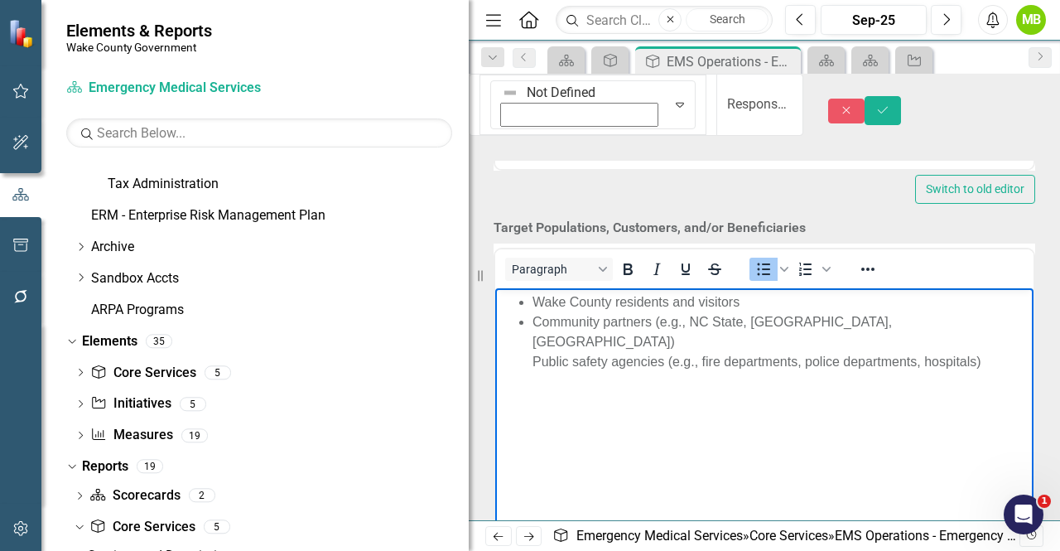
click at [891, 320] on li "Community partners (e.g., NC State, [GEOGRAPHIC_DATA], RDU) Public safety agenc…" at bounding box center [780, 341] width 497 height 60
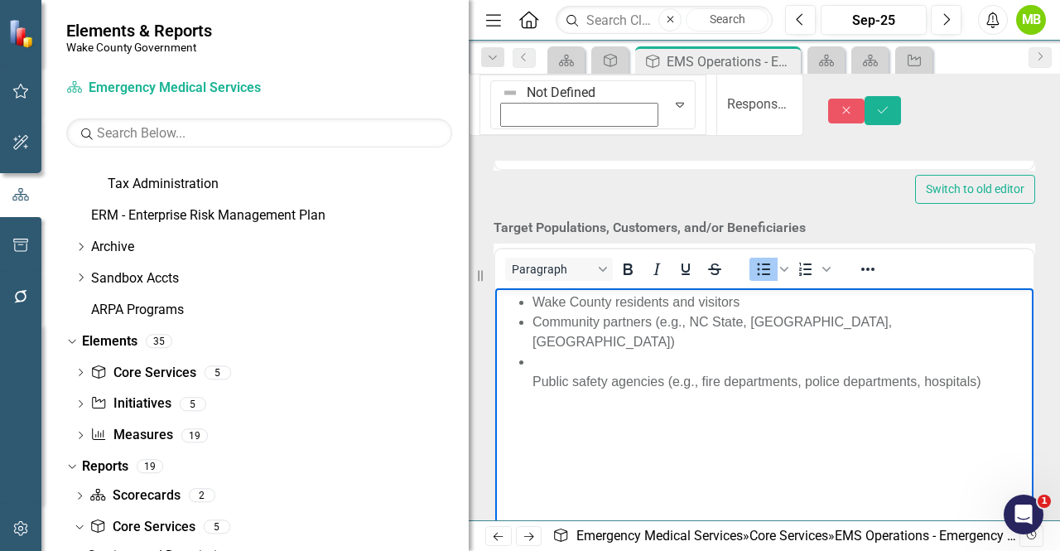
click at [533, 361] on li "Public safety agencies (e.g., fire departments, police departments, hospitals)" at bounding box center [780, 371] width 497 height 40
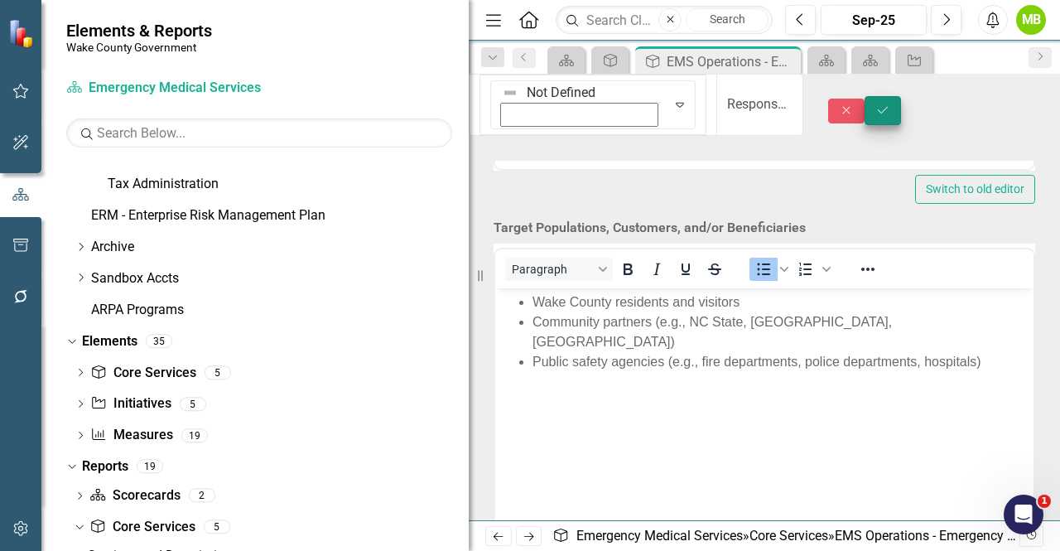
click at [901, 97] on button "Save" at bounding box center [882, 110] width 36 height 29
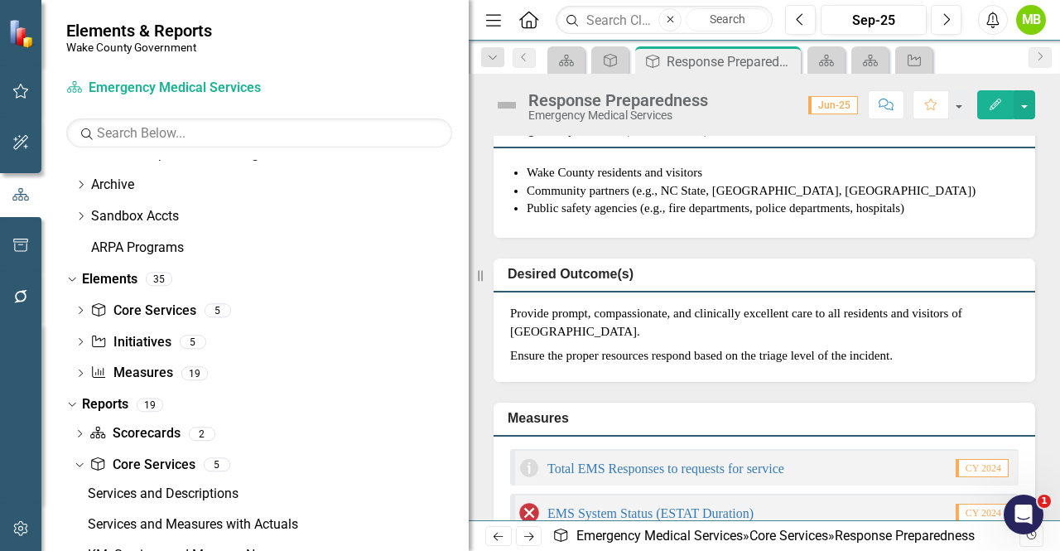
scroll to position [166, 0]
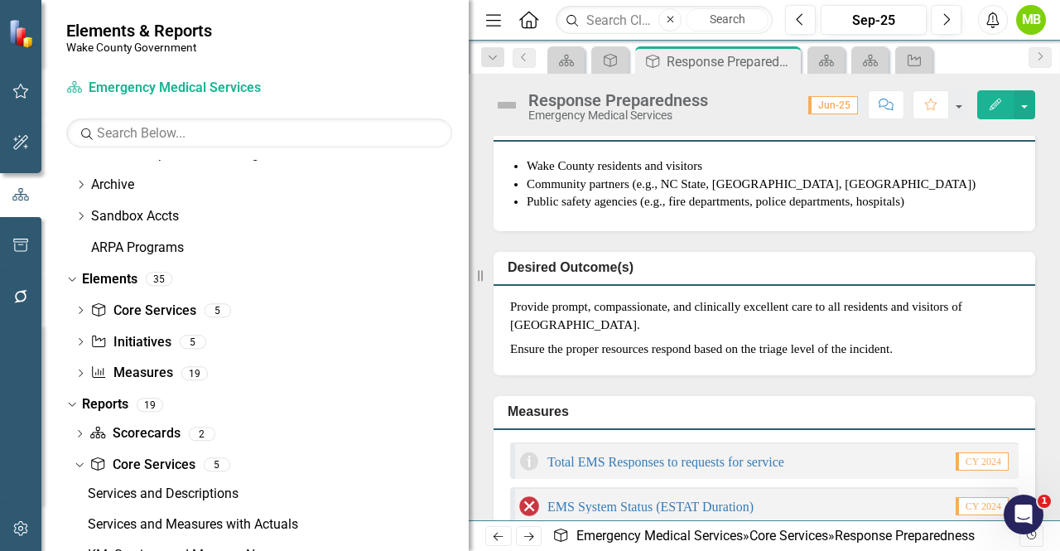
click at [618, 358] on p "Ensure the proper resources respond based on the triage level of the incident." at bounding box center [764, 347] width 508 height 21
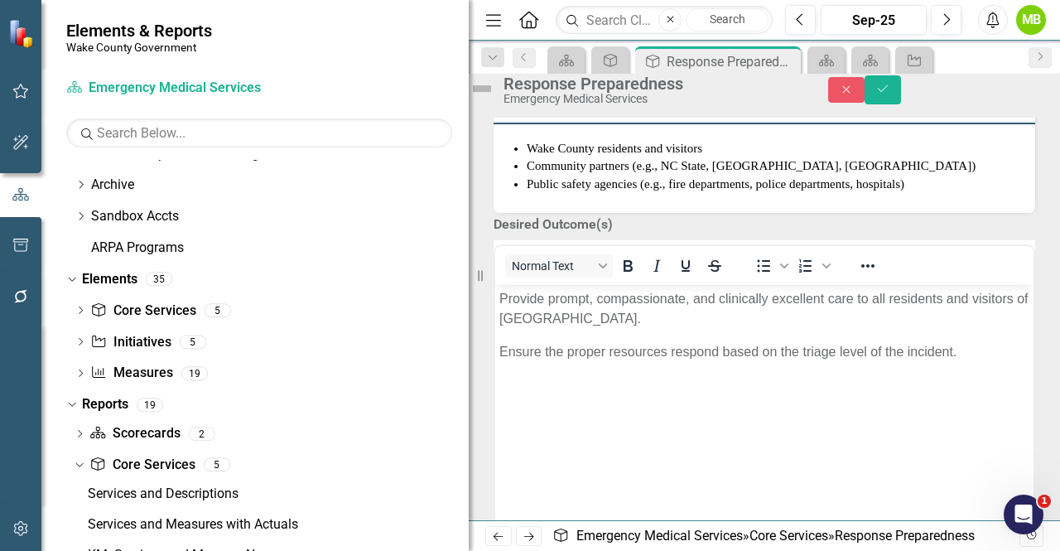
scroll to position [0, 0]
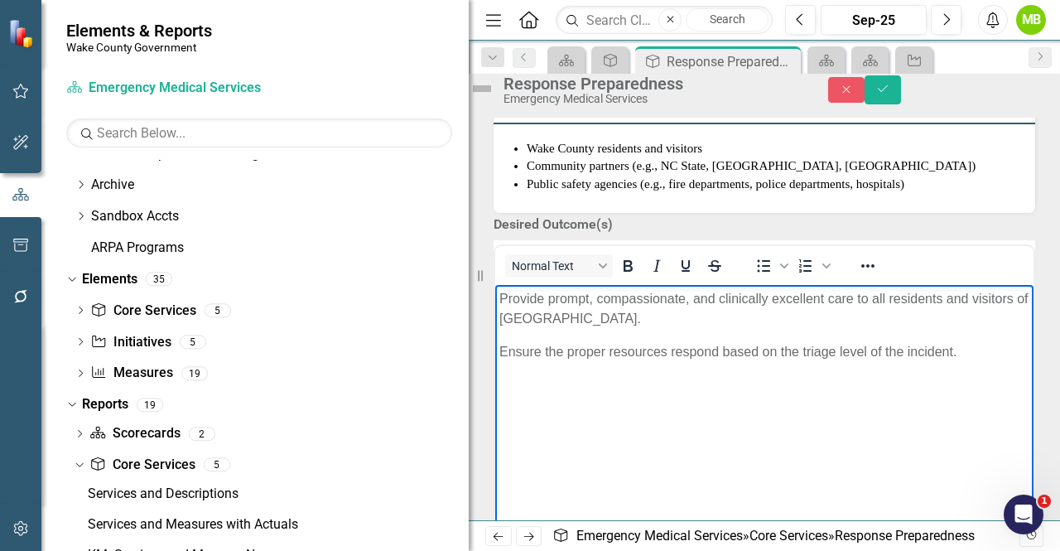
drag, startPoint x: 965, startPoint y: 353, endPoint x: 471, endPoint y: 299, distance: 496.4
click at [495, 299] on html "Provide prompt, compassionate, and clinically excellent care to all residents a…" at bounding box center [764, 408] width 538 height 248
paste body "Rich Text Area. Press ALT-0 for help."
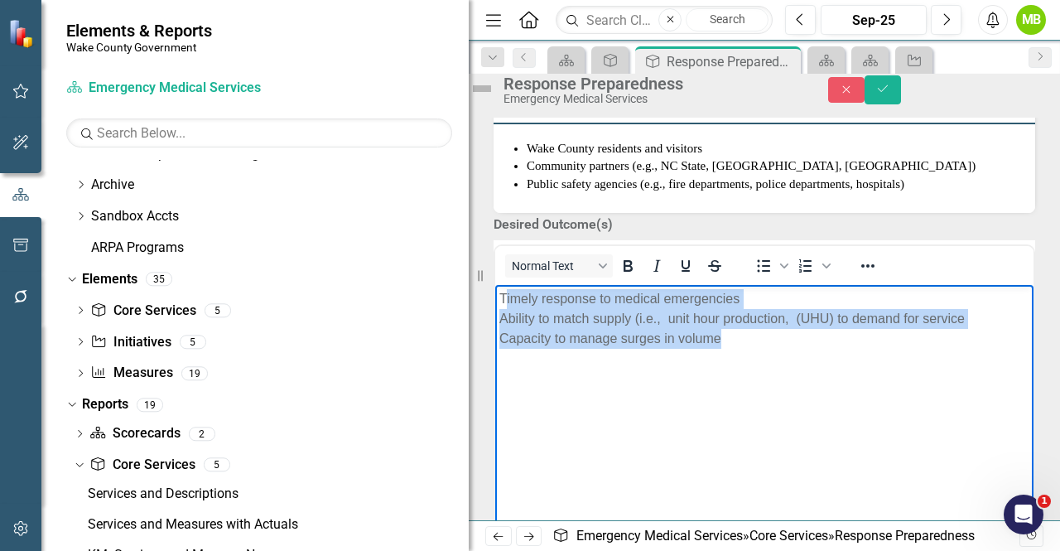
drag, startPoint x: 503, startPoint y: 296, endPoint x: 795, endPoint y: 345, distance: 295.5
click at [801, 347] on p "Timely response to medical emergencies Ability to match supply (i.e., unit hour…" at bounding box center [764, 318] width 530 height 60
click at [753, 351] on body "Timely response to medical emergencies Ability to match supply (i.e., unit hour…" at bounding box center [764, 408] width 538 height 248
click at [749, 339] on p "Timely response to medical emergencies Ability to match supply (i.e., unit hour…" at bounding box center [764, 318] width 530 height 60
drag, startPoint x: 556, startPoint y: 305, endPoint x: 533, endPoint y: 303, distance: 22.4
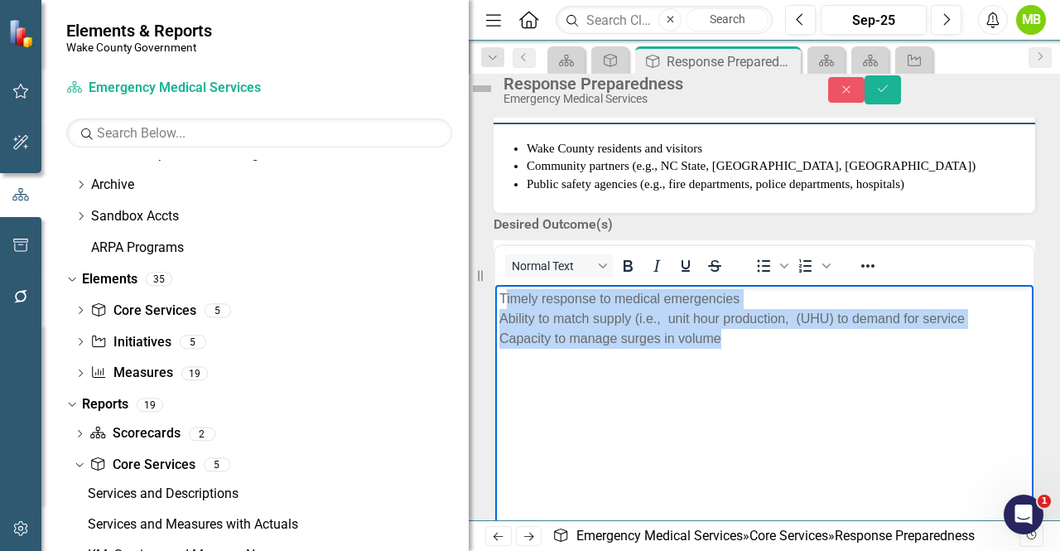
click at [555, 305] on p "Timely response to medical emergencies Ability to match supply (i.e., unit hour…" at bounding box center [764, 318] width 530 height 60
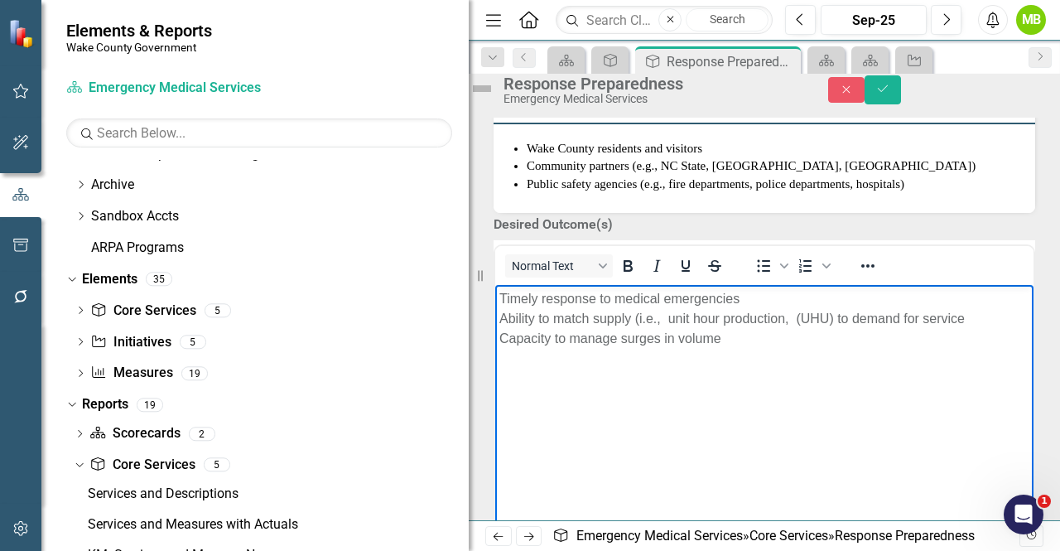
click at [502, 303] on p "Timely response to medical emergencies Ability to match supply (i.e., unit hour…" at bounding box center [764, 318] width 530 height 60
click at [771, 272] on icon "Bullet list" at bounding box center [764, 265] width 13 height 12
drag, startPoint x: 537, startPoint y: 320, endPoint x: 551, endPoint y: 320, distance: 14.1
click at [537, 320] on li "Timely response to medical emergencies Ability to match supply (i.e., unit hour…" at bounding box center [780, 318] width 497 height 60
click at [534, 348] on li "Ability to match supply (i.e., unit hour production, (UHU) to demand for servic…" at bounding box center [780, 328] width 497 height 40
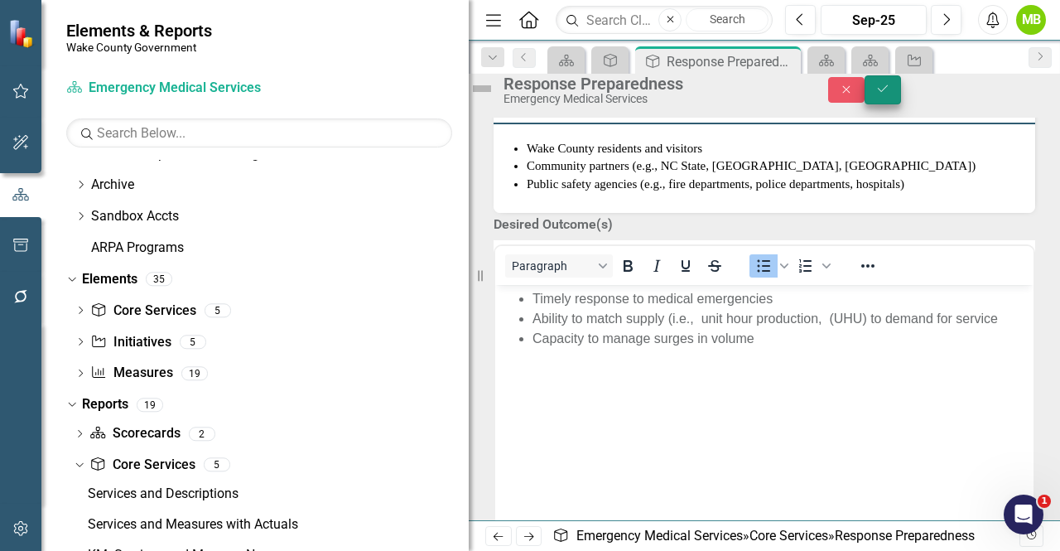
click at [890, 94] on icon "Save" at bounding box center [882, 89] width 15 height 12
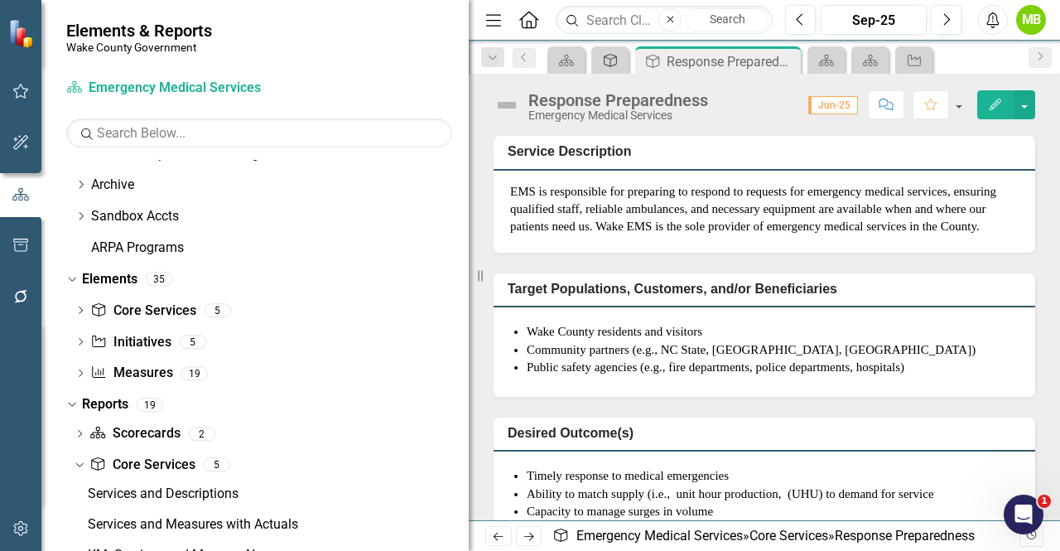
click at [605, 65] on icon "Core Service" at bounding box center [610, 60] width 17 height 13
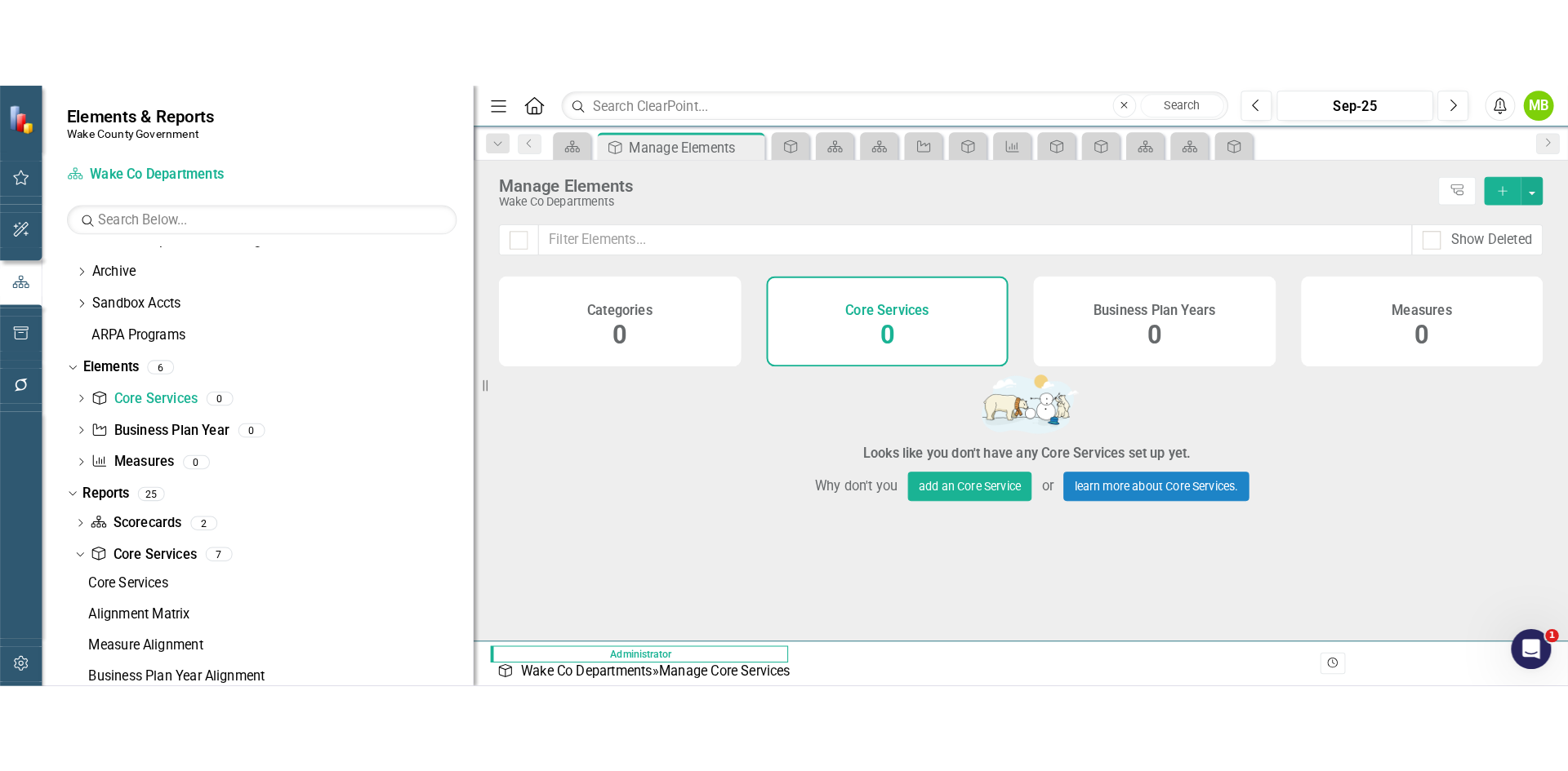
scroll to position [111, 0]
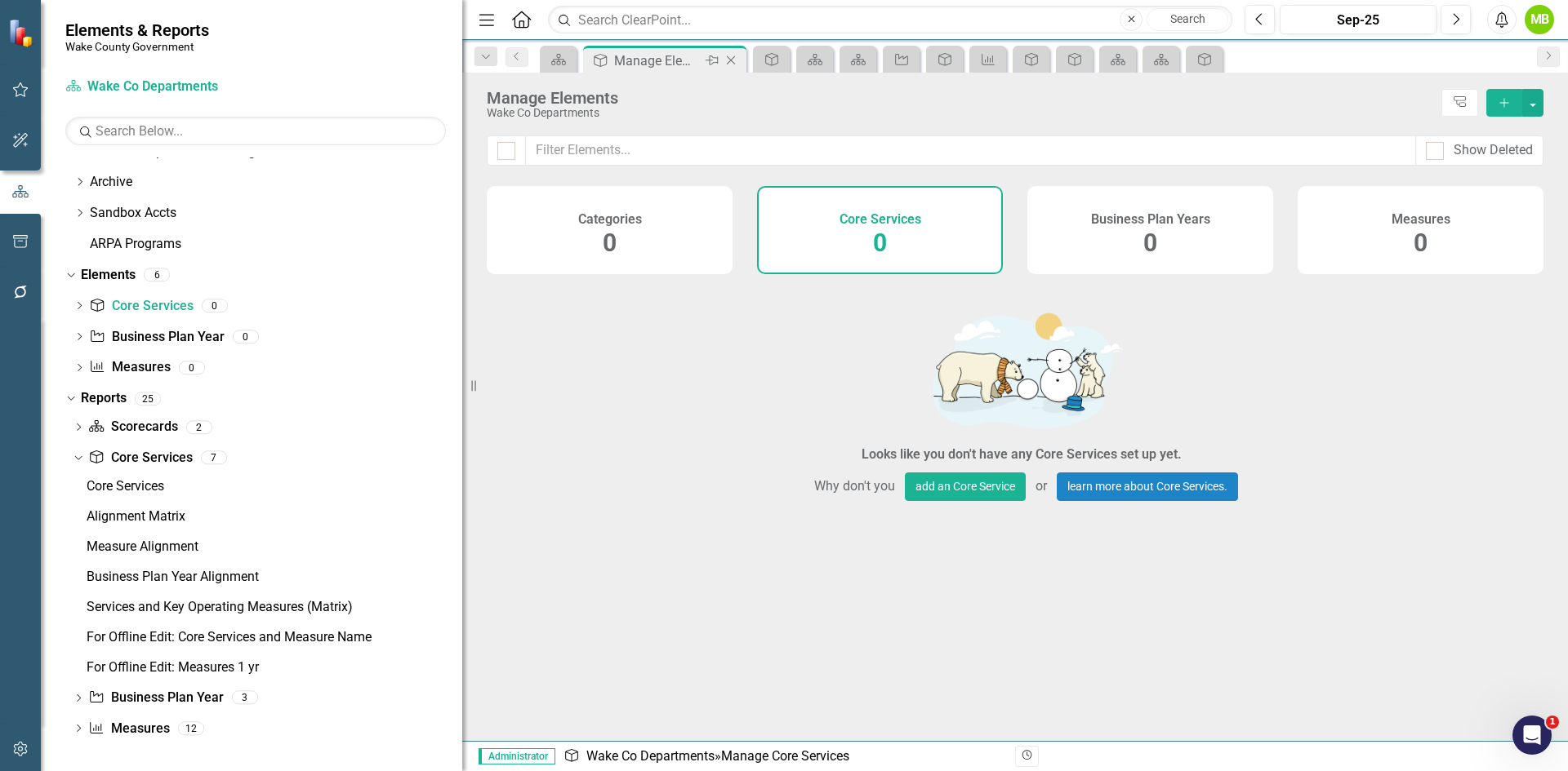
click at [733, 59] on icon "Close" at bounding box center [731, 60] width 17 height 13
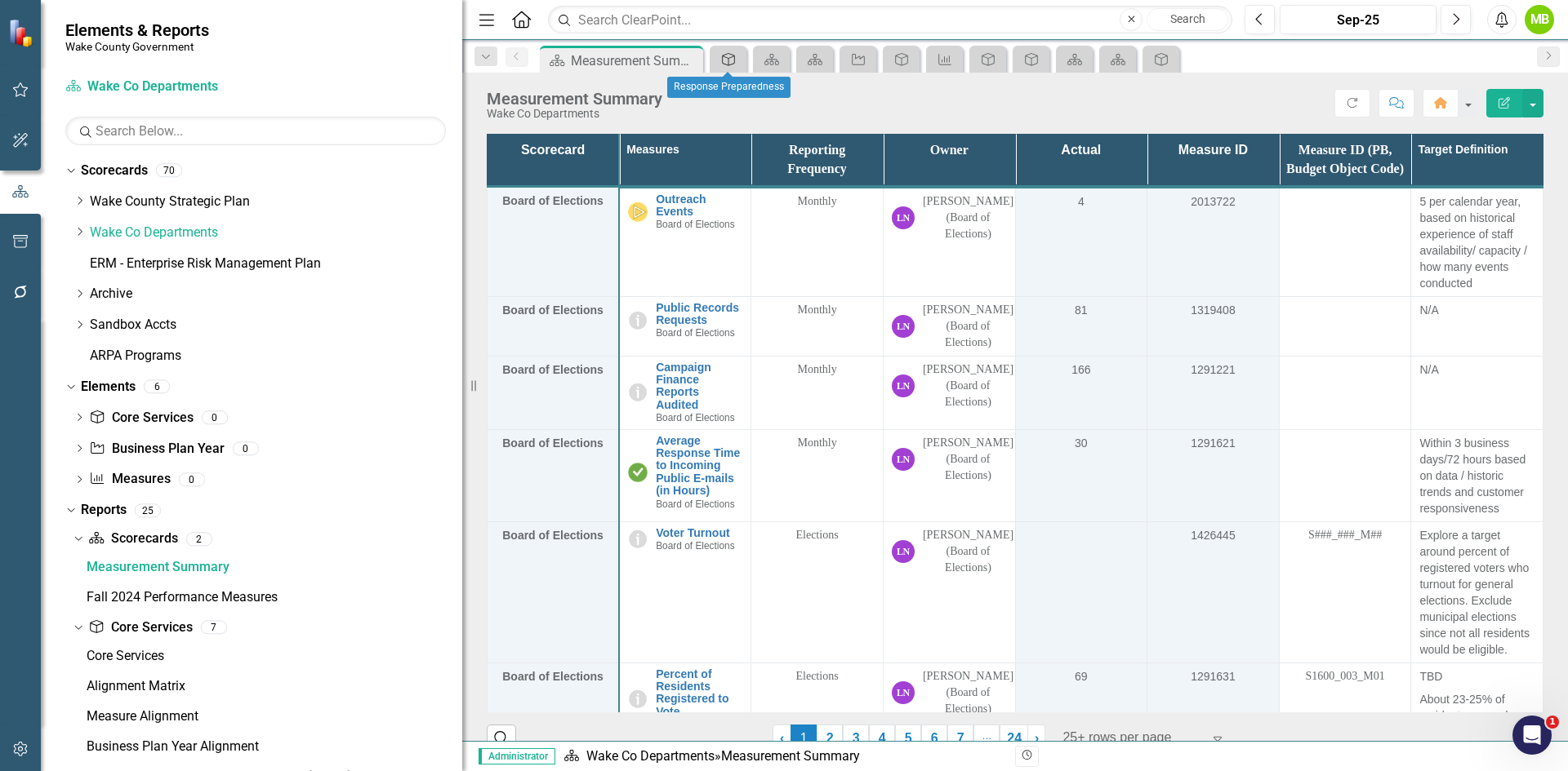
click at [727, 62] on icon "Core Service" at bounding box center [728, 59] width 17 height 13
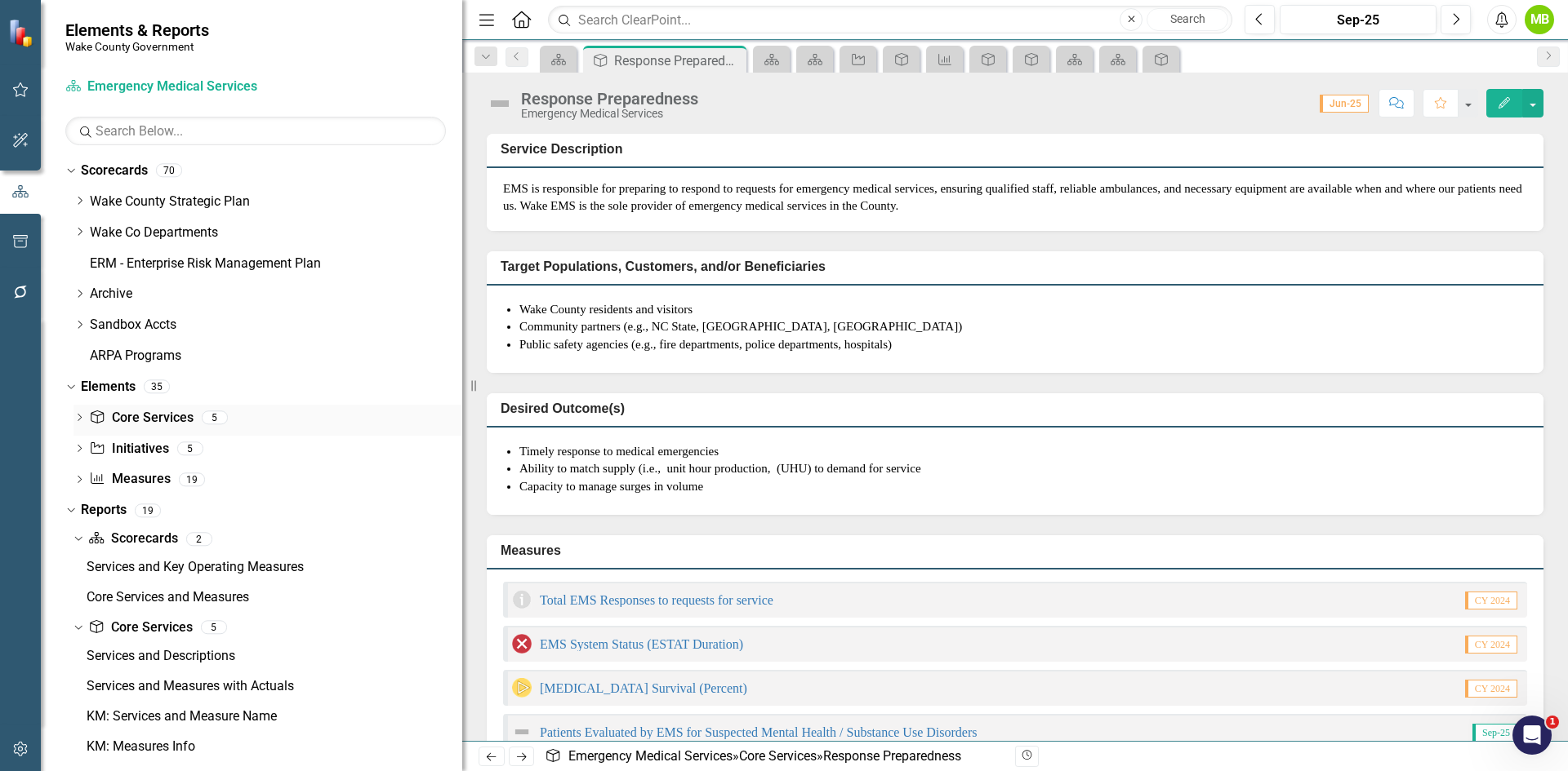
click at [164, 420] on link "Core Service Core Services" at bounding box center [140, 418] width 104 height 19
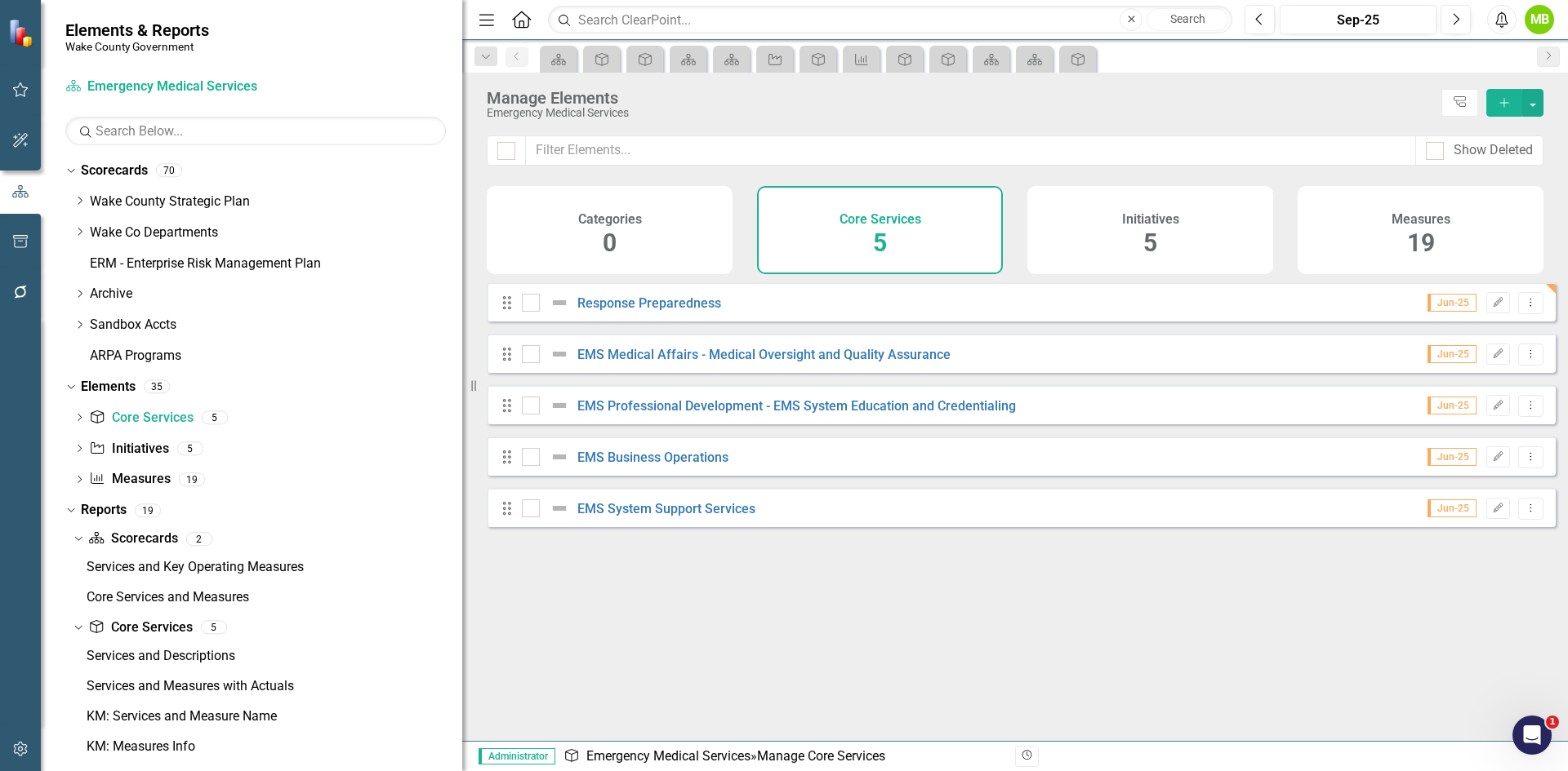
click at [1077, 70] on div "Core Service" at bounding box center [1077, 58] width 36 height 27
click at [1079, 62] on icon "Core Service" at bounding box center [1078, 59] width 17 height 13
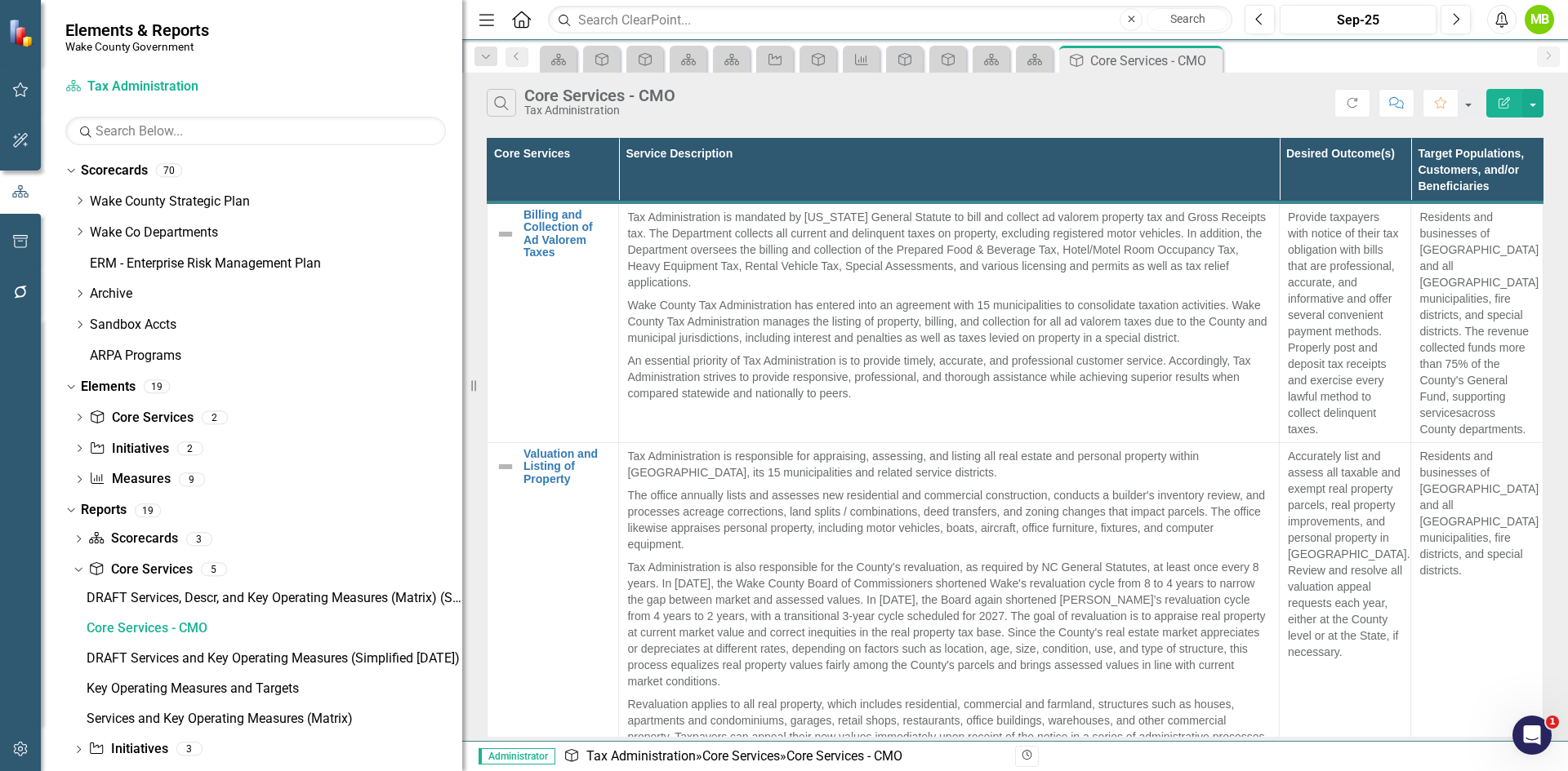
click at [0, 0] on icon "Close" at bounding box center [0, 0] width 0 height 0
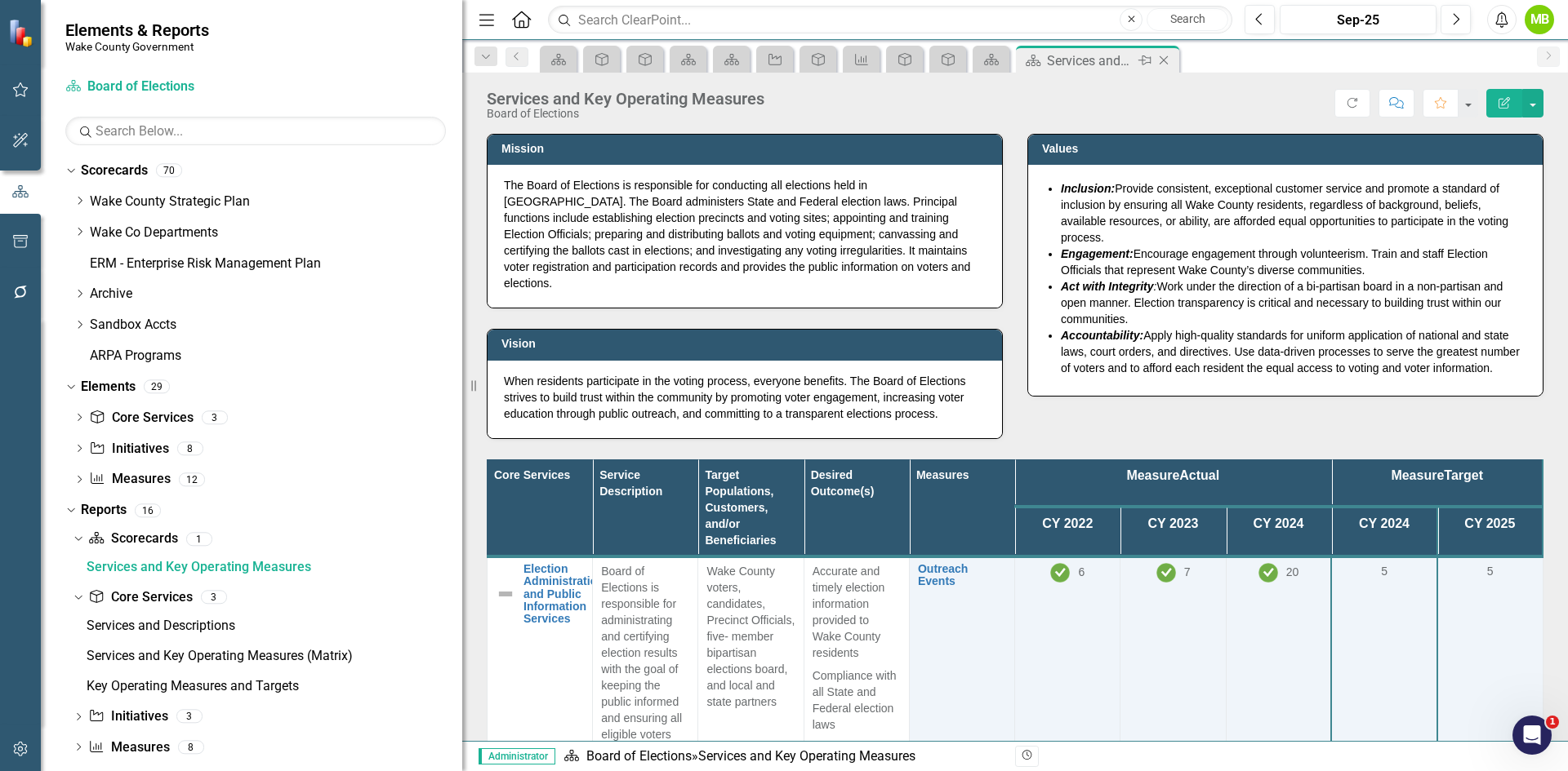
click at [1162, 62] on icon at bounding box center [1164, 60] width 9 height 9
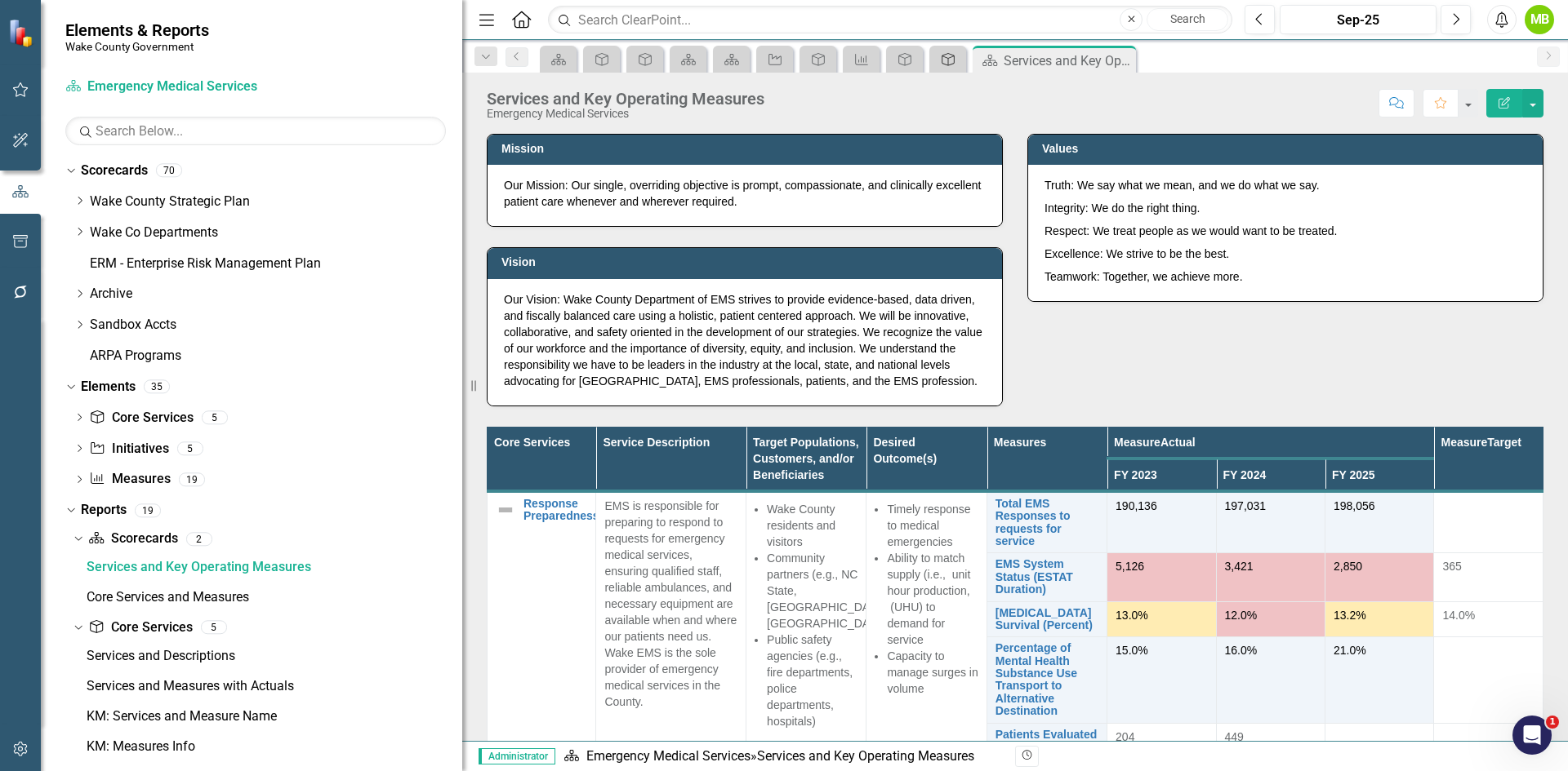
click at [947, 65] on div "Core Service" at bounding box center [944, 59] width 23 height 21
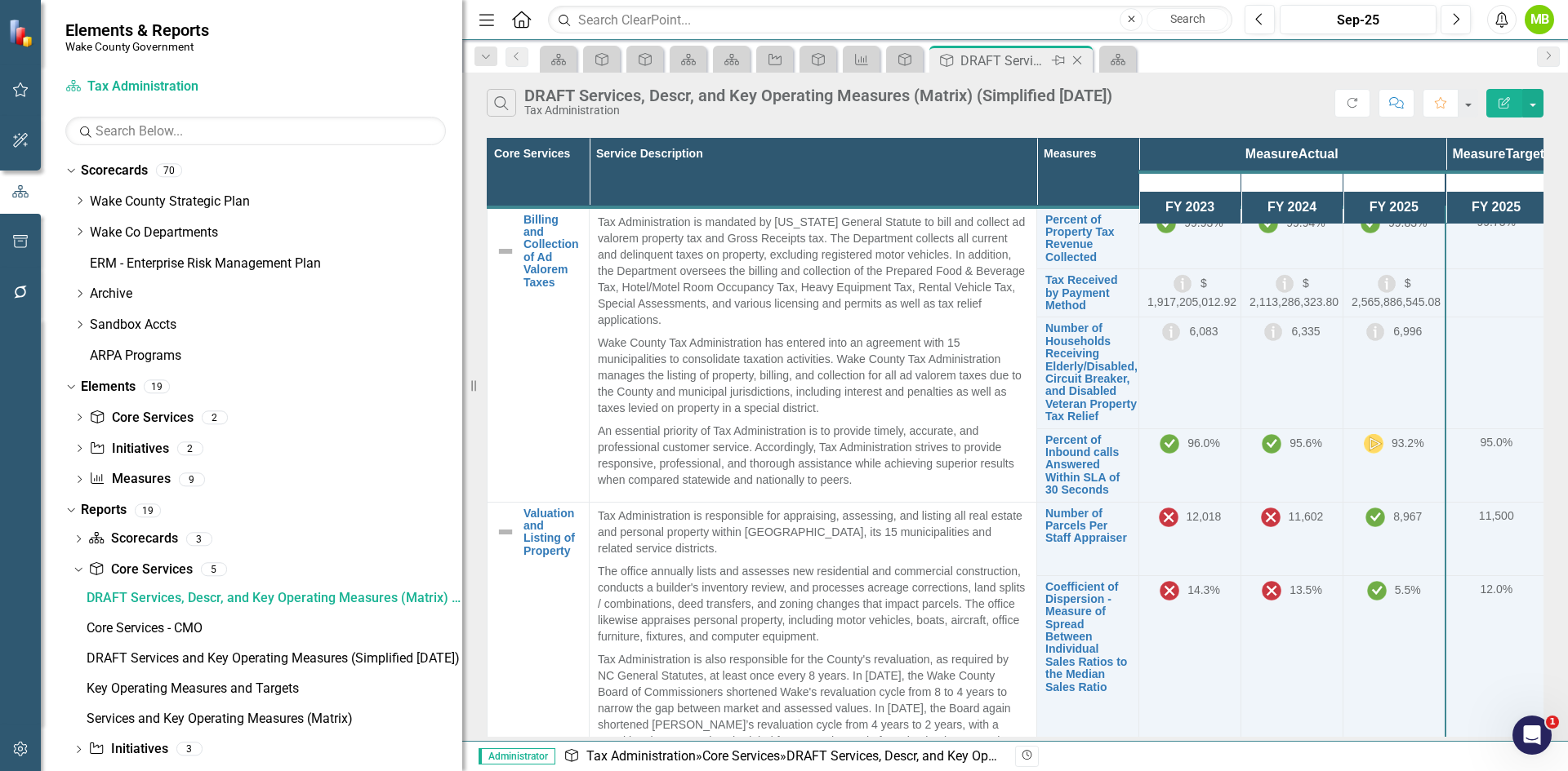
click at [1083, 64] on icon "Close" at bounding box center [1077, 60] width 17 height 13
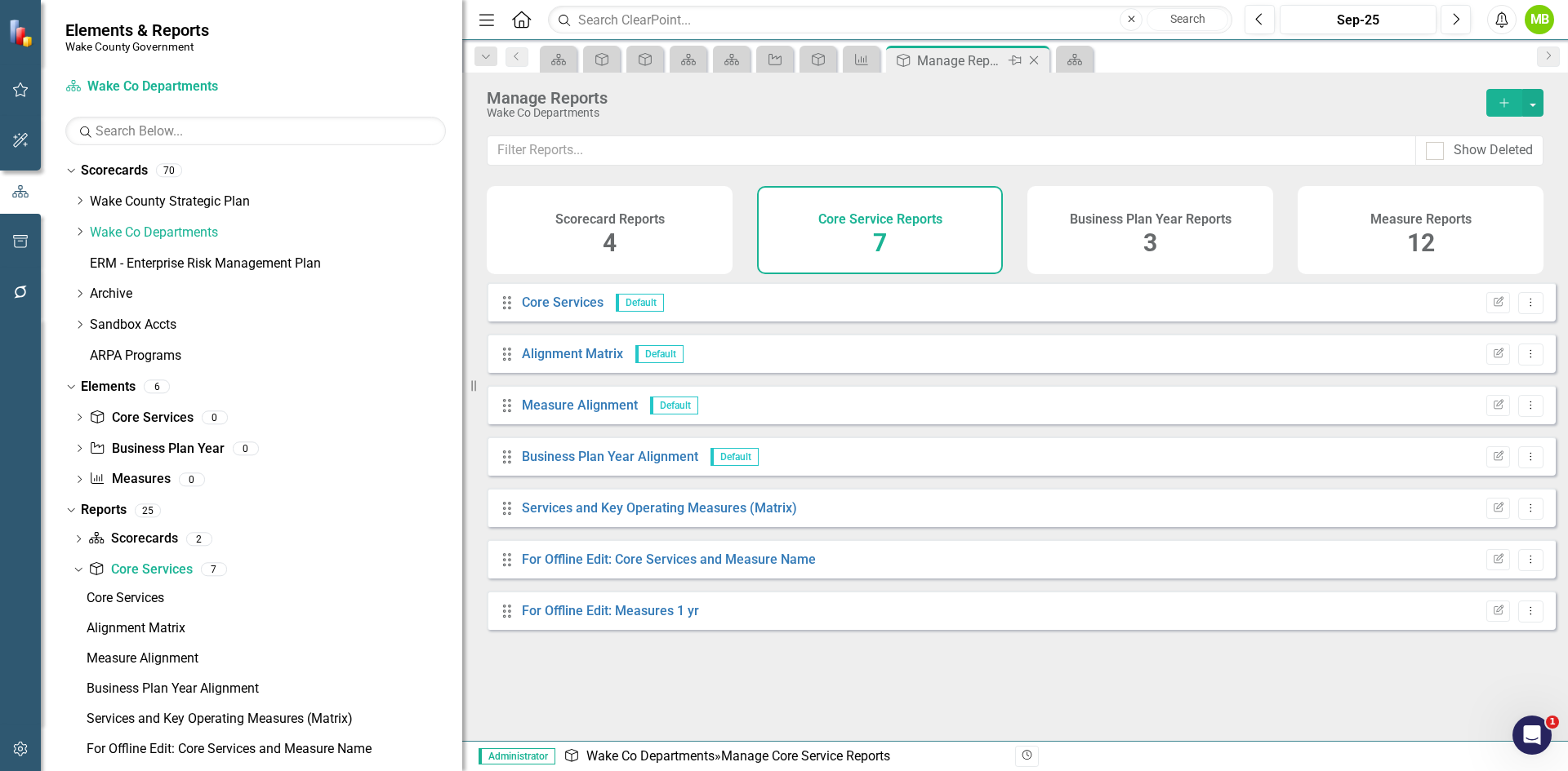
click at [1035, 62] on icon at bounding box center [1033, 60] width 9 height 9
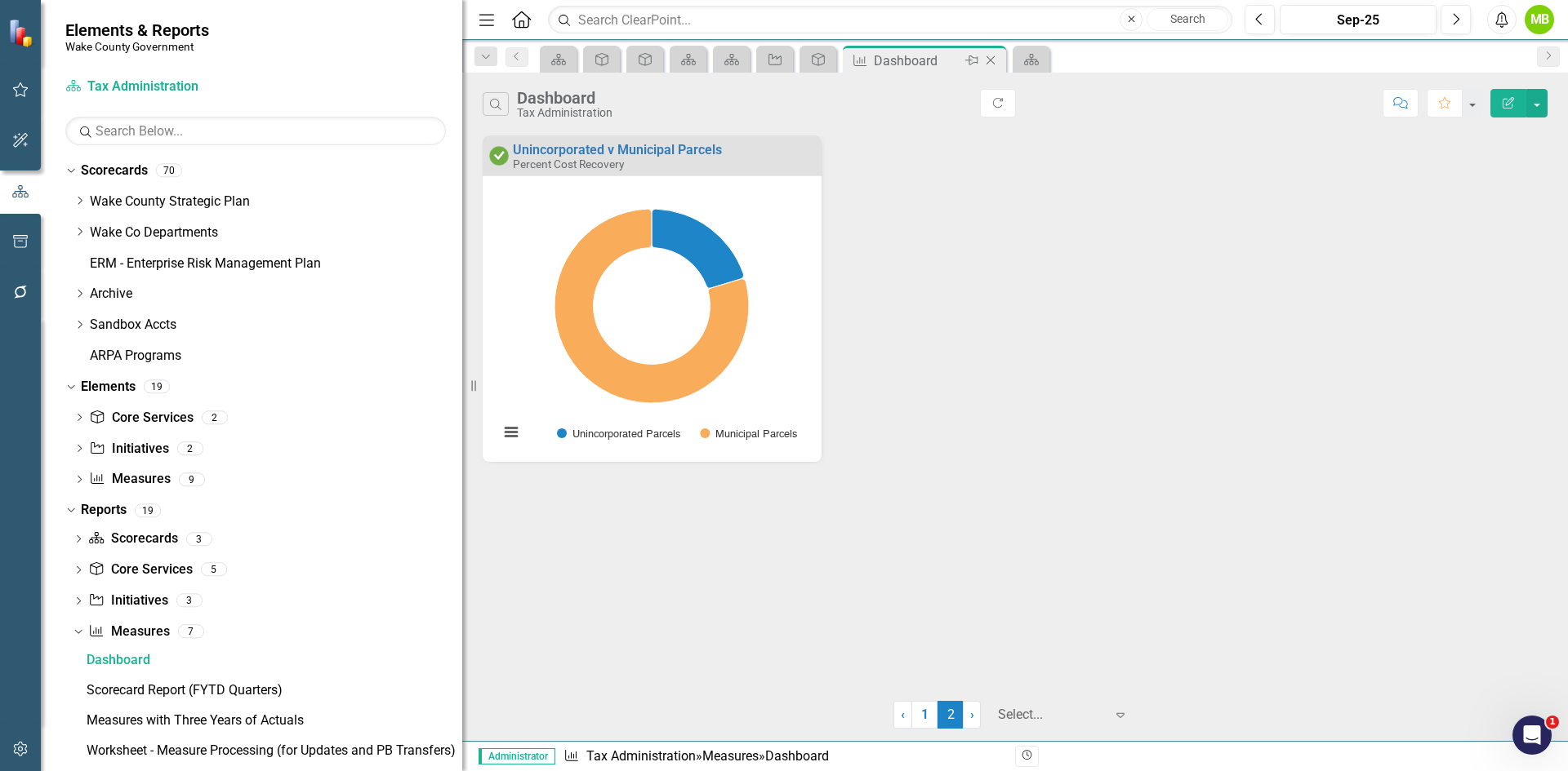
click at [994, 59] on icon "Close" at bounding box center [990, 60] width 17 height 13
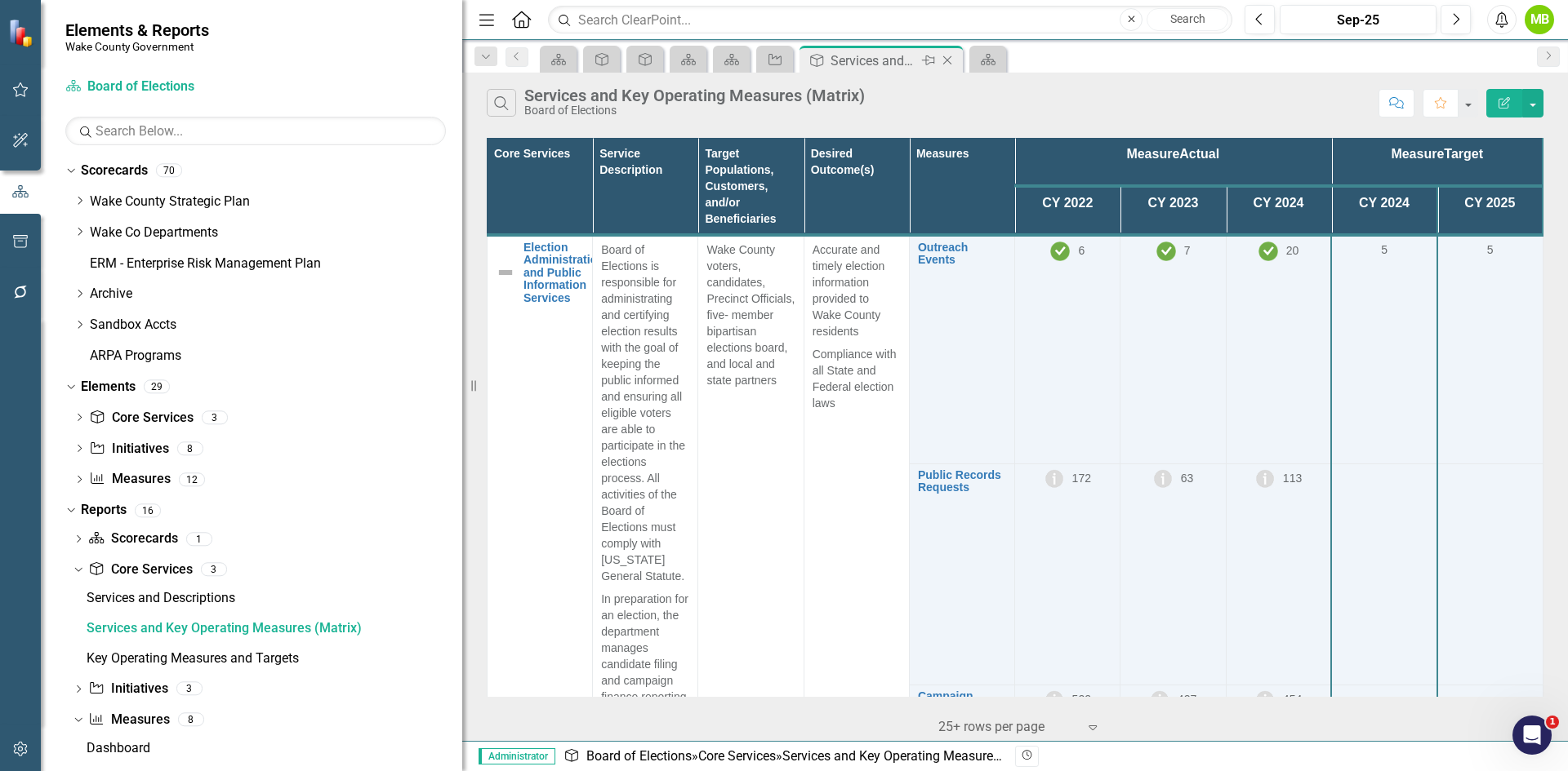
click at [941, 63] on icon "Close" at bounding box center [947, 60] width 17 height 13
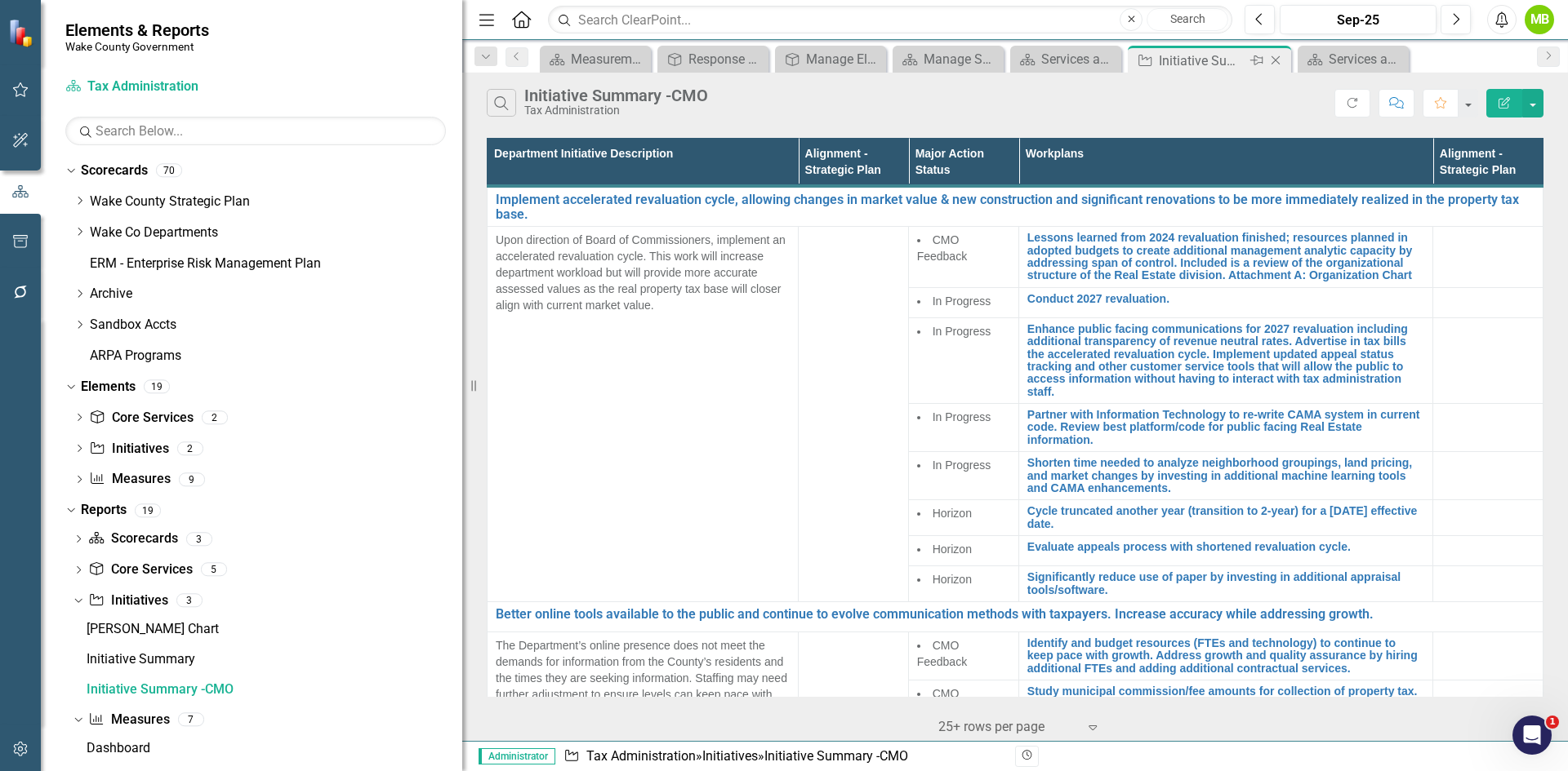
click at [1277, 59] on icon at bounding box center [1275, 60] width 9 height 9
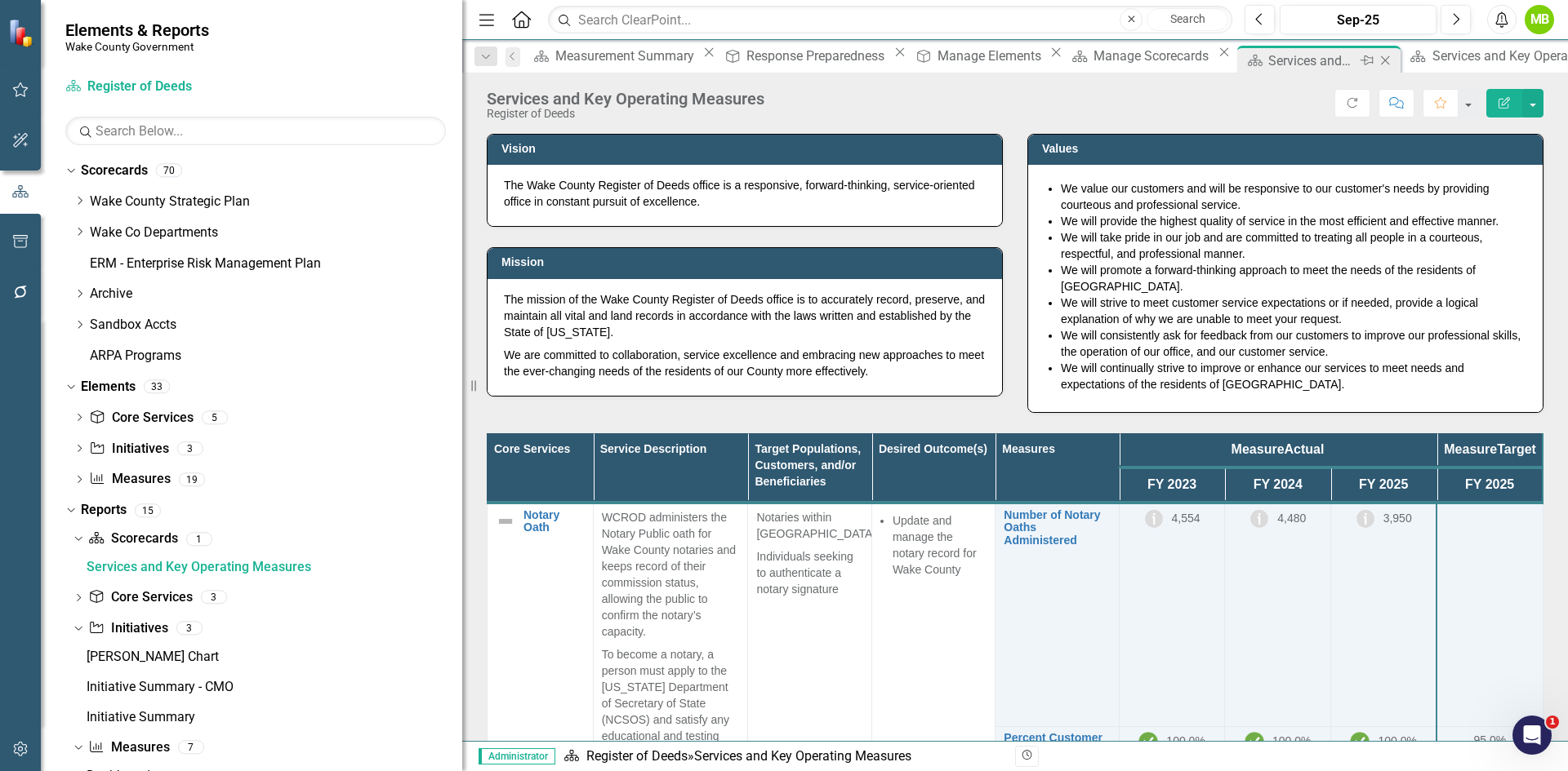
click at [1377, 62] on icon "Close" at bounding box center [1385, 60] width 17 height 13
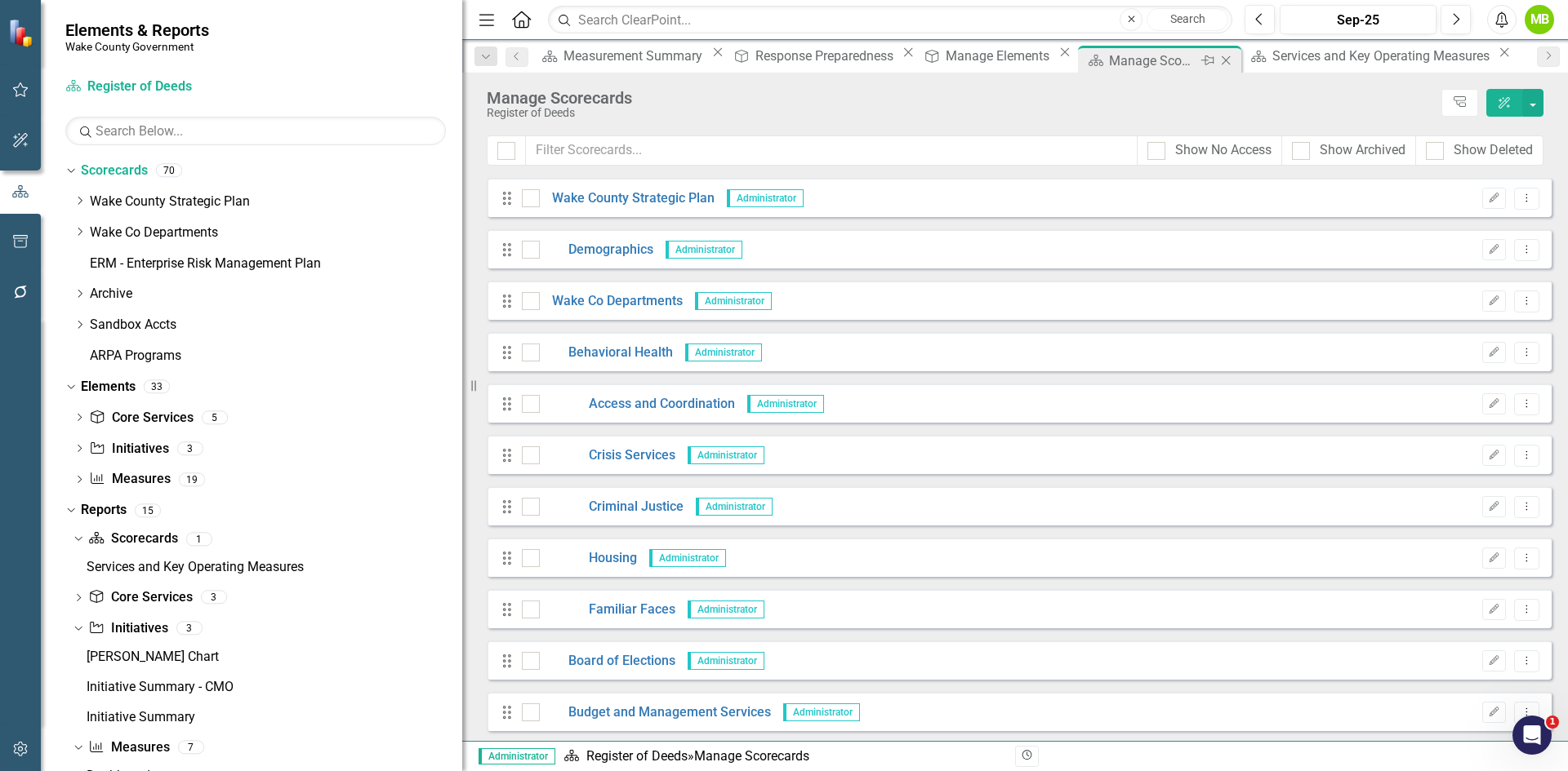
click at [1217, 59] on icon "Close" at bounding box center [1225, 60] width 17 height 13
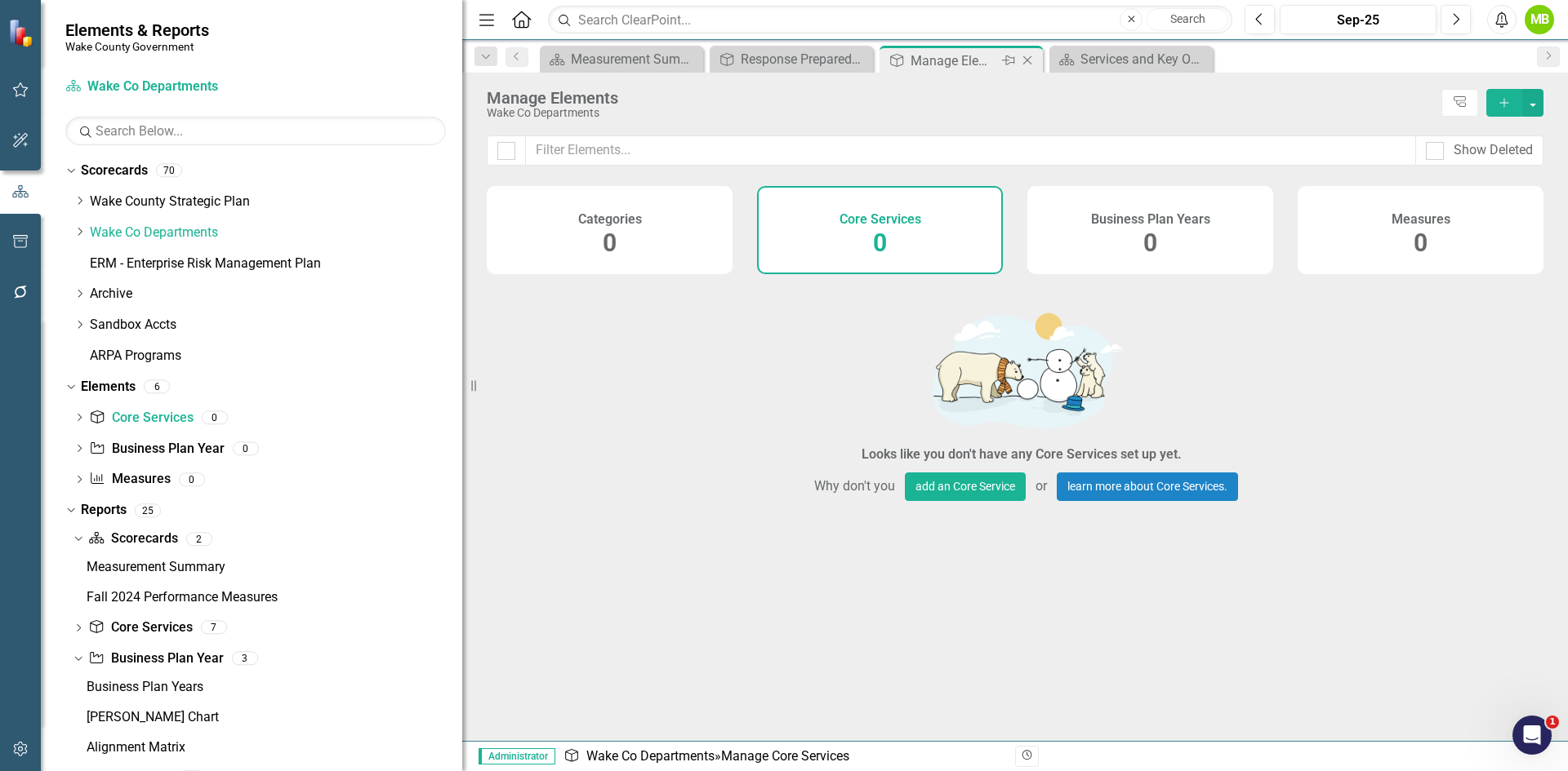
click at [1030, 59] on icon "Close" at bounding box center [1027, 60] width 17 height 13
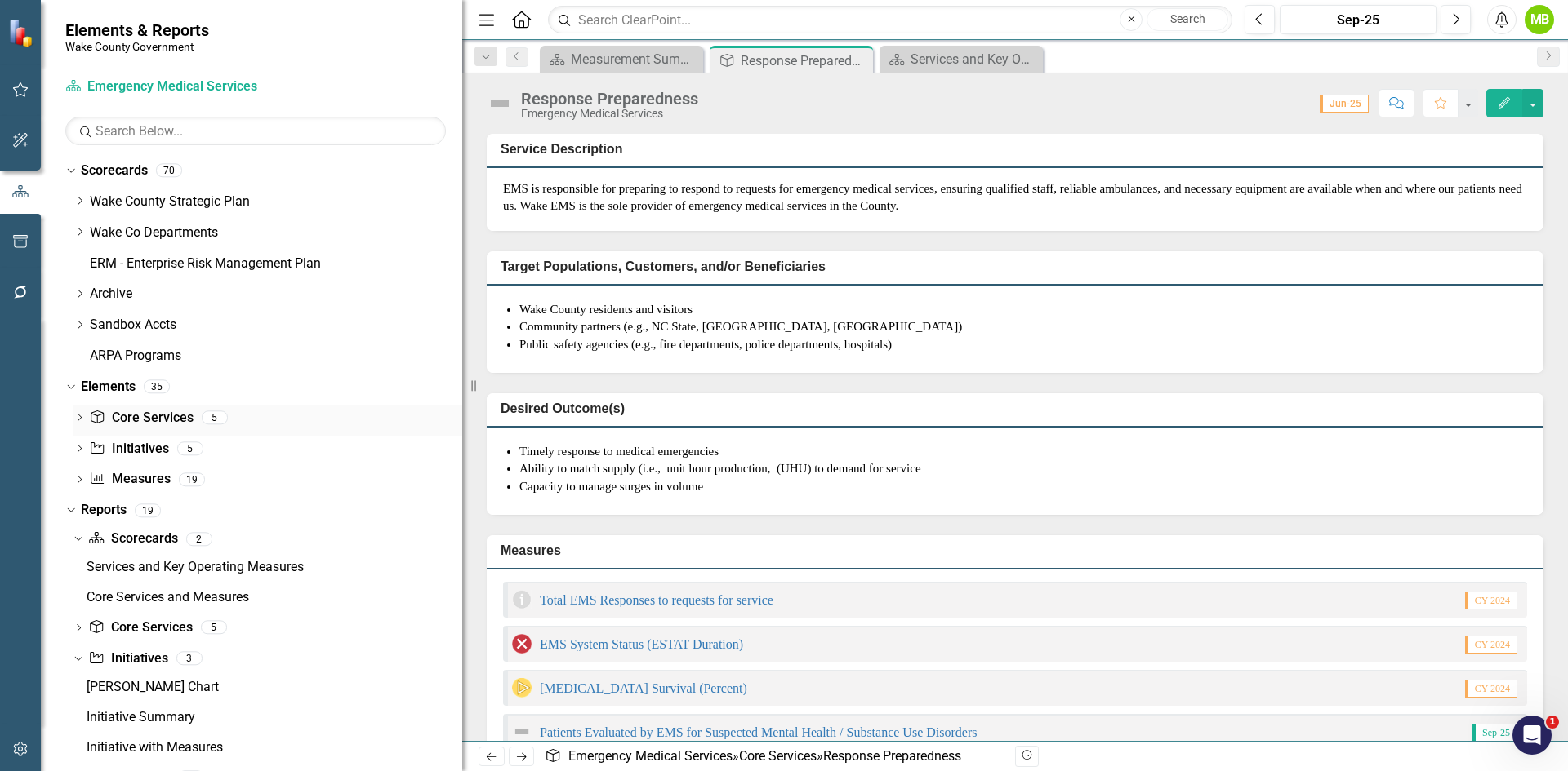
click at [164, 407] on div "Core Service Core Services" at bounding box center [140, 418] width 104 height 27
click at [147, 407] on div "Core Service Core Services" at bounding box center [140, 418] width 104 height 27
click at [87, 415] on div "Dropdown Core Service Core Services 5" at bounding box center [268, 420] width 389 height 31
click at [80, 414] on div "Dropdown" at bounding box center [80, 420] width 12 height 14
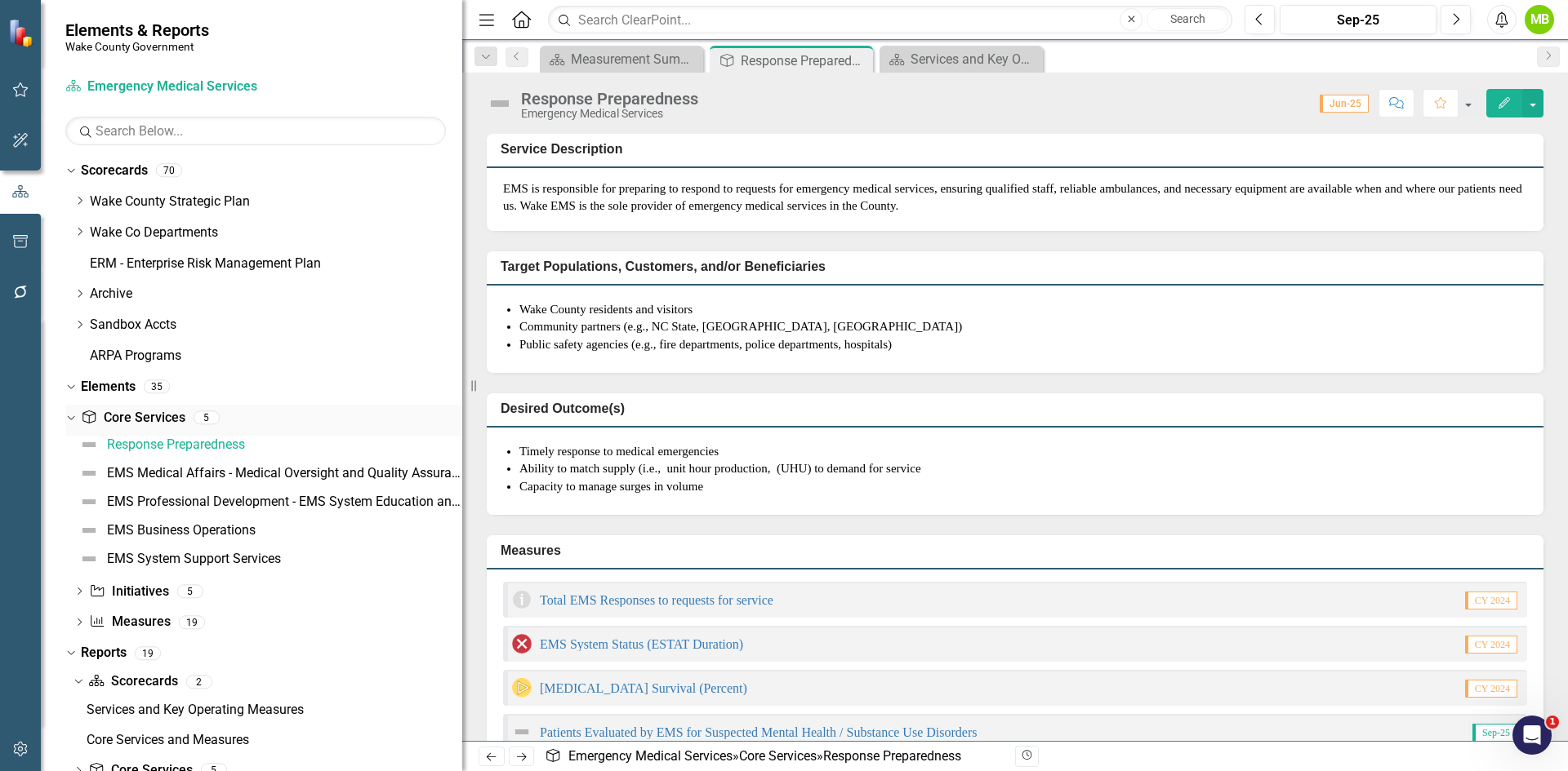
click at [145, 419] on link "Core Service Core Services" at bounding box center [132, 418] width 104 height 19
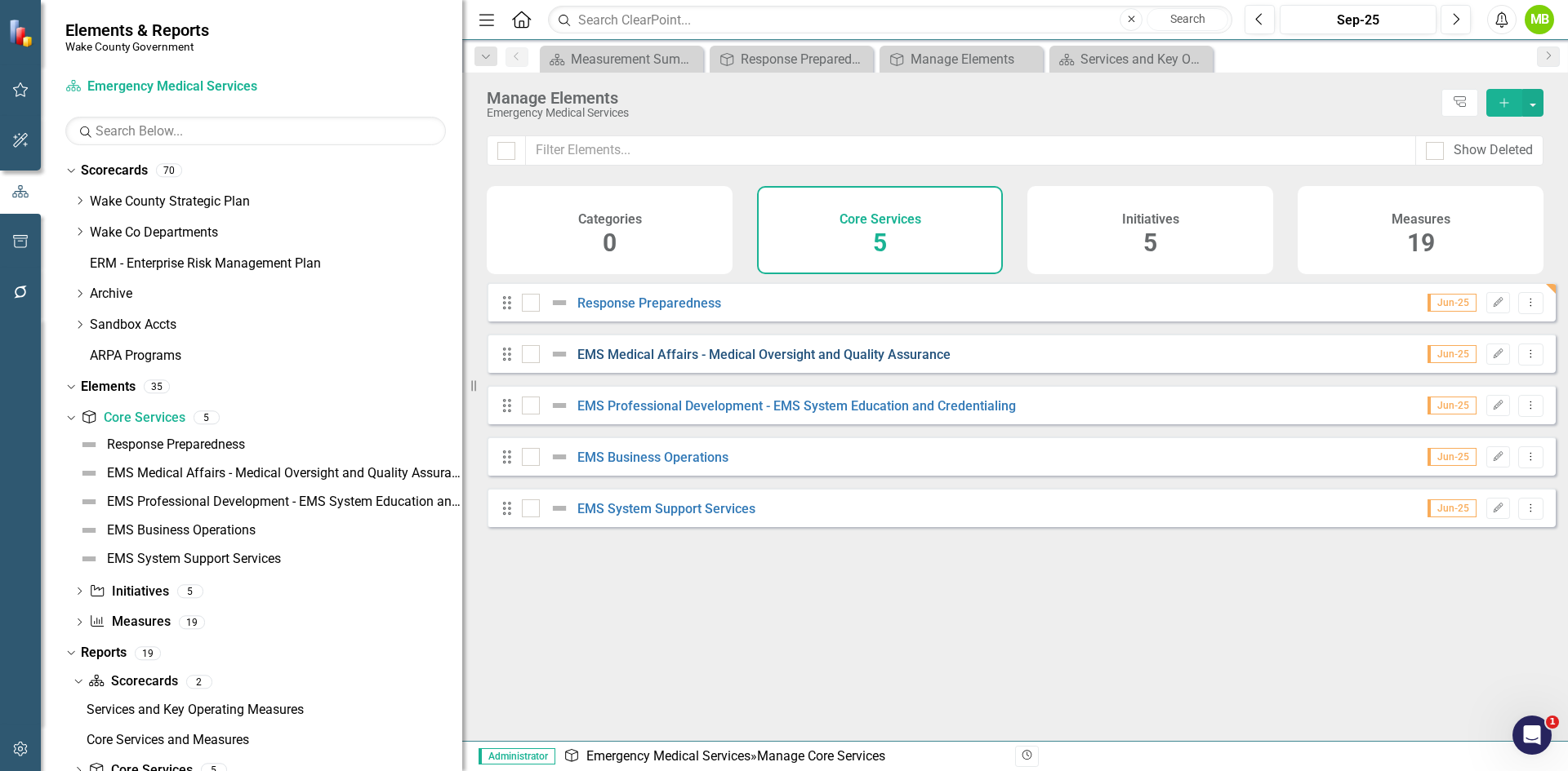
click at [708, 363] on link "EMS Medical Affairs - Medical Oversight and Quality Assurance" at bounding box center [763, 355] width 373 height 16
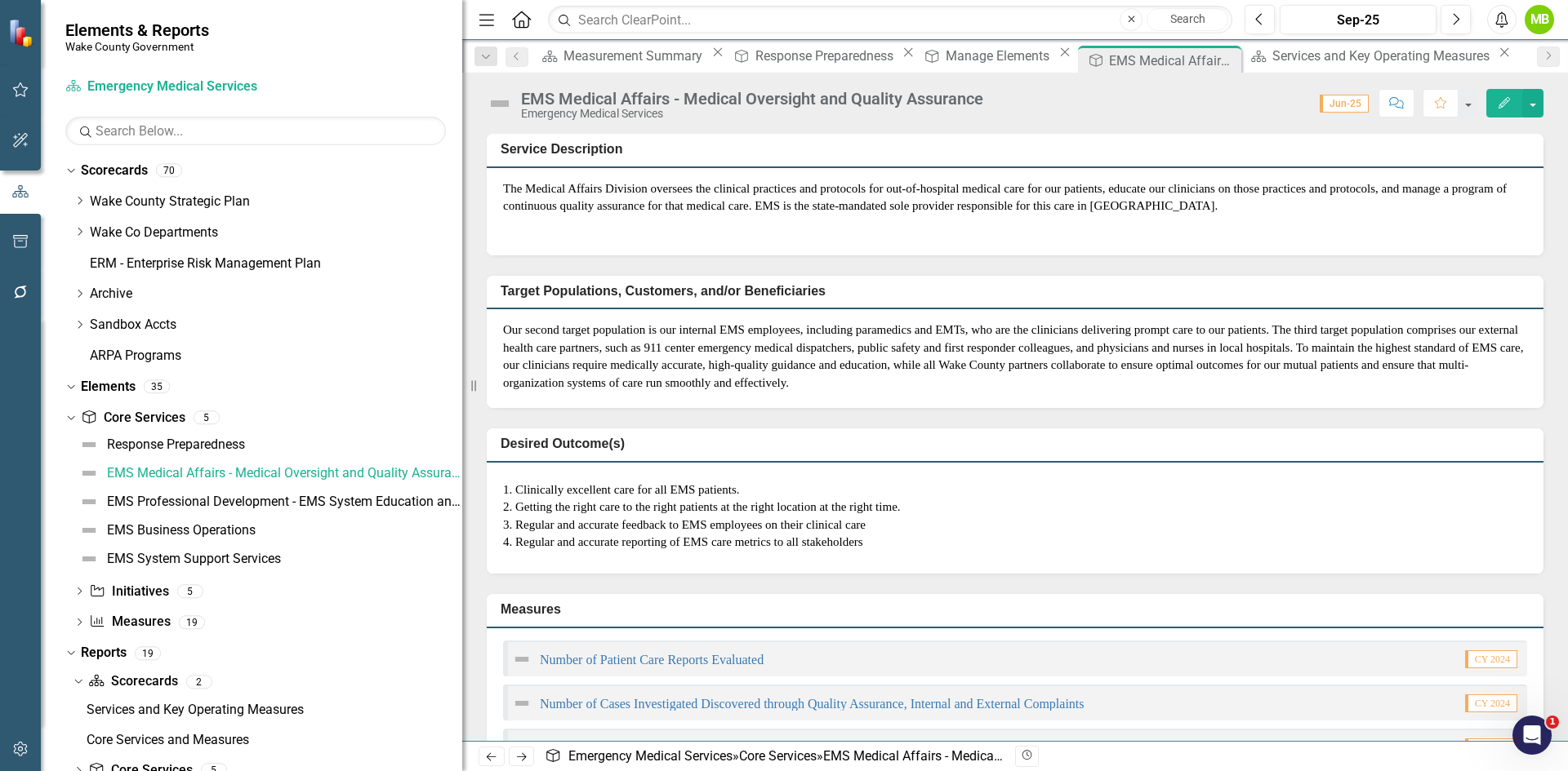
click at [781, 102] on div "EMS Medical Affairs - Medical Oversight and Quality Assurance" at bounding box center [751, 99] width 463 height 18
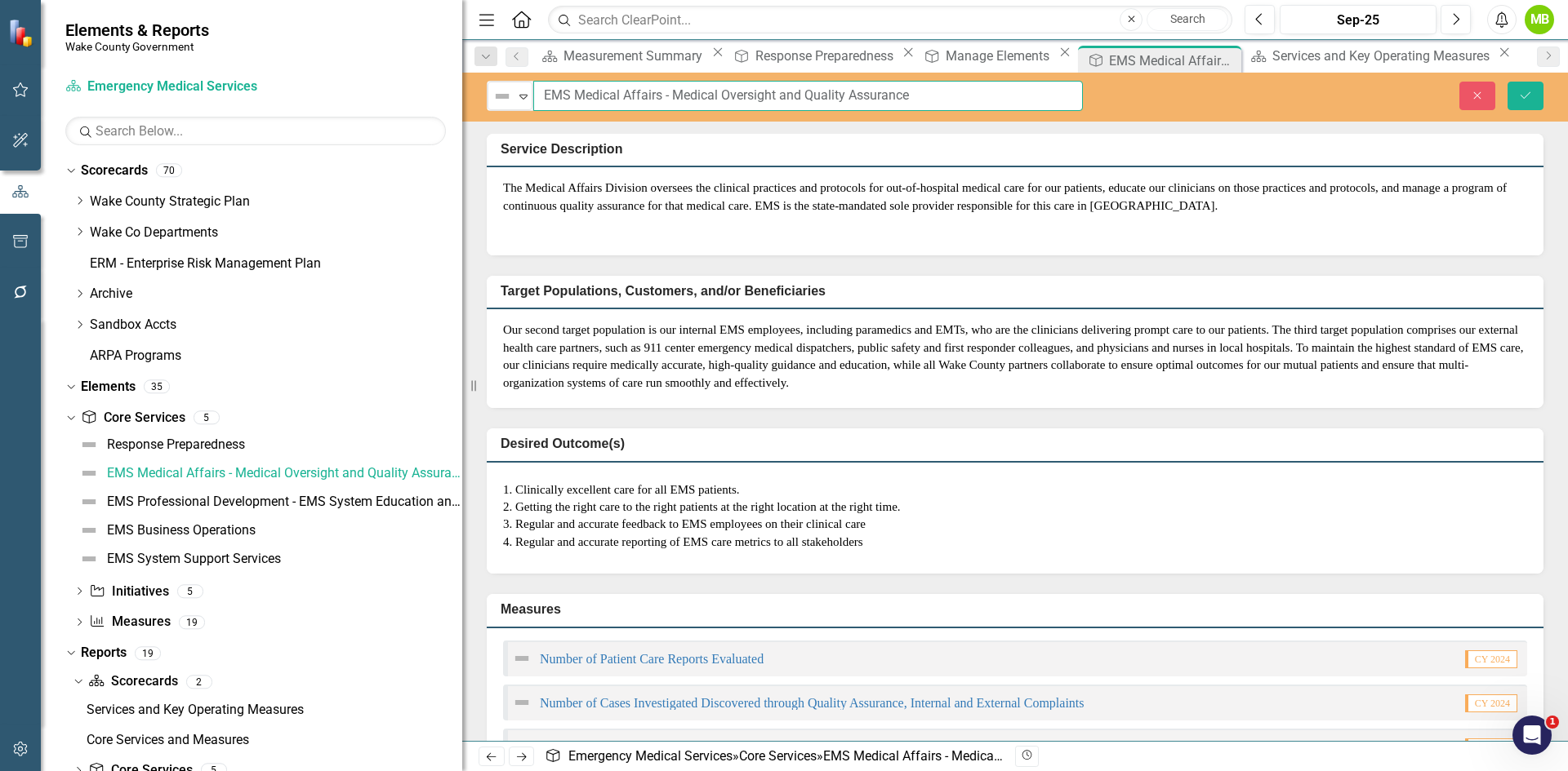
drag, startPoint x: 970, startPoint y: 97, endPoint x: 520, endPoint y: 79, distance: 450.4
click at [520, 79] on div "Not Defined Expand EMS Medical Affairs - Medical Oversight and Quality Assuranc…" at bounding box center [1015, 98] width 1105 height 49
paste input "Patient Treatment and Transport"
type input "Patient Treatment and Transport"
click at [1522, 93] on icon "Save" at bounding box center [1525, 96] width 15 height 12
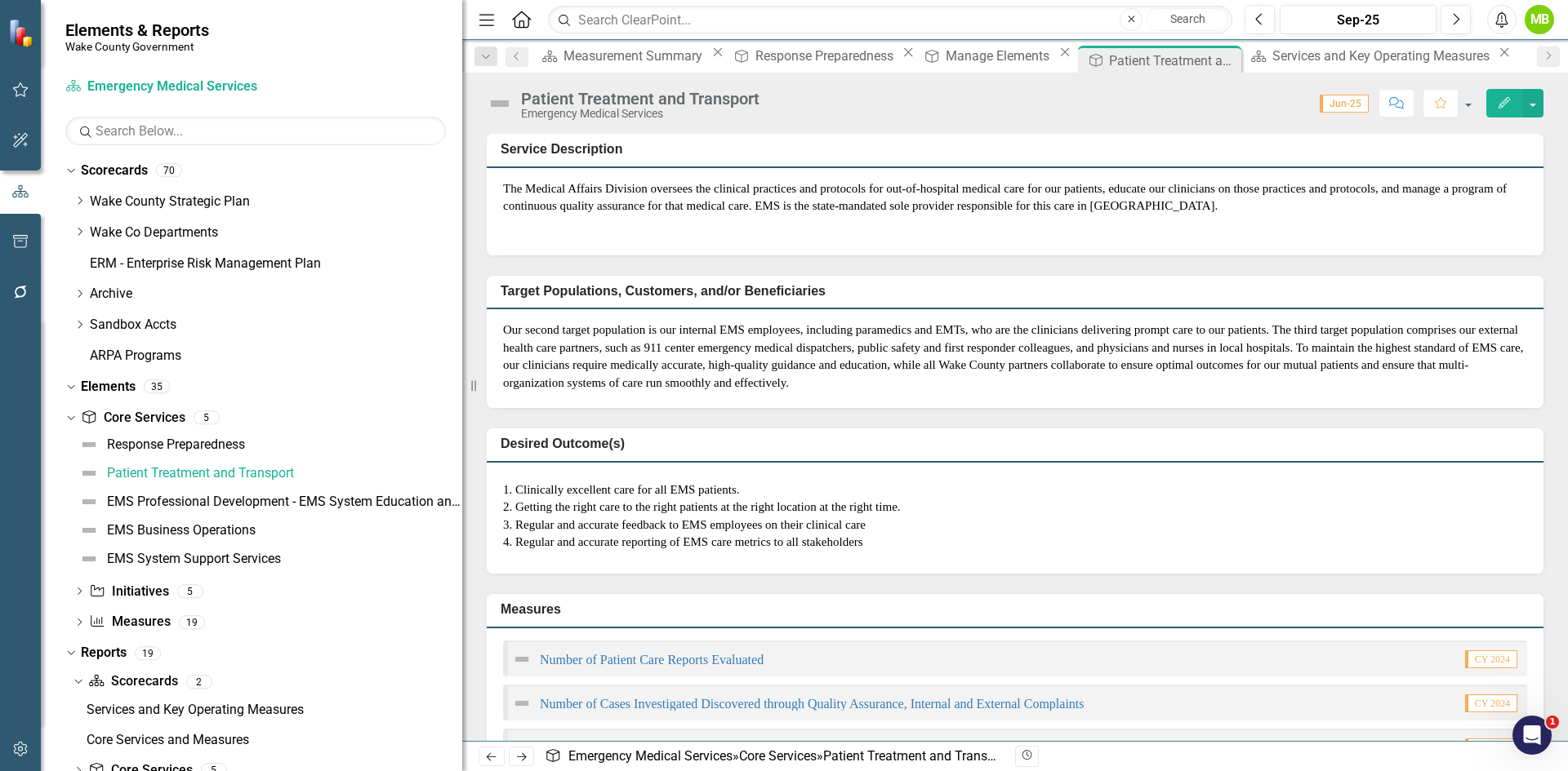
drag, startPoint x: 1004, startPoint y: 279, endPoint x: 980, endPoint y: 270, distance: 25.6
click at [1003, 278] on div "Target Populations, Customers, and/or Beneficiaries Our second target populatio…" at bounding box center [1015, 331] width 1081 height 153
click at [658, 219] on p "The Medical Affairs Division oversees the clinical practices and protocols for …" at bounding box center [1015, 199] width 1024 height 38
click at [657, 219] on p "The Medical Affairs Division oversees the clinical practices and protocols for …" at bounding box center [1015, 199] width 1024 height 38
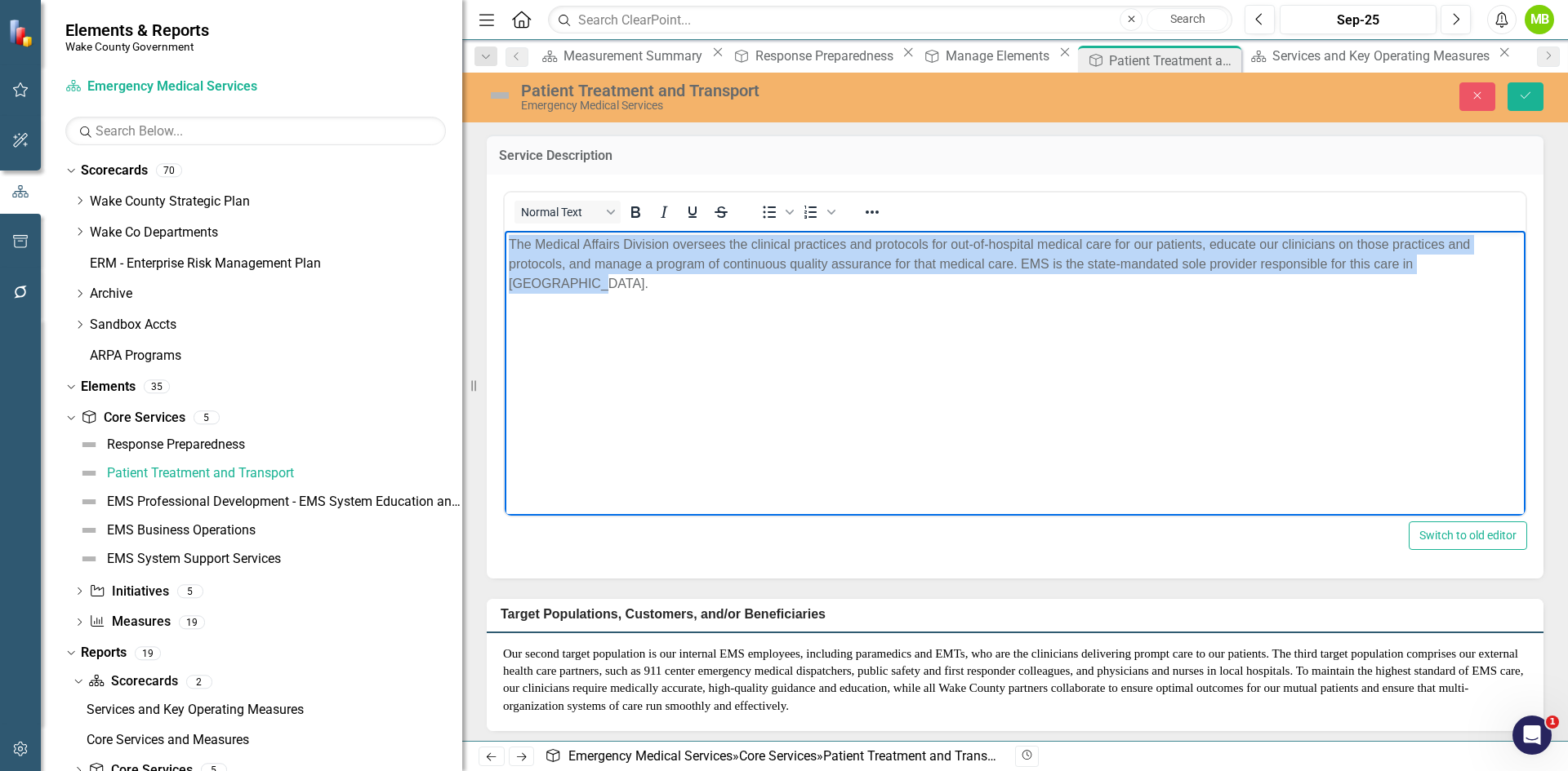
drag, startPoint x: 1507, startPoint y: 266, endPoint x: 482, endPoint y: 245, distance: 1025.2
click at [505, 245] on html "The Medical Affairs Division oversees the clinical practices and protocols for …" at bounding box center [1015, 352] width 1021 height 245
paste body "Rich Text Area. Press ALT-0 for help."
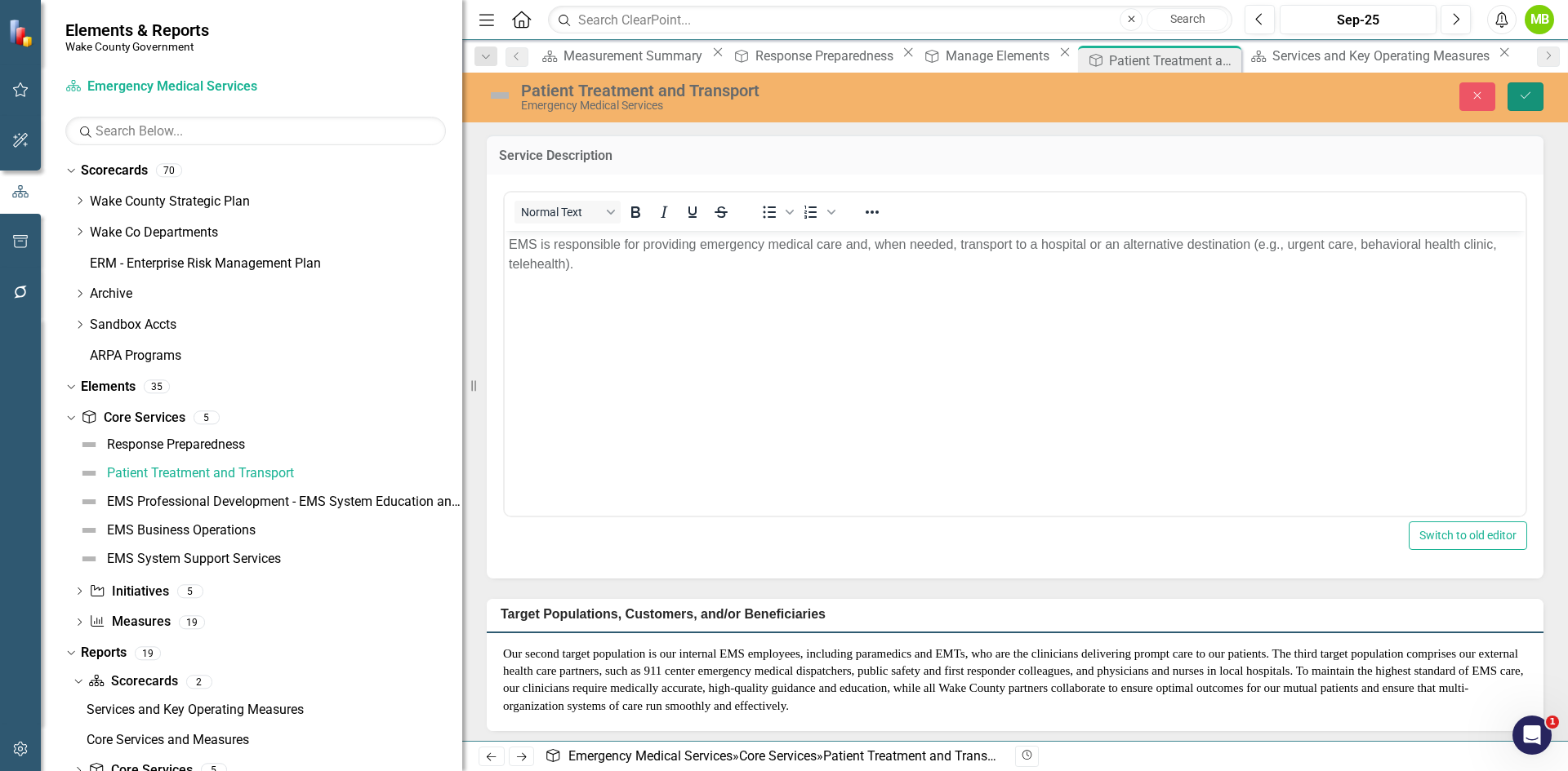
click at [1517, 100] on button "Save" at bounding box center [1525, 97] width 36 height 29
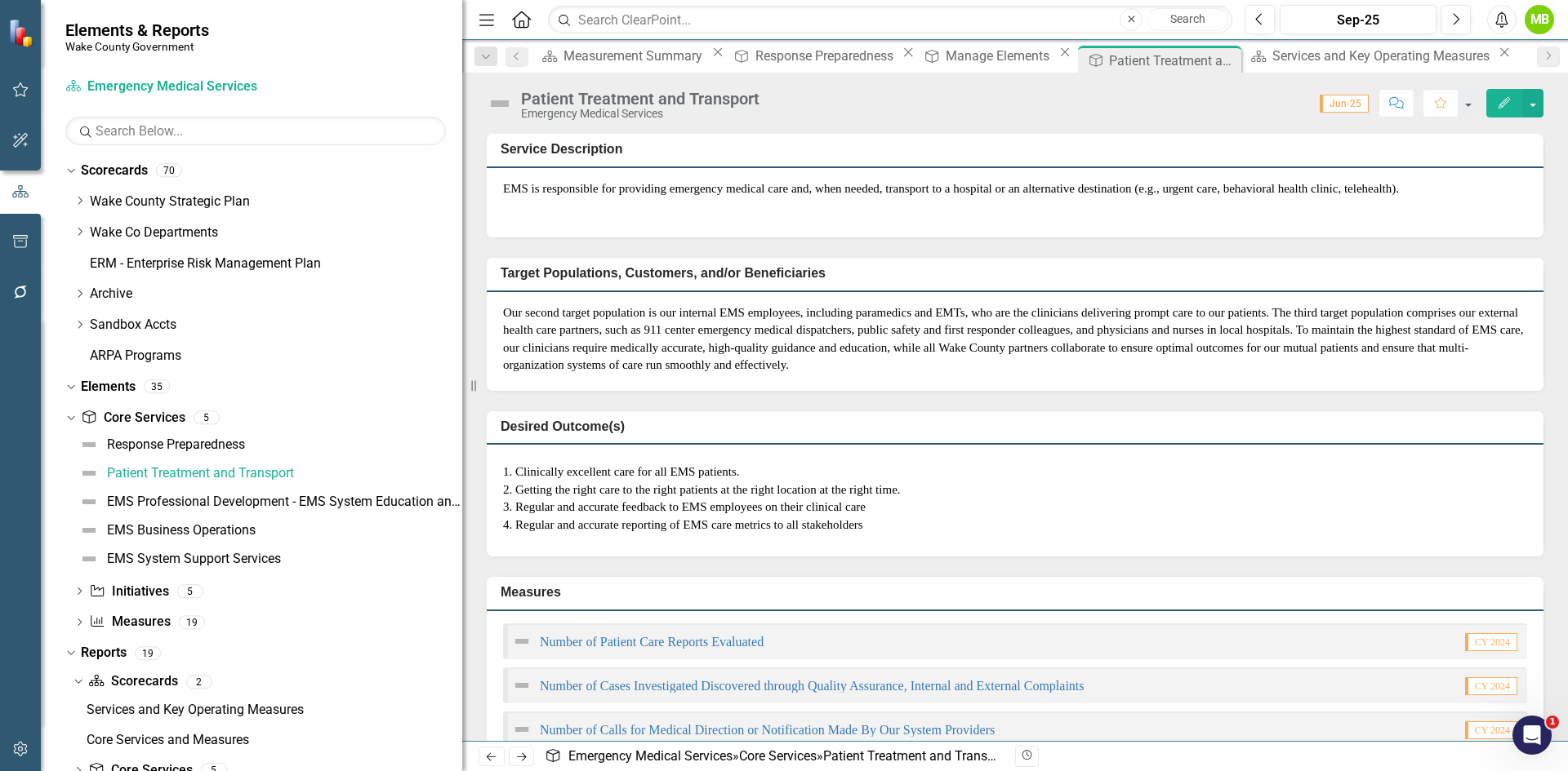
click at [842, 353] on p "Our second target population is our internal EMS employees, including paramedic…" at bounding box center [1015, 339] width 1024 height 70
click at [839, 353] on p "Our second target population is our internal EMS employees, including paramedic…" at bounding box center [1015, 339] width 1024 height 70
click at [737, 366] on p "Our second target population is our internal EMS employees, including paramedic…" at bounding box center [1015, 339] width 1024 height 70
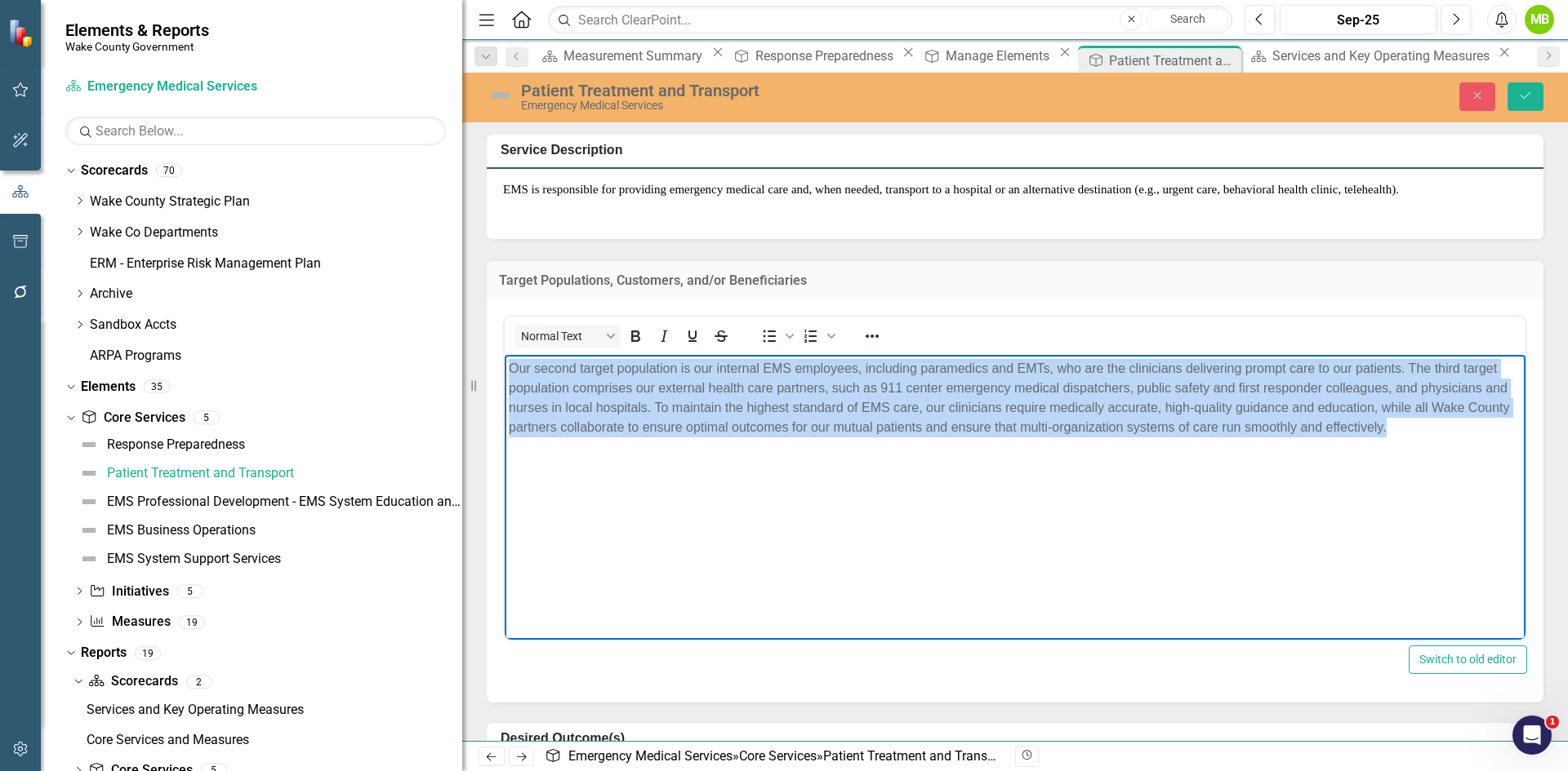
drag, startPoint x: 1440, startPoint y: 439, endPoint x: 505, endPoint y: 358, distance: 938.5
click at [505, 358] on body "Our second target population is our internal EMS employees, including paramedic…" at bounding box center [1015, 477] width 1021 height 245
paste body "Rich Text Area. Press ALT-0 for help."
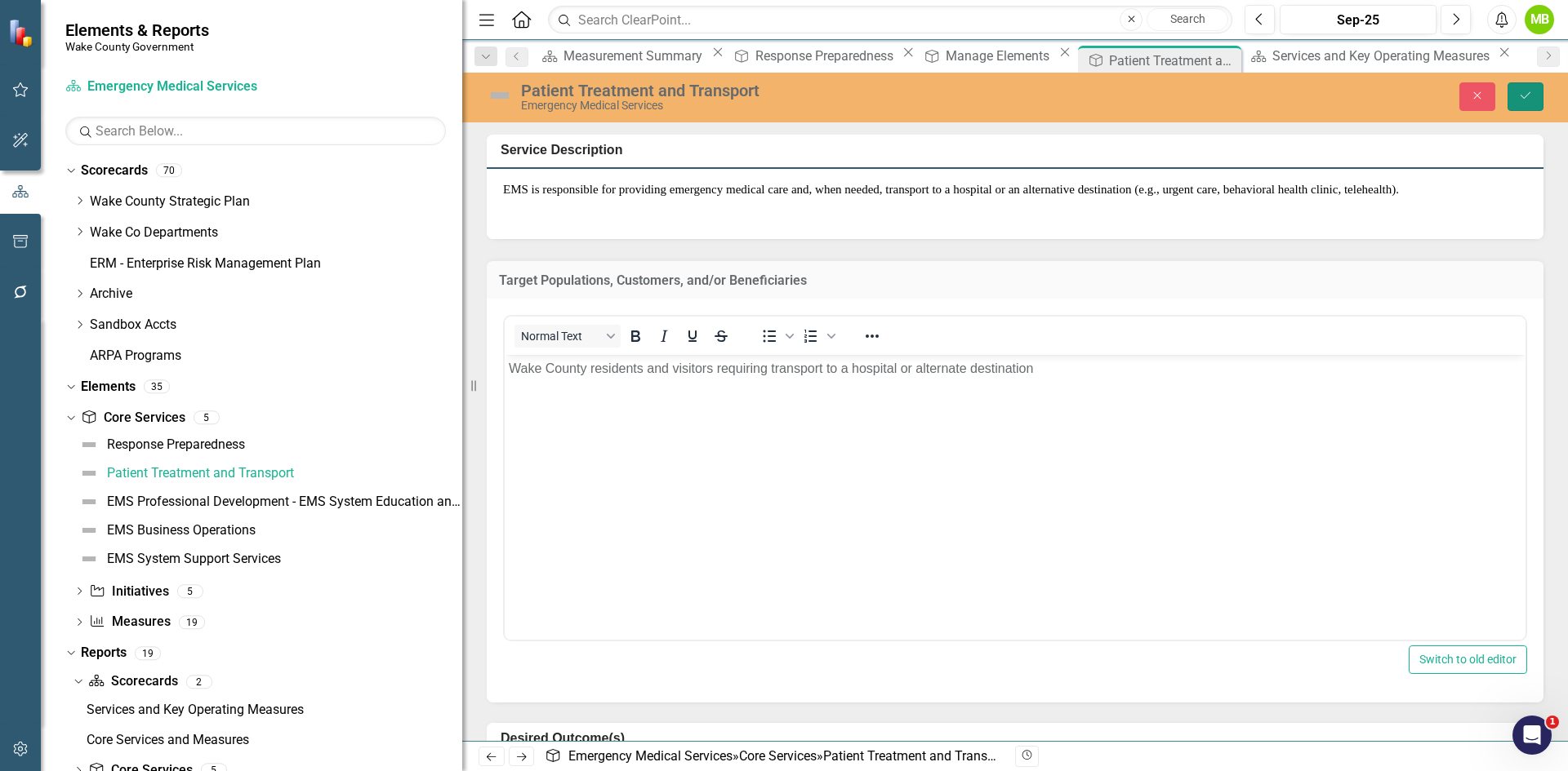
click at [1522, 101] on icon "Save" at bounding box center [1525, 96] width 15 height 12
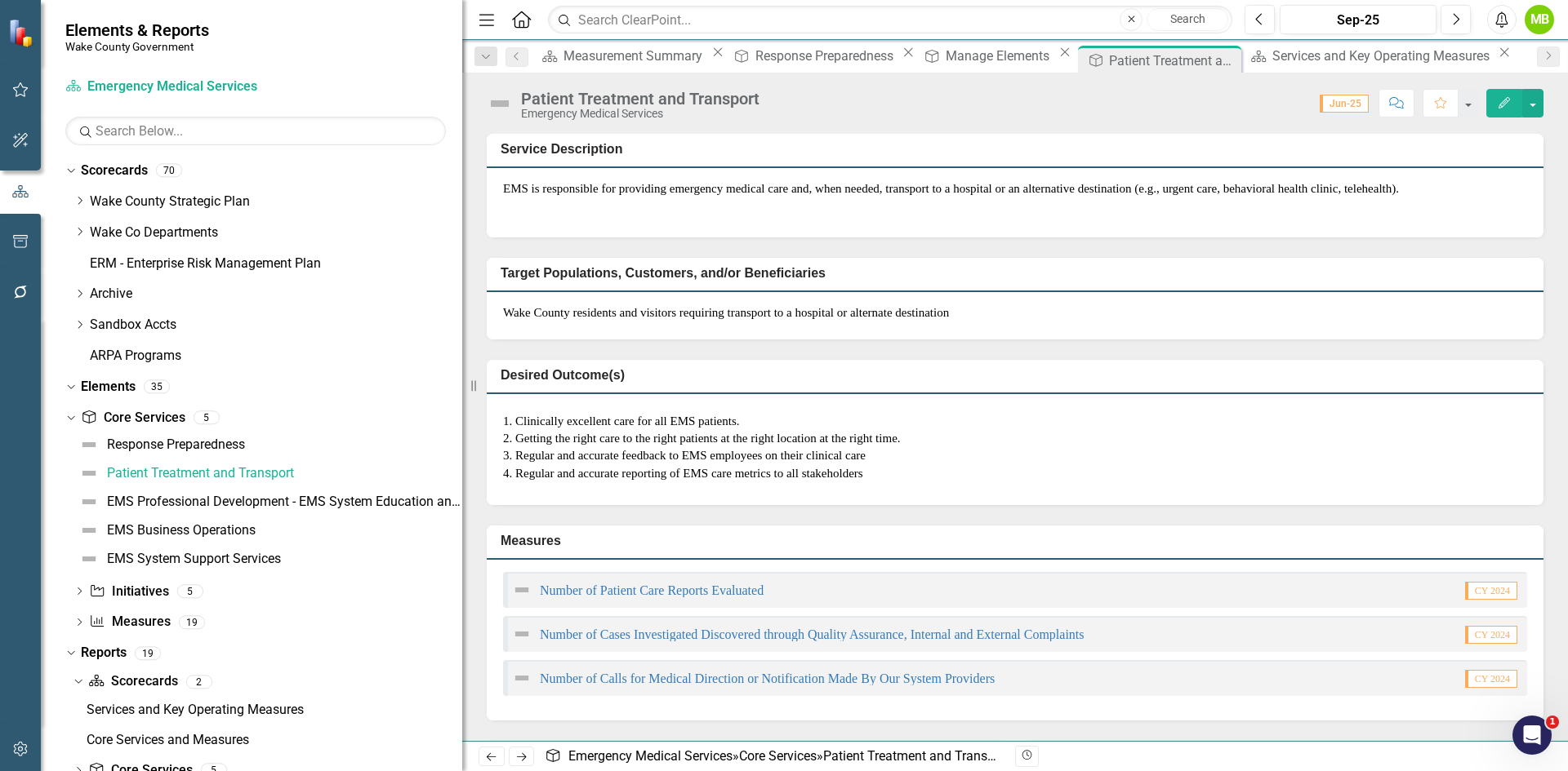
click at [709, 448] on li "Getting the right care to the right patients at the right location at the right…" at bounding box center [1021, 438] width 1012 height 17
click at [708, 448] on li "Getting the right care to the right patients at the right location at the right…" at bounding box center [1021, 438] width 1012 height 17
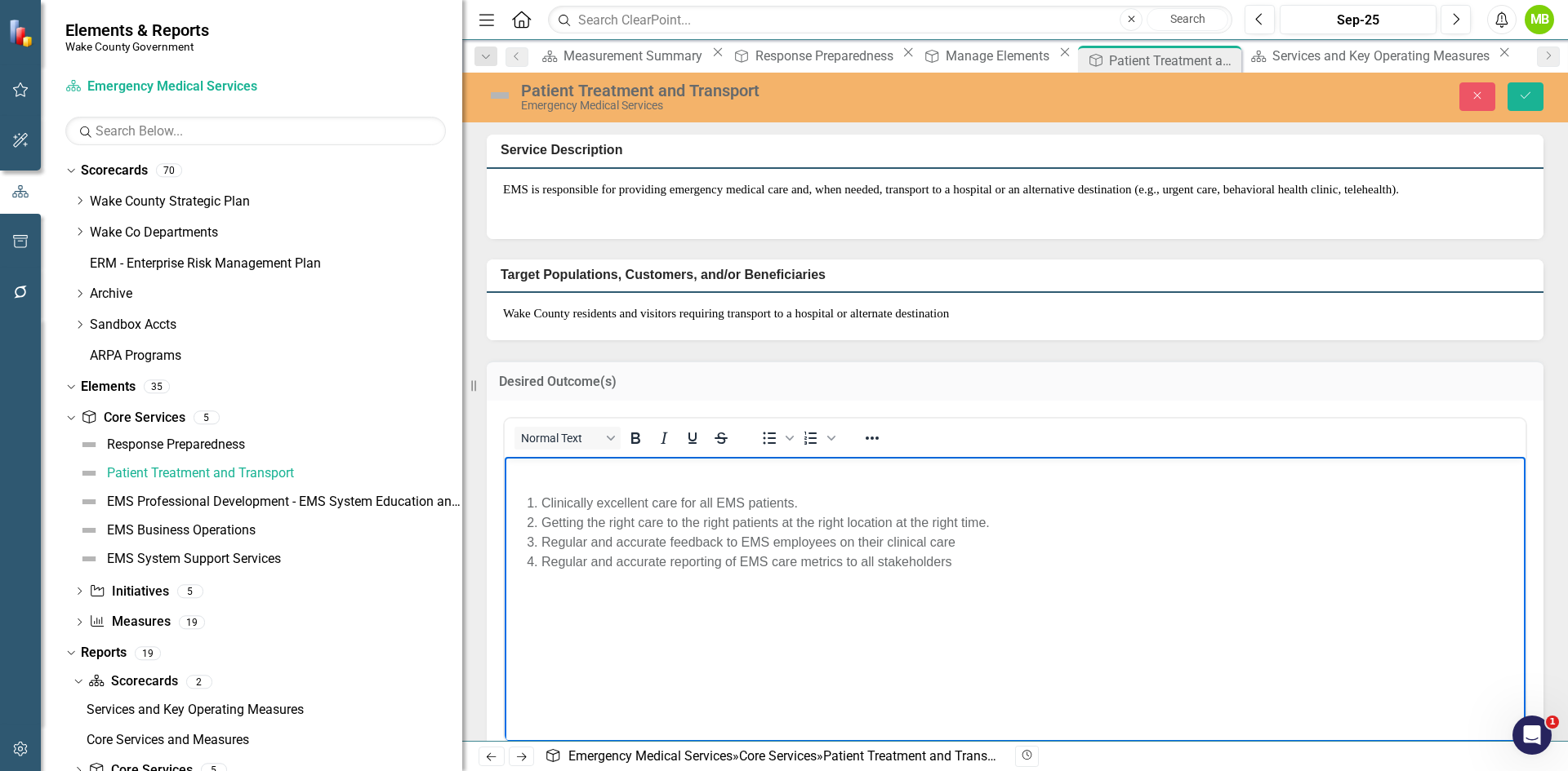
drag, startPoint x: 999, startPoint y: 565, endPoint x: 325, endPoint y: 471, distance: 680.5
click at [505, 471] on html "Clinically excellent care for all EMS patients. Getting the right care to the r…" at bounding box center [1015, 580] width 1021 height 245
paste body "Rich Text Area. Press ALT-0 for help."
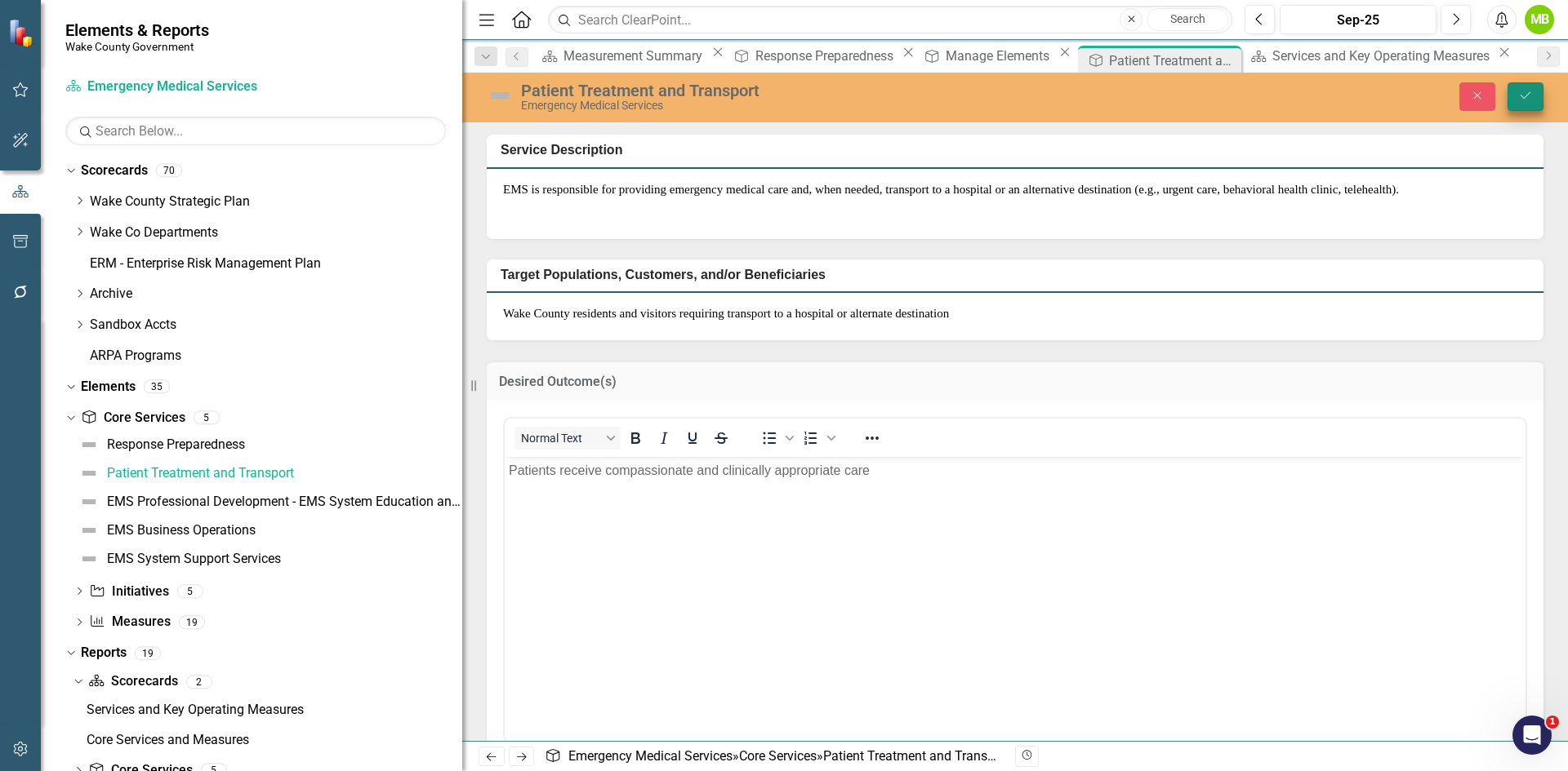
click at [1524, 96] on icon "Save" at bounding box center [1525, 96] width 15 height 12
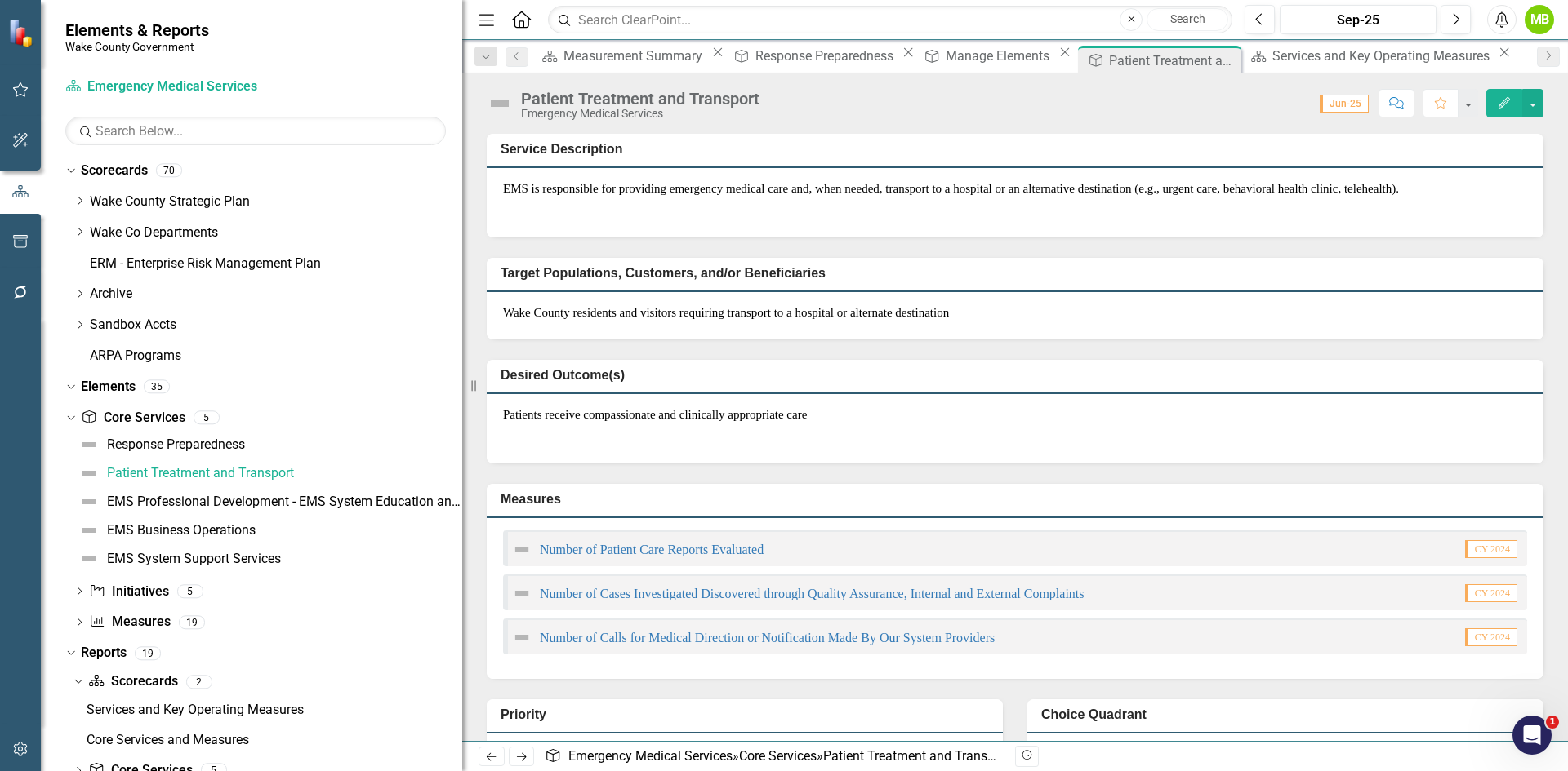
click at [783, 464] on div "Patients receive compassionate and clinically appropriate care" at bounding box center [1014, 429] width 1056 height 70
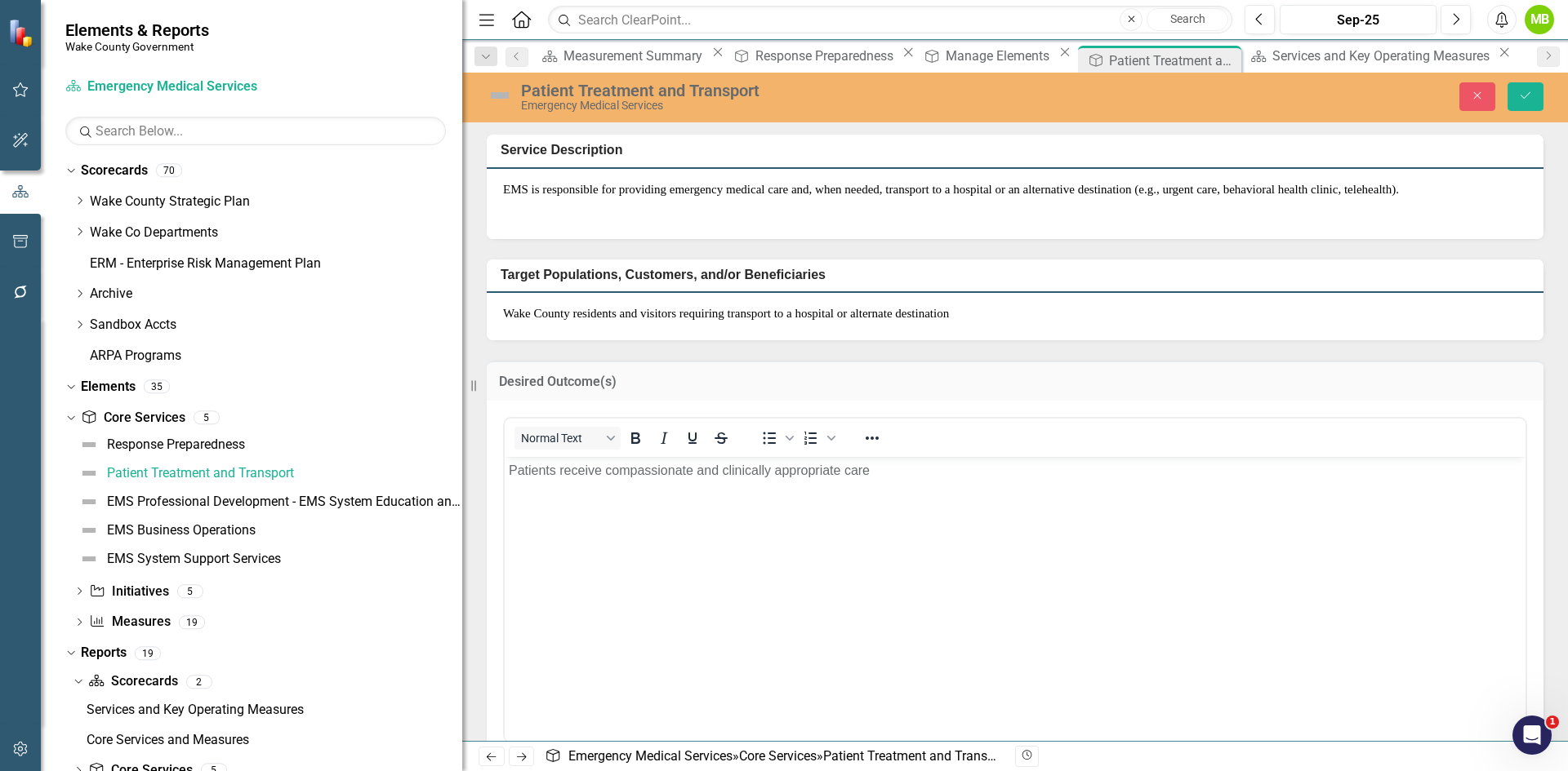
click at [748, 525] on body "Patients receive compassionate and clinically appropriate care" at bounding box center [1015, 580] width 1021 height 245
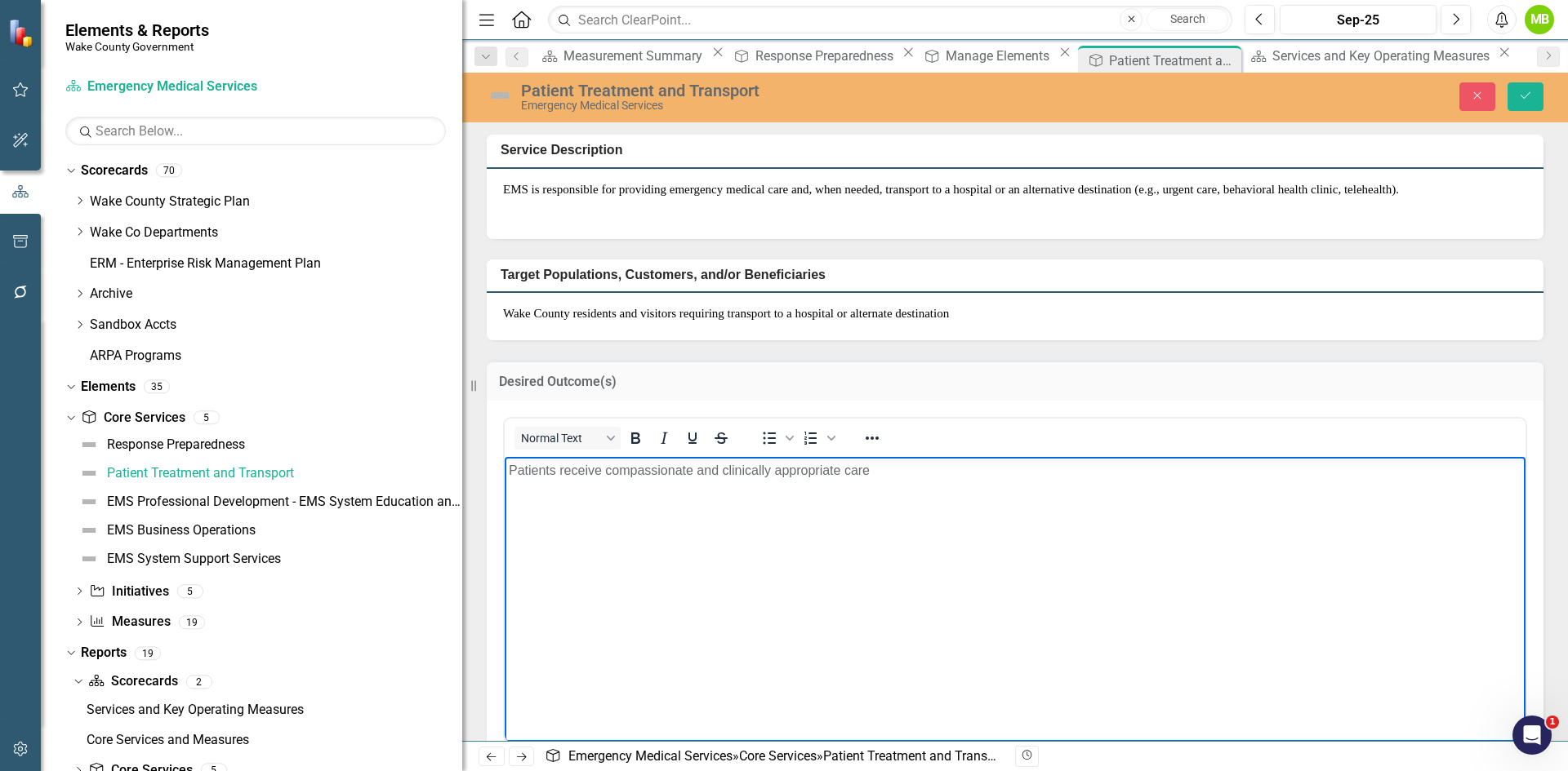
click at [819, 527] on body "Patients receive compassionate and clinically appropriate care" at bounding box center [1015, 580] width 1021 height 245
click at [784, 556] on body "Patients receive compassionate and clinically appropriate care" at bounding box center [1015, 580] width 1021 height 245
click at [1526, 99] on icon "Save" at bounding box center [1525, 96] width 15 height 12
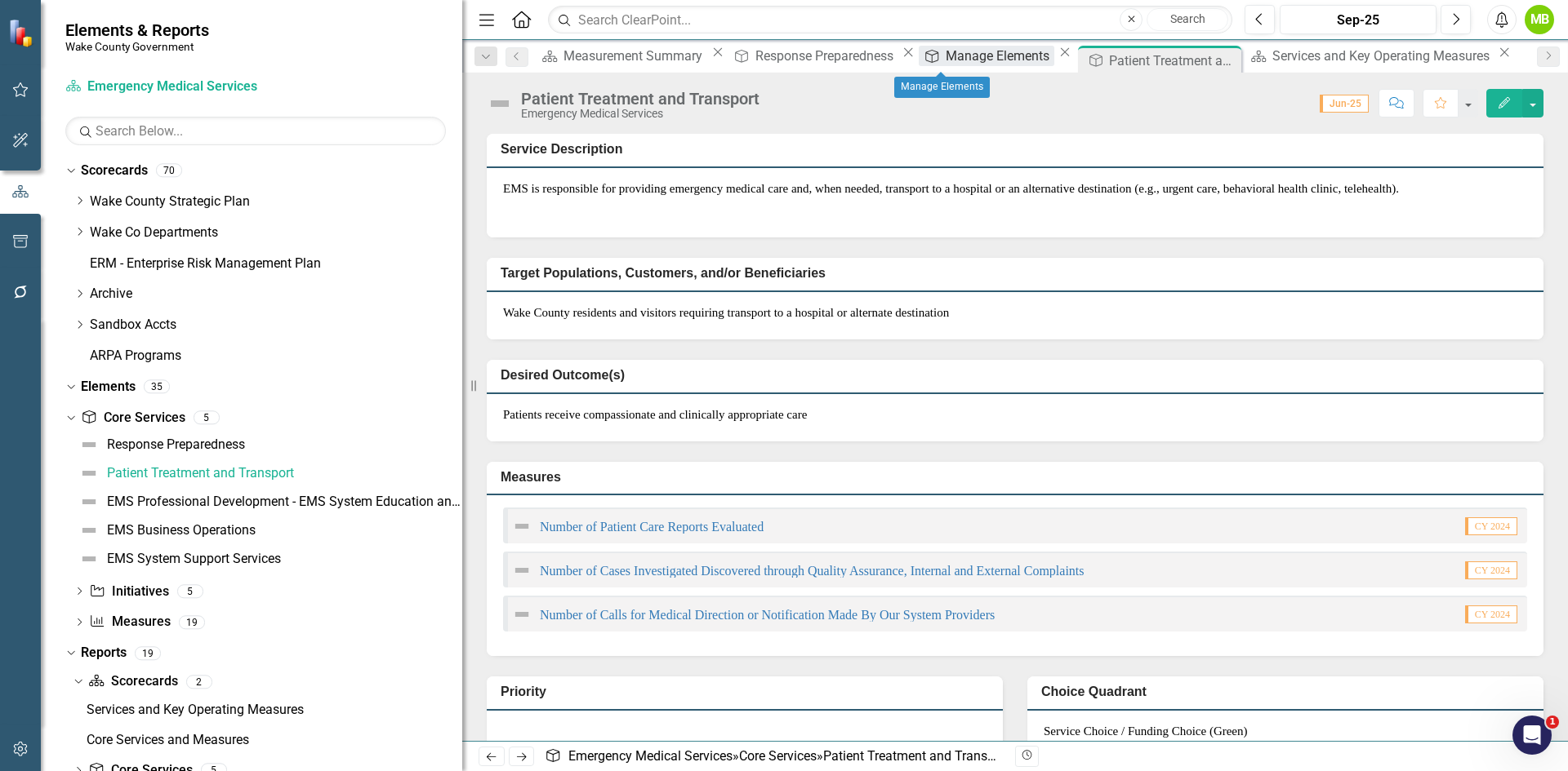
click at [950, 66] on div "Manage Elements" at bounding box center [1000, 55] width 108 height 21
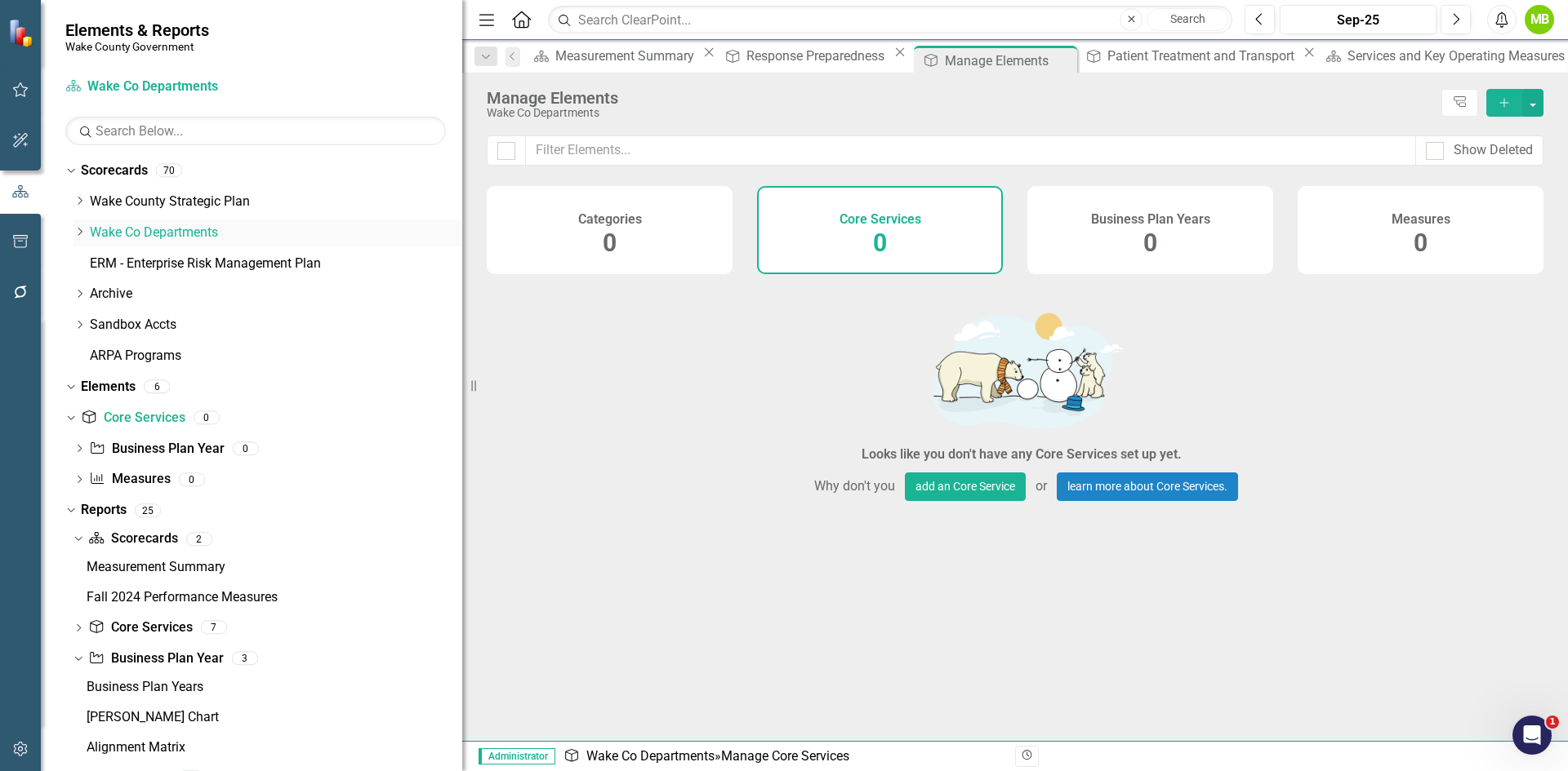
click at [78, 233] on icon "Dropdown" at bounding box center [80, 232] width 12 height 10
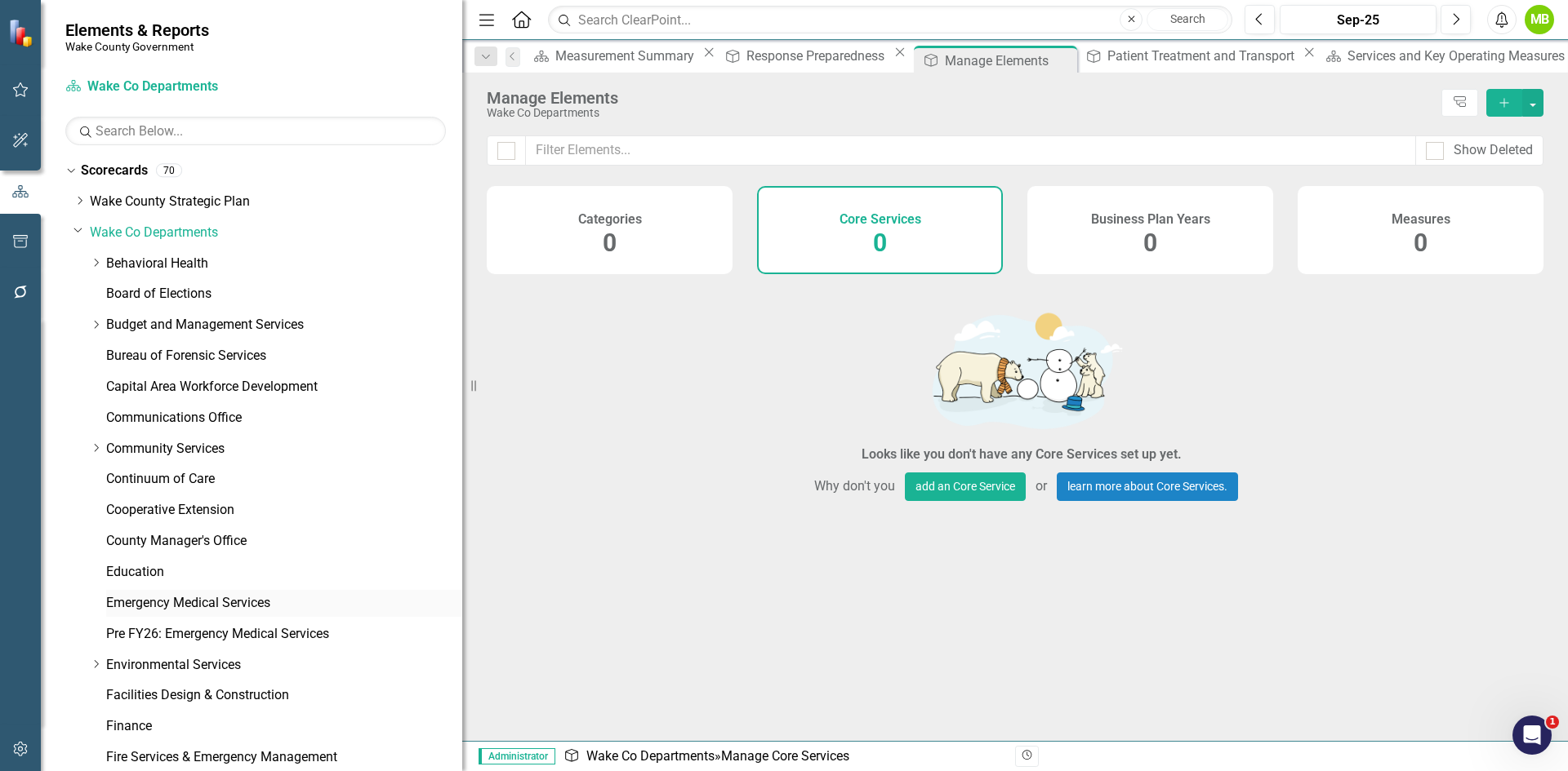
click at [216, 604] on link "Emergency Medical Services" at bounding box center [284, 603] width 356 height 19
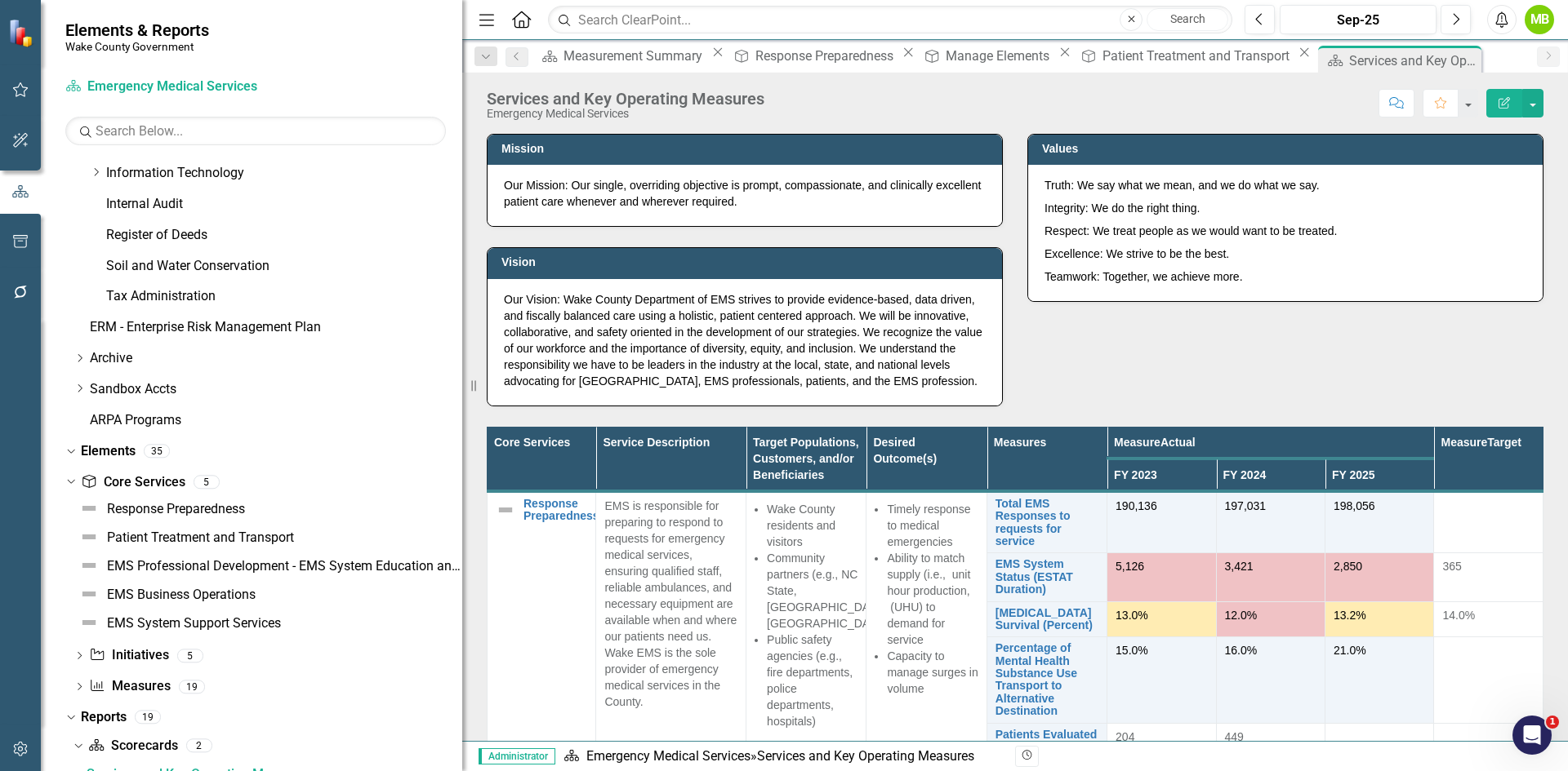
scroll to position [786, 0]
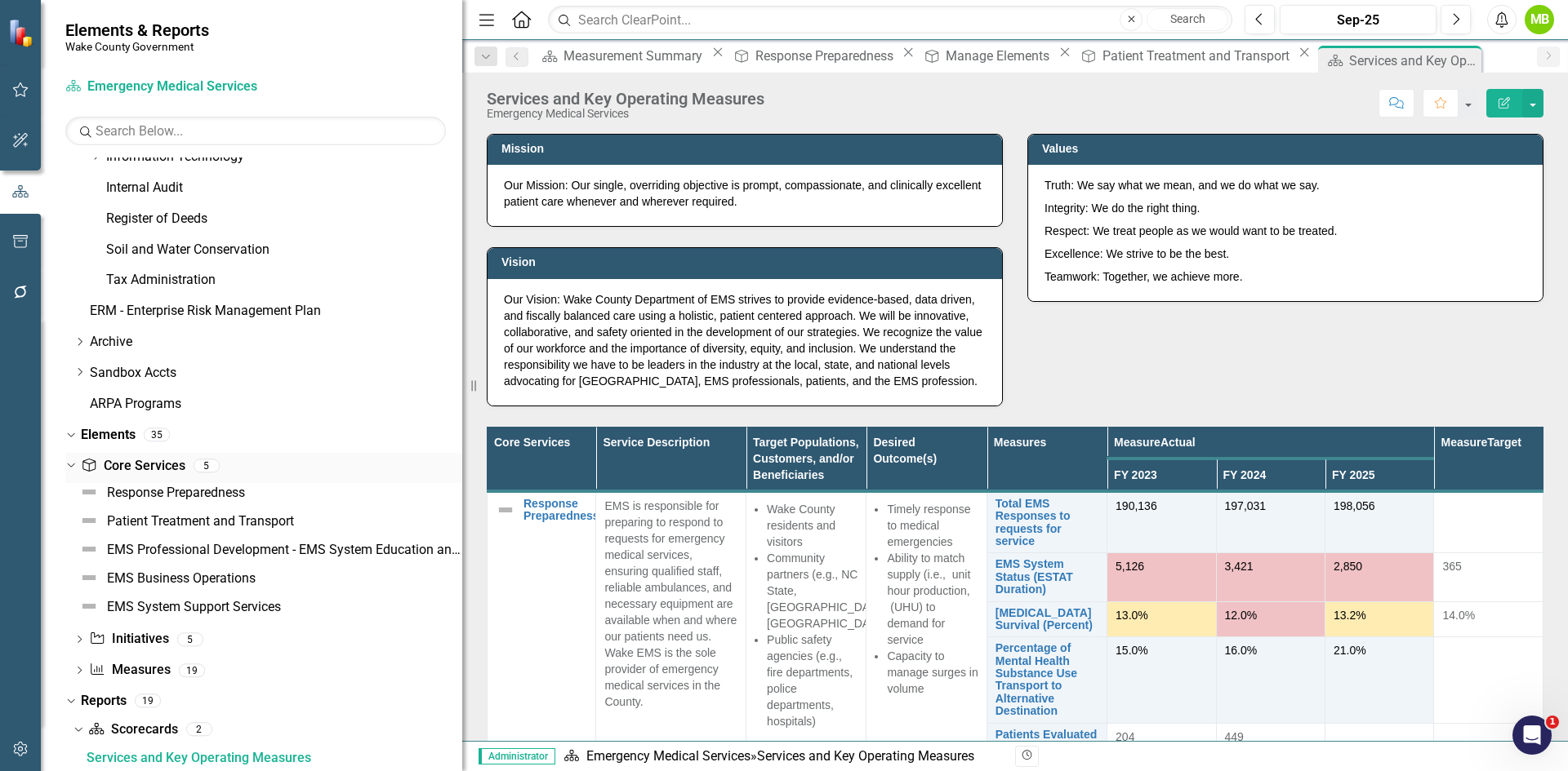
click at [144, 464] on link "Core Service Core Services" at bounding box center [132, 466] width 104 height 19
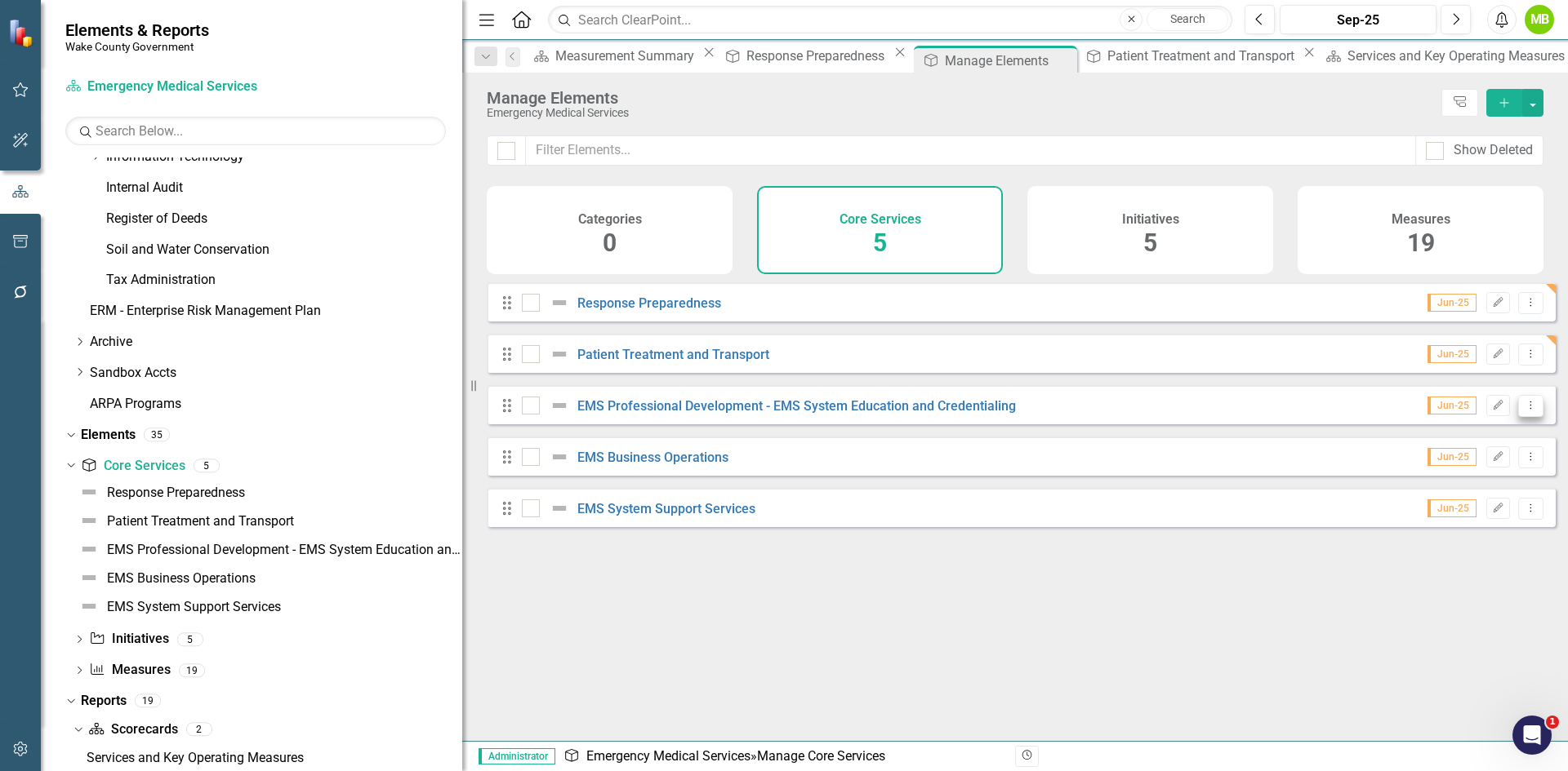
click at [1524, 410] on icon "Dropdown Menu" at bounding box center [1531, 405] width 14 height 11
click at [1444, 532] on link "Trash Delete Core Service" at bounding box center [1446, 535] width 169 height 31
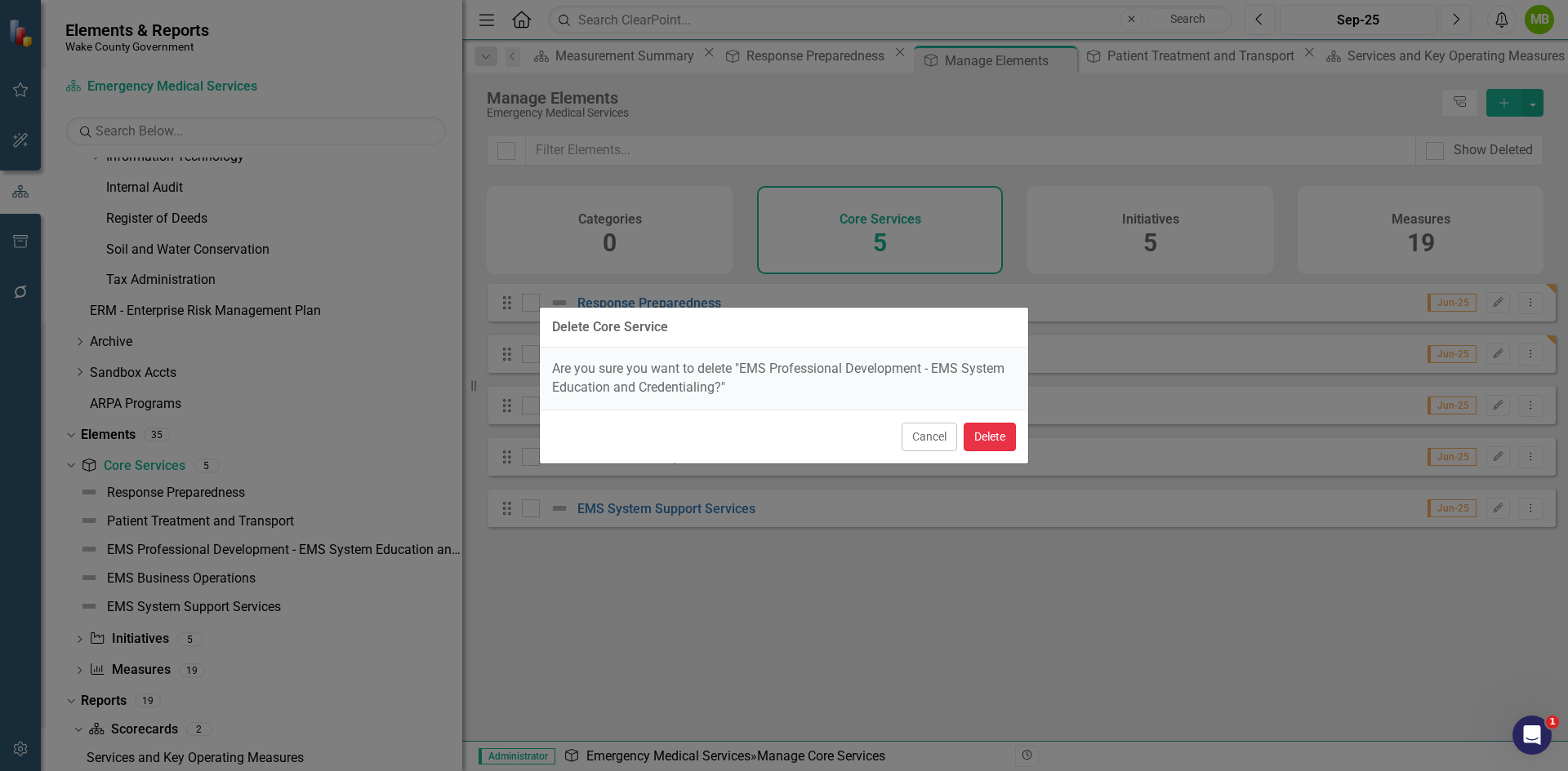
click at [1006, 449] on button "Delete" at bounding box center [989, 437] width 52 height 29
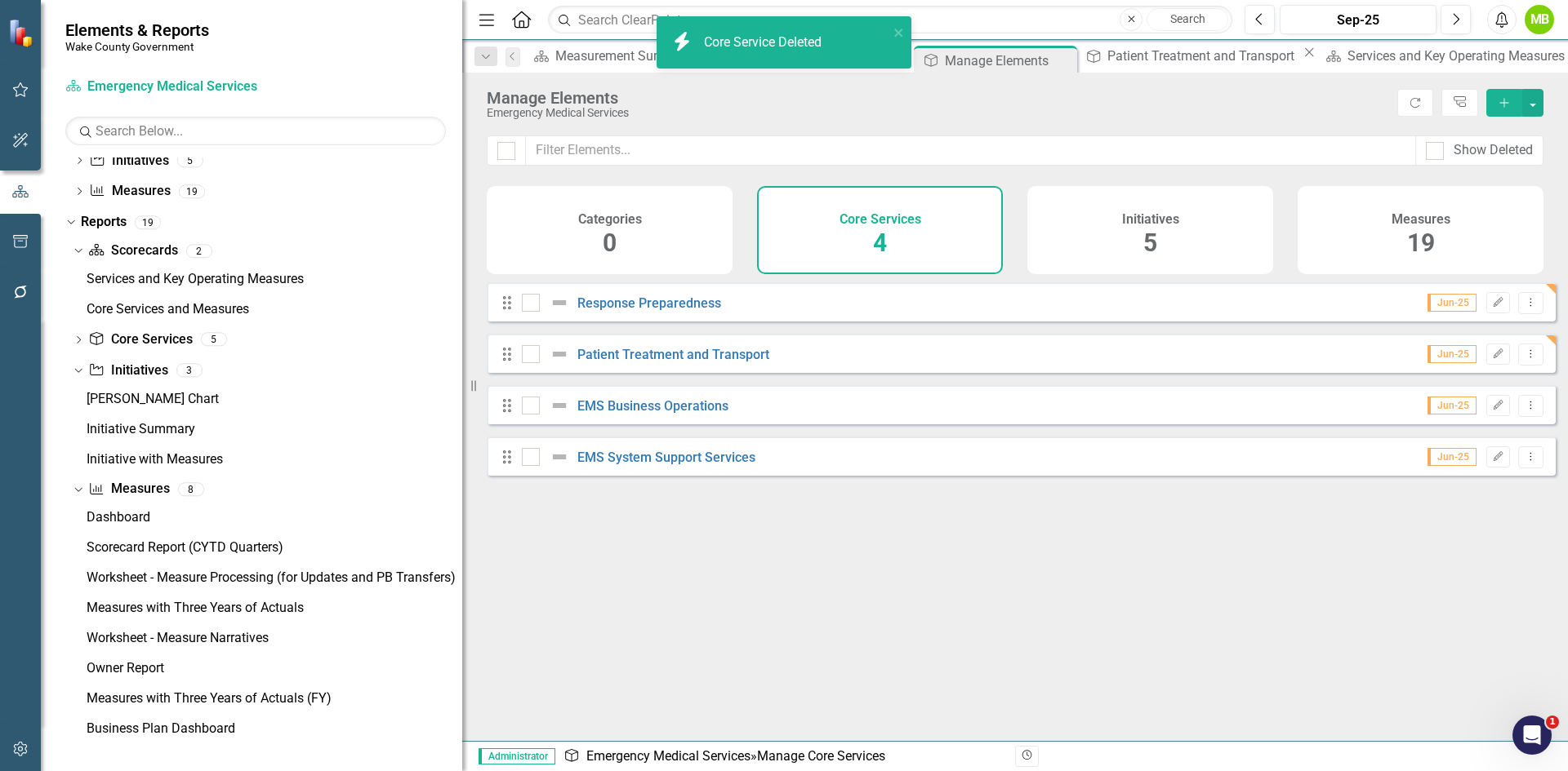
scroll to position [106, 0]
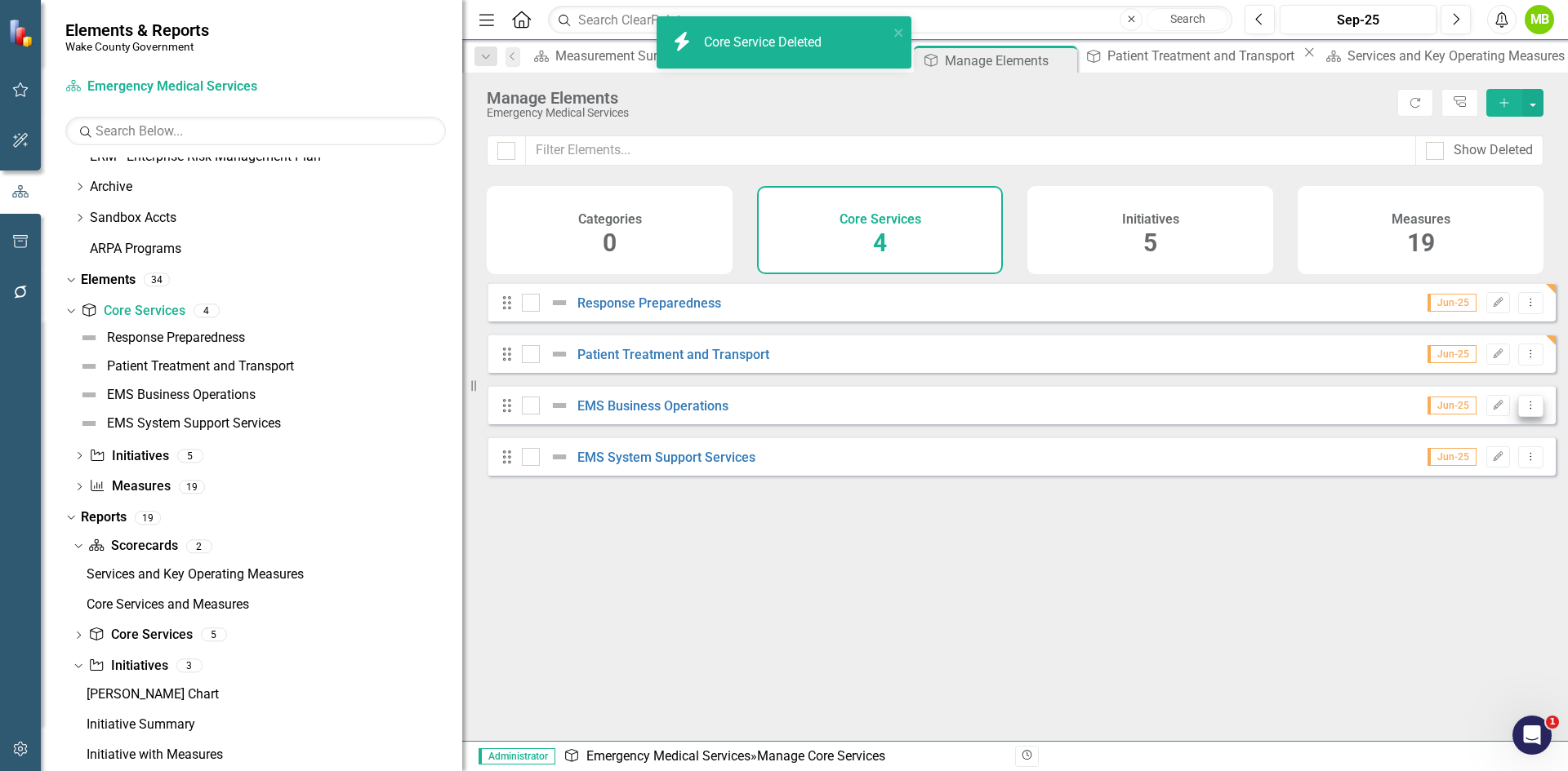
click at [1524, 410] on icon "Dropdown Menu" at bounding box center [1531, 405] width 14 height 11
click at [1413, 532] on link "Trash Delete Core Service" at bounding box center [1446, 535] width 169 height 31
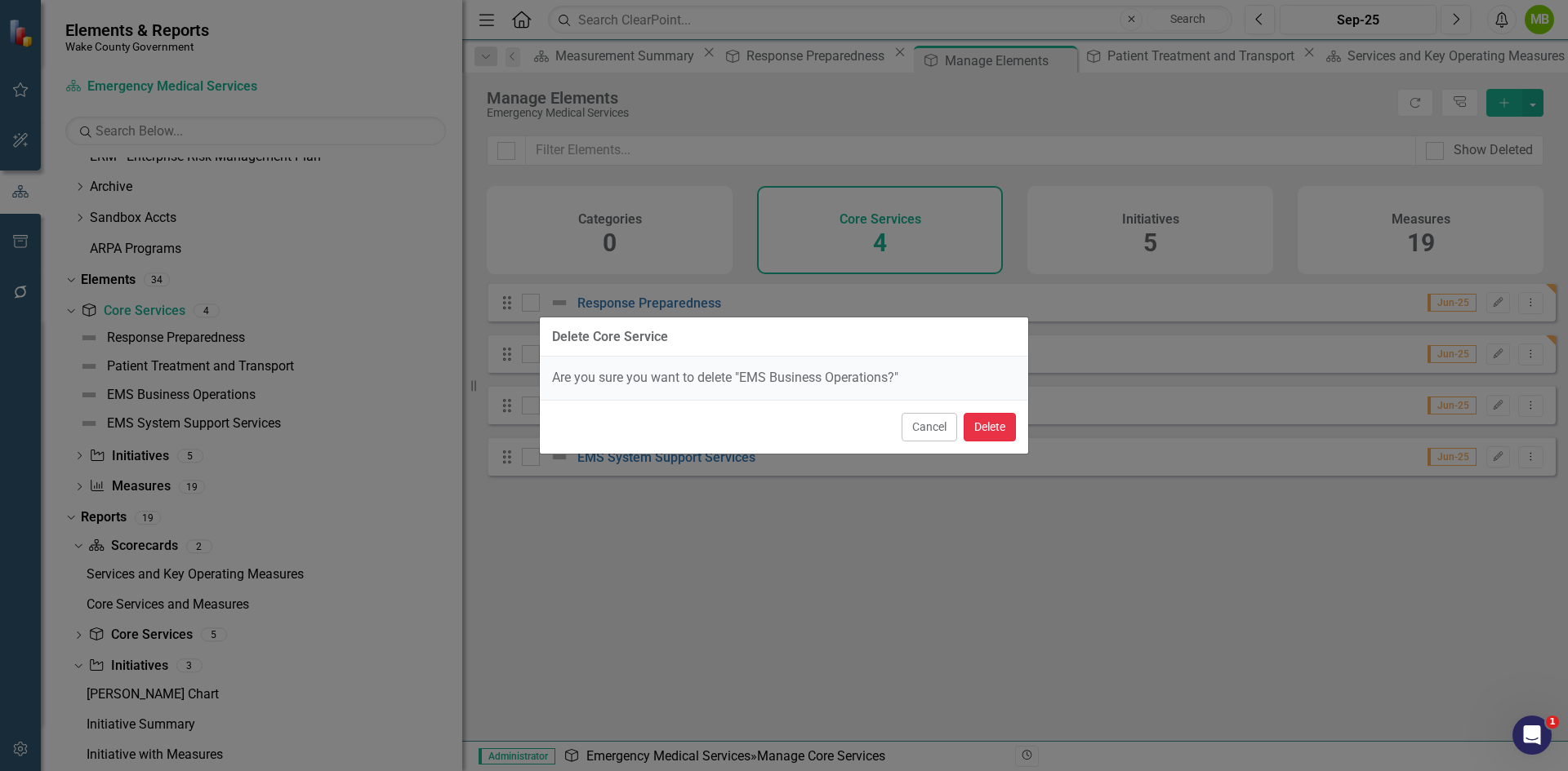
click at [985, 431] on button "Delete" at bounding box center [989, 427] width 52 height 29
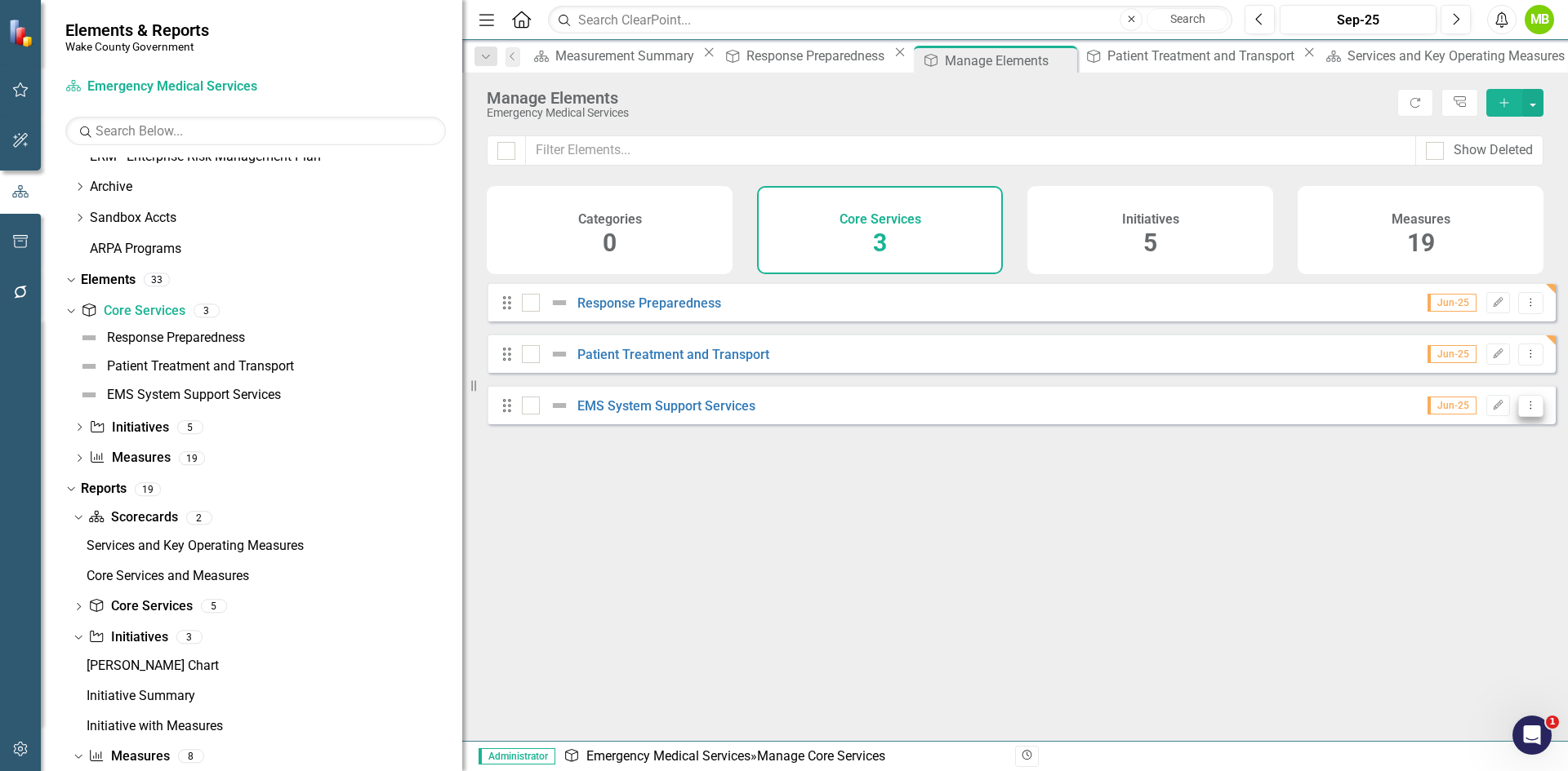
click at [1524, 410] on icon "Dropdown Menu" at bounding box center [1531, 405] width 14 height 11
click at [1405, 537] on link "Trash Delete Core Service" at bounding box center [1446, 535] width 169 height 31
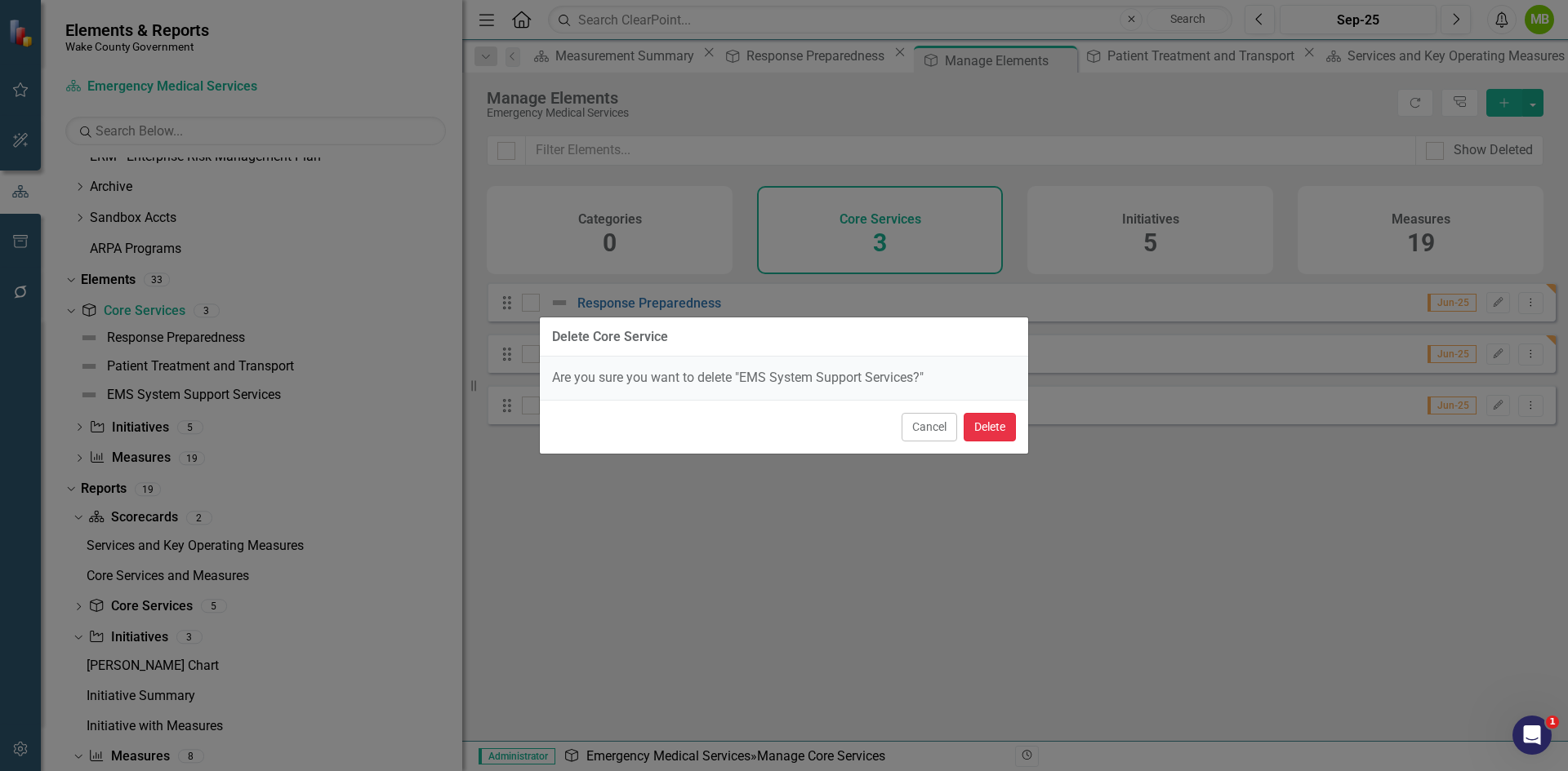
click at [992, 427] on button "Delete" at bounding box center [989, 427] width 52 height 29
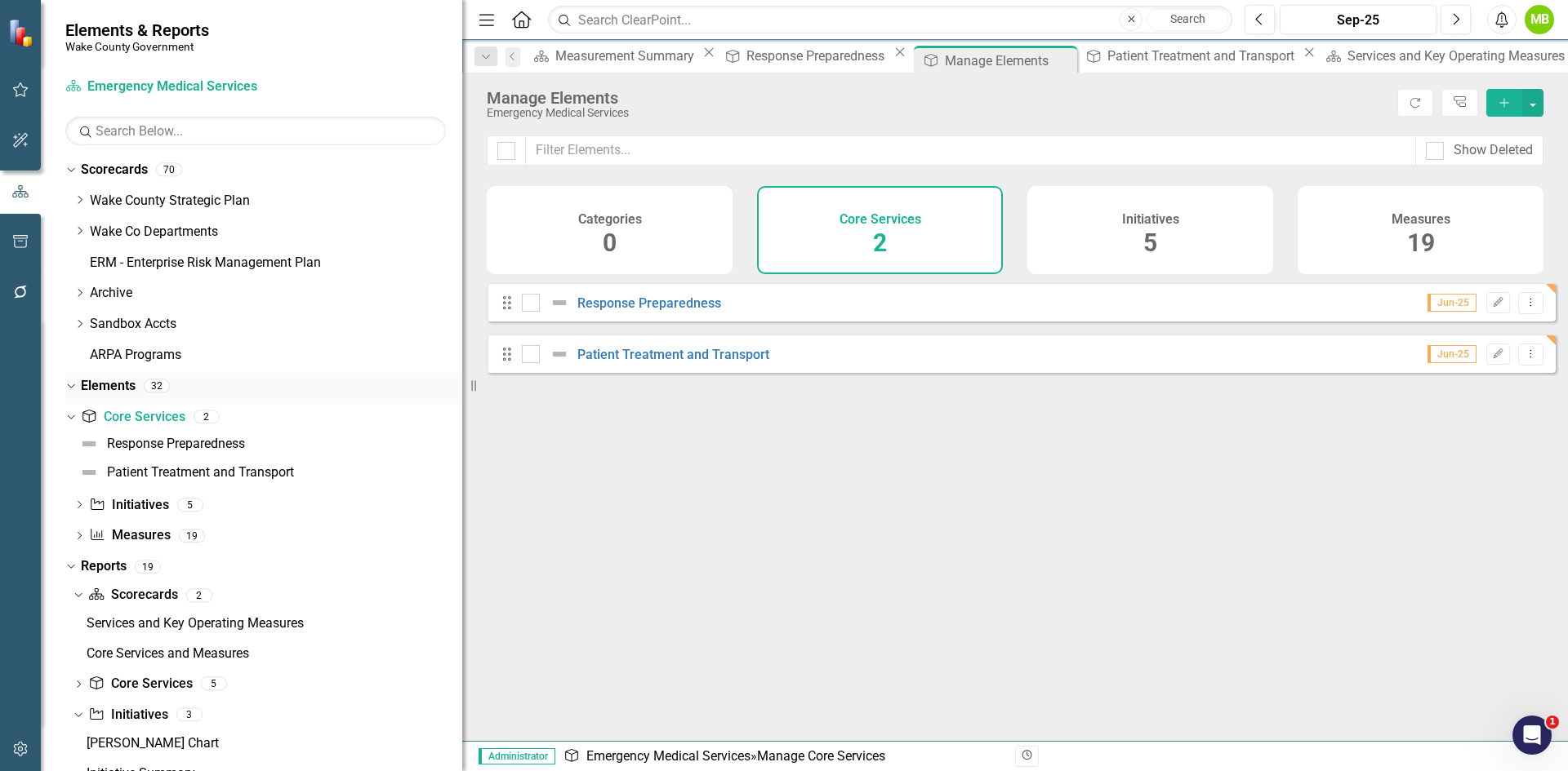
scroll to position [0, 0]
click at [78, 234] on icon "Dropdown" at bounding box center [80, 232] width 12 height 10
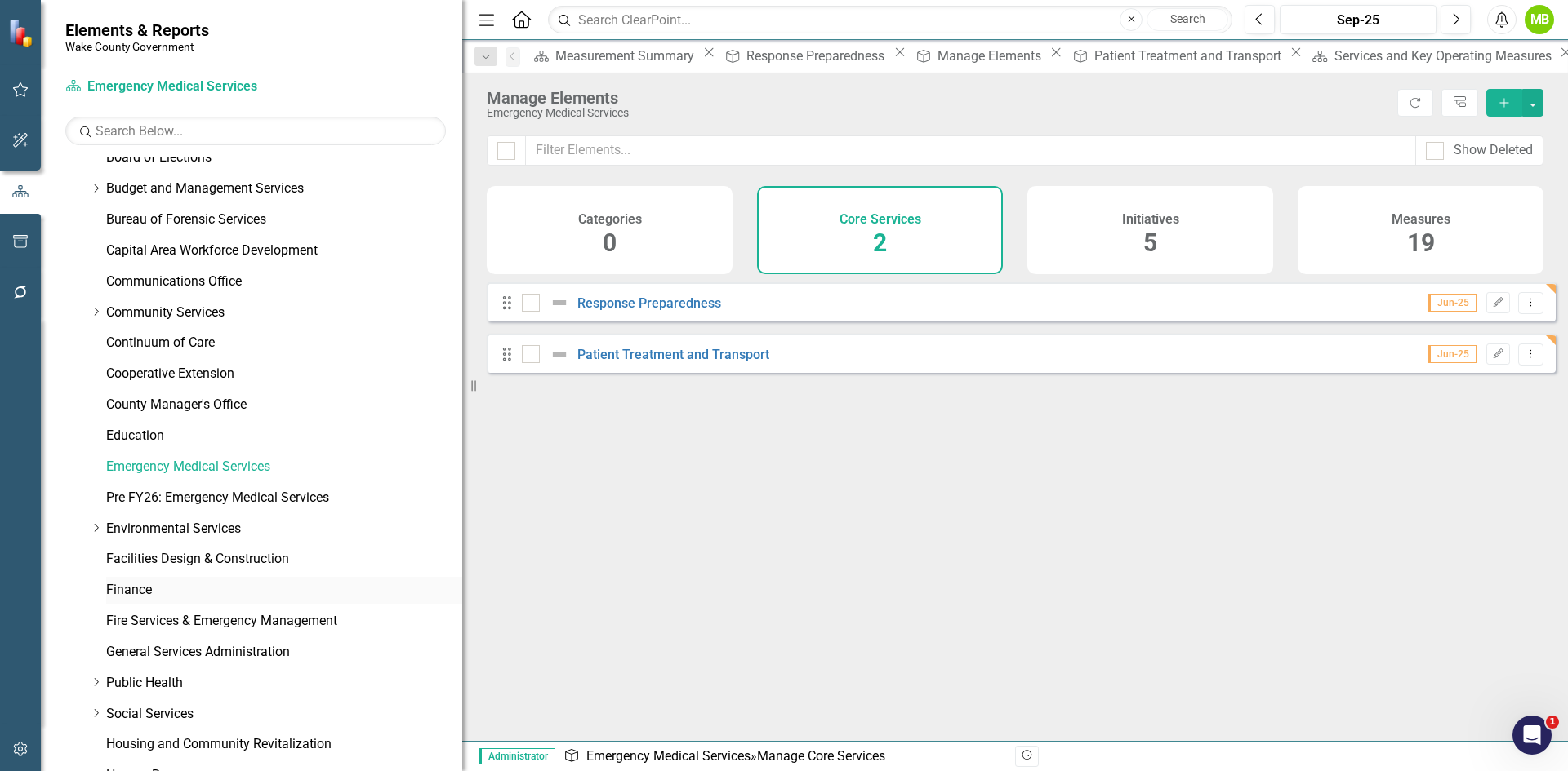
scroll to position [164, 0]
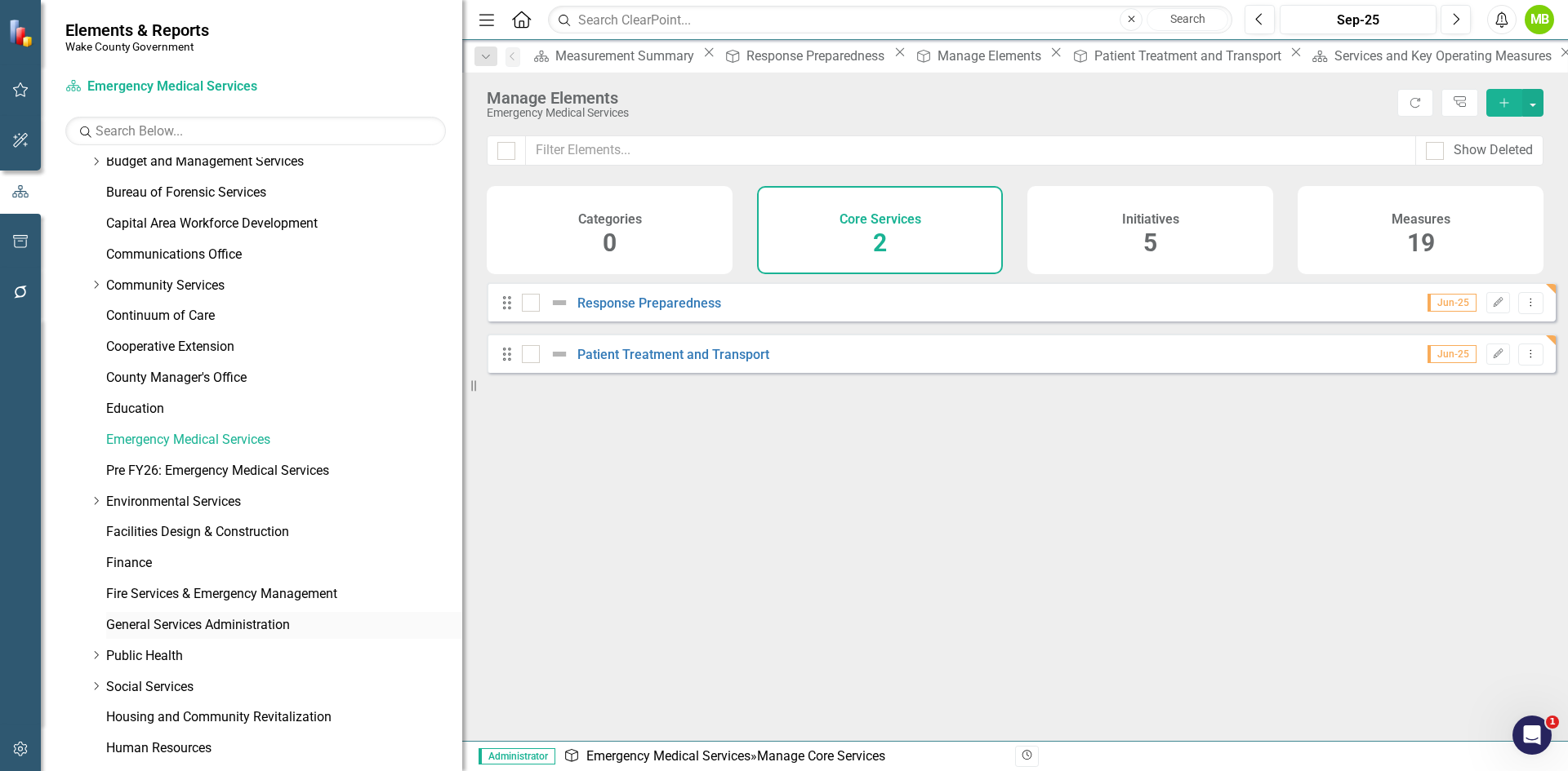
click at [191, 627] on link "General Services Administration" at bounding box center [284, 625] width 356 height 19
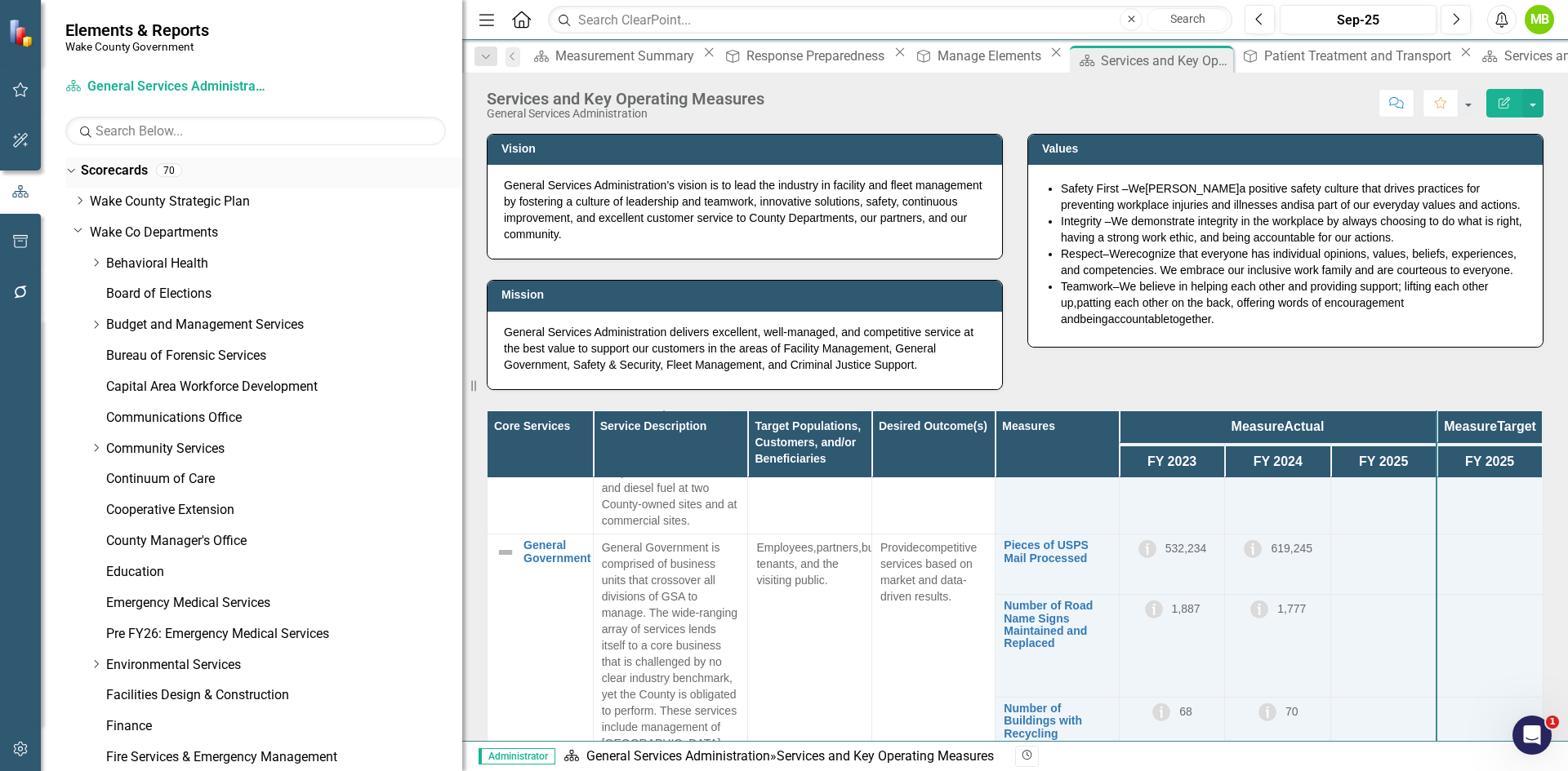
click at [108, 169] on link "Scorecards" at bounding box center [114, 171] width 67 height 19
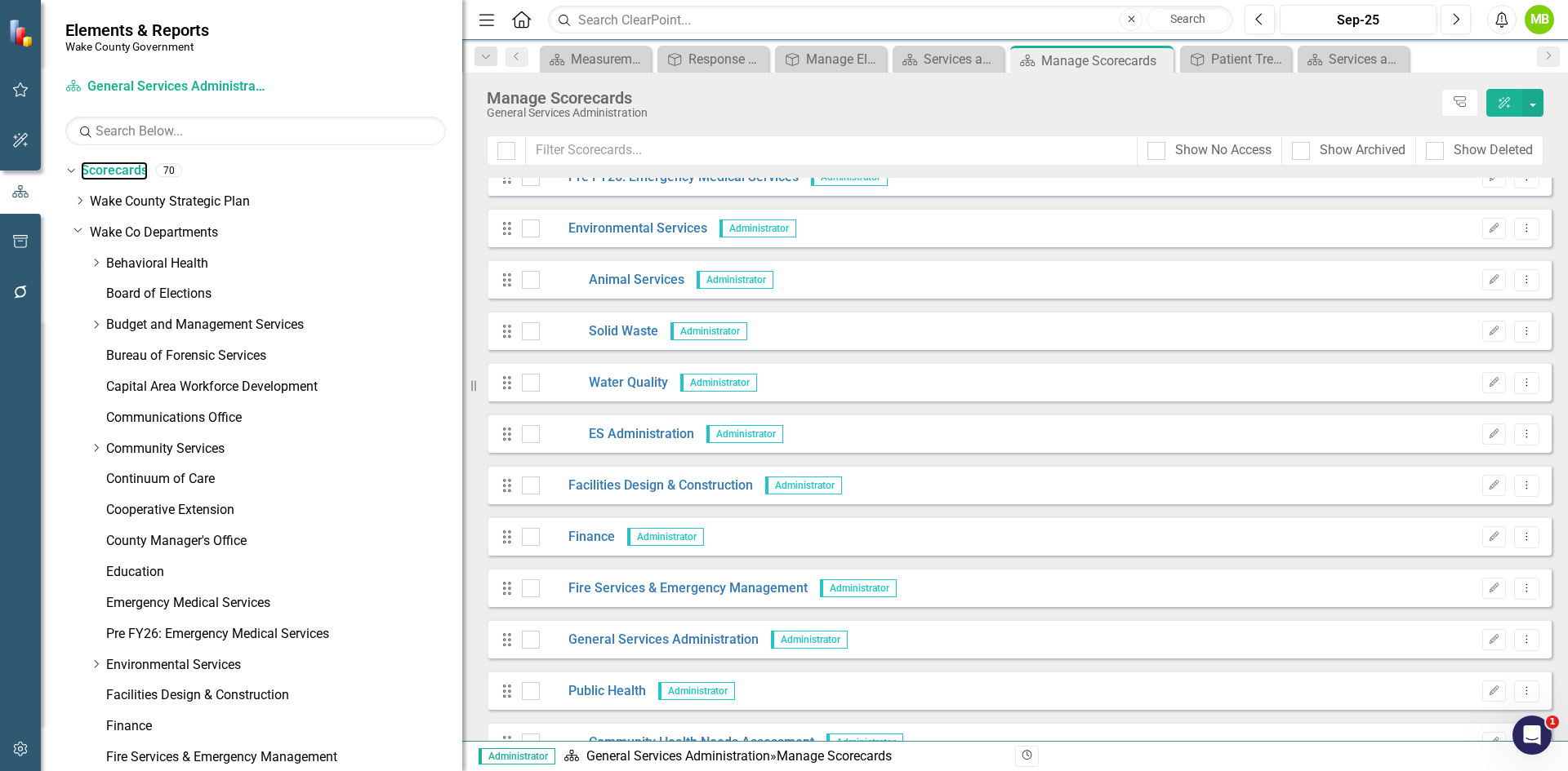
scroll to position [1388, 0]
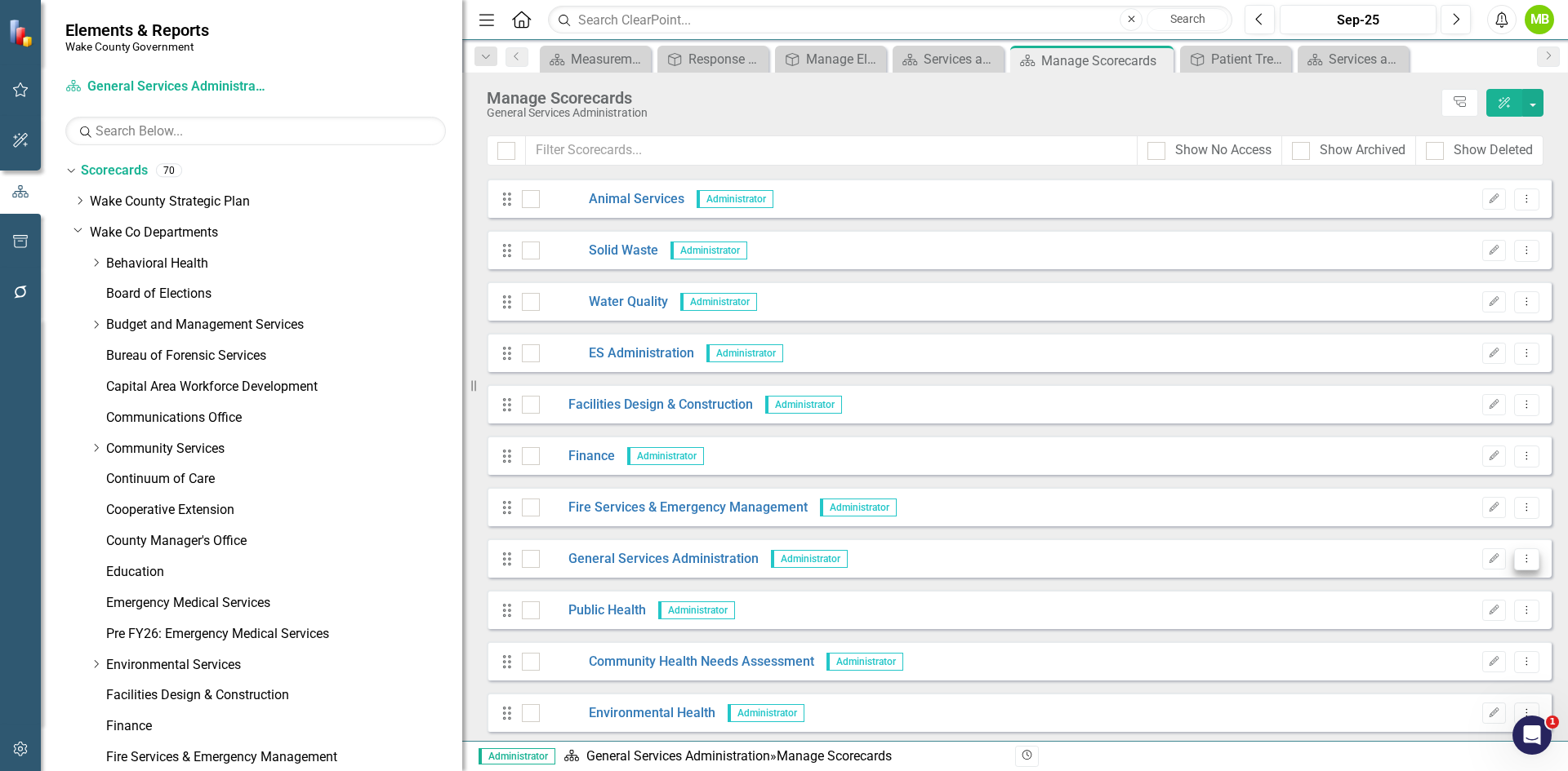
click at [1520, 559] on icon "Dropdown Menu" at bounding box center [1527, 558] width 14 height 11
click at [1450, 620] on link "Copy Duplicate Scorecard" at bounding box center [1435, 616] width 180 height 31
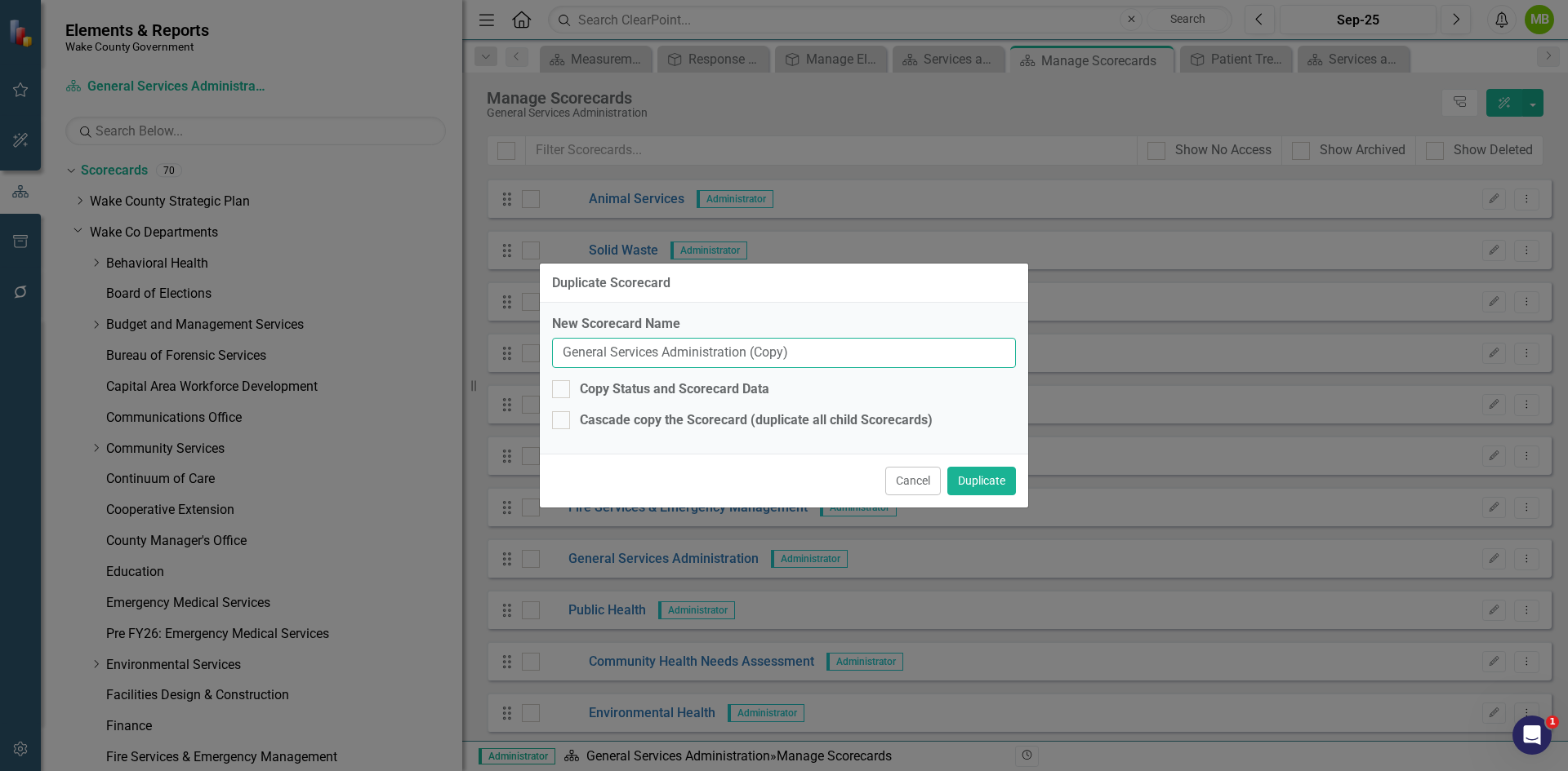
click at [564, 353] on input "General Services Administration (Copy)" at bounding box center [784, 353] width 463 height 31
drag, startPoint x: 847, startPoint y: 354, endPoint x: 809, endPoint y: 349, distance: 38.3
click at [809, 349] on input "Pre FY26: General Services Administration (Copy)" at bounding box center [784, 353] width 463 height 31
type input "Pre FY26: General Services Administration"
click at [965, 477] on button "Duplicate" at bounding box center [981, 481] width 69 height 29
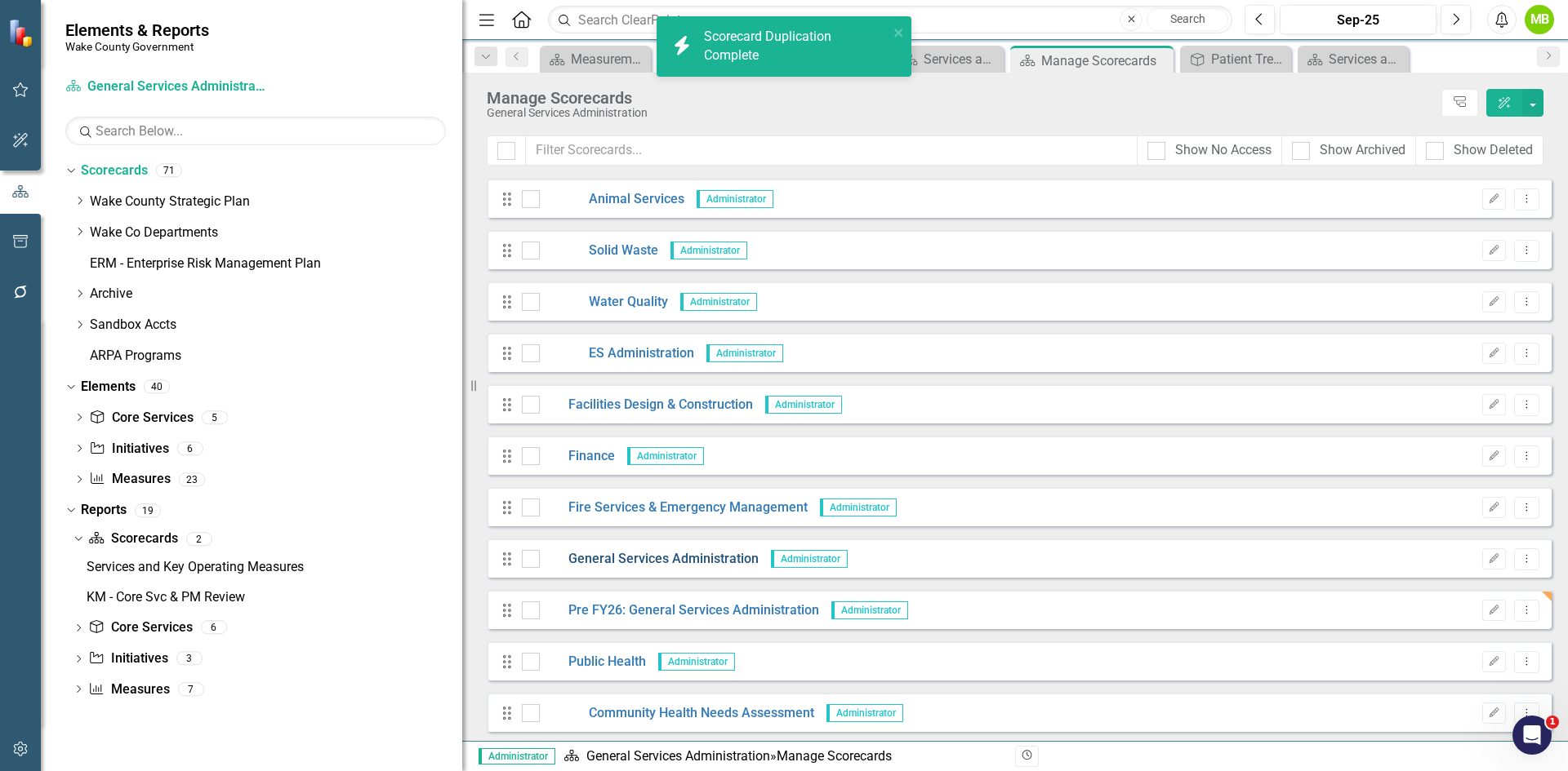
click at [676, 562] on link "General Services Administration" at bounding box center [649, 559] width 219 height 19
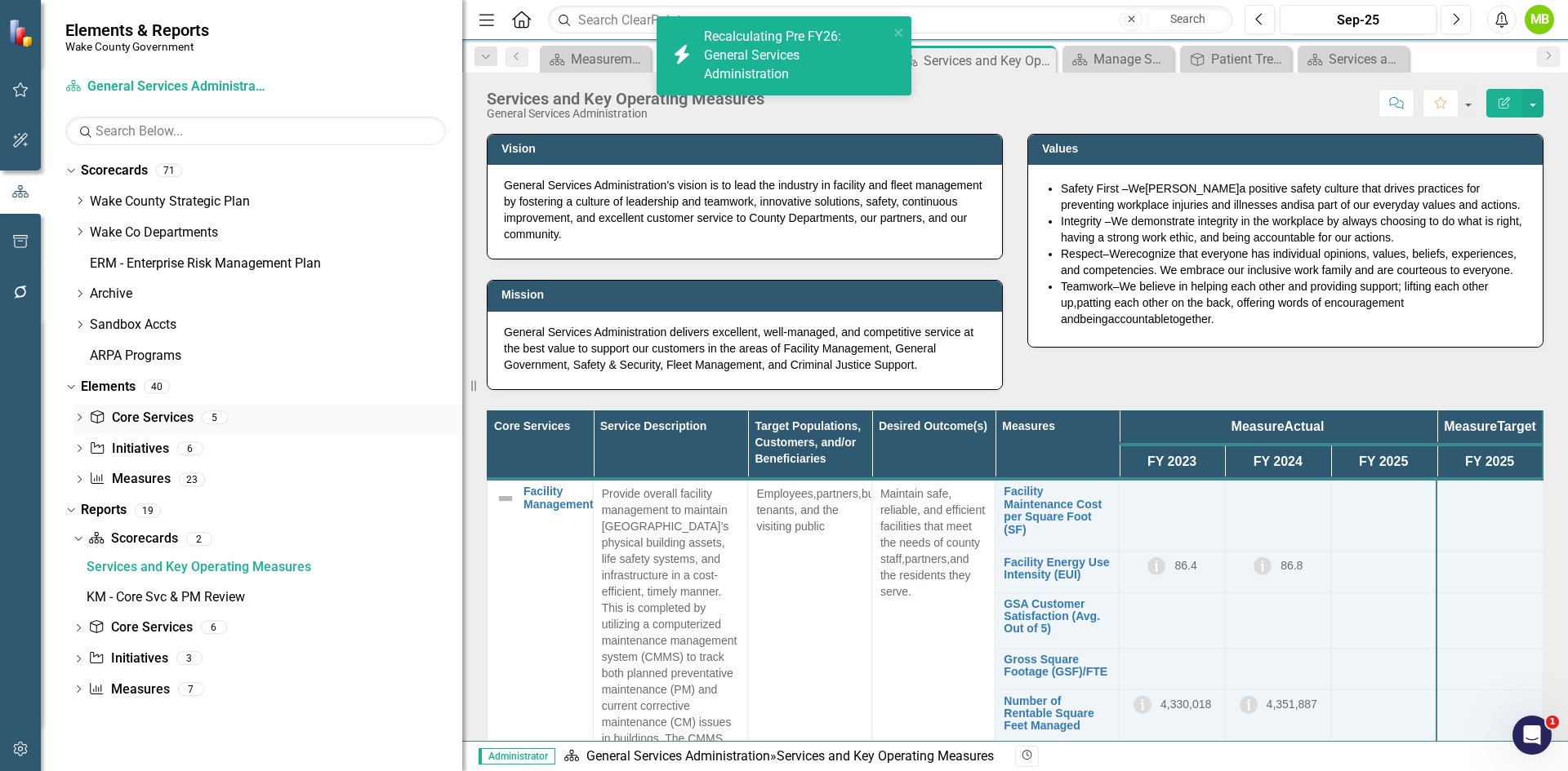
click at [154, 417] on link "Core Service Core Services" at bounding box center [140, 418] width 104 height 19
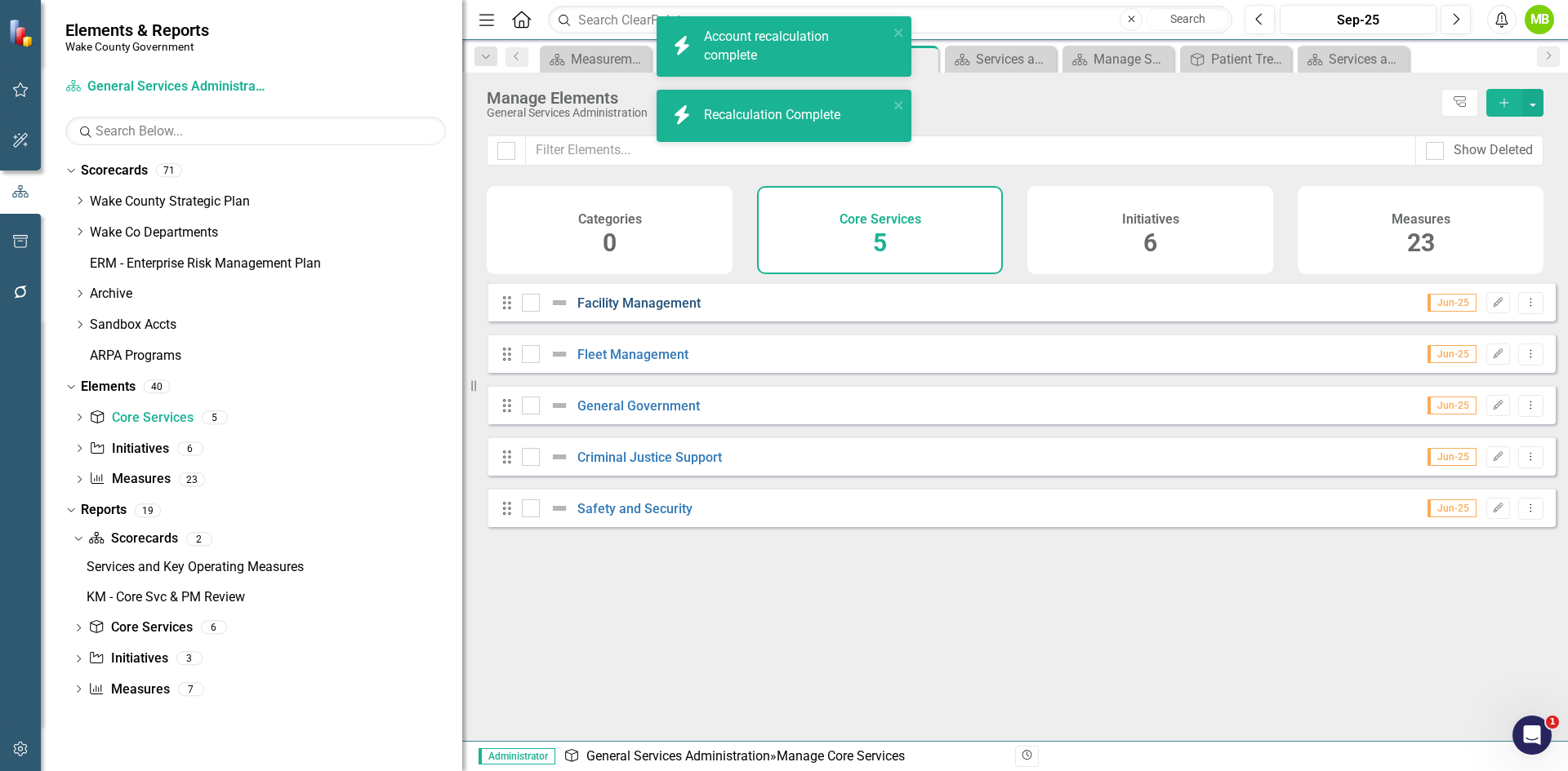
click at [652, 311] on link "Facility Management" at bounding box center [638, 304] width 123 height 16
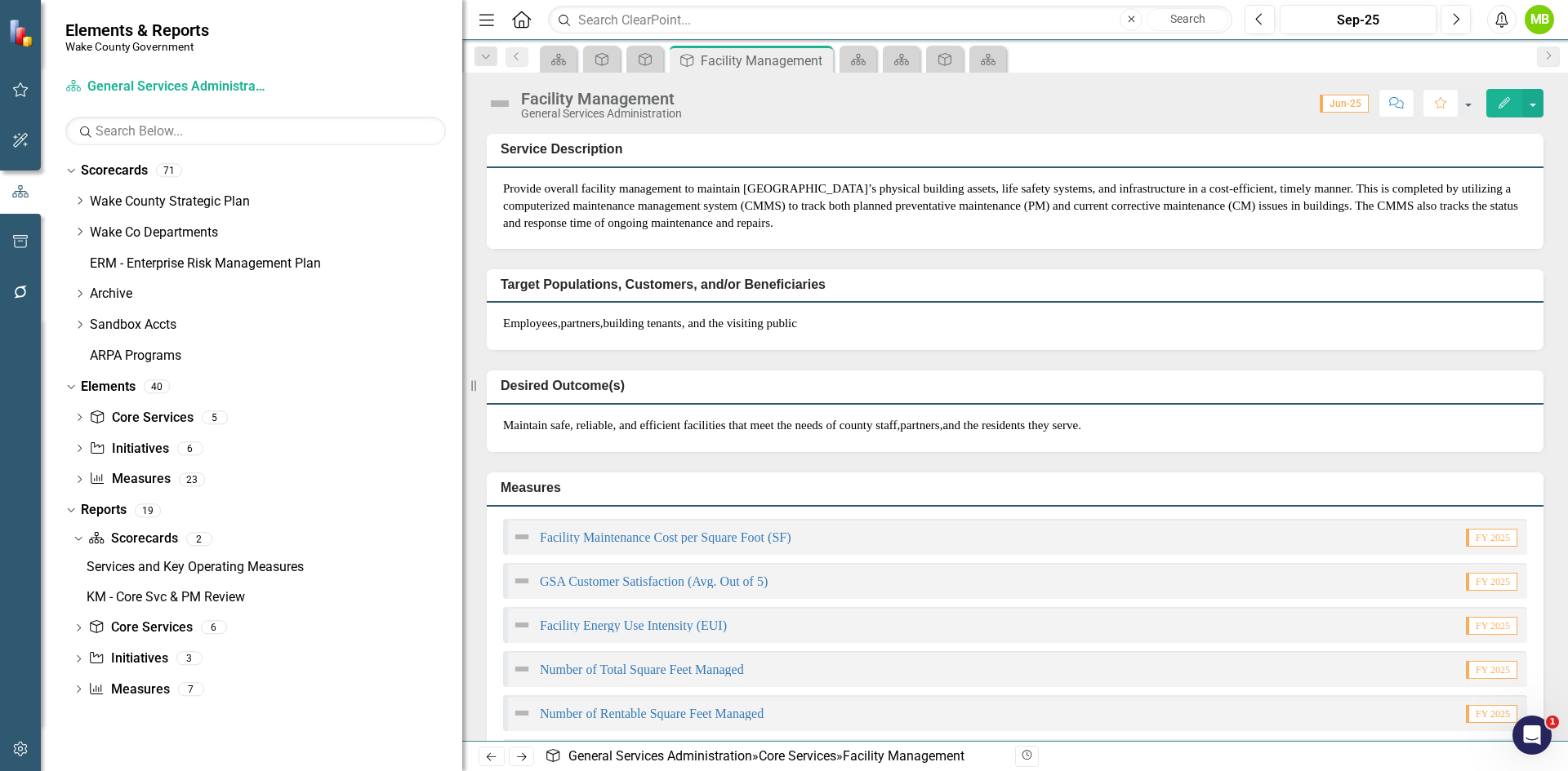
click at [723, 216] on p "Provide overall facility management to maintain Wake County’s physical building…" at bounding box center [1015, 206] width 1024 height 52
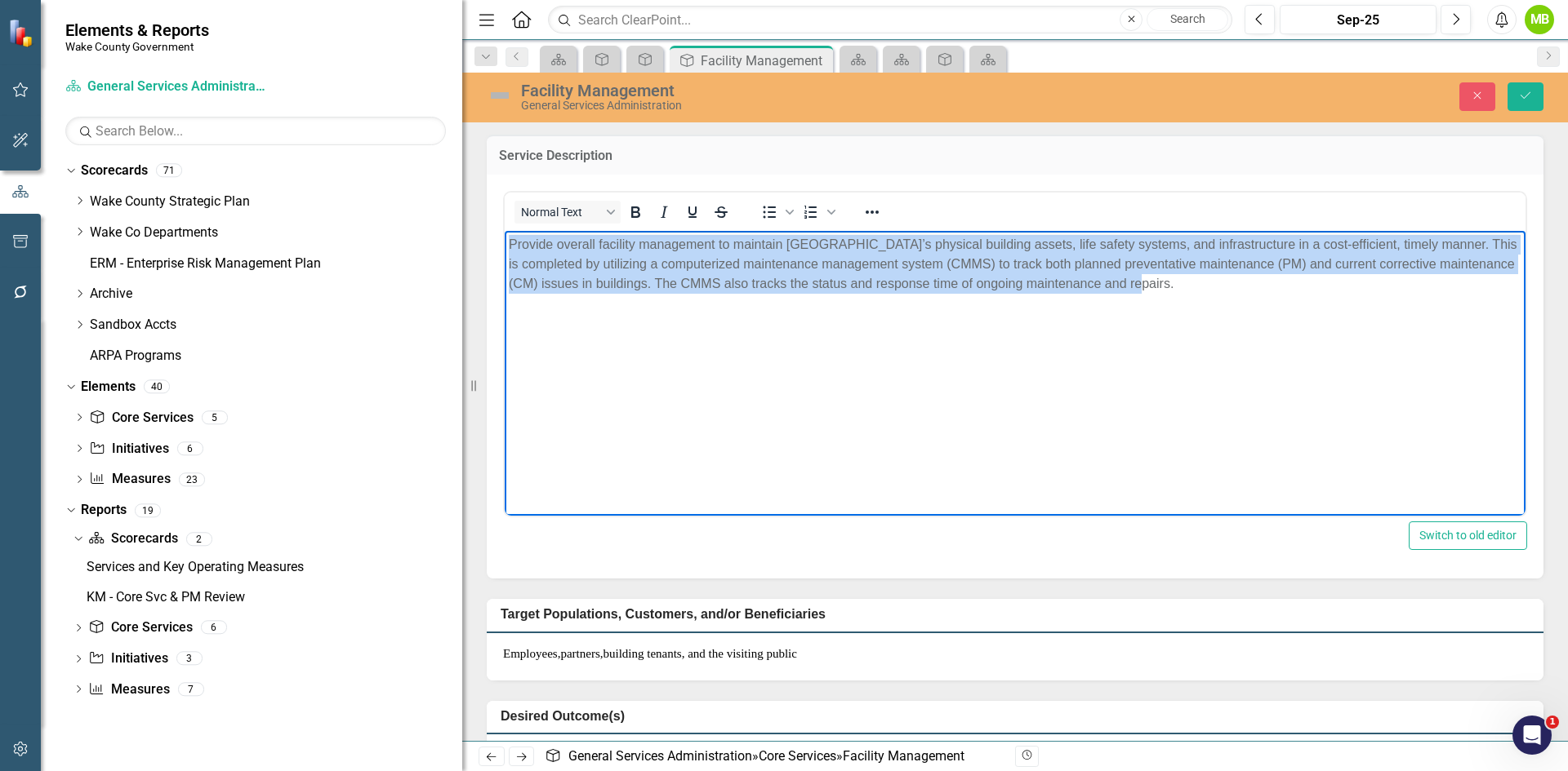
drag, startPoint x: 1217, startPoint y: 291, endPoint x: 1005, endPoint y: 469, distance: 276.8
click at [505, 235] on html "Provide overall facility management to maintain Wake County’s physical building…" at bounding box center [1015, 352] width 1021 height 245
paste body "Rich Text Area. Press ALT-0 for help."
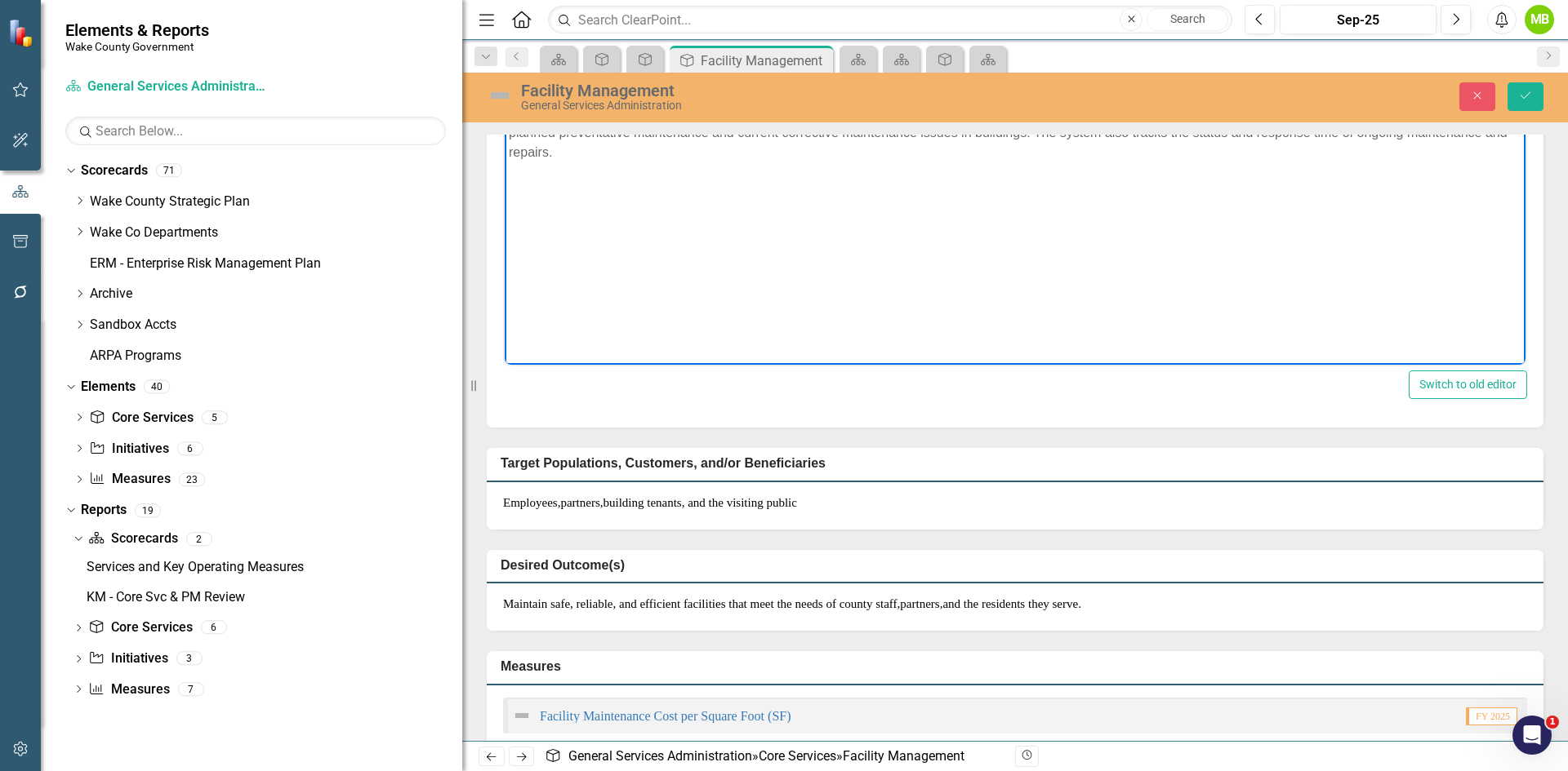
scroll to position [164, 0]
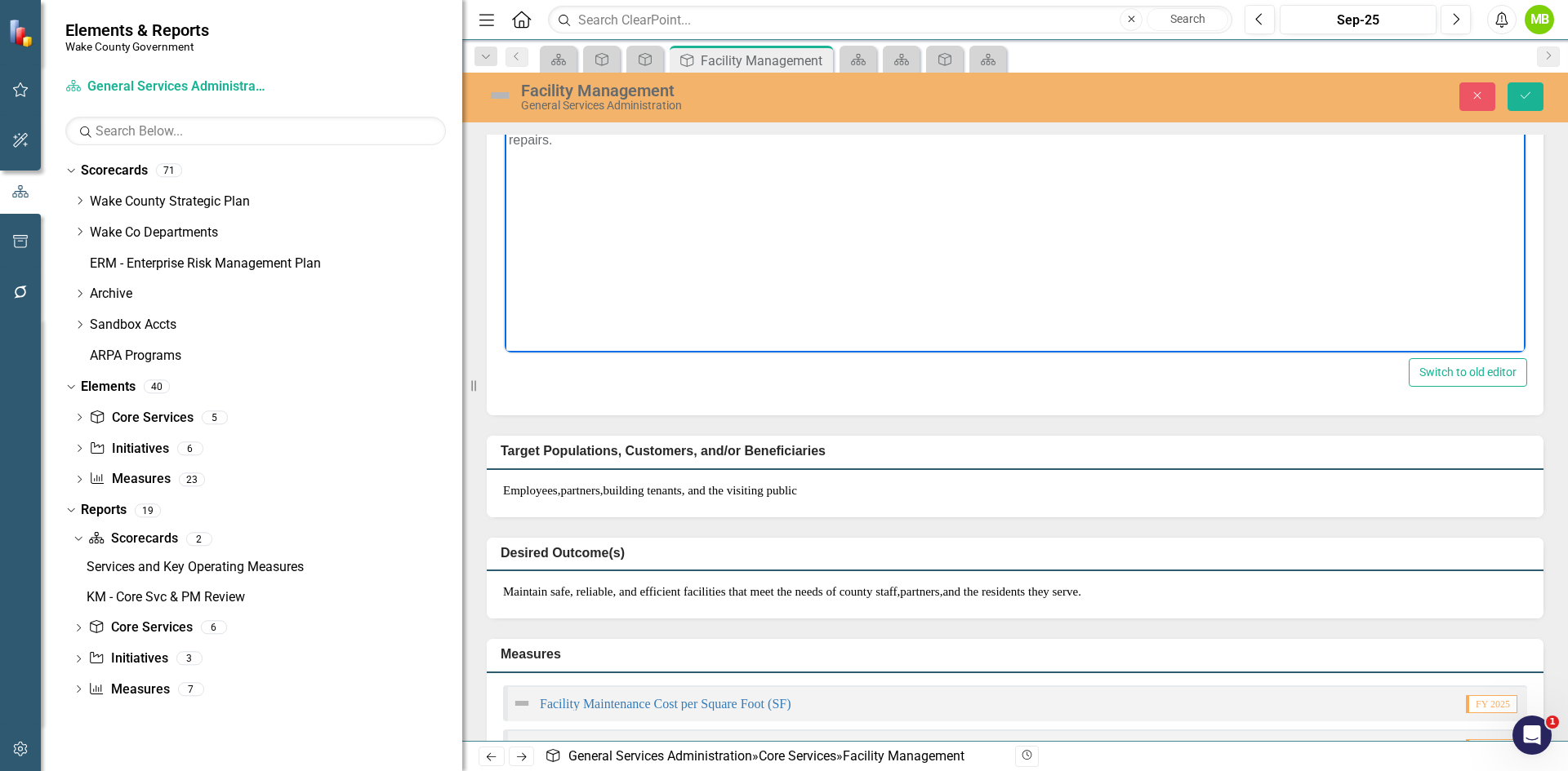
click at [1081, 591] on span "and the residents they serve." at bounding box center [1011, 592] width 139 height 13
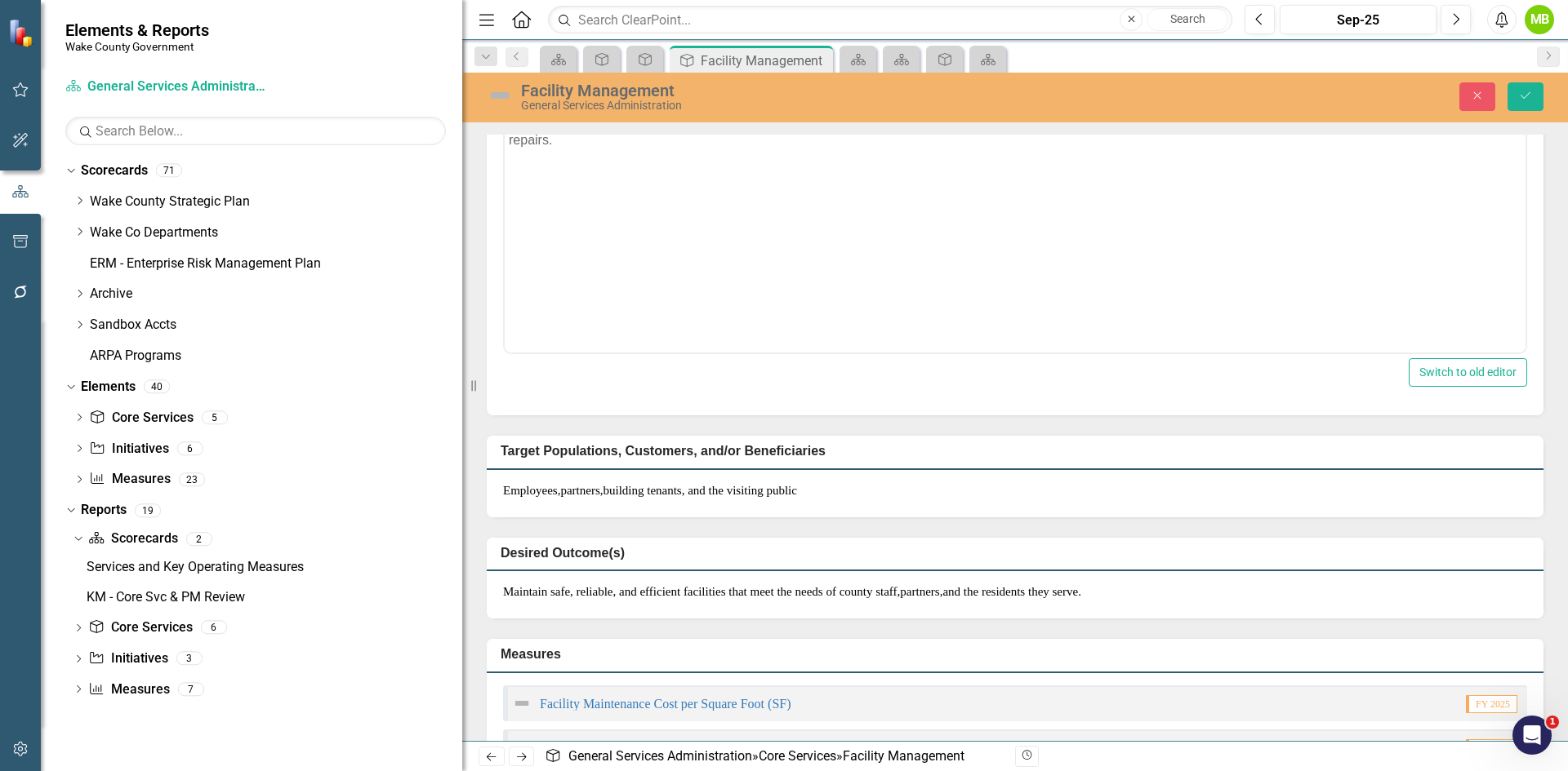
click at [1081, 591] on span "and the residents they serve." at bounding box center [1011, 592] width 139 height 13
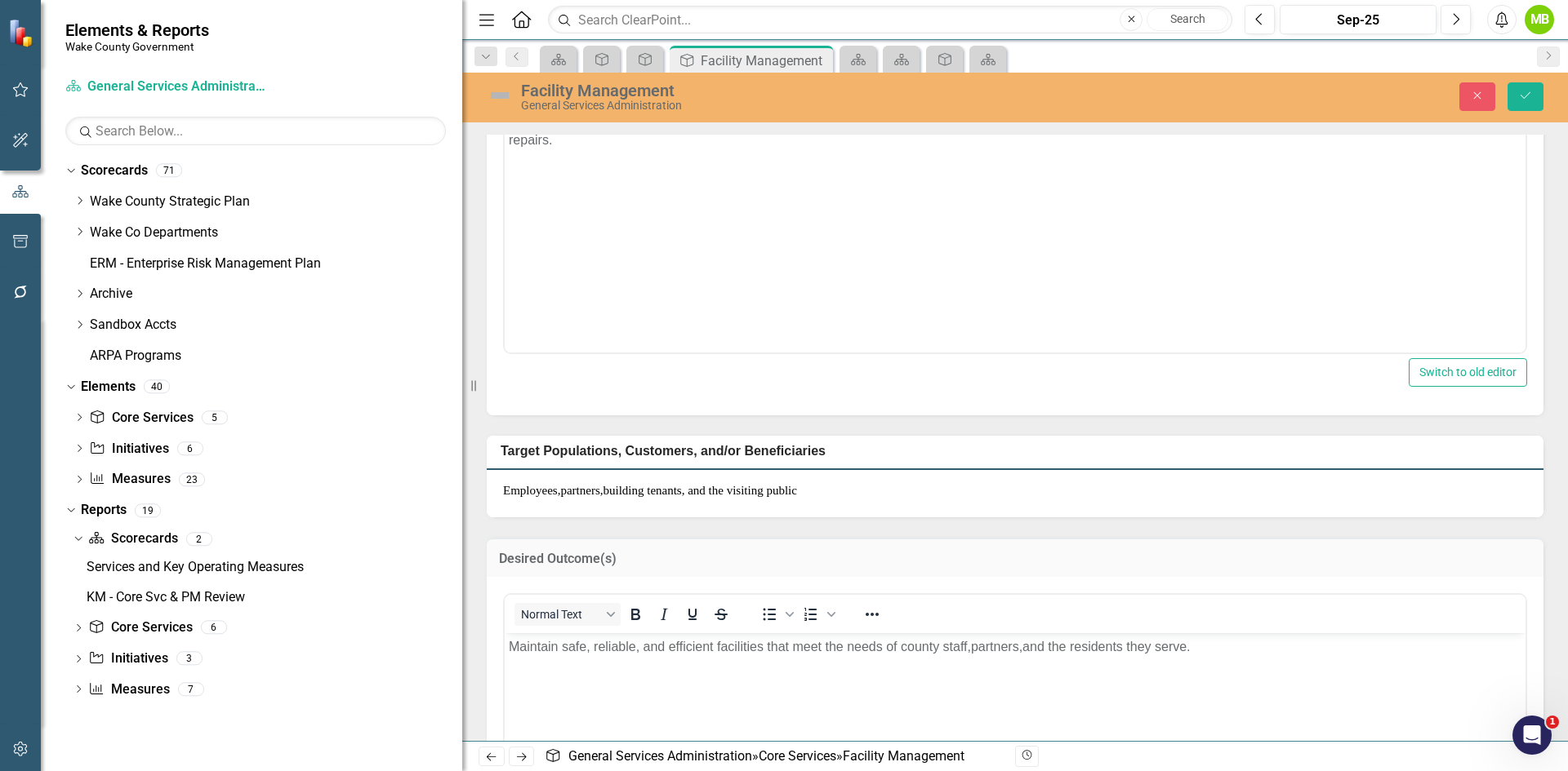
scroll to position [0, 0]
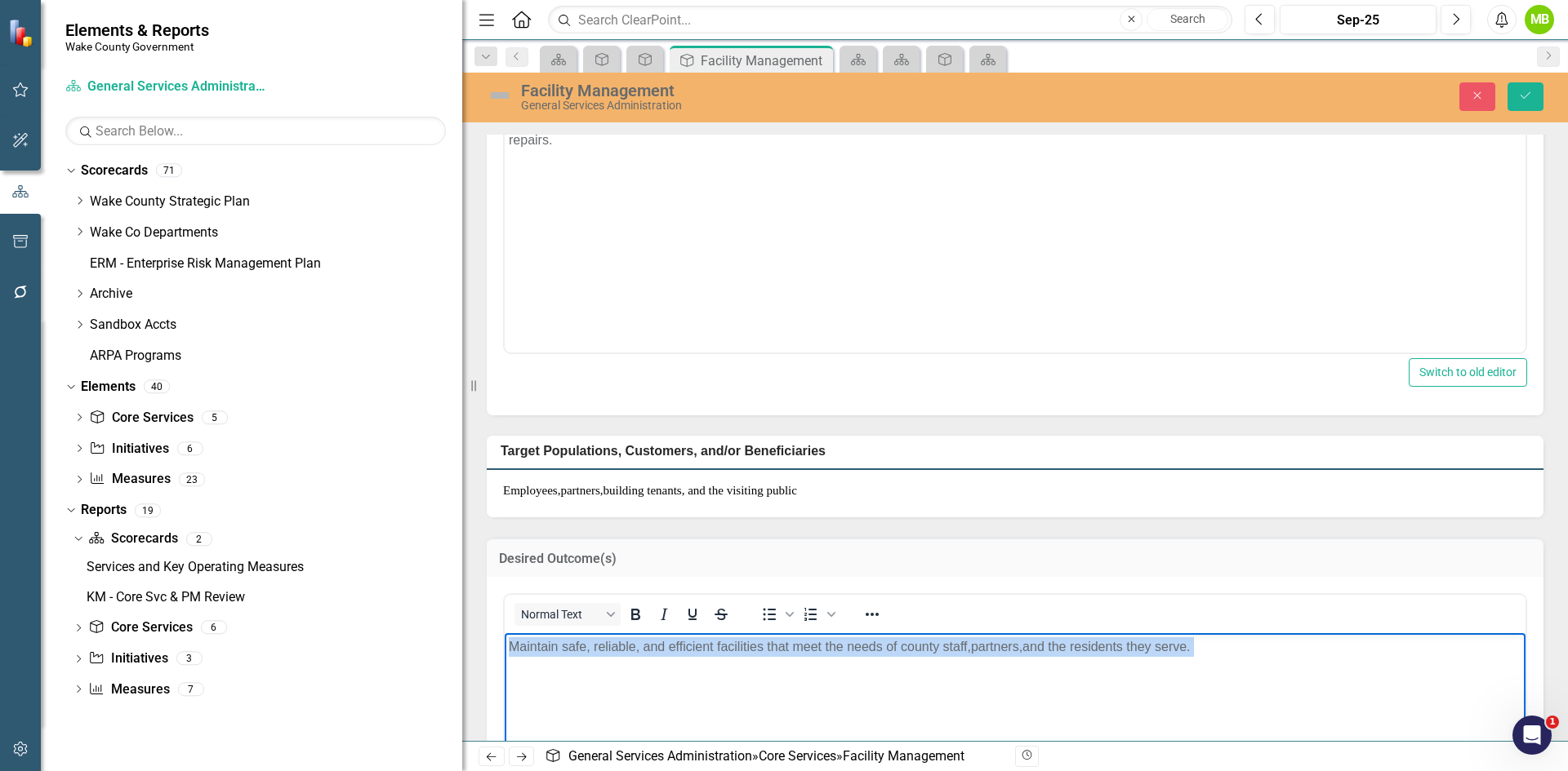
drag, startPoint x: 1241, startPoint y: 656, endPoint x: 435, endPoint y: 648, distance: 806.0
click at [505, 648] on html "Maintain safe, reliable, and efficient facilities that meet the needs of county…" at bounding box center [1015, 755] width 1021 height 245
paste body "Rich Text Area. Press ALT-0 for help."
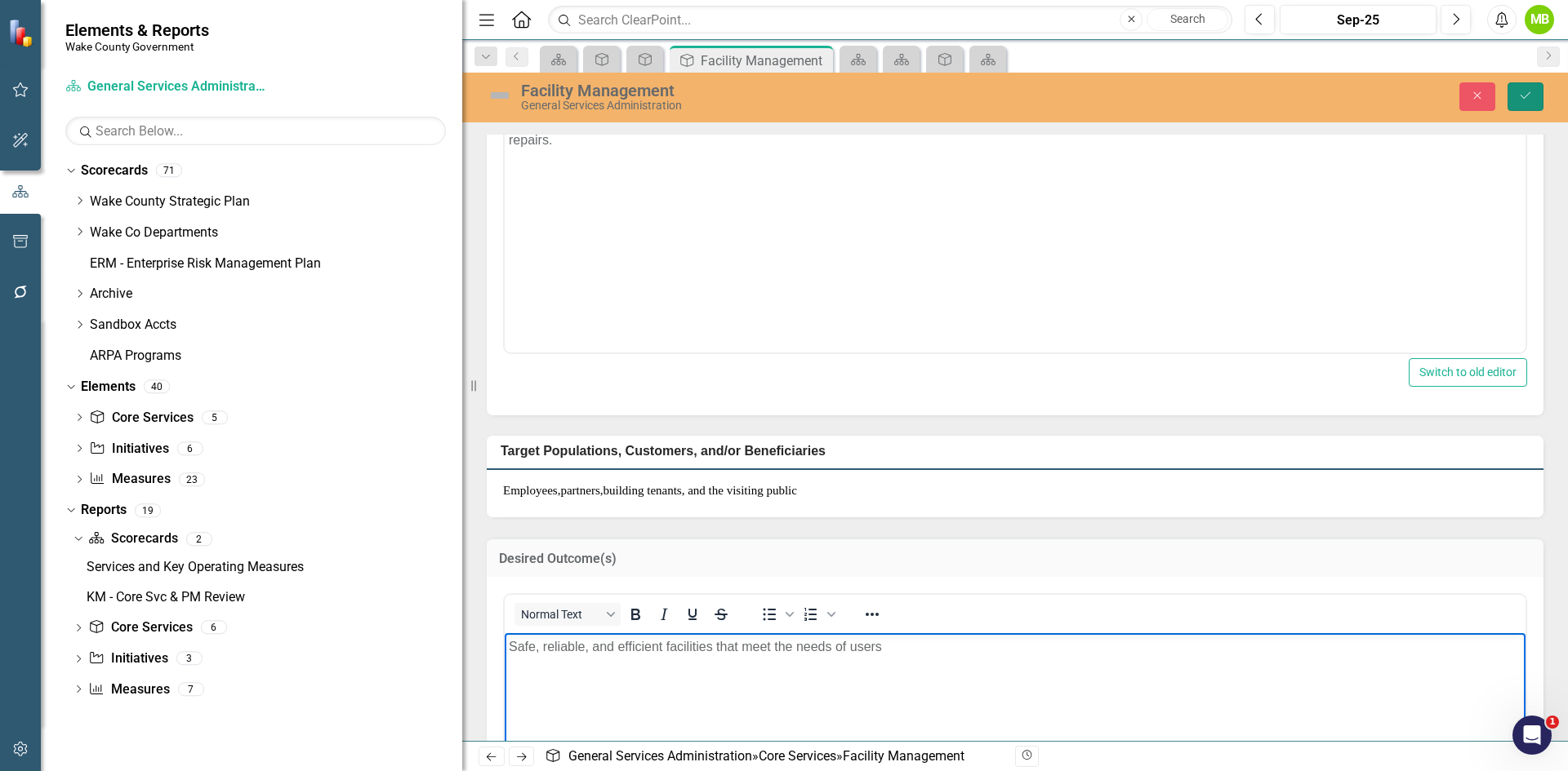
click at [1531, 102] on icon "Save" at bounding box center [1525, 96] width 15 height 12
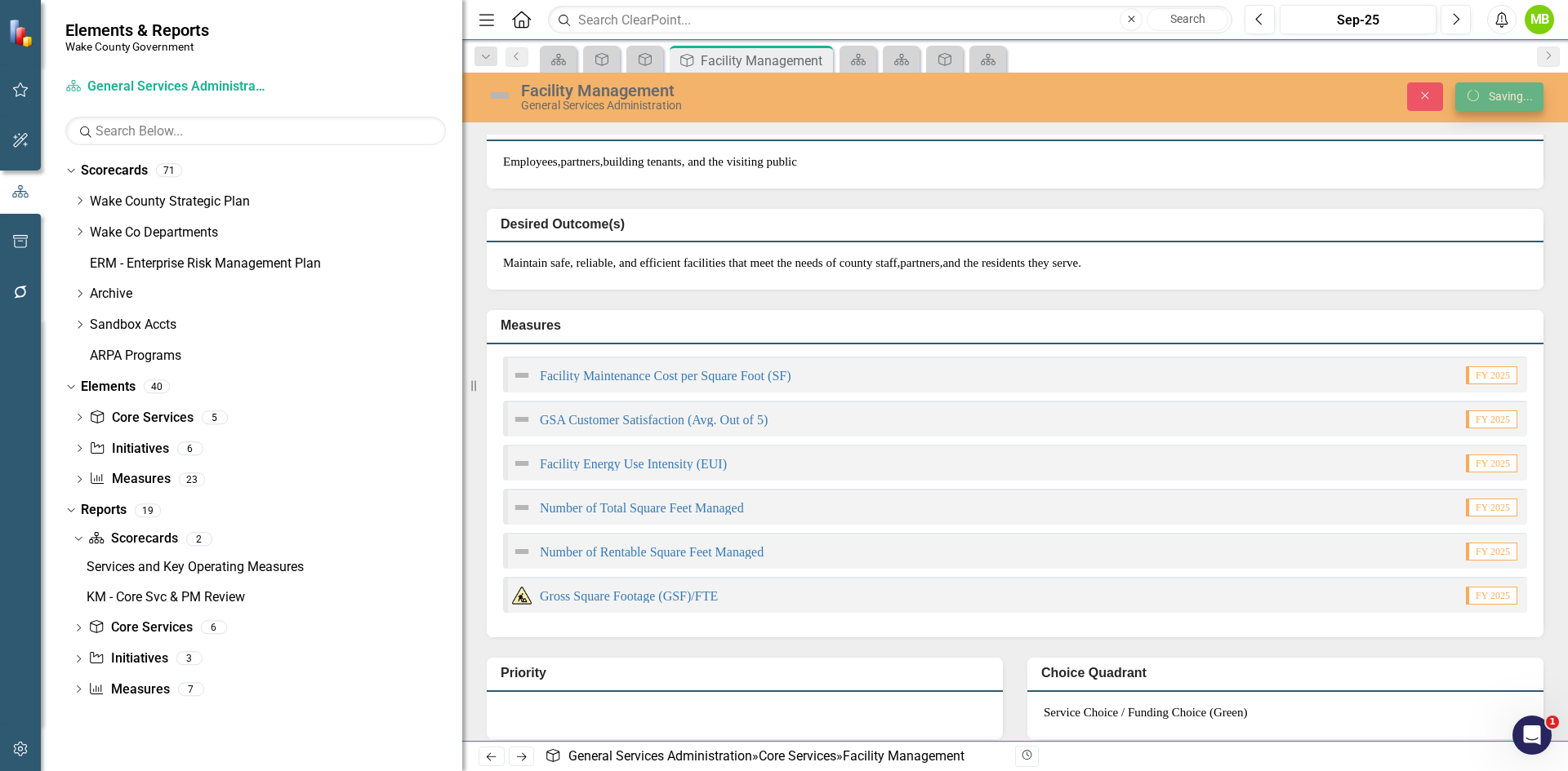
scroll to position [158, 0]
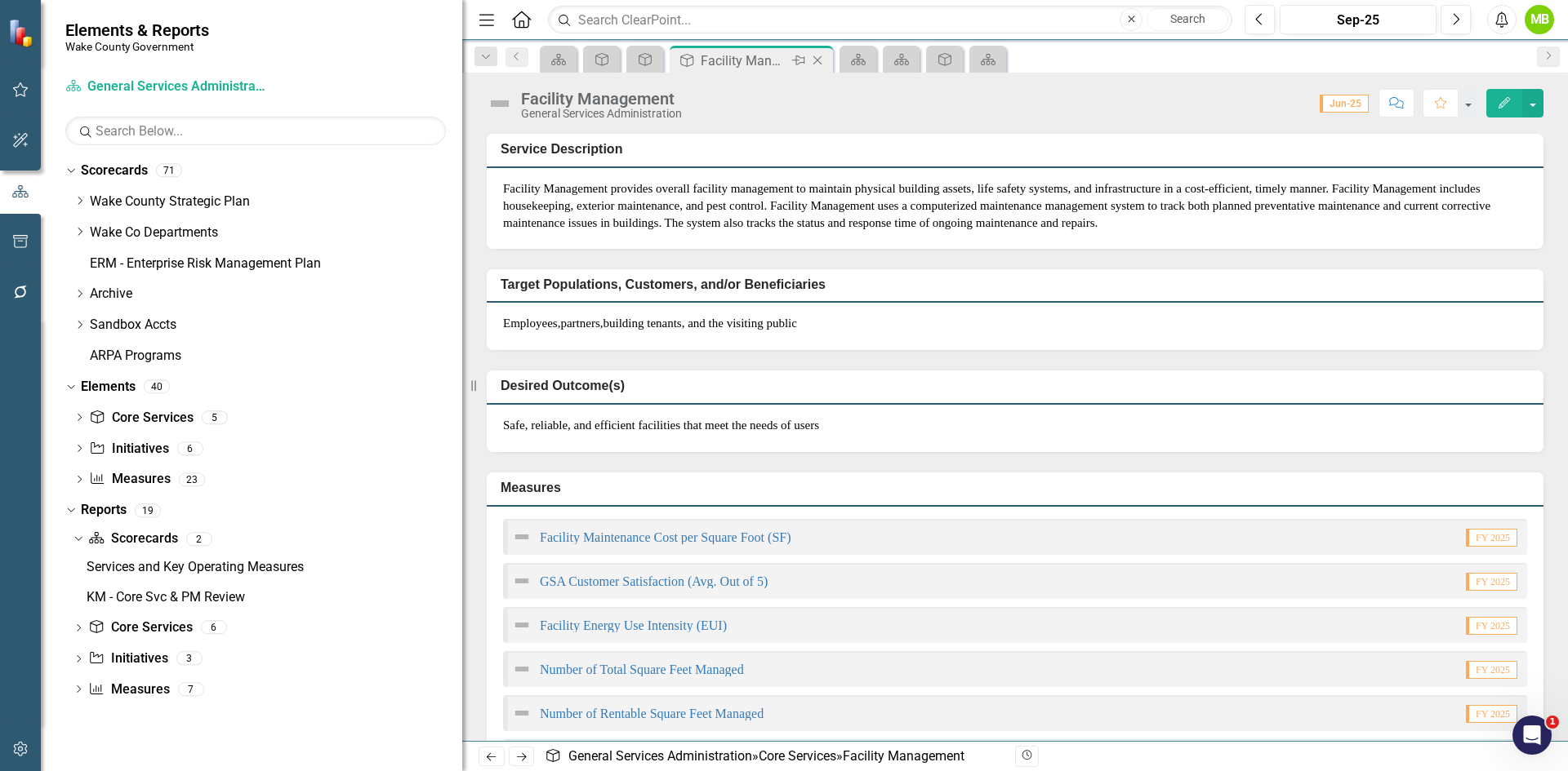
click at [815, 58] on icon at bounding box center [818, 60] width 9 height 9
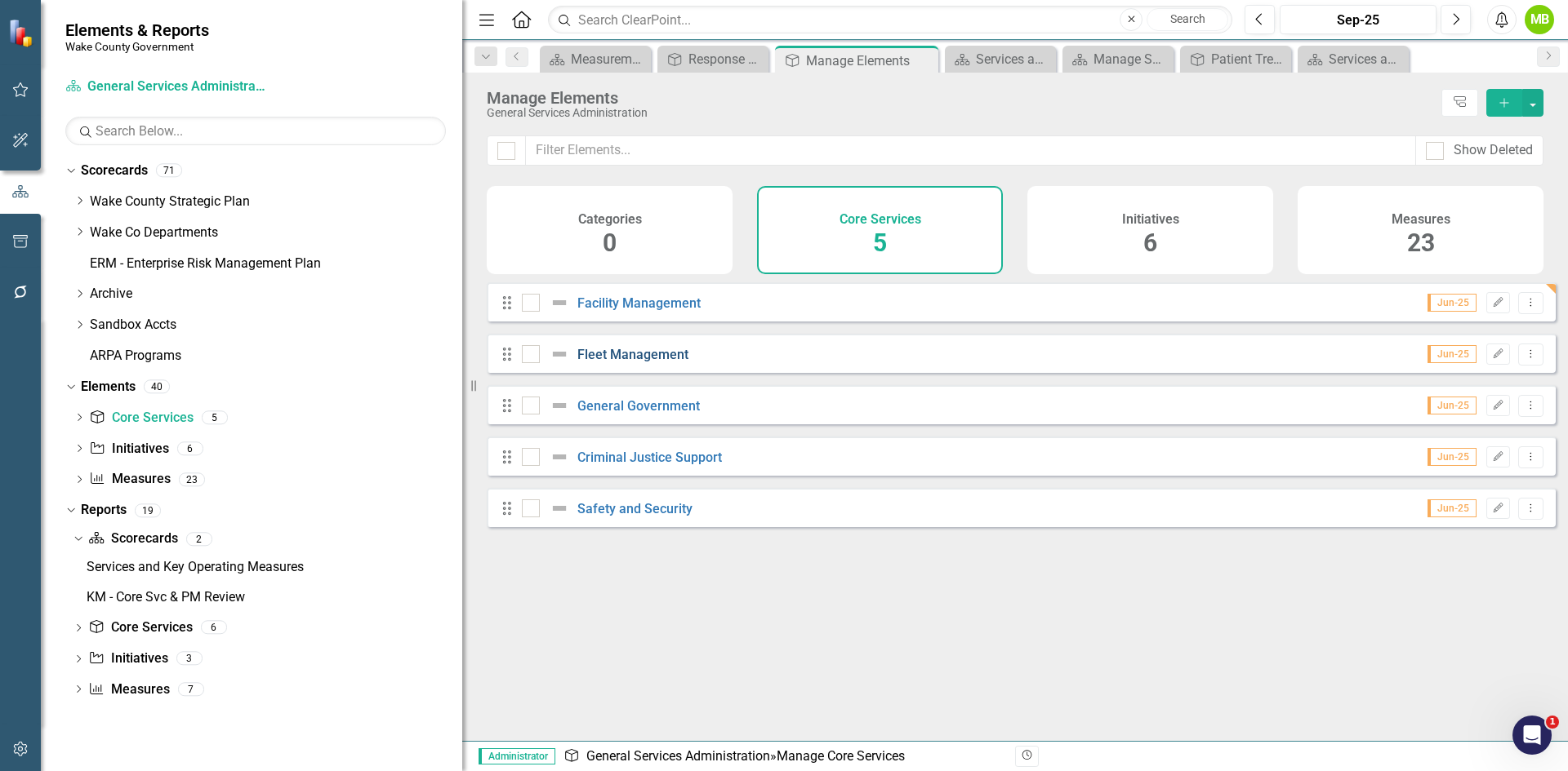
click at [643, 363] on link "Fleet Management" at bounding box center [632, 355] width 111 height 16
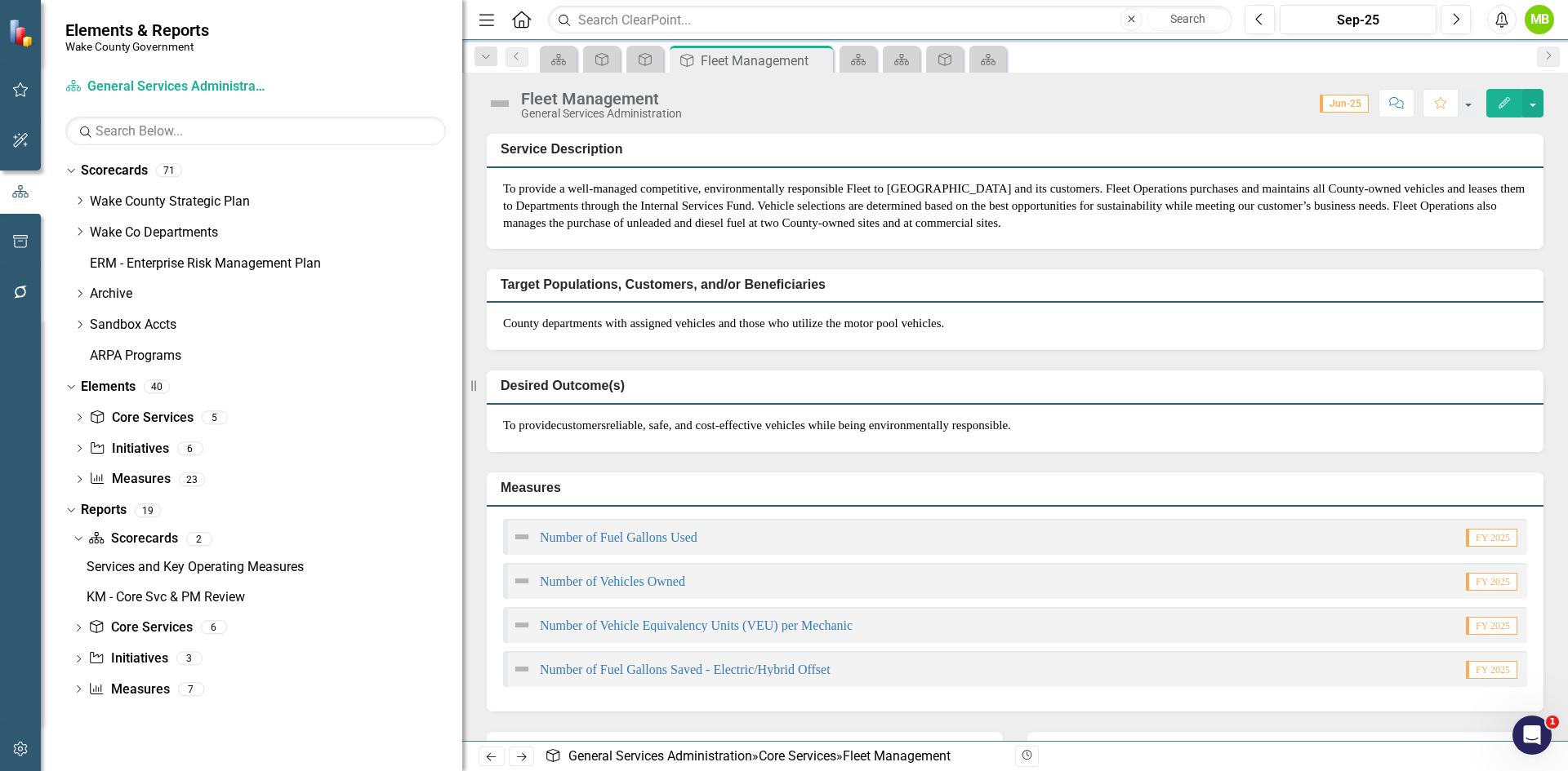
click at [638, 230] on p "To provide a well-managed competitive, environmentally responsible Fleet to Wak…" at bounding box center [1015, 206] width 1024 height 52
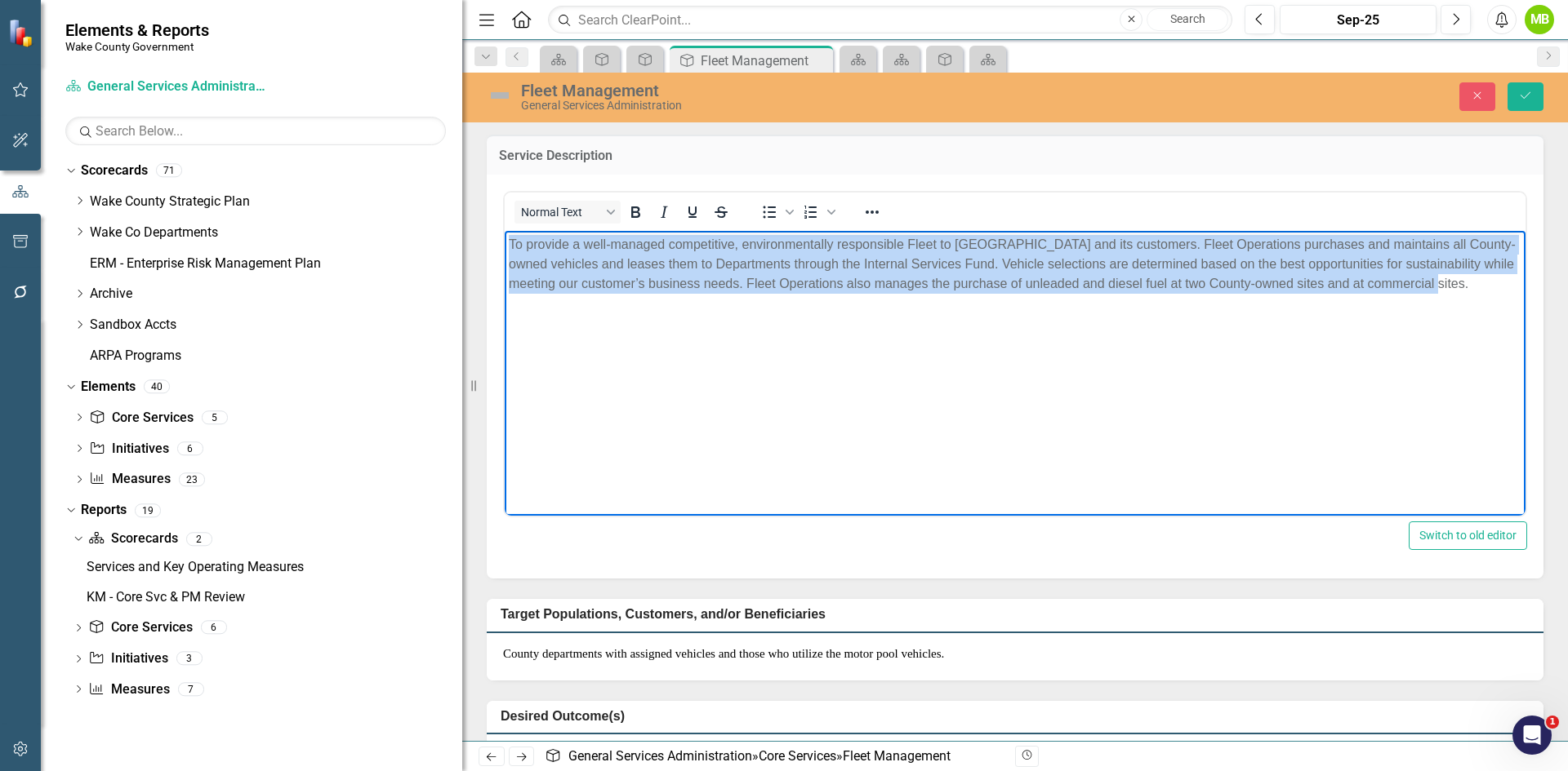
drag, startPoint x: 1478, startPoint y: 288, endPoint x: 387, endPoint y: 222, distance: 1093.0
click at [505, 230] on html "To provide a well-managed competitive, environmentally responsible Fleet to Wak…" at bounding box center [1015, 352] width 1021 height 245
paste body "Rich Text Area. Press ALT-0 for help."
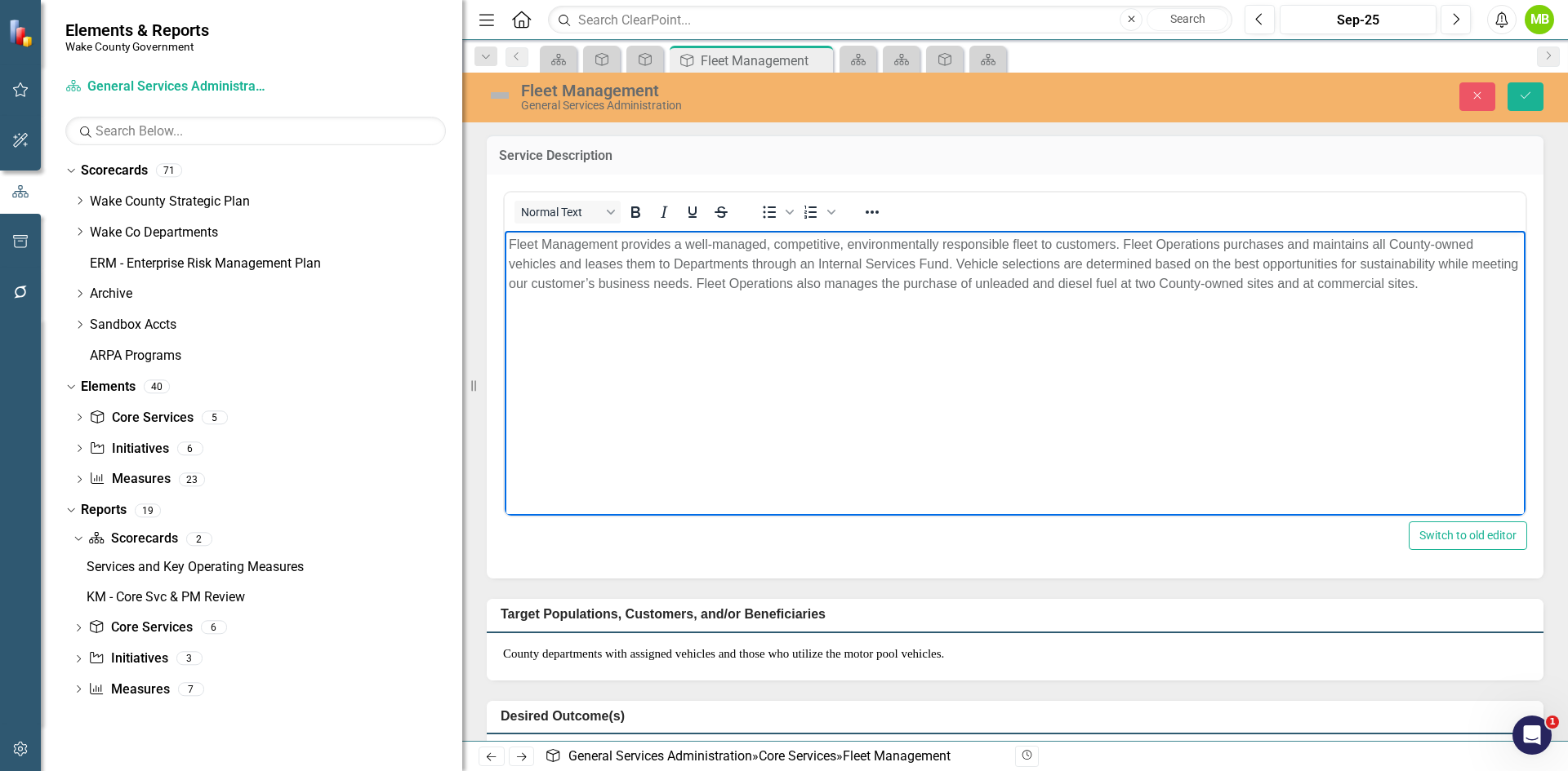
scroll to position [82, 0]
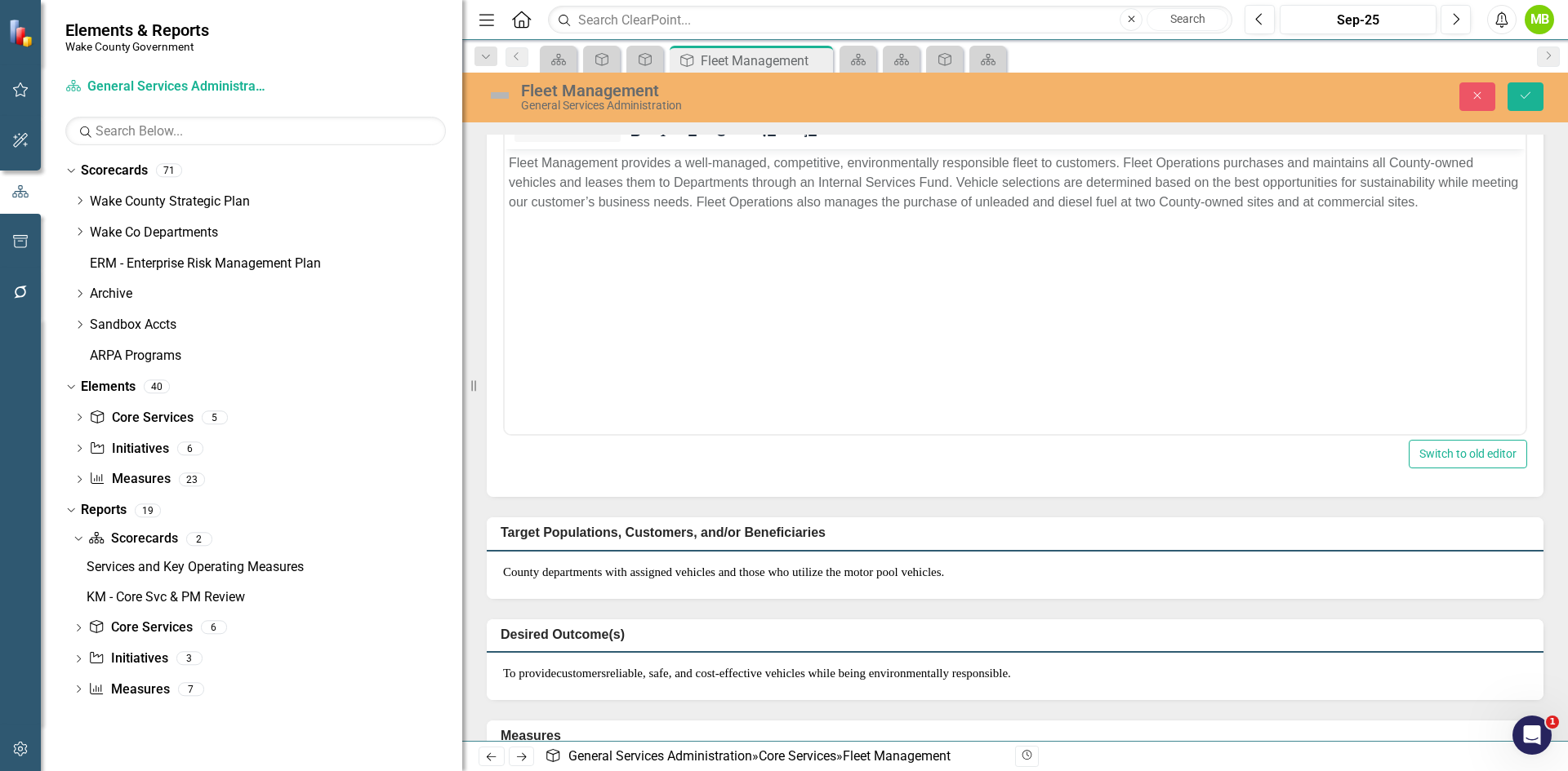
click at [1137, 681] on p "To provide customers reliable, safe, and cost-effective vehicles while being en…" at bounding box center [1015, 673] width 1024 height 17
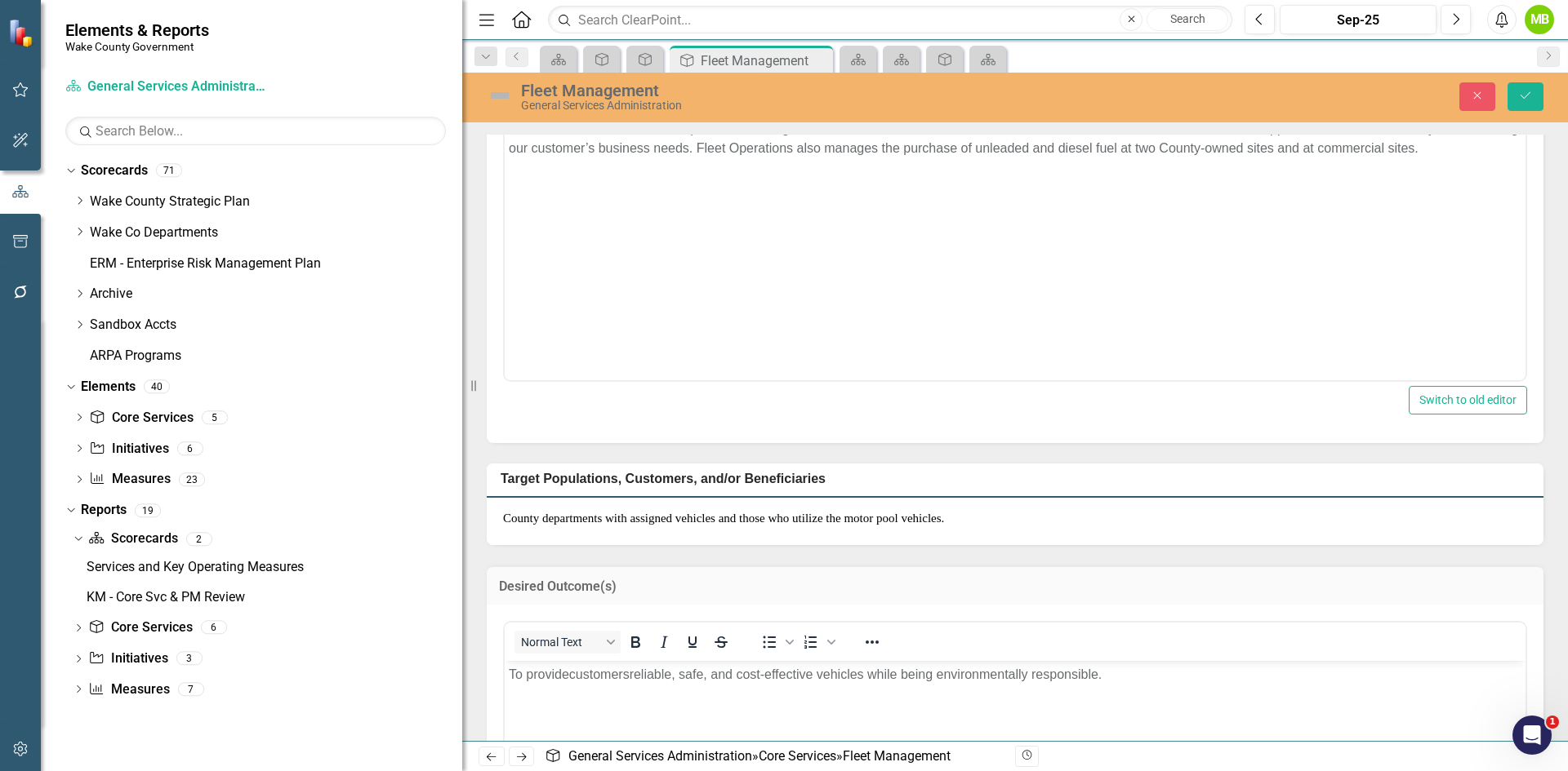
scroll to position [245, 0]
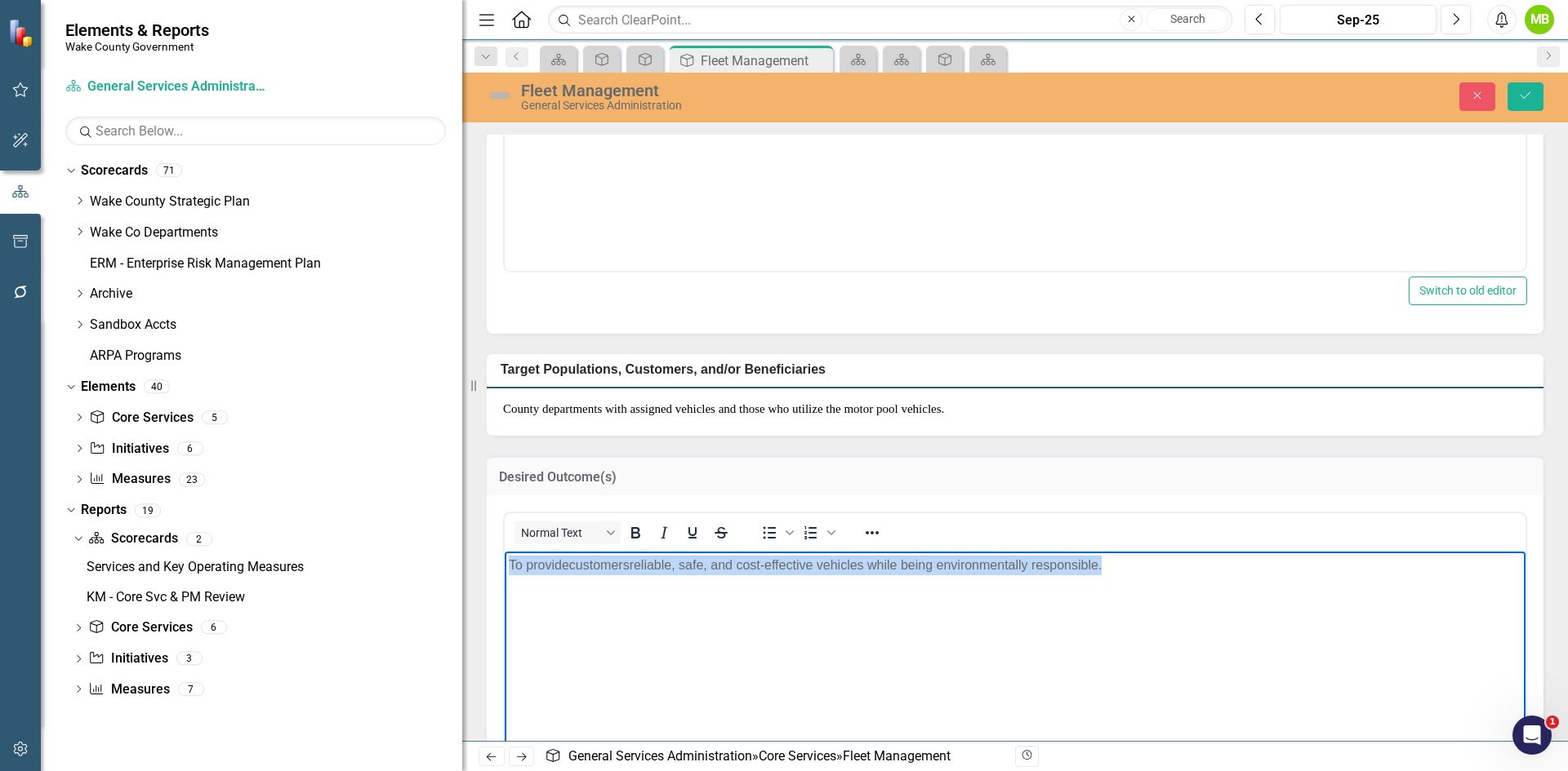
drag, startPoint x: 1040, startPoint y: 564, endPoint x: 427, endPoint y: 548, distance: 613.2
click at [505, 552] on html "To provide customers reliable, safe, and cost-effective vehicles while being en…" at bounding box center [1015, 674] width 1021 height 245
paste body "Rich Text Area. Press ALT-0 for help."
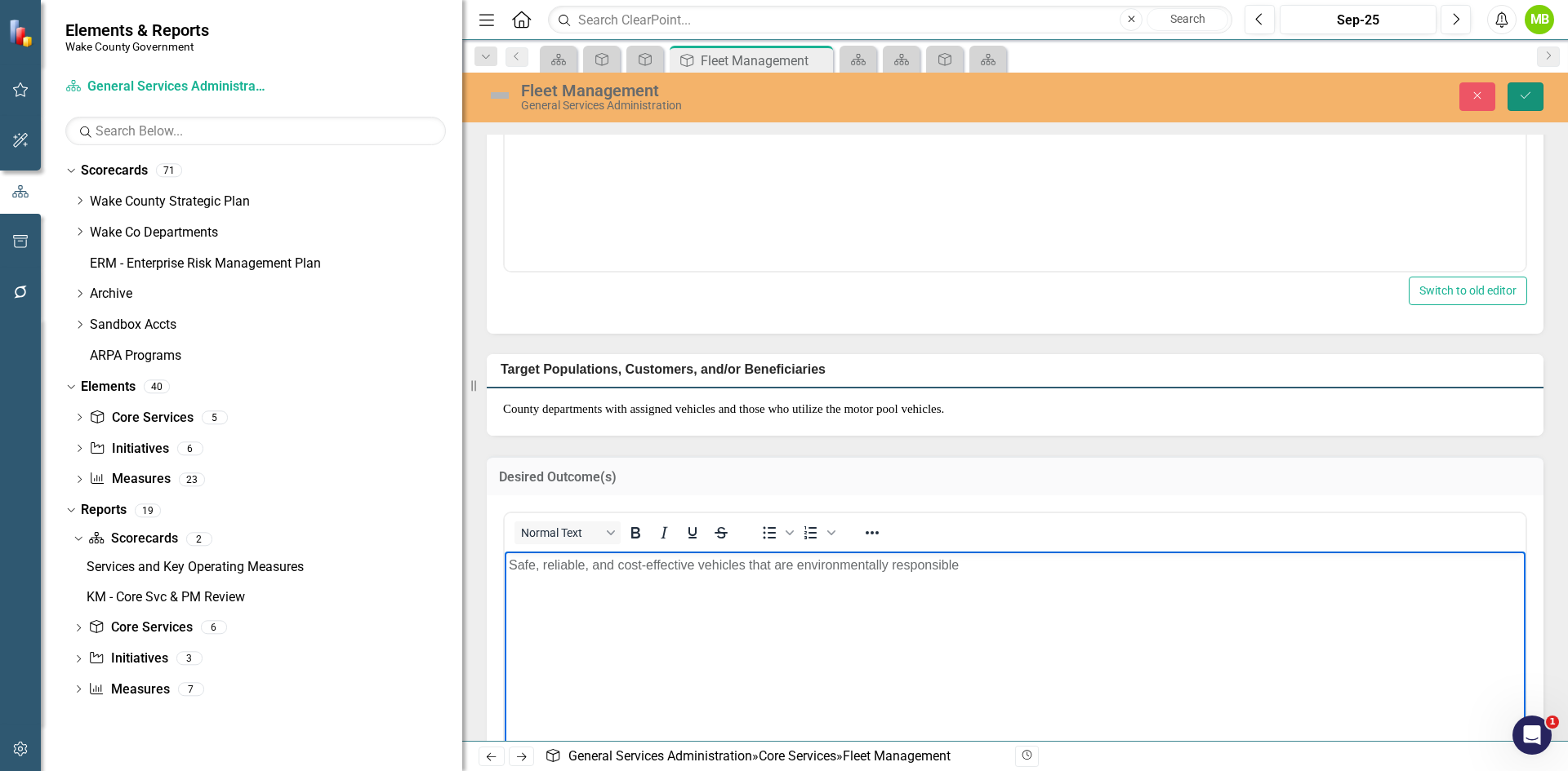
click at [1521, 103] on button "Save" at bounding box center [1525, 97] width 36 height 29
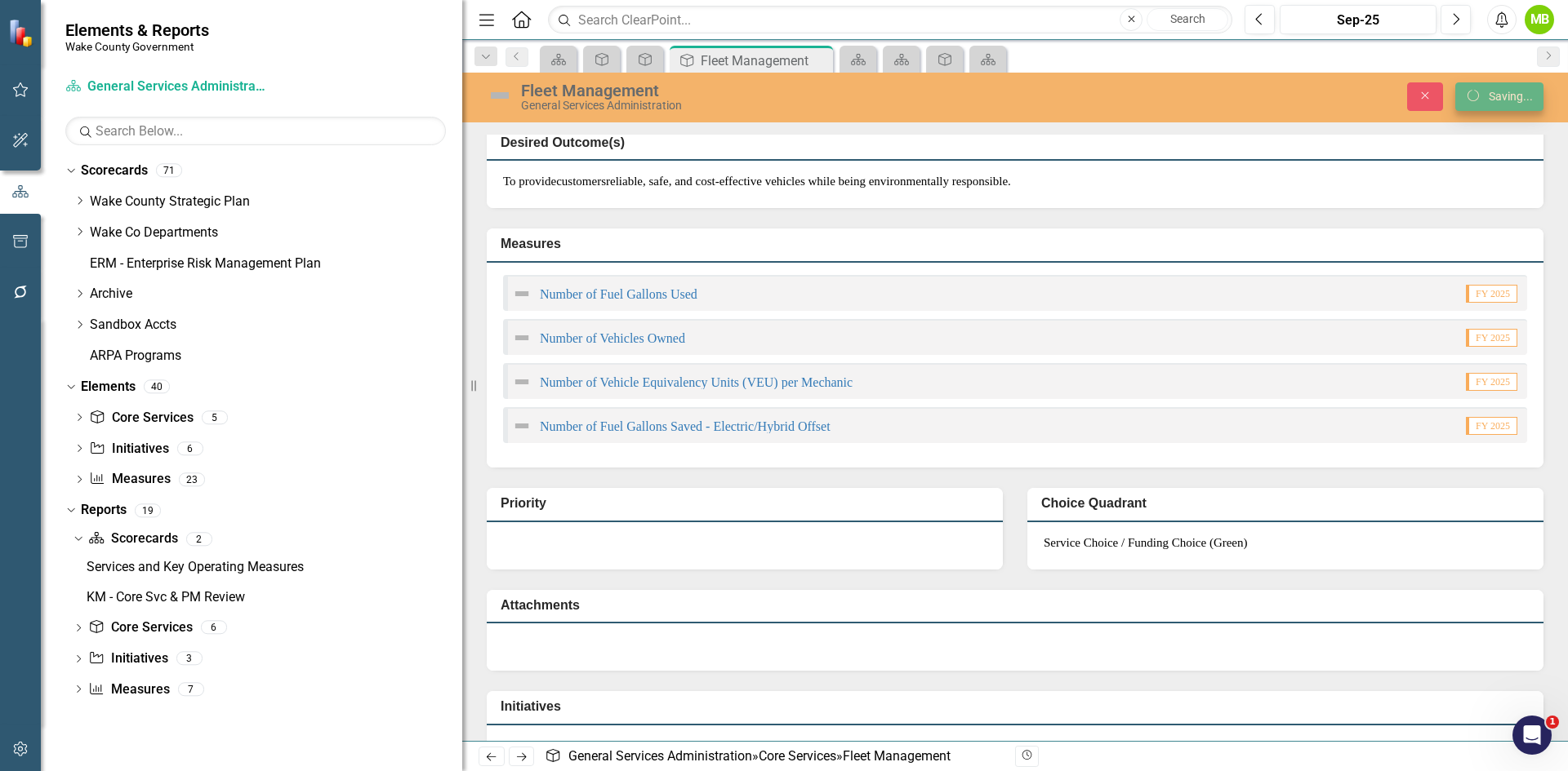
scroll to position [240, 0]
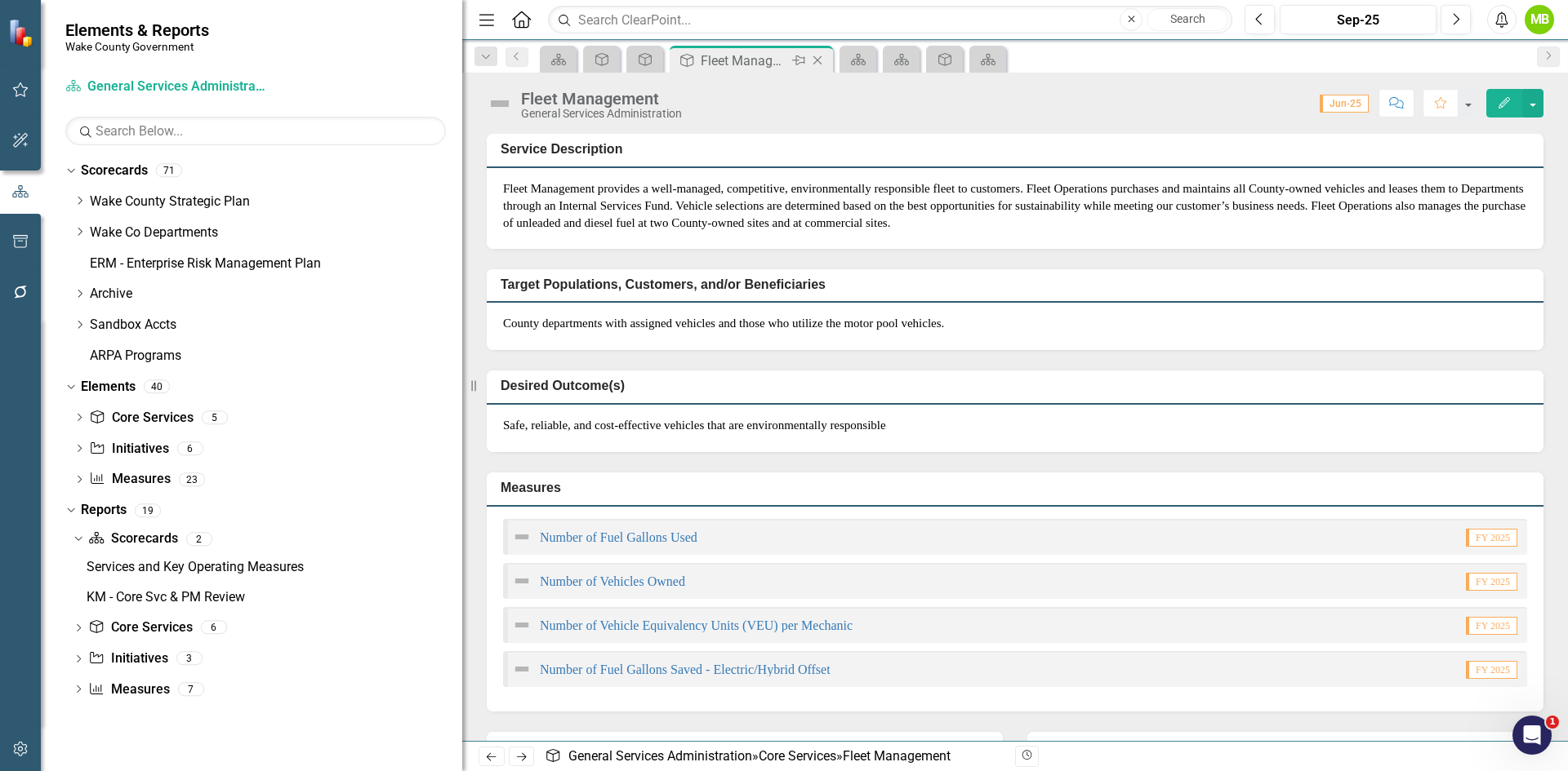
click at [820, 59] on icon "Close" at bounding box center [817, 60] width 17 height 13
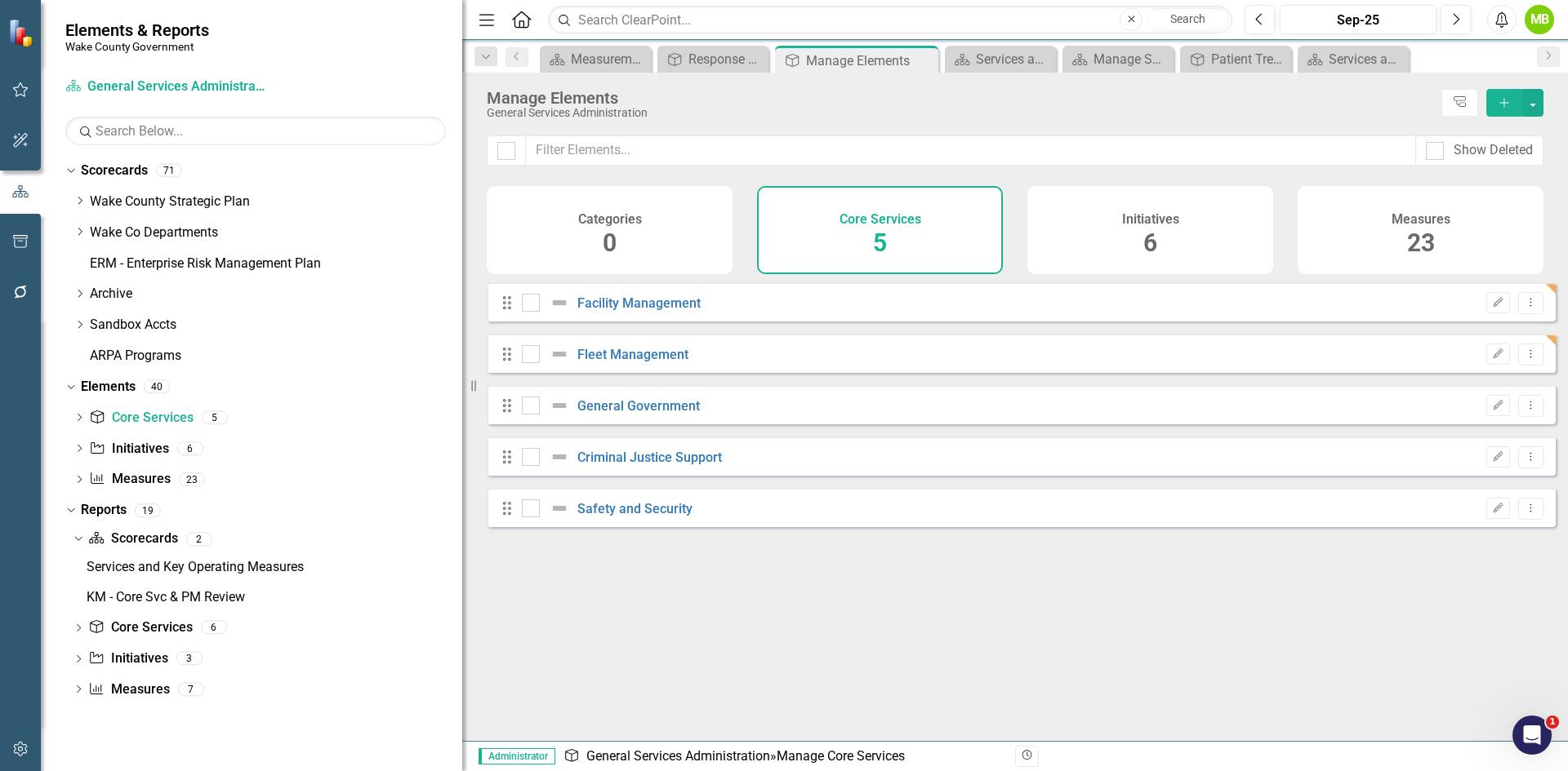
checkbox input "false"
click at [659, 414] on link "General Government" at bounding box center [638, 406] width 122 height 16
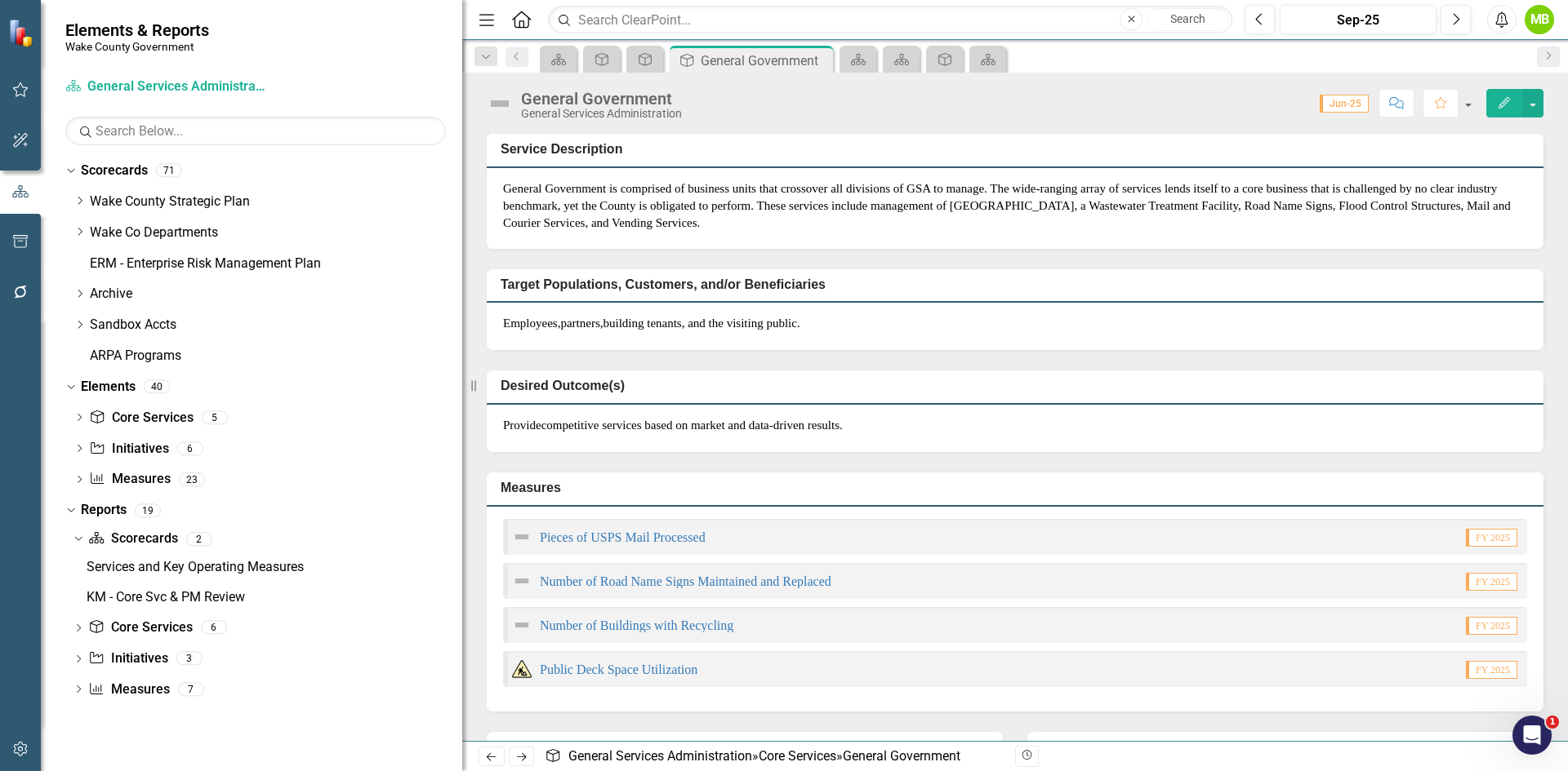
click at [790, 208] on p "General Government is comprised of business units that crossover all divisions …" at bounding box center [1015, 206] width 1024 height 52
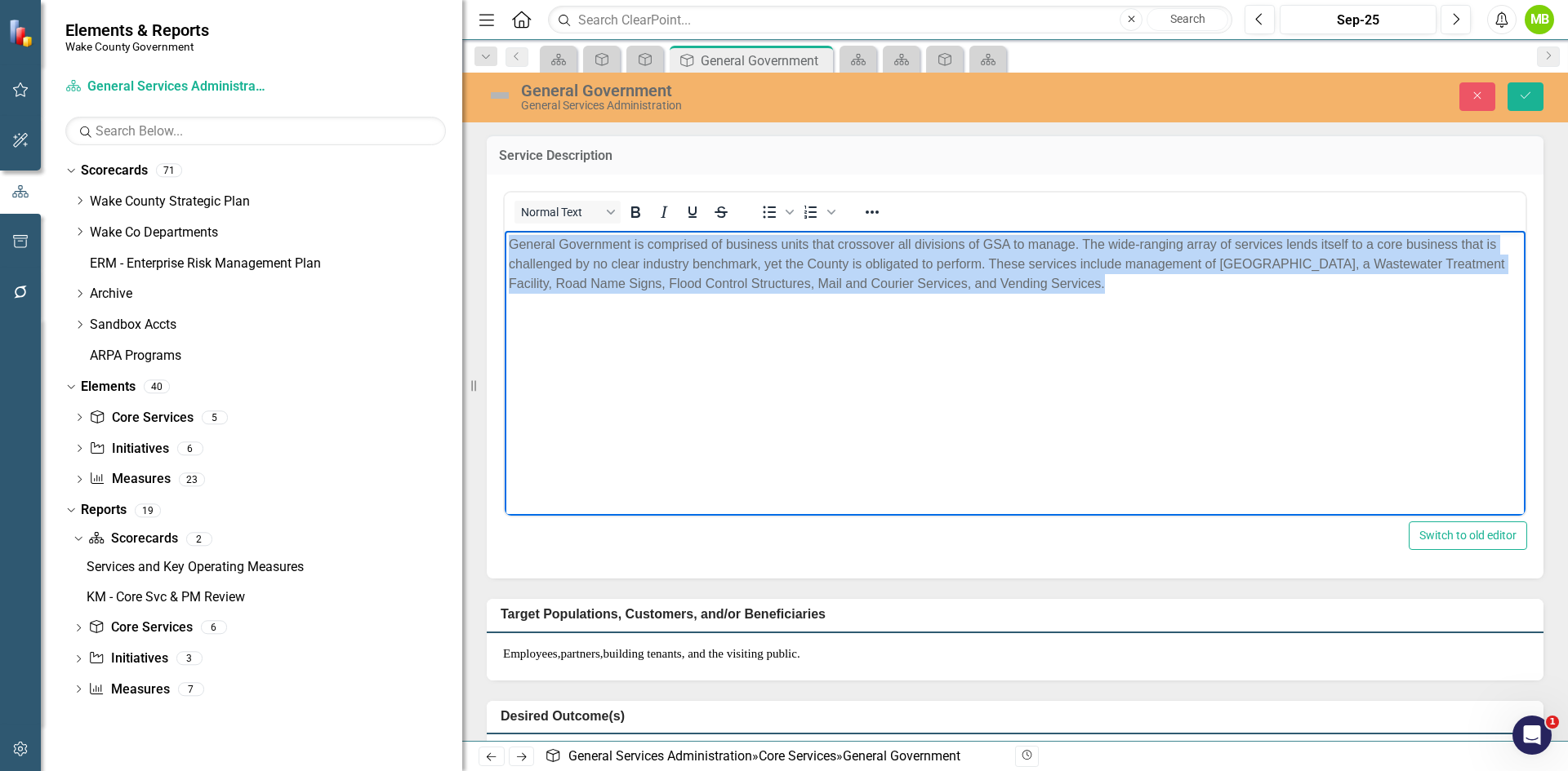
drag, startPoint x: 944, startPoint y: 274, endPoint x: 936, endPoint y: 472, distance: 198.2
click at [505, 241] on html "General Government is comprised of business units that crossover all divisions …" at bounding box center [1015, 352] width 1021 height 245
paste body "Rich Text Area. Press ALT-0 for help."
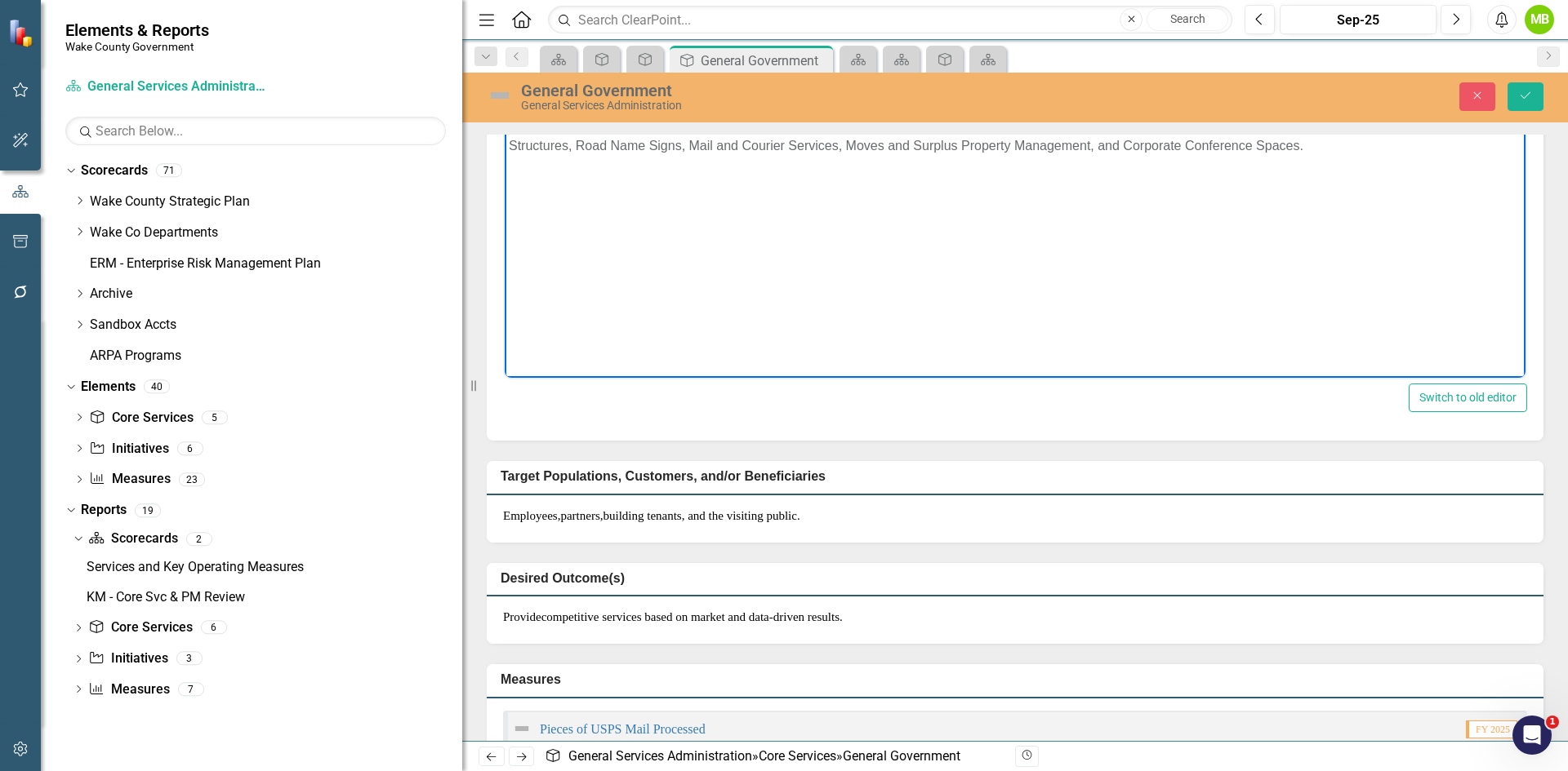
scroll to position [164, 0]
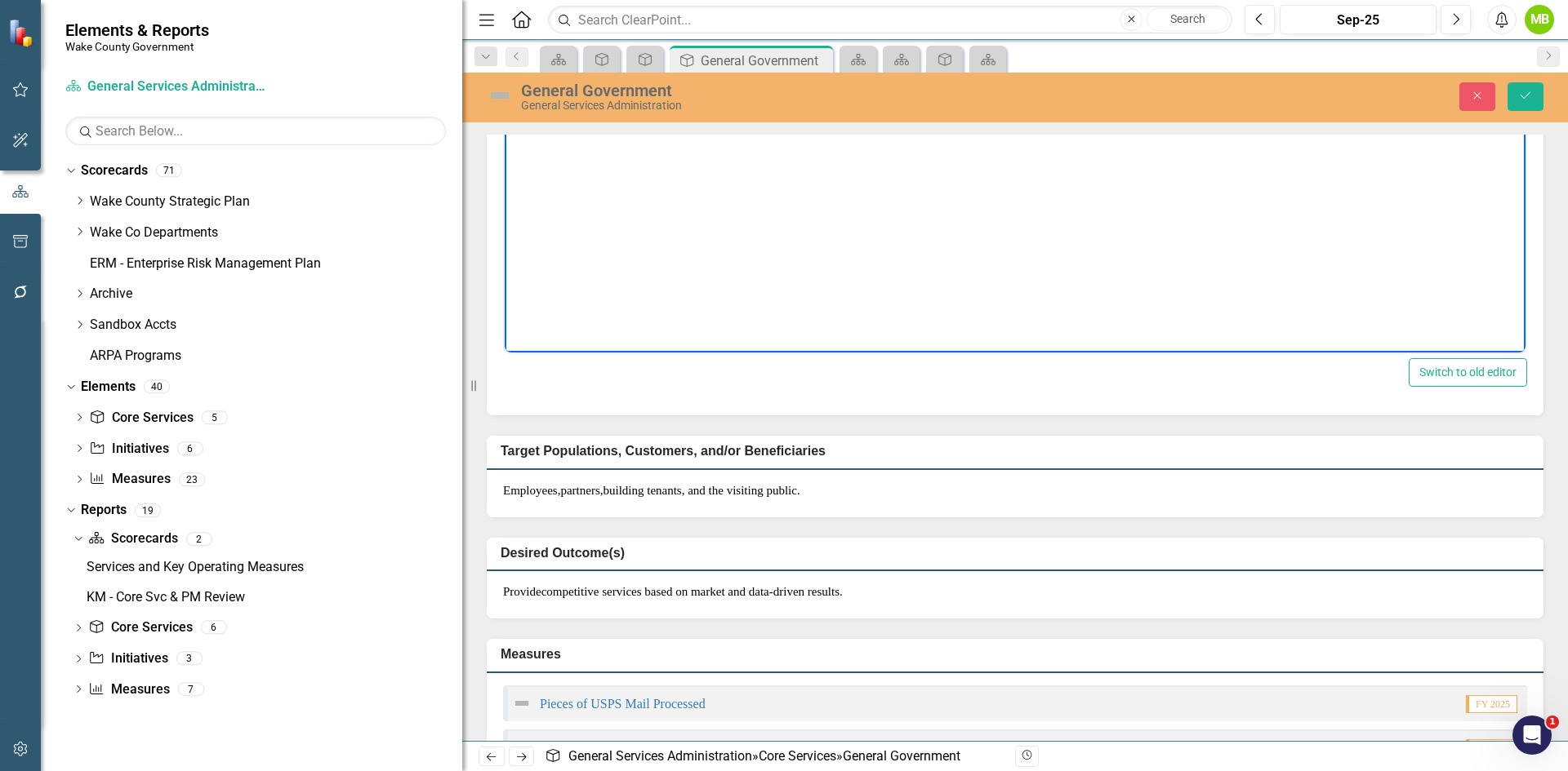
click at [987, 577] on div "Provide competitive services based on market and data-driven results." at bounding box center [1014, 596] width 1056 height 47
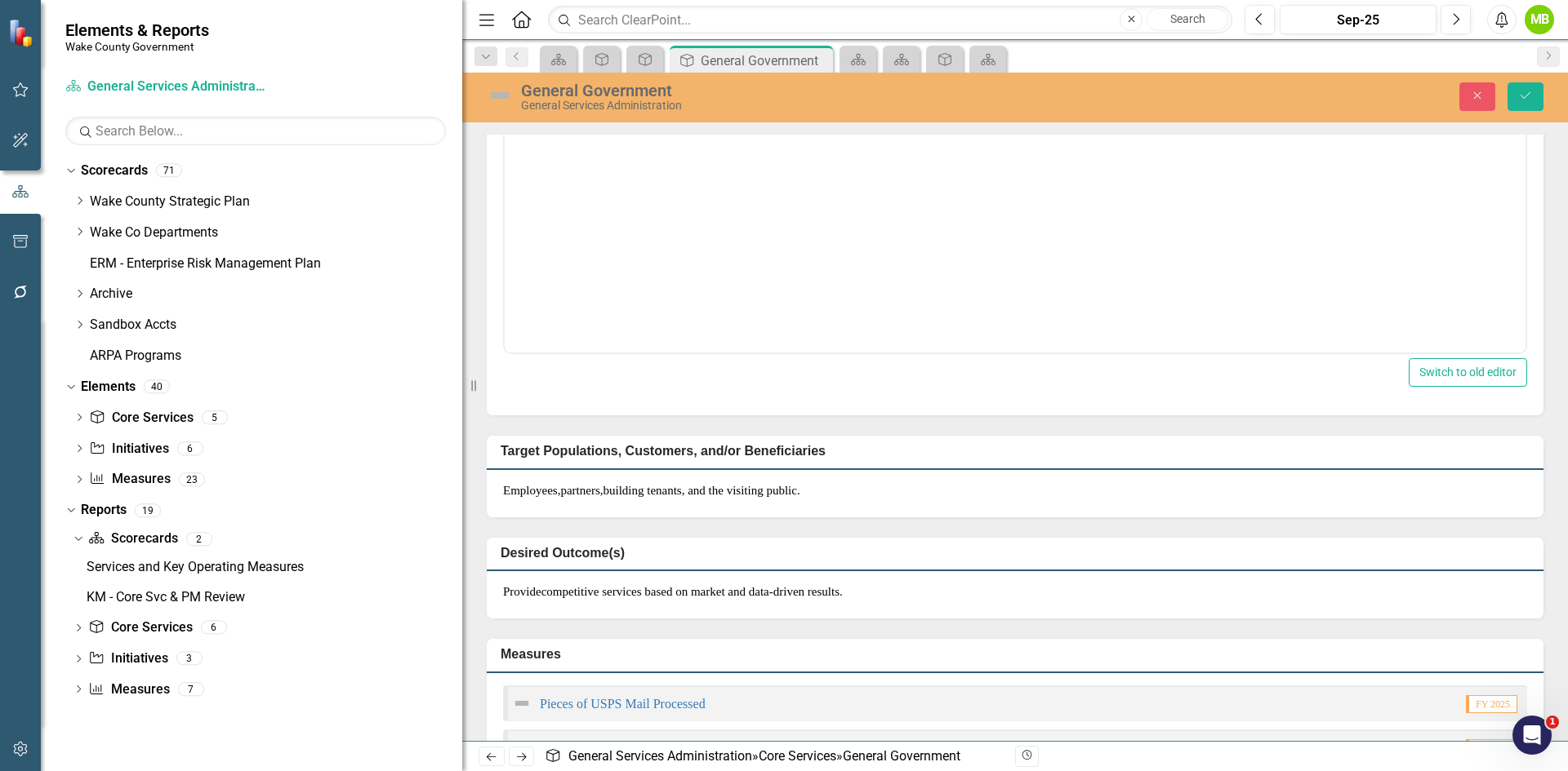
click at [987, 577] on div "Provide competitive services based on market and data-driven results." at bounding box center [1014, 596] width 1056 height 47
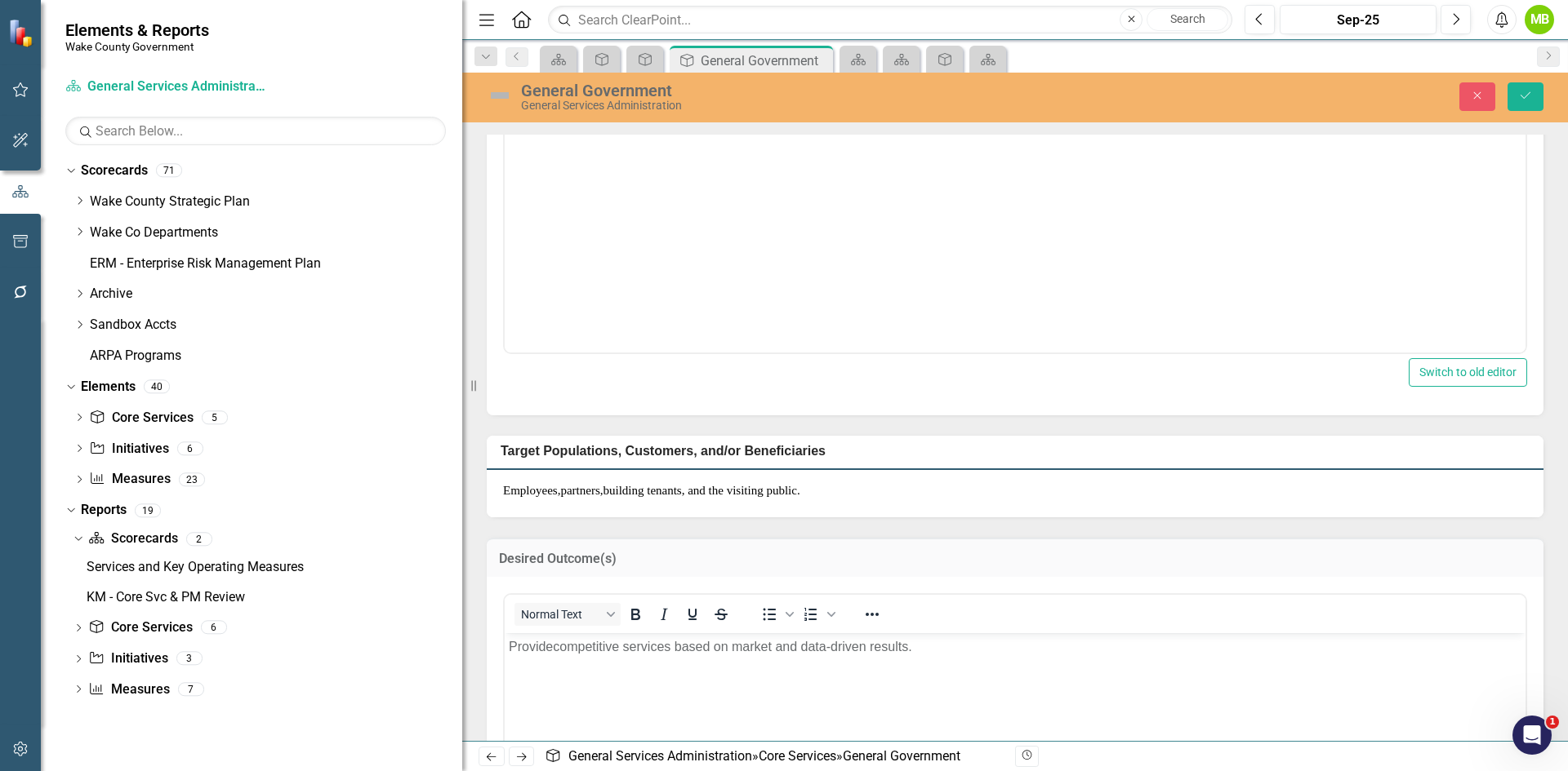
scroll to position [0, 0]
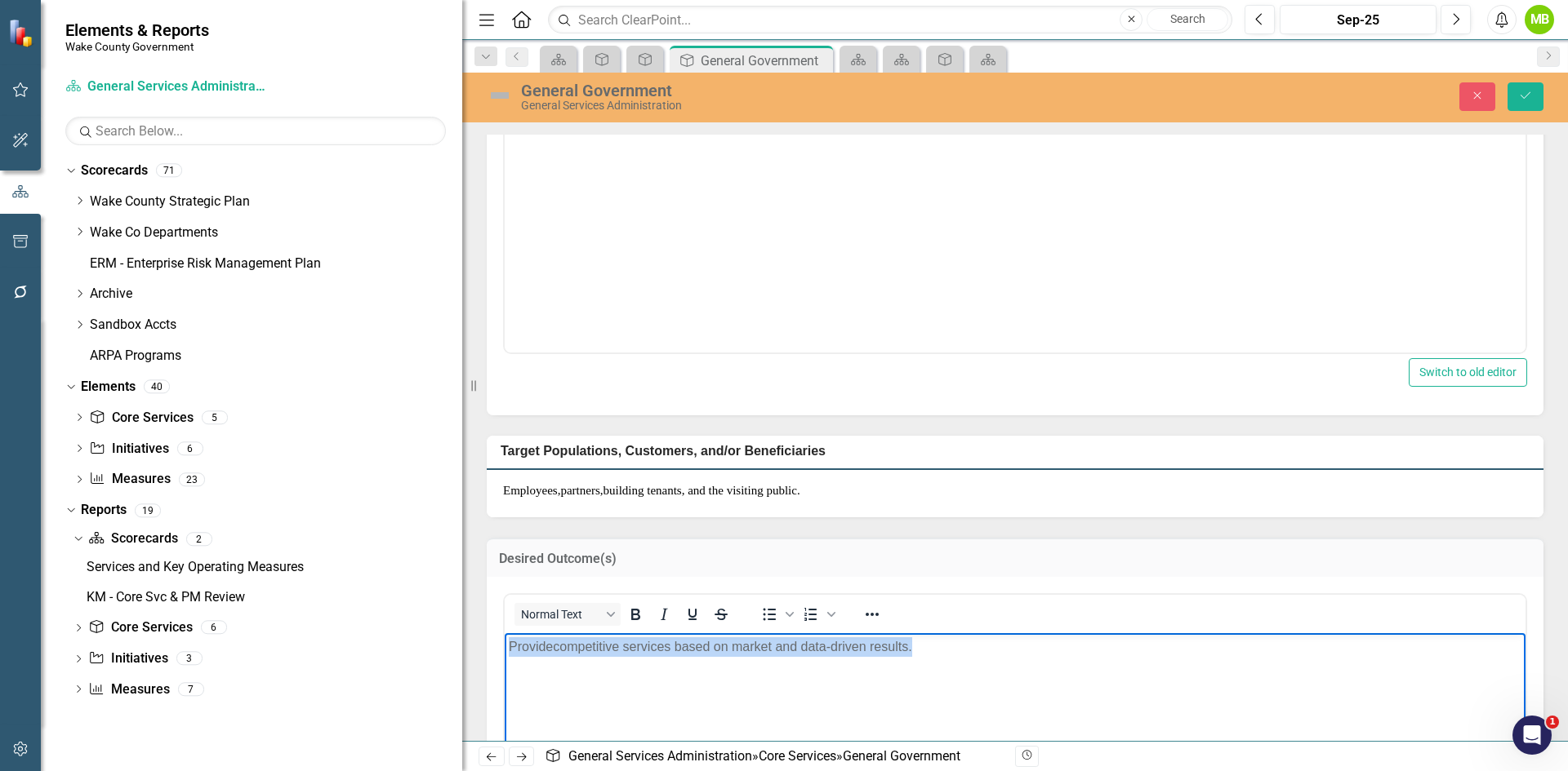
drag, startPoint x: 962, startPoint y: 648, endPoint x: 349, endPoint y: 605, distance: 614.5
click at [505, 633] on html "Provide competitive services based on market and data-driven results." at bounding box center [1015, 755] width 1021 height 245
paste body "Rich Text Area. Press ALT-0 for help."
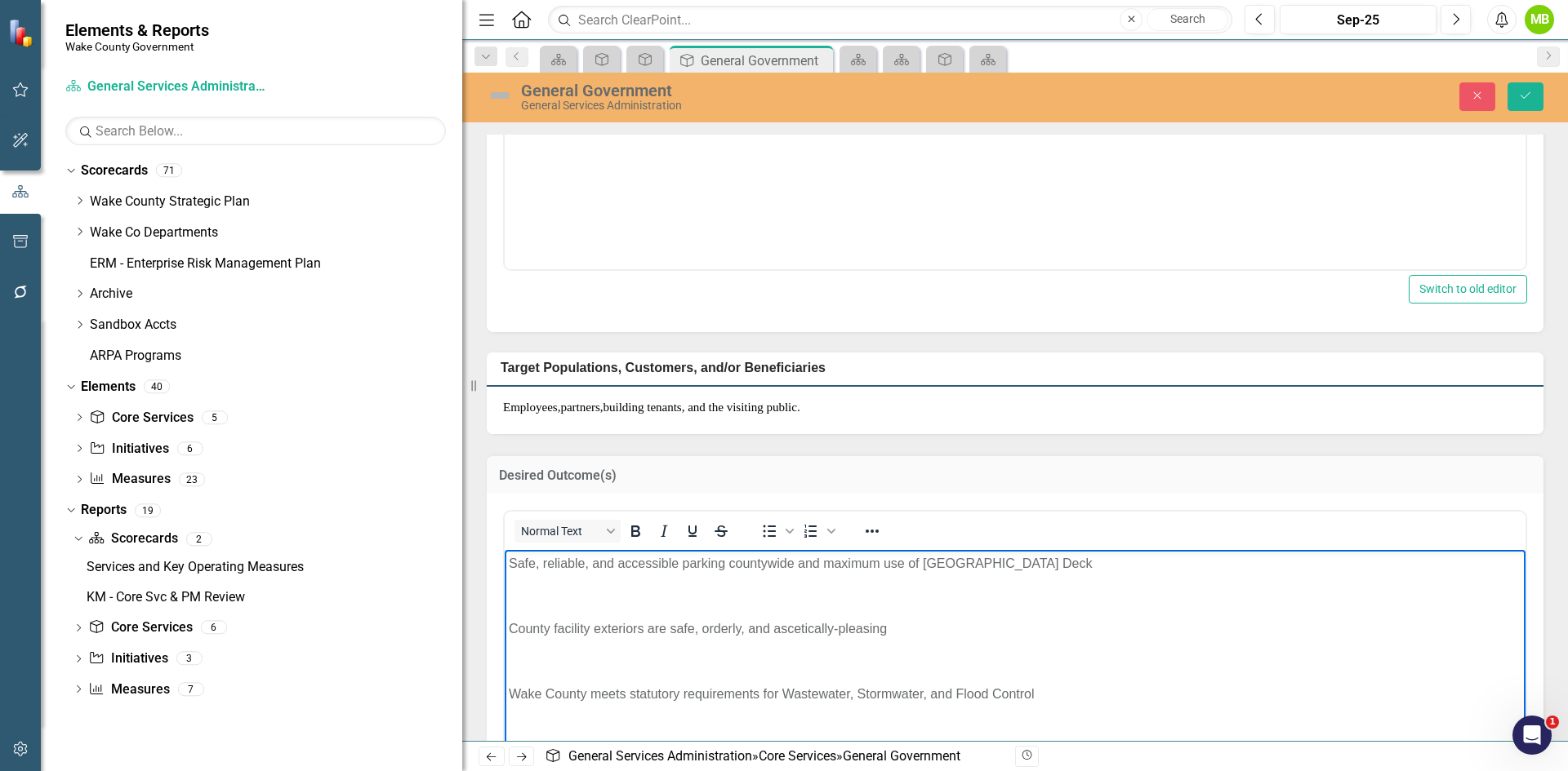
scroll to position [258, 0]
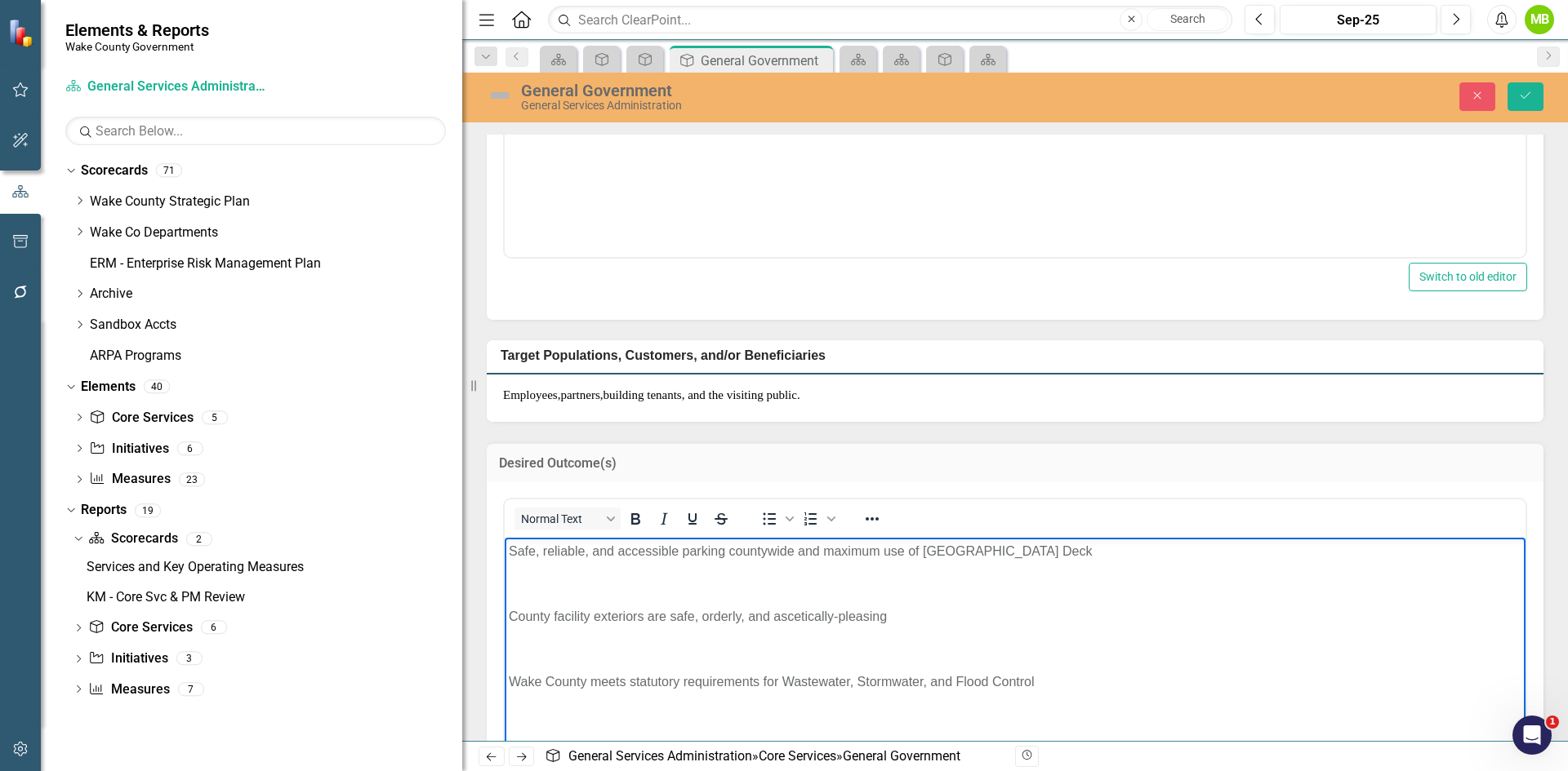
click at [508, 550] on body "Safe, reliable, and accessible parking countywide and maximum use of Wake Count…" at bounding box center [1015, 754] width 1021 height 433
click at [771, 523] on icon "Bullet list" at bounding box center [769, 520] width 20 height 20
click at [510, 617] on p "County facility exteriors are safe, orderly, and ascetically-pleasing" at bounding box center [1015, 617] width 1013 height 20
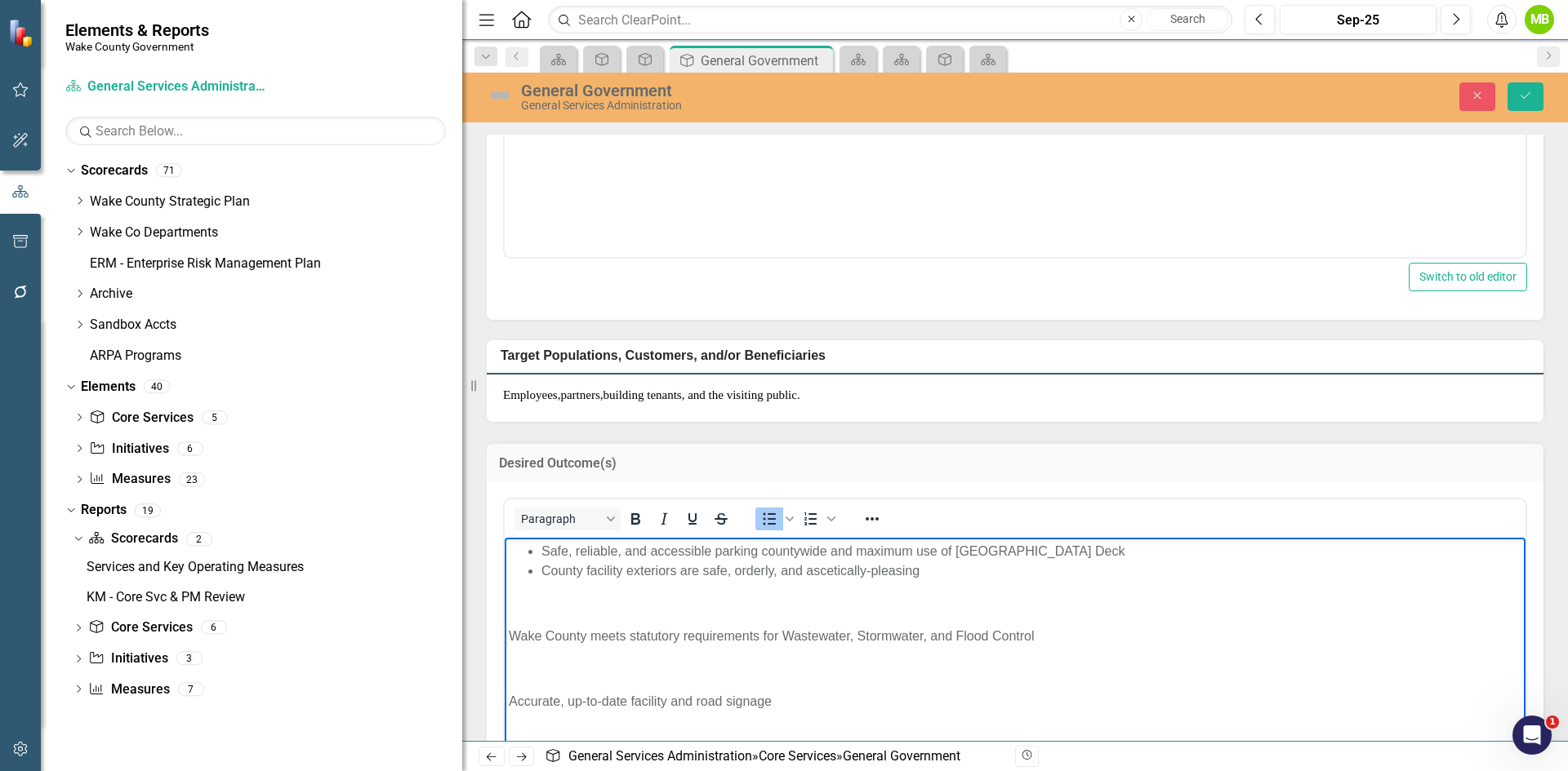
click at [509, 637] on p "Wake County meets statutory requirements for Wastewater, Stormwater, and Flood …" at bounding box center [1015, 637] width 1013 height 20
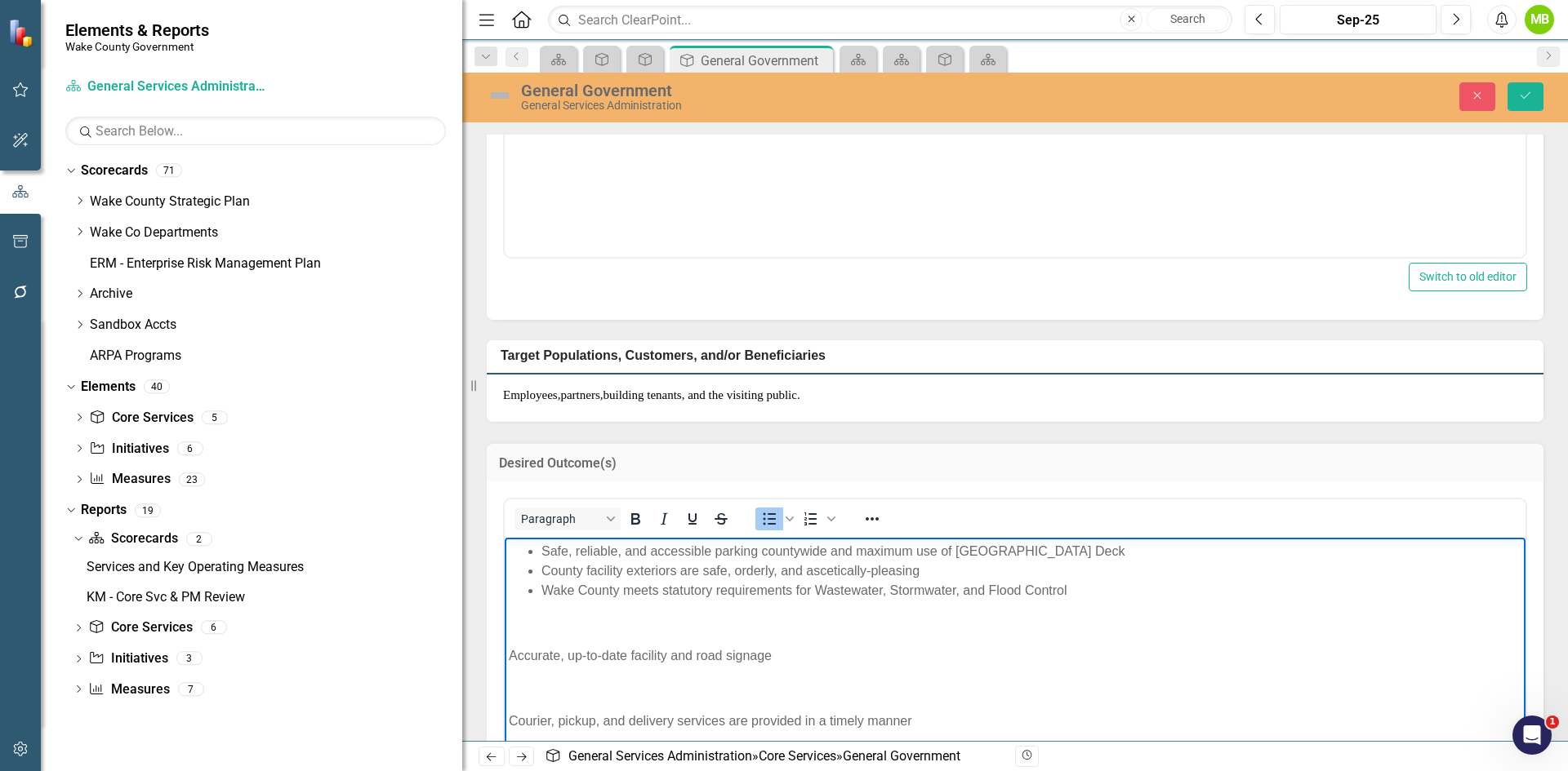
click at [508, 656] on body "Safe, reliable, and accessible parking countywide and maximum use of Wake Count…" at bounding box center [1015, 709] width 1021 height 341
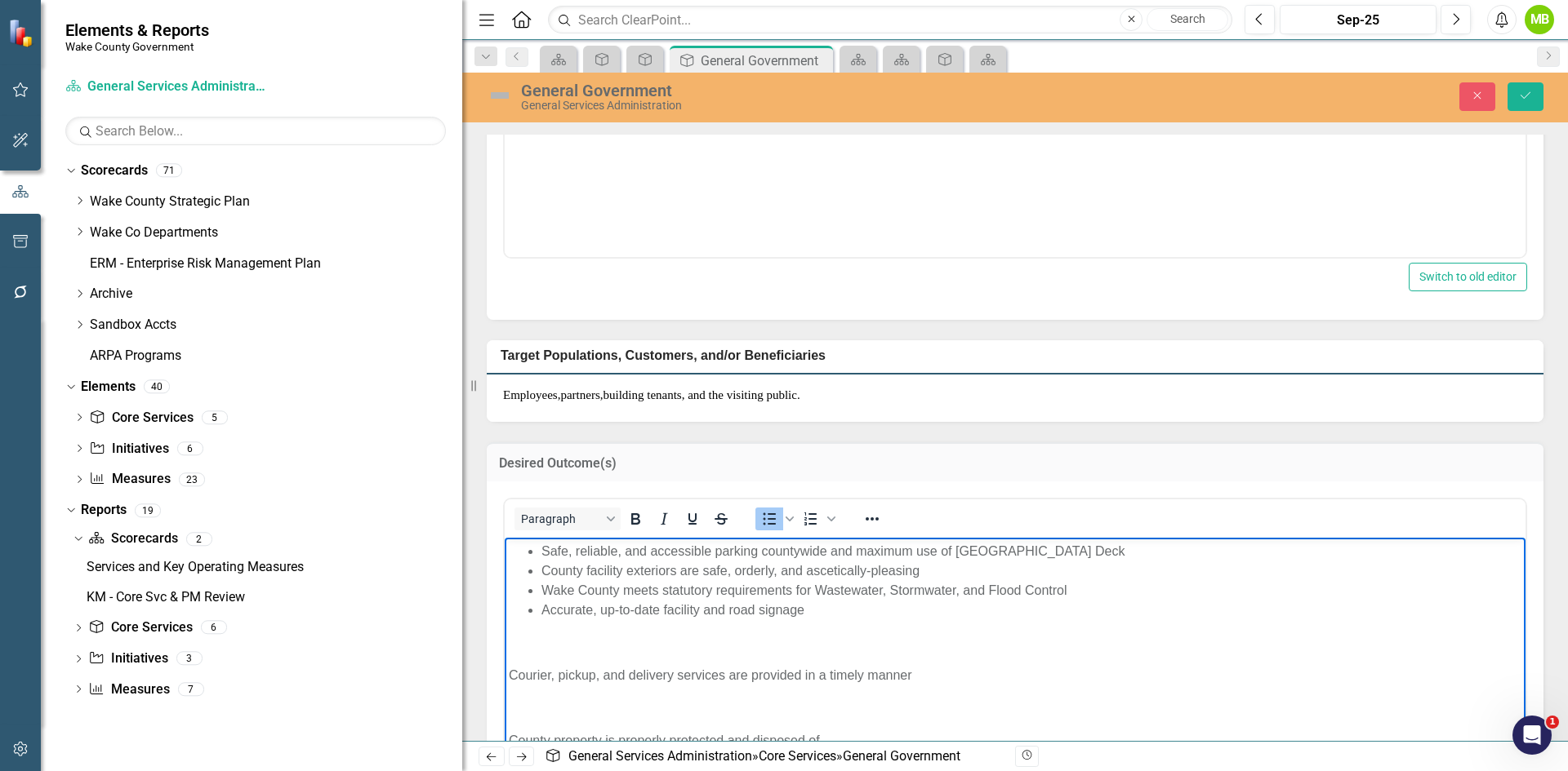
click at [514, 676] on p "Courier, pickup, and delivery services are provided in a timely manner" at bounding box center [1015, 676] width 1013 height 20
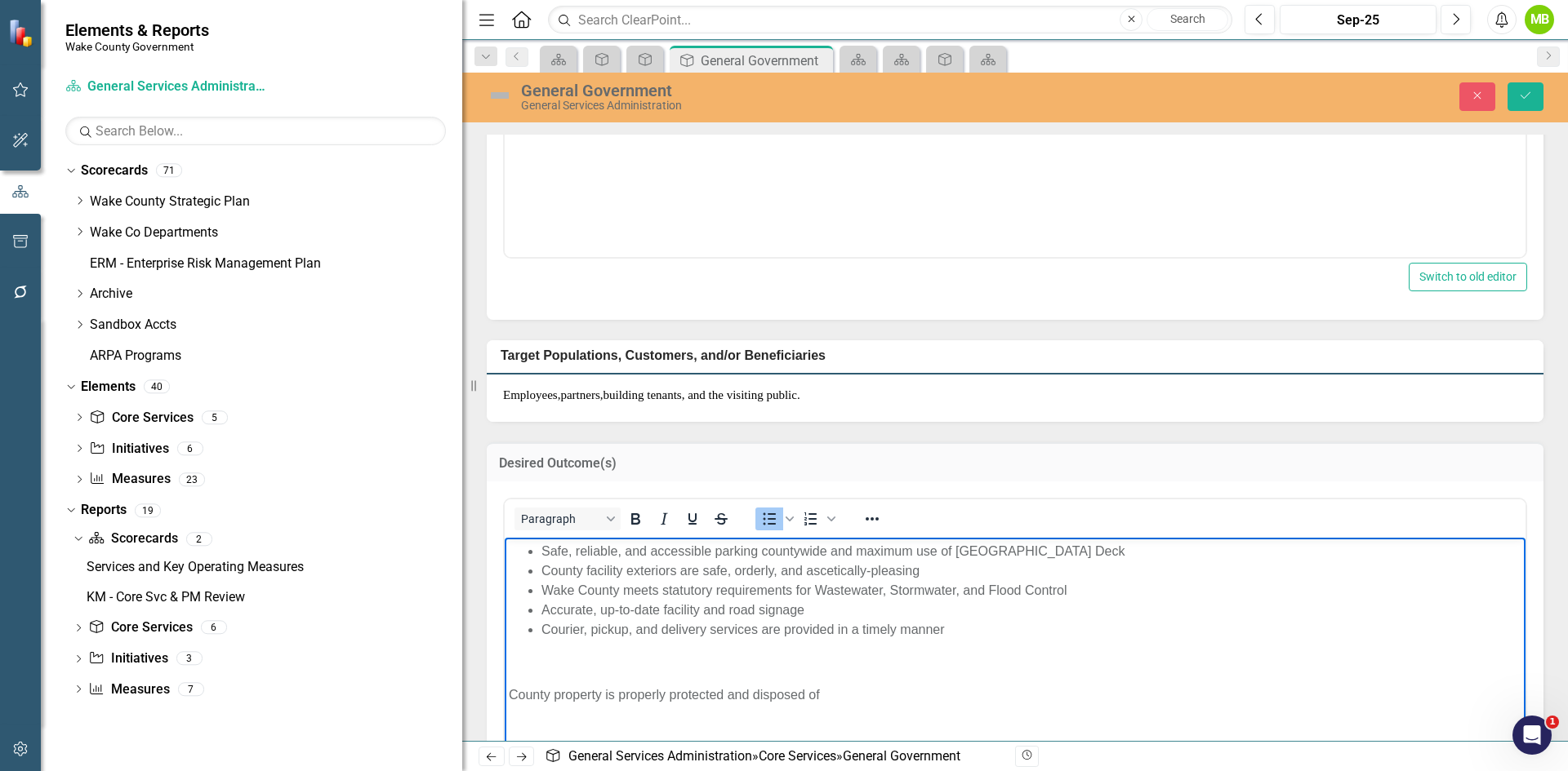
click at [508, 695] on body "Safe, reliable, and accessible parking countywide and maximum use of Wake Count…" at bounding box center [1015, 663] width 1021 height 249
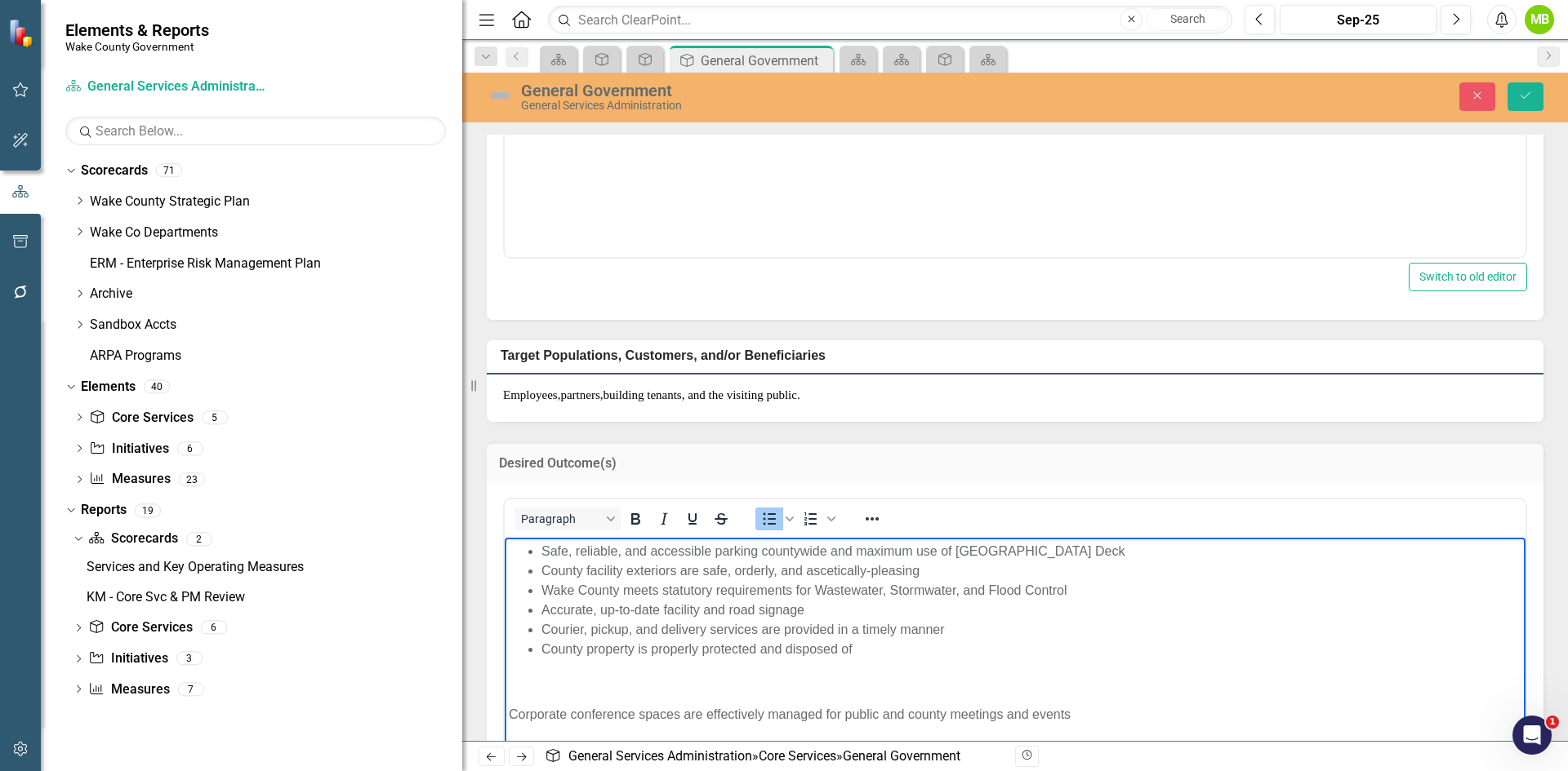
click at [510, 714] on p "Corporate conference spaces are effectively managed for public and county meeti…" at bounding box center [1015, 715] width 1013 height 20
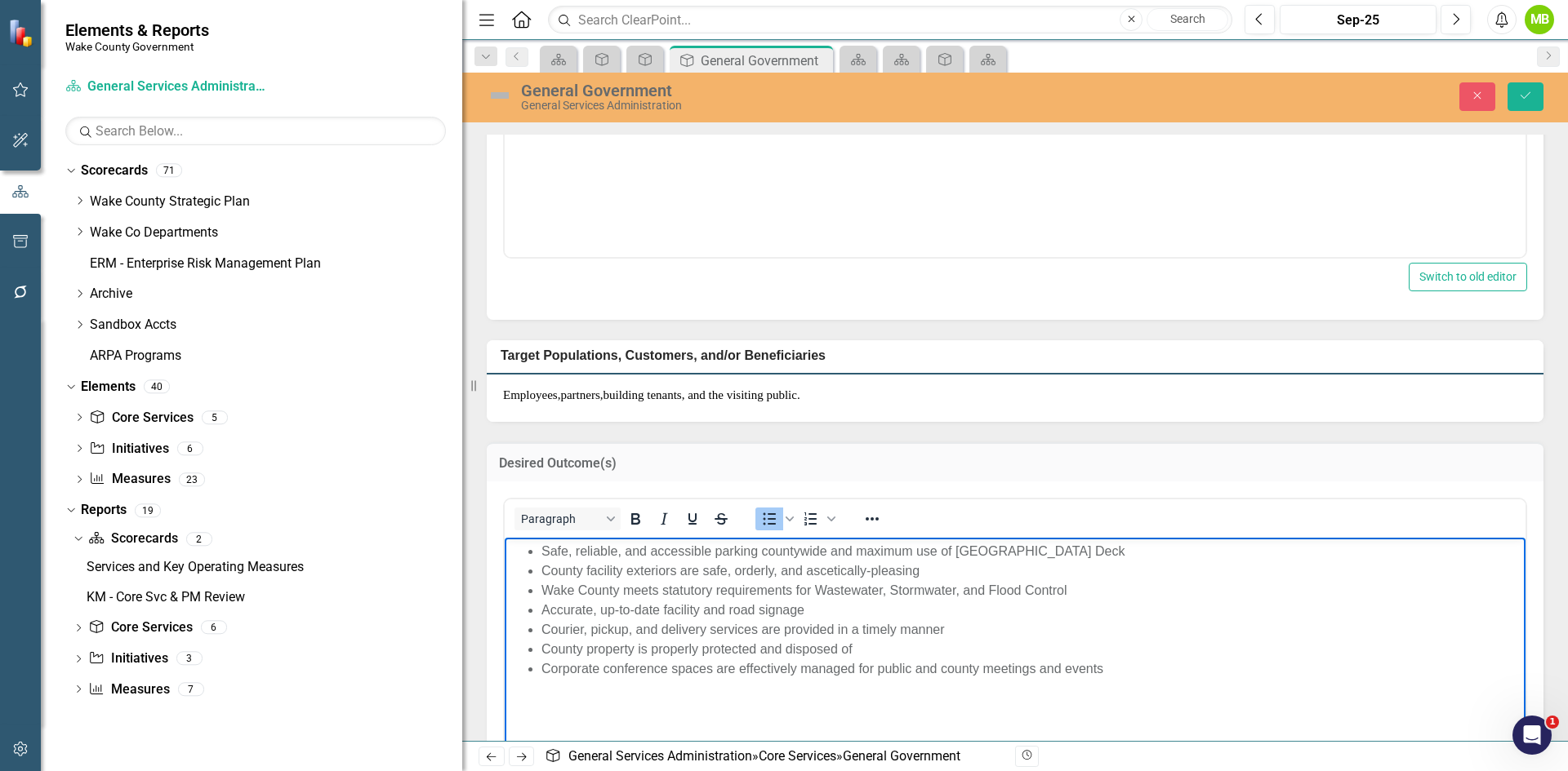
scroll to position [422, 0]
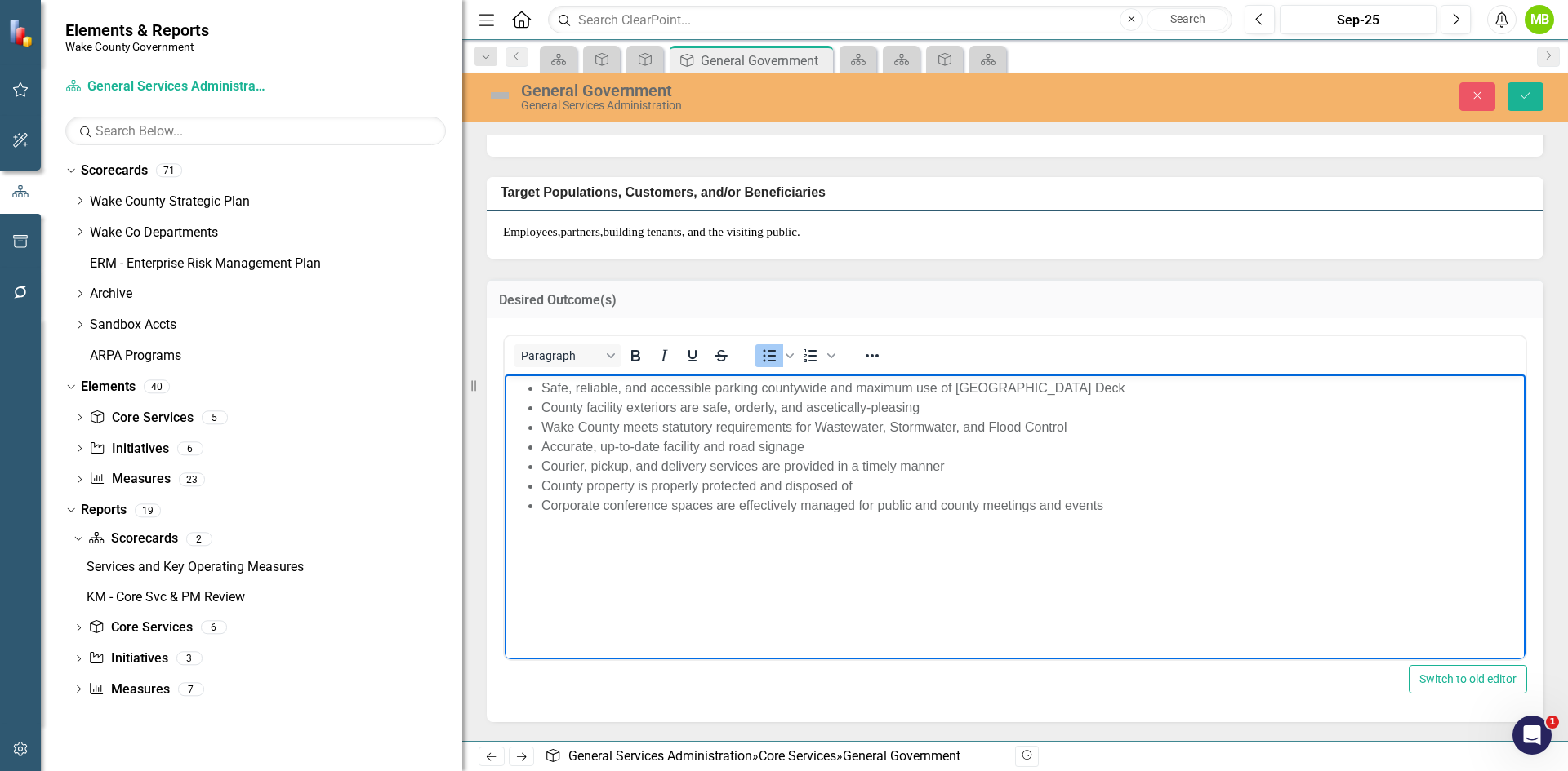
click at [685, 586] on body "Safe, reliable, and accessible parking countywide and maximum use of Wake Count…" at bounding box center [1015, 497] width 1021 height 245
click at [1526, 100] on icon "Save" at bounding box center [1525, 96] width 15 height 12
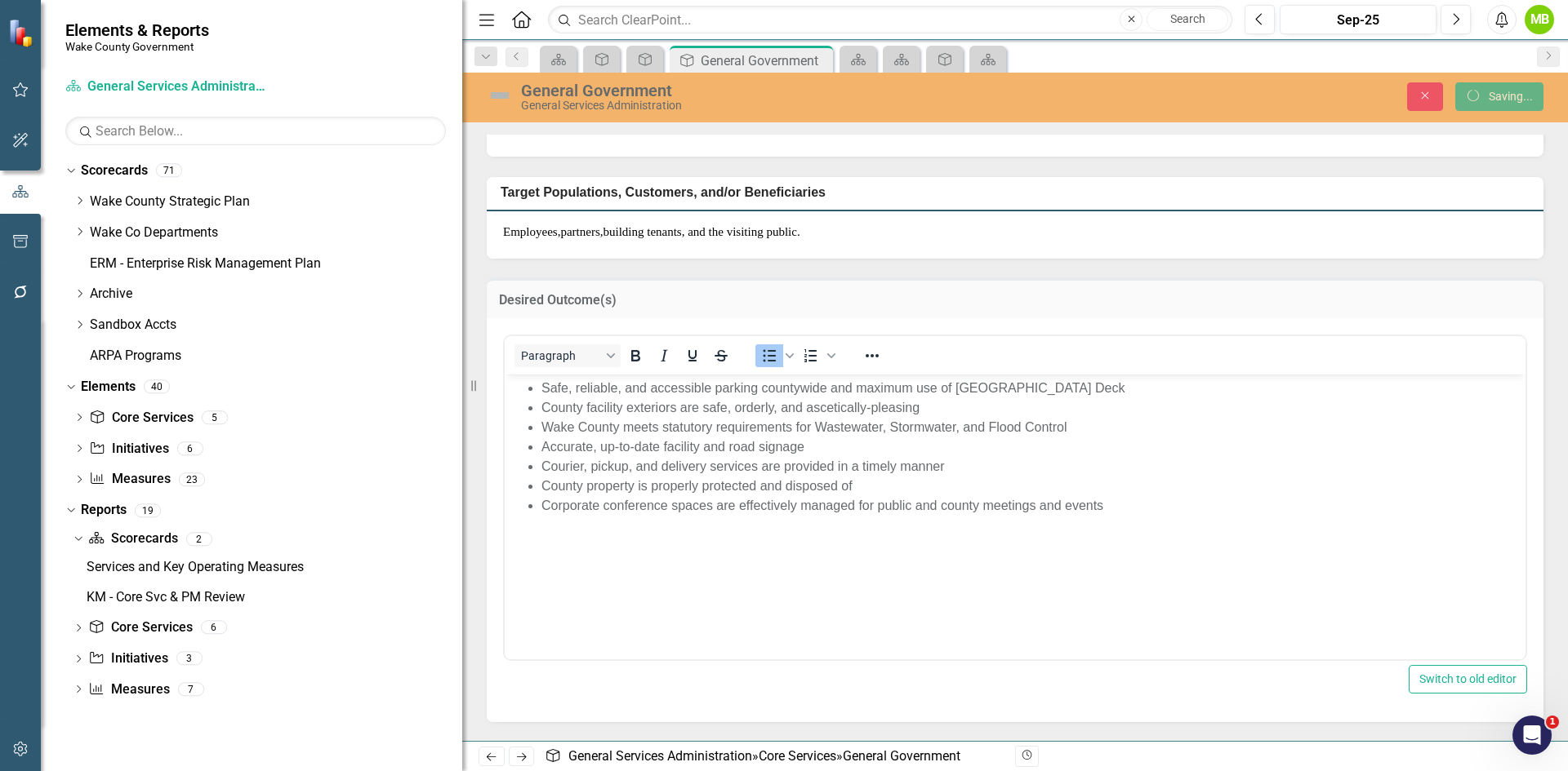
scroll to position [416, 0]
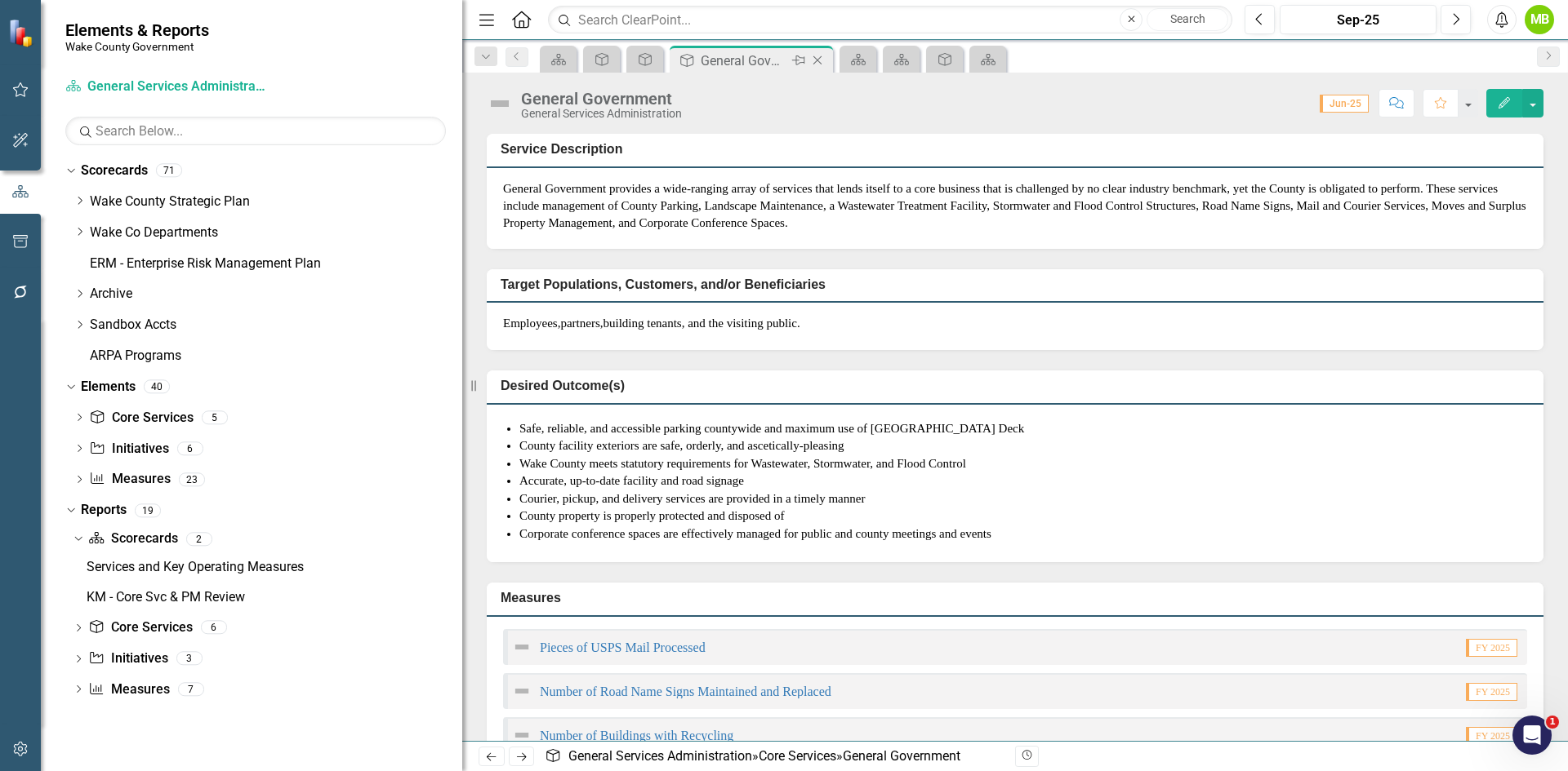
click at [820, 60] on icon "Close" at bounding box center [817, 60] width 17 height 13
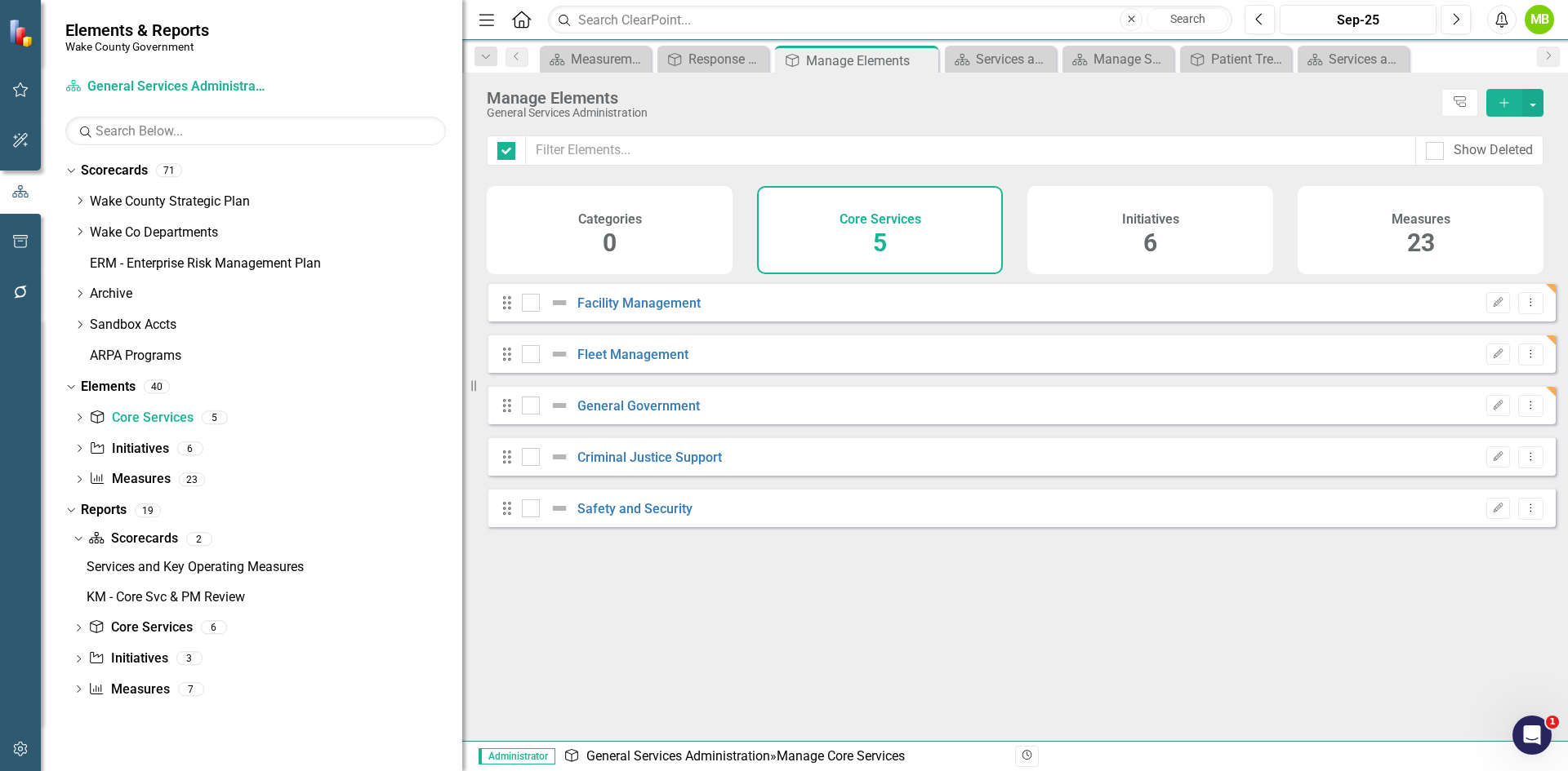
checkbox input "false"
click at [649, 465] on link "Criminal Justice Support" at bounding box center [649, 457] width 145 height 16
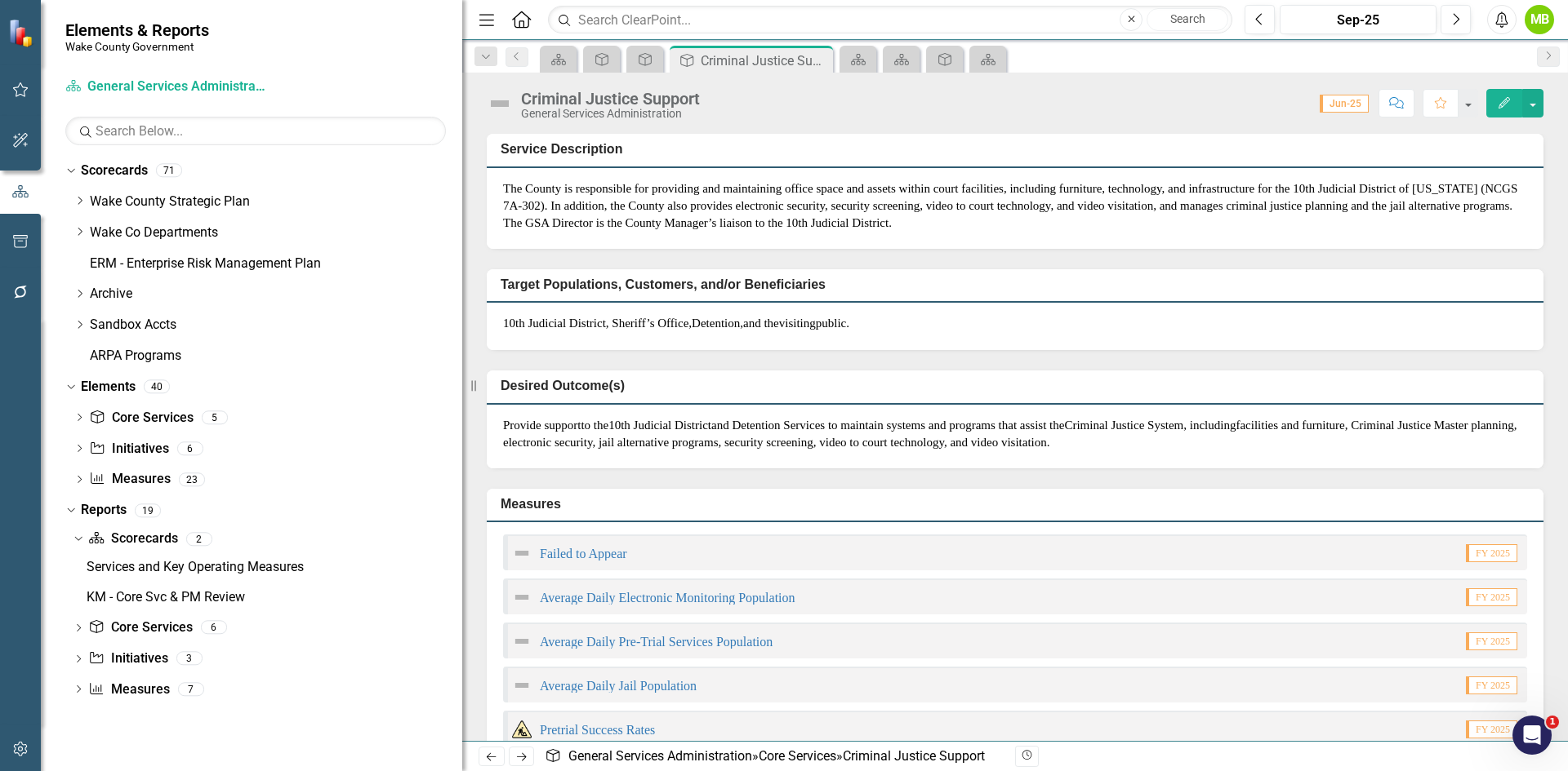
click at [896, 211] on p "The County is responsible for providing and maintaining office space and assets…" at bounding box center [1015, 206] width 1024 height 52
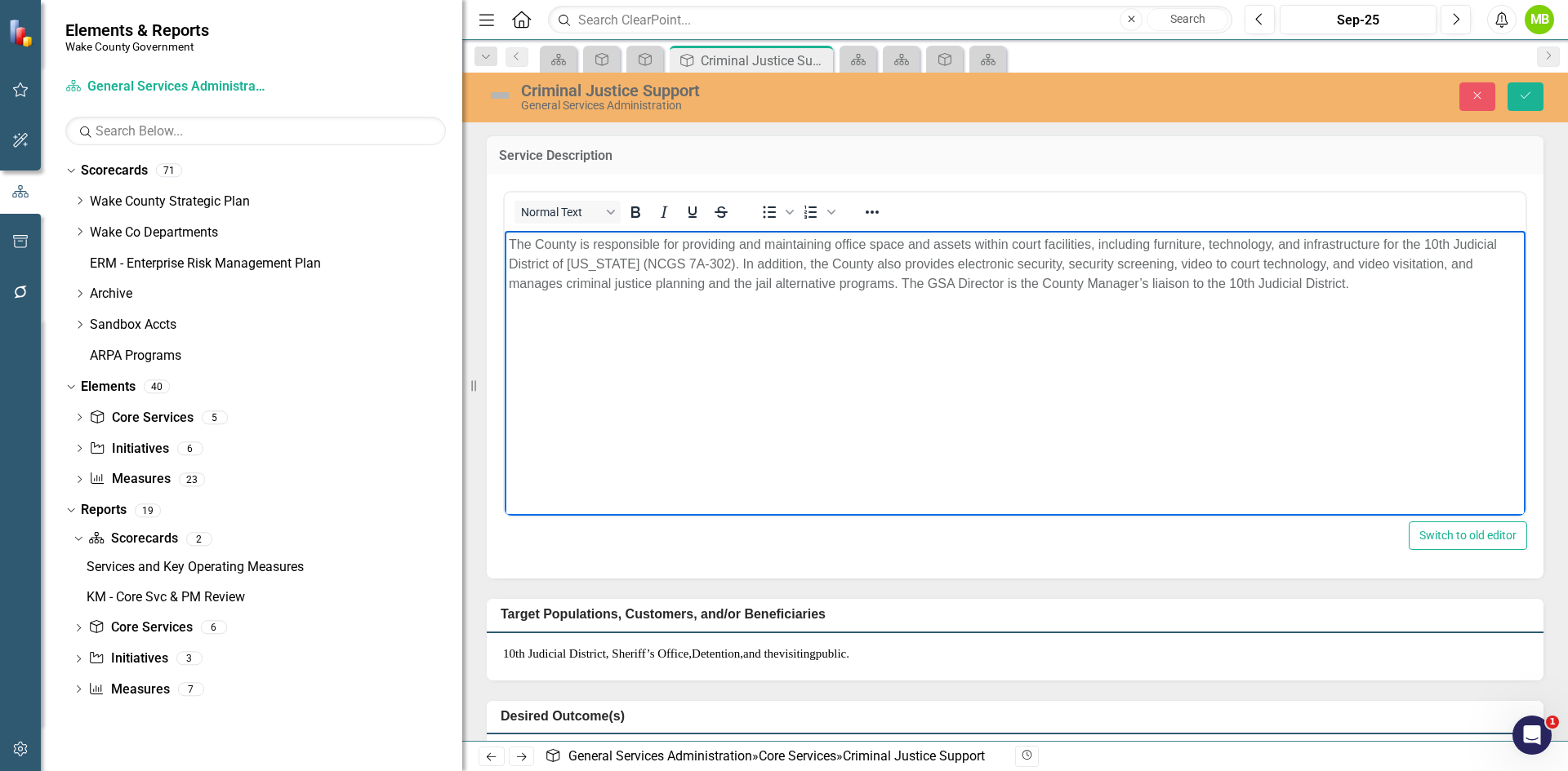
drag, startPoint x: 1372, startPoint y: 281, endPoint x: 496, endPoint y: 209, distance: 879.0
click at [505, 230] on html "The County is responsible for providing and maintaining office space and assets…" at bounding box center [1015, 352] width 1021 height 245
paste body "Rich Text Area. Press ALT-0 for help."
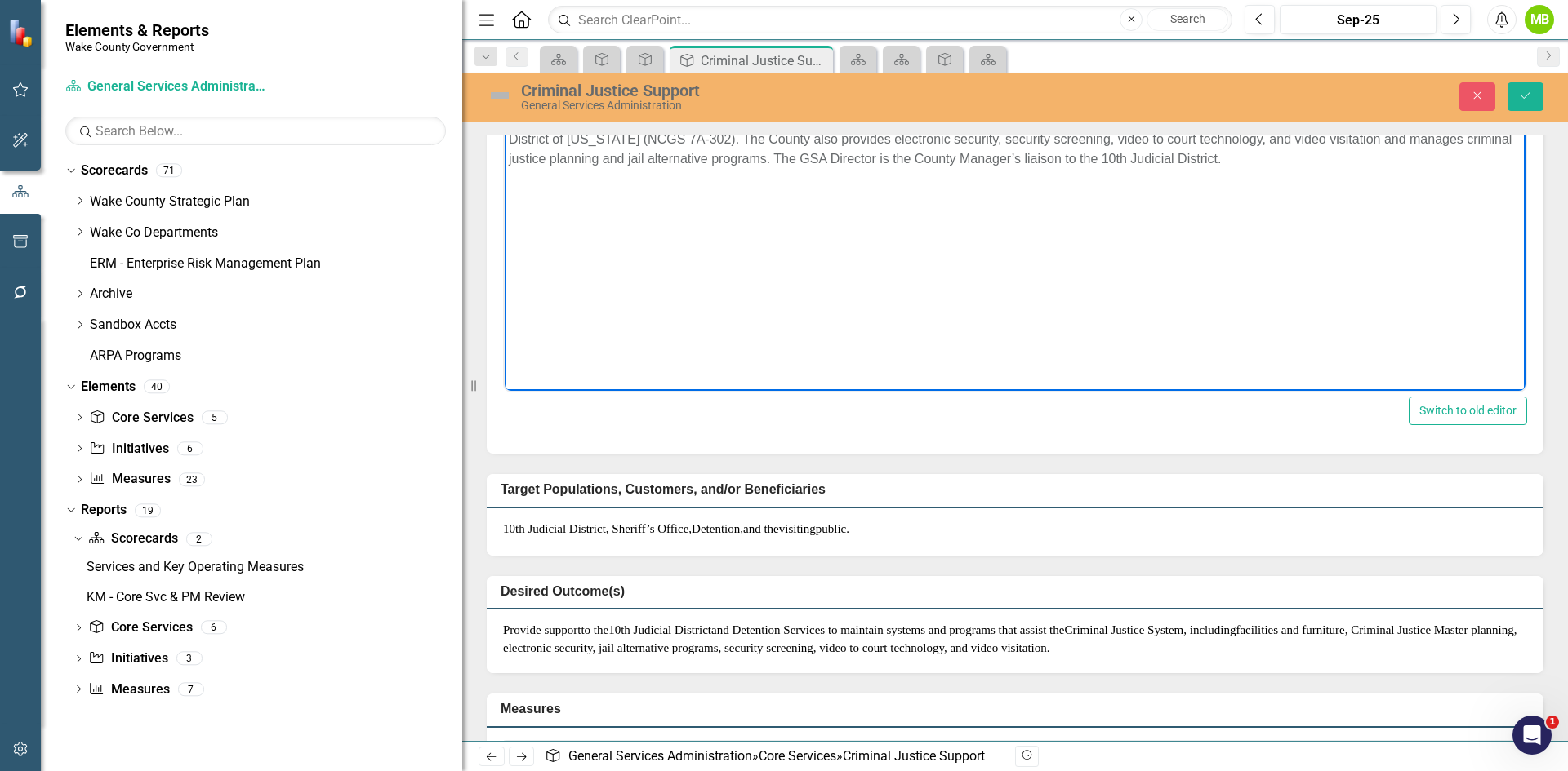
scroll to position [164, 0]
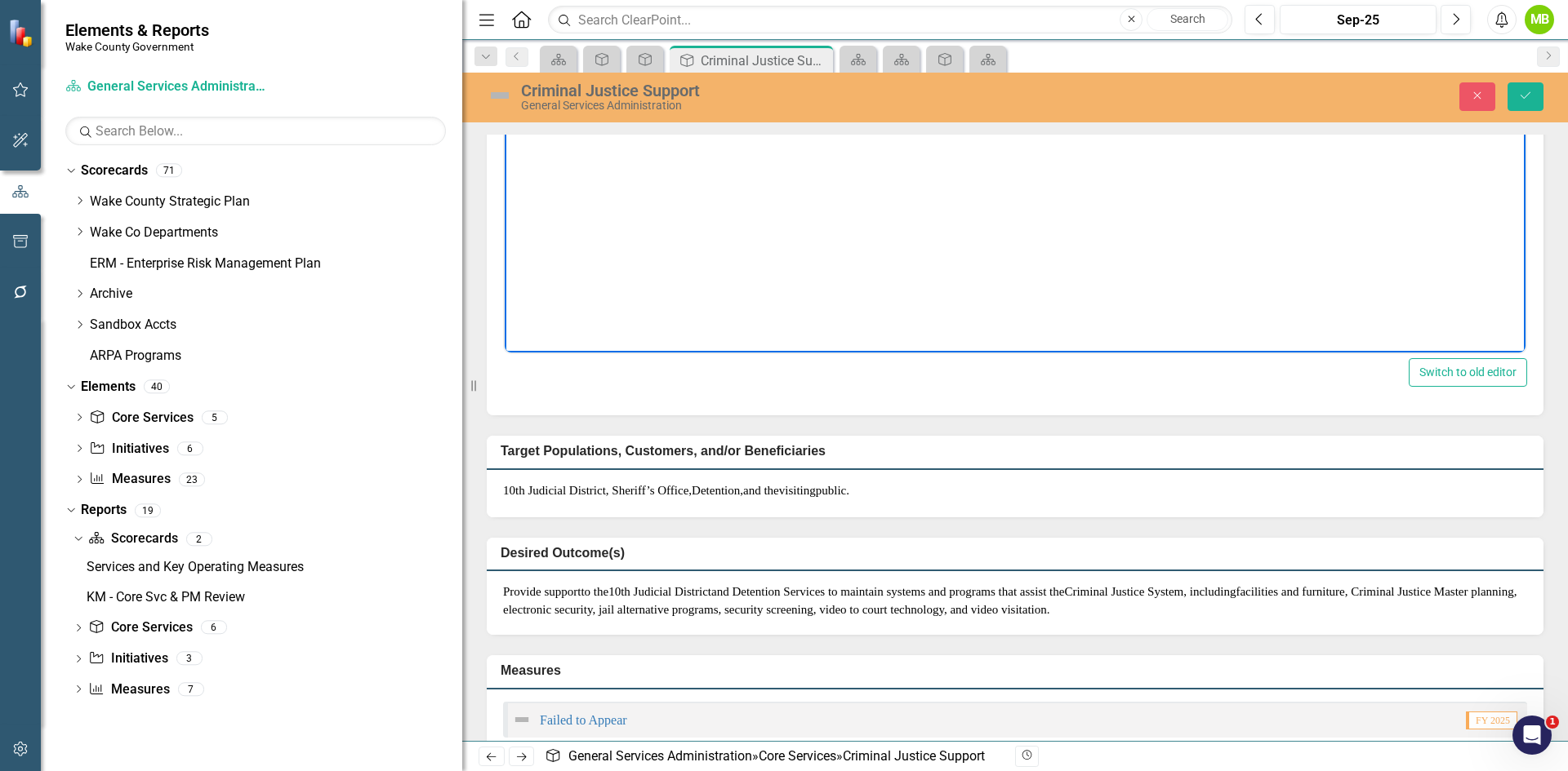
click at [1065, 592] on span "to maintain systems and programs that assist the" at bounding box center [947, 592] width 237 height 13
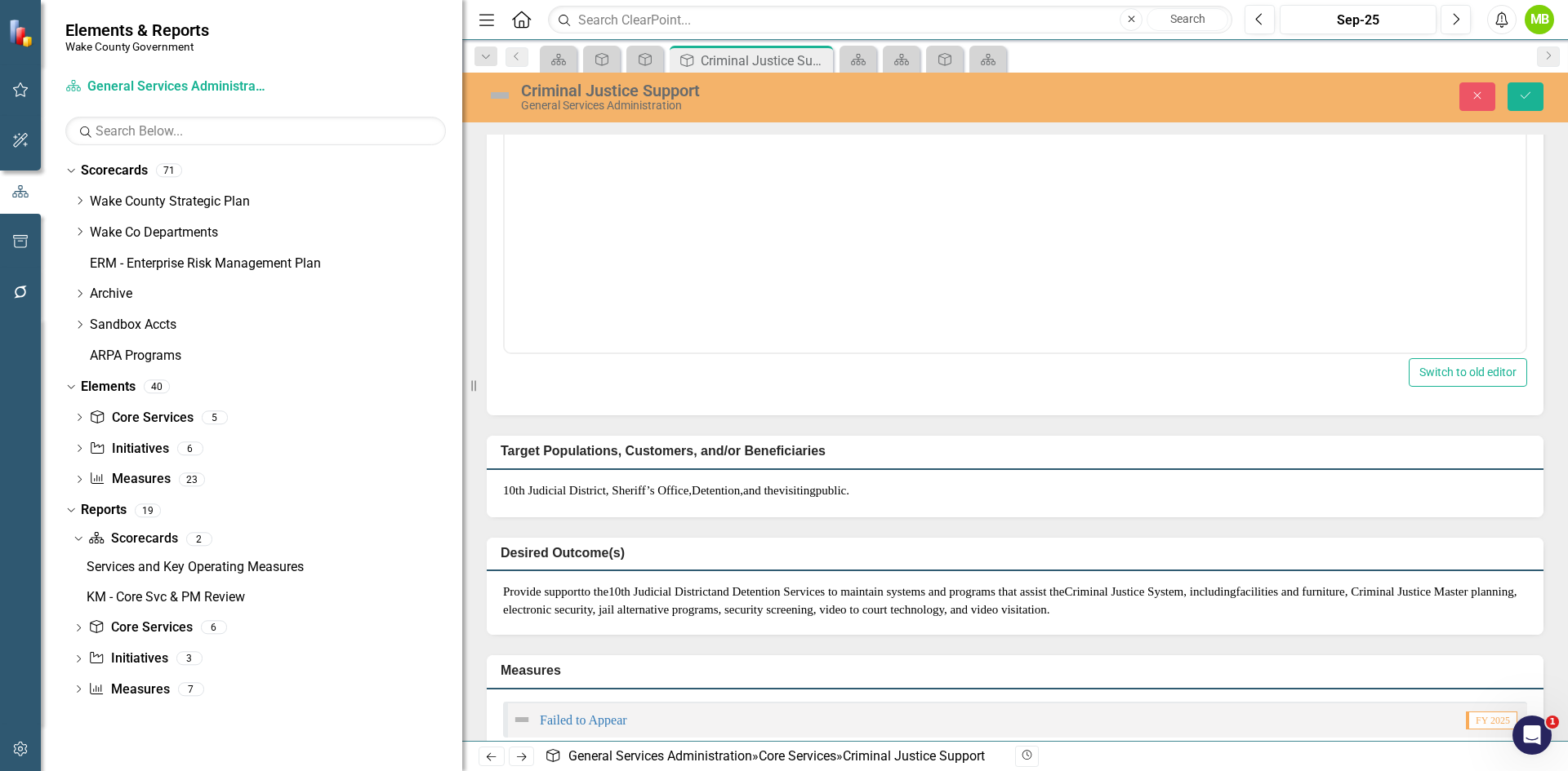
click at [1065, 592] on span "to maintain systems and programs that assist the" at bounding box center [947, 592] width 237 height 13
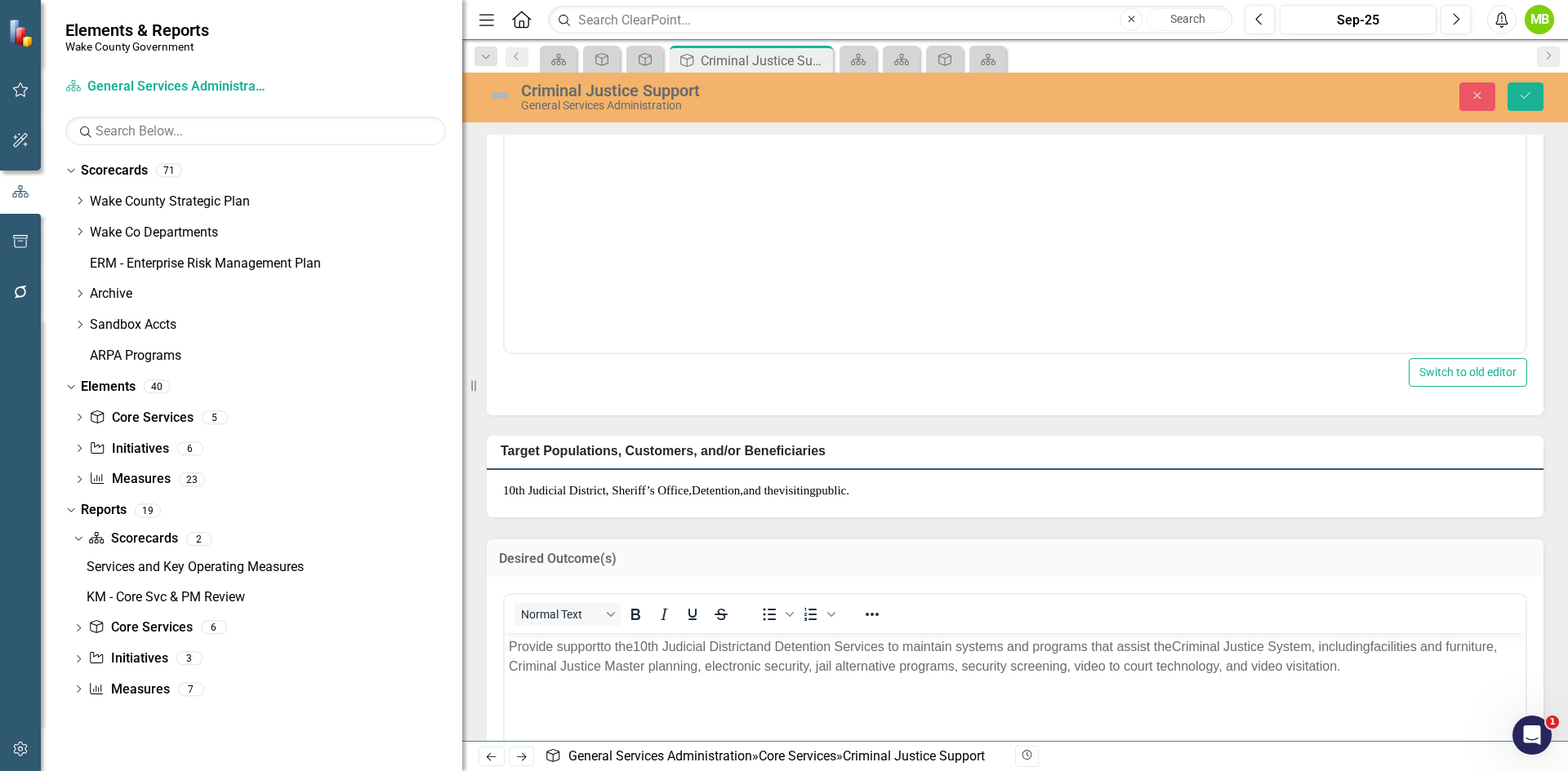
scroll to position [0, 0]
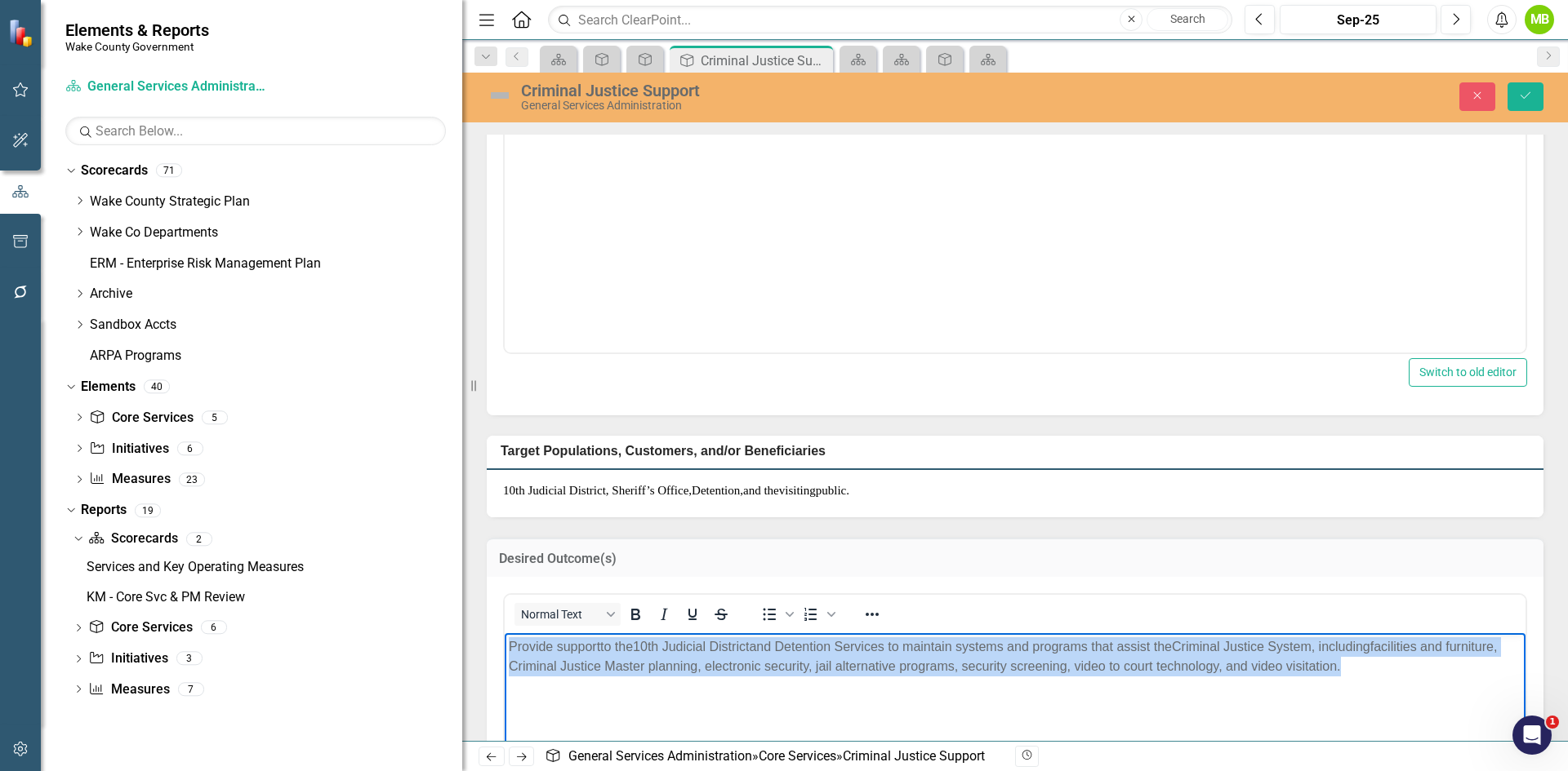
drag, startPoint x: 1416, startPoint y: 668, endPoint x: 480, endPoint y: 633, distance: 936.7
click at [505, 633] on html "Provide s upport to the 10th Judicial District and Detention Services to mainta…" at bounding box center [1015, 755] width 1021 height 245
paste body "Rich Text Area. Press ALT-0 for help."
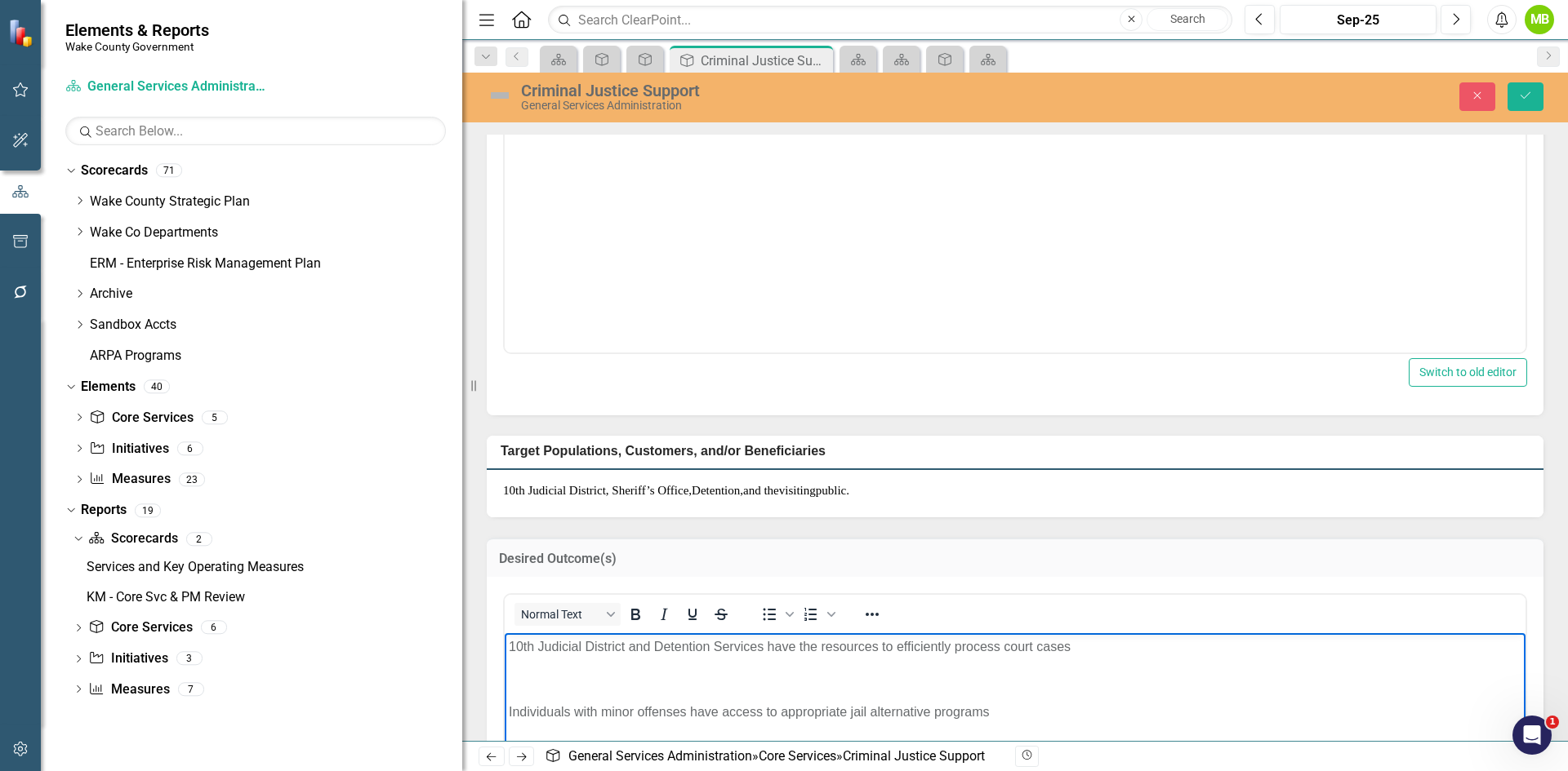
click at [508, 648] on body "10th Judicial District and Detention Services have the resources to efficiently…" at bounding box center [1015, 755] width 1021 height 245
click at [761, 612] on icon "Bullet list" at bounding box center [769, 615] width 20 height 20
click at [507, 712] on body "10th Judicial District and Detention Services have the resources to efficiently…" at bounding box center [1015, 755] width 1021 height 245
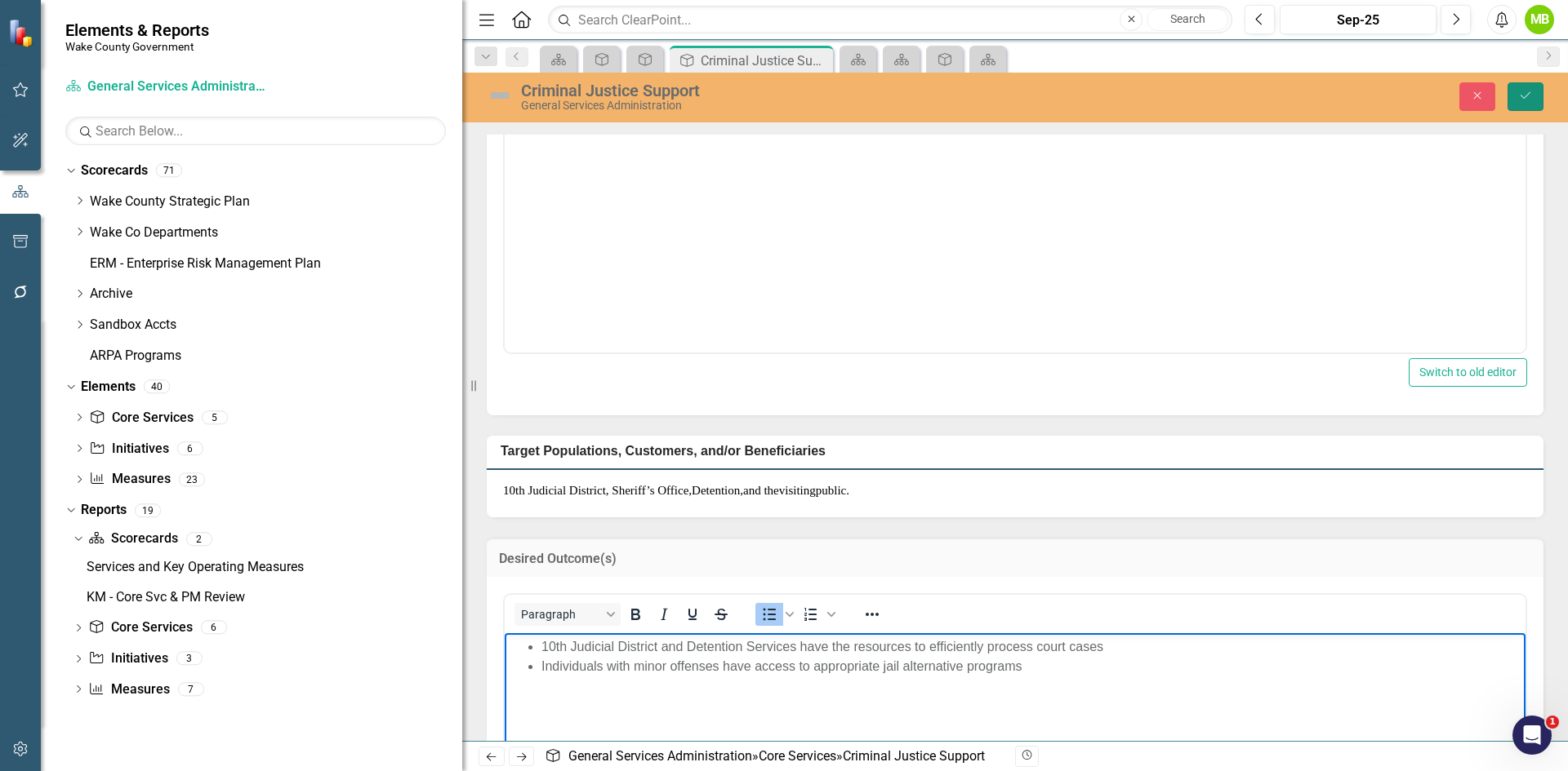
click at [1518, 102] on icon "Save" at bounding box center [1525, 96] width 15 height 12
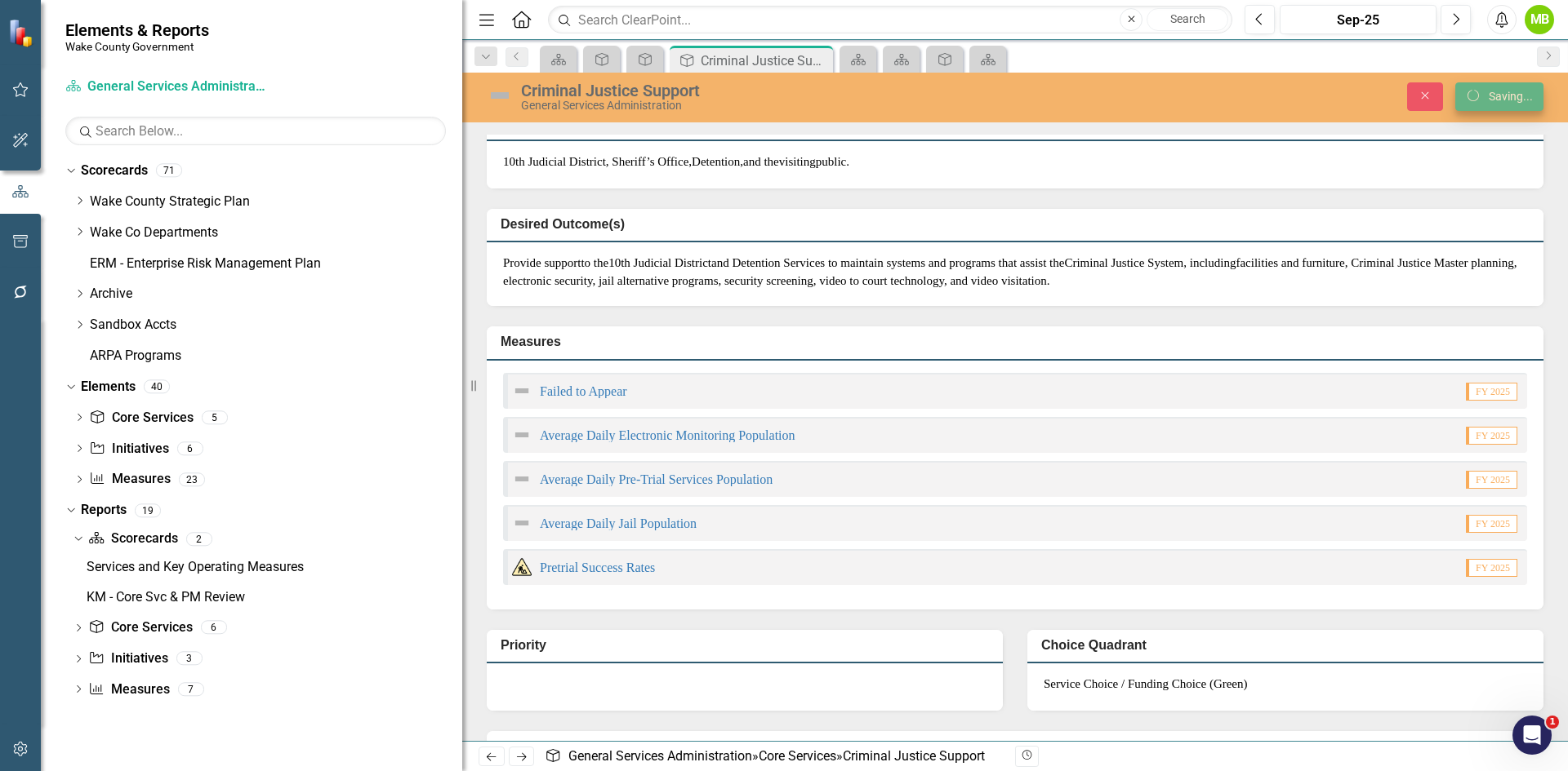
scroll to position [158, 0]
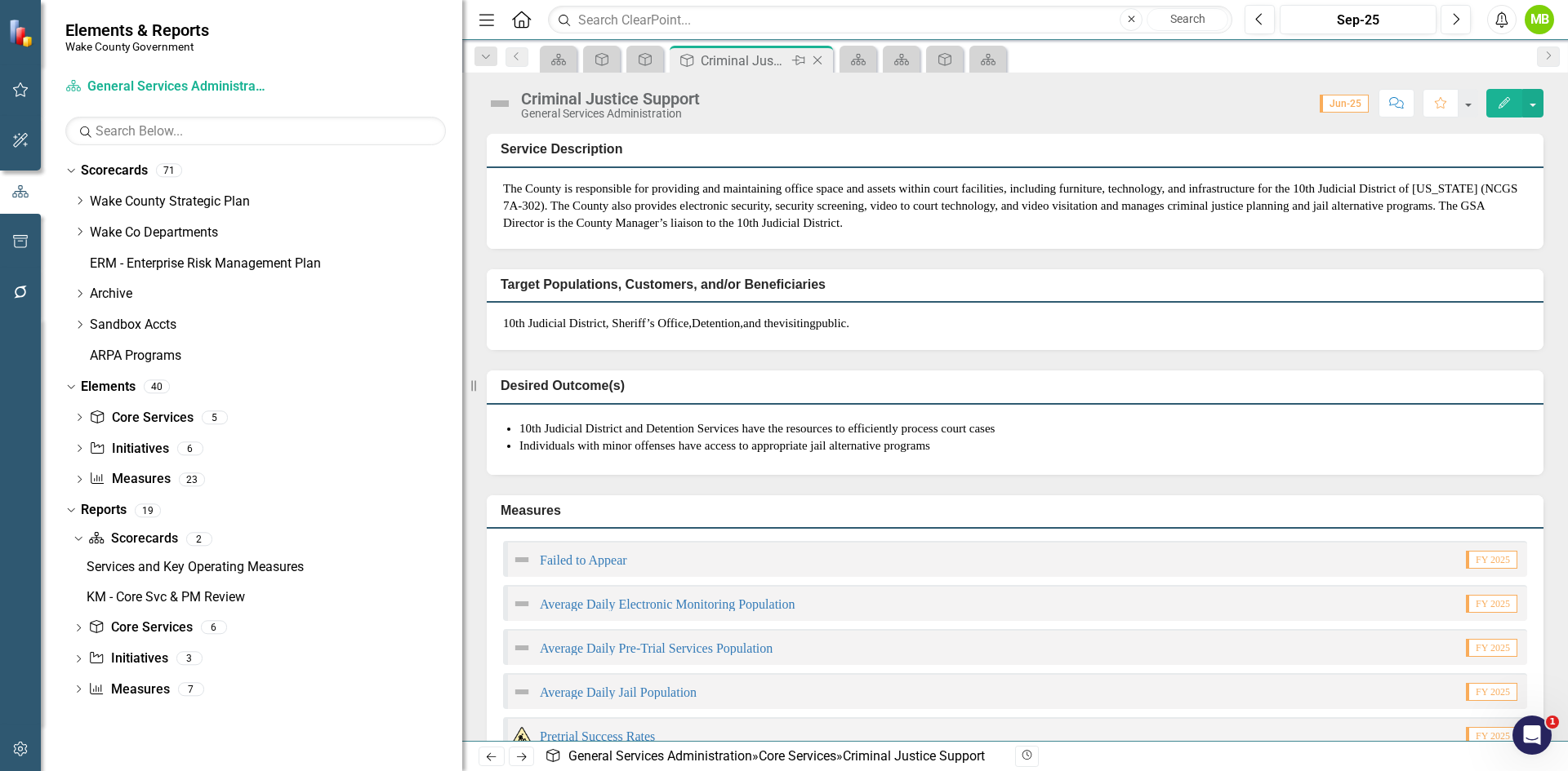
click at [819, 60] on icon "Close" at bounding box center [817, 60] width 17 height 13
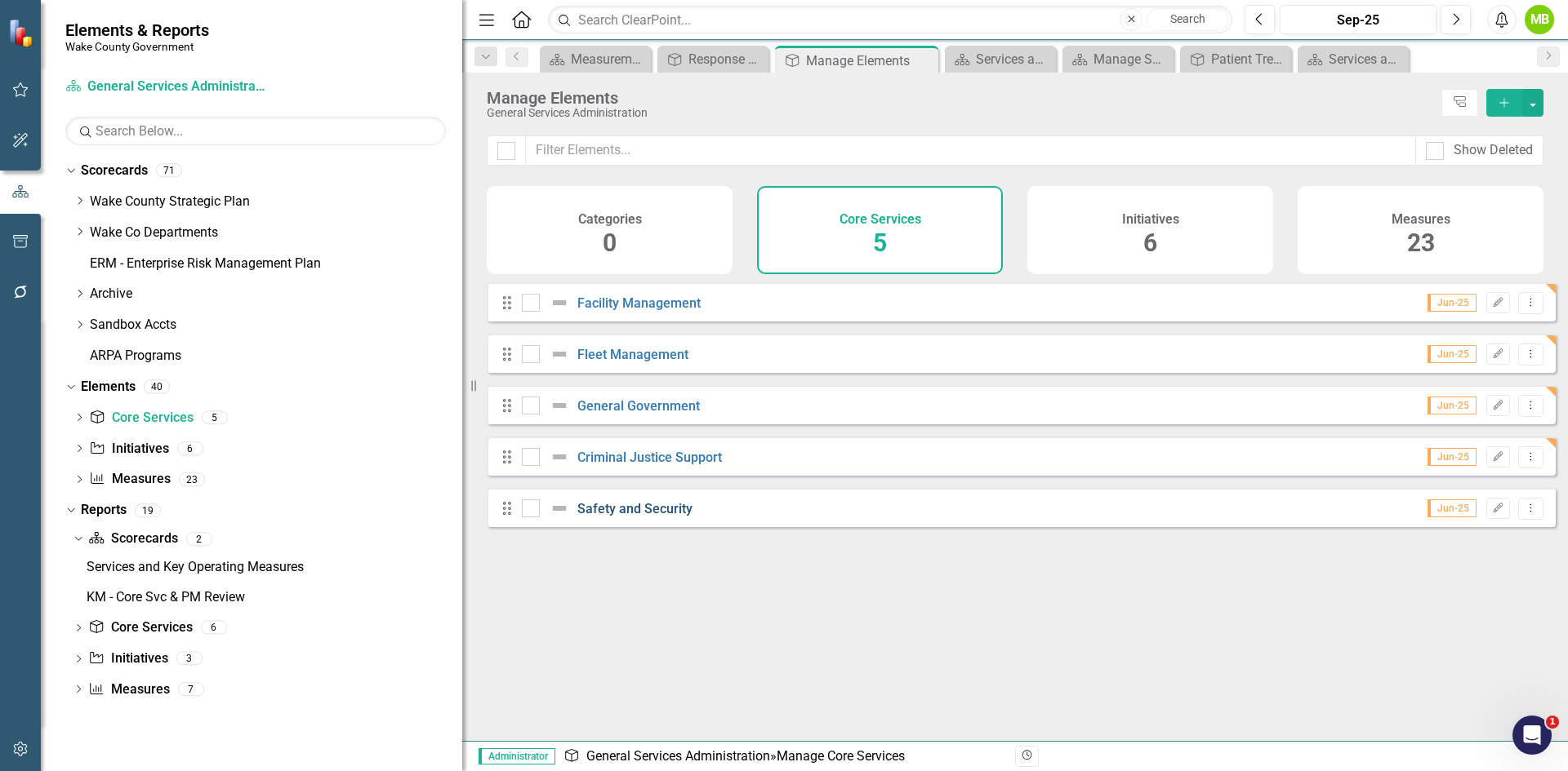
click at [653, 517] on link "Safety and Security" at bounding box center [634, 509] width 115 height 16
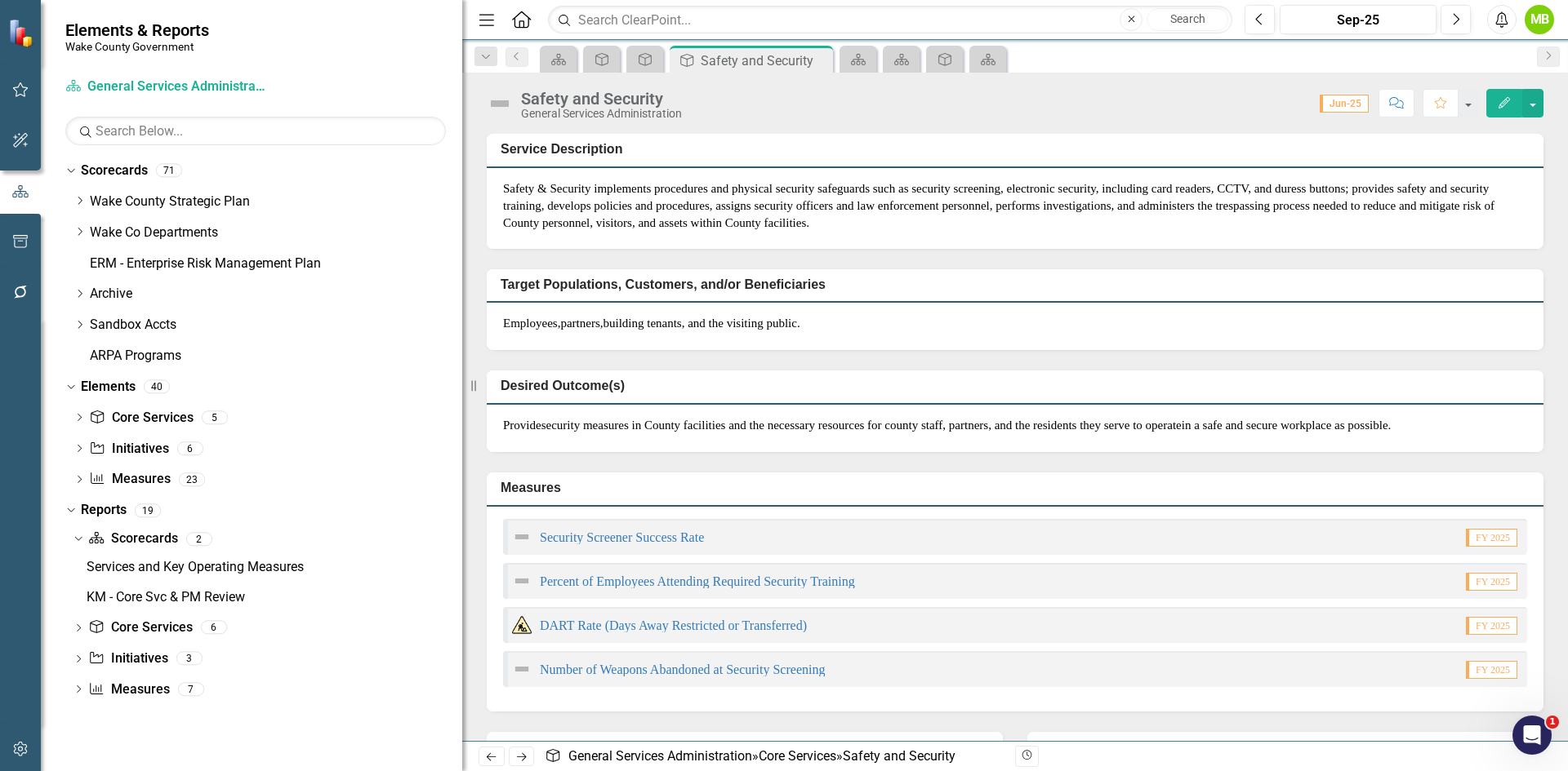
click at [664, 174] on div "Safety & Security implements procedures and physical security safeguards such a…" at bounding box center [1014, 209] width 1056 height 81
click at [655, 186] on p "Safety & Security implements procedures and physical security safeguards such a…" at bounding box center [1015, 206] width 1024 height 52
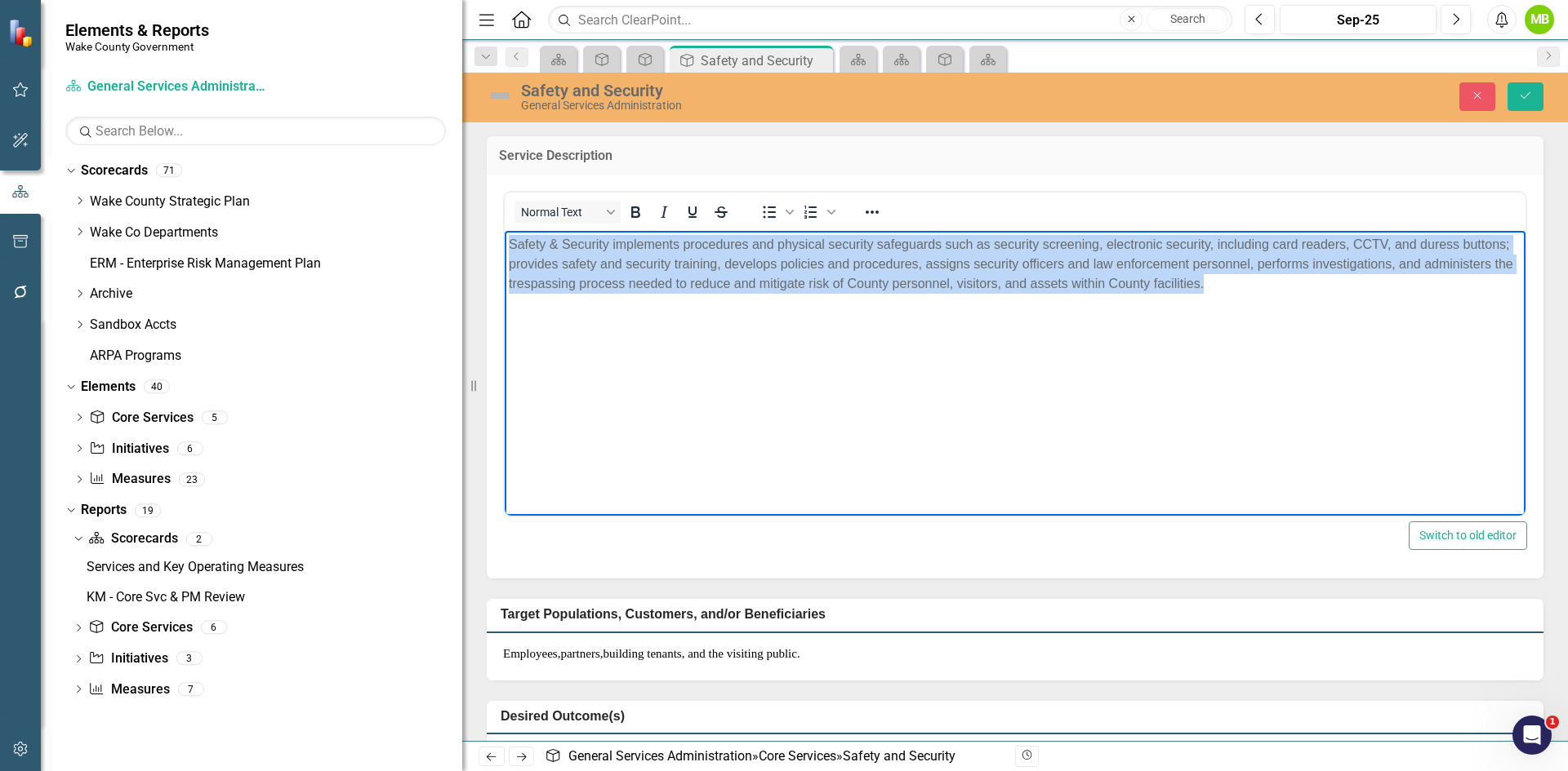
drag, startPoint x: 1241, startPoint y: 290, endPoint x: 491, endPoint y: 230, distance: 752.4
click at [505, 230] on html "Safety & Security implements procedures and physical security safeguards such a…" at bounding box center [1015, 352] width 1021 height 245
paste body "Rich Text Area. Press ALT-0 for help."
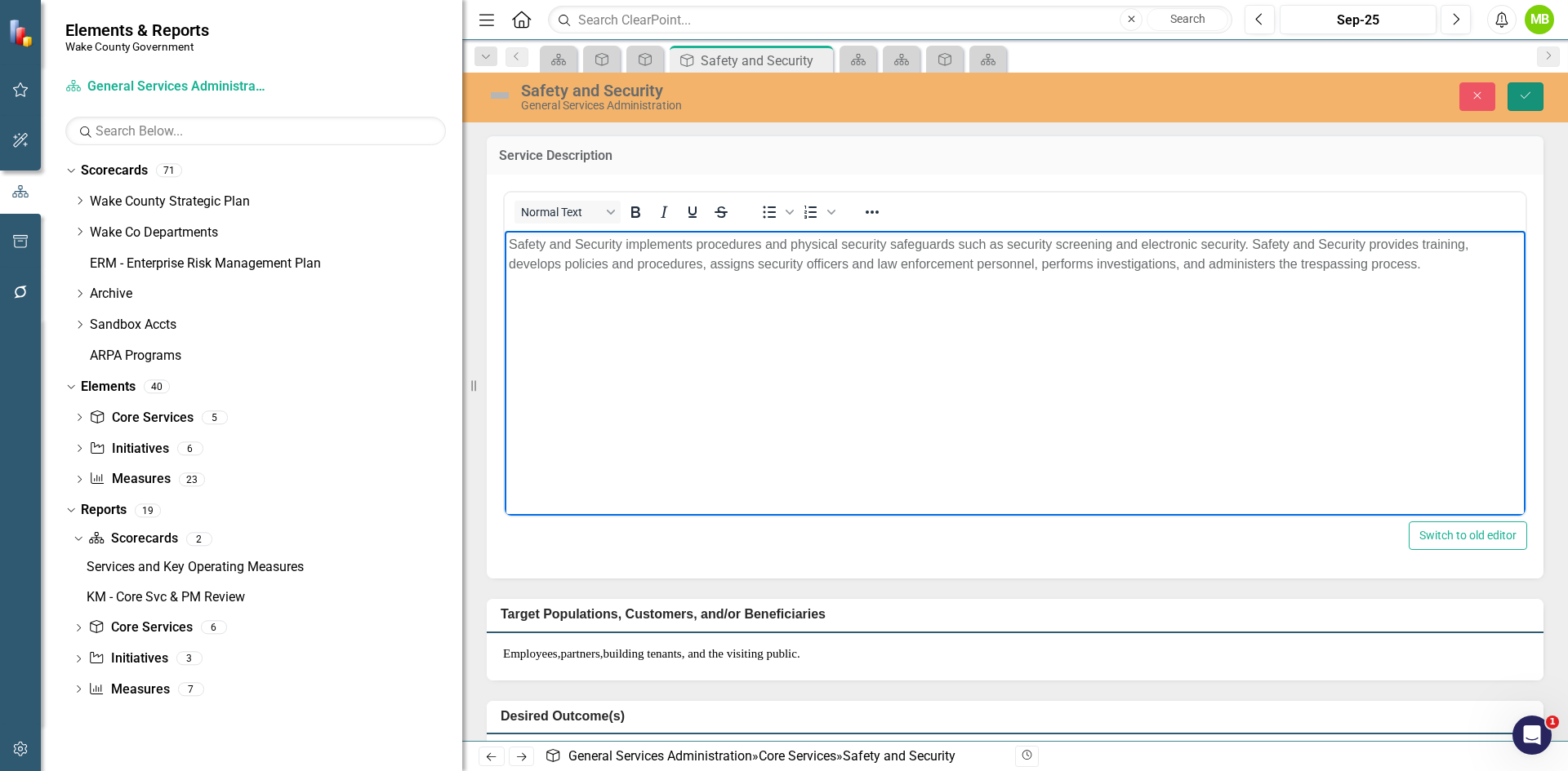
click at [1531, 98] on icon "Save" at bounding box center [1525, 96] width 15 height 12
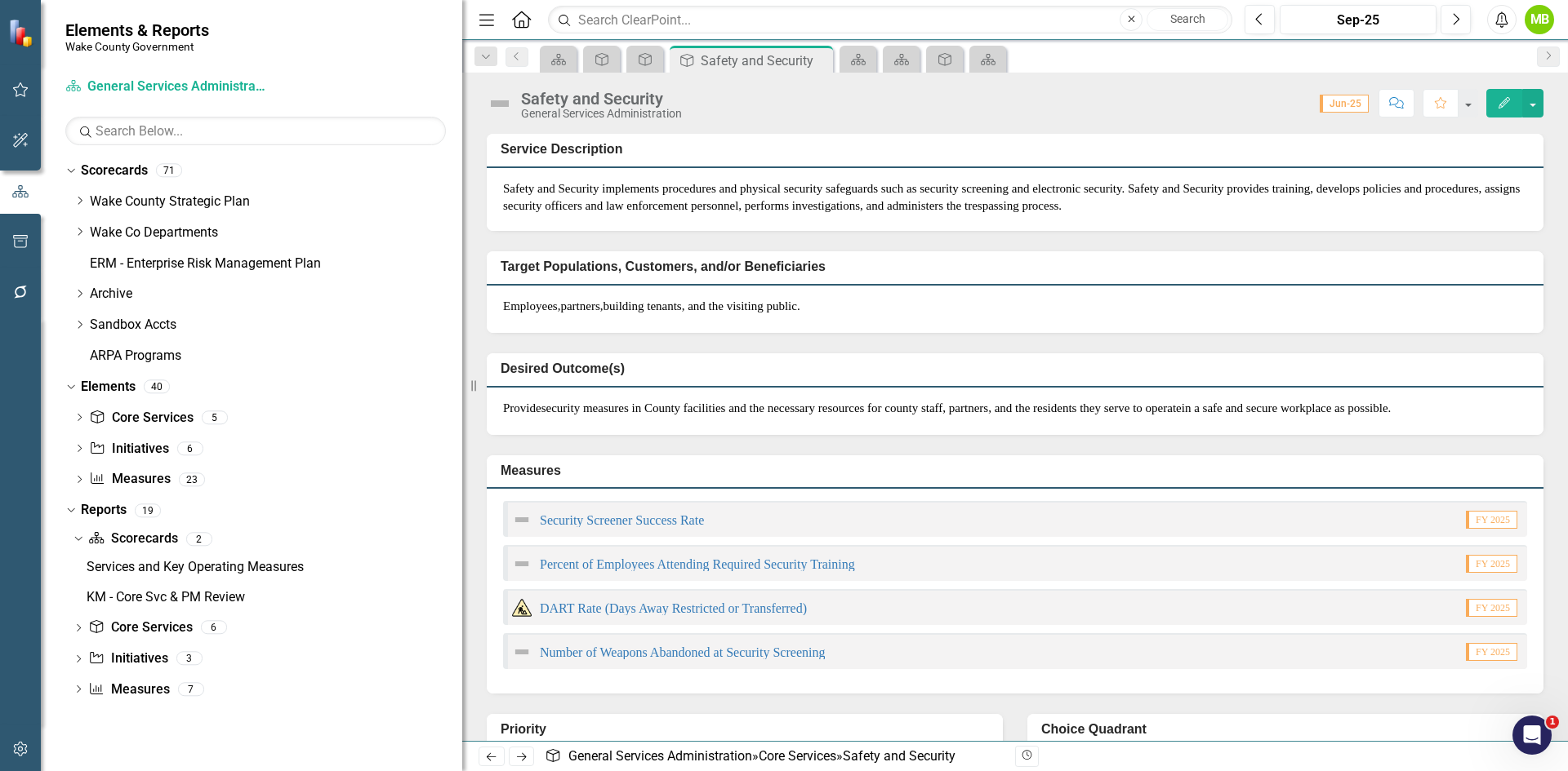
click at [1122, 415] on span "security measures in County facilities and the necessary resources for county s…" at bounding box center [861, 407] width 640 height 13
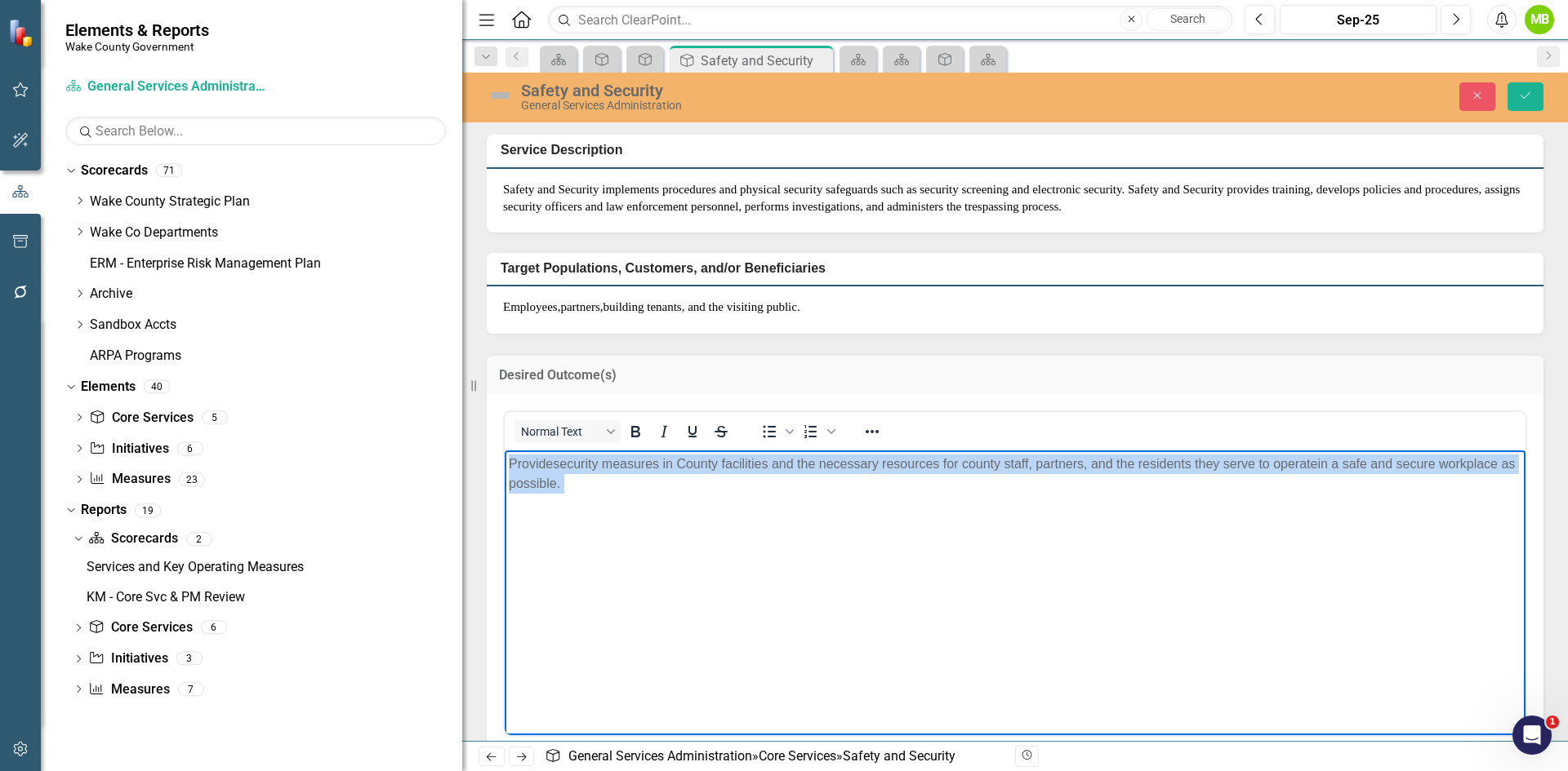
drag, startPoint x: 597, startPoint y: 489, endPoint x: 1197, endPoint y: 884, distance: 718.3
click at [505, 451] on html "Provide security measures in County facilities and the necessary resources for …" at bounding box center [1015, 573] width 1021 height 245
paste body "Rich Text Area. Press ALT-0 for help."
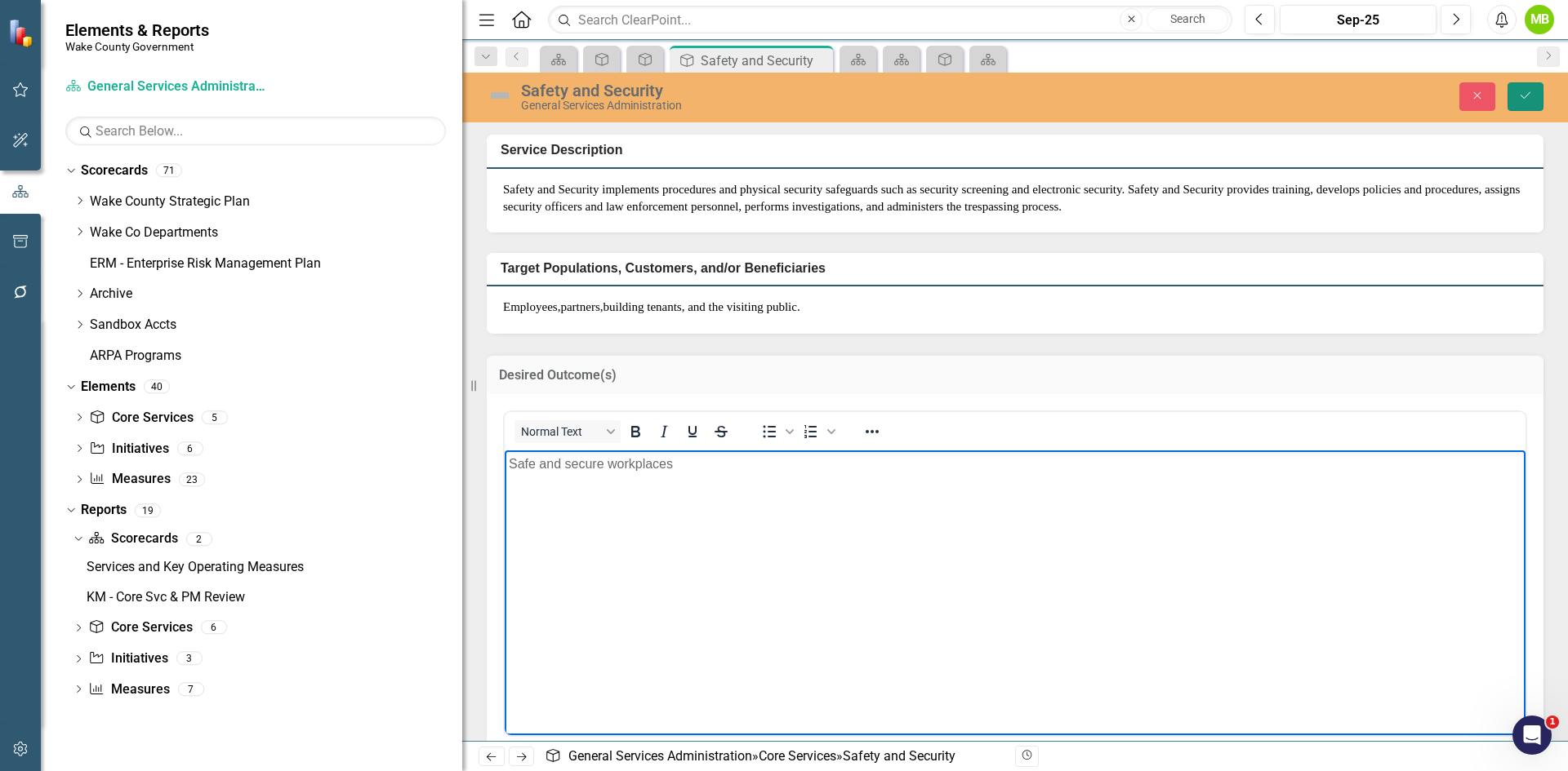
click at [1521, 102] on button "Save" at bounding box center [1525, 97] width 36 height 29
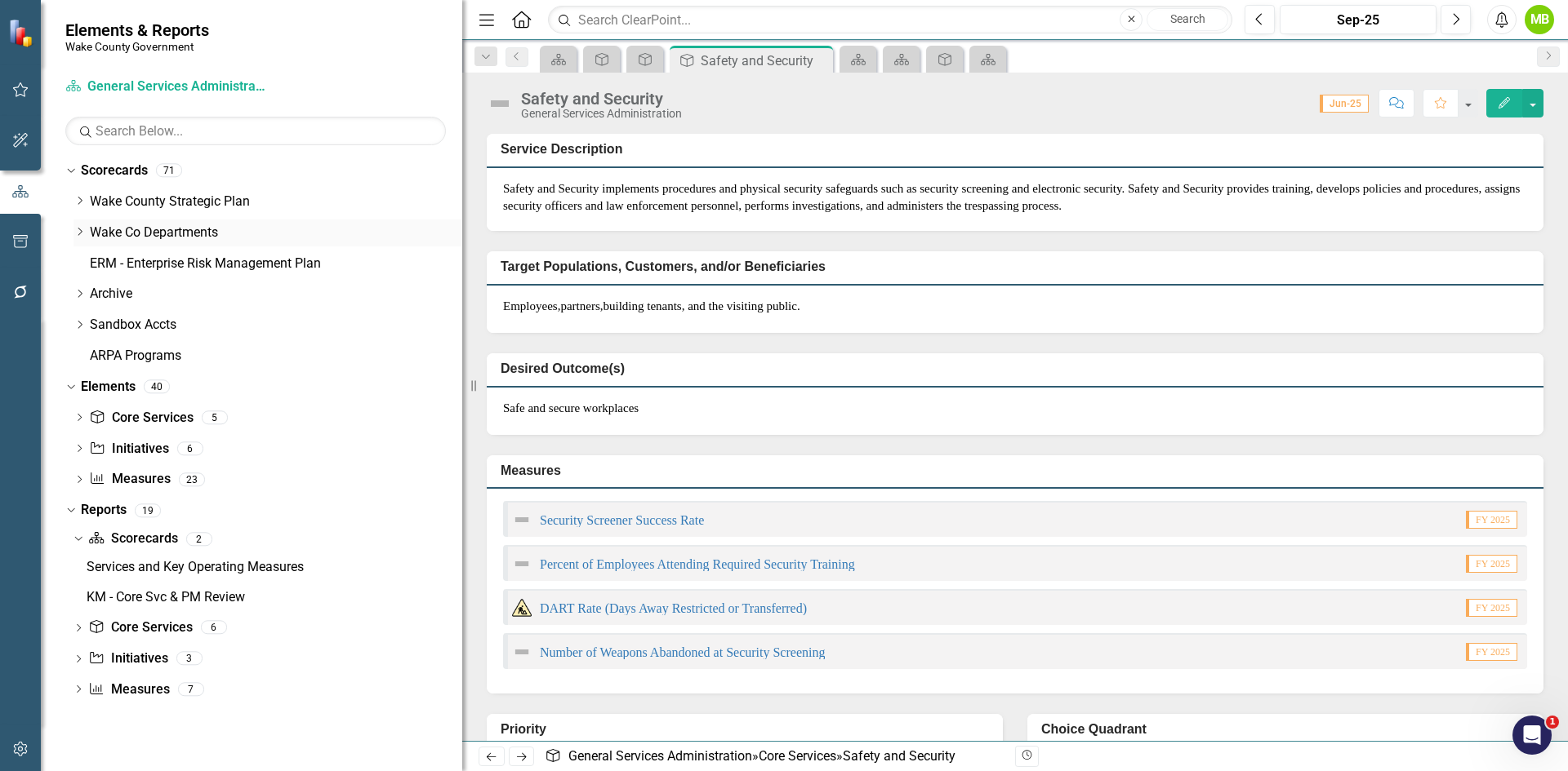
click at [76, 233] on icon "Dropdown" at bounding box center [80, 232] width 12 height 10
